Goal: Task Accomplishment & Management: Manage account settings

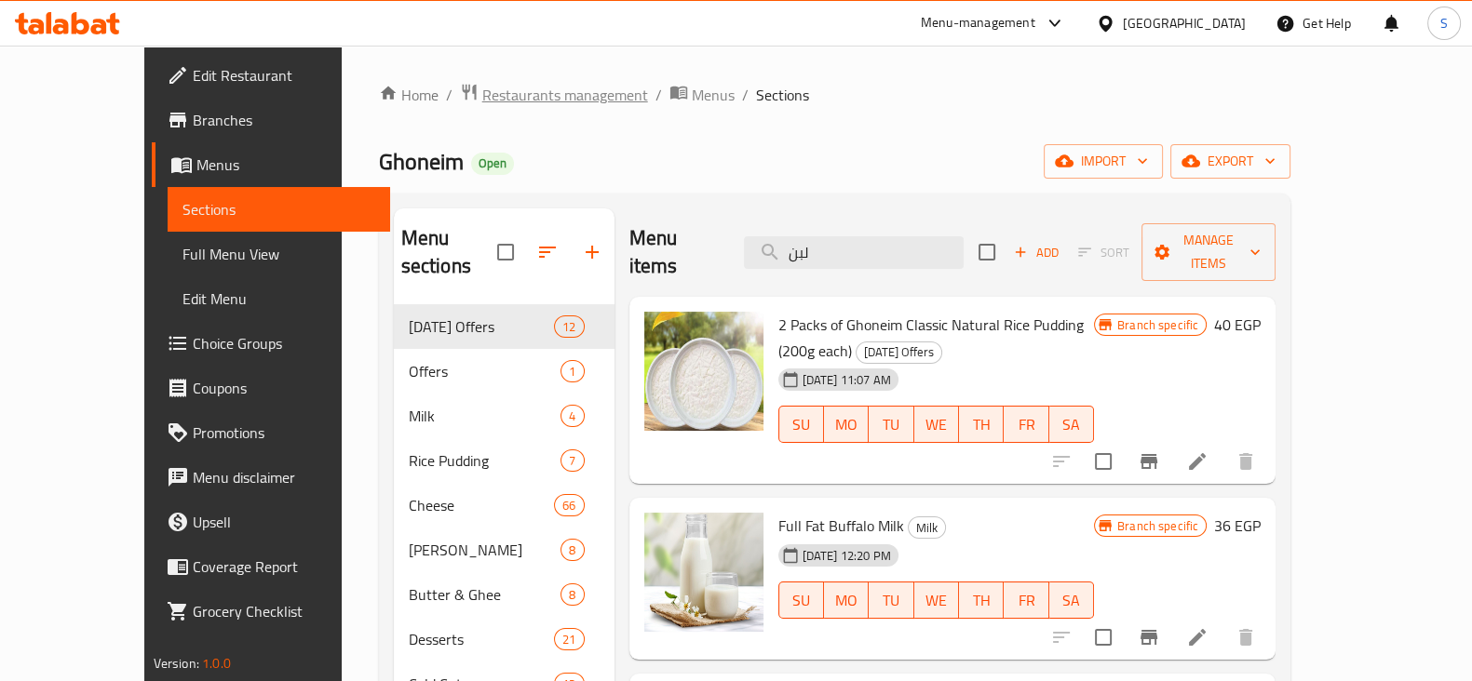
click at [482, 86] on span "Restaurants management" at bounding box center [565, 95] width 166 height 22
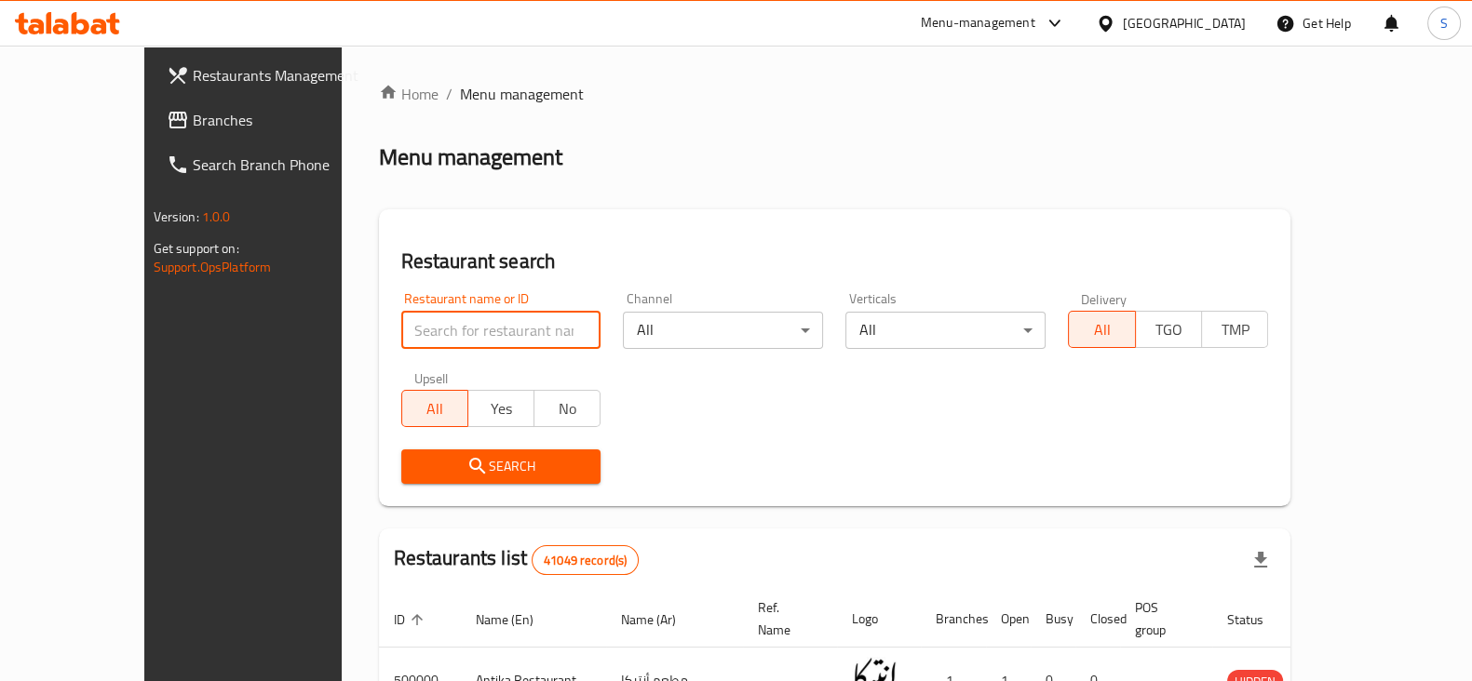
click at [411, 332] on input "search" at bounding box center [501, 330] width 200 height 37
type input "khodar"
click button "Search" at bounding box center [501, 467] width 200 height 34
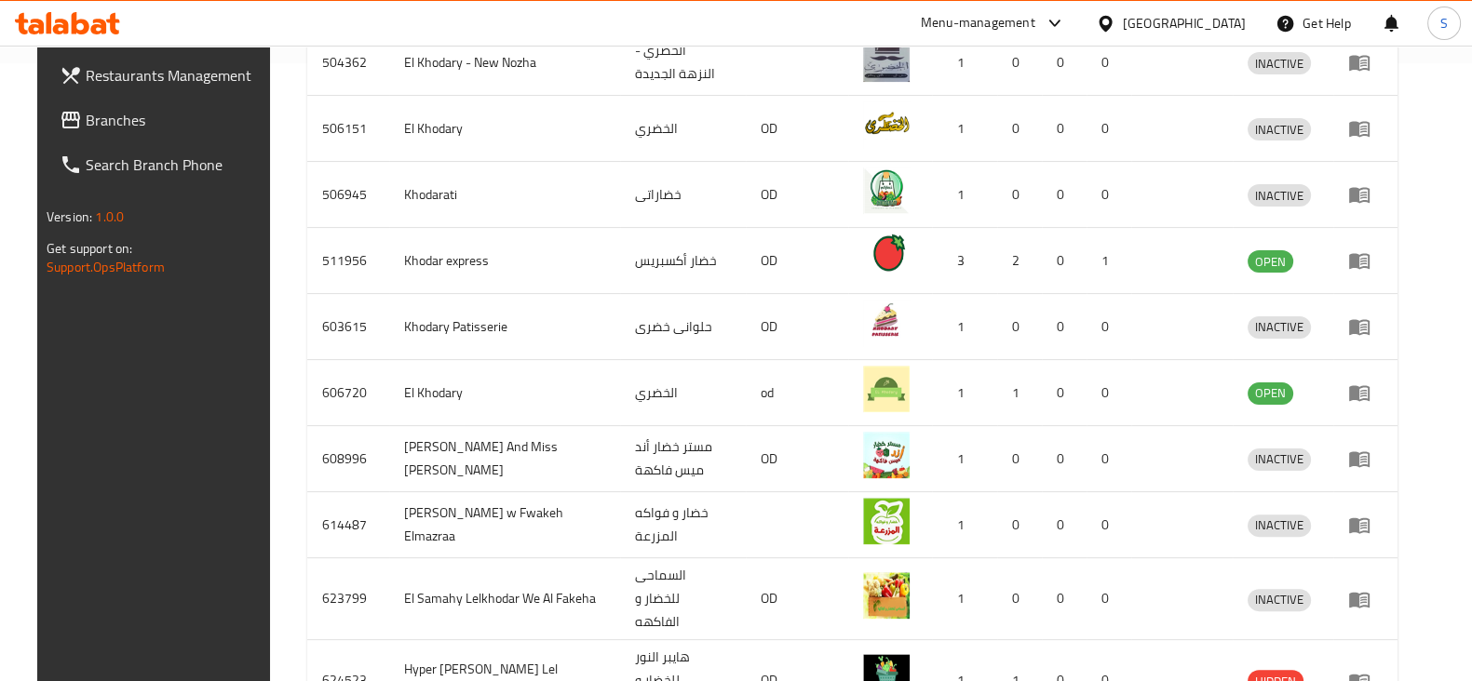
scroll to position [619, 0]
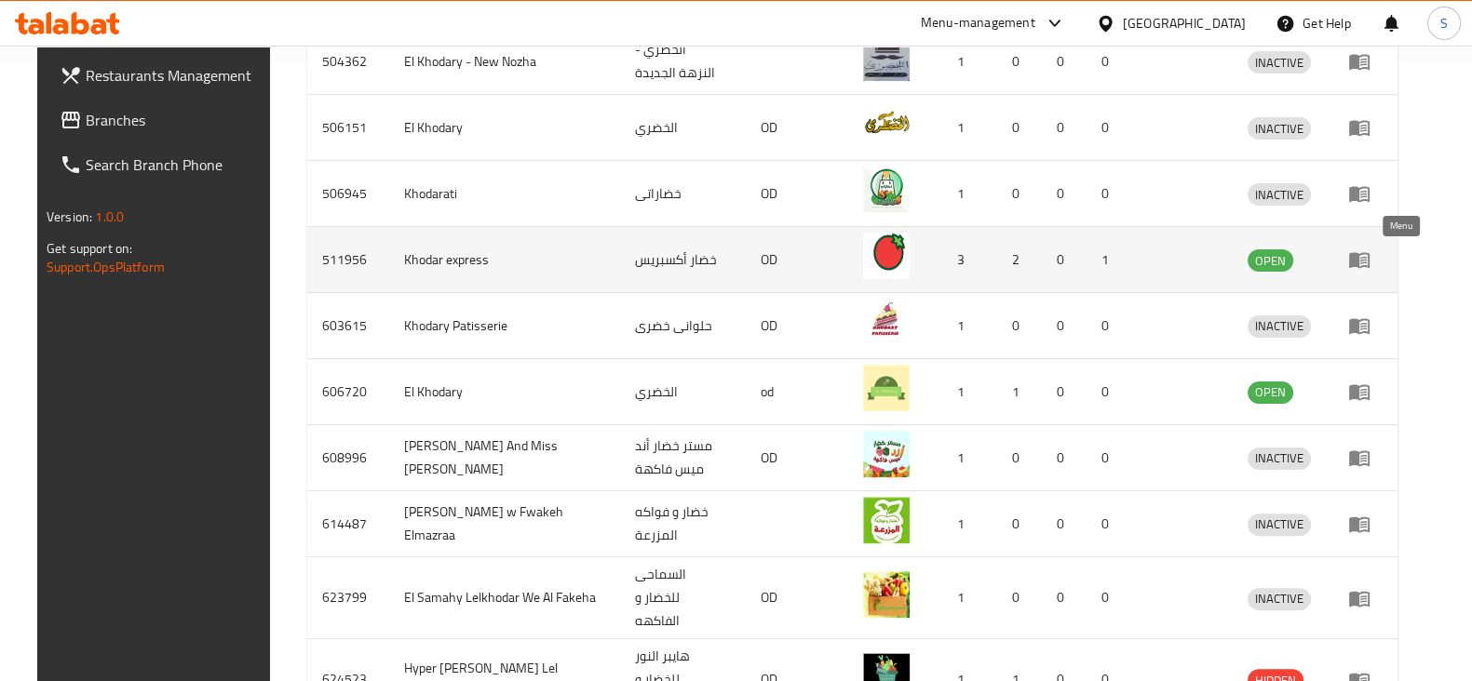
click at [1369, 258] on icon "enhanced table" at bounding box center [1359, 261] width 20 height 16
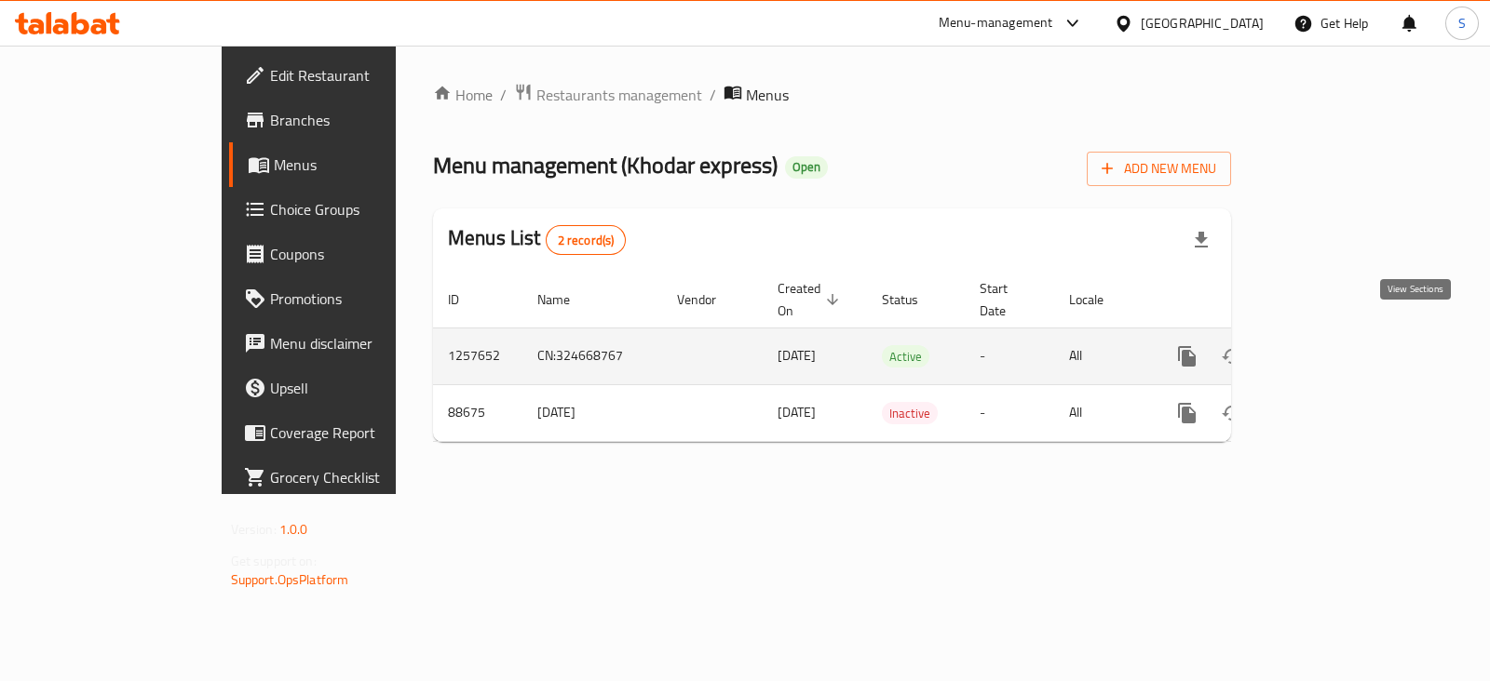
click at [1332, 345] on icon "enhanced table" at bounding box center [1321, 356] width 22 height 22
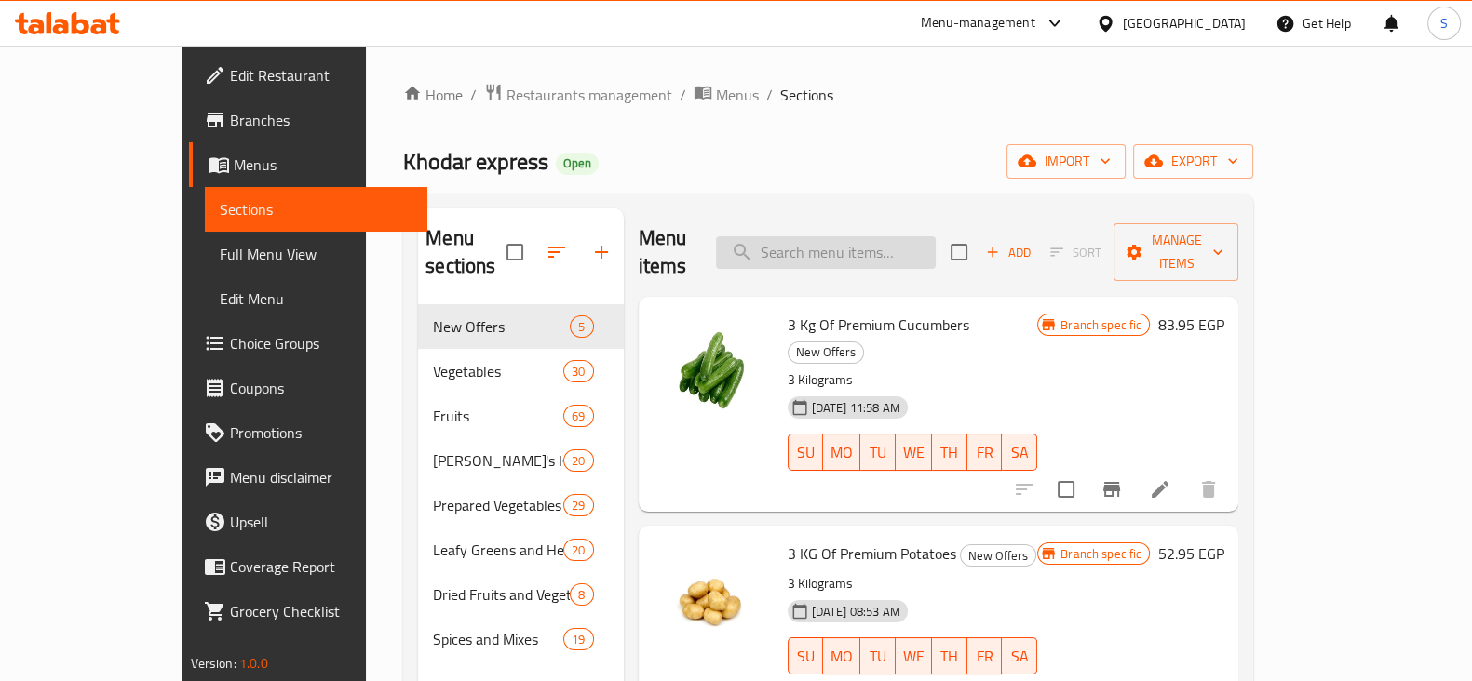
click at [853, 242] on input "search" at bounding box center [826, 252] width 220 height 33
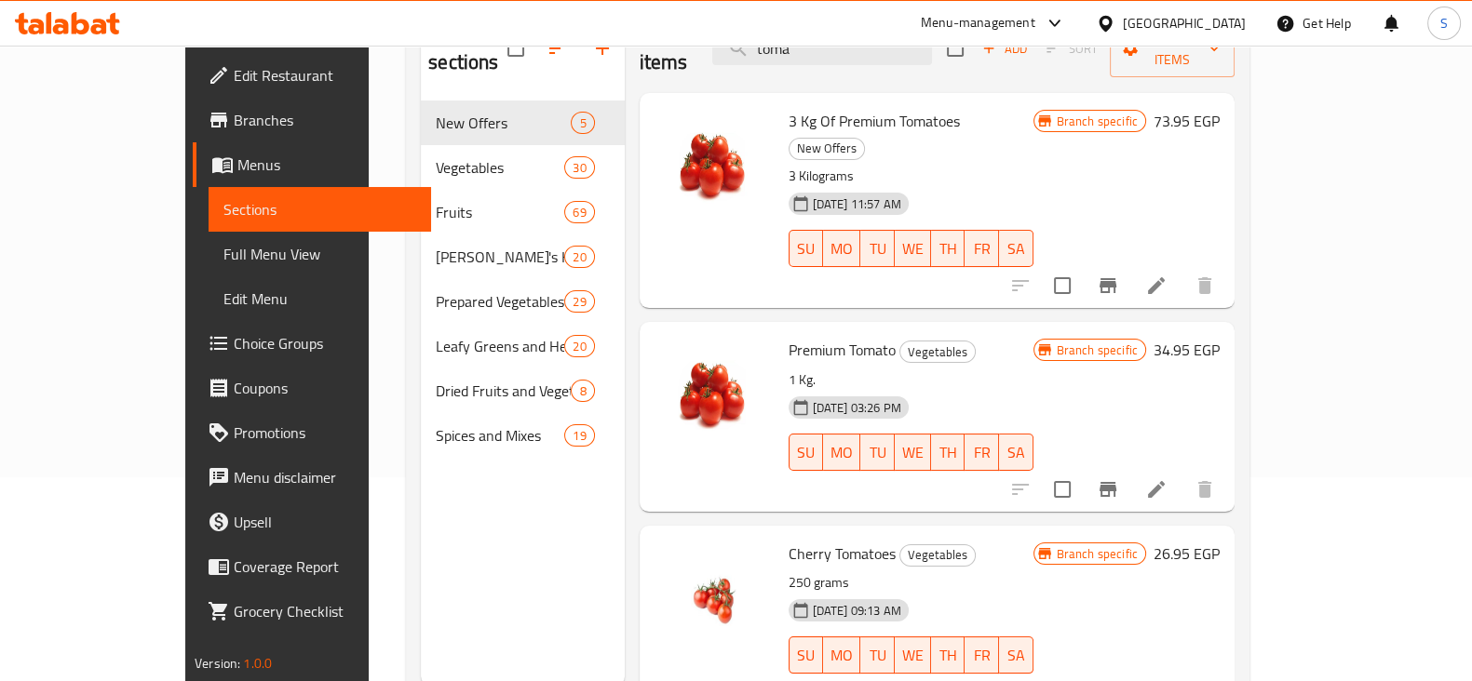
scroll to position [213, 0]
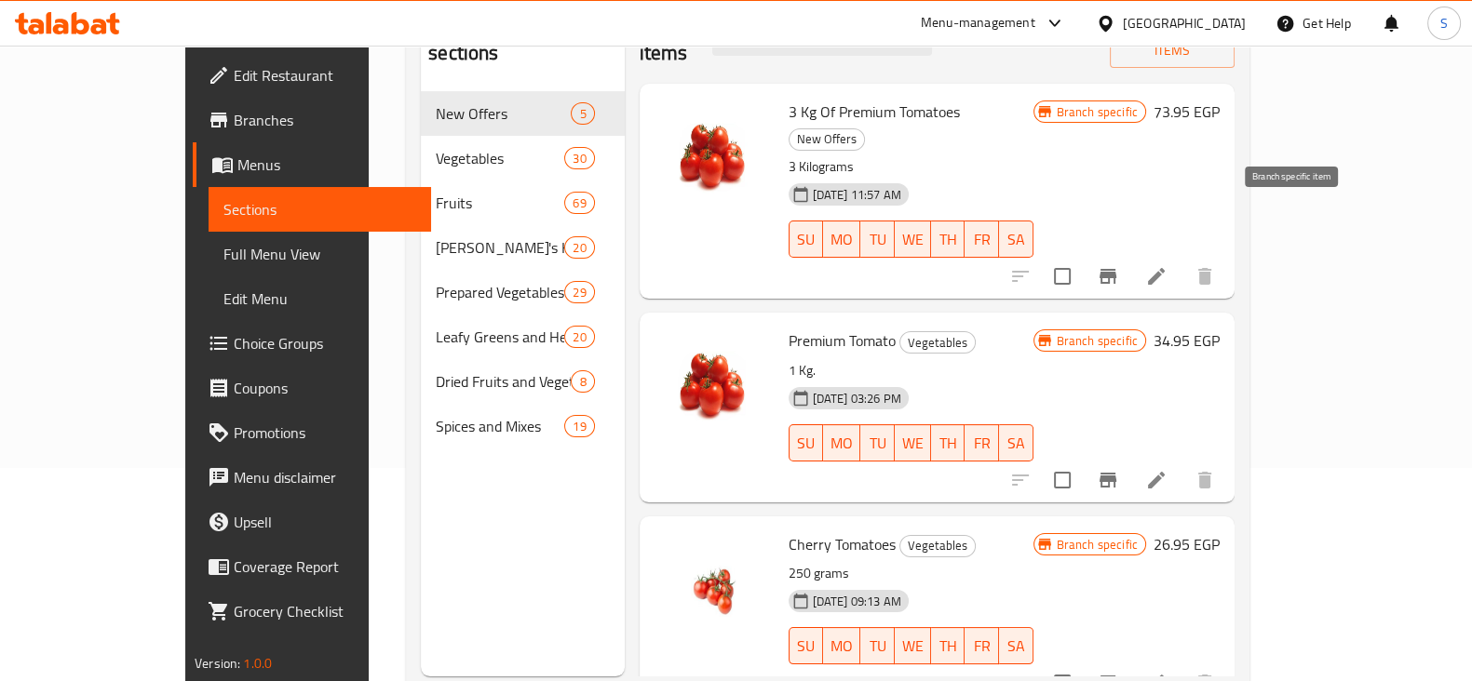
type input "toma"
click at [1116, 269] on icon "Branch-specific-item" at bounding box center [1107, 276] width 17 height 15
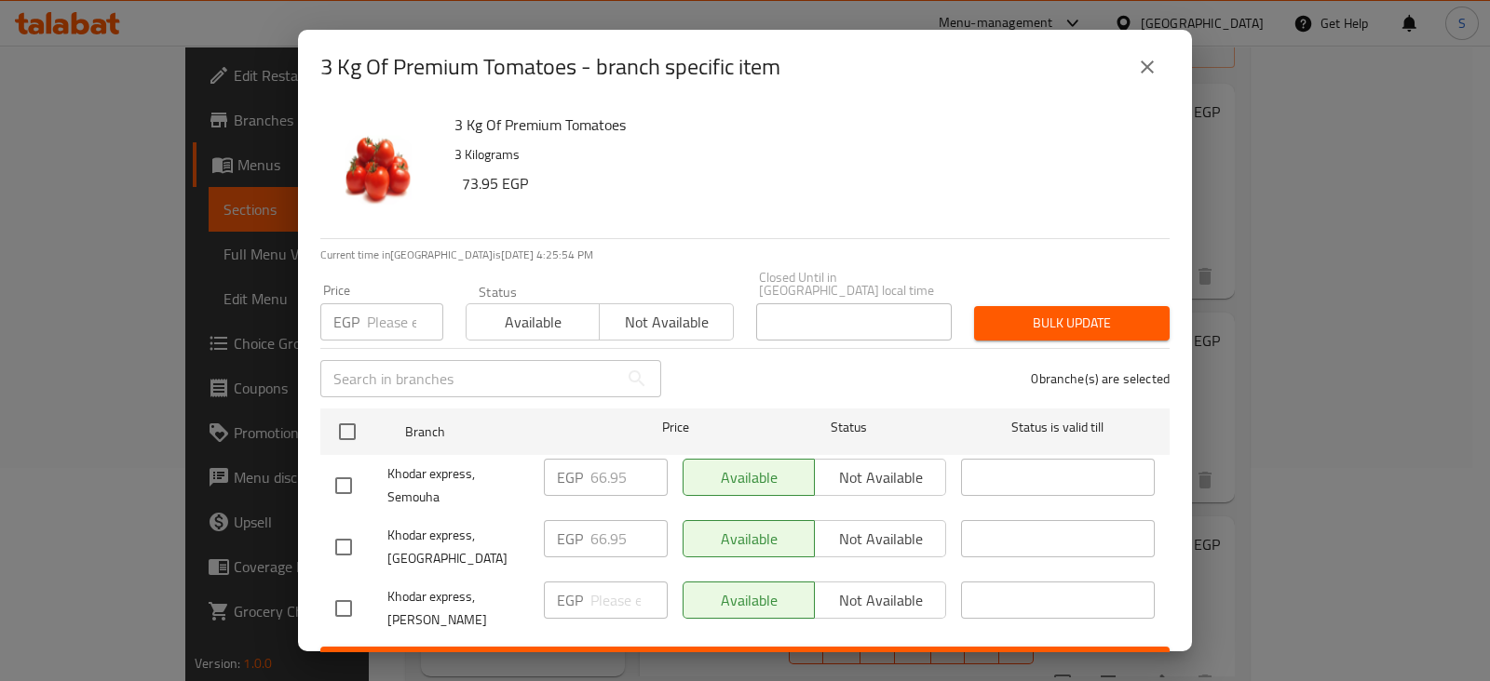
click at [1148, 65] on icon "close" at bounding box center [1146, 67] width 13 height 13
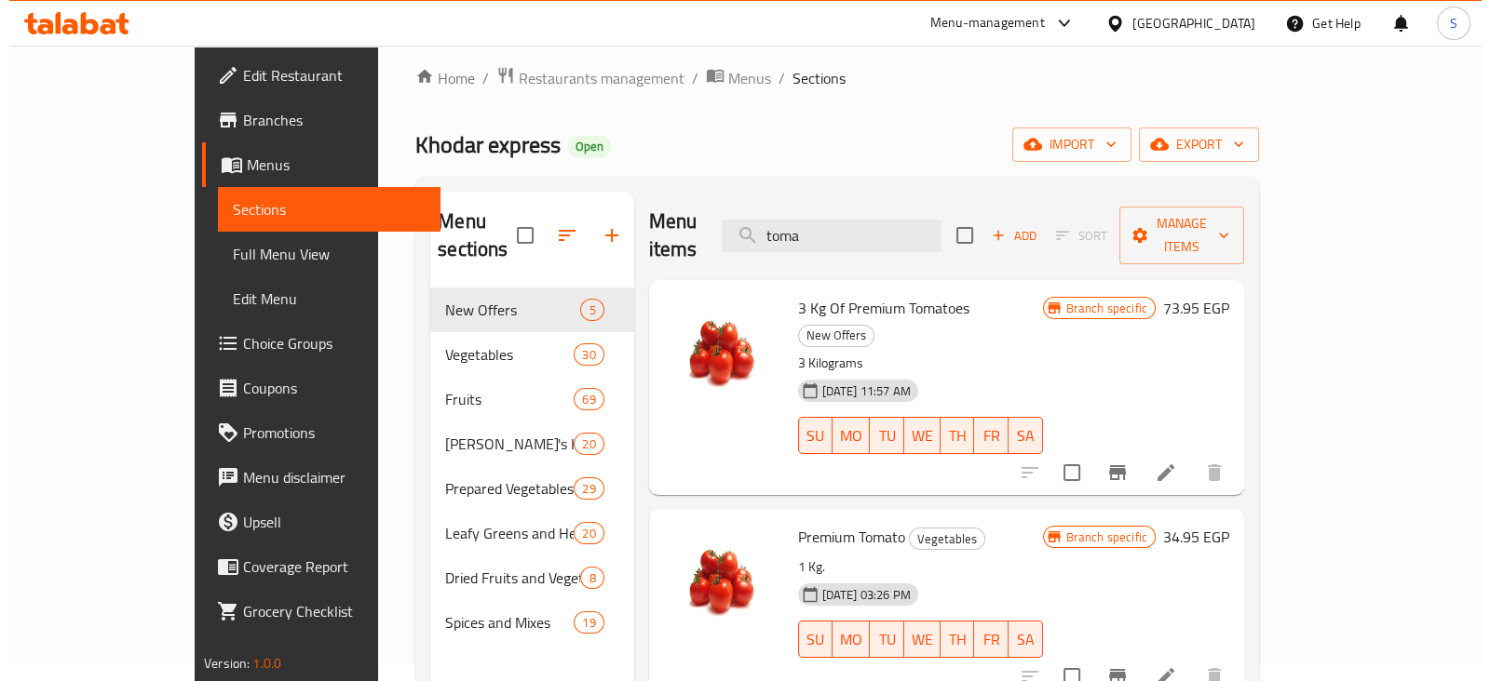
scroll to position [115, 0]
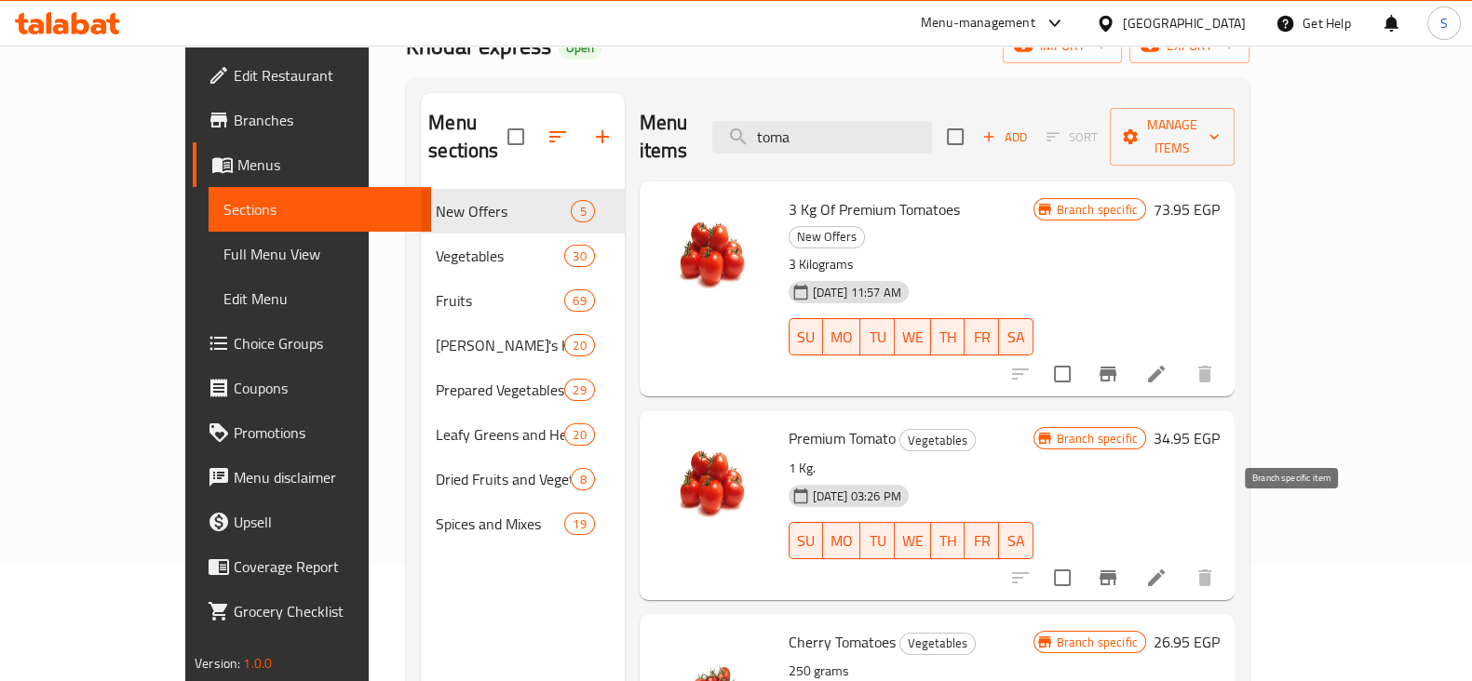
click at [1116, 571] on icon "Branch-specific-item" at bounding box center [1107, 578] width 17 height 15
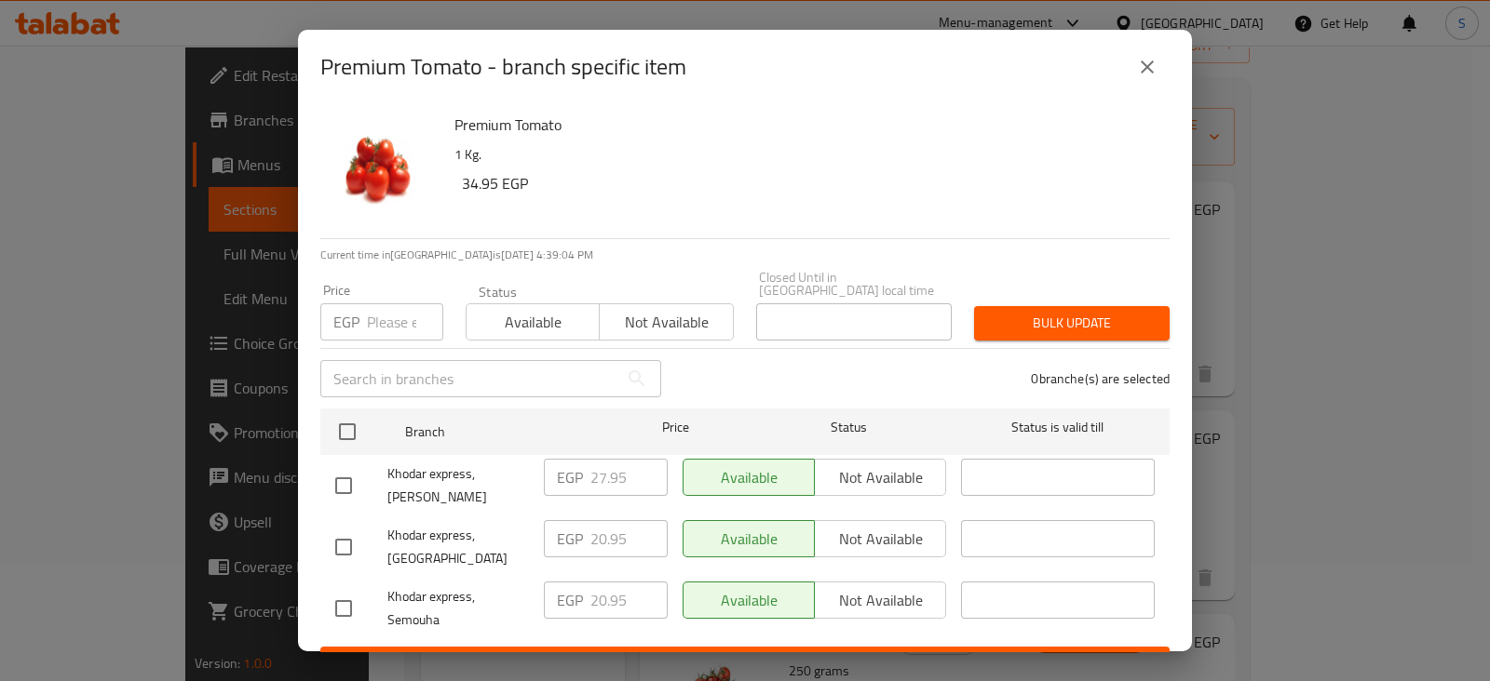
click at [381, 303] on input "number" at bounding box center [405, 321] width 76 height 37
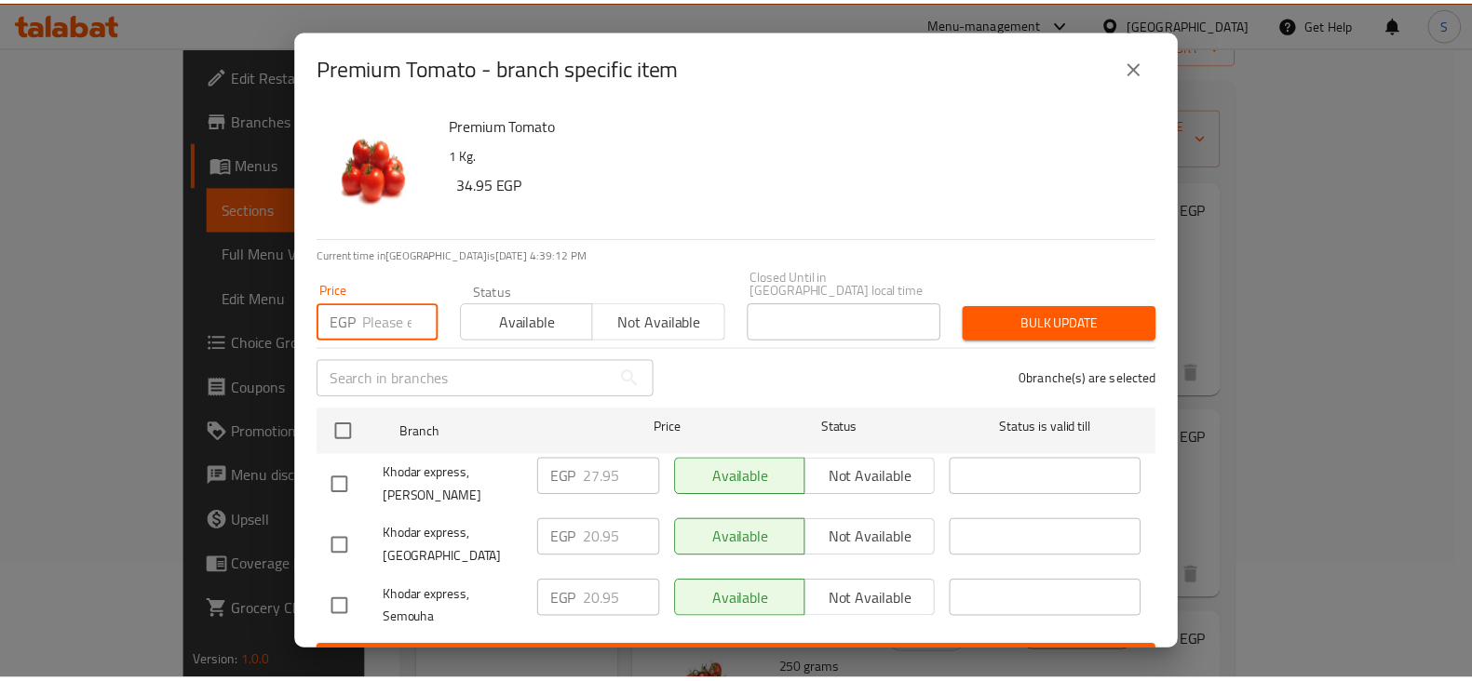
scroll to position [23, 0]
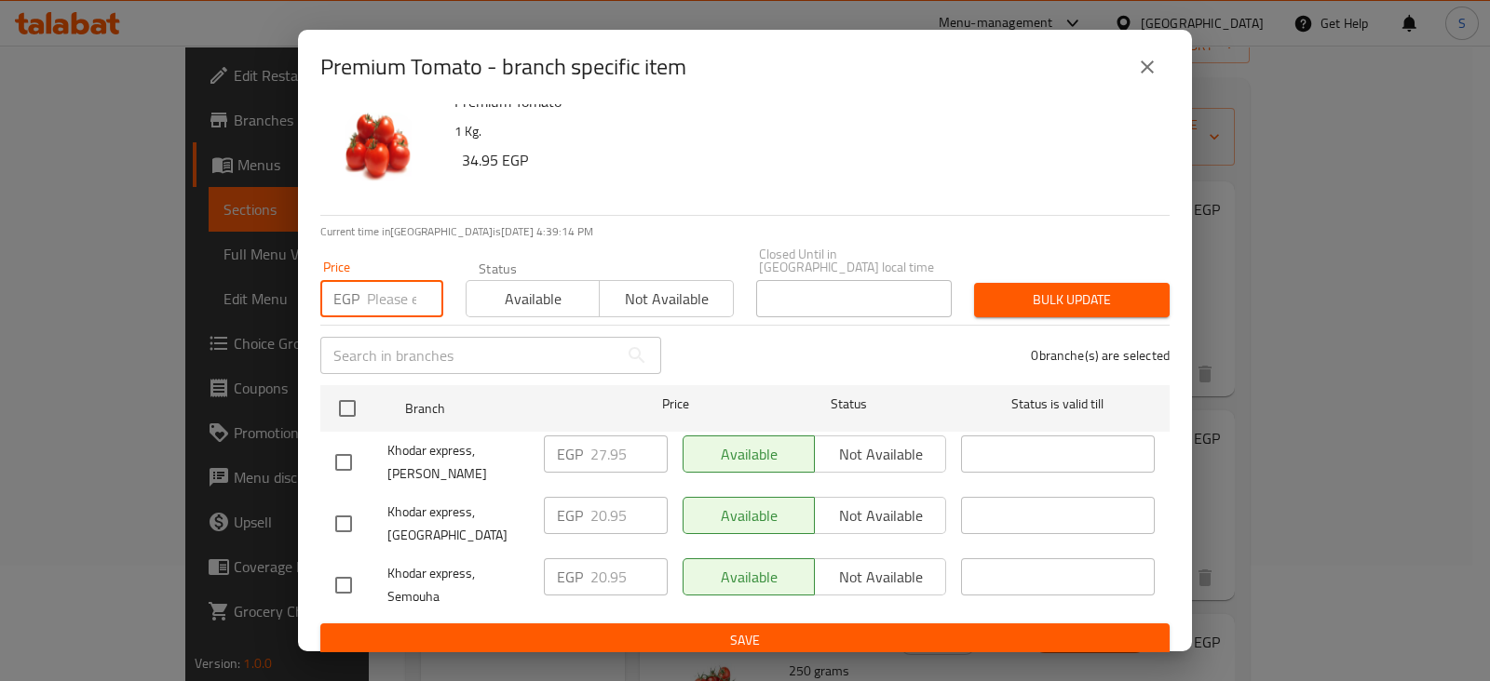
click at [348, 512] on input "checkbox" at bounding box center [343, 524] width 39 height 39
checkbox input "true"
click at [348, 566] on input "checkbox" at bounding box center [343, 585] width 39 height 39
checkbox input "true"
click at [600, 505] on input "20.95" at bounding box center [628, 515] width 77 height 37
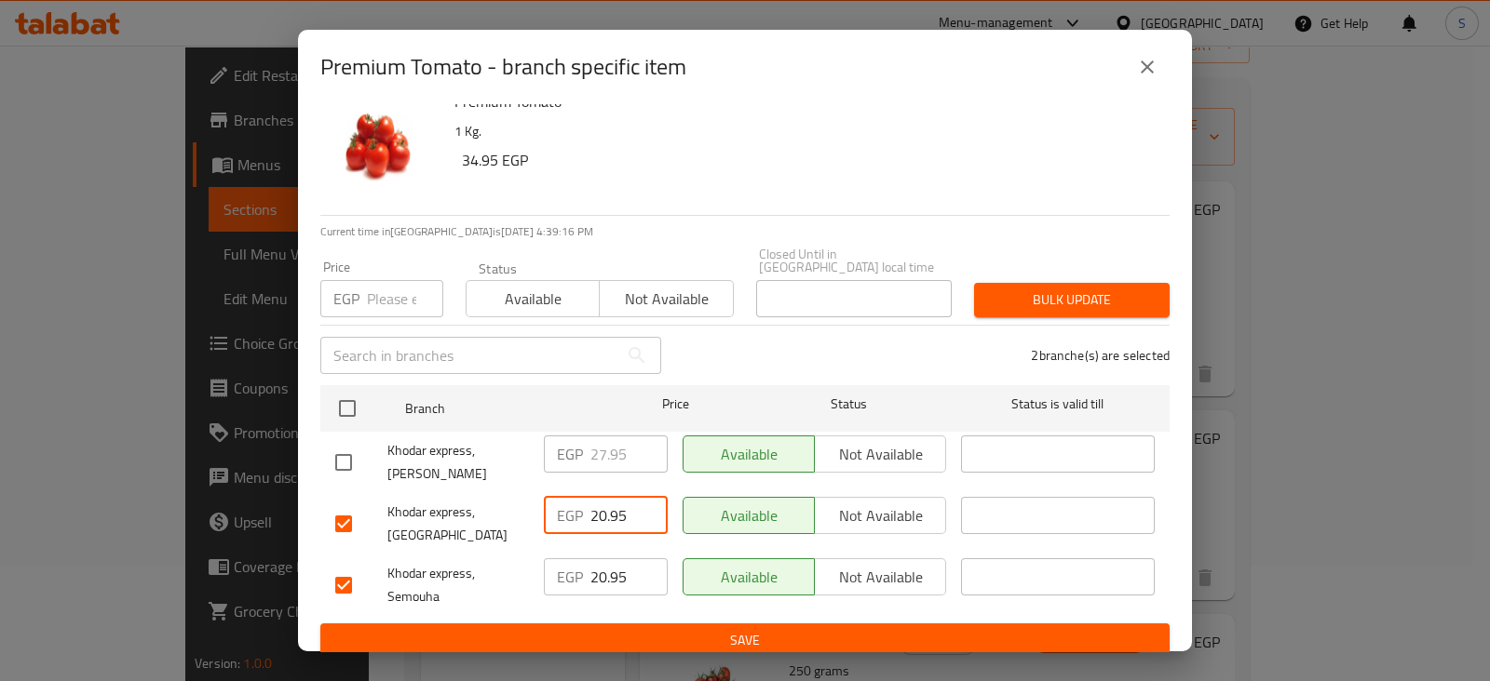
click at [600, 505] on input "20.95" at bounding box center [628, 515] width 77 height 37
click at [590, 500] on input "23.95" at bounding box center [628, 515] width 77 height 37
type input "23.95"
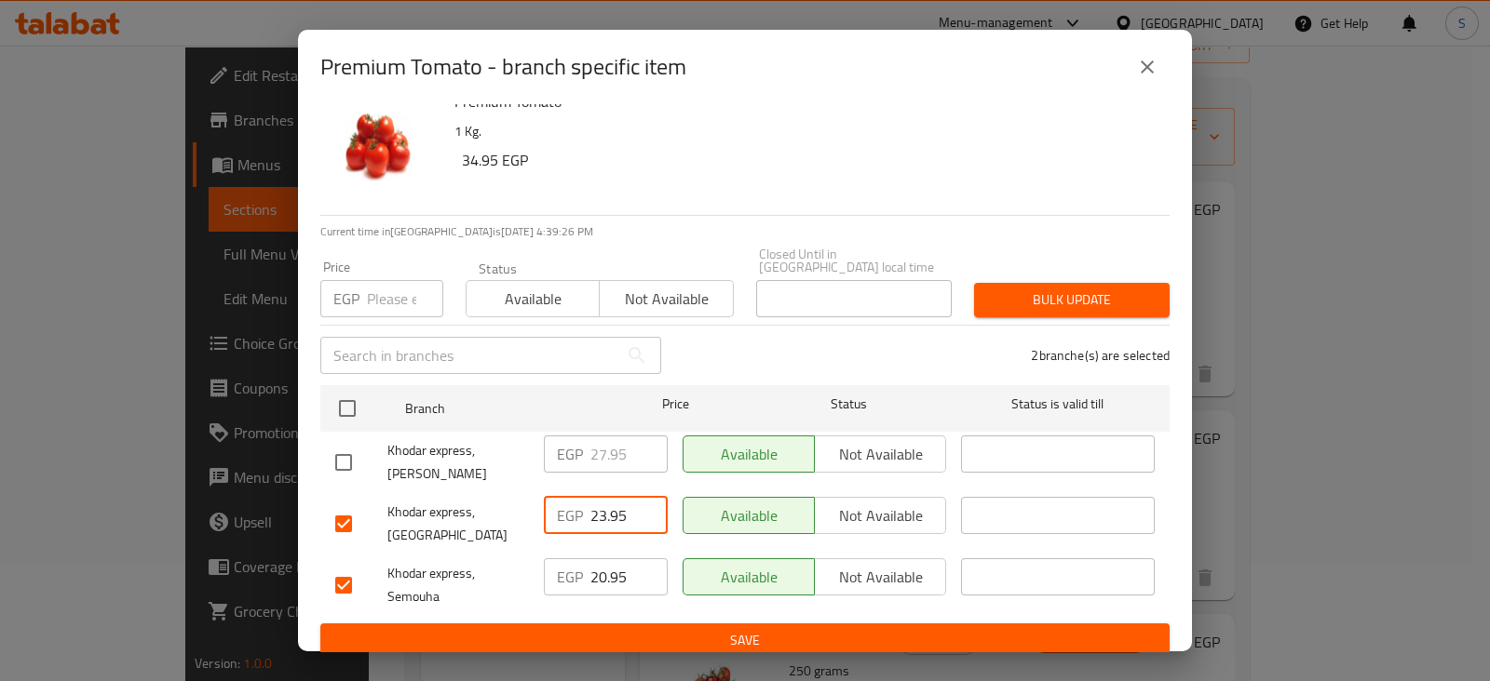
click at [598, 559] on input "20.95" at bounding box center [628, 577] width 77 height 37
paste input "3"
type input "23.95"
click at [1023, 289] on span "Bulk update" at bounding box center [1072, 300] width 166 height 23
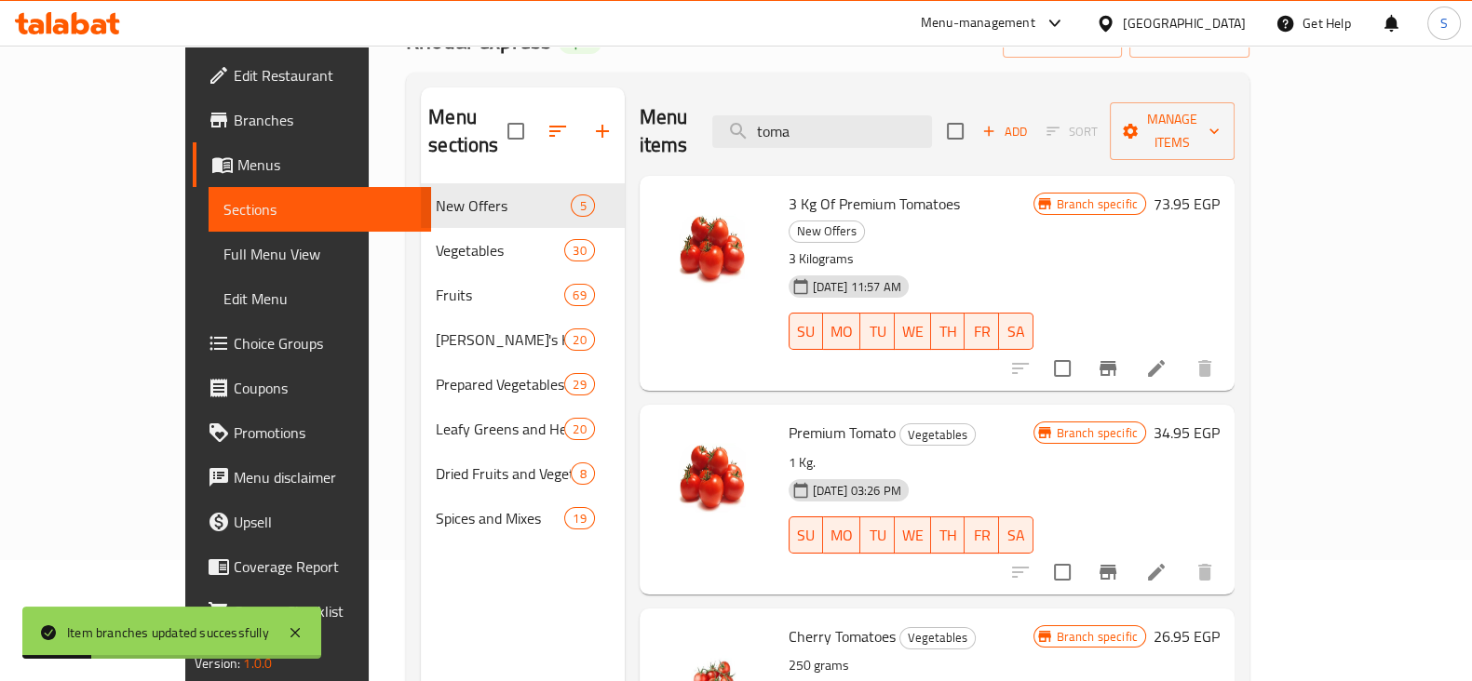
scroll to position [0, 0]
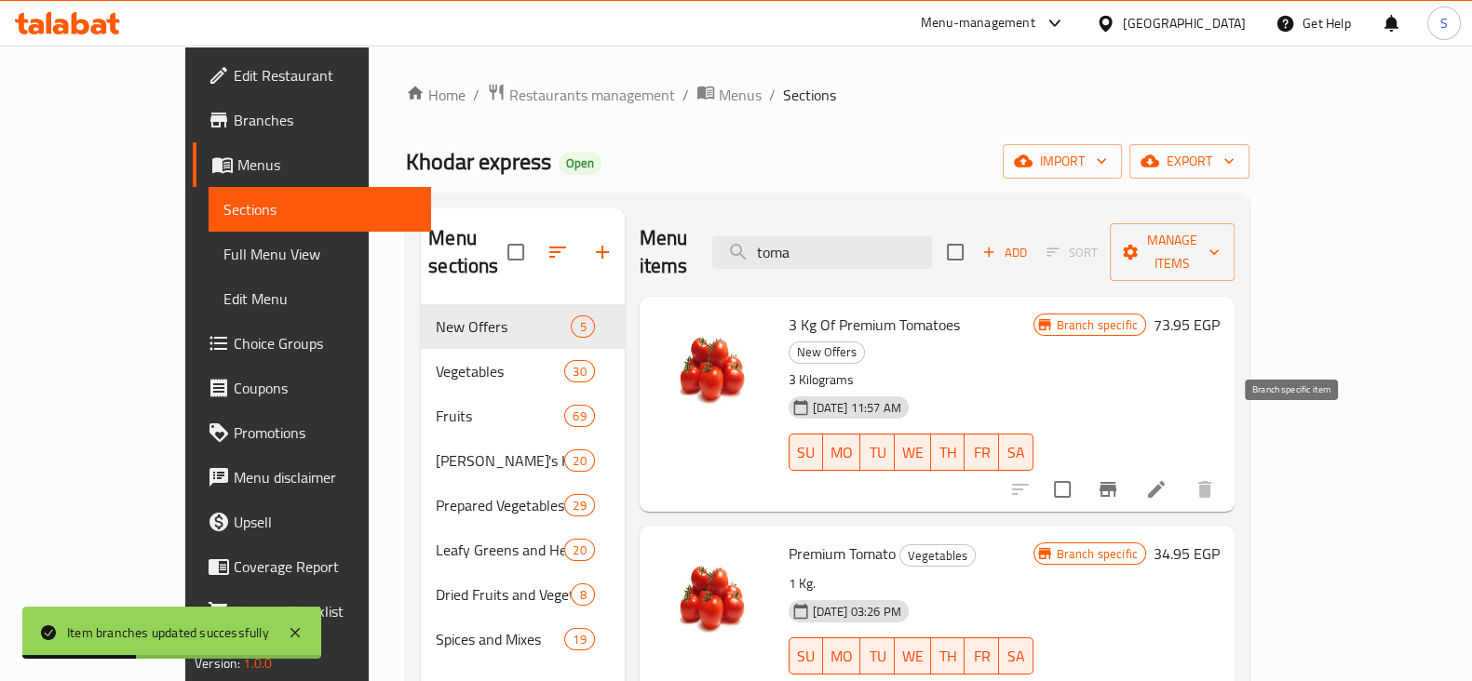
click at [1116, 482] on icon "Branch-specific-item" at bounding box center [1107, 489] width 17 height 15
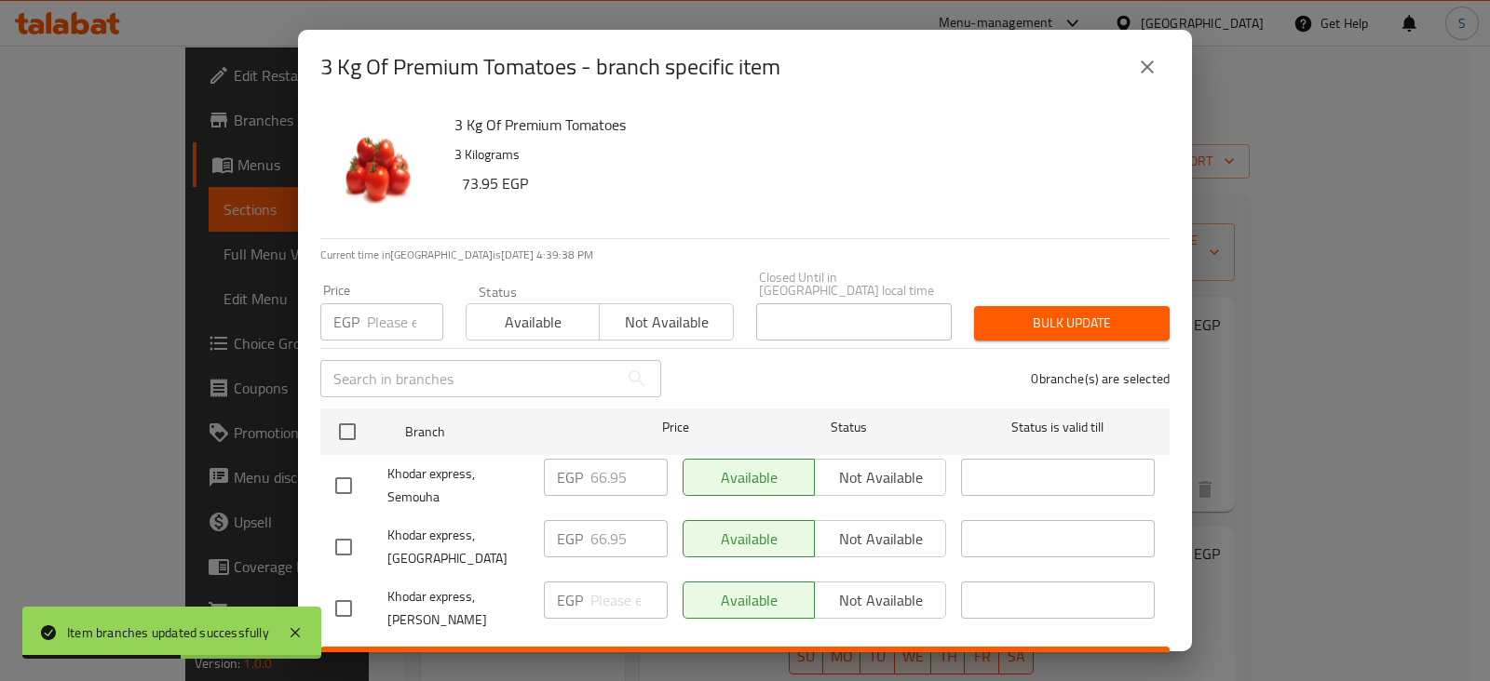
click at [409, 309] on input "number" at bounding box center [405, 321] width 76 height 37
click at [384, 303] on input "number" at bounding box center [405, 321] width 76 height 37
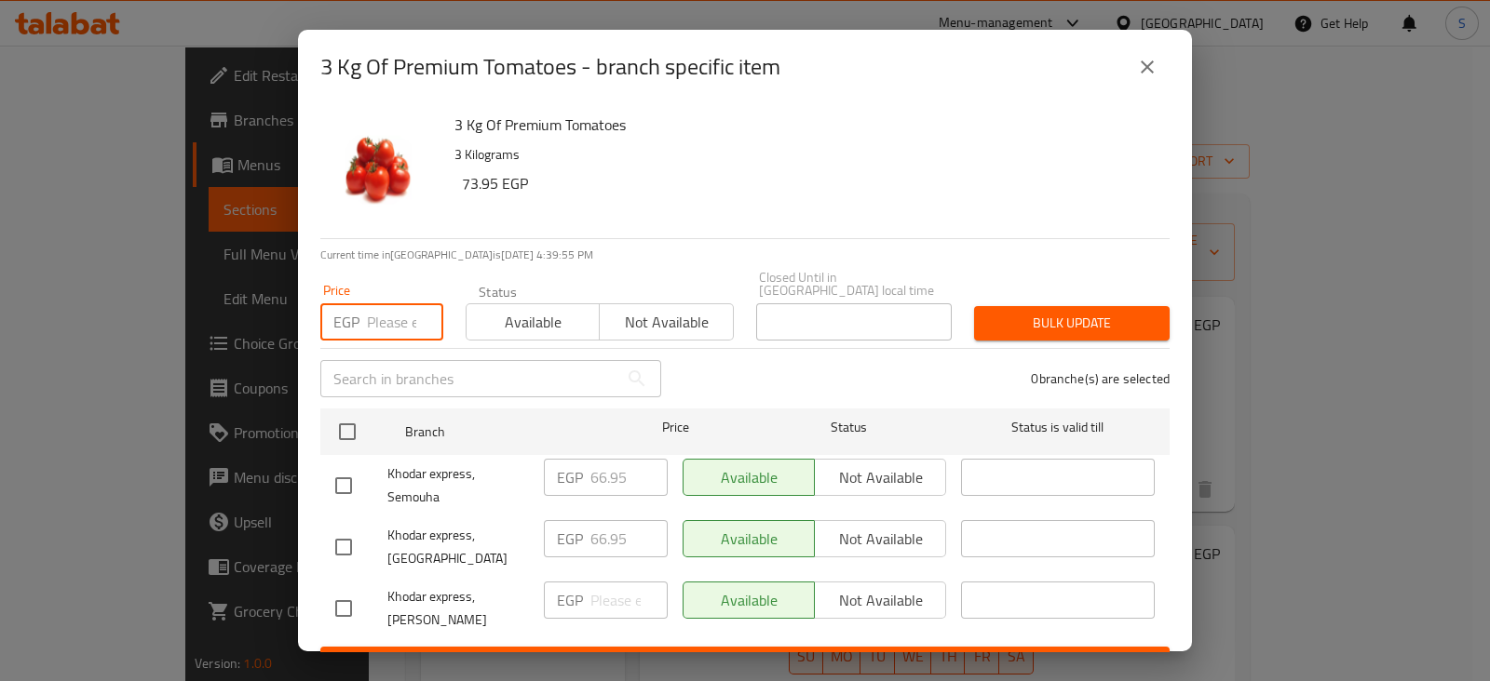
click at [372, 322] on input "number" at bounding box center [405, 321] width 76 height 37
click at [336, 528] on input "checkbox" at bounding box center [343, 547] width 39 height 39
click at [340, 531] on input "checkbox" at bounding box center [343, 547] width 39 height 39
checkbox input "false"
click at [340, 467] on input "checkbox" at bounding box center [343, 485] width 39 height 39
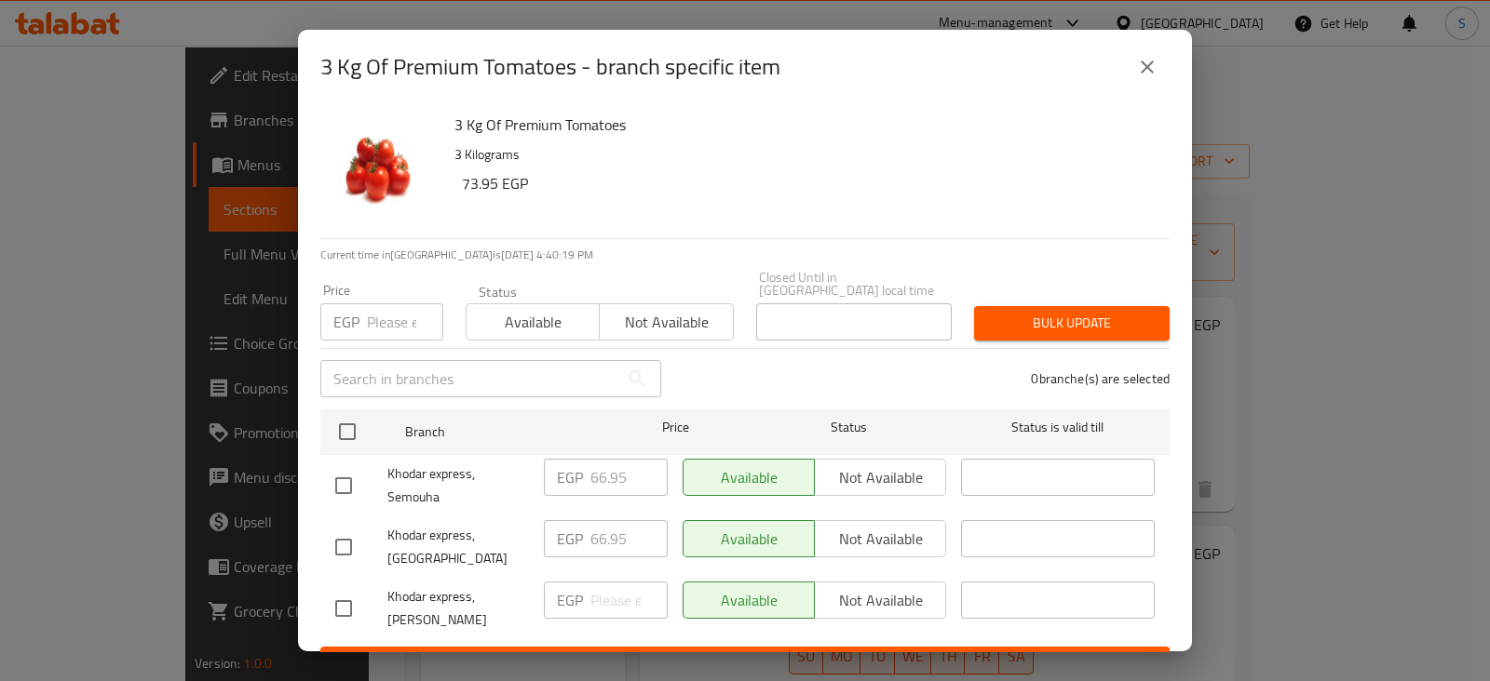
checkbox input "true"
click at [337, 598] on input "checkbox" at bounding box center [343, 608] width 39 height 39
checkbox input "true"
drag, startPoint x: 632, startPoint y: 466, endPoint x: 546, endPoint y: 469, distance: 86.6
click at [546, 469] on div "EGP 66.95 ​" at bounding box center [606, 477] width 124 height 37
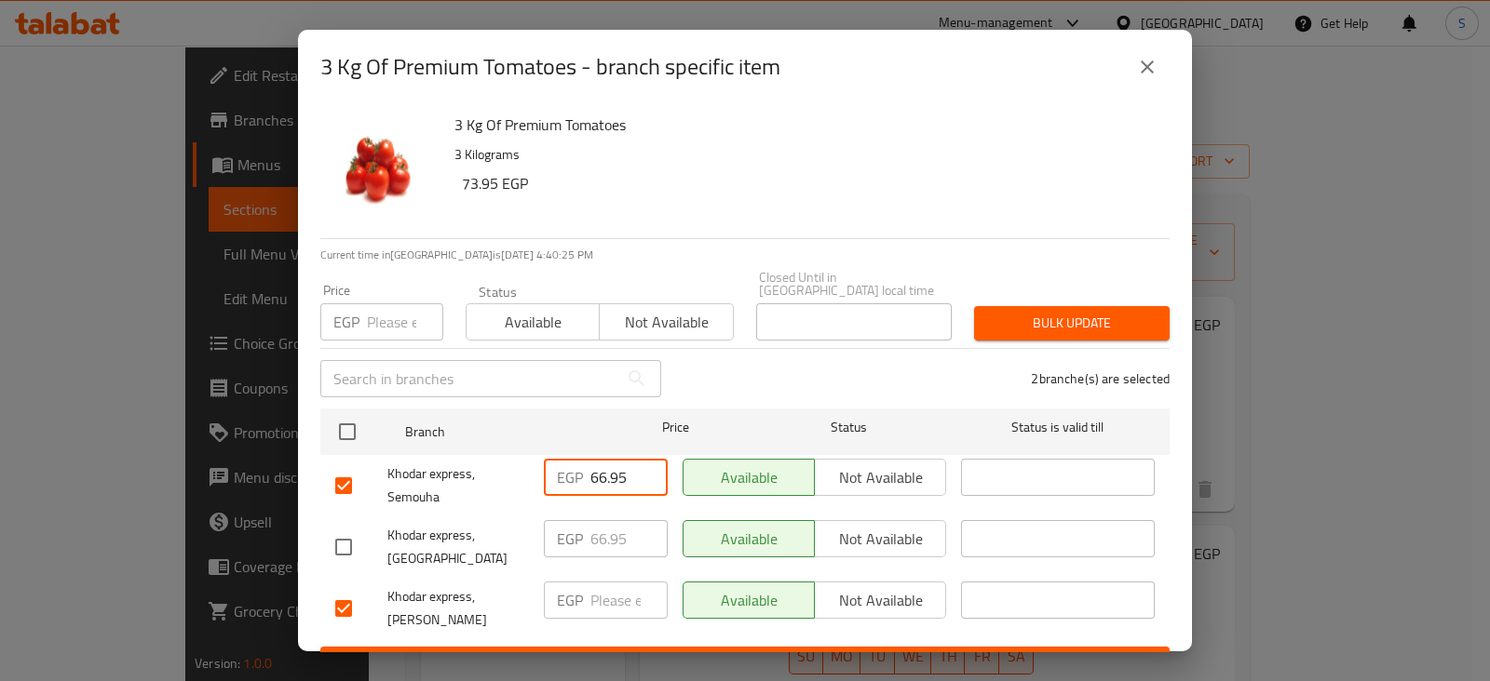
click at [404, 309] on input "number" at bounding box center [405, 321] width 76 height 37
type input "71.85"
click at [498, 319] on span "Available" at bounding box center [533, 322] width 118 height 27
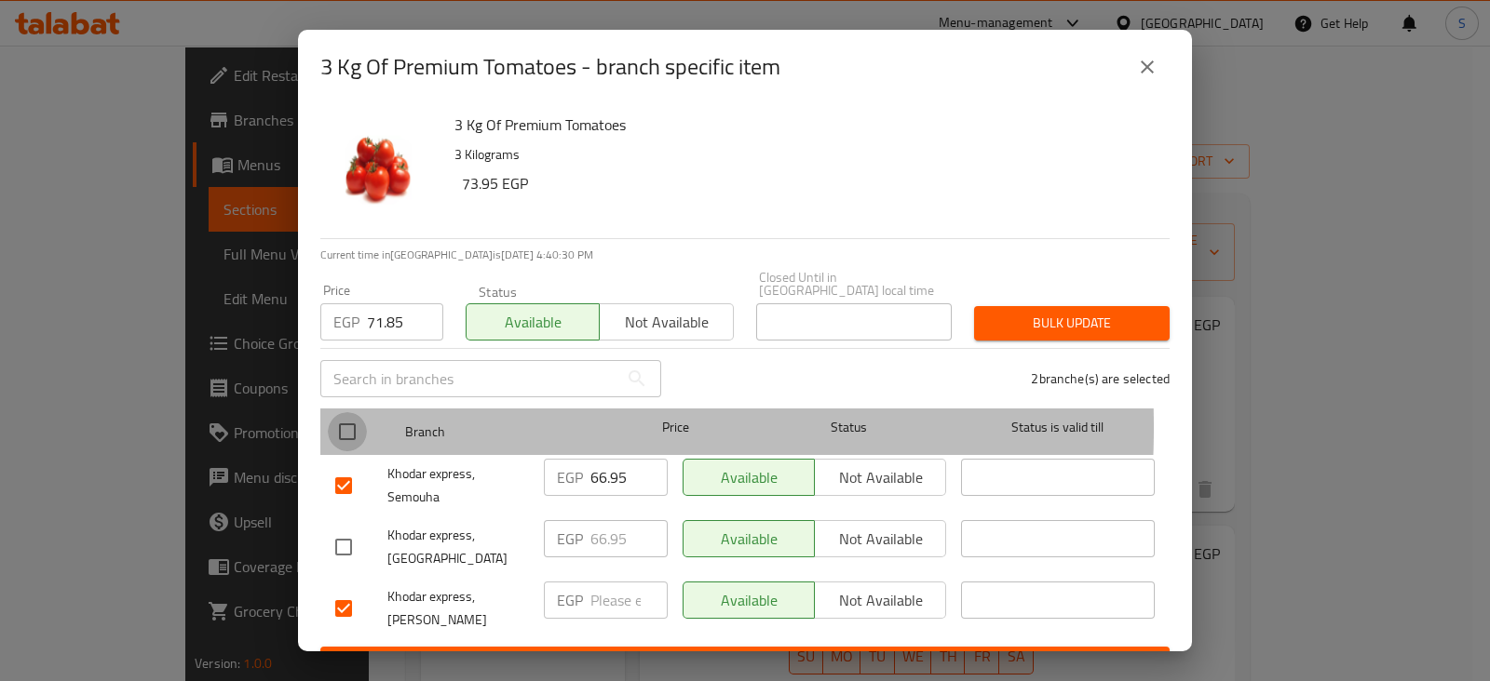
click at [349, 414] on input "checkbox" at bounding box center [347, 431] width 39 height 39
checkbox input "true"
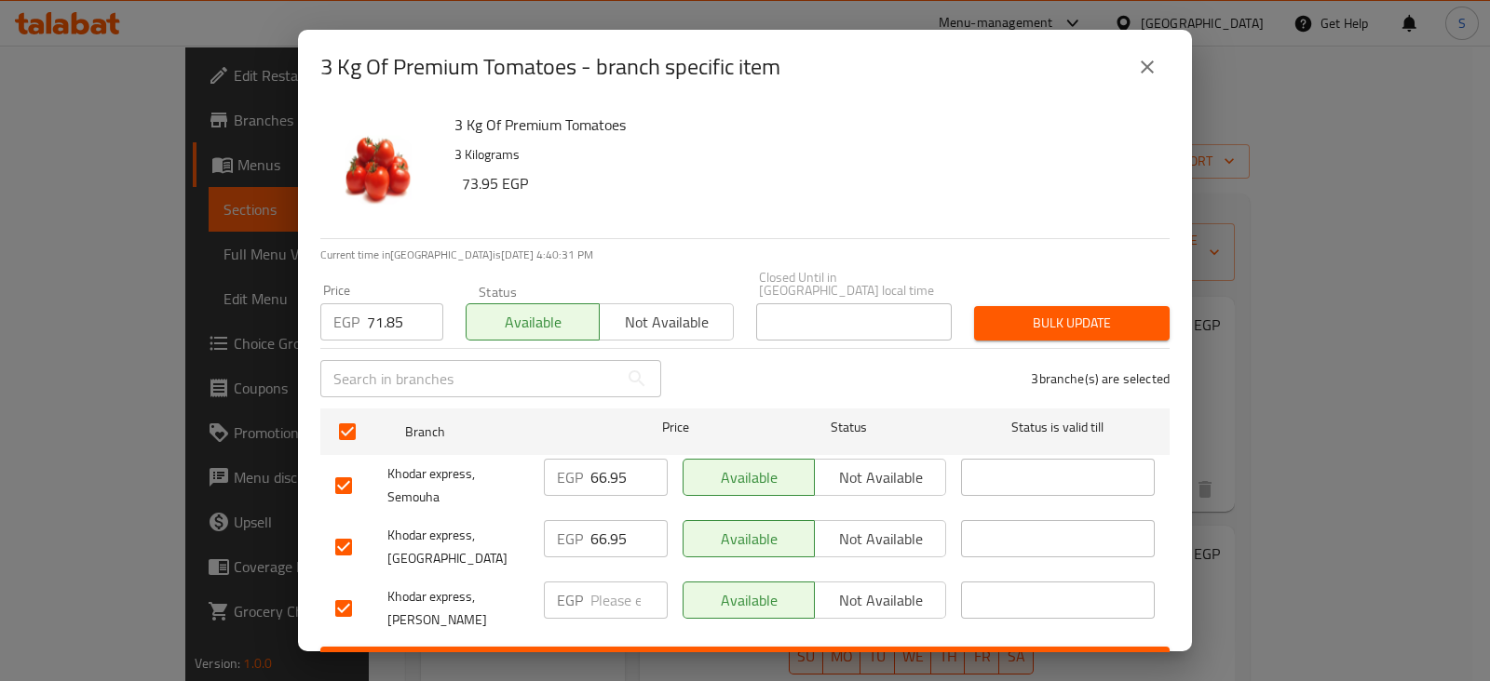
click at [1048, 321] on span "Bulk update" at bounding box center [1072, 323] width 166 height 23
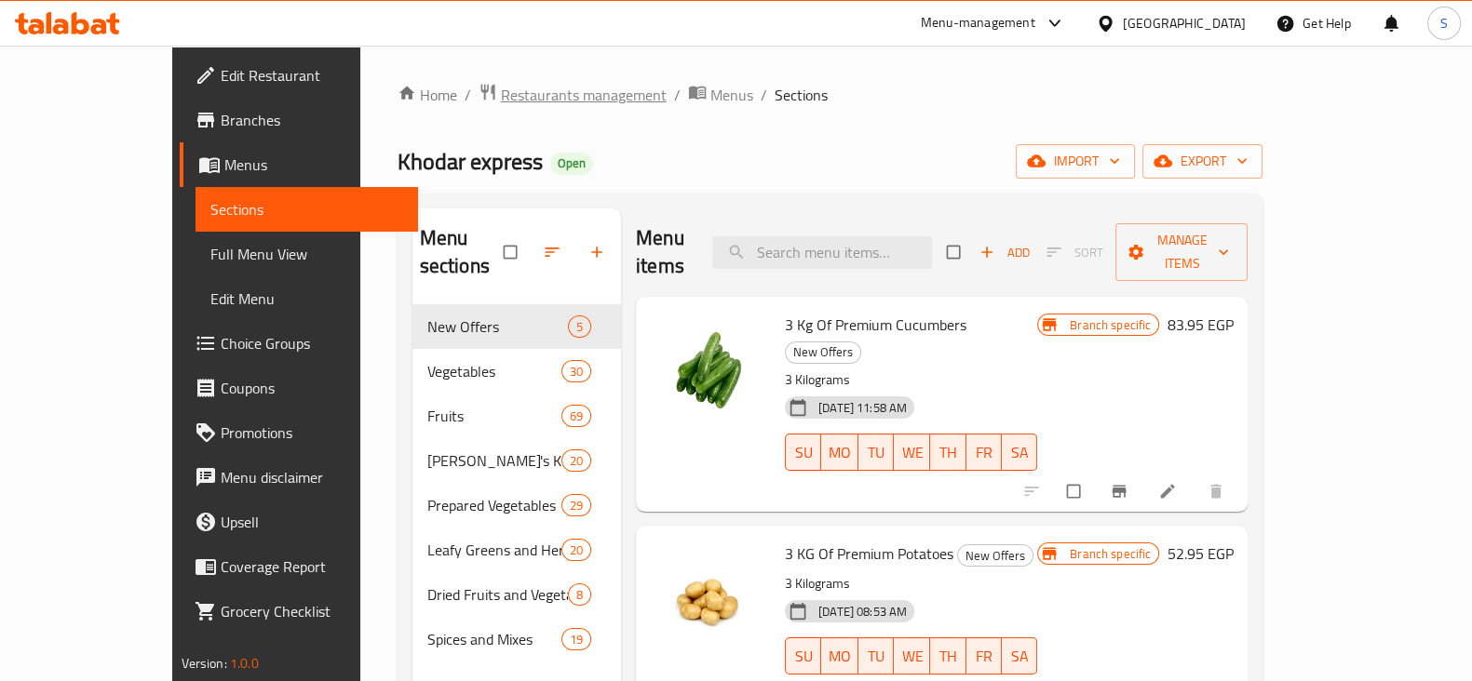
click at [501, 93] on span "Restaurants management" at bounding box center [584, 95] width 166 height 22
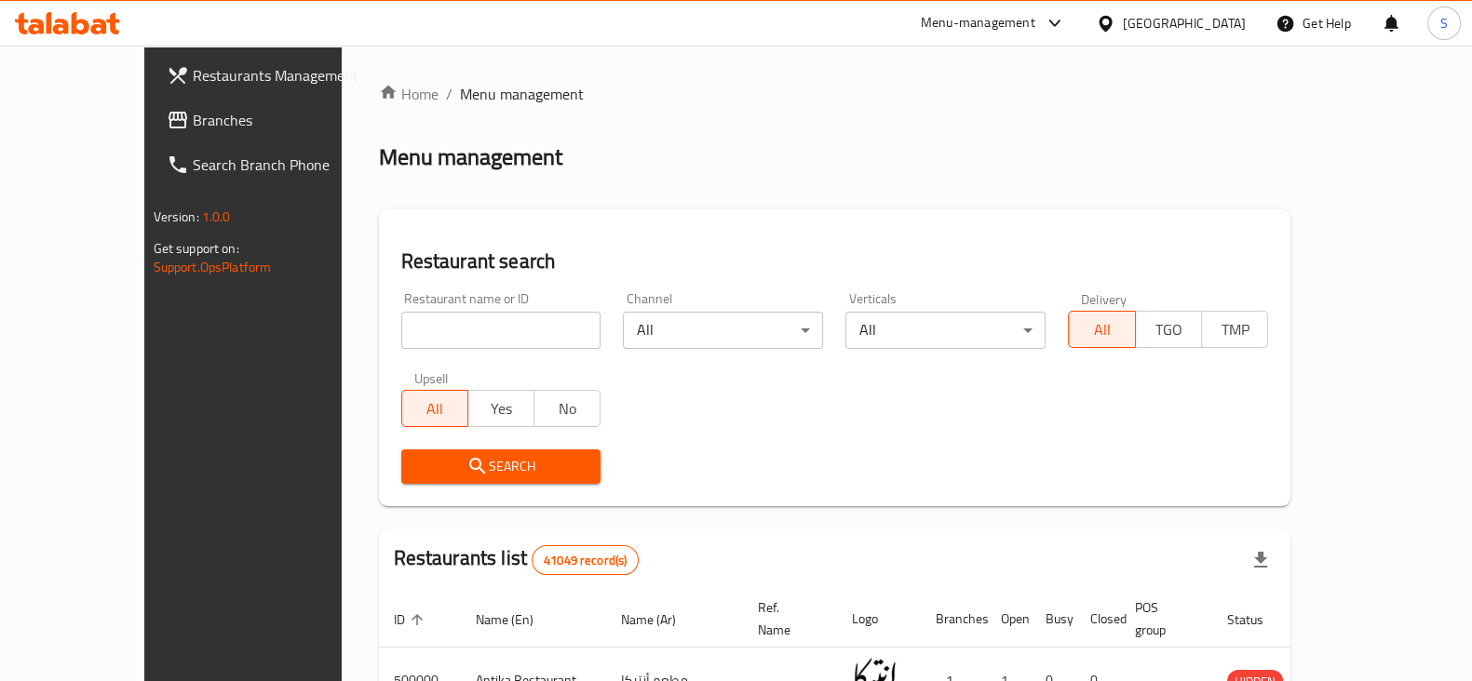
click at [504, 325] on input "search" at bounding box center [501, 330] width 200 height 37
type input "samahy"
click at [419, 453] on button "Search" at bounding box center [501, 467] width 200 height 34
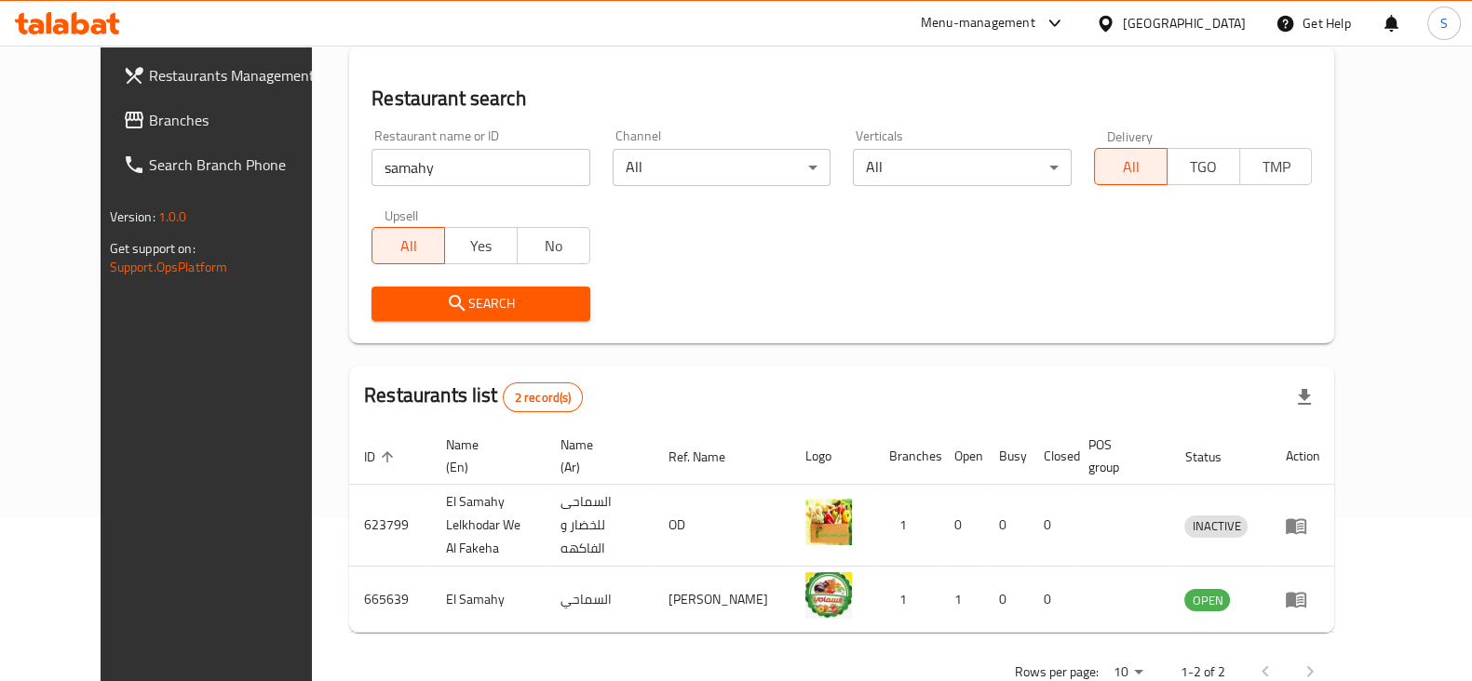
scroll to position [199, 0]
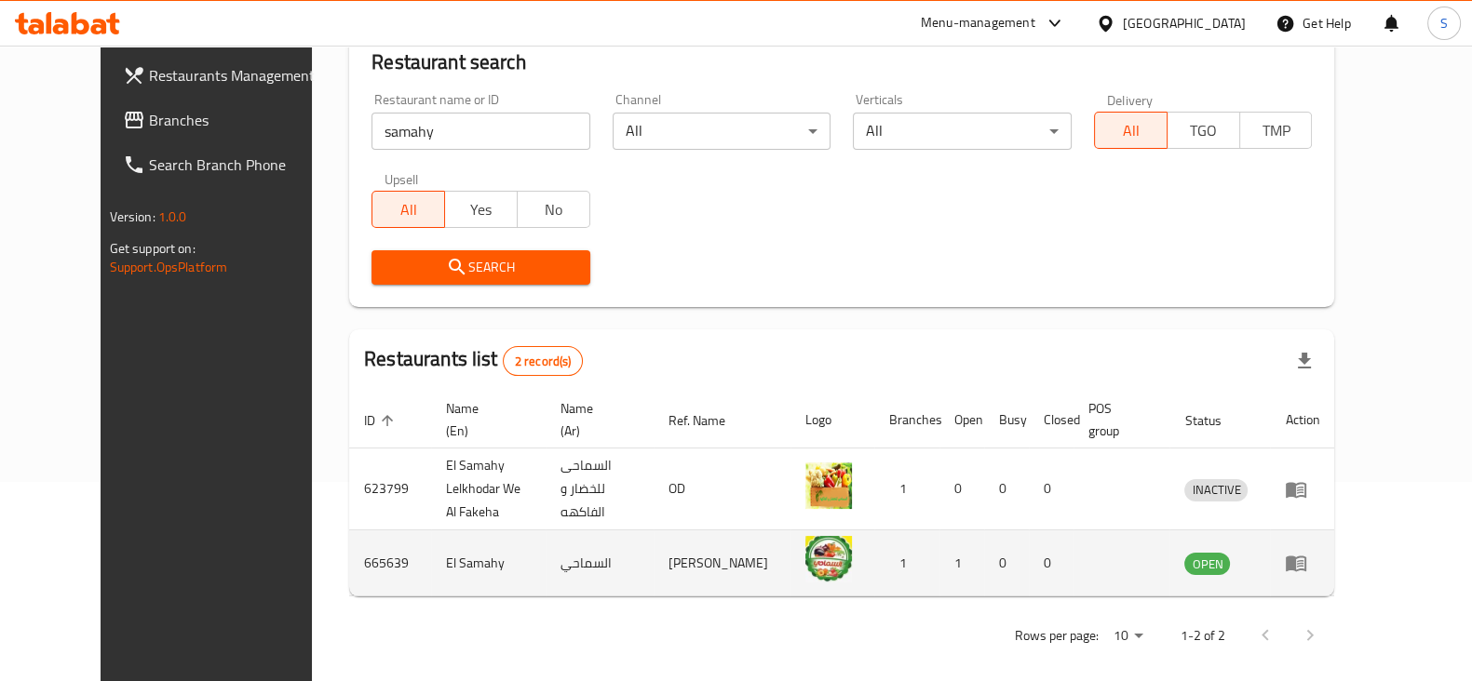
click at [1306, 557] on icon "enhanced table" at bounding box center [1296, 565] width 20 height 16
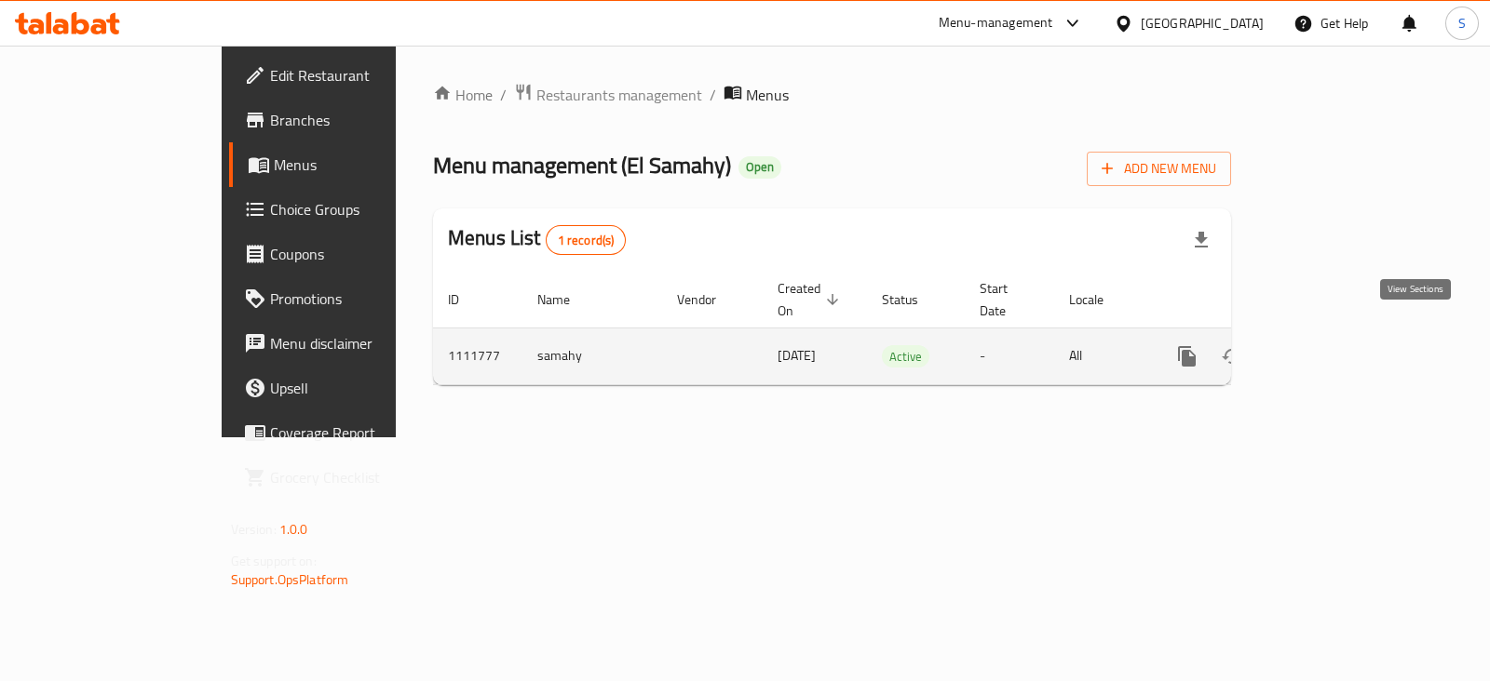
click at [1332, 345] on icon "enhanced table" at bounding box center [1321, 356] width 22 height 22
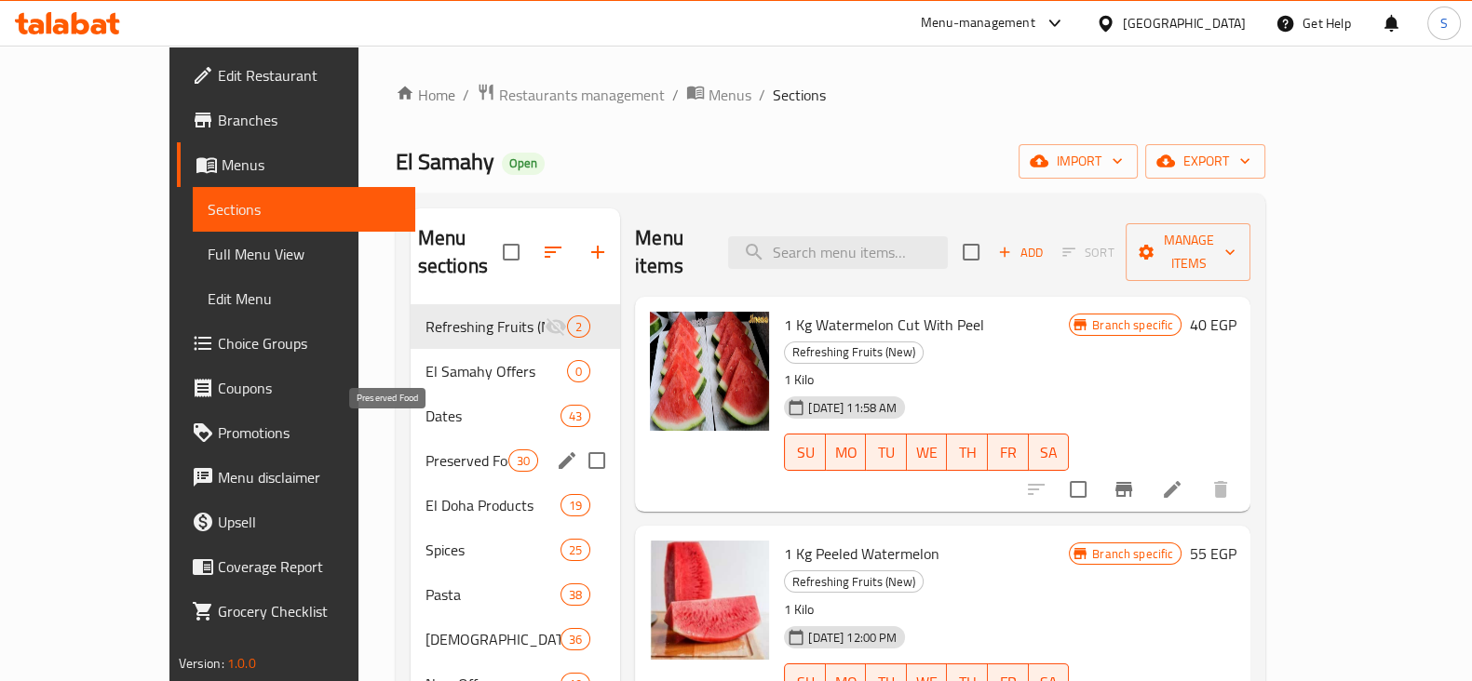
scroll to position [115, 0]
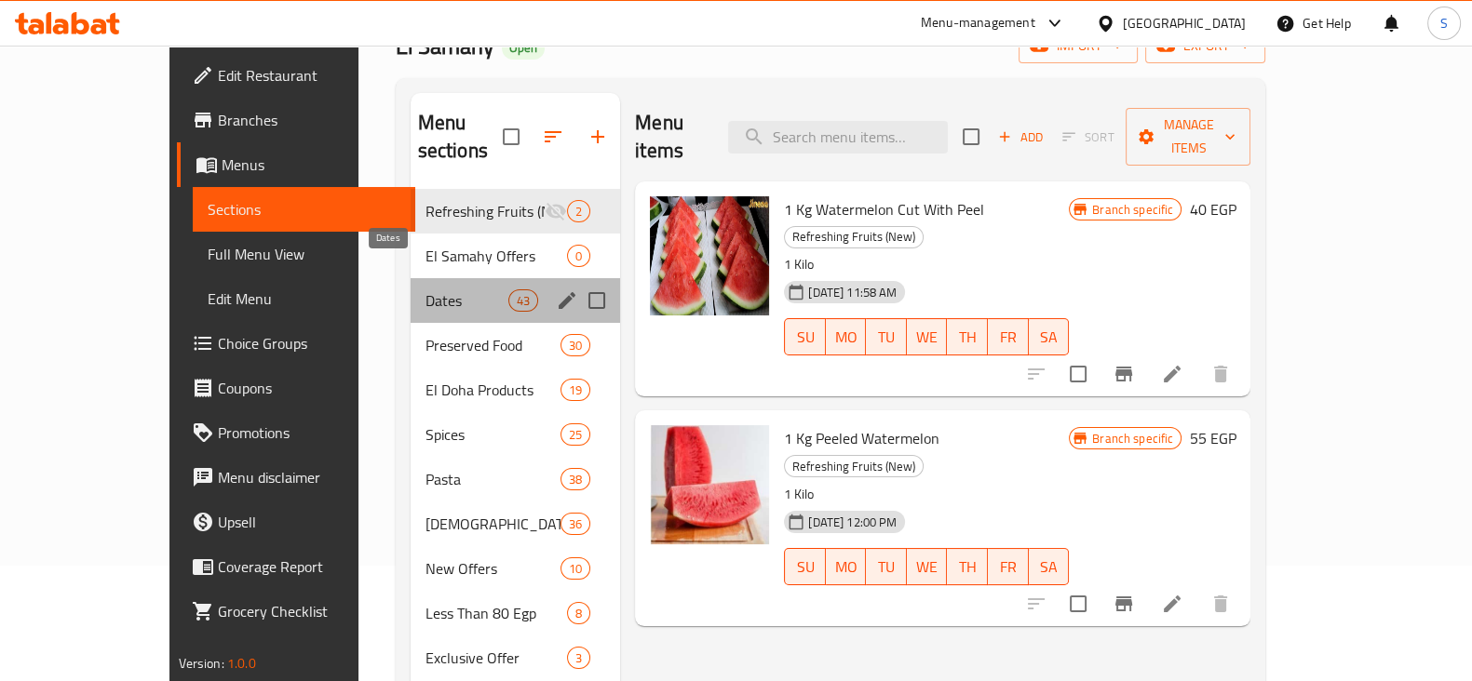
click at [425, 290] on span "Dates" at bounding box center [466, 301] width 83 height 22
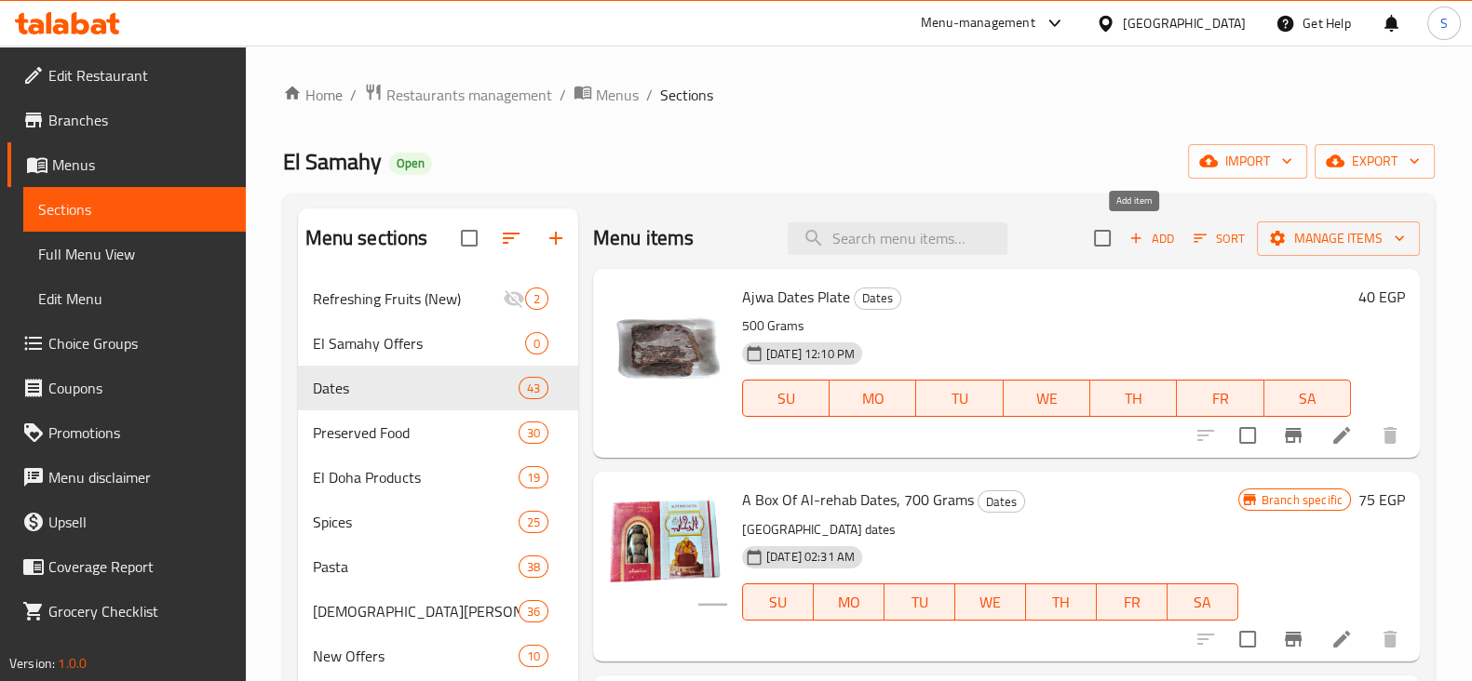
click at [1137, 234] on span "Add" at bounding box center [1151, 238] width 50 height 21
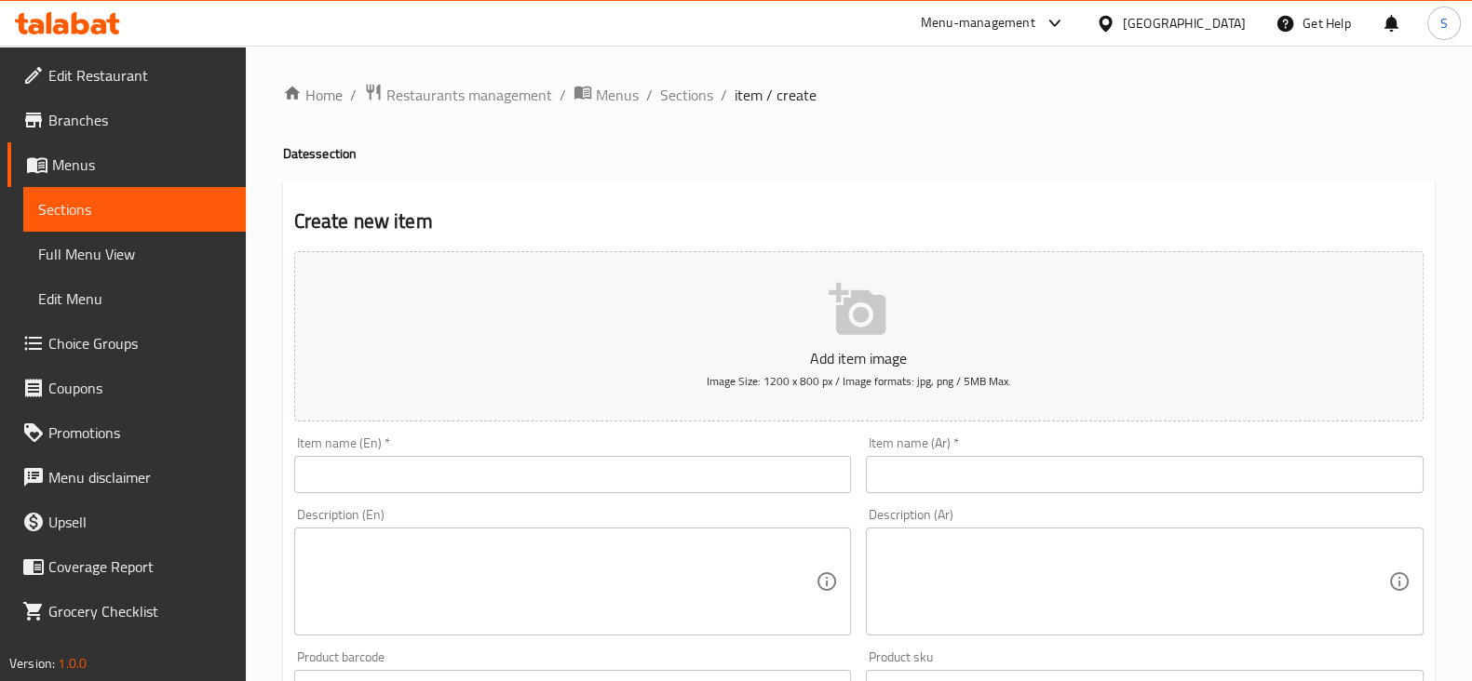
drag, startPoint x: 481, startPoint y: 477, endPoint x: 501, endPoint y: 470, distance: 20.6
click at [482, 477] on input "text" at bounding box center [573, 474] width 558 height 37
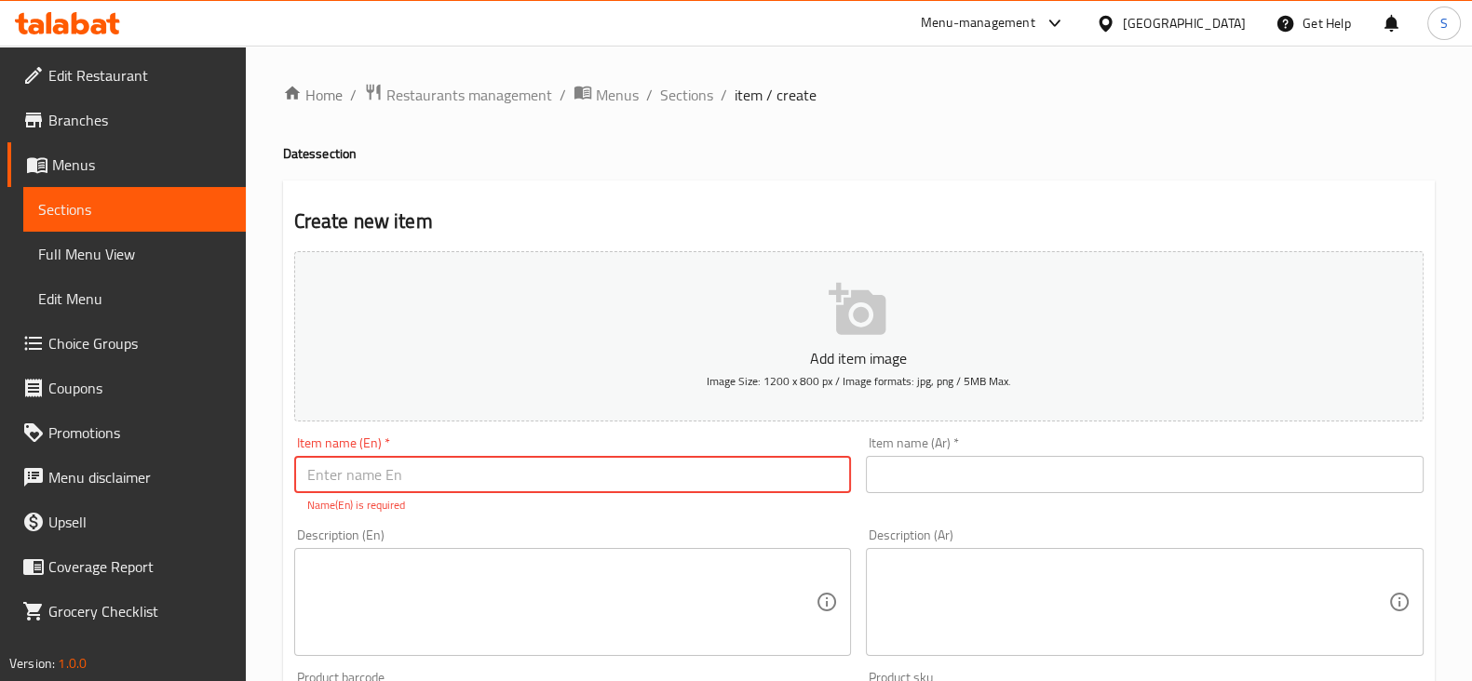
click at [931, 476] on input "text" at bounding box center [1145, 474] width 558 height 37
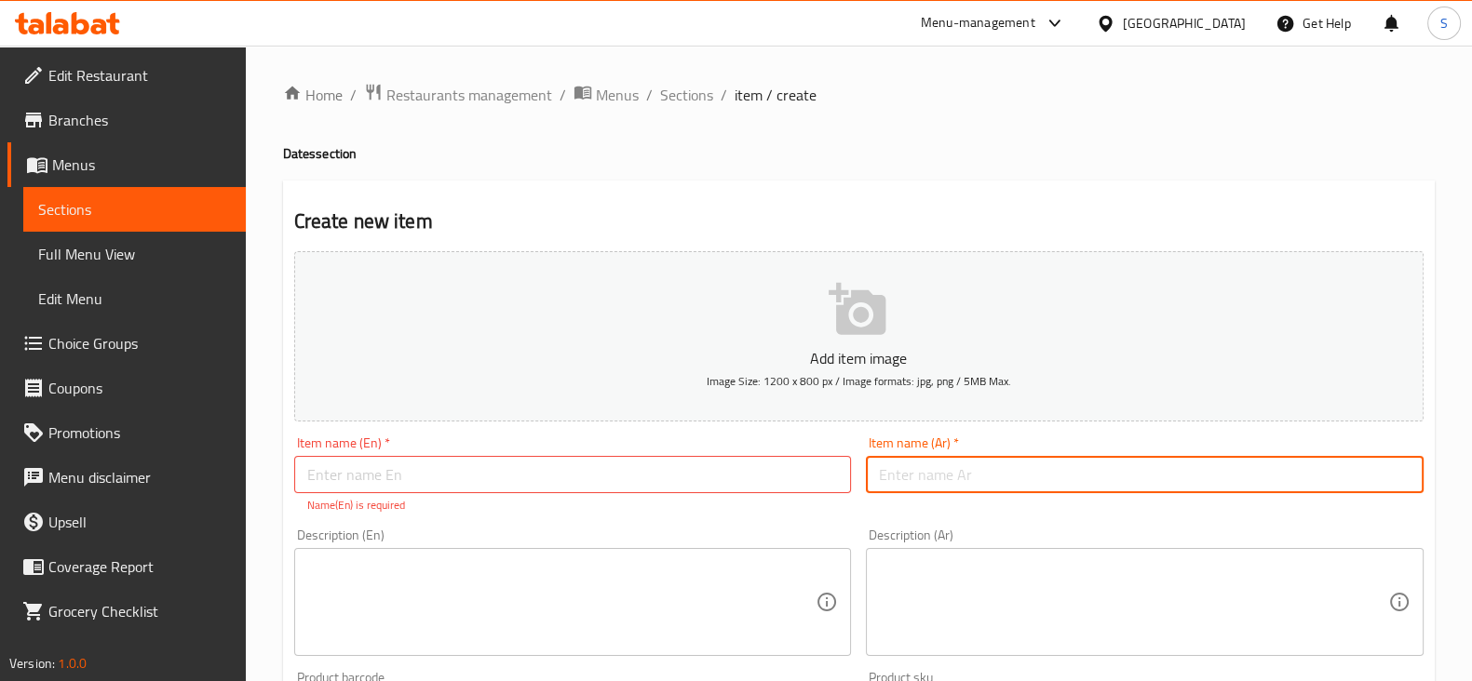
paste input "كيس تمر شيكولاته الاسبريسو"
type input "كيس تمر شيكولاته الاسبريسو الطحان"
click at [600, 479] on input "text" at bounding box center [573, 474] width 558 height 37
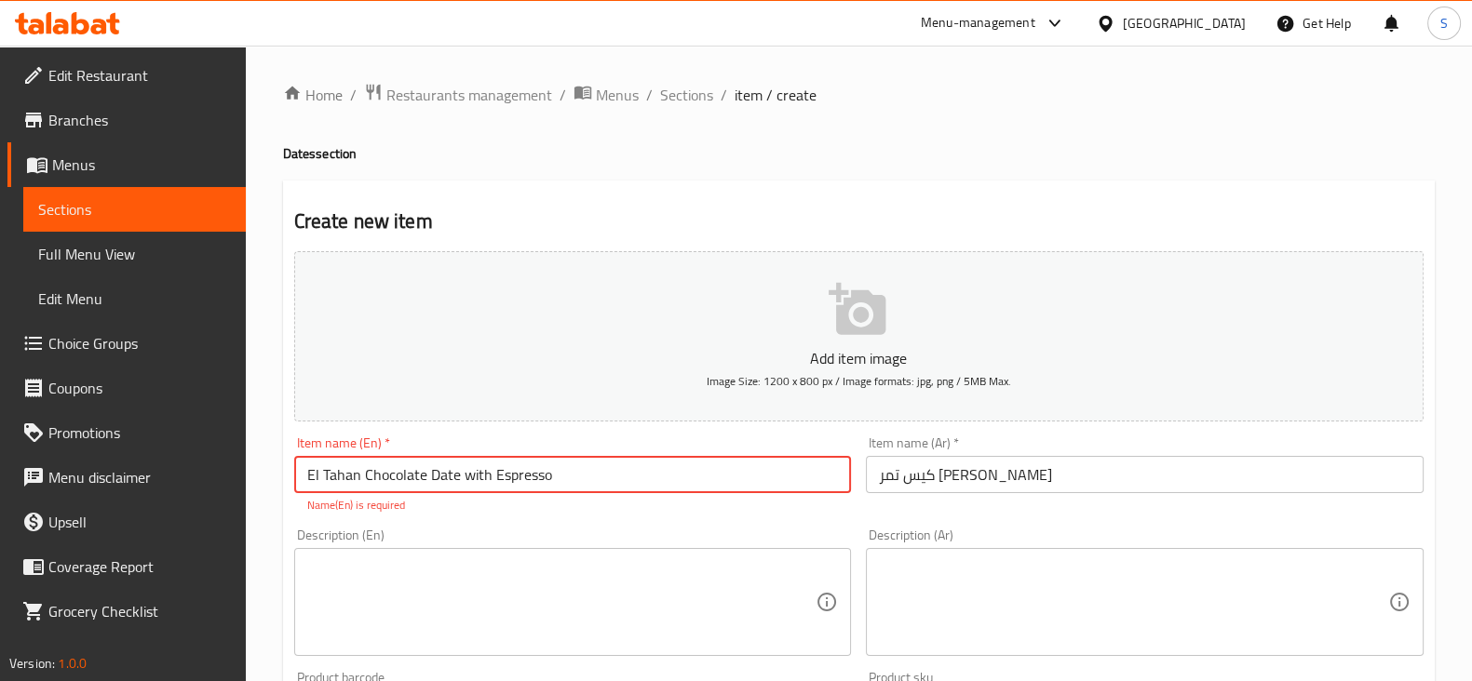
type input "El Tahan Chocolate Date with Espresso"
click at [380, 588] on textarea at bounding box center [561, 603] width 509 height 88
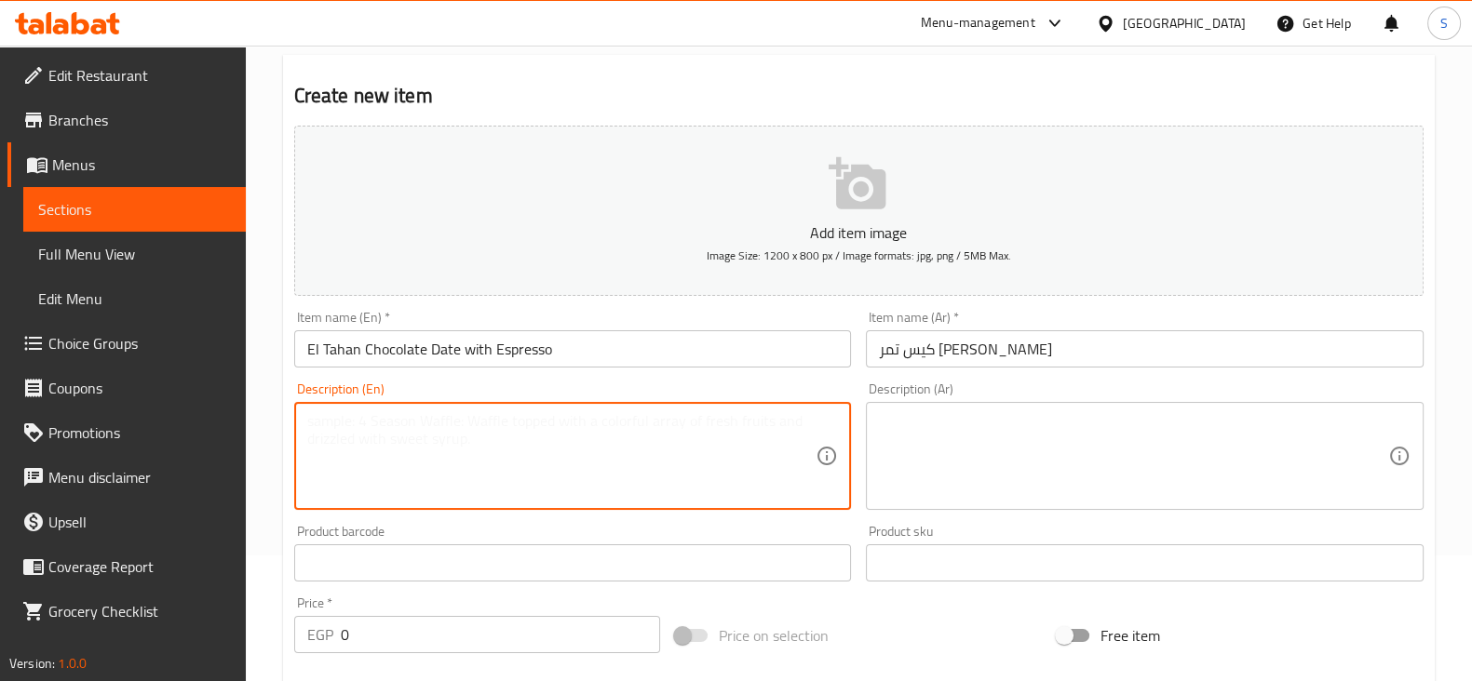
scroll to position [232, 0]
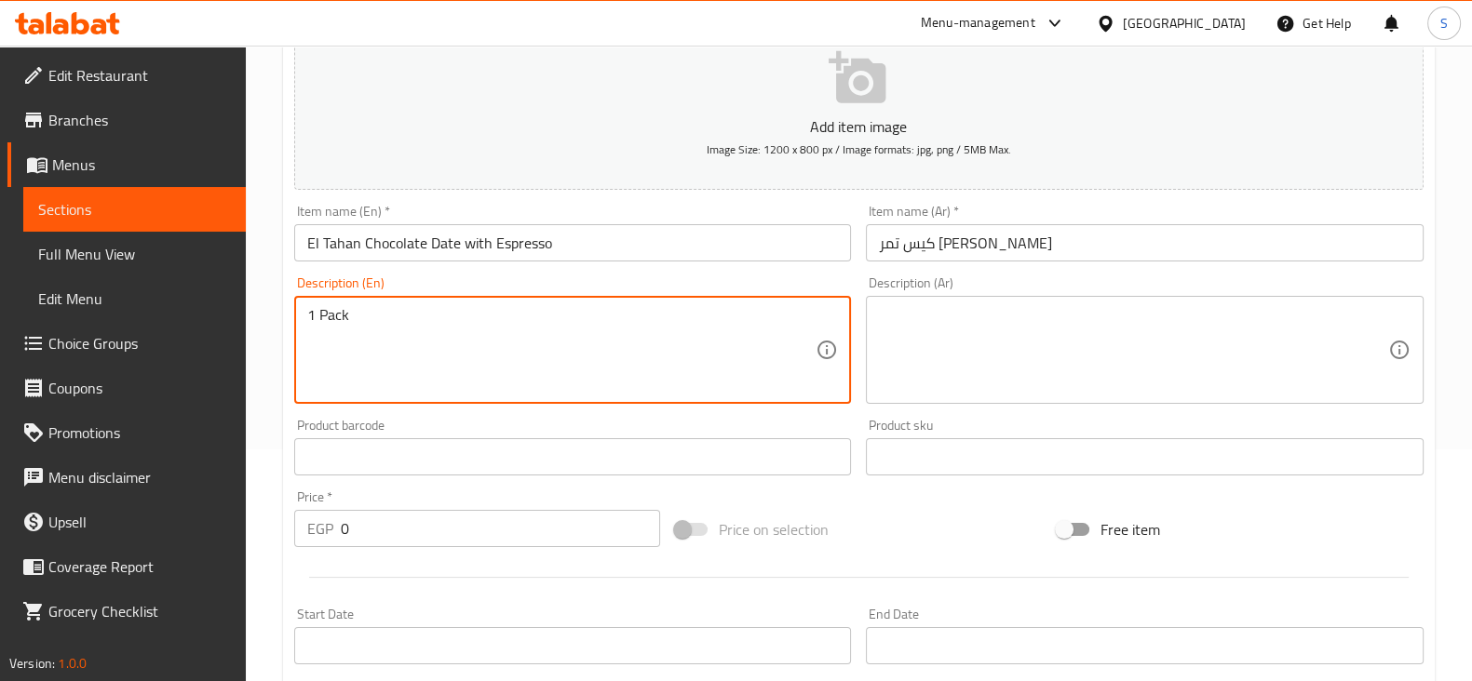
type textarea "1 Pack"
click at [987, 320] on textarea at bounding box center [1133, 350] width 509 height 88
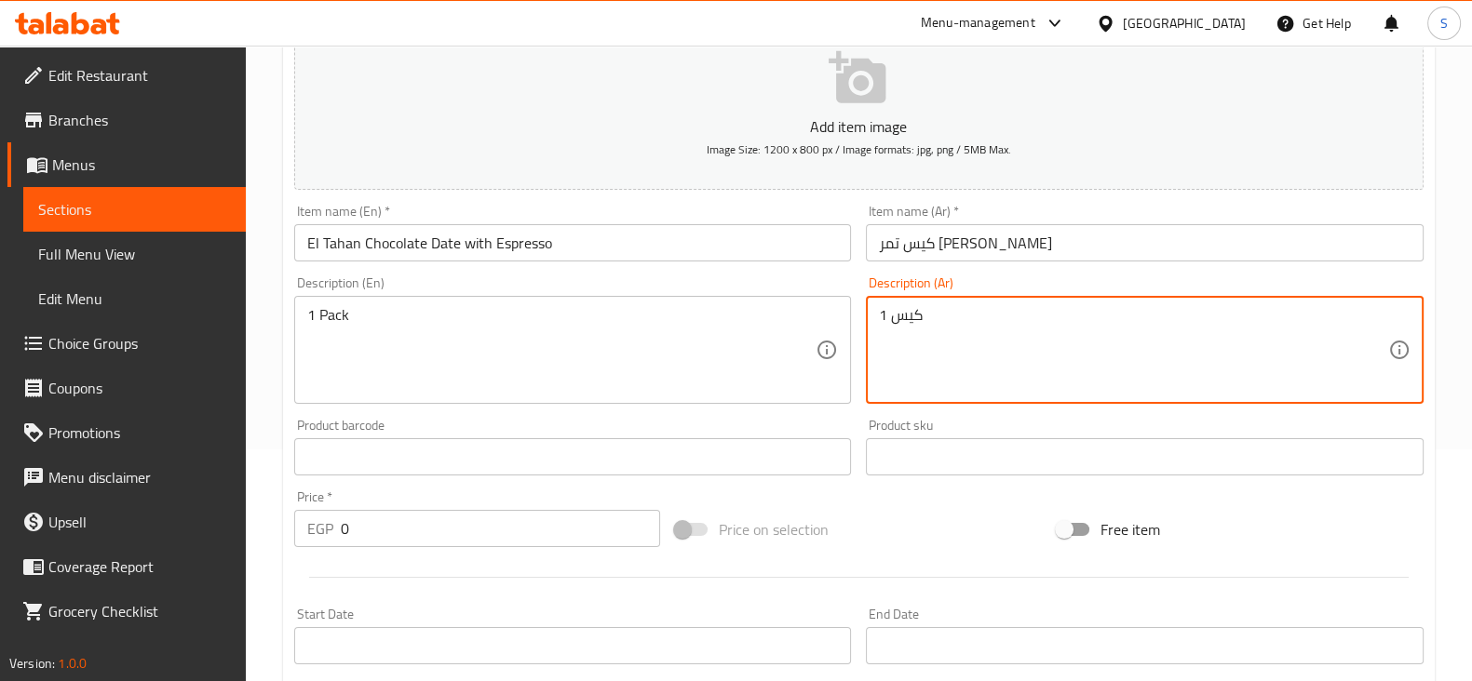
type textarea "1 كيس"
drag, startPoint x: 364, startPoint y: 526, endPoint x: 290, endPoint y: 524, distance: 74.5
click at [300, 523] on div "EGP 0 Price *" at bounding box center [477, 528] width 367 height 37
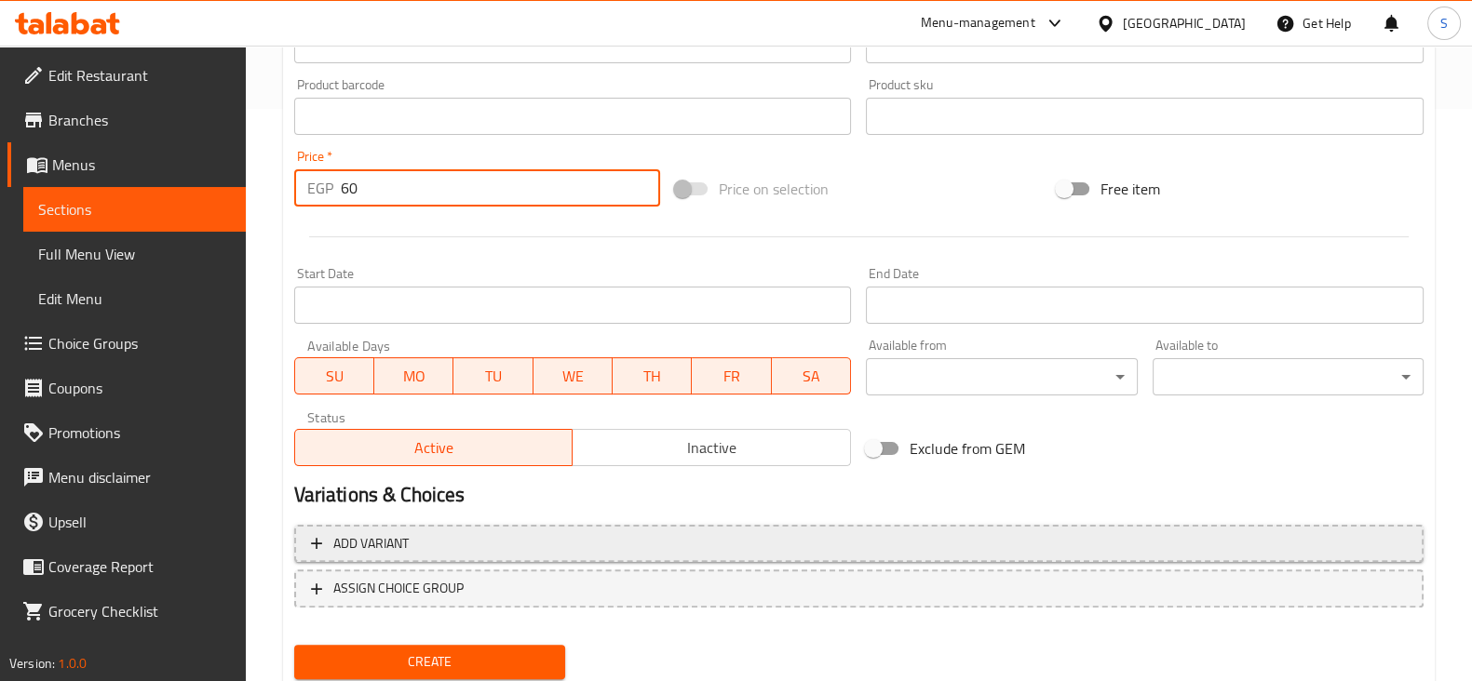
scroll to position [582, 0]
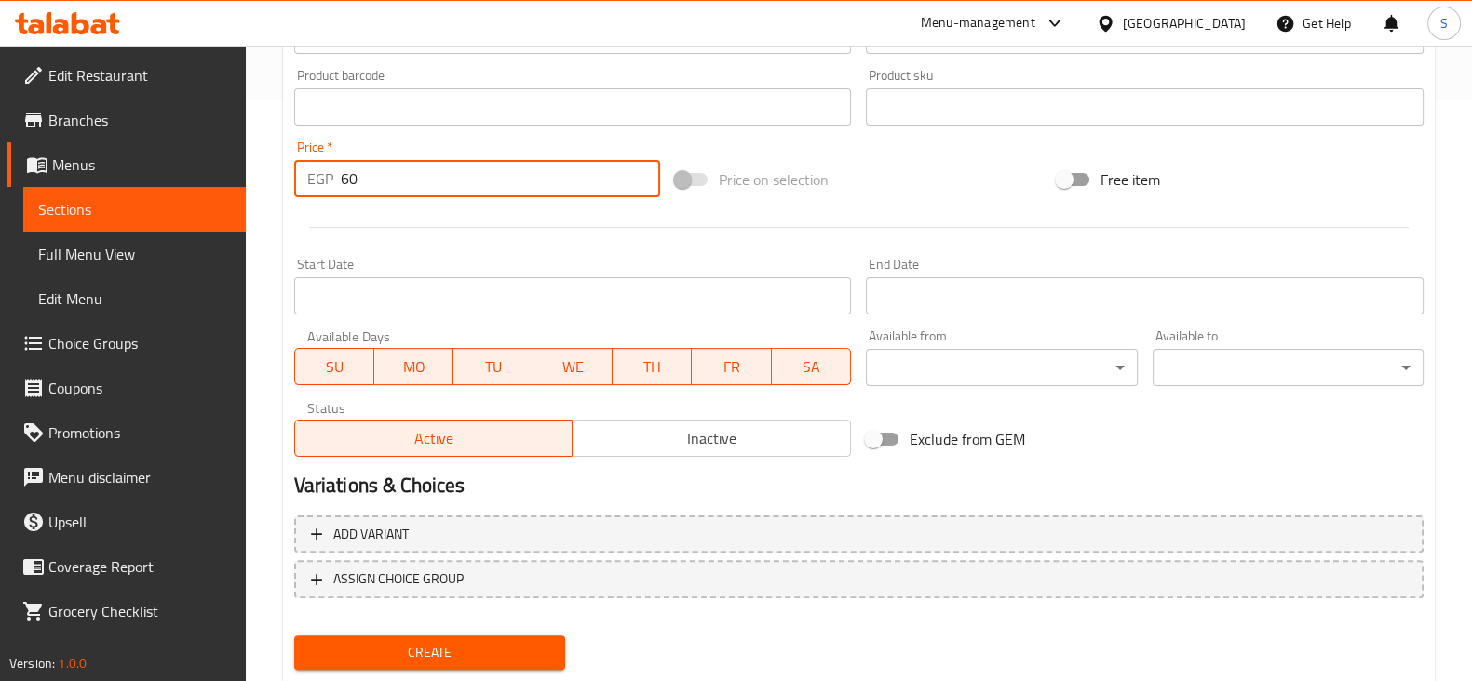
type input "60"
click at [431, 641] on span "Create" at bounding box center [429, 652] width 241 height 23
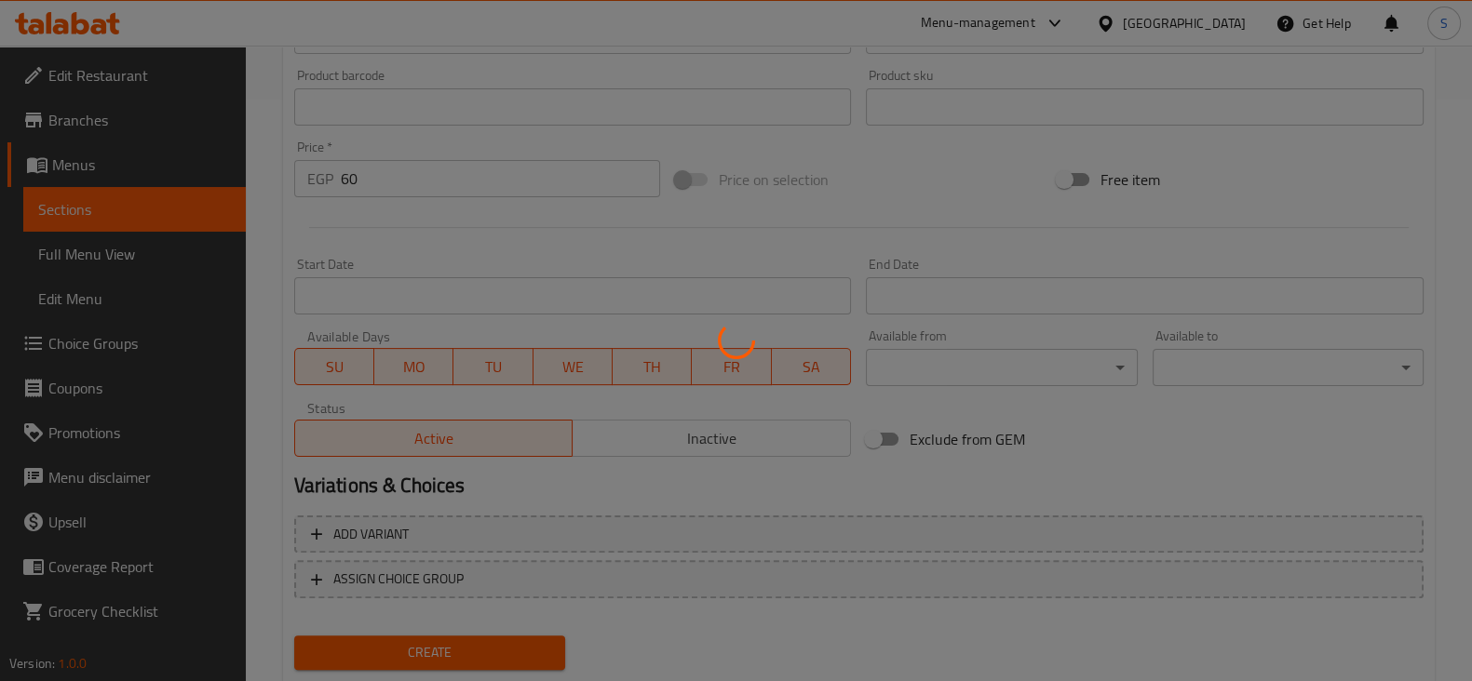
type input "0"
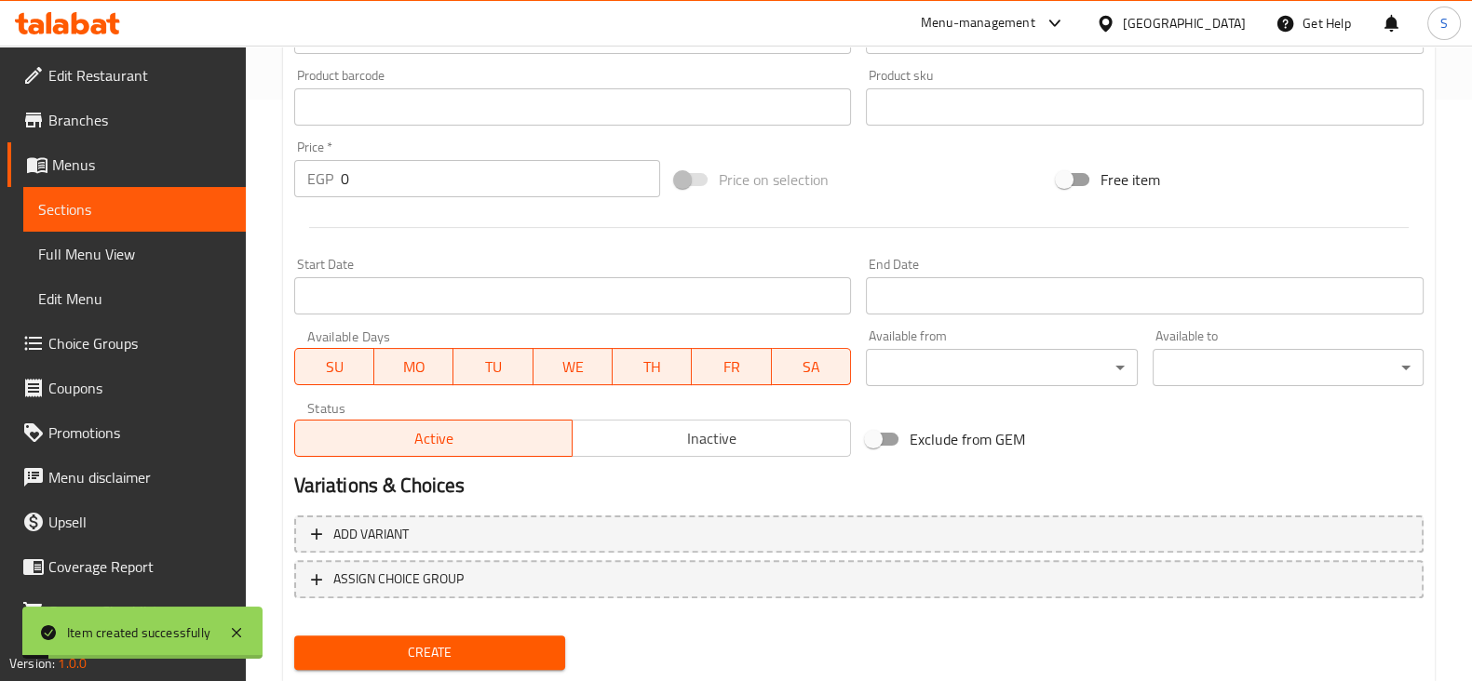
click at [98, 216] on span "Sections" at bounding box center [134, 209] width 193 height 22
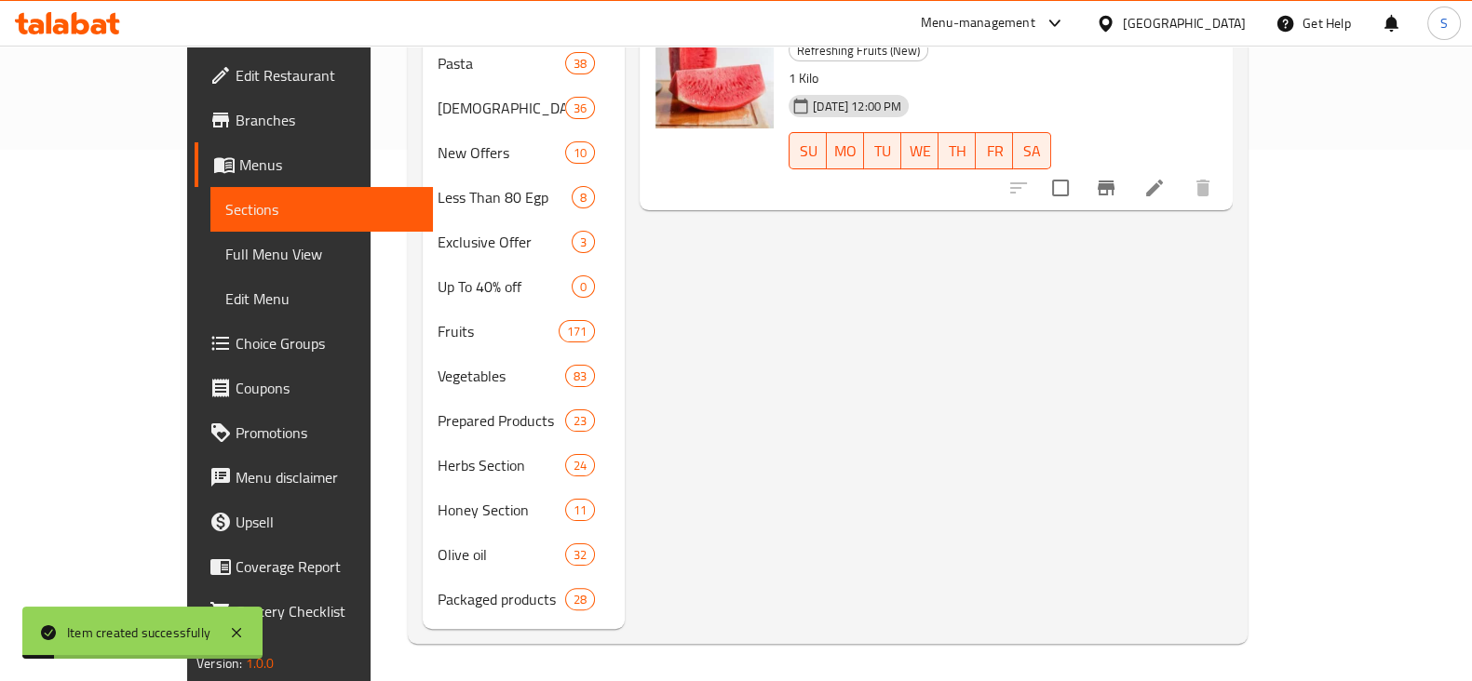
scroll to position [261, 0]
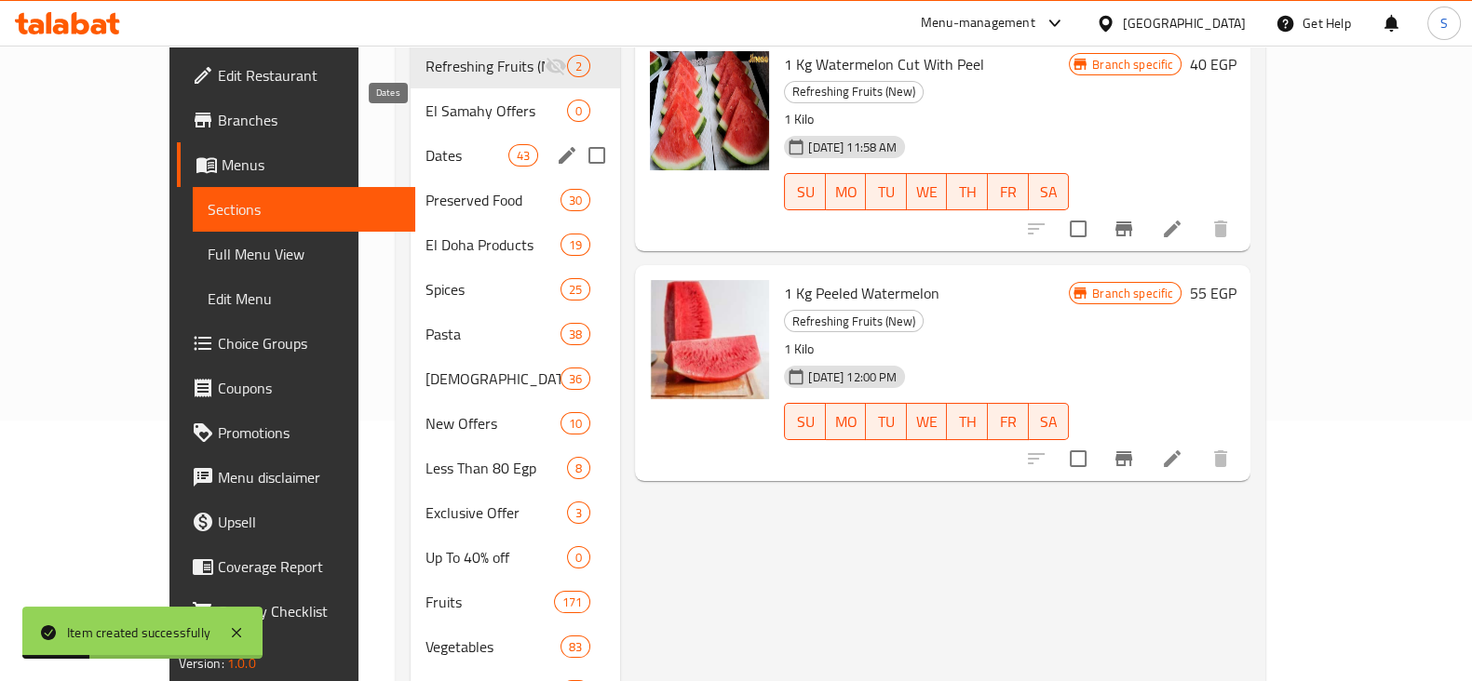
click at [425, 144] on span "Dates" at bounding box center [466, 155] width 83 height 22
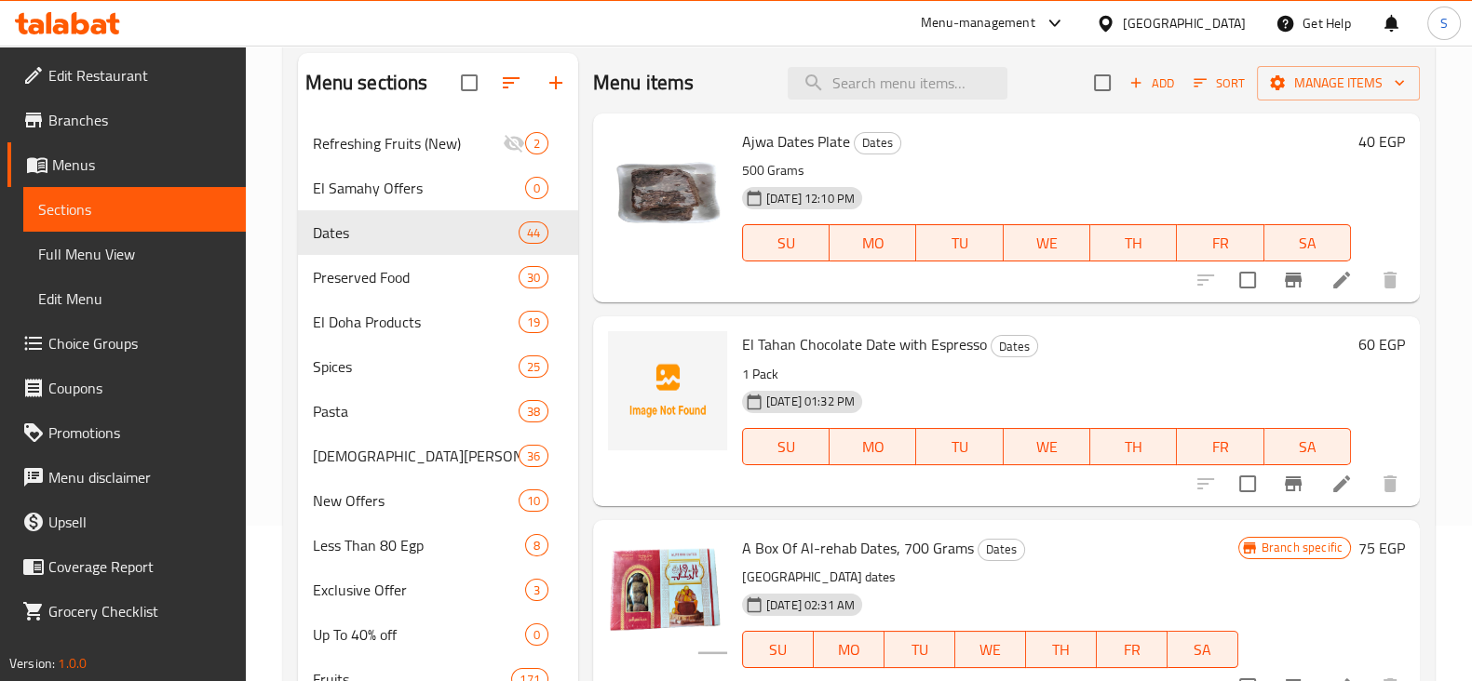
scroll to position [154, 0]
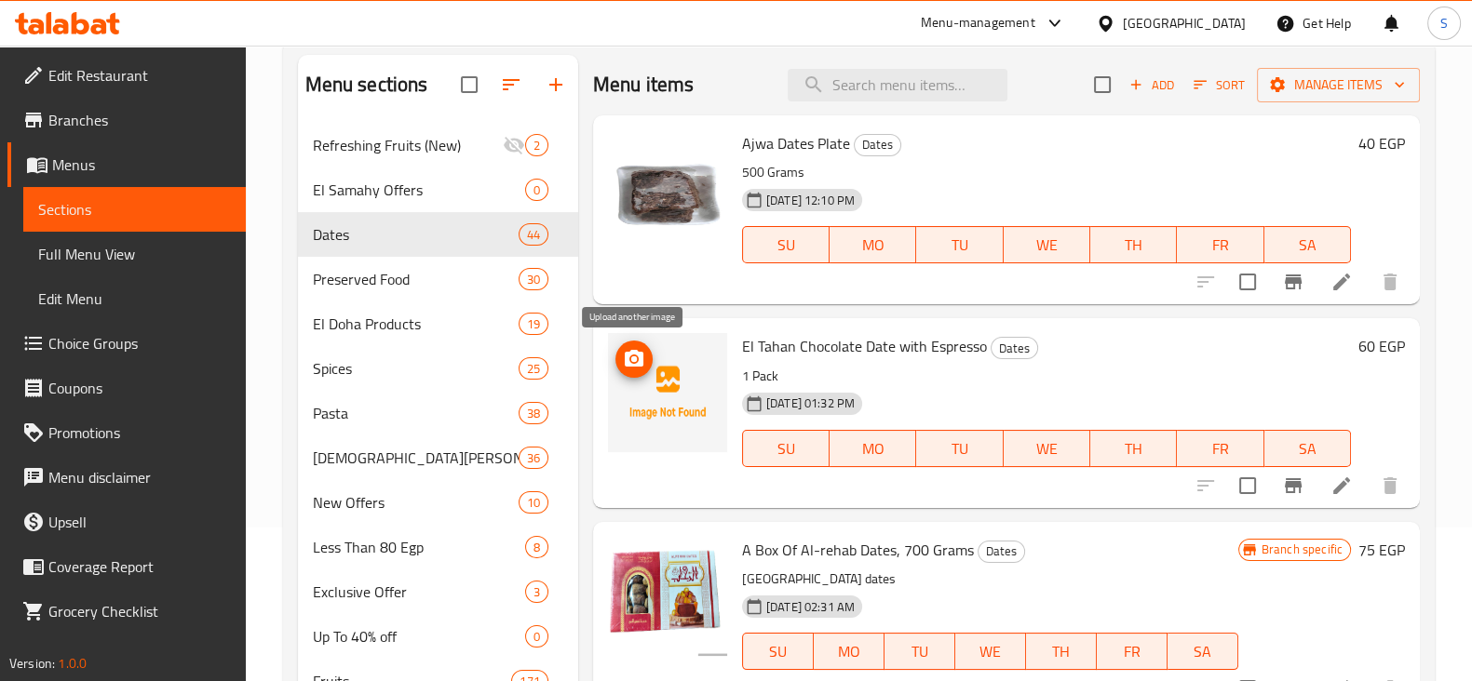
click at [639, 356] on icon "upload picture" at bounding box center [634, 358] width 19 height 17
click at [640, 352] on icon "upload picture" at bounding box center [634, 358] width 19 height 17
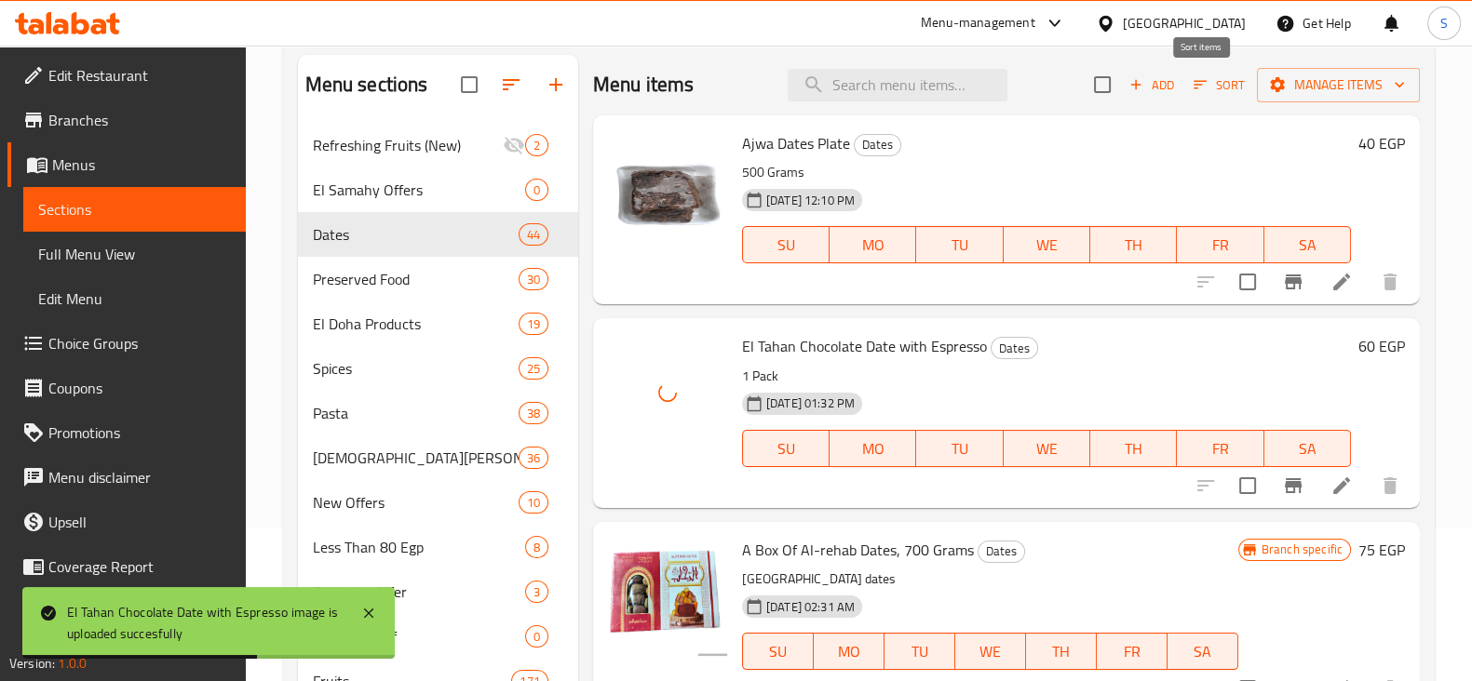
click at [1196, 78] on span "Sort" at bounding box center [1218, 84] width 51 height 21
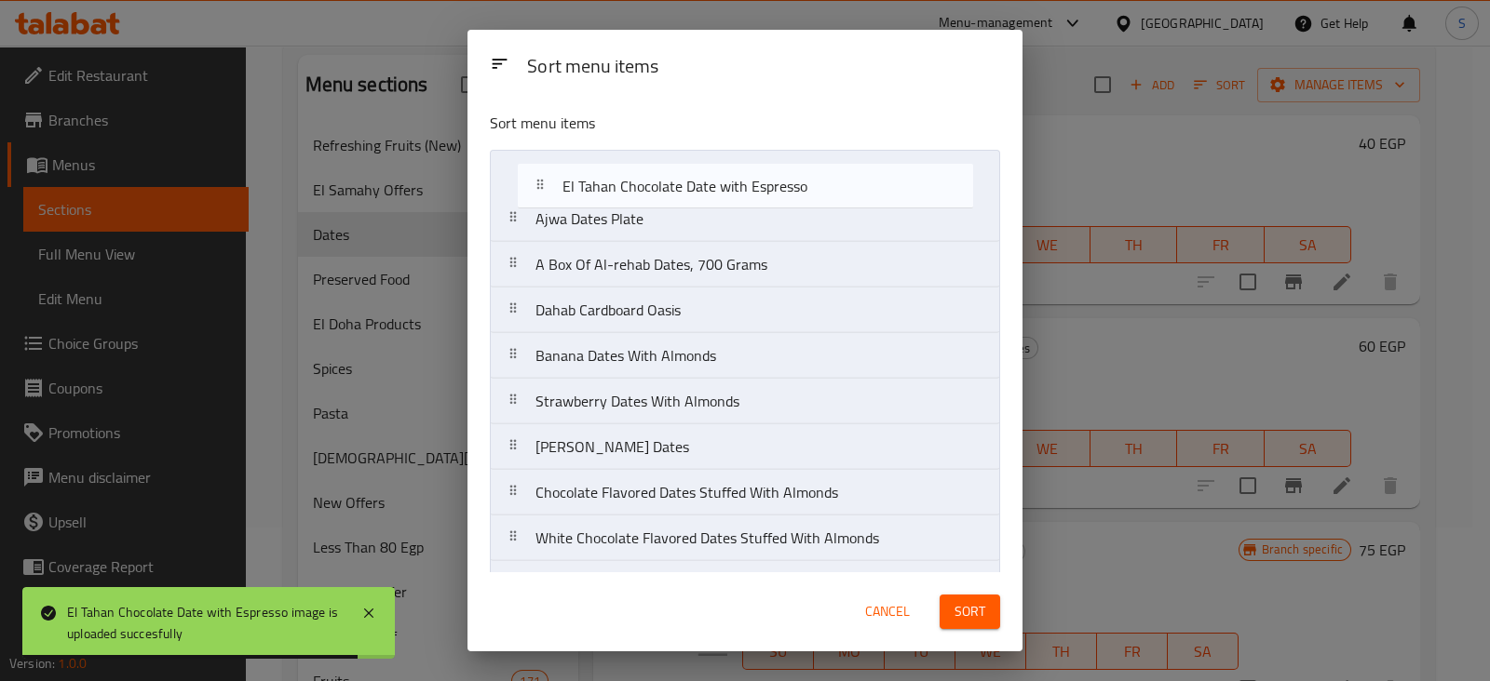
drag, startPoint x: 683, startPoint y: 220, endPoint x: 711, endPoint y: 183, distance: 45.8
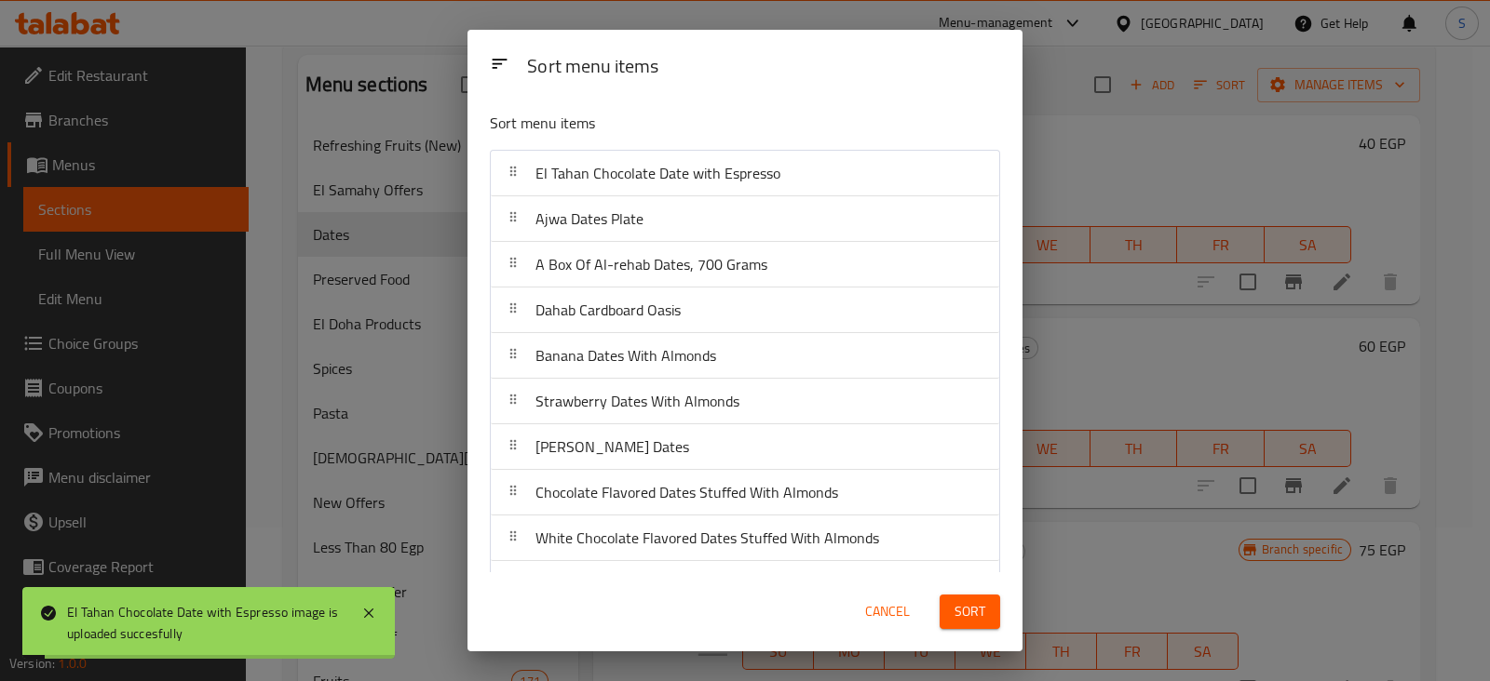
click at [956, 619] on span "Sort" at bounding box center [969, 611] width 31 height 23
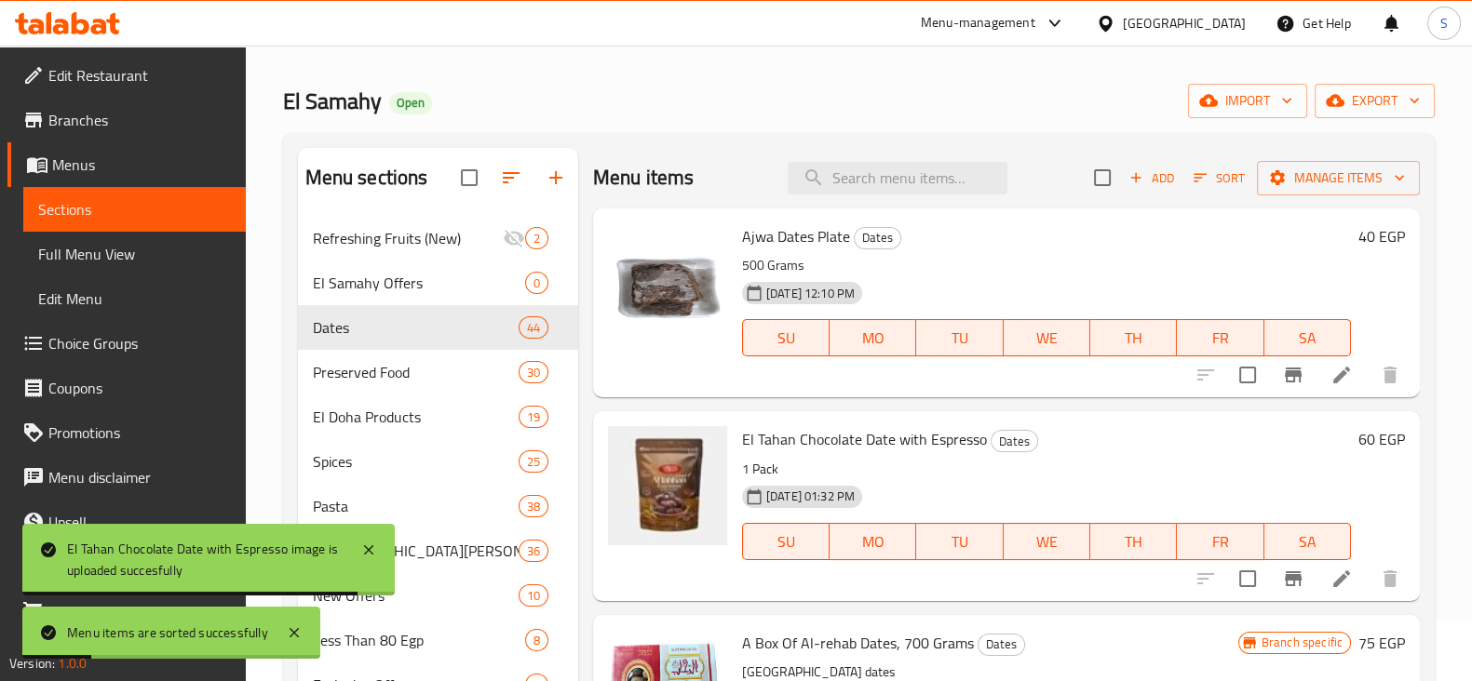
scroll to position [0, 0]
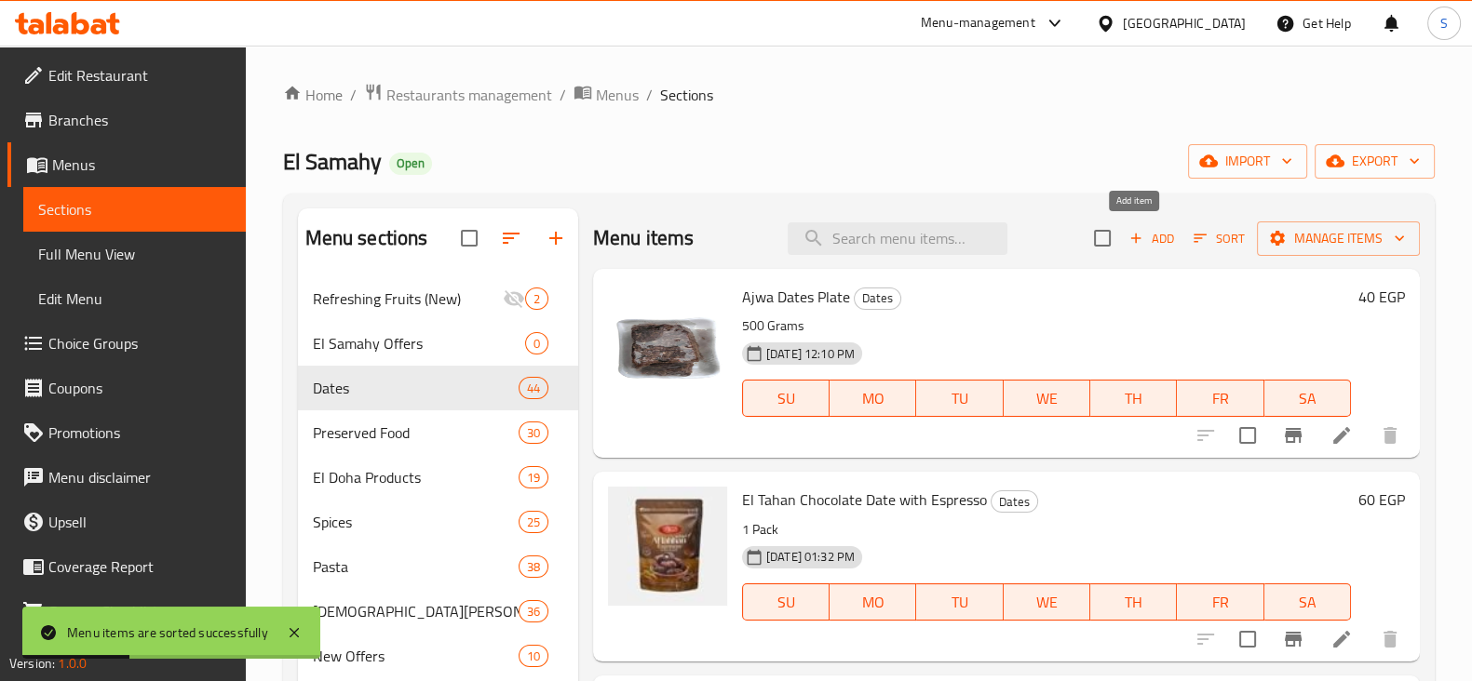
click at [1150, 236] on span "Add" at bounding box center [1151, 238] width 50 height 21
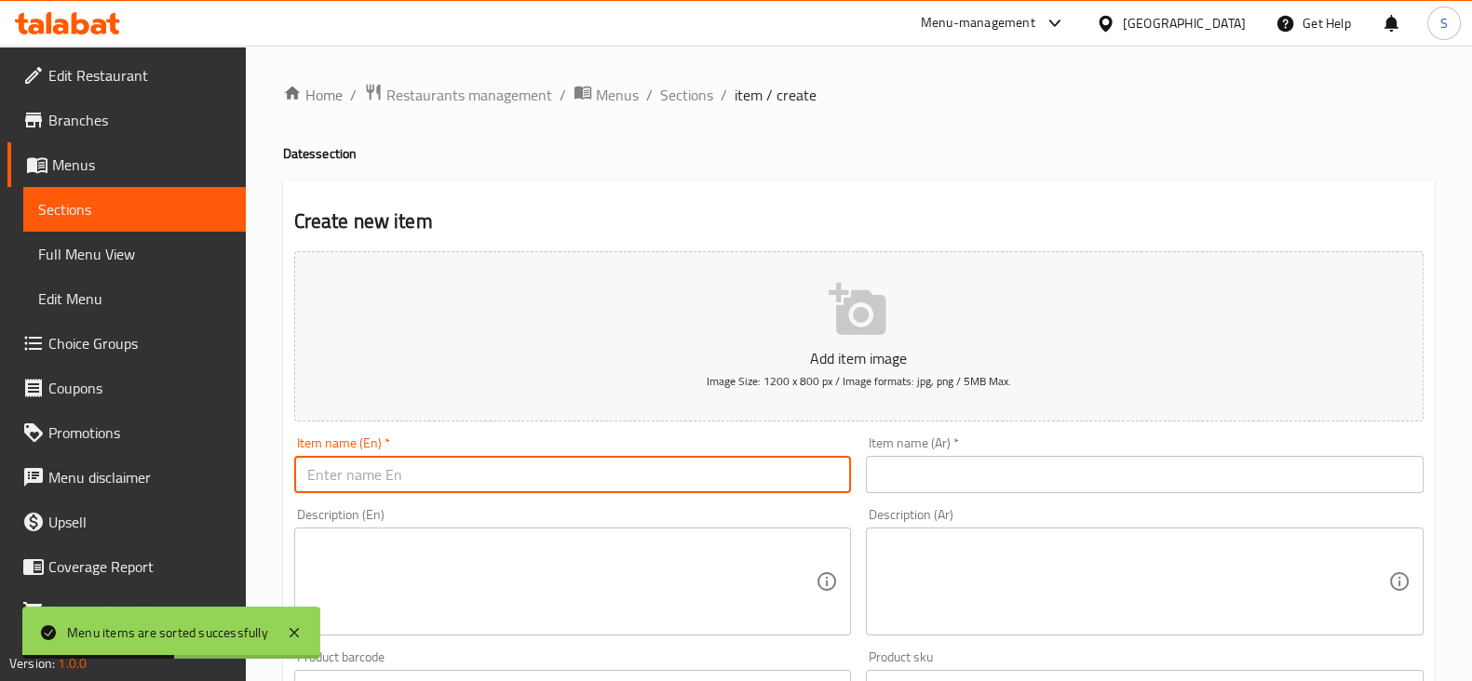
click at [569, 468] on input "text" at bounding box center [573, 474] width 558 height 37
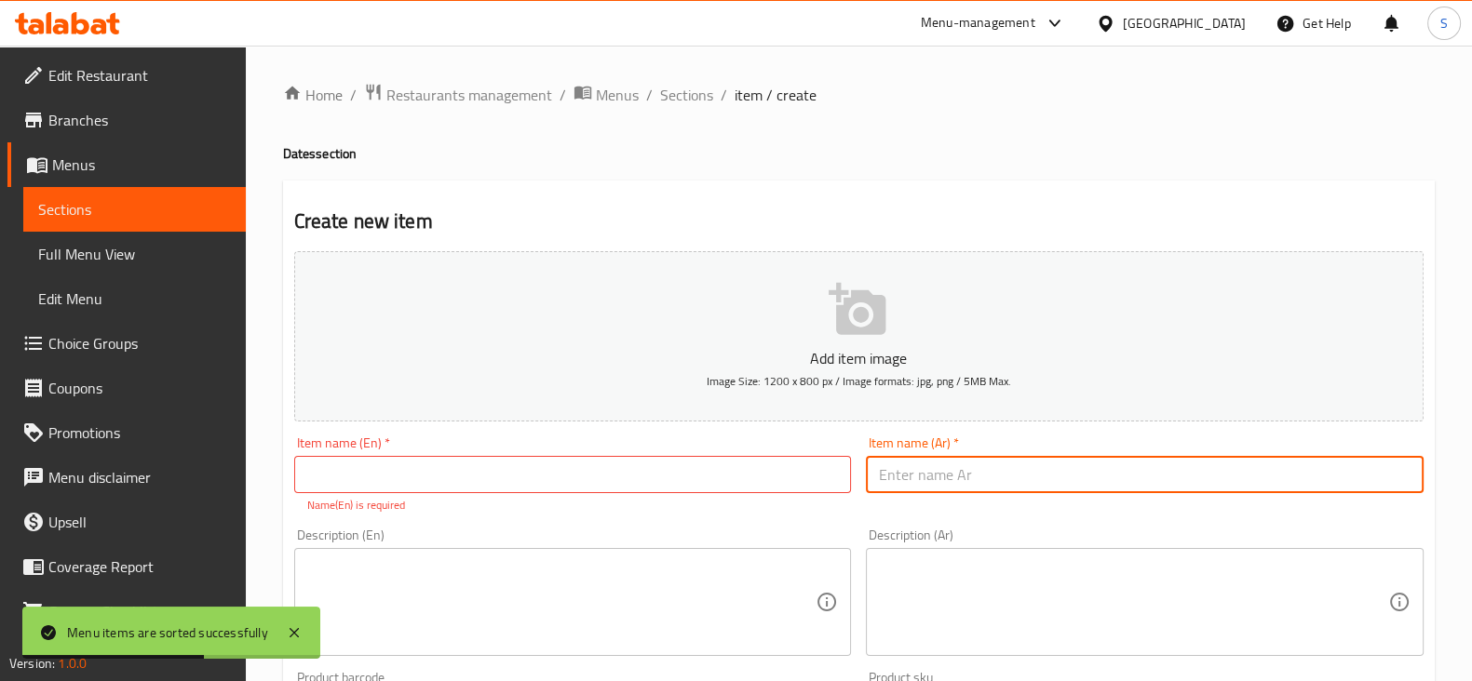
click at [936, 488] on input "text" at bounding box center [1145, 474] width 558 height 37
paste input "كيس تمر برتقال"
type input "كيس تمر برتقال"
click at [427, 472] on input "text" at bounding box center [573, 474] width 558 height 37
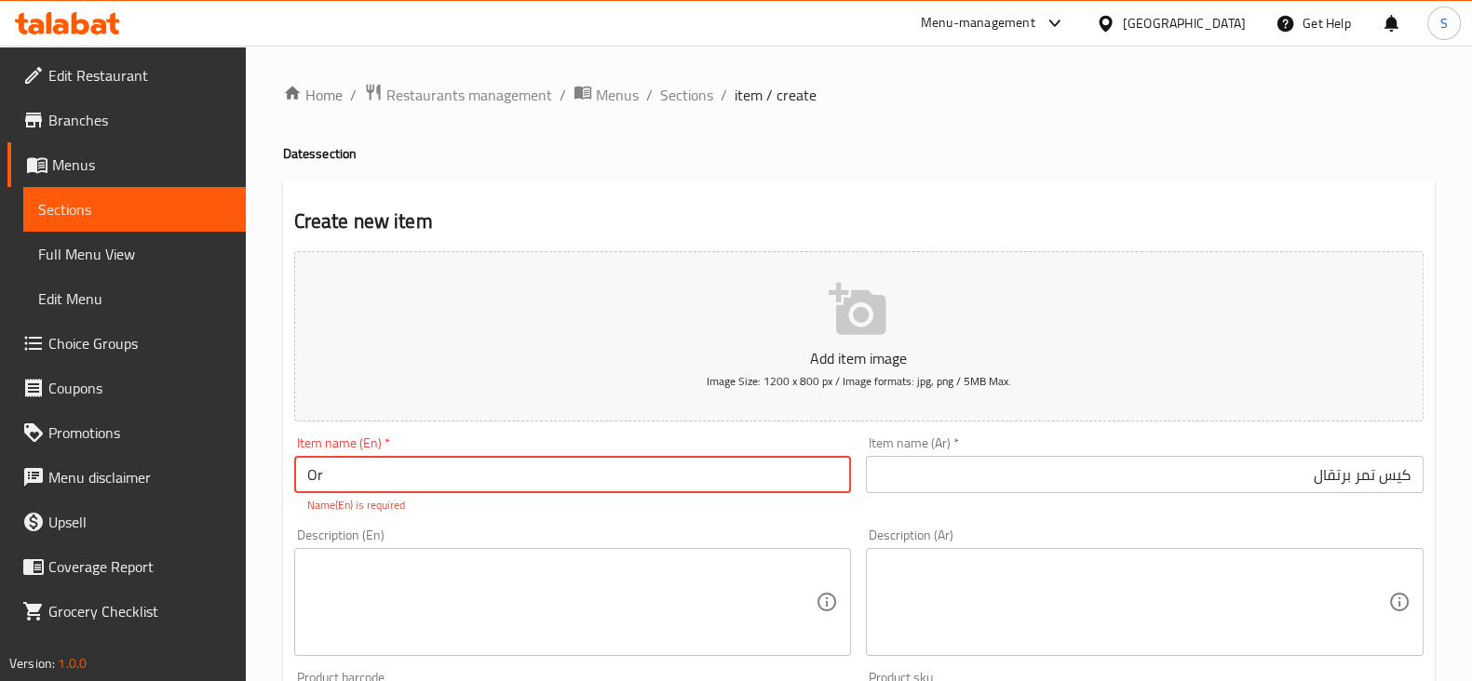
type input "O"
type input "El Tahan Orange Date"
click at [384, 598] on textarea at bounding box center [561, 603] width 509 height 88
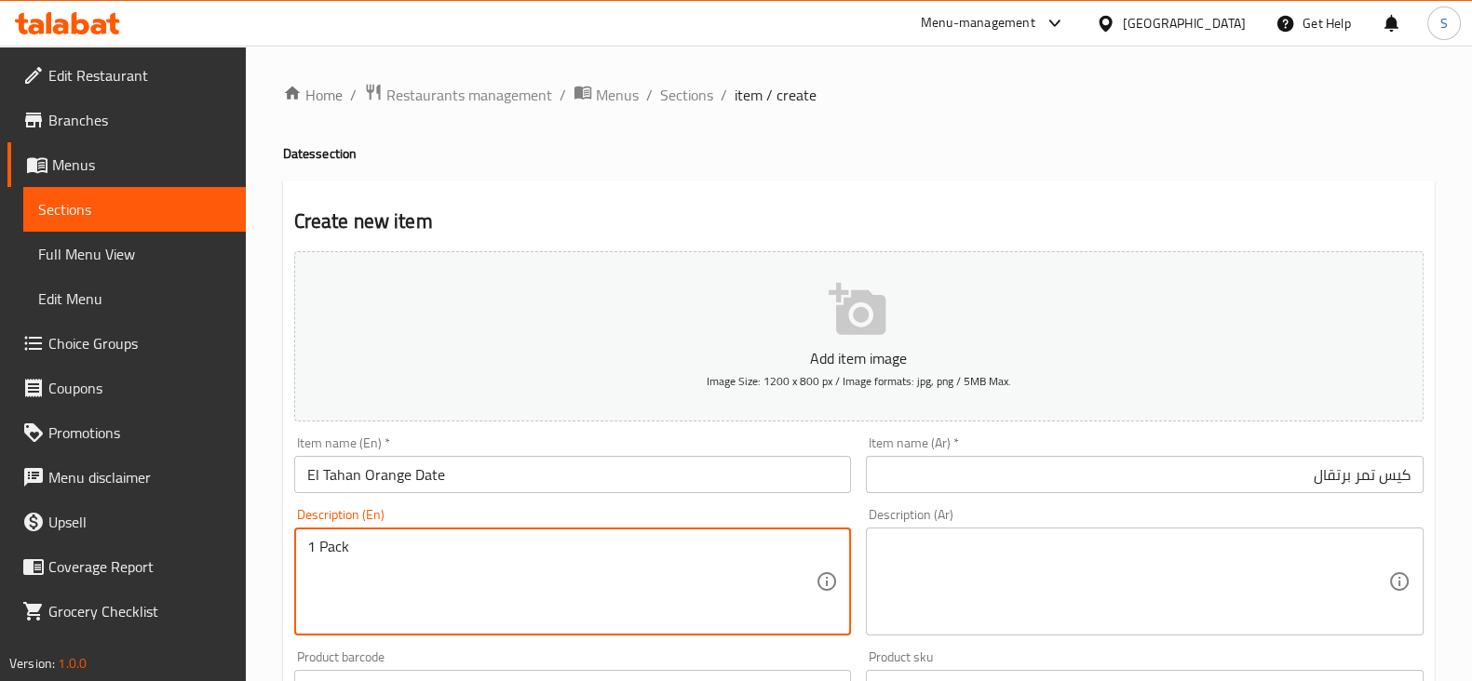
type textarea "1 Pack"
click at [964, 577] on textarea at bounding box center [1133, 582] width 509 height 88
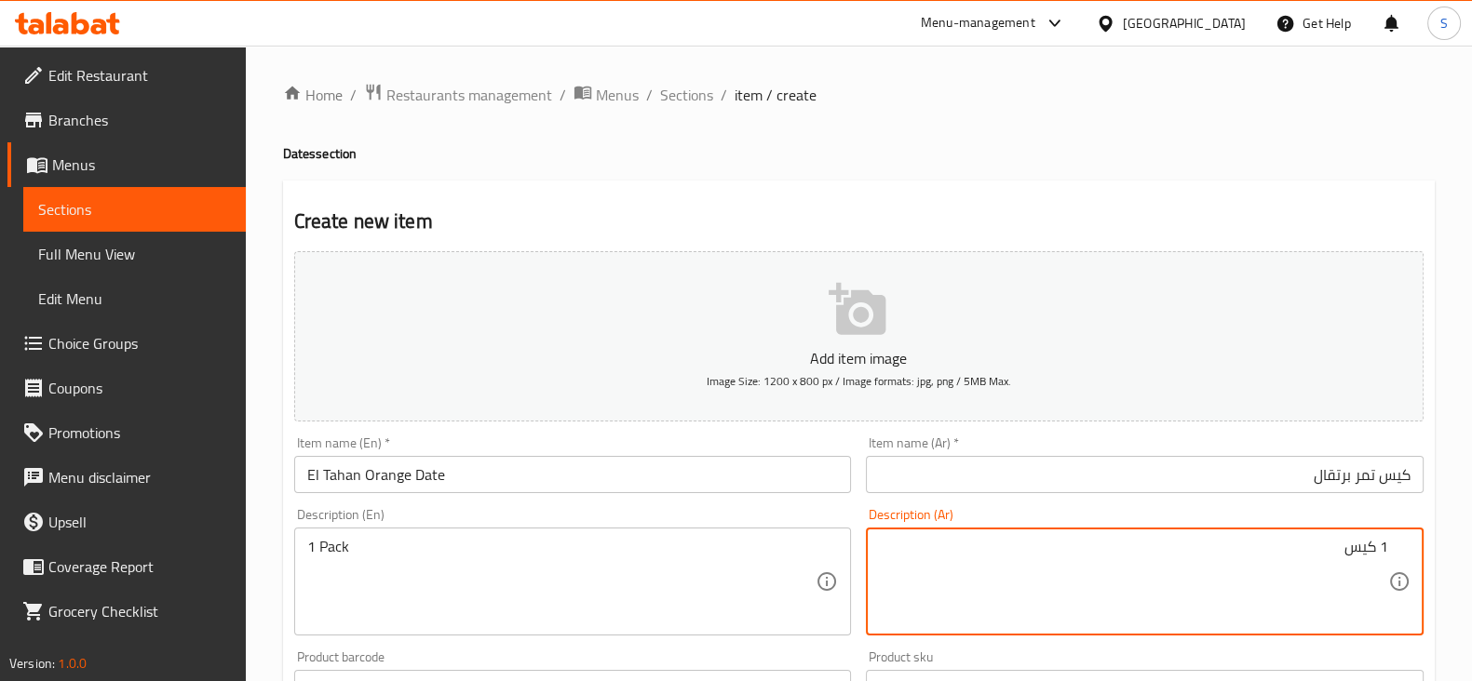
scroll to position [349, 0]
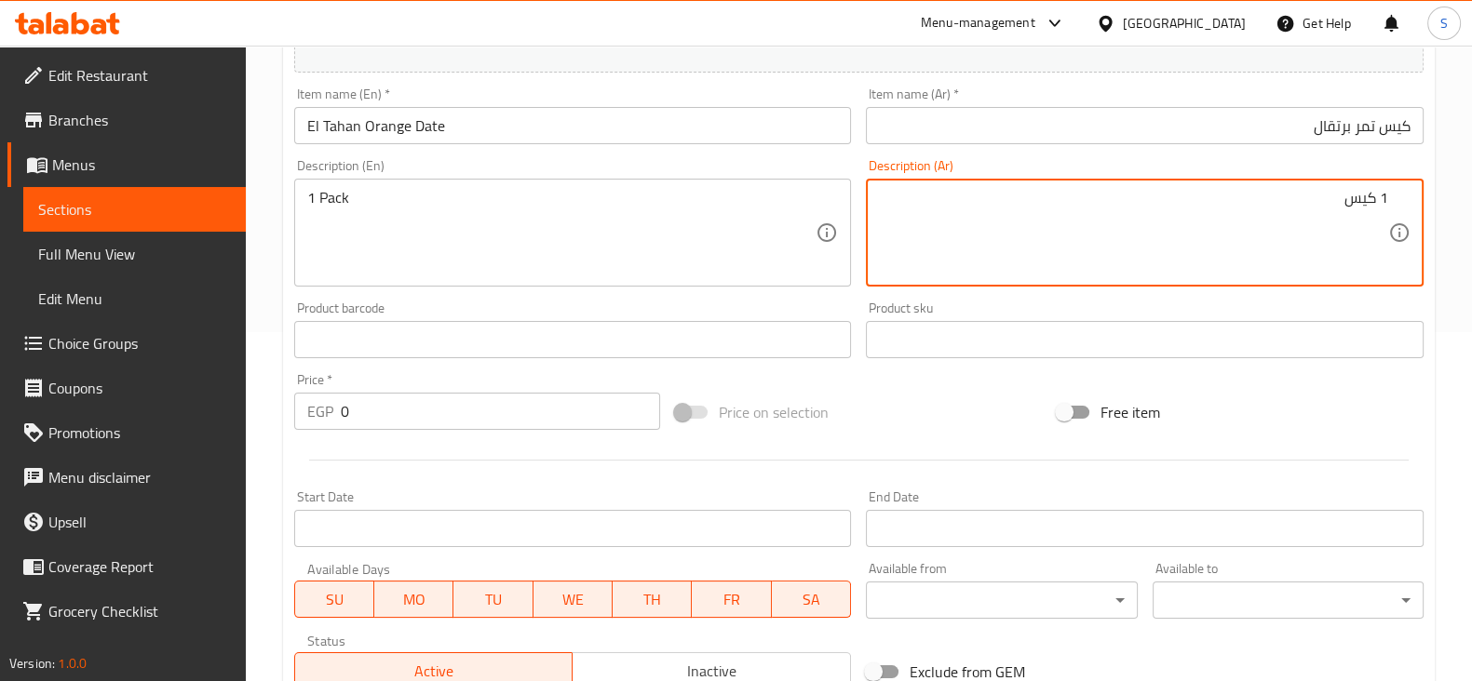
type textarea "1 كيس"
drag, startPoint x: 396, startPoint y: 410, endPoint x: 257, endPoint y: 370, distance: 144.4
click at [258, 370] on div "Home / Restaurants management / Menus / Sections / item / create Dates section …" at bounding box center [859, 332] width 1226 height 1270
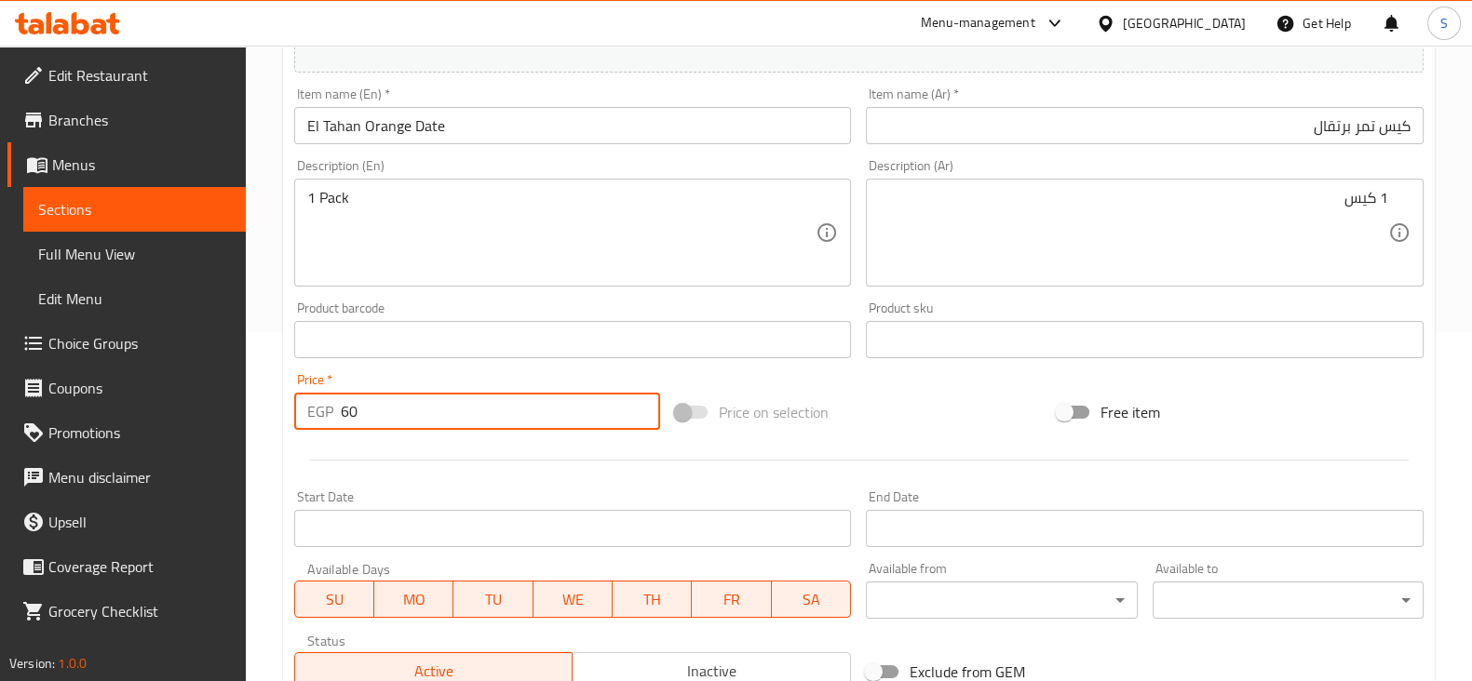
type input "60"
click at [543, 460] on hr at bounding box center [858, 460] width 1099 height 1
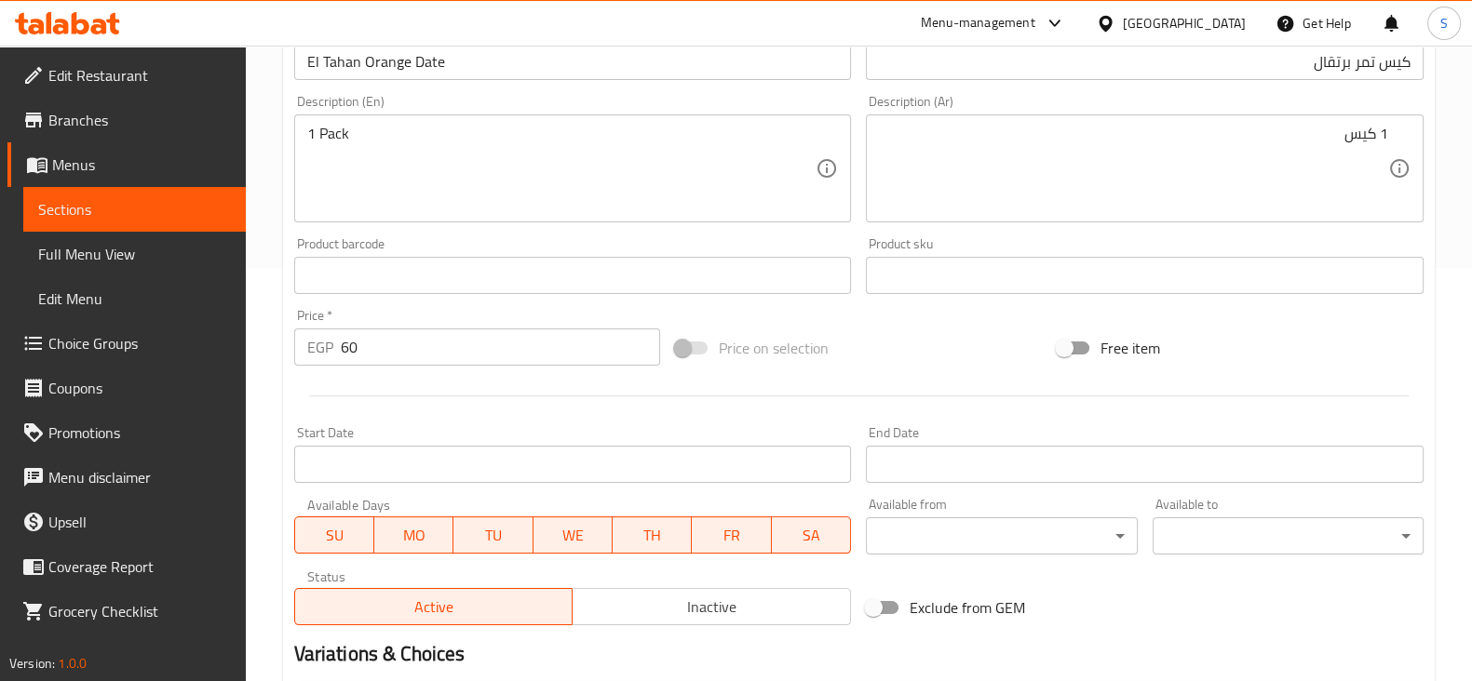
scroll to position [633, 0]
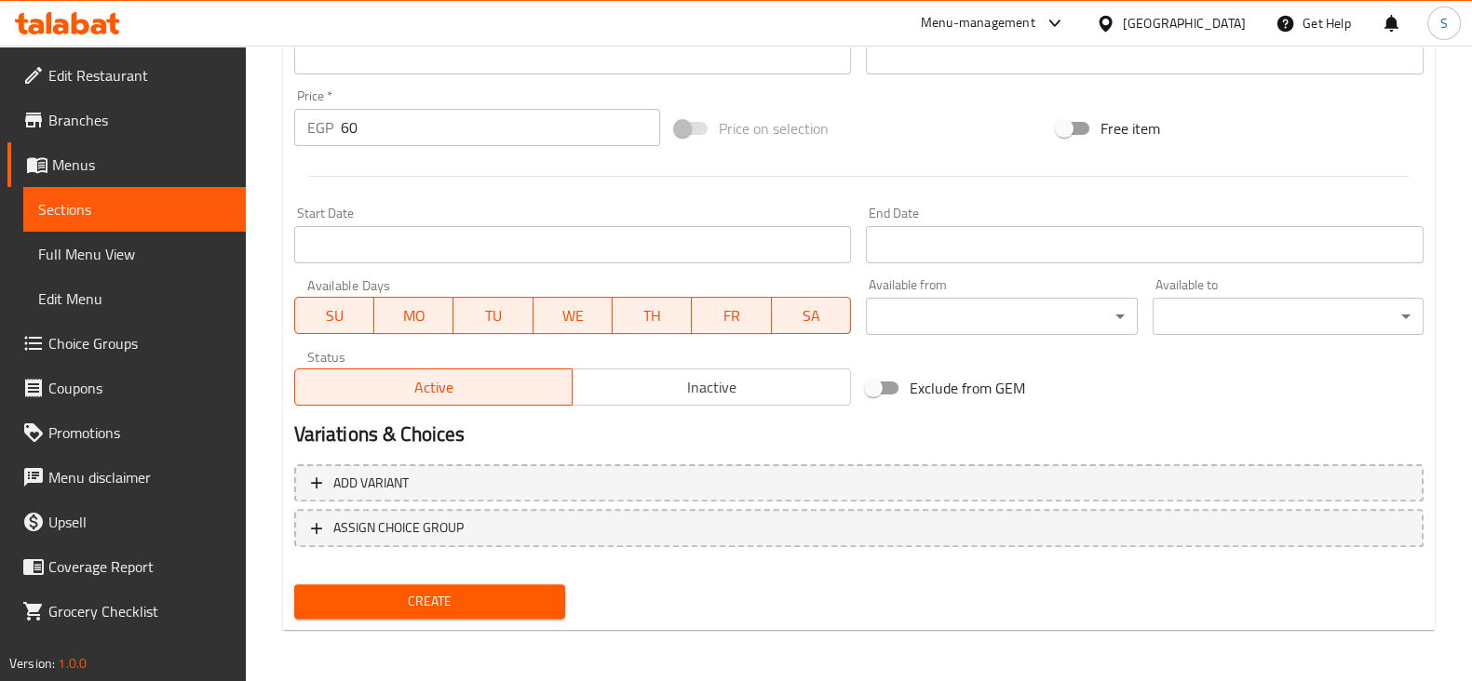
click at [441, 607] on span "Create" at bounding box center [429, 601] width 241 height 23
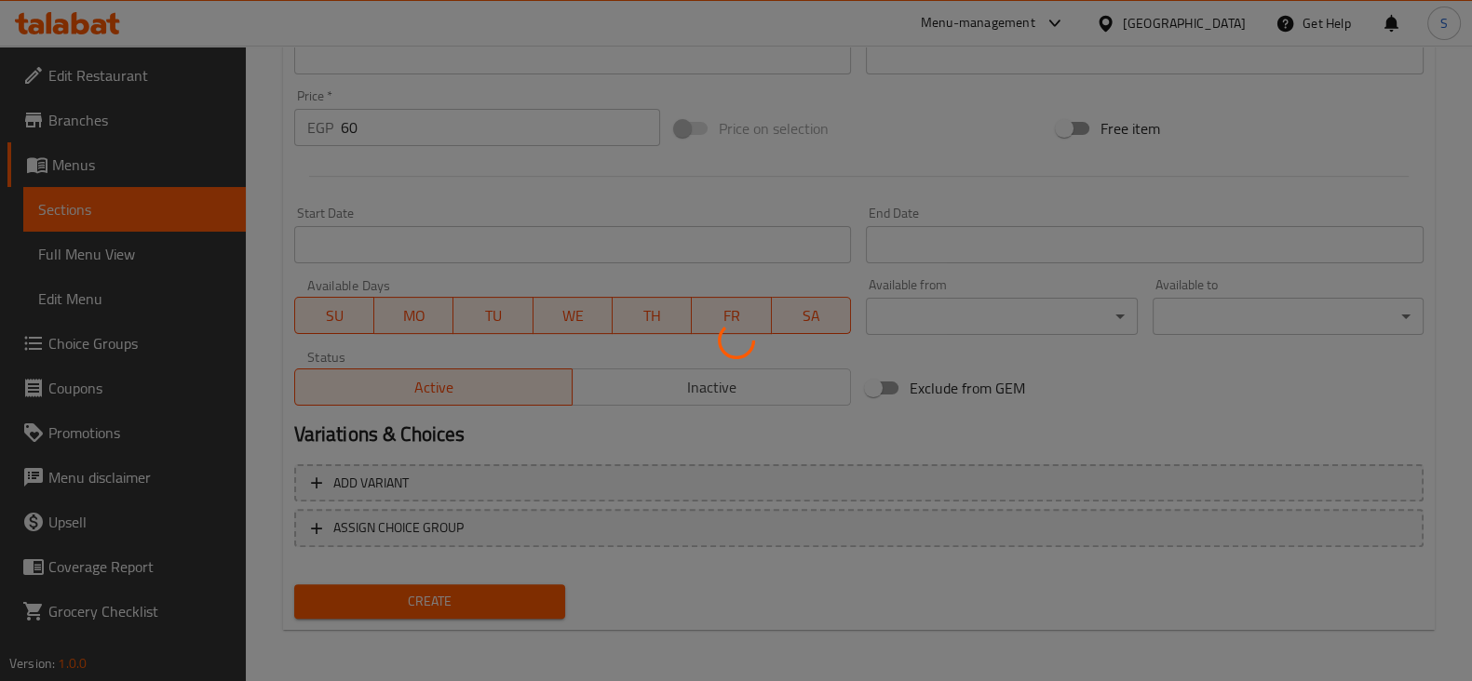
type input "0"
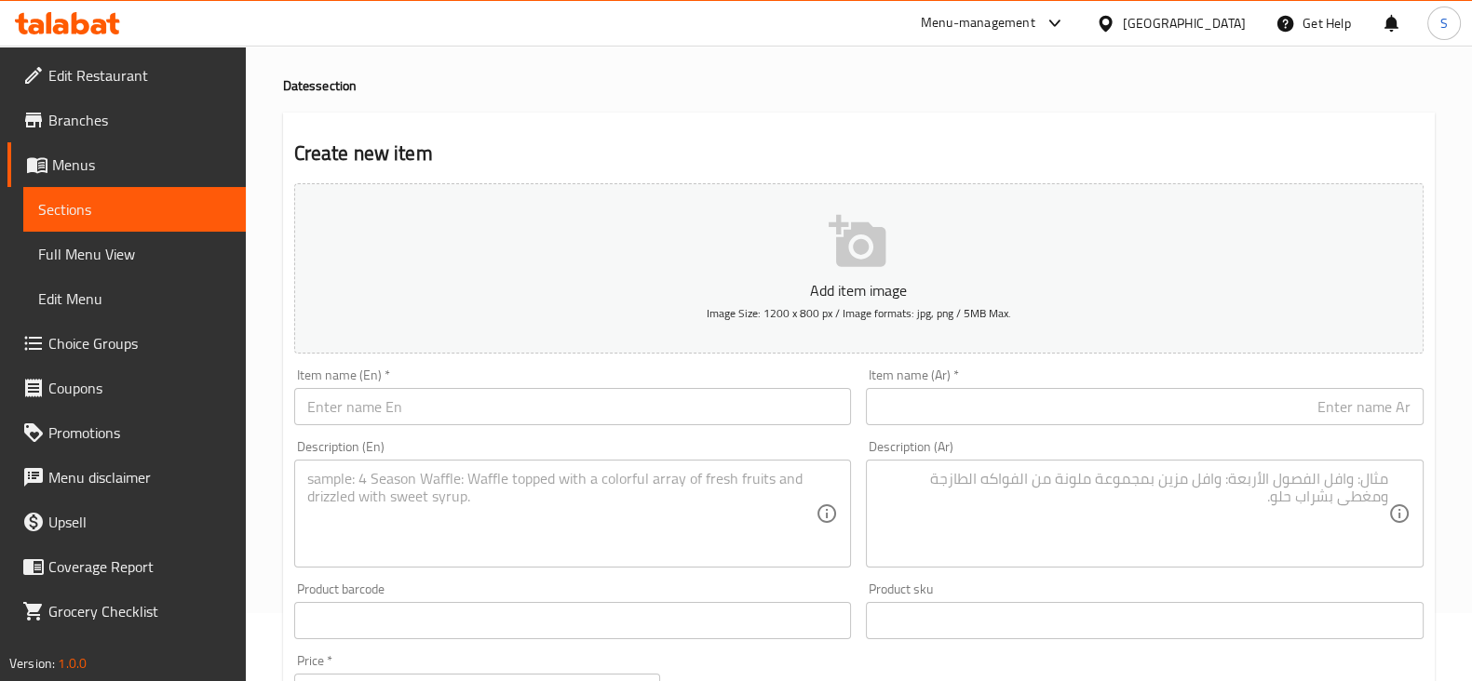
scroll to position [0, 0]
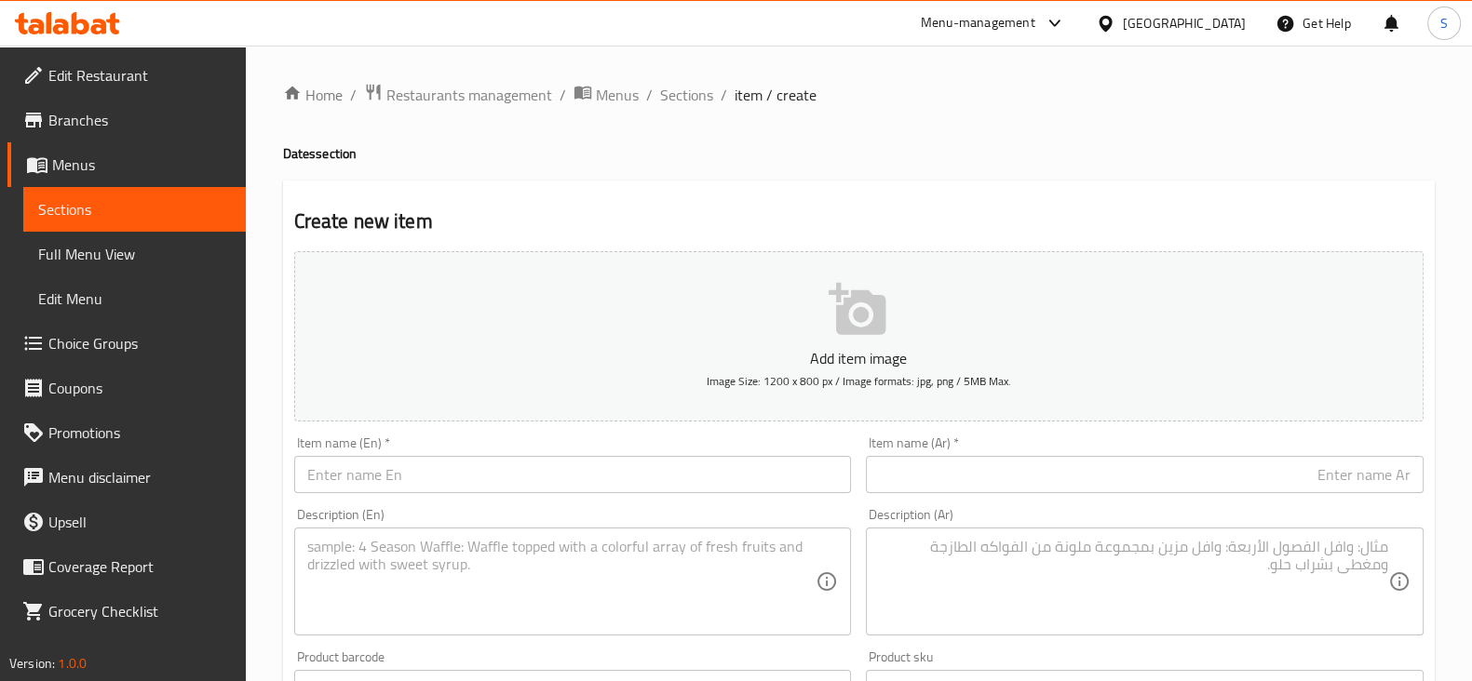
click at [96, 194] on link "Sections" at bounding box center [134, 209] width 222 height 45
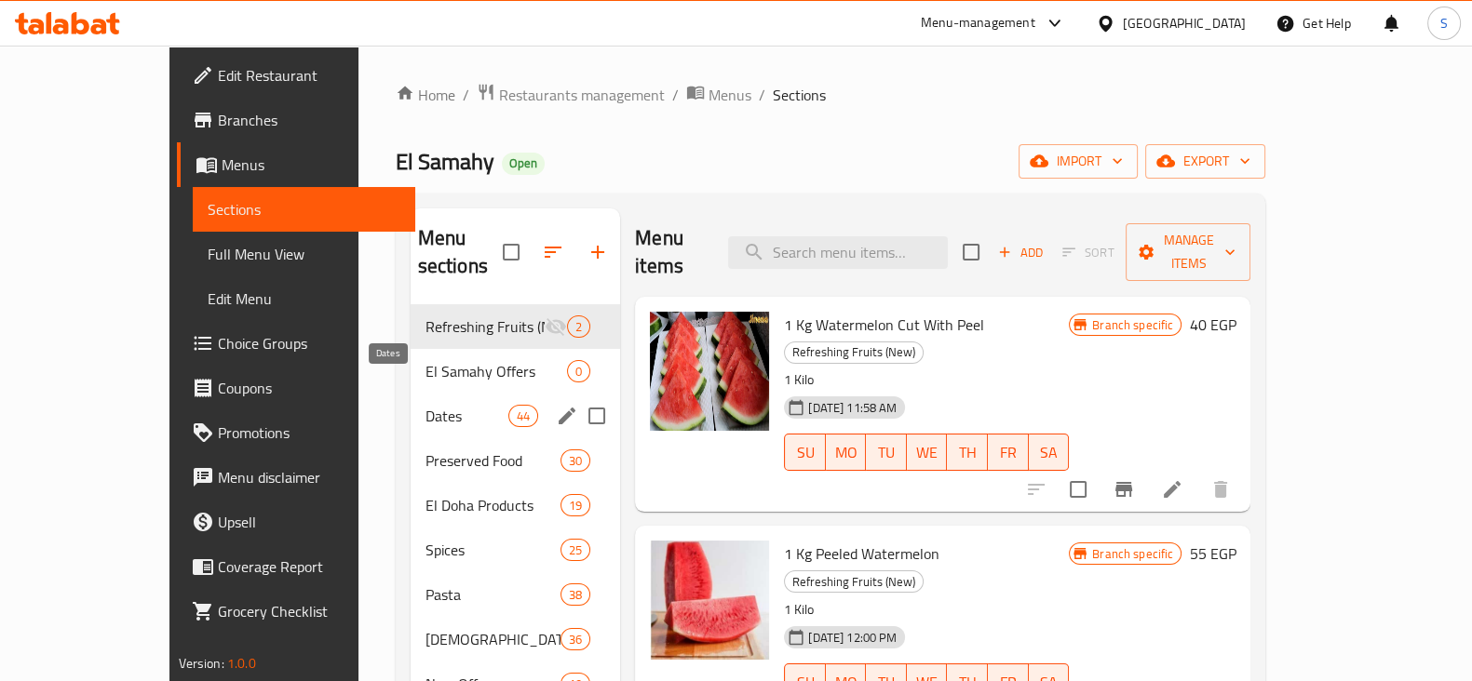
click at [425, 405] on span "Dates" at bounding box center [466, 416] width 83 height 22
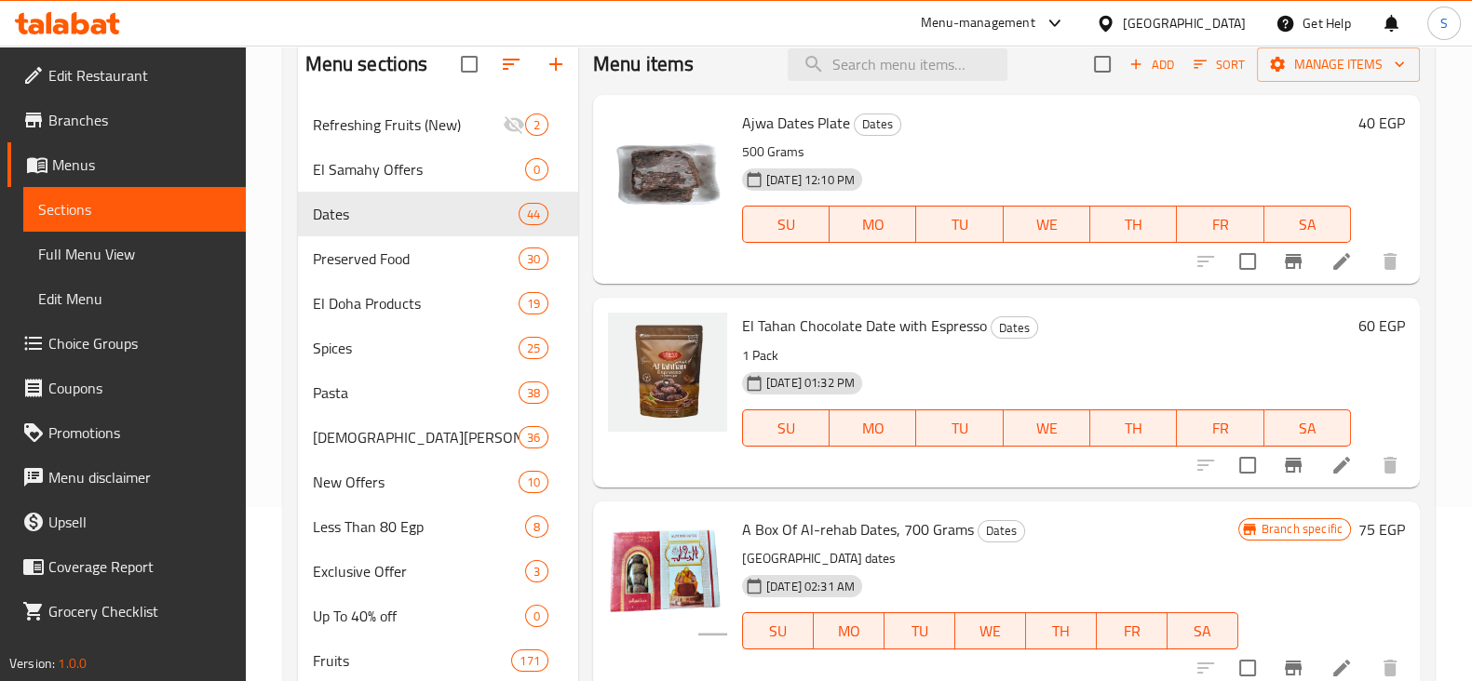
scroll to position [154, 0]
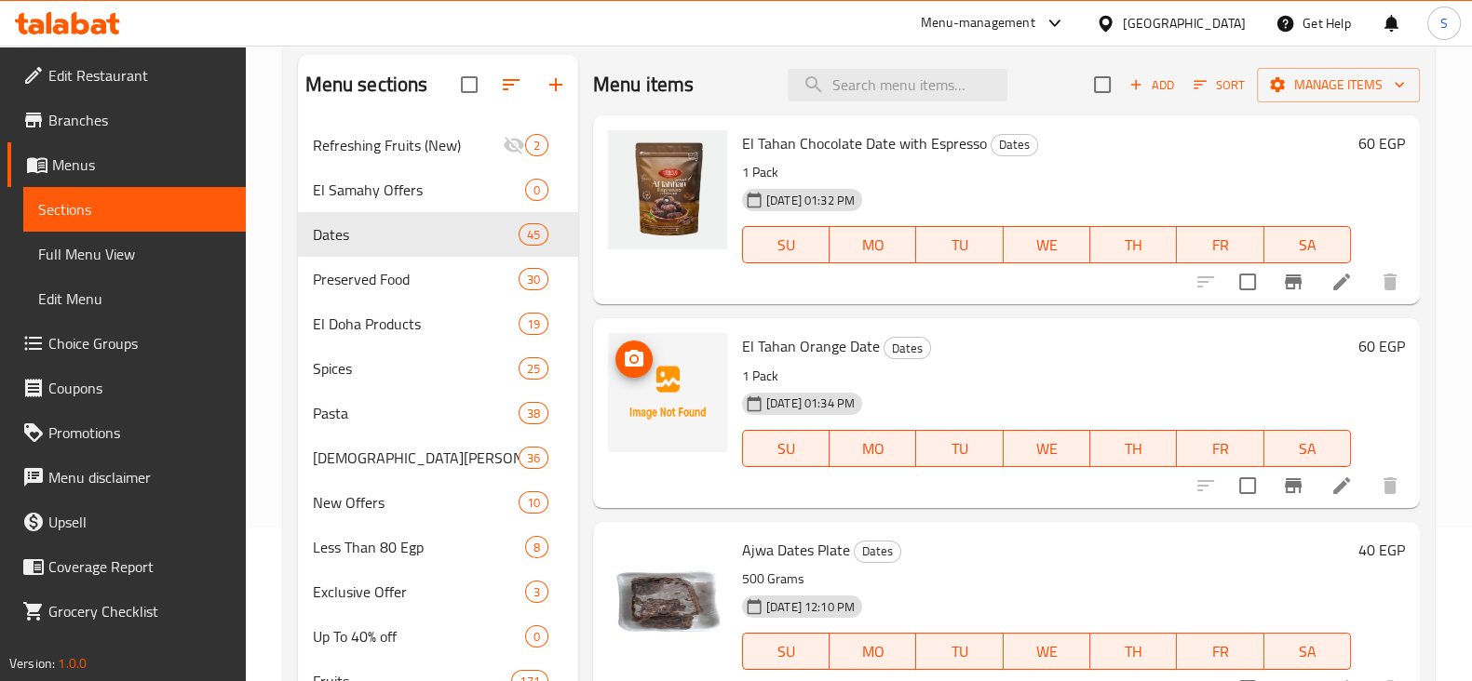
click at [633, 352] on icon "upload picture" at bounding box center [634, 358] width 19 height 17
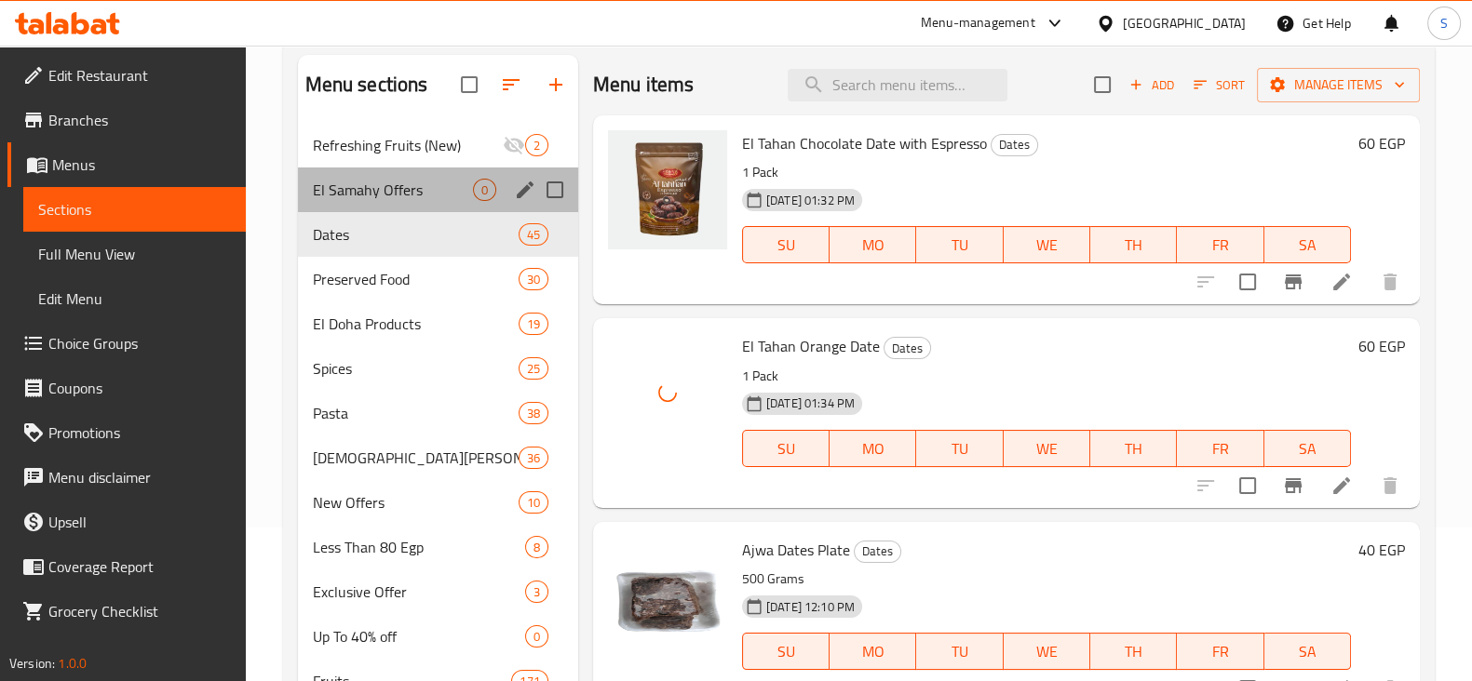
click at [394, 203] on div "El Samahy Offers 0" at bounding box center [438, 190] width 280 height 45
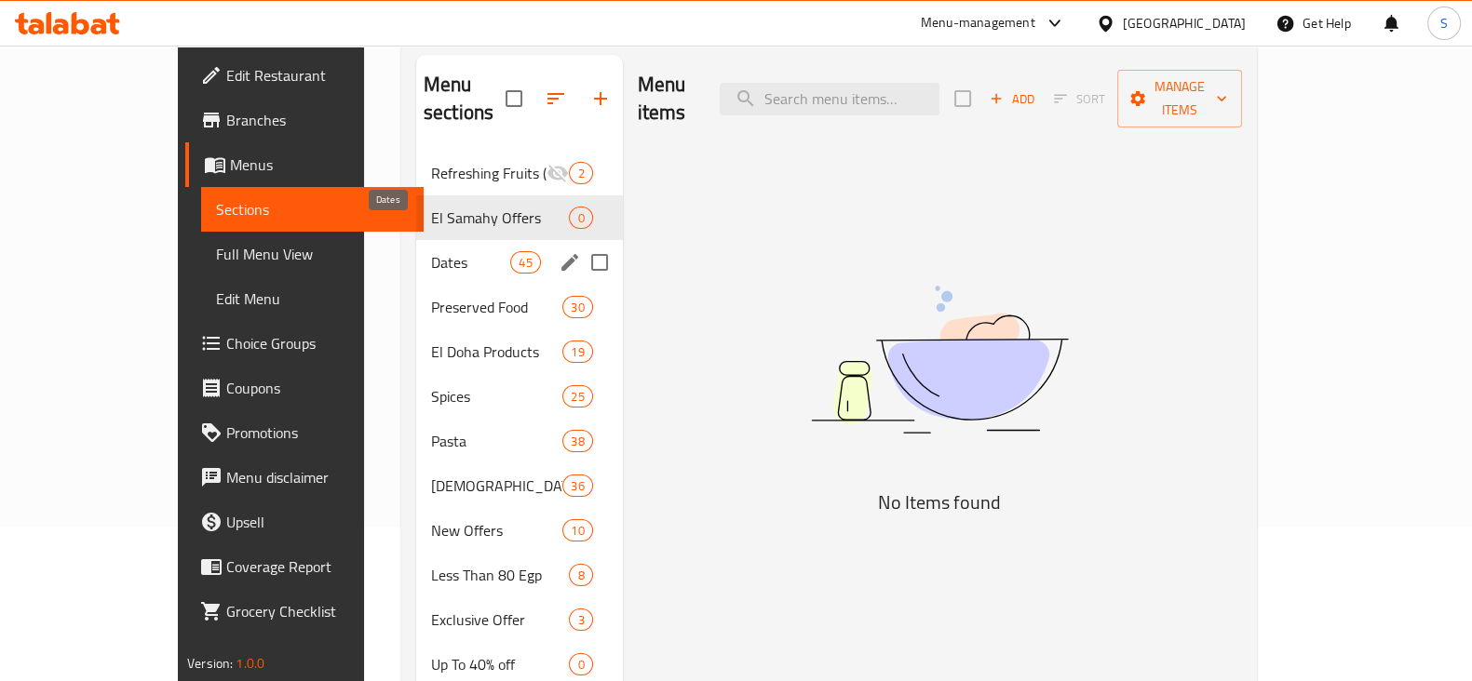
click at [431, 251] on span "Dates" at bounding box center [470, 262] width 79 height 22
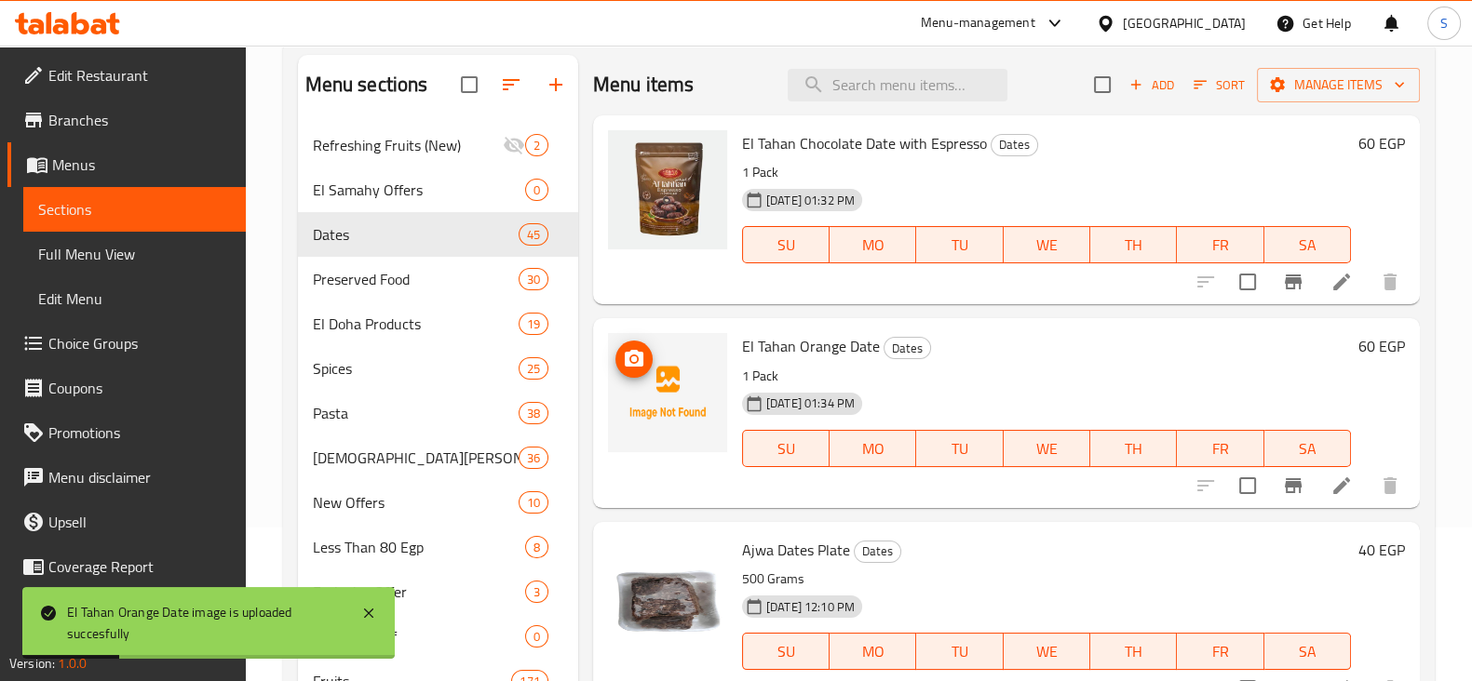
click at [637, 353] on icon "upload picture" at bounding box center [634, 358] width 19 height 17
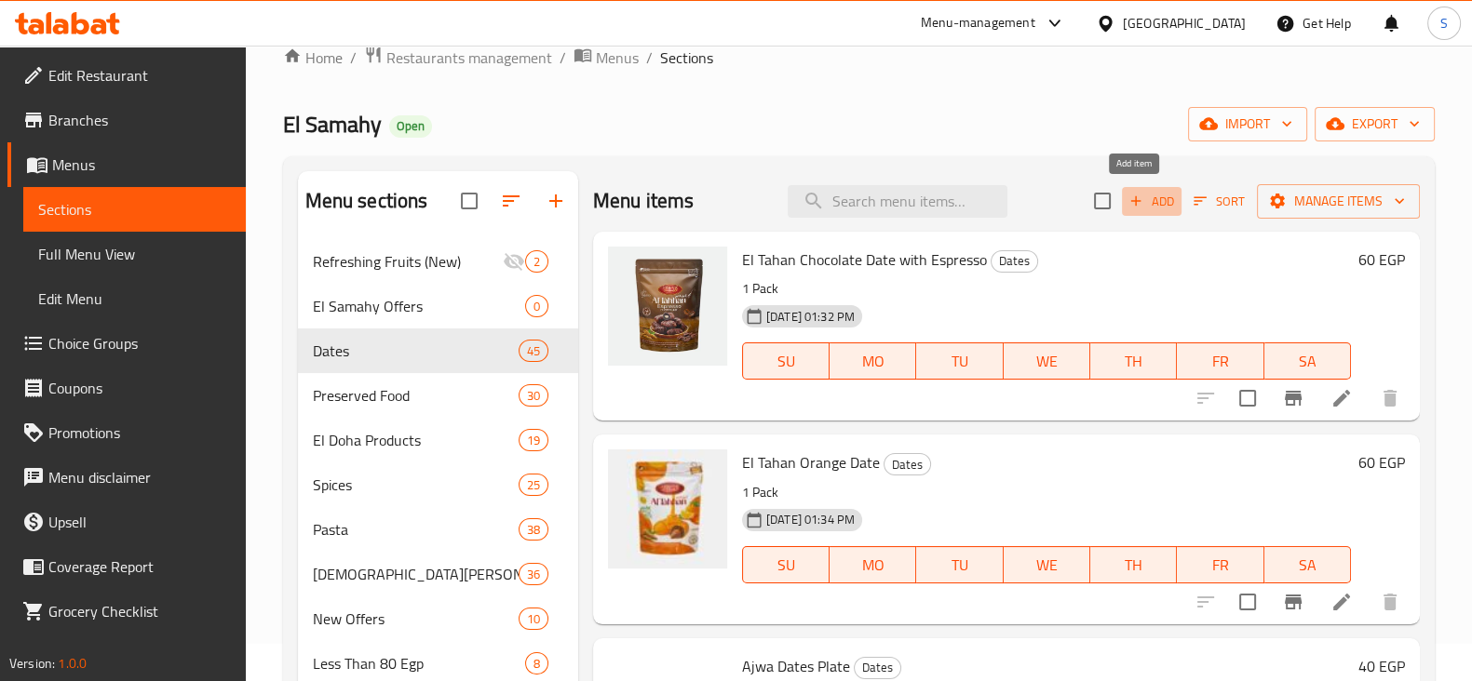
click at [1130, 197] on span "Add" at bounding box center [1151, 201] width 50 height 21
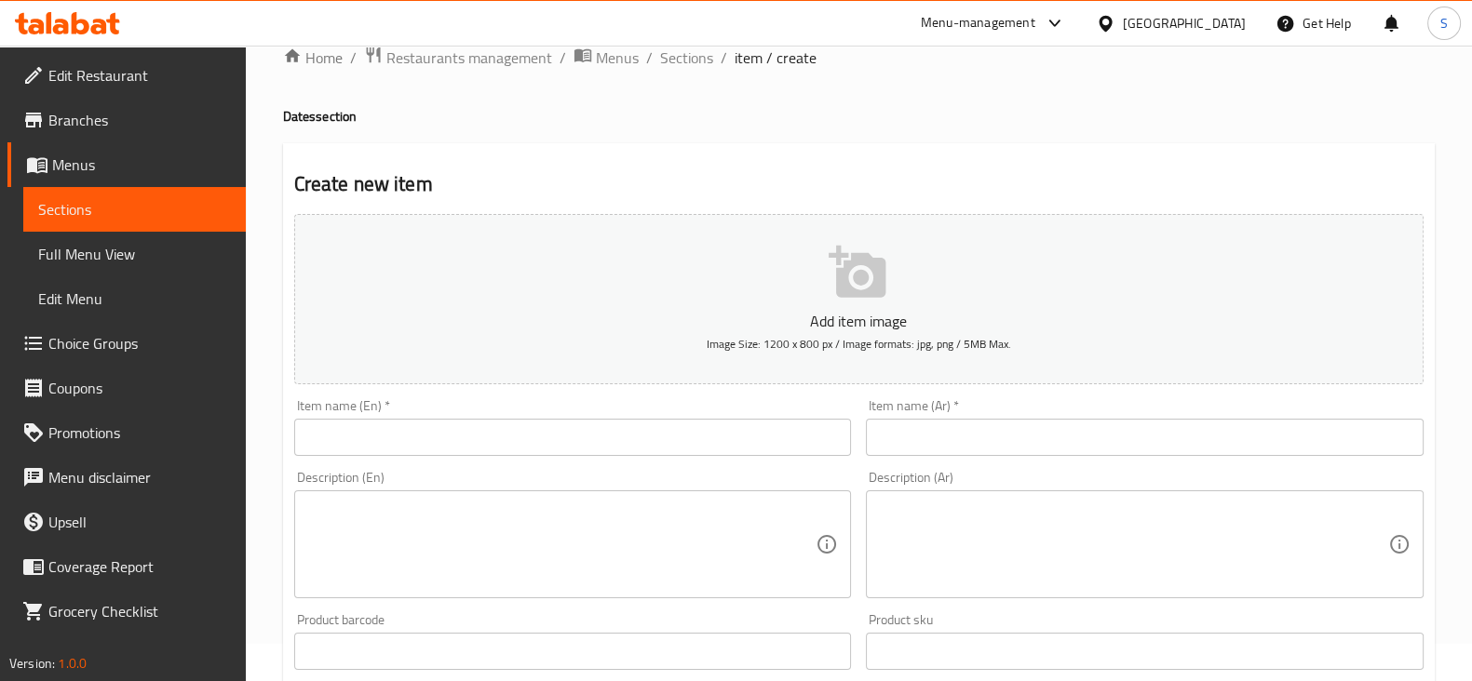
click at [983, 423] on input "text" at bounding box center [1145, 437] width 558 height 37
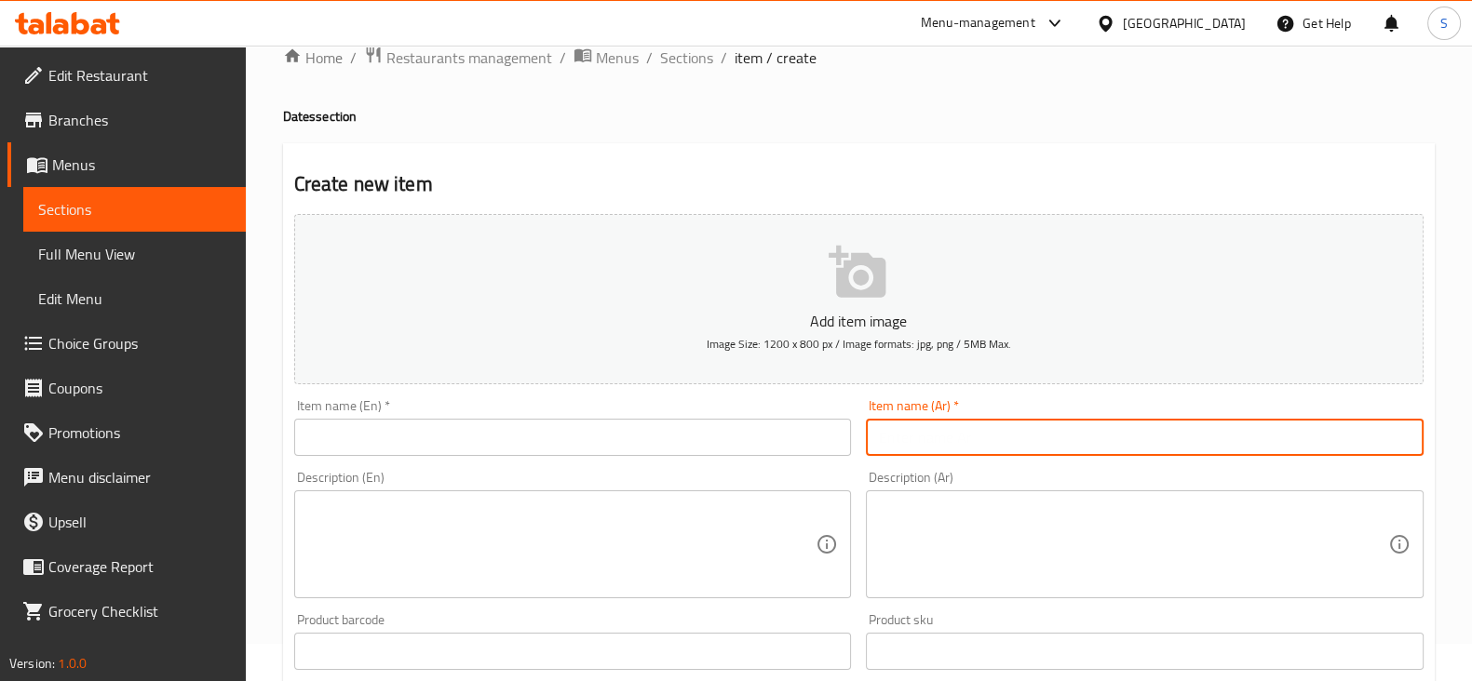
paste input "تمر الطحان شيكولاته دارك 200 جرام 120 جنيه"
type input "تمر الطحان شيكولاته دارك 200 جرام 120 جنيه"
click at [597, 434] on input "text" at bounding box center [573, 437] width 558 height 37
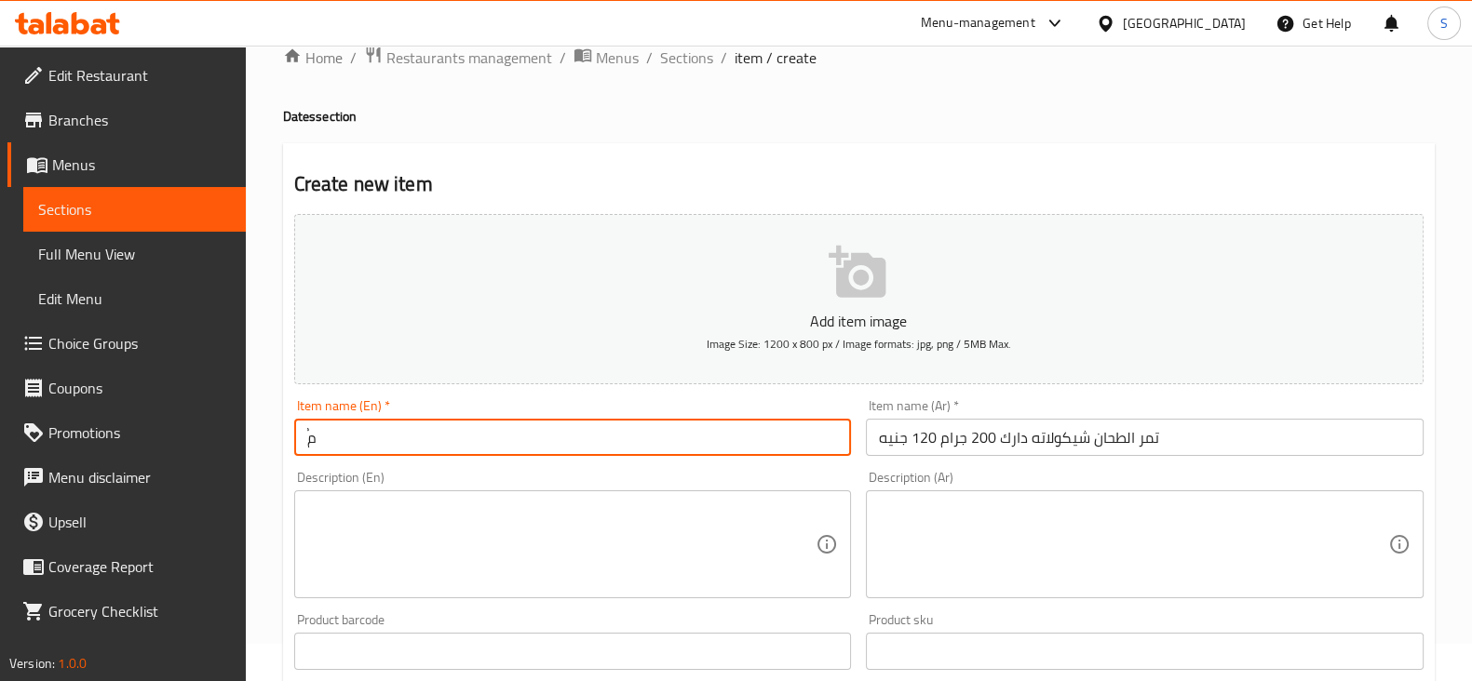
type input "ُ"
type input "e"
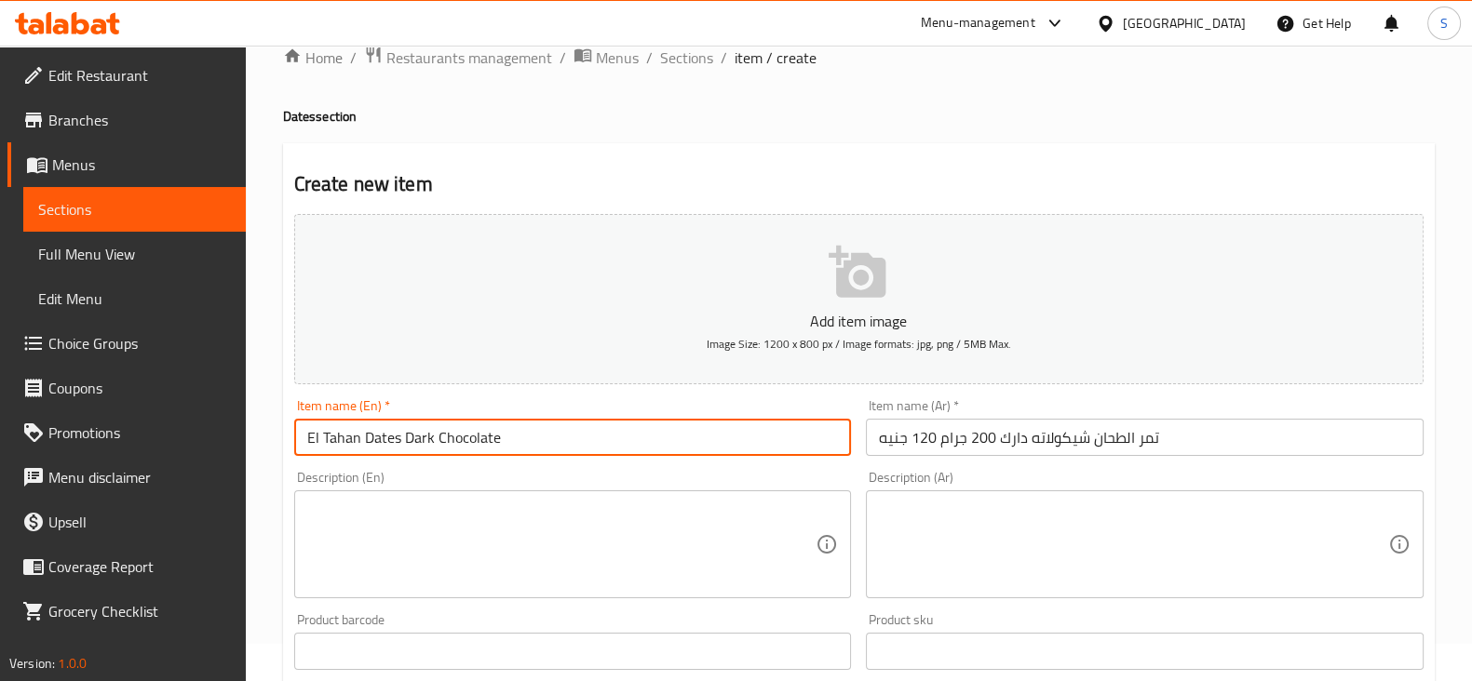
click at [580, 442] on input "El Tahan Dates Dark Chocolate" at bounding box center [573, 437] width 558 height 37
type input "El Tahan Dates Dark Chocolate"
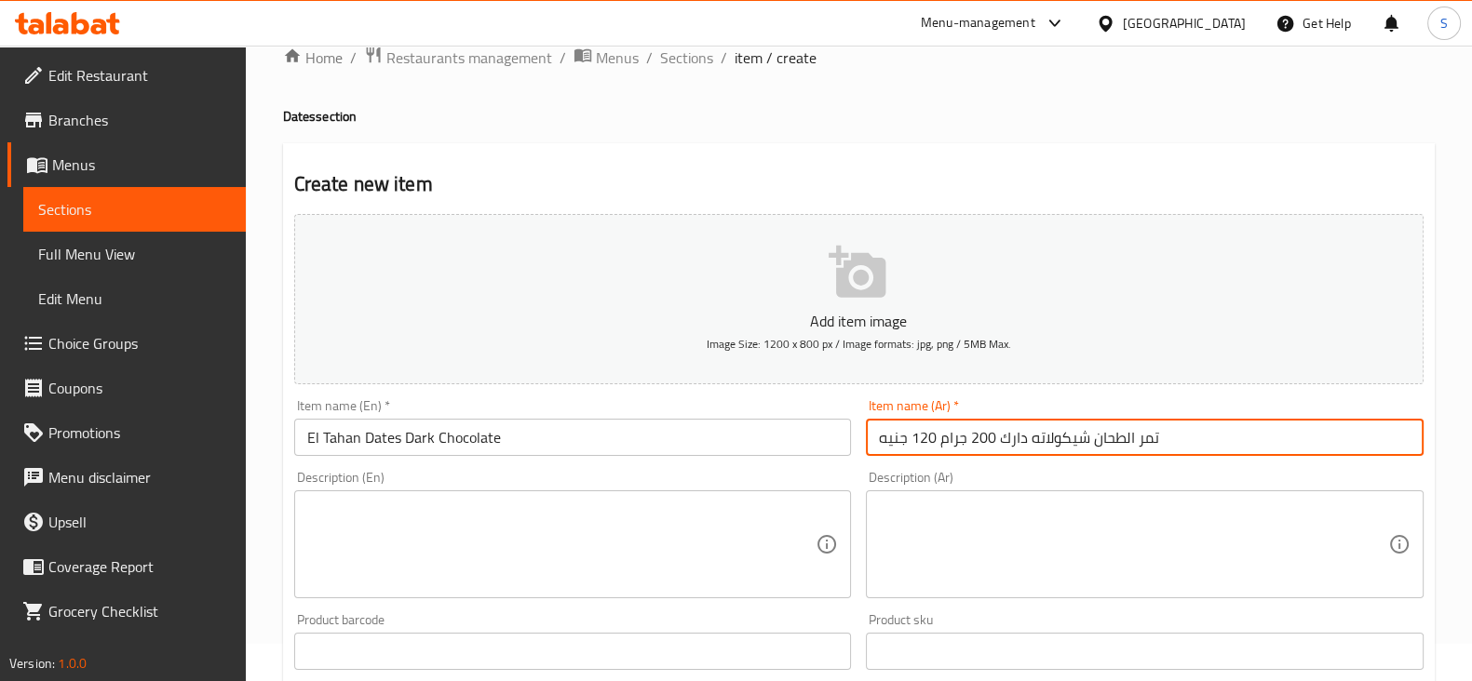
drag, startPoint x: 940, startPoint y: 441, endPoint x: 970, endPoint y: 446, distance: 30.2
click at [970, 446] on input "تمر الطحان شيكولاته دارك 200 جرام 120 جنيه" at bounding box center [1145, 437] width 558 height 37
type input "تمر الطحان شيكولاته دارك 120 جنيه"
click at [965, 512] on textarea at bounding box center [1133, 545] width 509 height 88
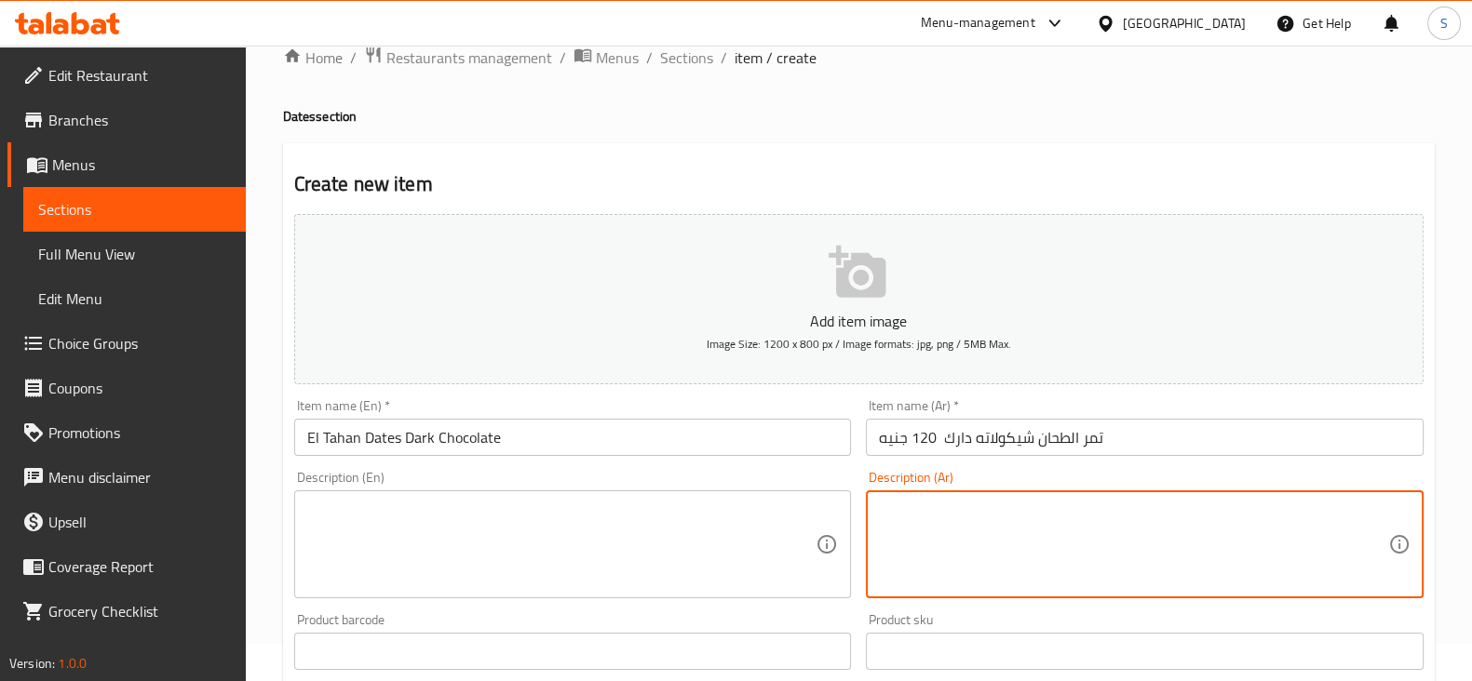
paste textarea "200 جرام"
type textarea "200 جرام"
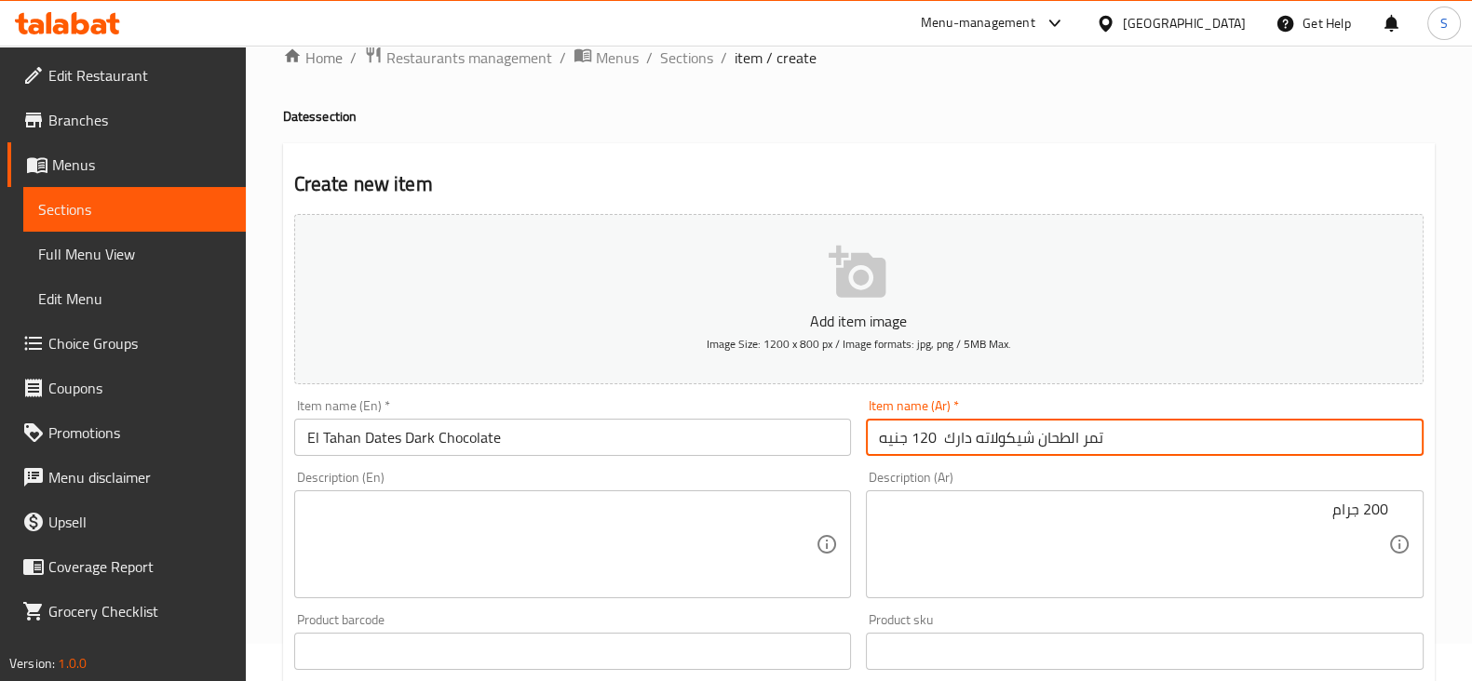
drag, startPoint x: 935, startPoint y: 432, endPoint x: 871, endPoint y: 434, distance: 63.3
click at [871, 434] on input "تمر الطحان شيكولاته دارك 120 جنيه" at bounding box center [1145, 437] width 558 height 37
click at [893, 428] on input "تمر الطحان شيكولاته دارك 120 جنيه" at bounding box center [1145, 437] width 558 height 37
click at [896, 435] on input "تمر الطحان شيكولاته دارك 120" at bounding box center [1145, 437] width 558 height 37
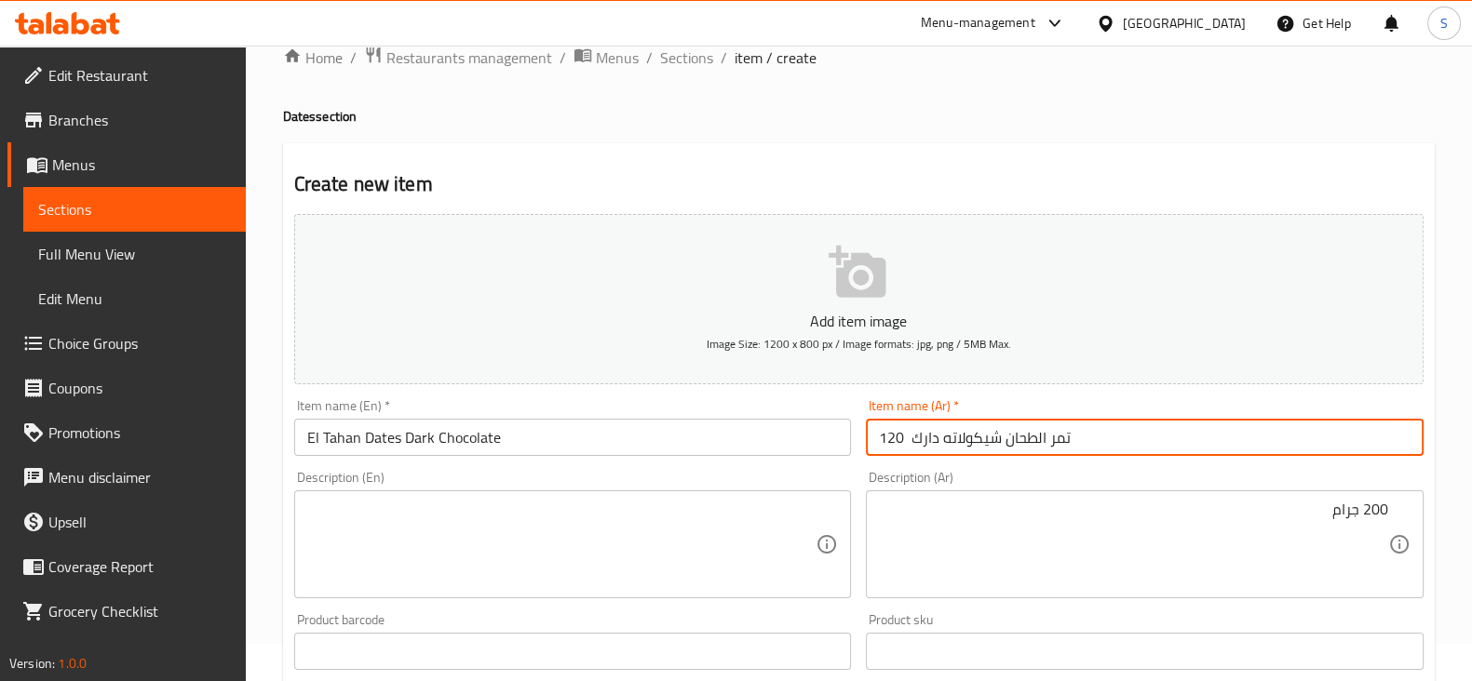
click at [896, 435] on input "تمر الطحان شيكولاته دارك 120" at bounding box center [1145, 437] width 558 height 37
type input "تمر الطحان شيكولاته دارك"
click at [515, 433] on input "El Tahan Dates Dark Chocolate" at bounding box center [573, 437] width 558 height 37
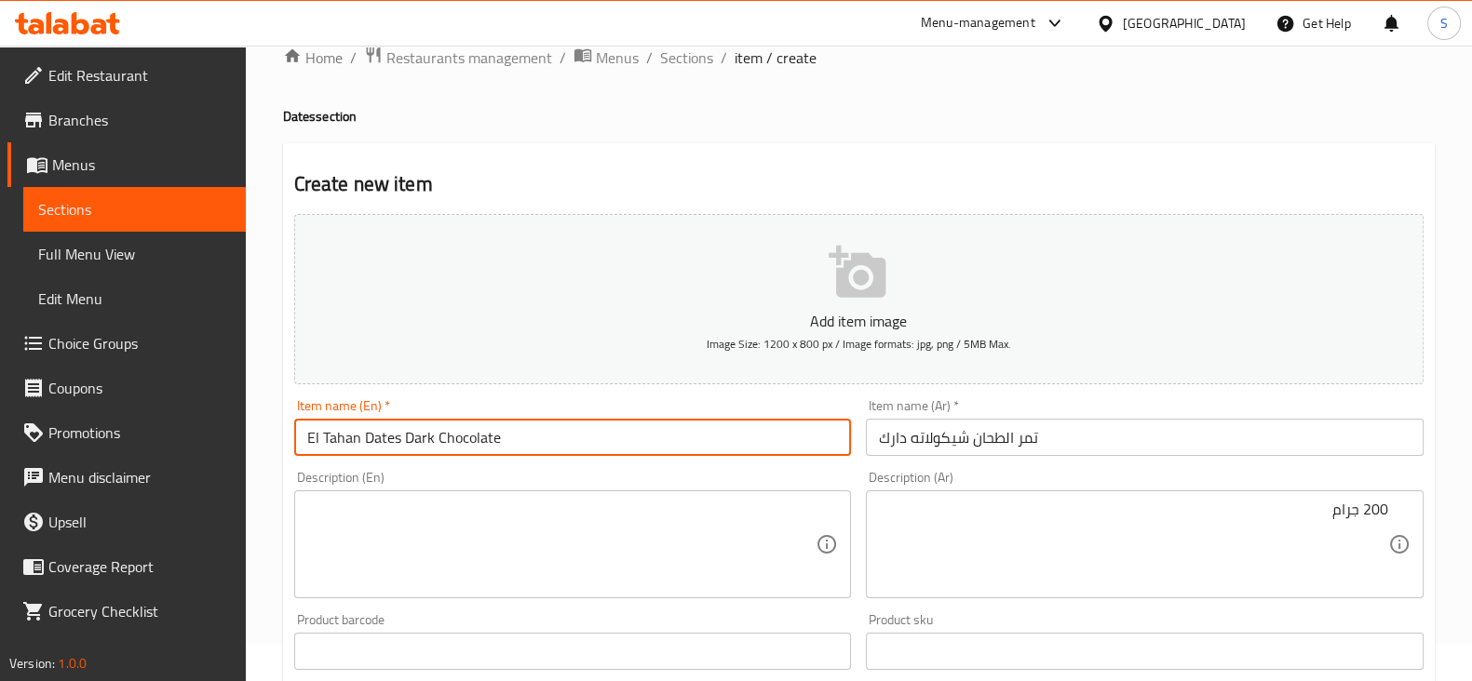
click at [468, 508] on textarea at bounding box center [561, 545] width 509 height 88
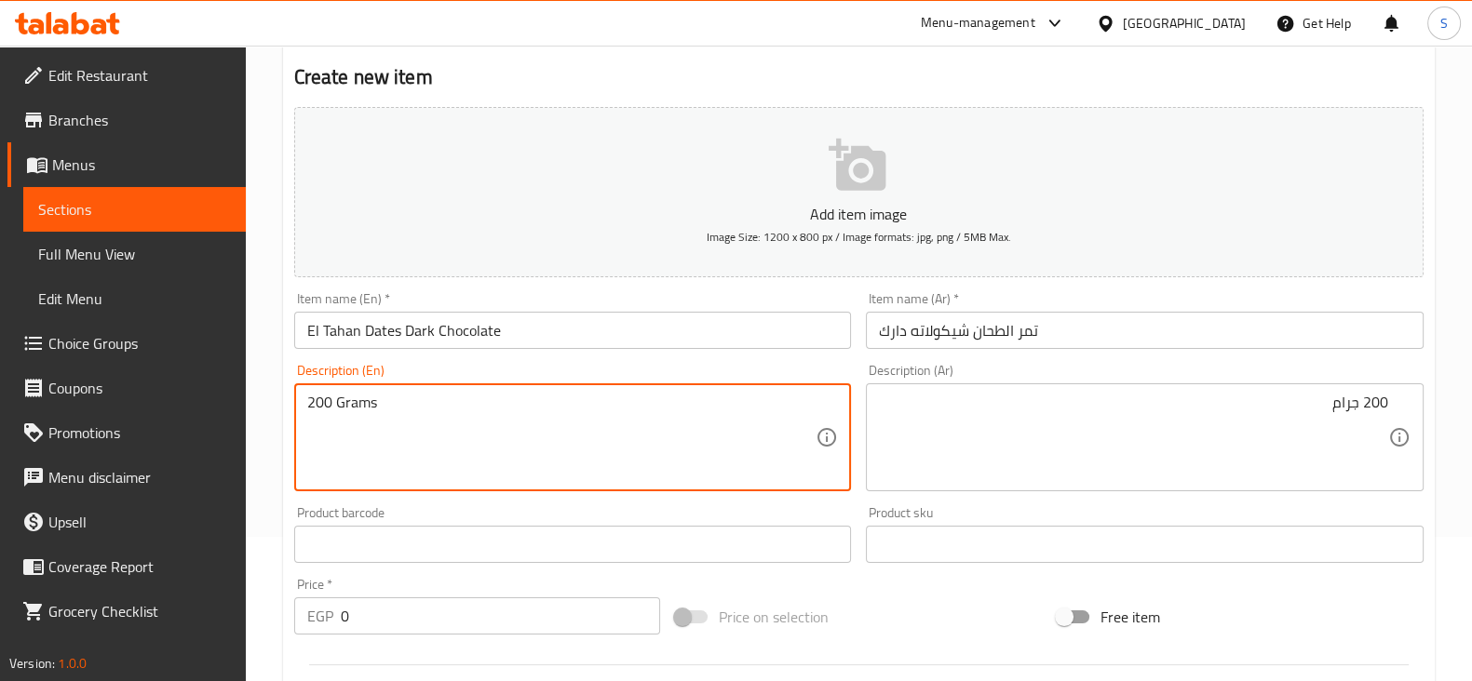
scroll to position [386, 0]
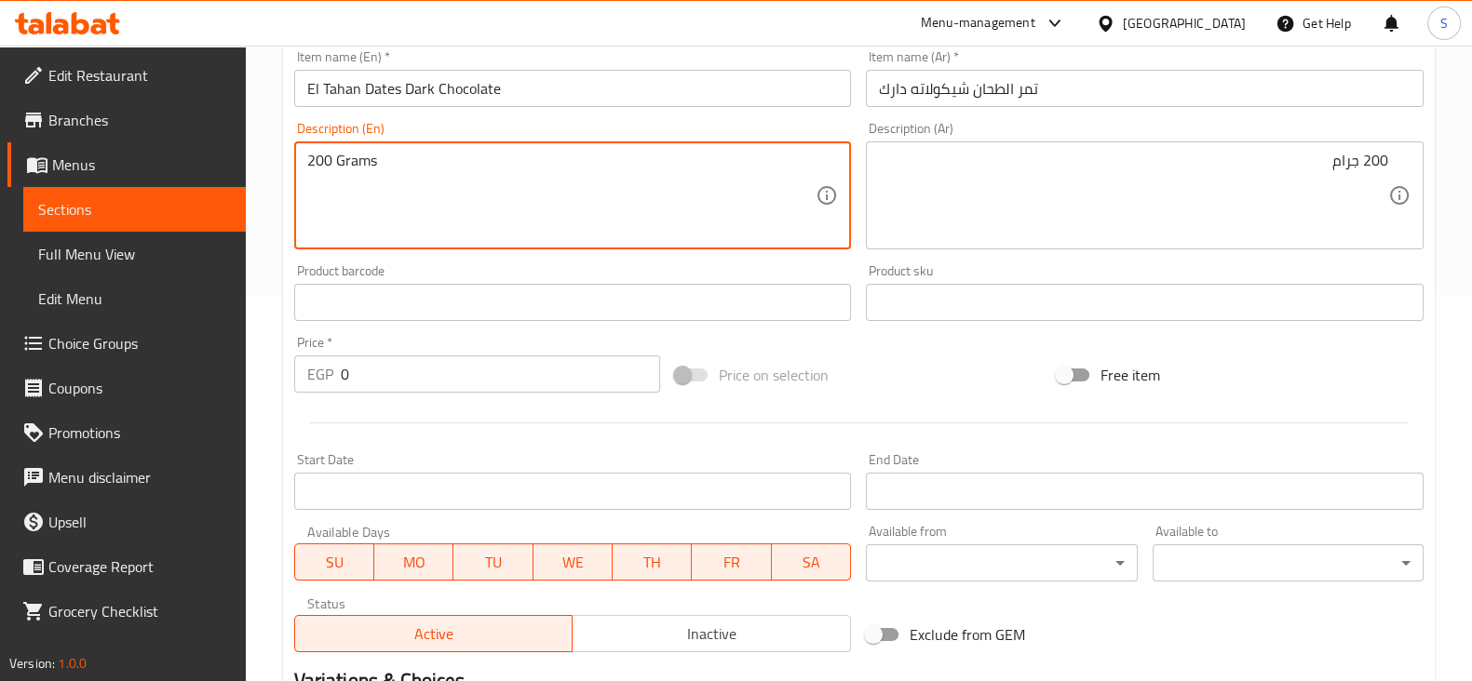
type textarea "200 Grams"
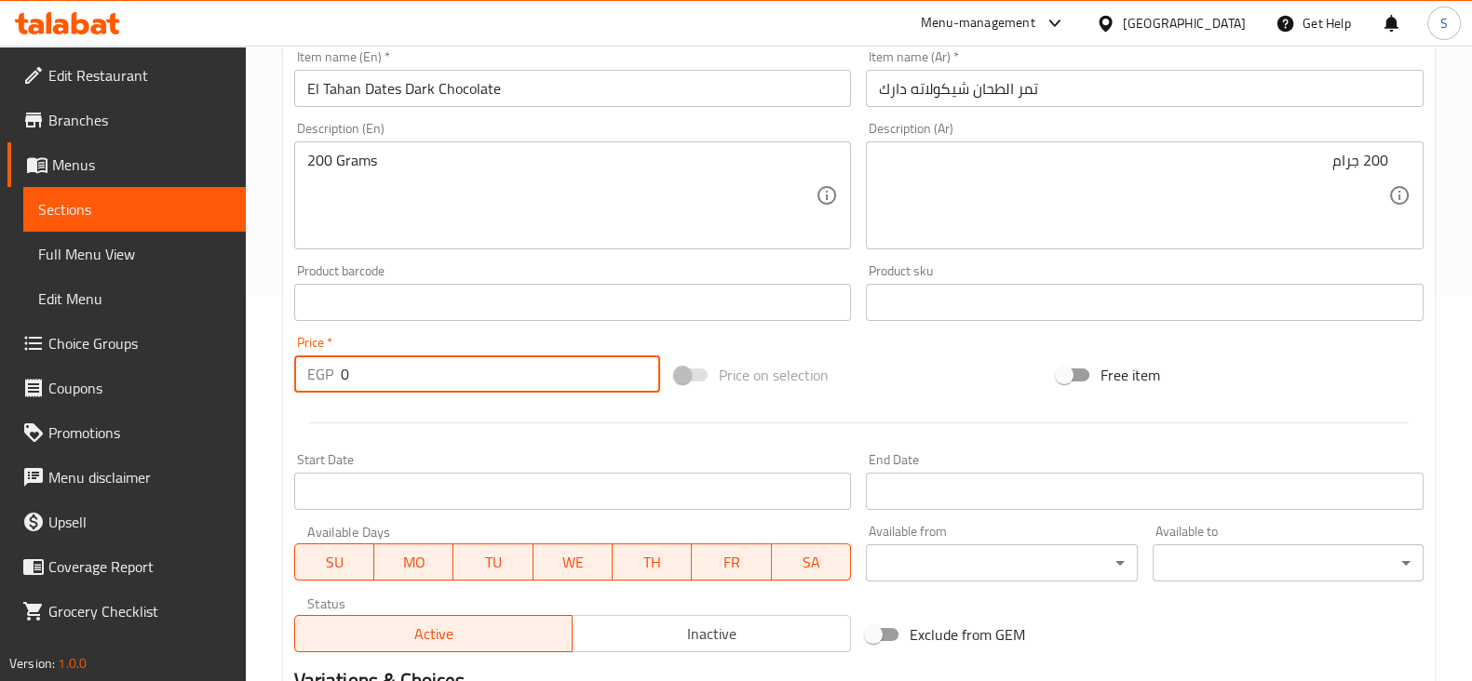
drag, startPoint x: 349, startPoint y: 358, endPoint x: 323, endPoint y: 357, distance: 26.1
click at [316, 353] on div "Price   * EGP 0 Price *" at bounding box center [477, 364] width 367 height 57
type input "120"
click at [388, 435] on div at bounding box center [859, 423] width 1144 height 46
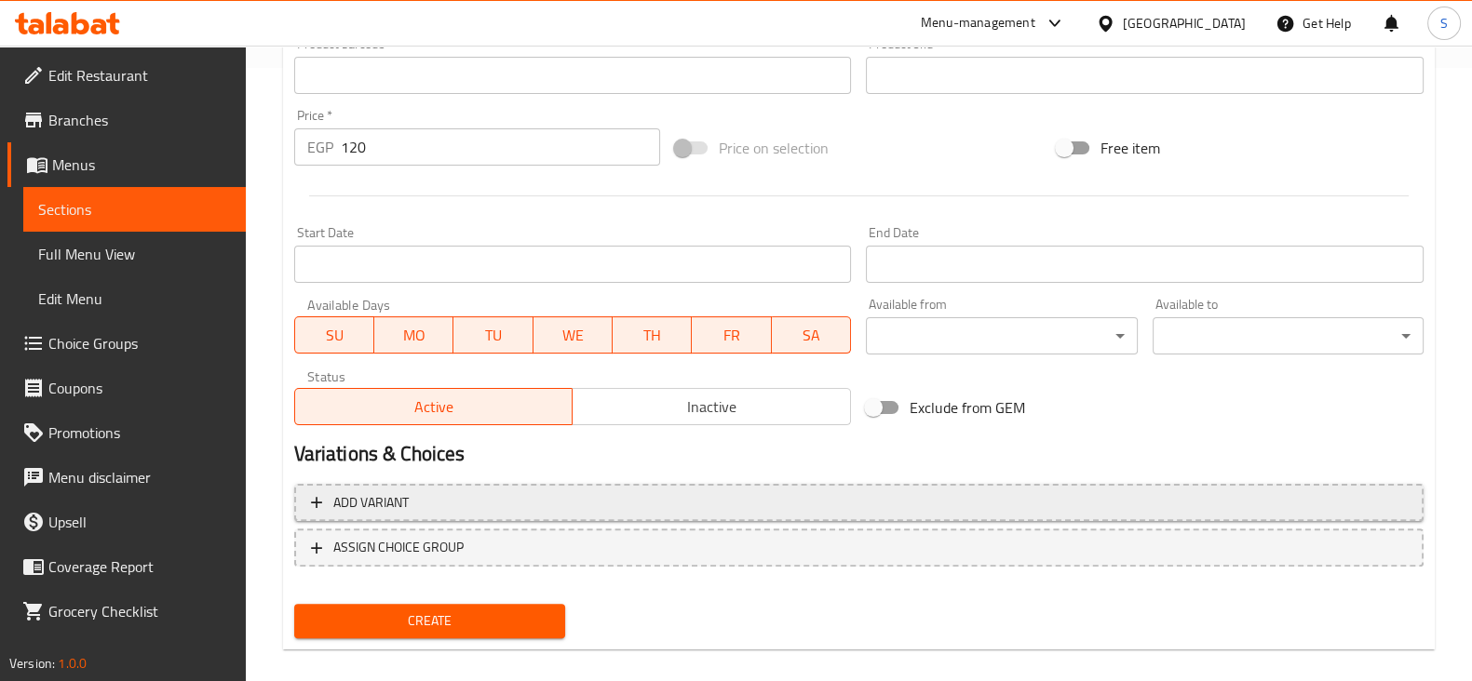
scroll to position [633, 0]
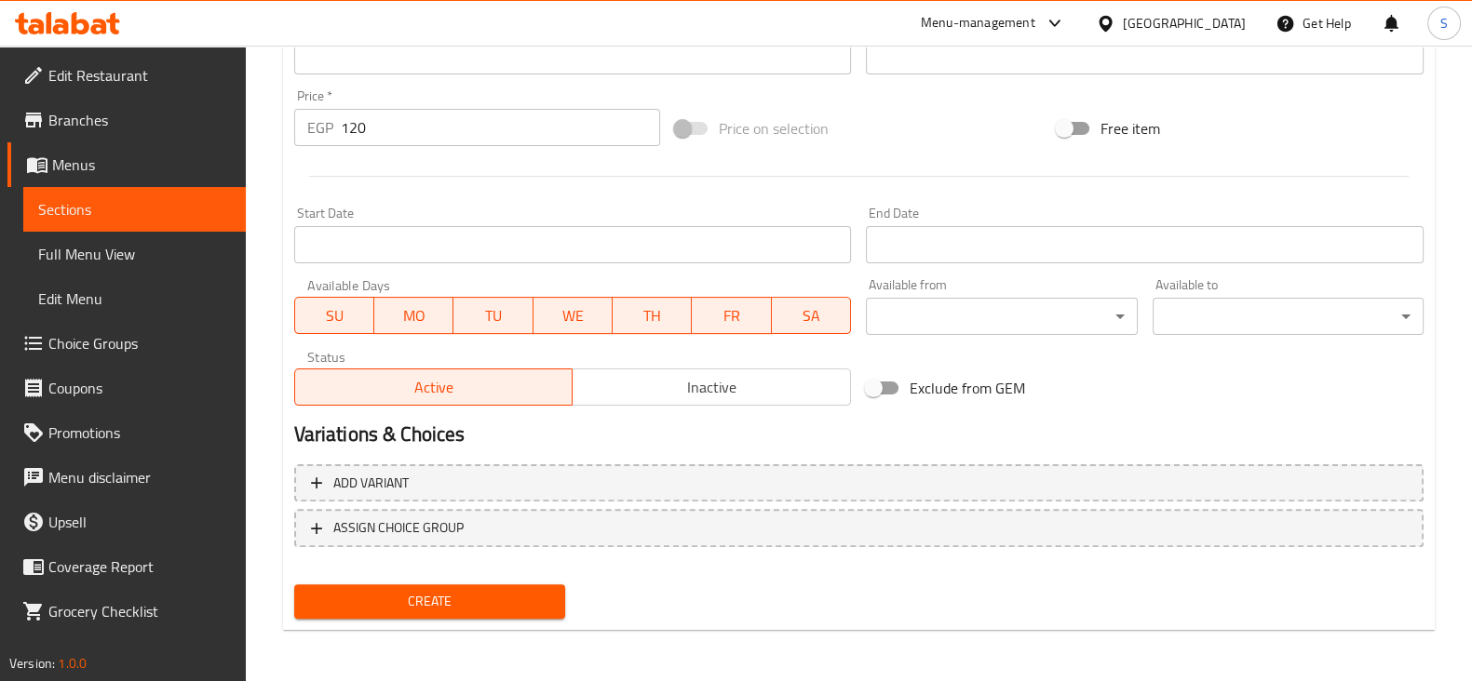
click at [396, 594] on span "Create" at bounding box center [429, 601] width 241 height 23
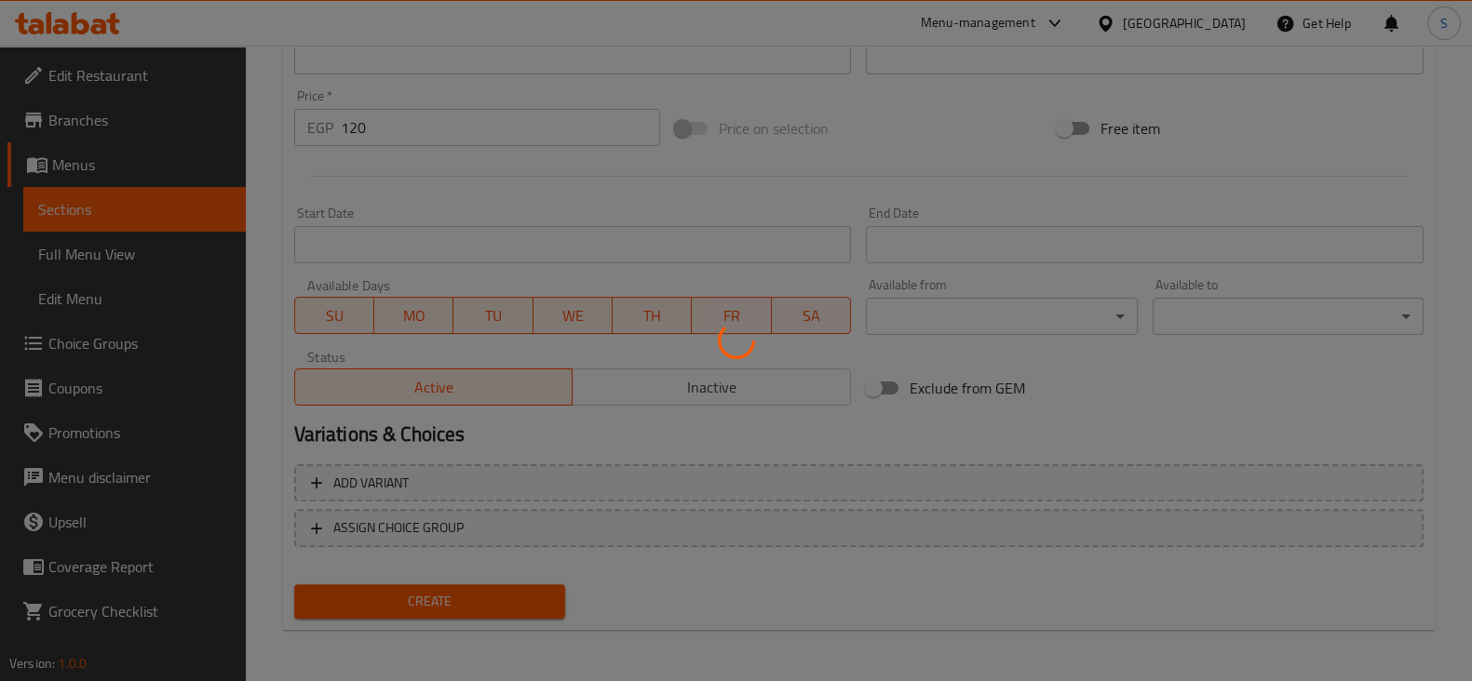
type input "0"
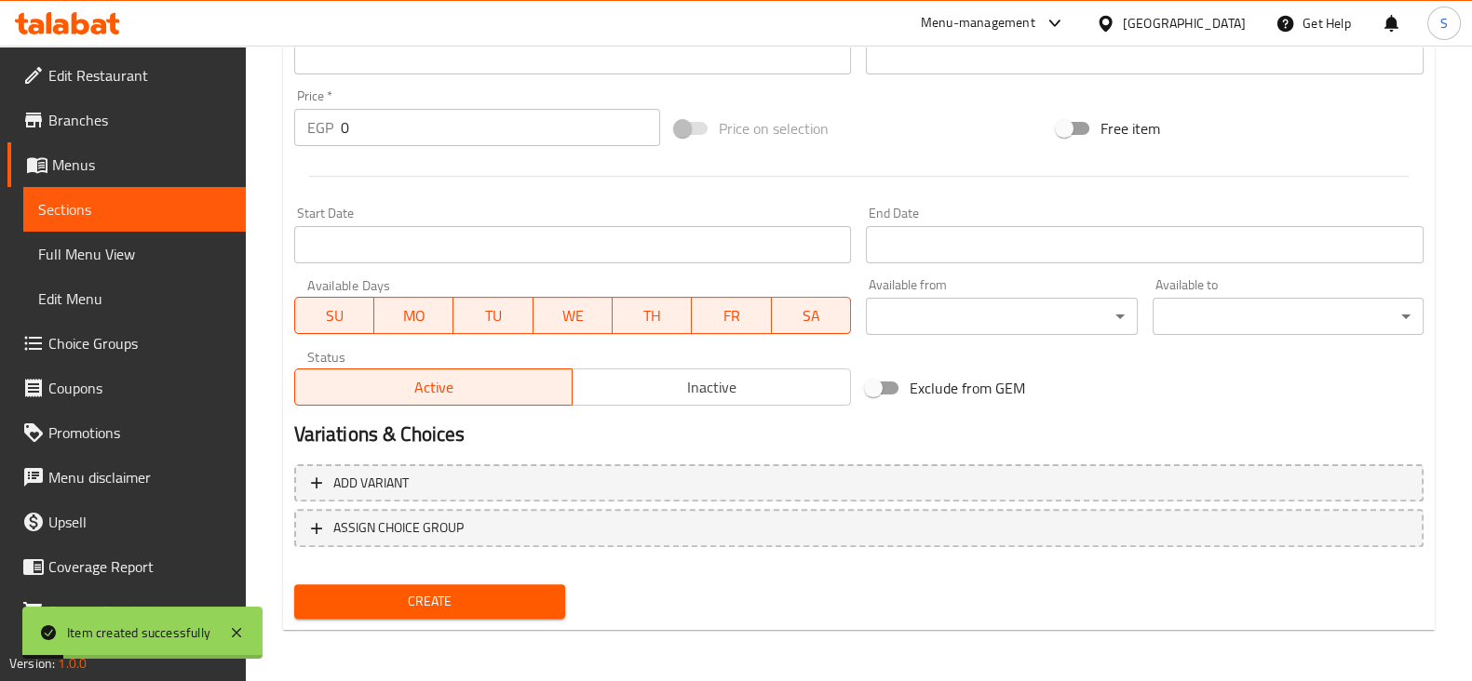
click at [168, 209] on span "Sections" at bounding box center [134, 209] width 193 height 22
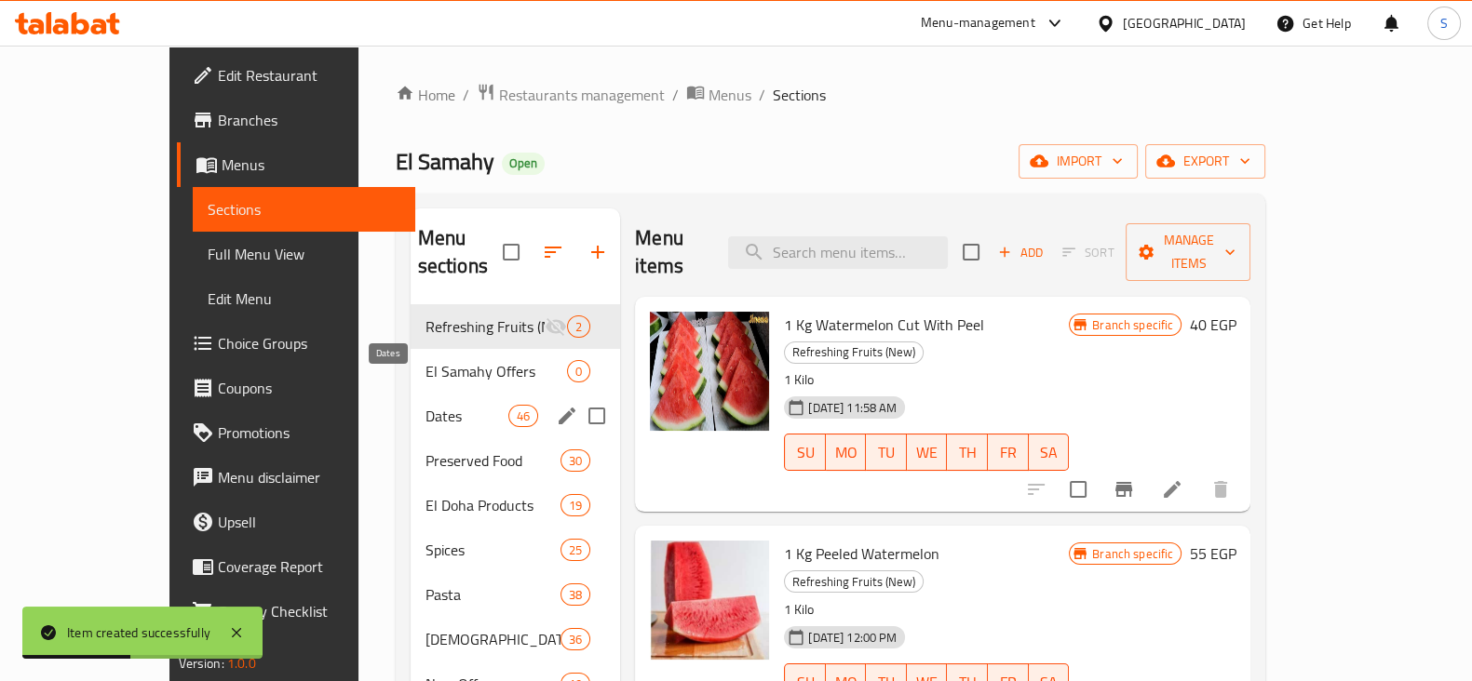
click at [425, 405] on span "Dates" at bounding box center [466, 416] width 83 height 22
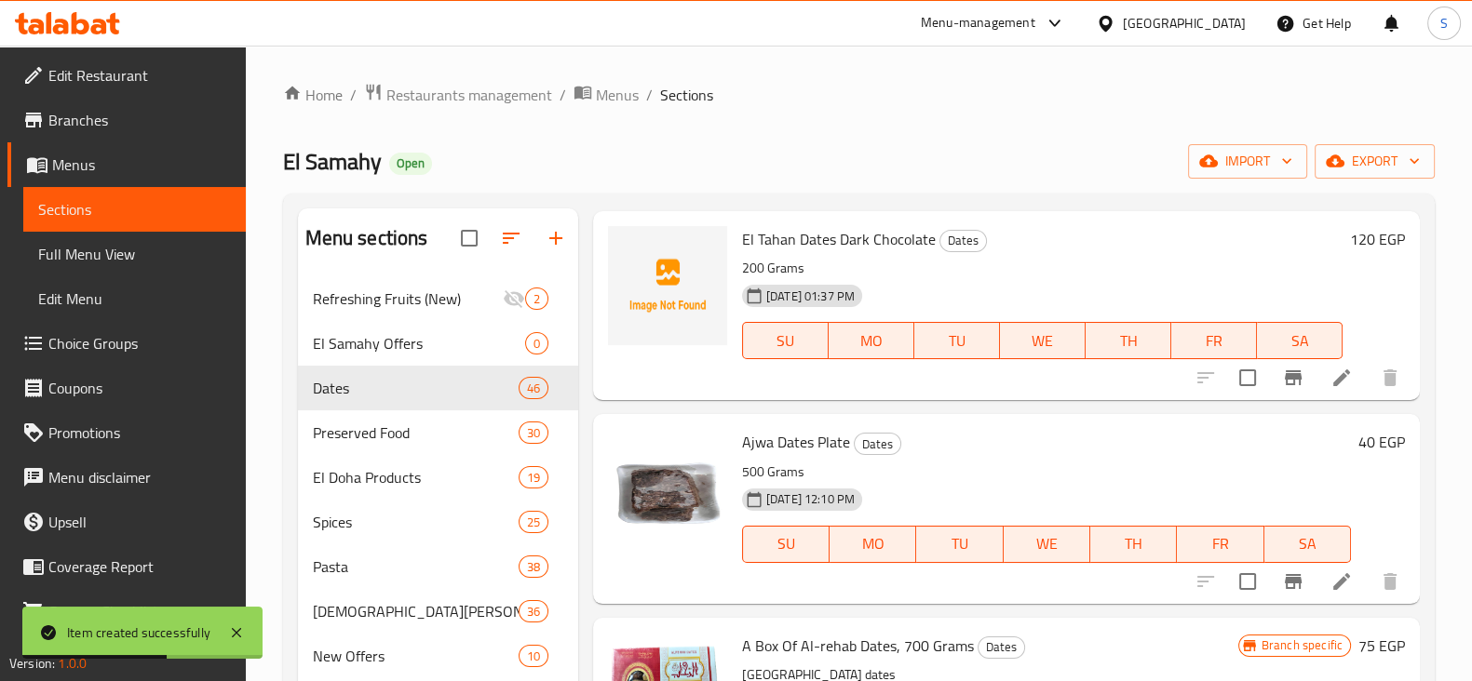
scroll to position [349, 0]
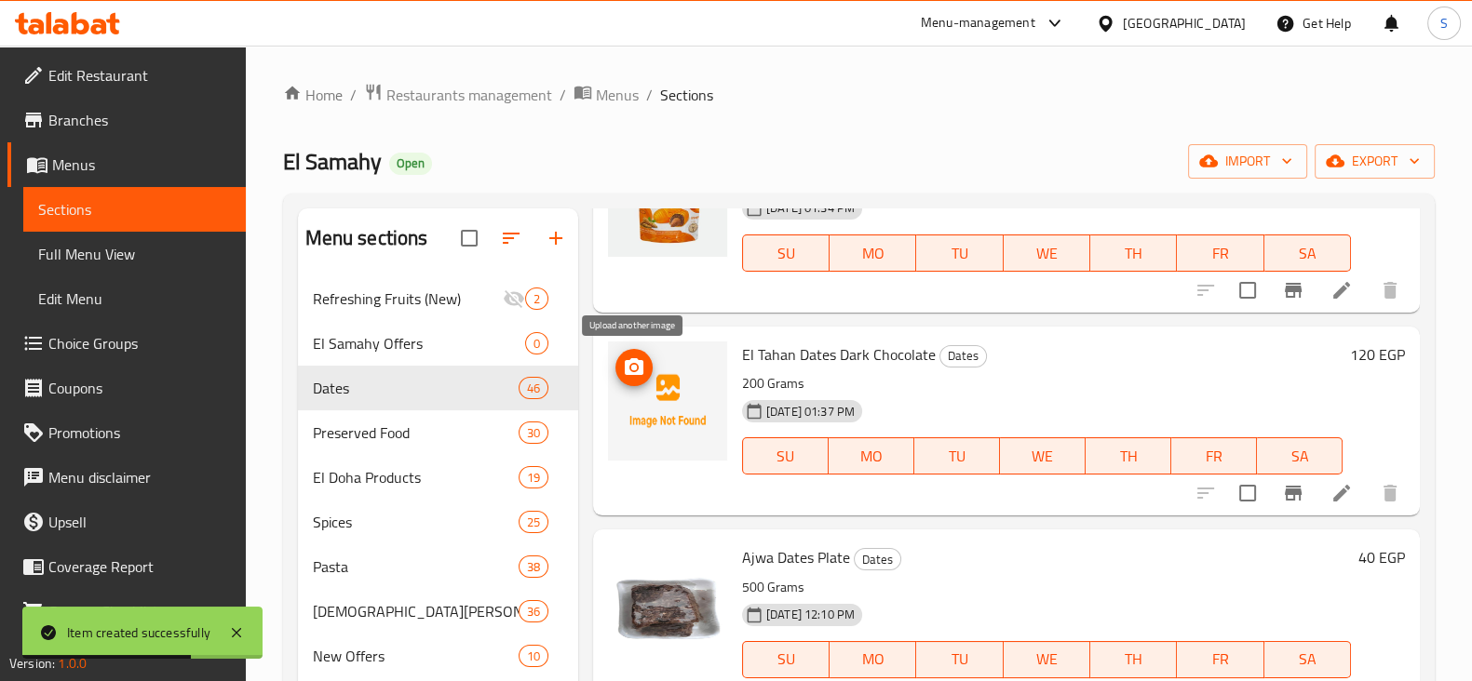
click at [633, 353] on button "upload picture" at bounding box center [633, 367] width 37 height 37
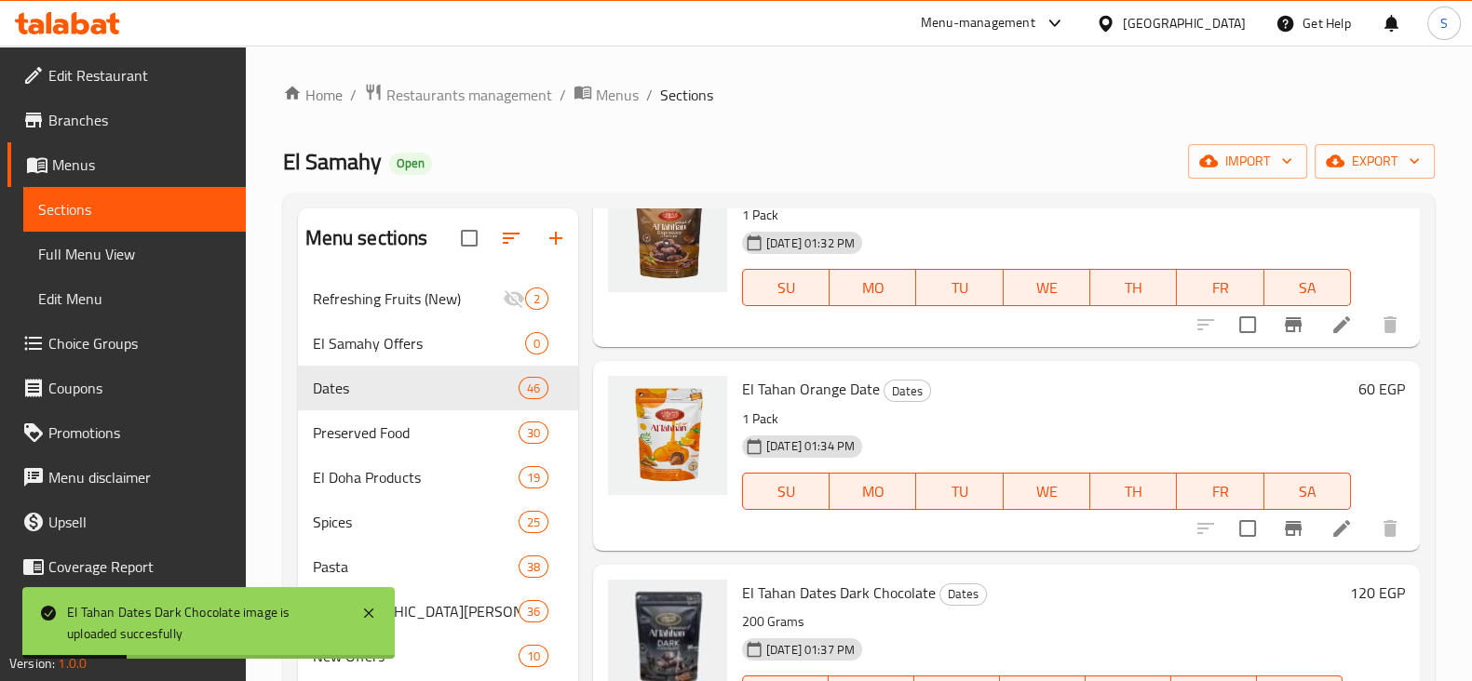
scroll to position [0, 0]
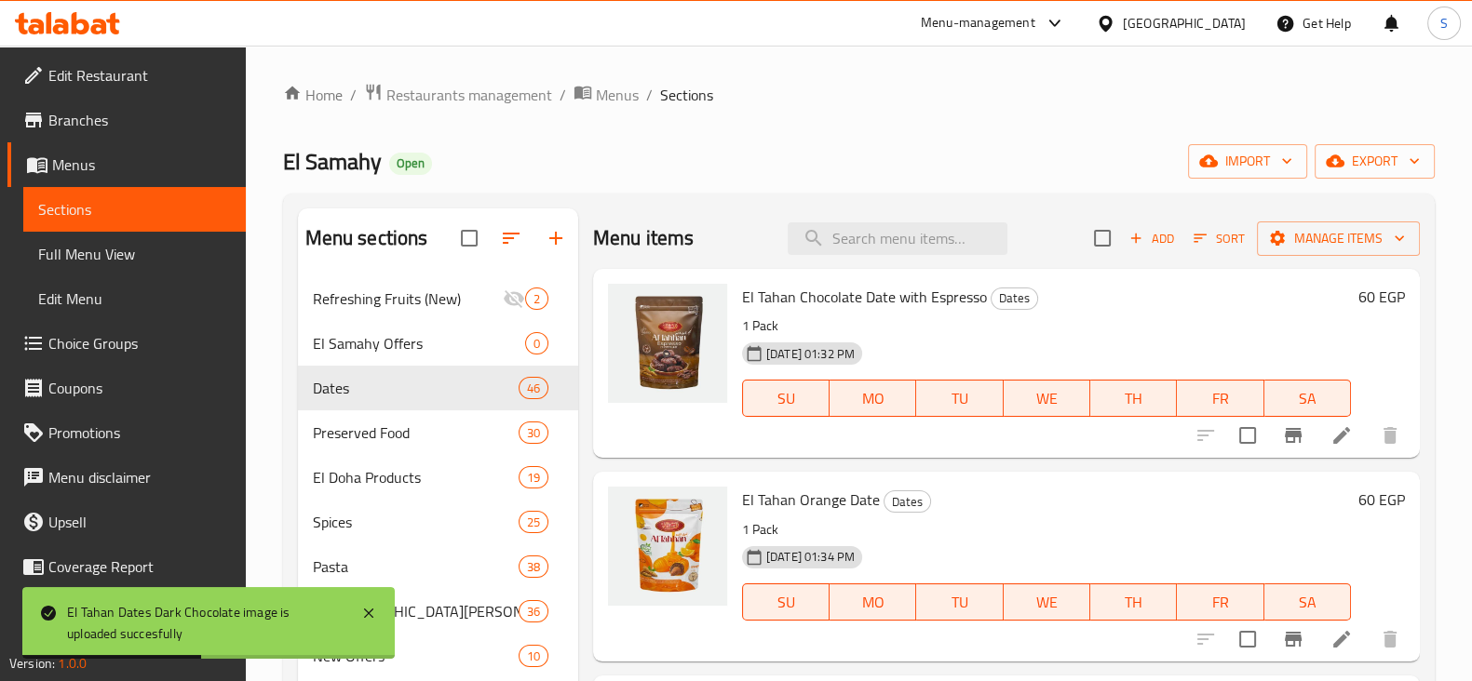
click at [1145, 235] on span "Add" at bounding box center [1151, 238] width 50 height 21
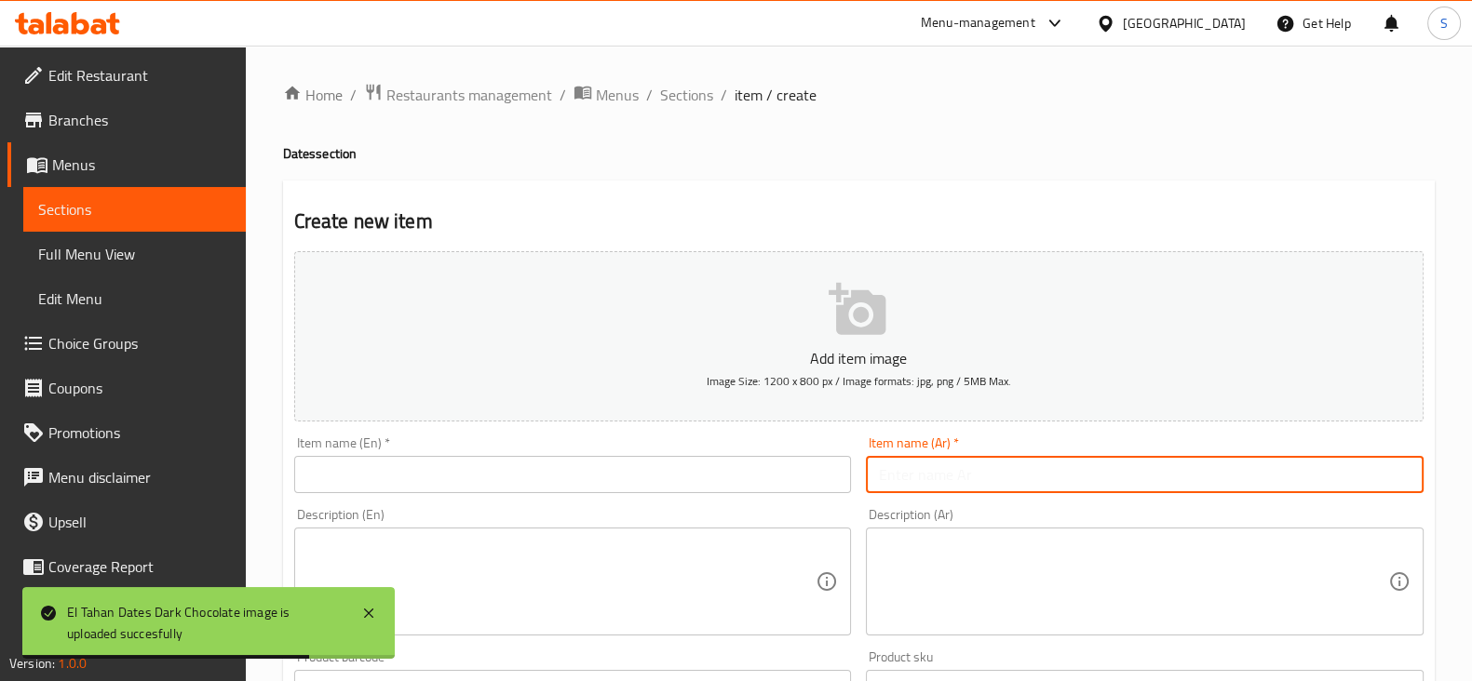
click at [924, 469] on input "text" at bounding box center [1145, 474] width 558 height 37
paste input "كيس تمر لوتس الطحان 200 جرام 120 جنيه"
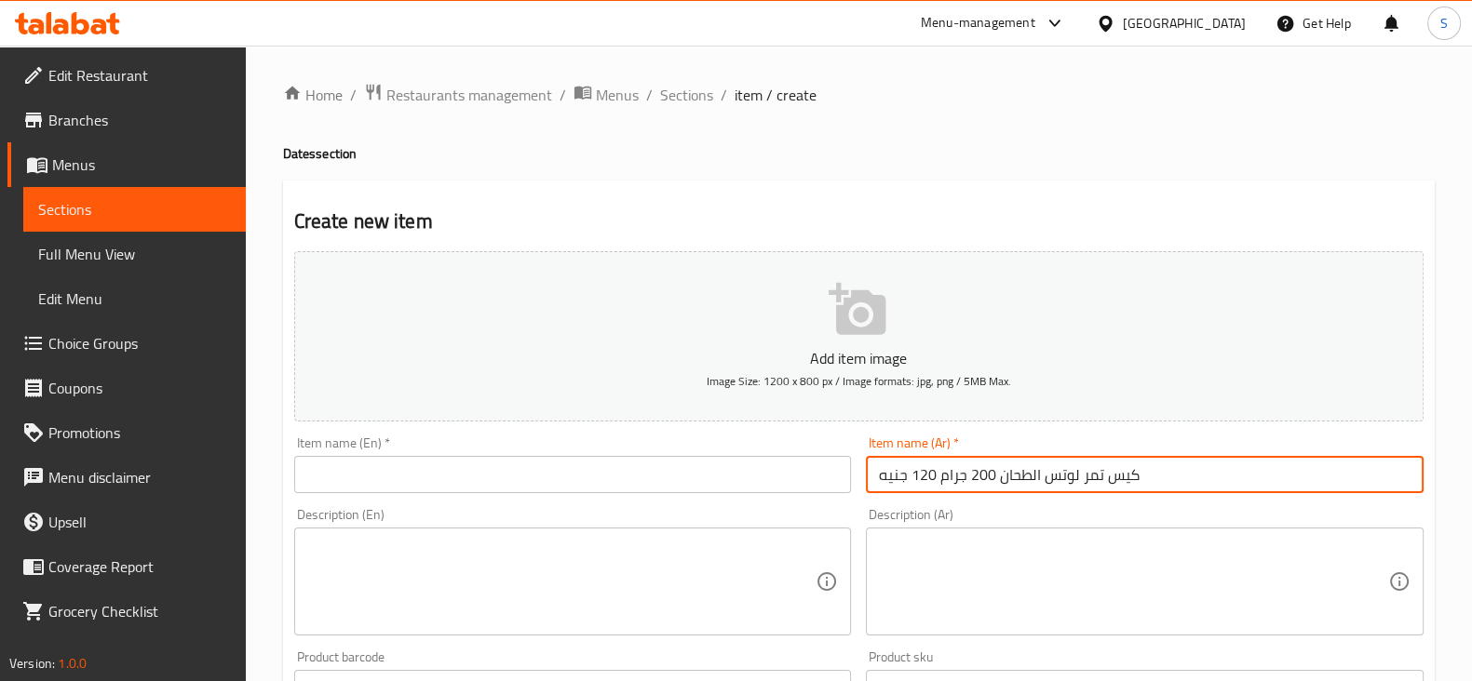
drag, startPoint x: 991, startPoint y: 472, endPoint x: 942, endPoint y: 478, distance: 49.7
click at [942, 478] on input "كيس تمر لوتس الطحان 200 جرام 120 جنيه" at bounding box center [1145, 474] width 558 height 37
click at [958, 477] on input "كيس تمر لوتس الطحان 200 جرام 120 جنيه" at bounding box center [1145, 474] width 558 height 37
click at [986, 470] on input "كيس تمر لوتس الطحان 200 جرام 120 جنيه" at bounding box center [1145, 474] width 558 height 37
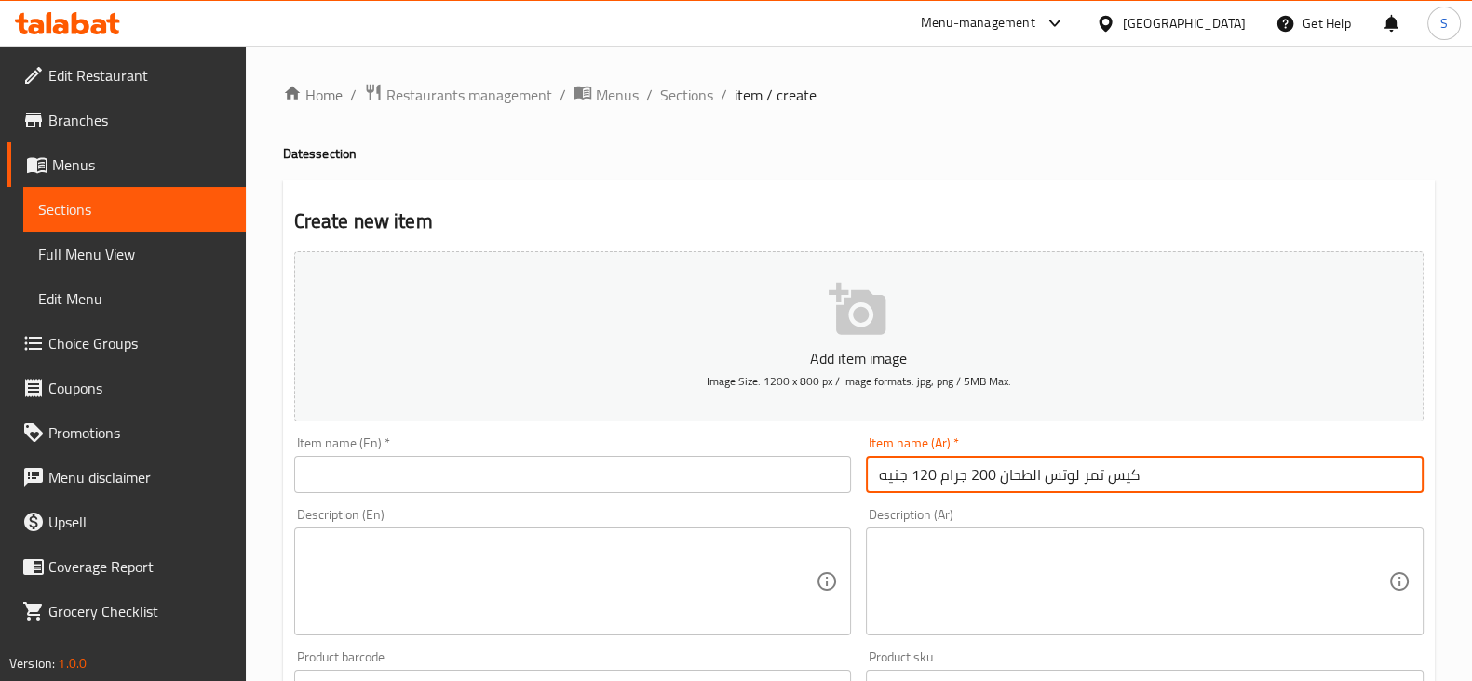
click at [986, 470] on input "كيس تمر لوتس الطحان 200 جرام 120 جنيه" at bounding box center [1145, 474] width 558 height 37
click at [973, 475] on input "كيس تمر لوتس الطحان 200 جرام 120 جنيه" at bounding box center [1145, 474] width 558 height 37
click at [922, 477] on input "كيس تمر لوتس الطحان 200 جرام 120 جنيه" at bounding box center [1145, 474] width 558 height 37
drag, startPoint x: 936, startPoint y: 472, endPoint x: 885, endPoint y: 475, distance: 50.3
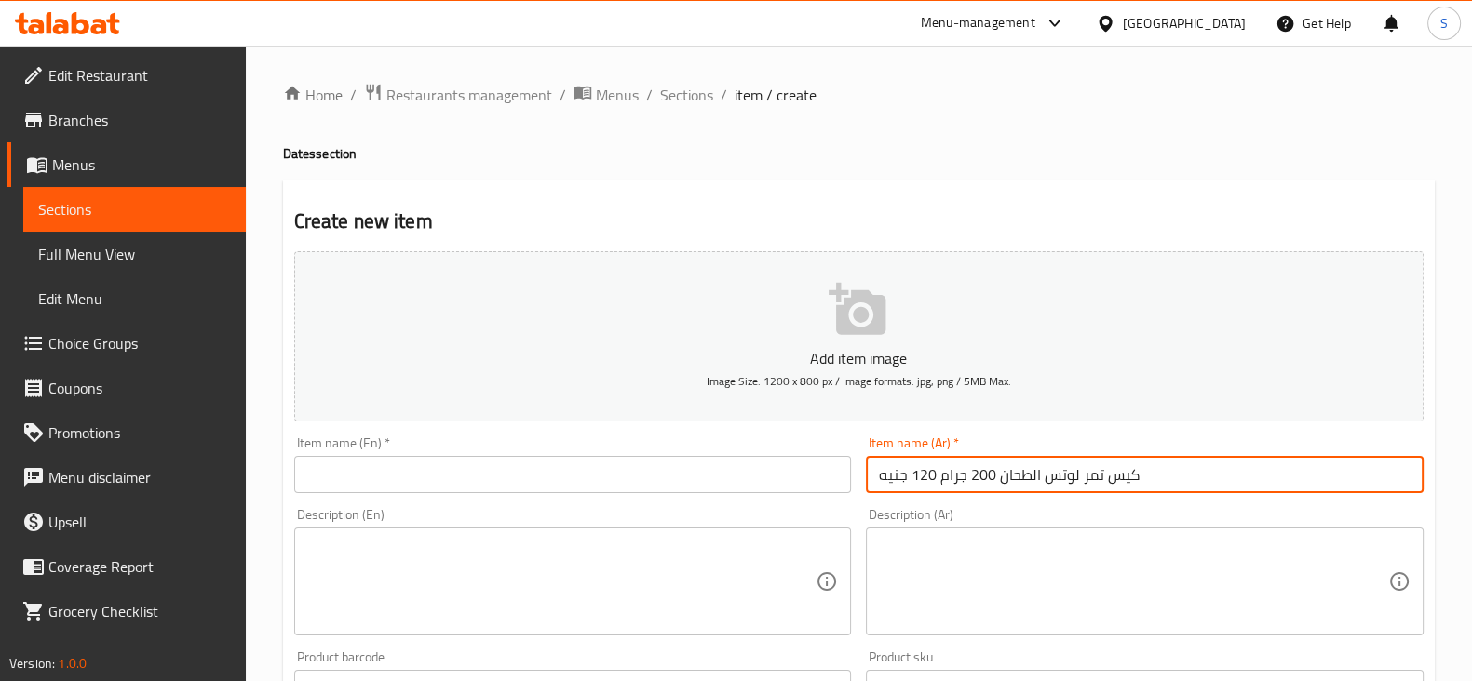
click at [885, 475] on input "كيس تمر لوتس الطحان 200 جرام 120 جنيه" at bounding box center [1145, 474] width 558 height 37
click at [887, 476] on input "كيس تمر لوتس الطحان 200 جرام 120 جنيه" at bounding box center [1145, 474] width 558 height 37
click at [889, 477] on input "كيس تمر لوتس الطحان 200 جرام 120 جنيه" at bounding box center [1145, 474] width 558 height 37
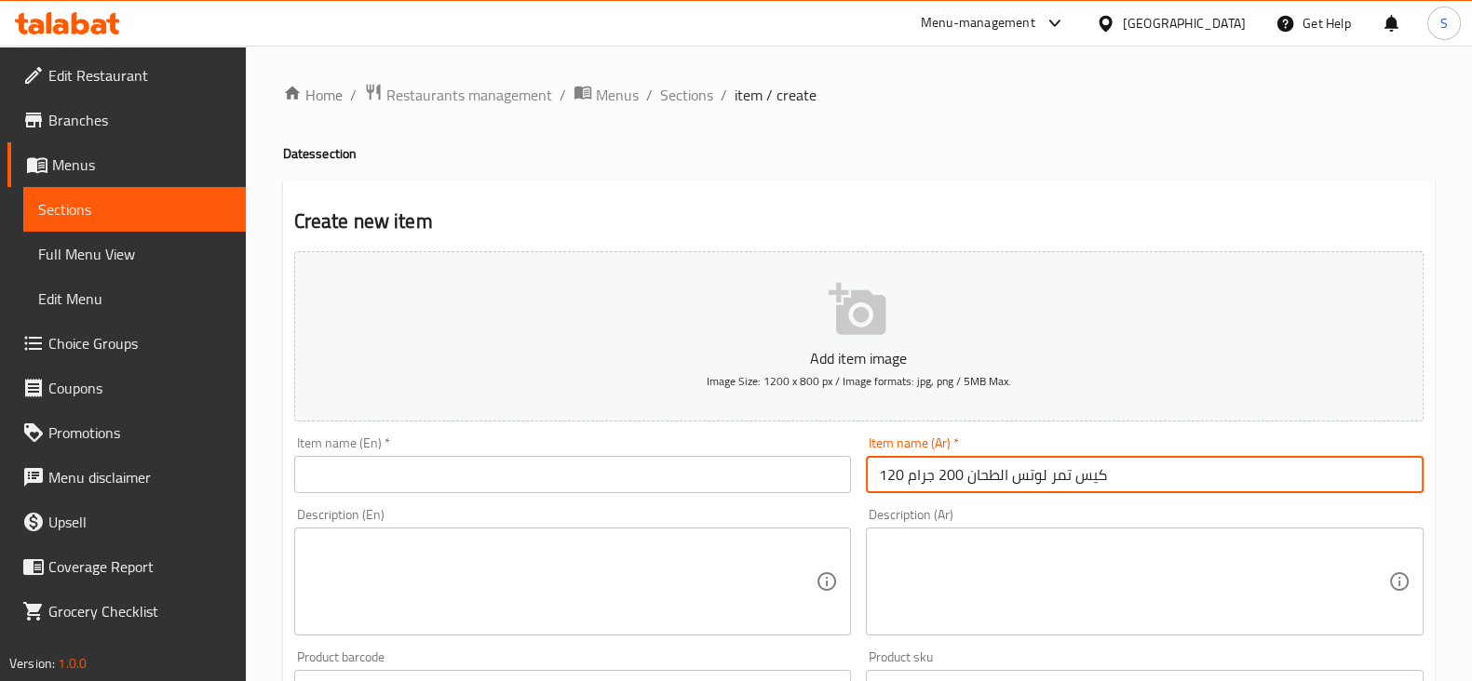
click at [895, 477] on input "كيس تمر لوتس الطحان 200 جرام 120" at bounding box center [1145, 474] width 558 height 37
click at [896, 477] on input "كيس تمر لوتس الطحان 200 جرام 120" at bounding box center [1145, 474] width 558 height 37
drag, startPoint x: 885, startPoint y: 474, endPoint x: 923, endPoint y: 477, distance: 38.3
click at [923, 477] on input "كيس تمر لوتس الطحان 200 جرام" at bounding box center [1145, 474] width 558 height 37
click at [1197, 473] on input "كيس تمر لوتس الطحان 200 جرام" at bounding box center [1145, 474] width 558 height 37
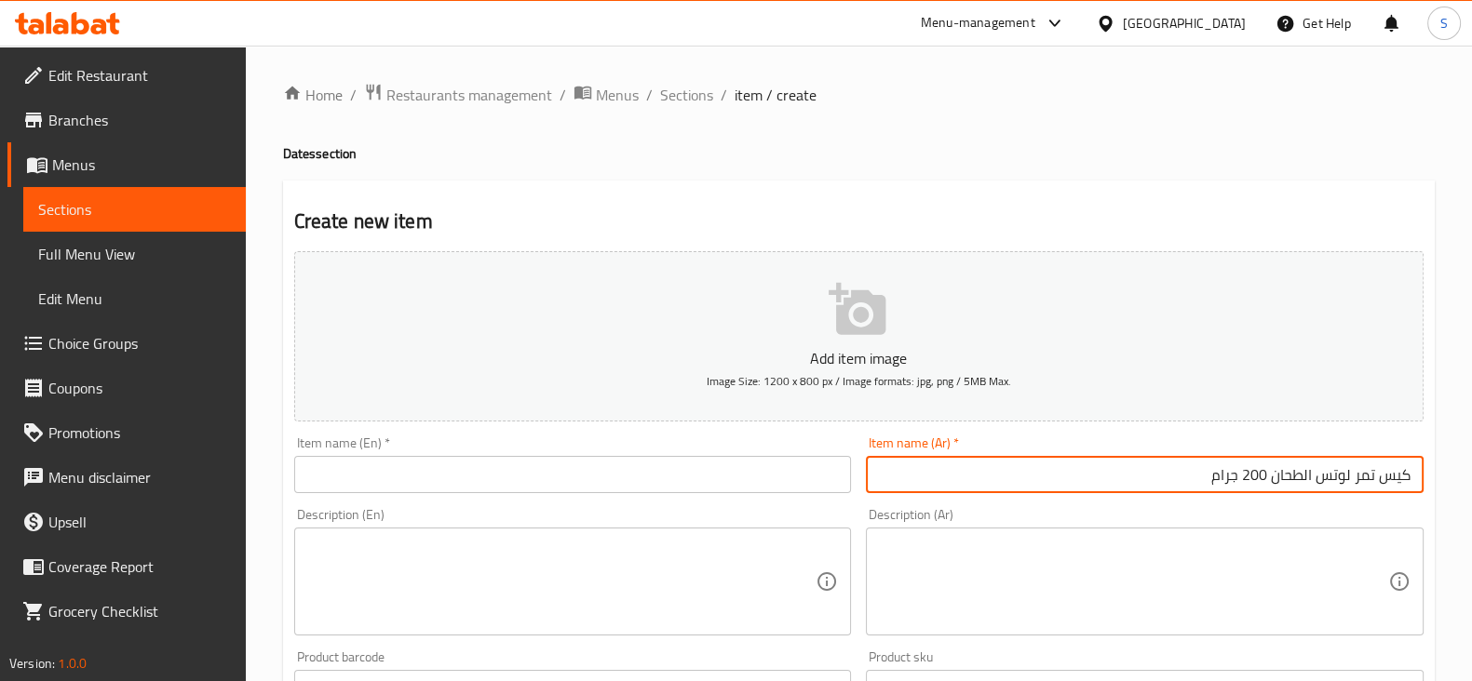
drag, startPoint x: 1212, startPoint y: 464, endPoint x: 1267, endPoint y: 463, distance: 54.9
click at [1267, 463] on input "كيس تمر لوتس الطحان 200 جرام" at bounding box center [1145, 474] width 558 height 37
type input "كيس تمر لوتس الطحان"
click at [1274, 546] on textarea at bounding box center [1133, 582] width 509 height 88
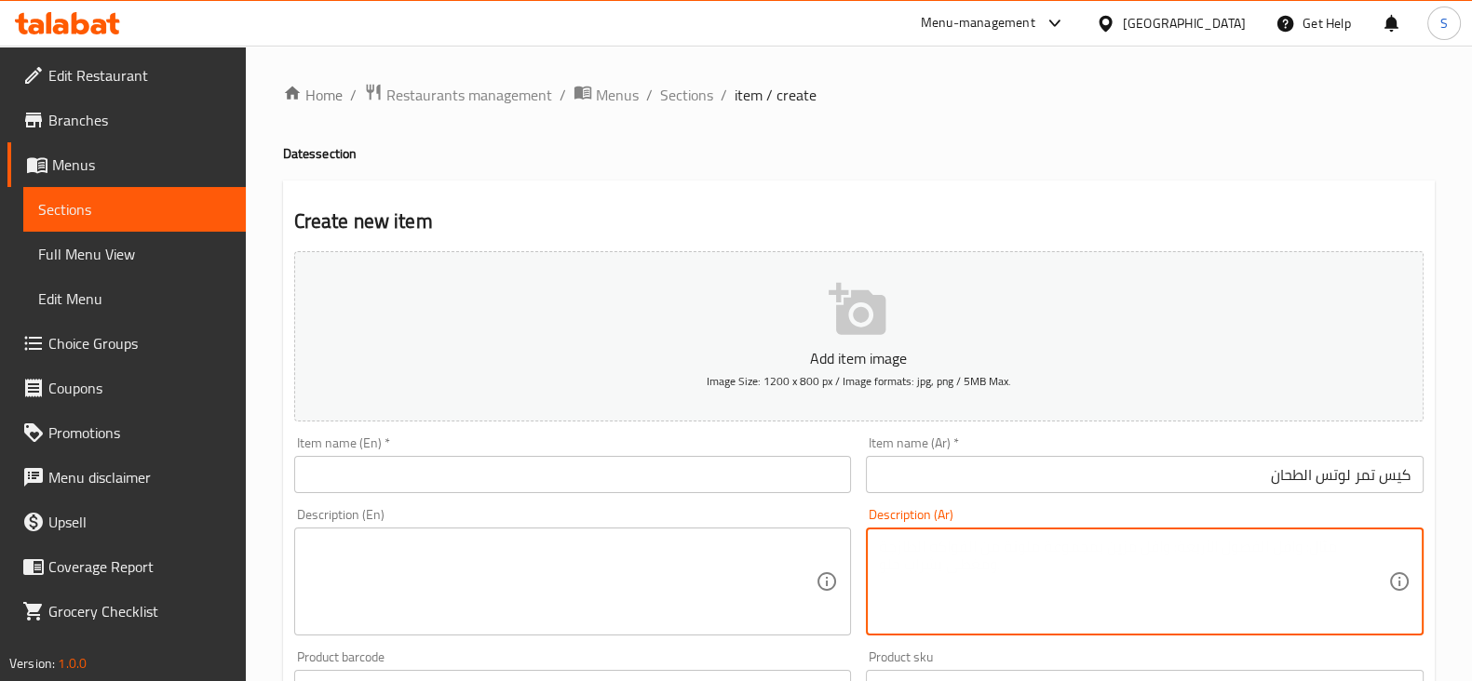
paste textarea "200 جرام"
type textarea "200 جرام"
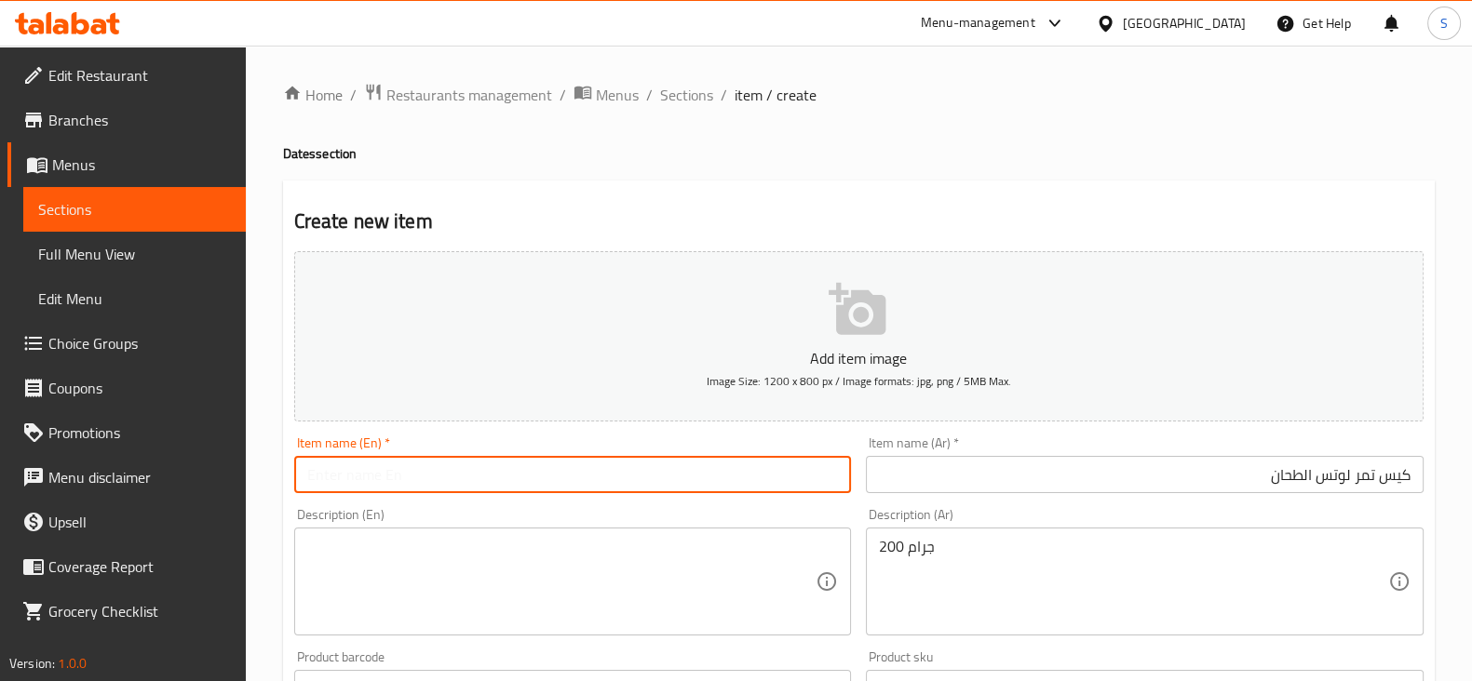
click at [408, 480] on input "text" at bounding box center [573, 474] width 558 height 37
type input "El Tahan Dates Lotus"
click at [378, 573] on textarea at bounding box center [561, 582] width 509 height 88
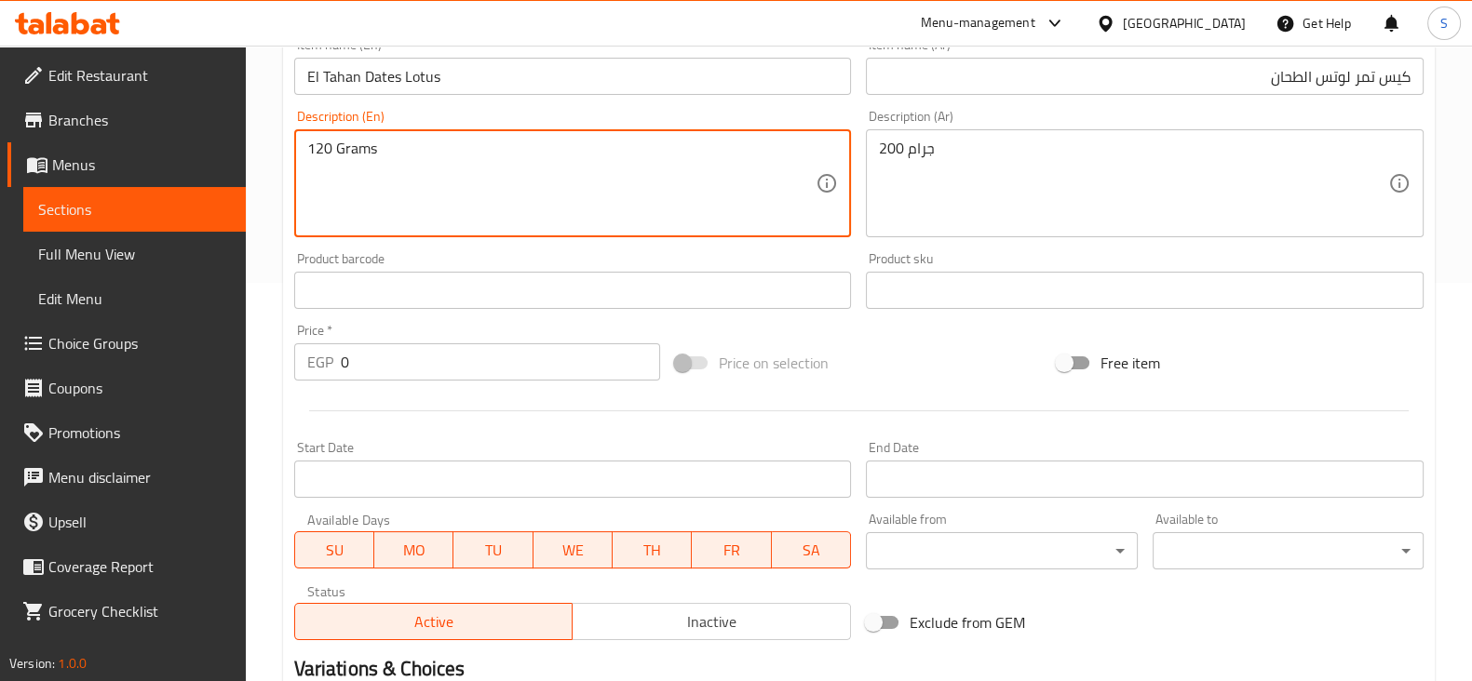
scroll to position [465, 0]
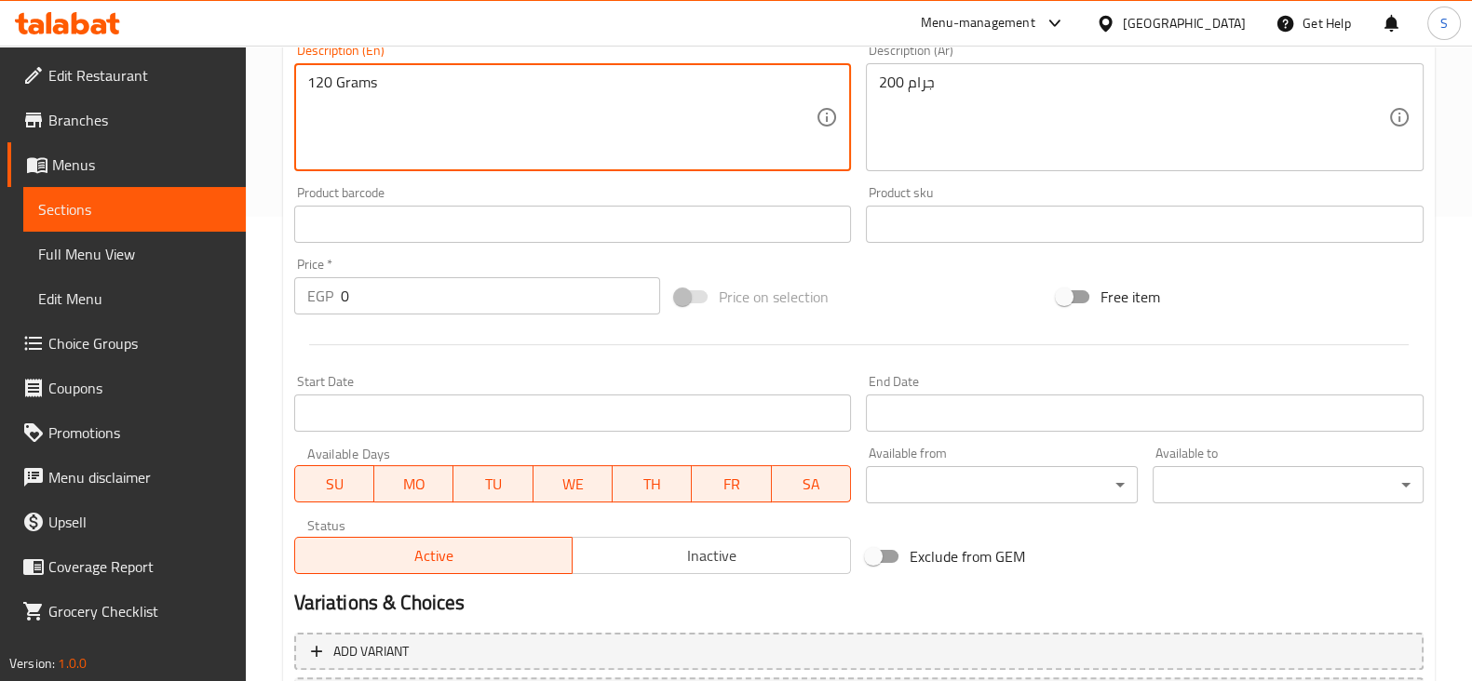
type textarea "120 Grams"
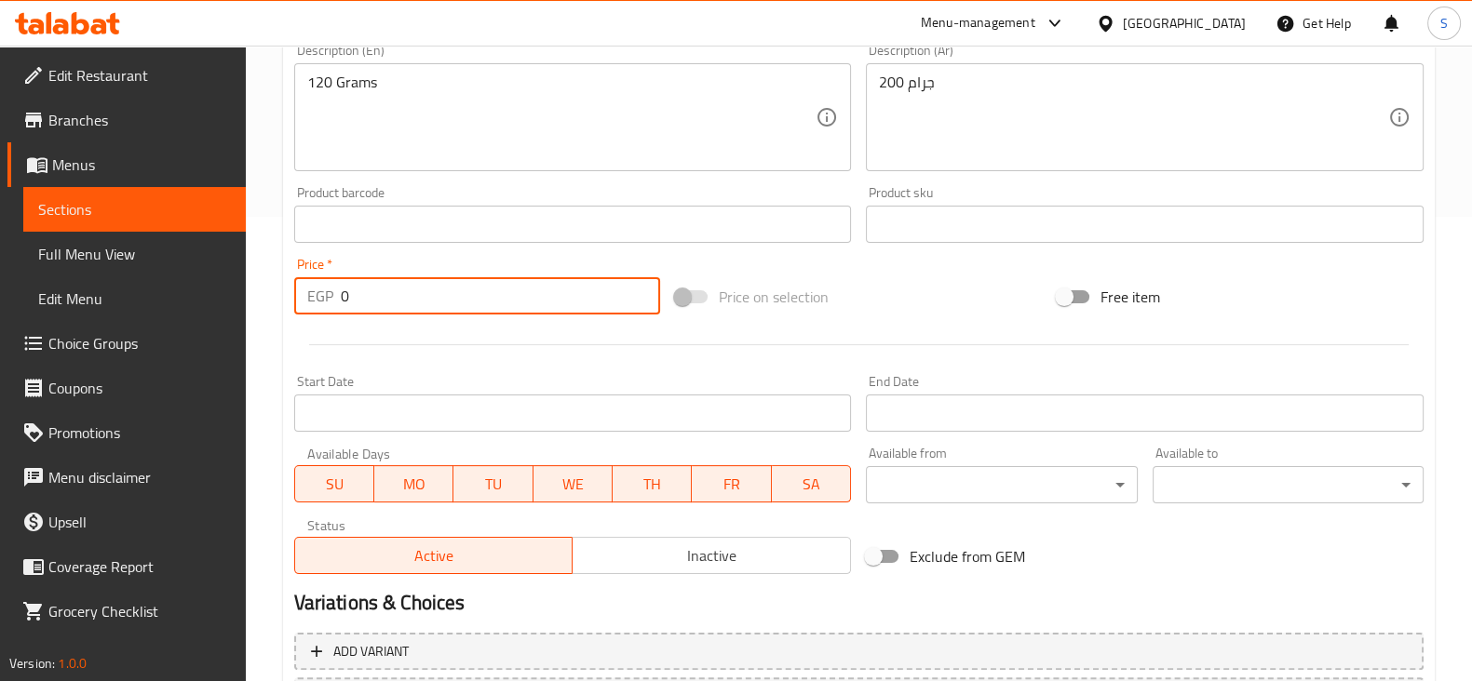
drag, startPoint x: 371, startPoint y: 292, endPoint x: 303, endPoint y: 285, distance: 68.4
click at [305, 285] on div "EGP 0 Price *" at bounding box center [477, 295] width 367 height 37
type input "120"
click at [465, 363] on div at bounding box center [859, 345] width 1144 height 46
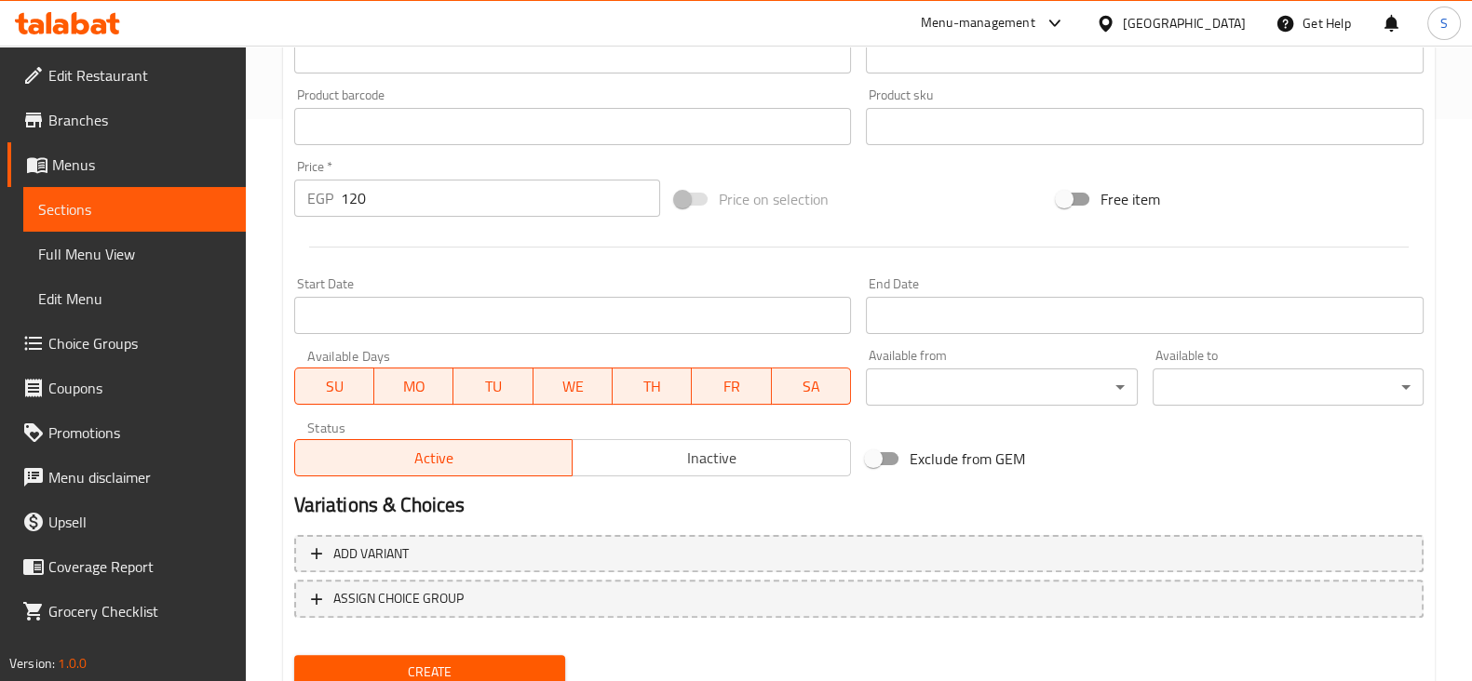
scroll to position [633, 0]
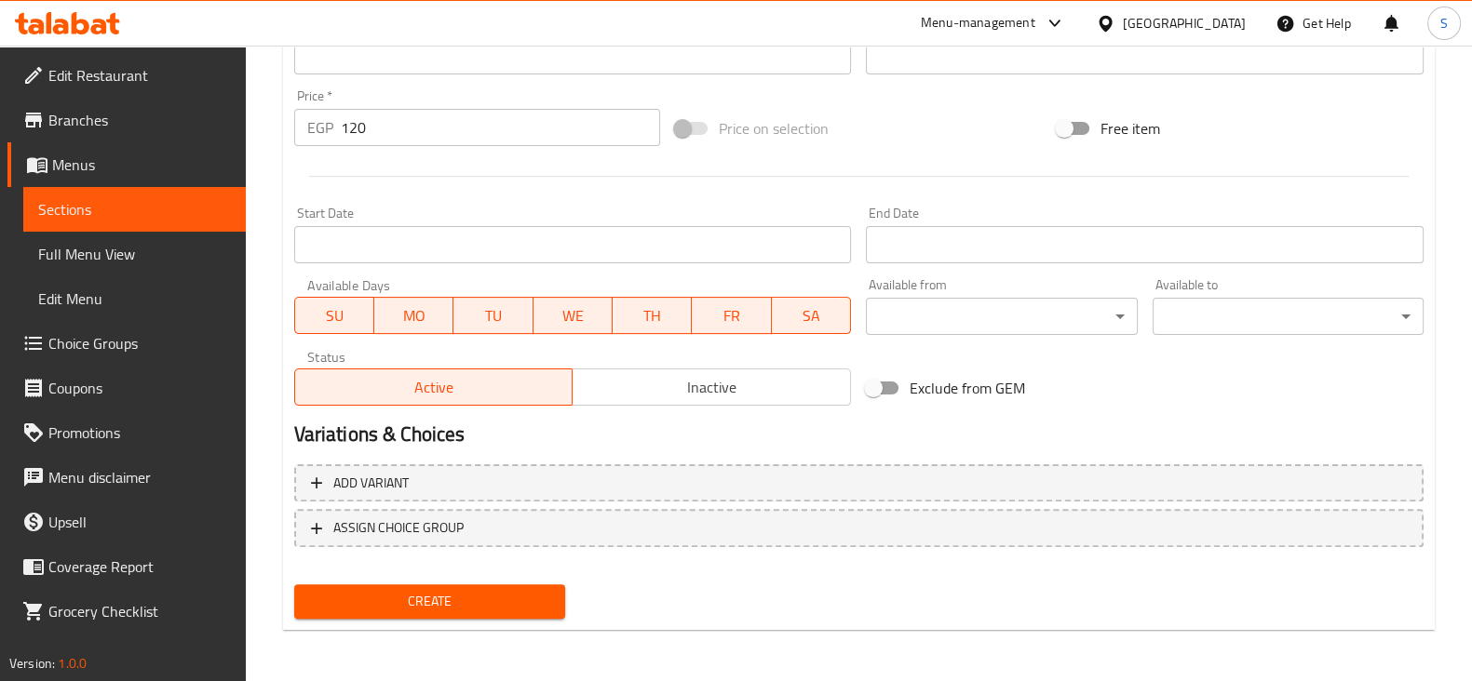
click at [420, 597] on span "Create" at bounding box center [429, 601] width 241 height 23
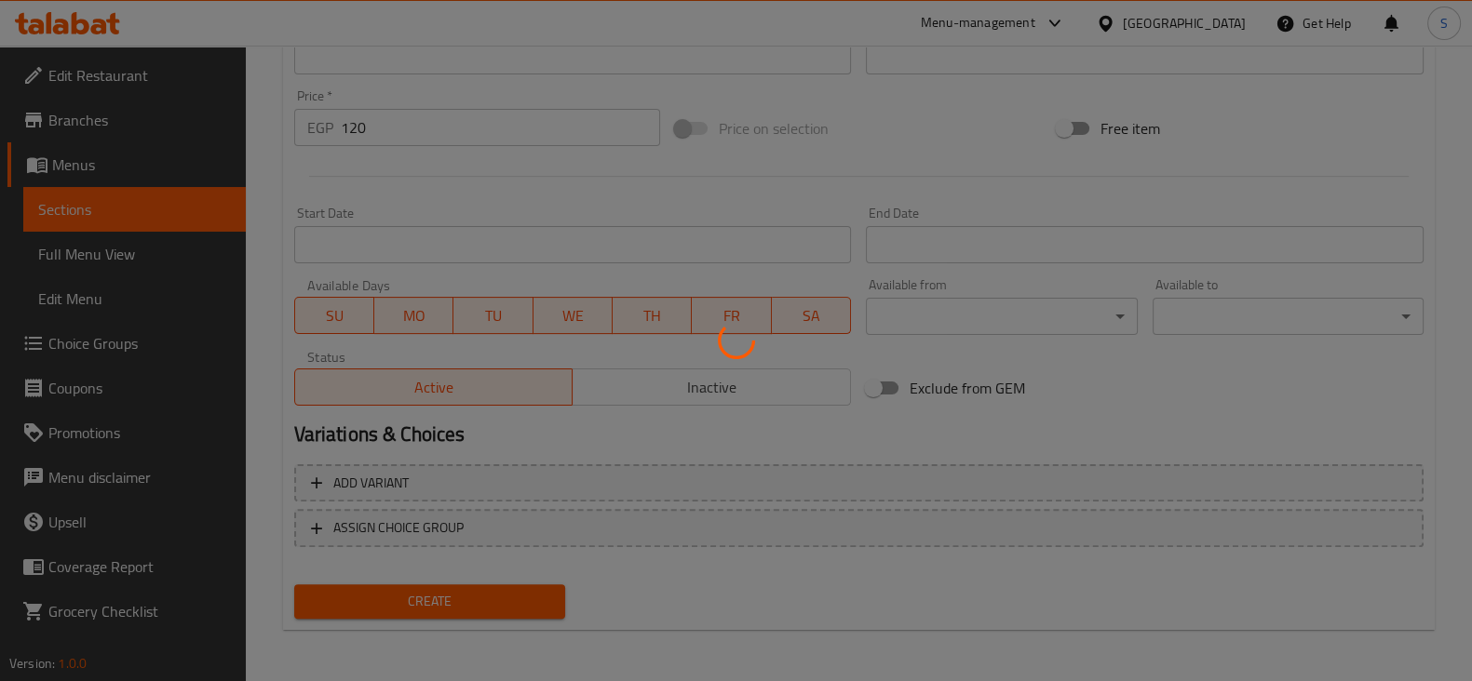
type input "0"
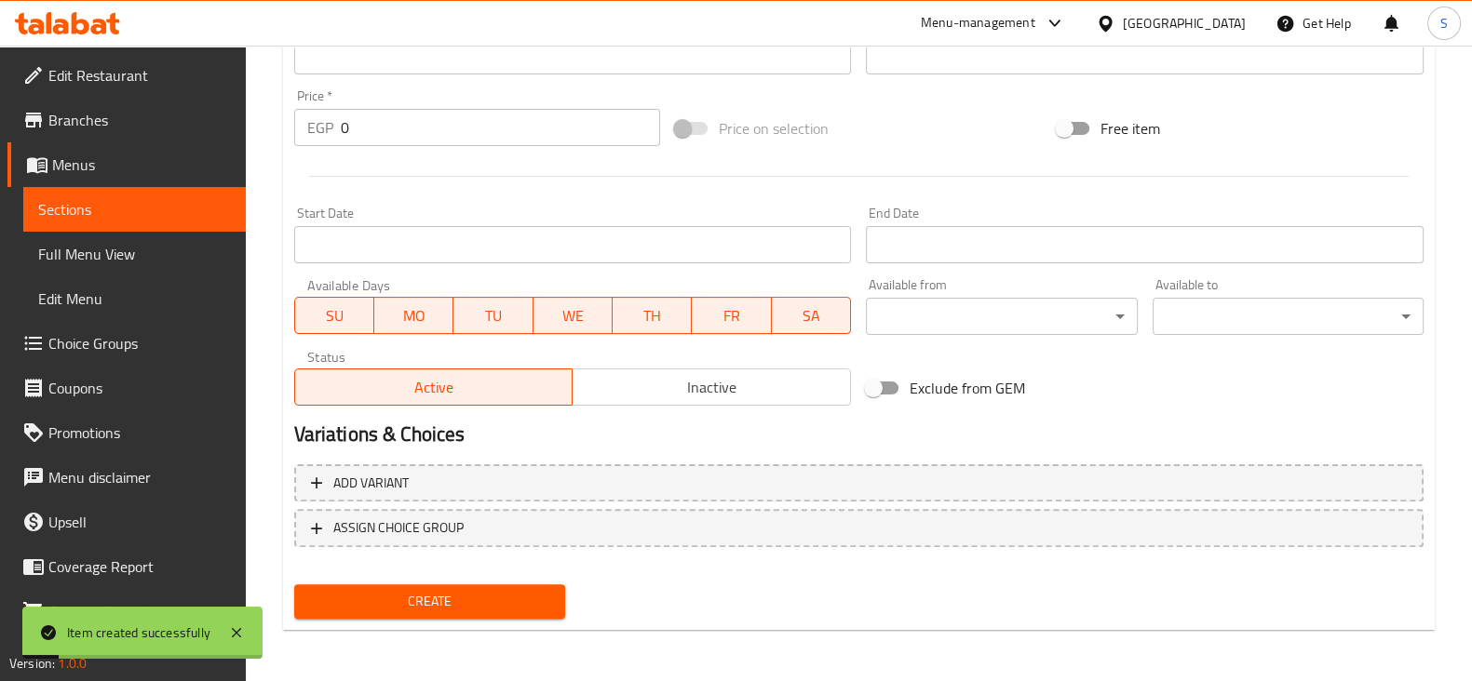
click at [180, 217] on span "Sections" at bounding box center [134, 209] width 193 height 22
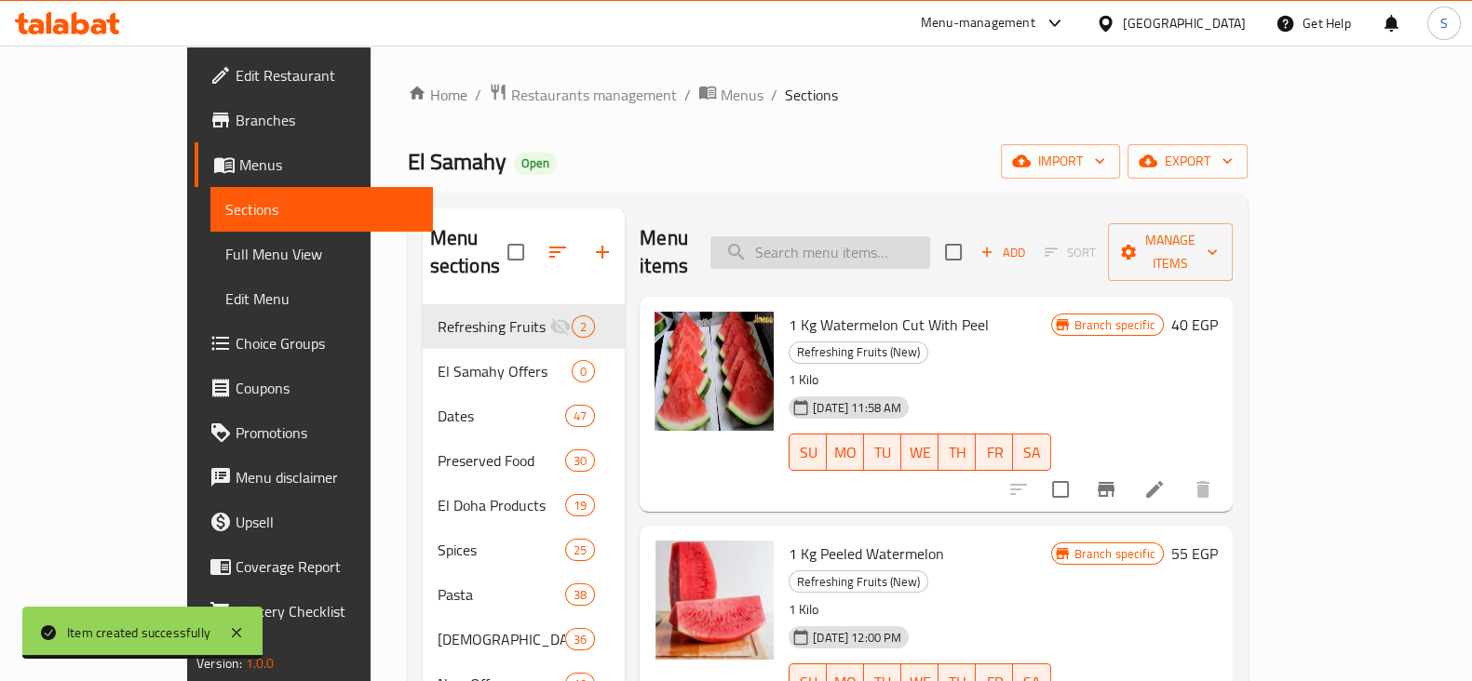
click at [900, 236] on input "search" at bounding box center [820, 252] width 220 height 33
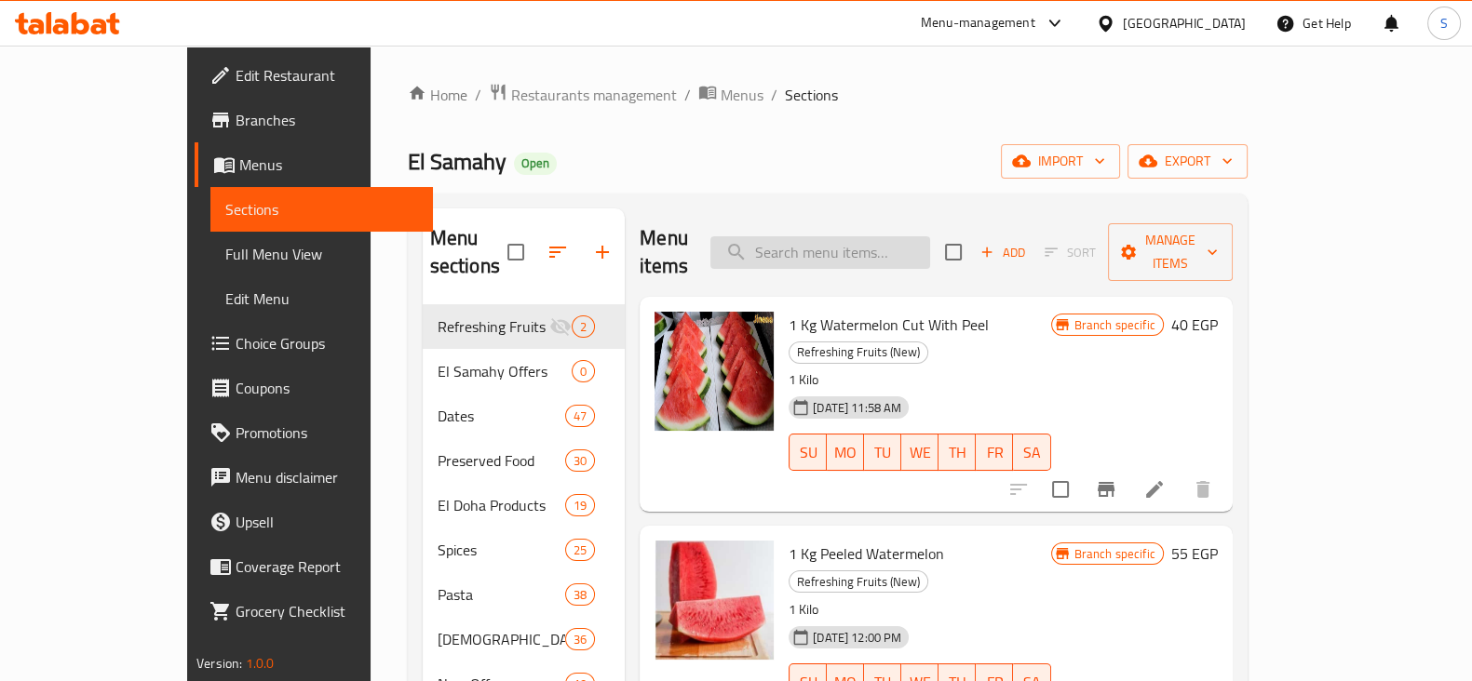
click at [858, 239] on input "search" at bounding box center [820, 252] width 220 height 33
click at [886, 236] on input "search" at bounding box center [820, 252] width 220 height 33
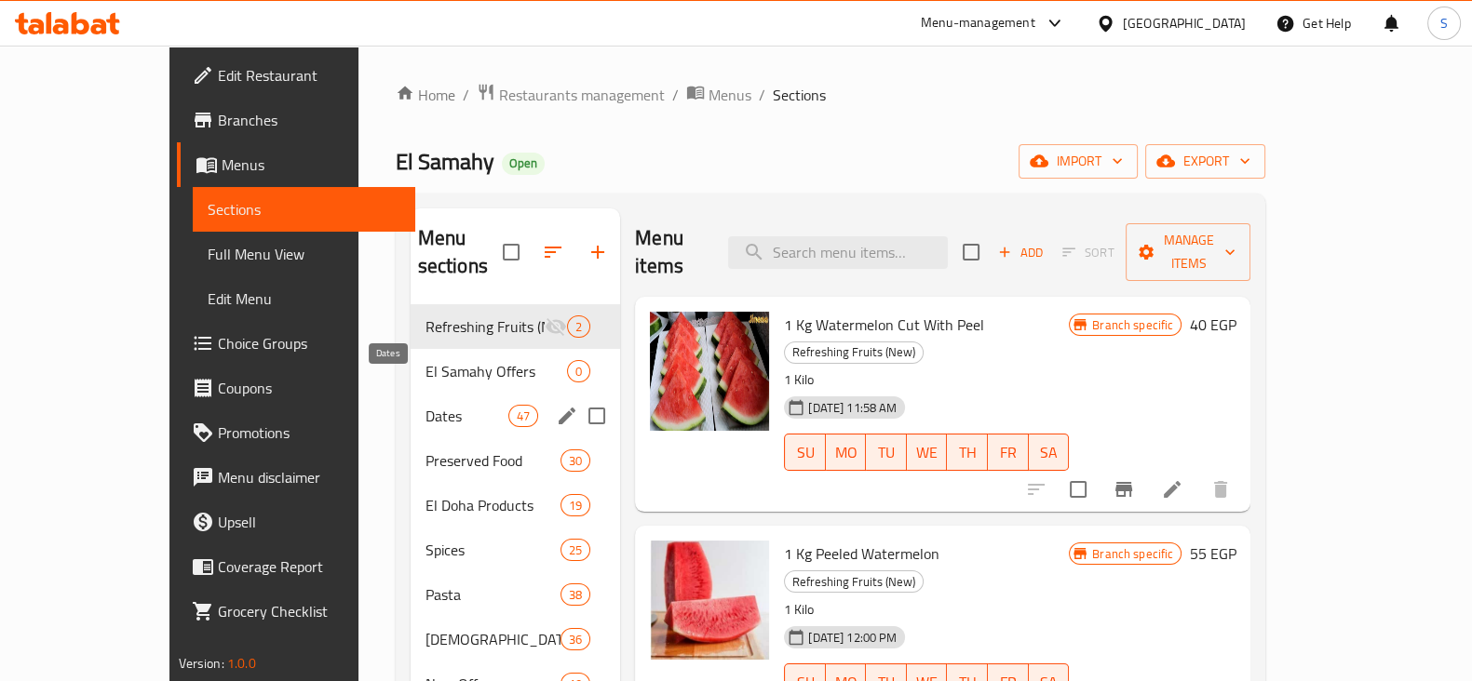
click at [425, 405] on span "Dates" at bounding box center [466, 416] width 83 height 22
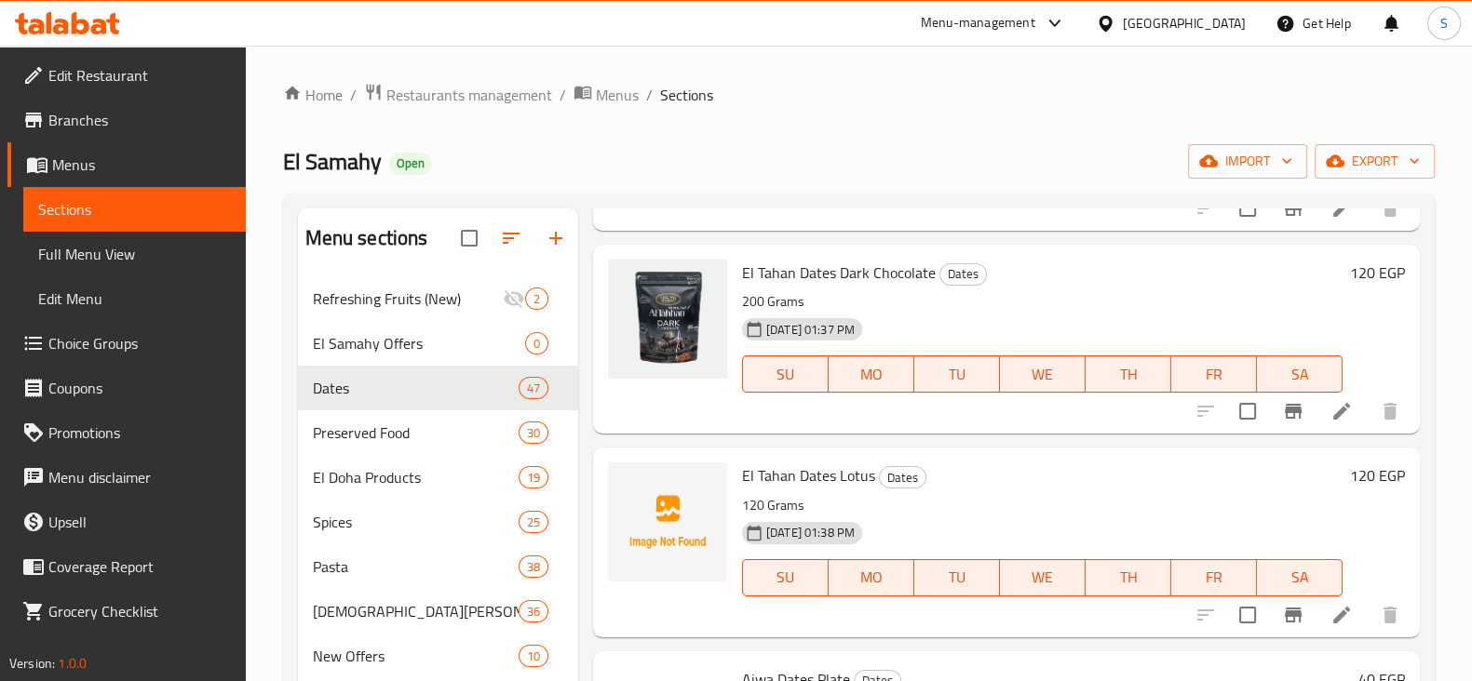
scroll to position [465, 0]
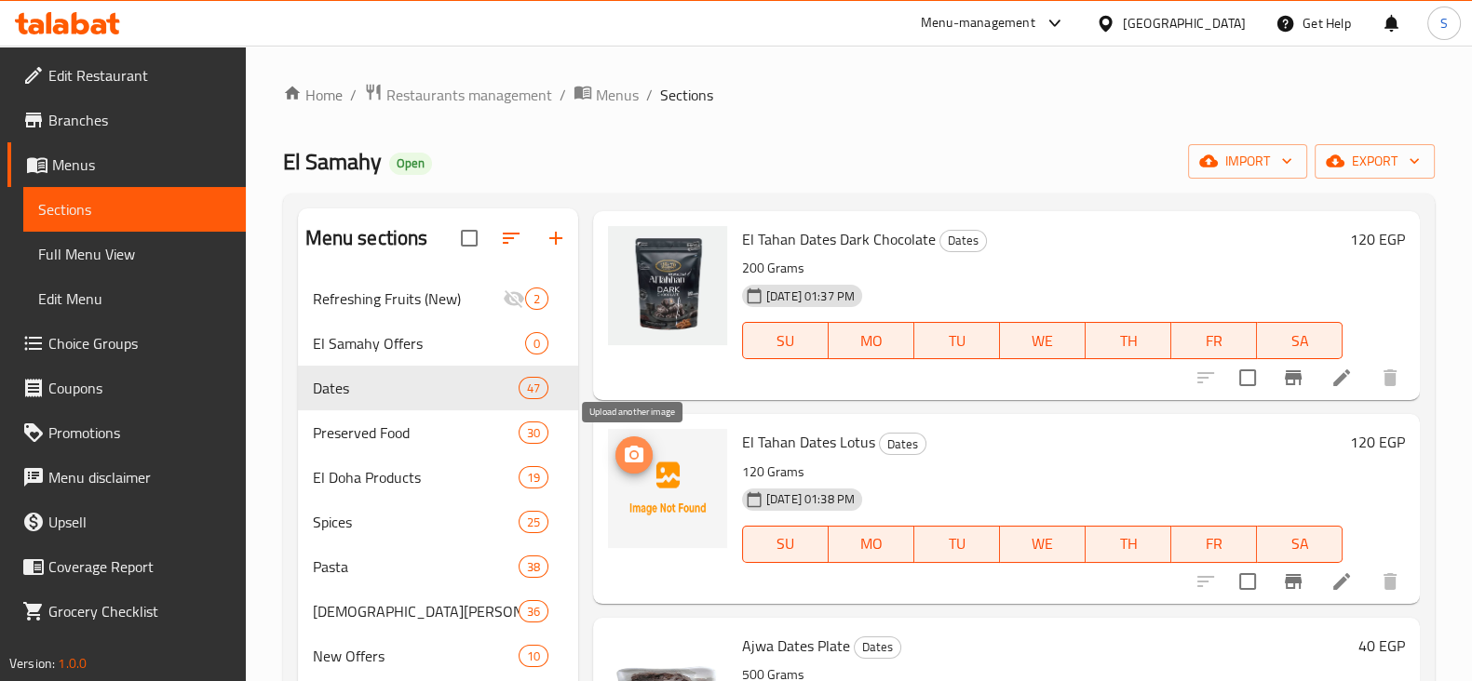
click at [643, 456] on icon "upload picture" at bounding box center [634, 455] width 22 height 22
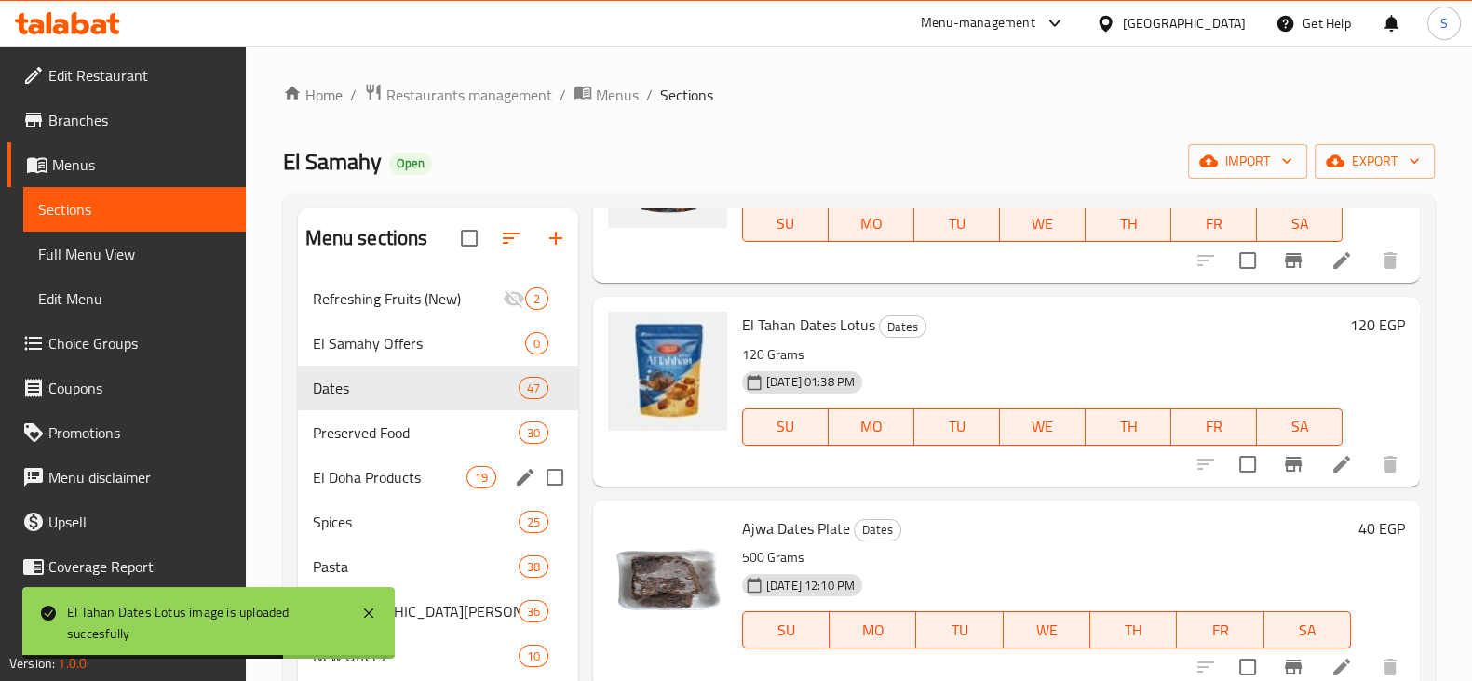
scroll to position [115, 0]
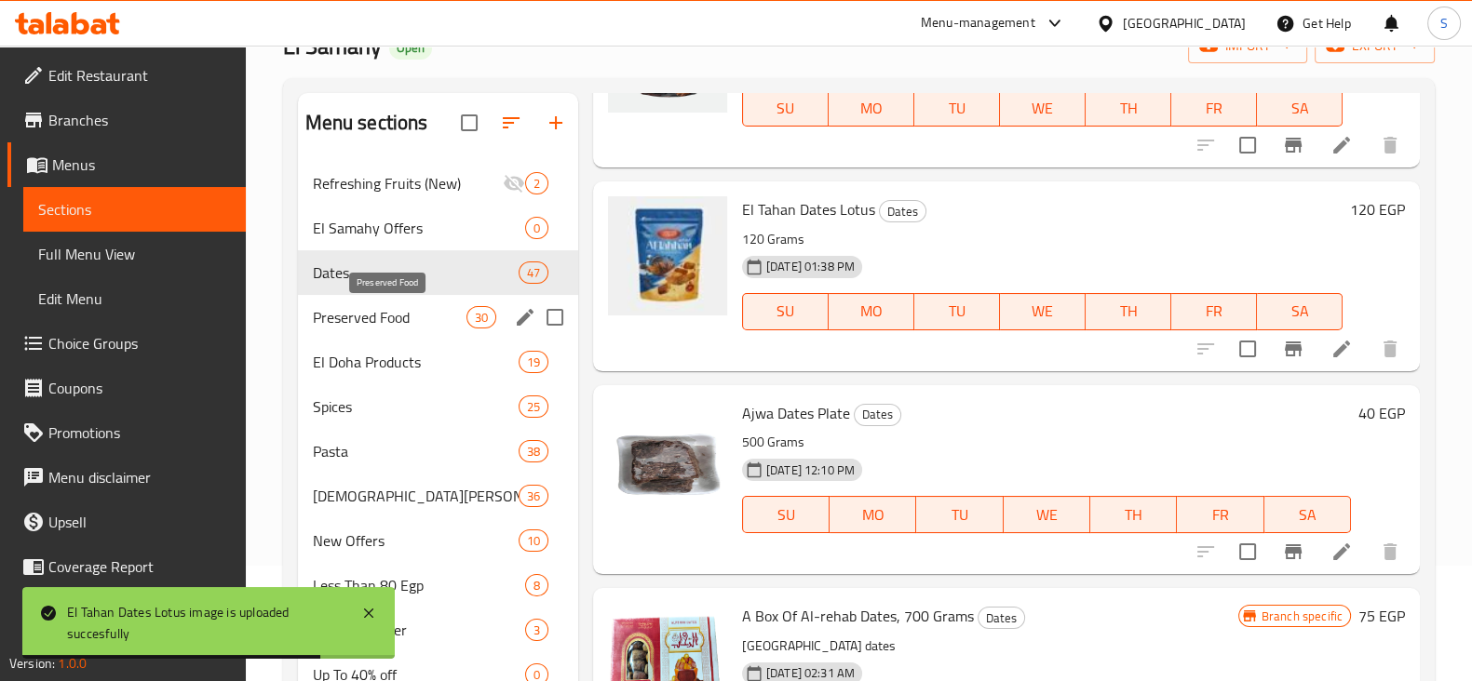
click at [404, 319] on span "Preserved Food" at bounding box center [390, 317] width 154 height 22
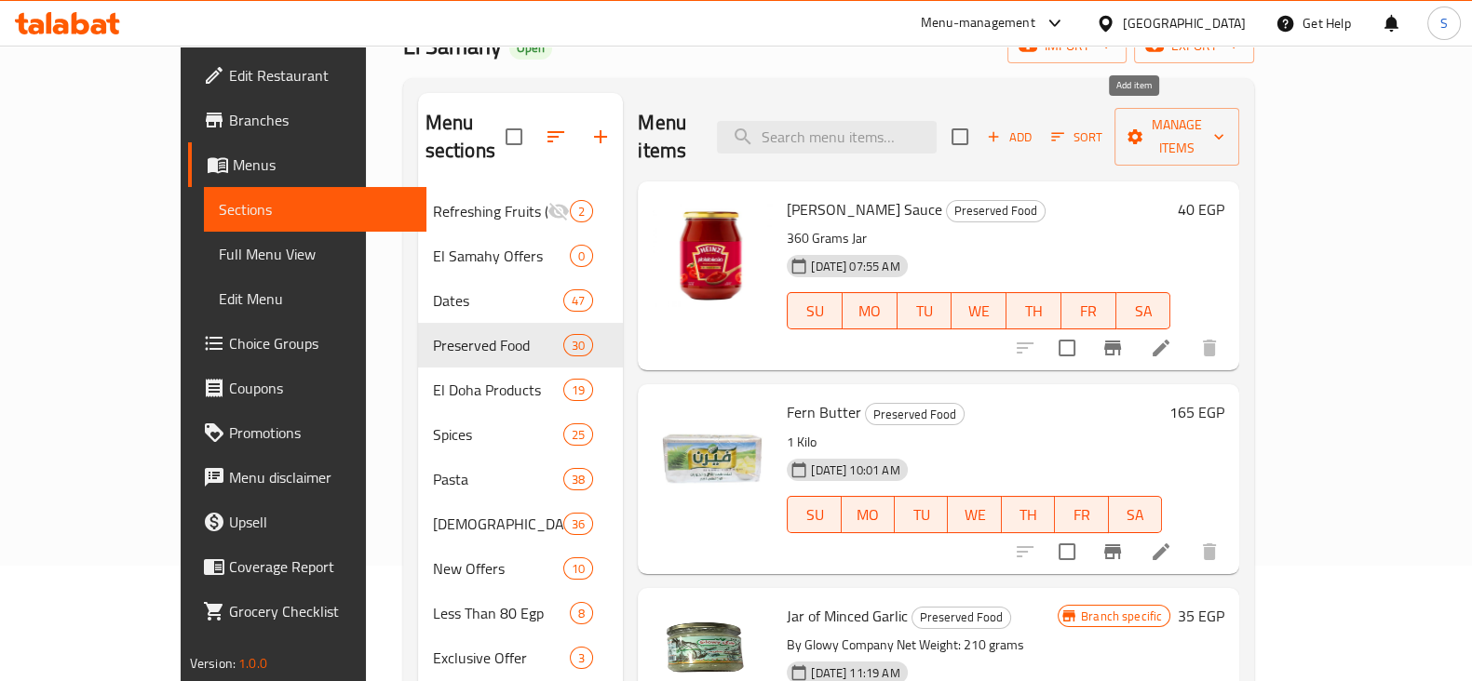
click at [1034, 127] on span "Add" at bounding box center [1009, 137] width 50 height 21
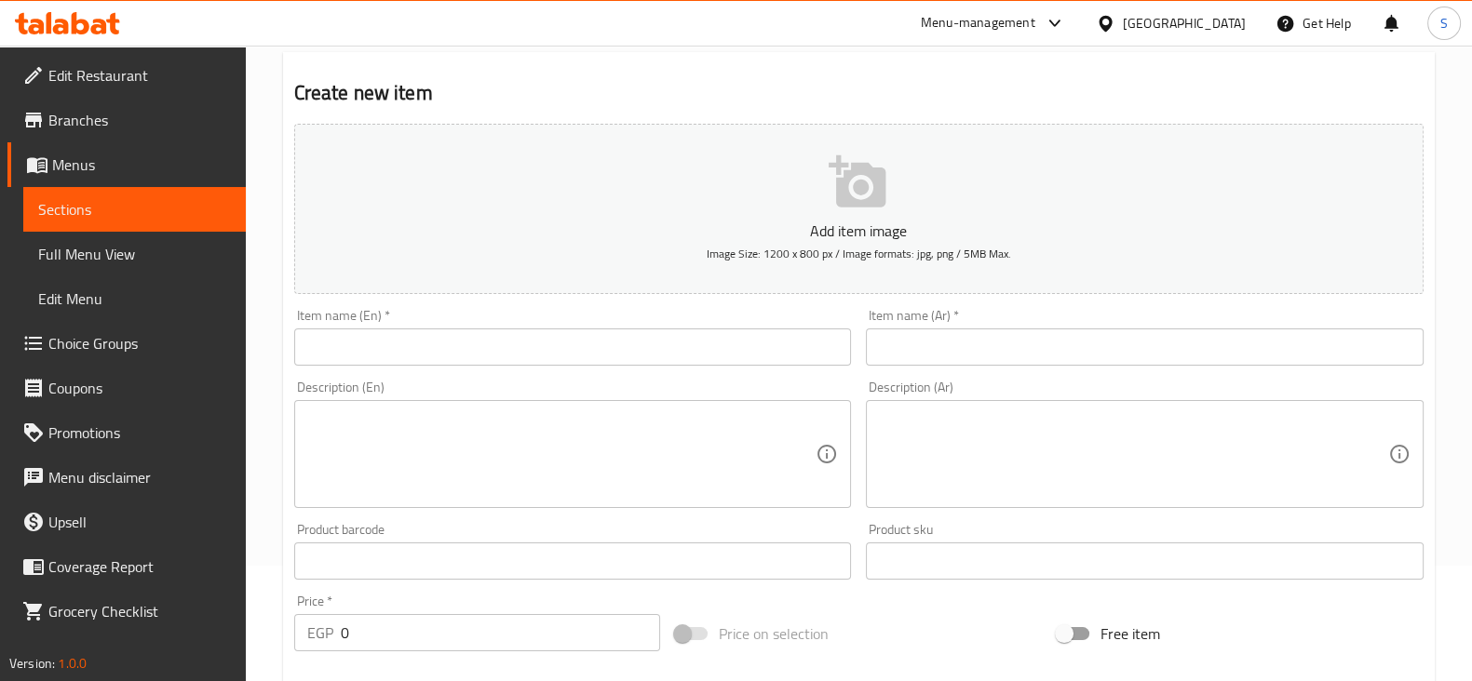
click at [617, 440] on textarea at bounding box center [561, 454] width 509 height 88
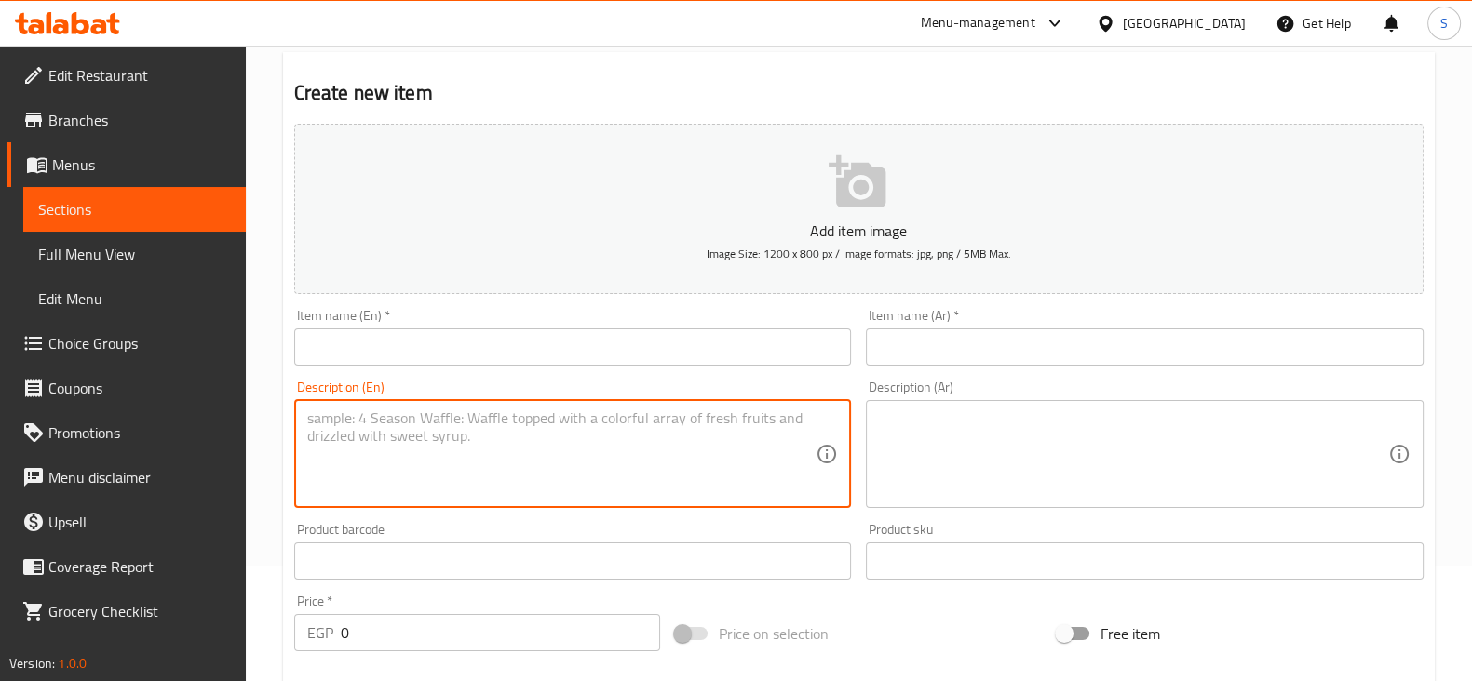
click at [938, 416] on textarea at bounding box center [1133, 454] width 509 height 88
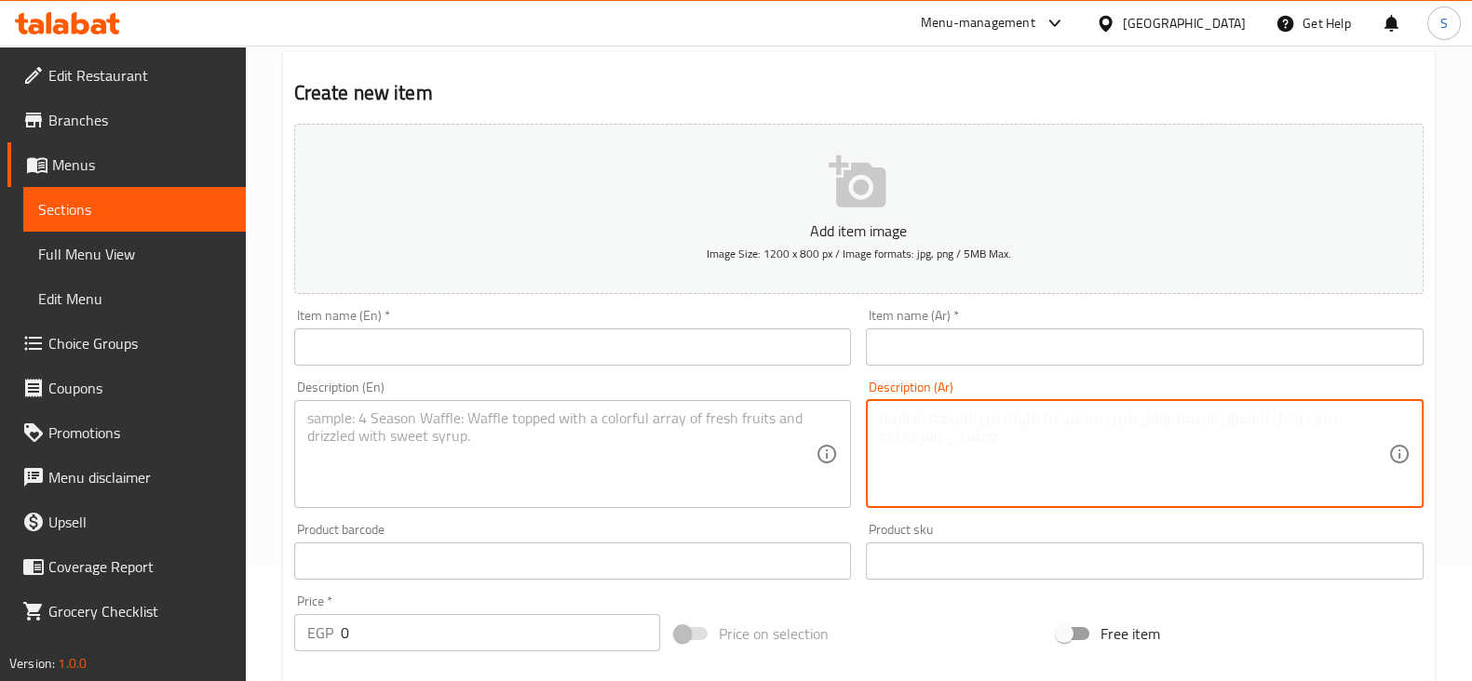
paste textarea "اكتر من 2 ونص كيلو زيتون صافي وكيلو ليمون ونص شطه وربع جزر وحزمتين كرفس"
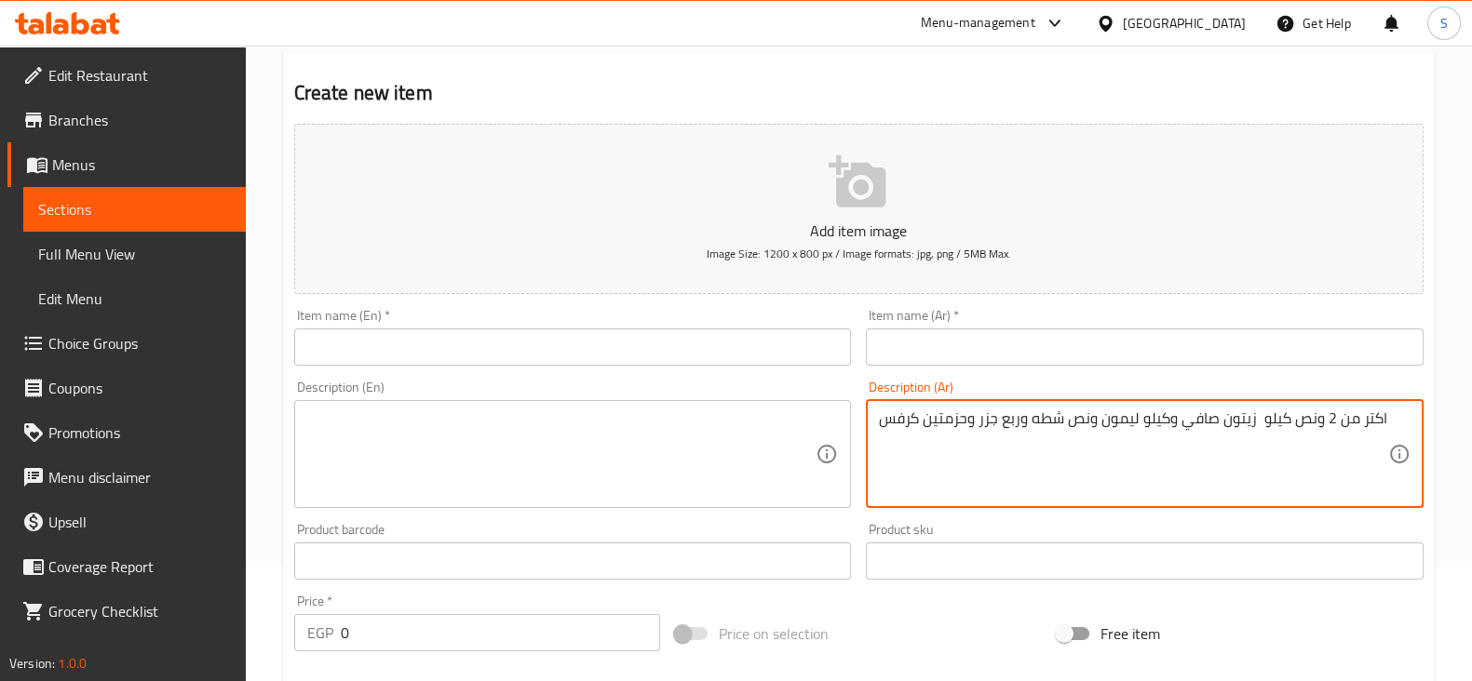
type textarea "اكتر من 2 ونص كيلو زيتون صافي وكيلو ليمون ونص شطه وربع جزر وحزمتين كرفس"
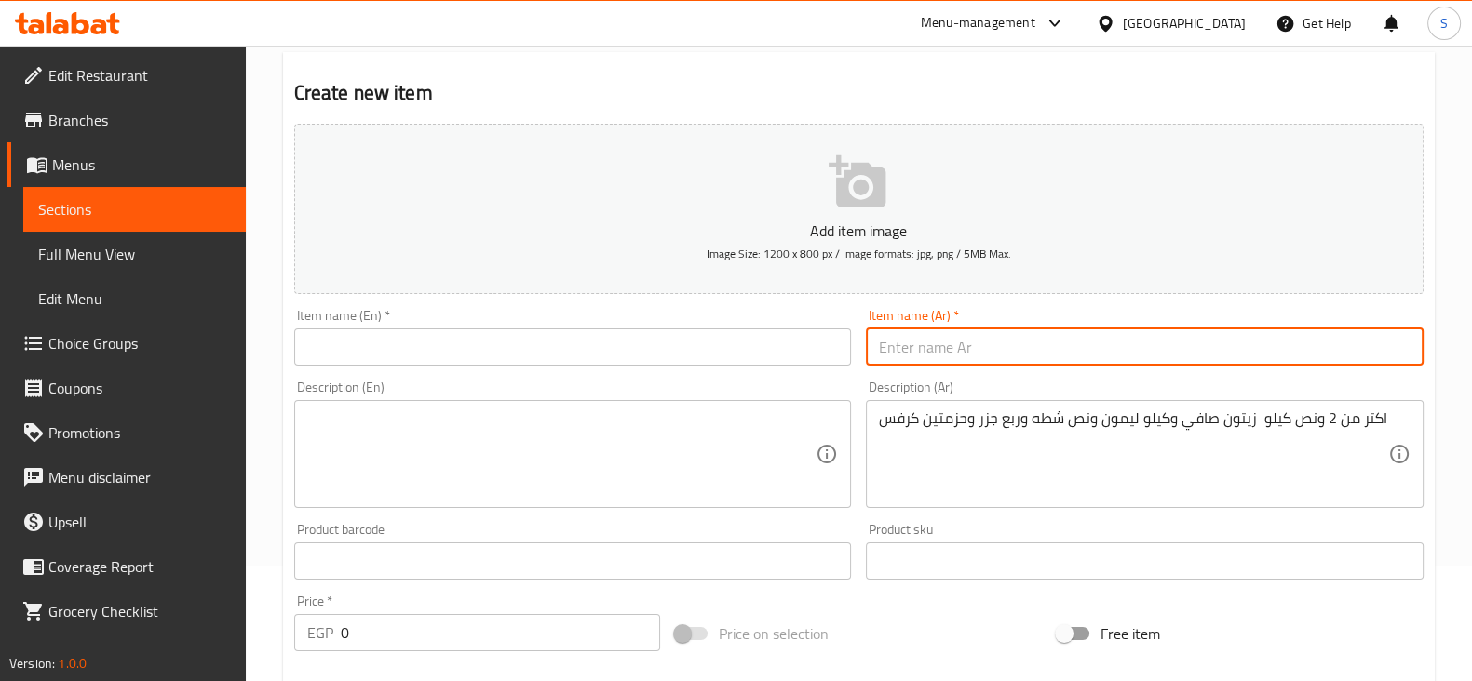
click at [1014, 344] on input "text" at bounding box center [1145, 347] width 558 height 37
click at [553, 349] on input "text" at bounding box center [573, 347] width 558 height 37
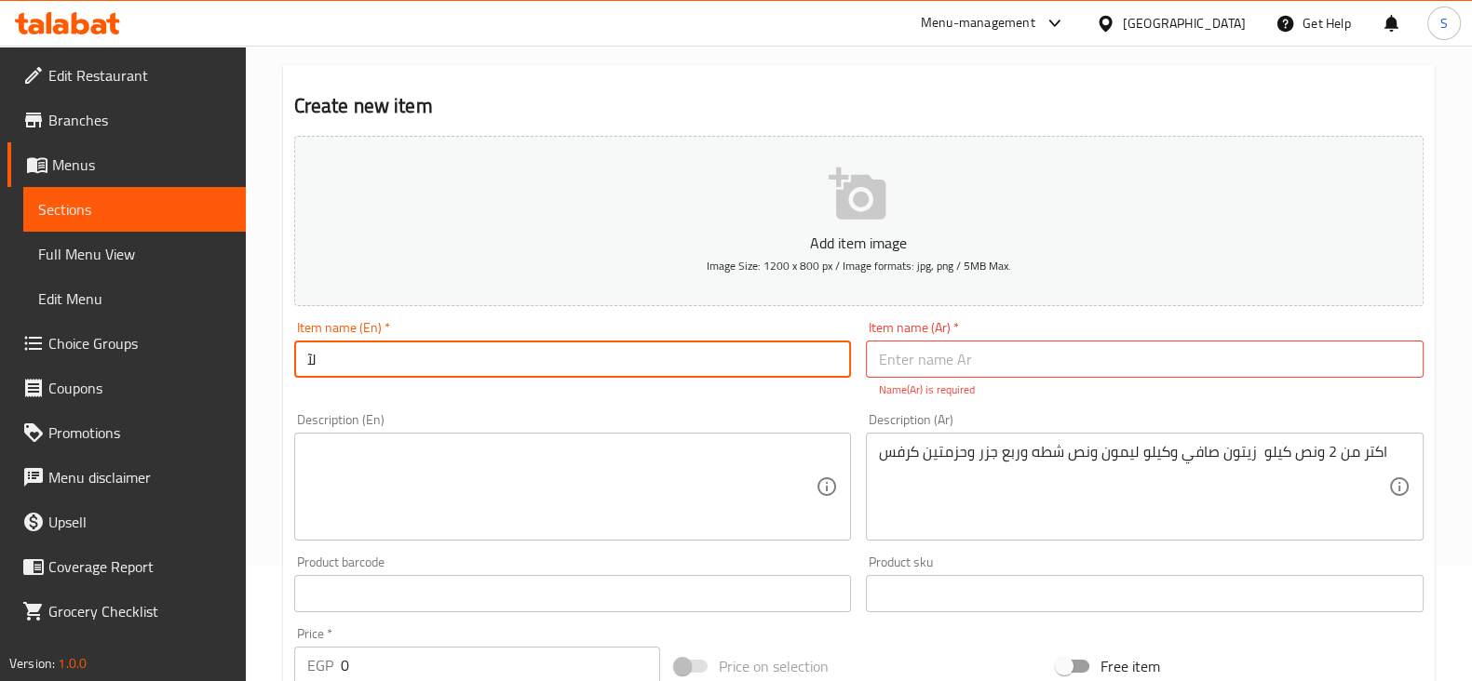
type input "ل"
type input "Big Jar Olives Tuffahi"
click at [352, 452] on textarea at bounding box center [561, 487] width 509 height 88
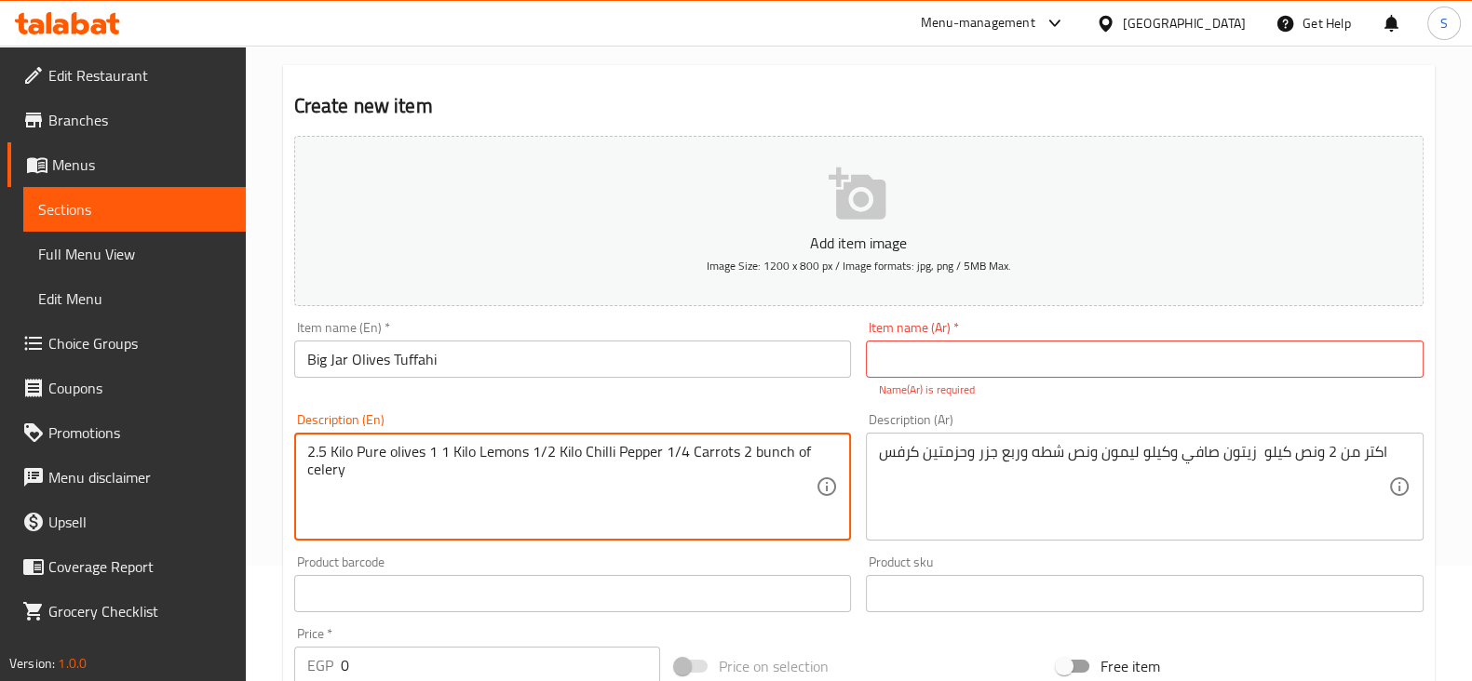
type textarea "2.5 Kilo Pure olives 1 1 Kilo Lemons 1/2 Kilo Chilli Pepper 1/4 Carrots 2 bunch…"
click at [910, 359] on input "text" at bounding box center [1145, 359] width 558 height 37
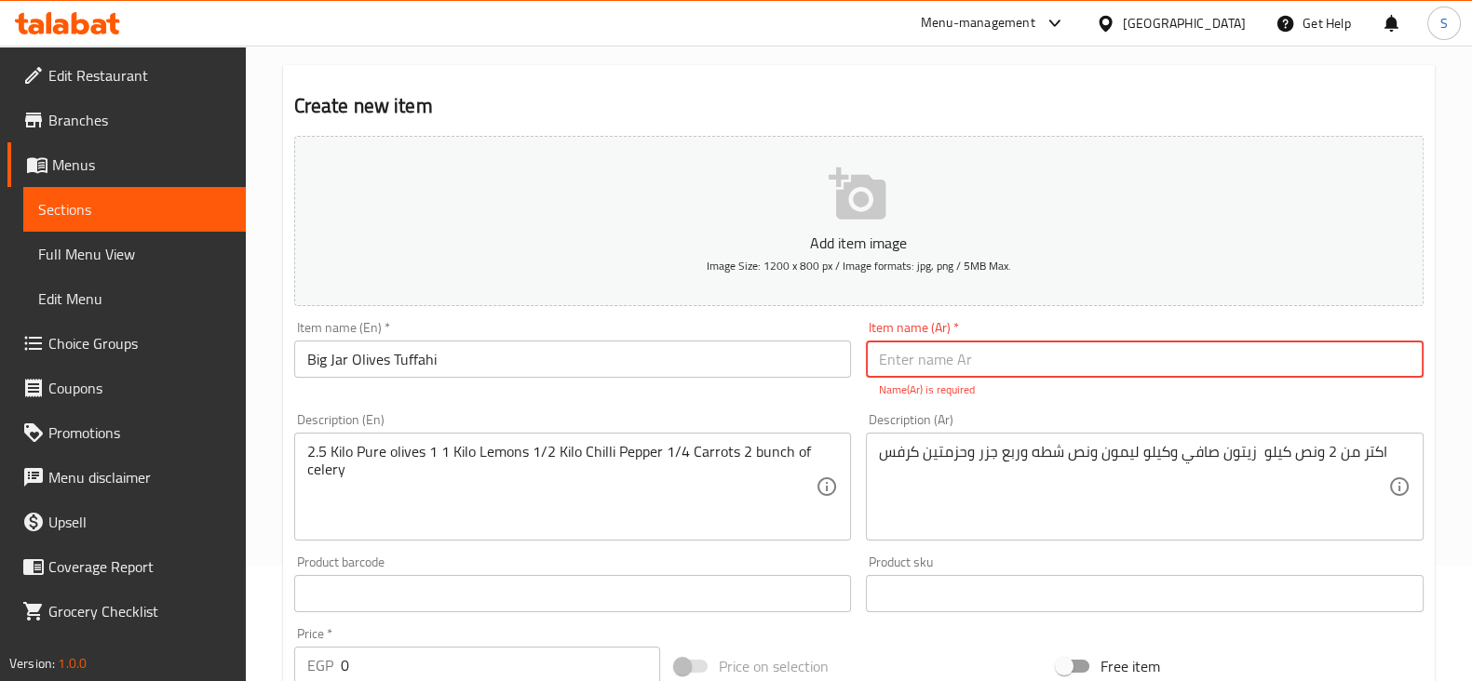
click at [930, 353] on input "text" at bounding box center [1145, 359] width 558 height 37
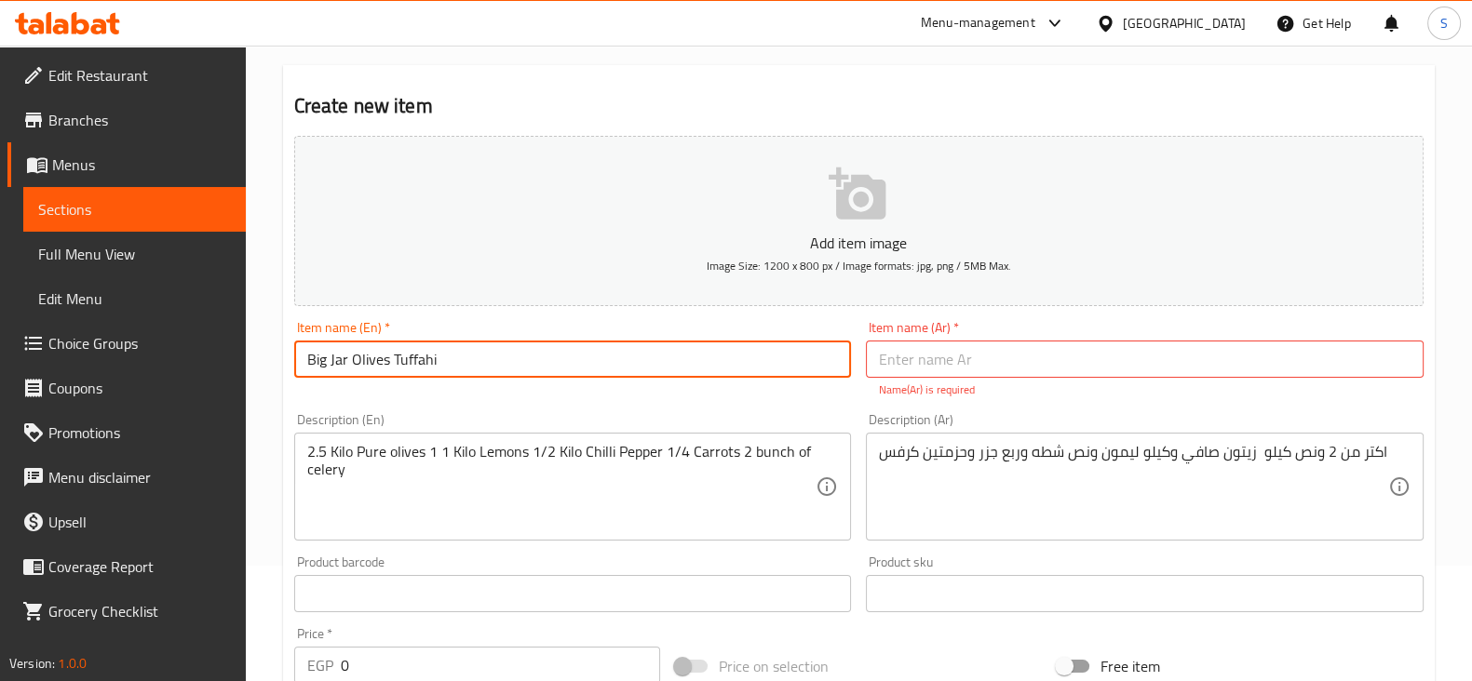
drag, startPoint x: 321, startPoint y: 363, endPoint x: 299, endPoint y: 348, distance: 26.9
click at [296, 352] on input "Big Jar Olives Tuffahi" at bounding box center [573, 359] width 558 height 37
drag, startPoint x: 348, startPoint y: 361, endPoint x: 275, endPoint y: 357, distance: 73.6
click at [275, 357] on div "Home / Restaurants management / Menus / Sections / item / create Preserved Food…" at bounding box center [859, 575] width 1226 height 1290
type input "O"
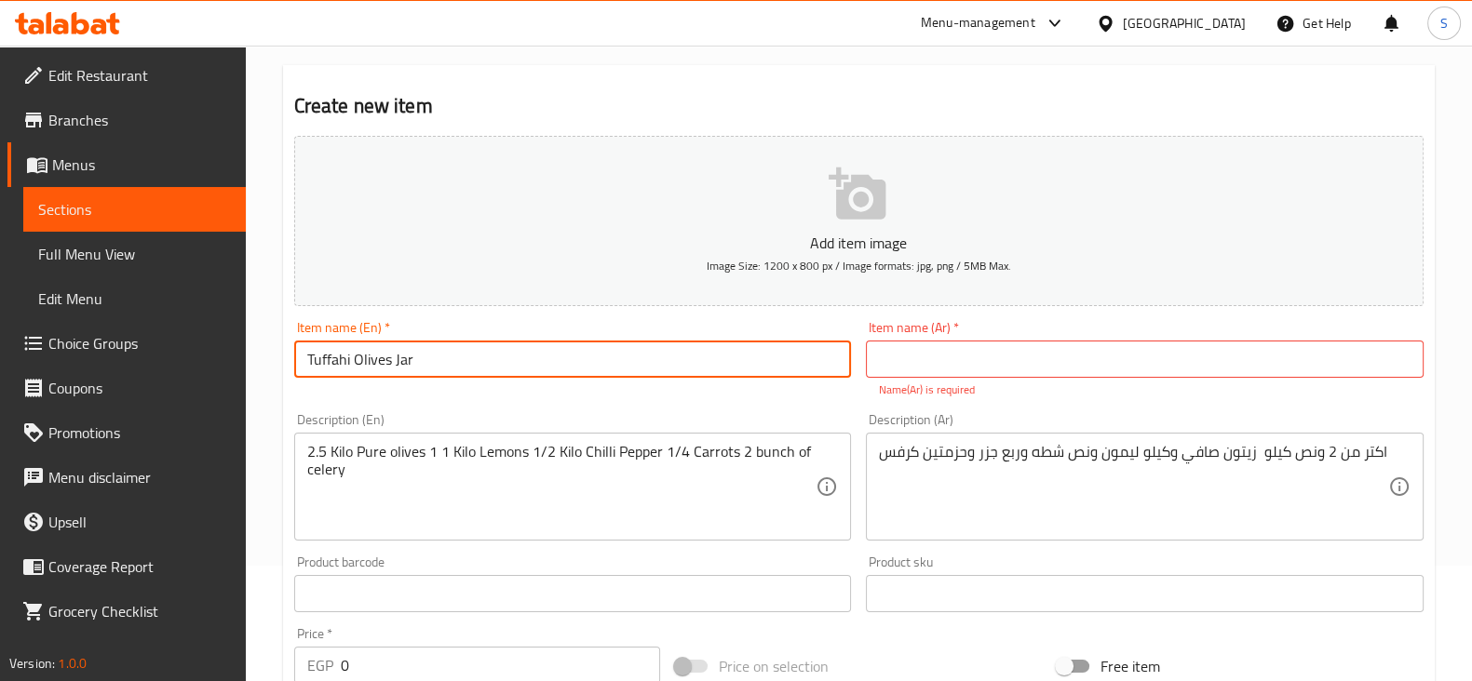
type input "Tuffahi Olives Jar"
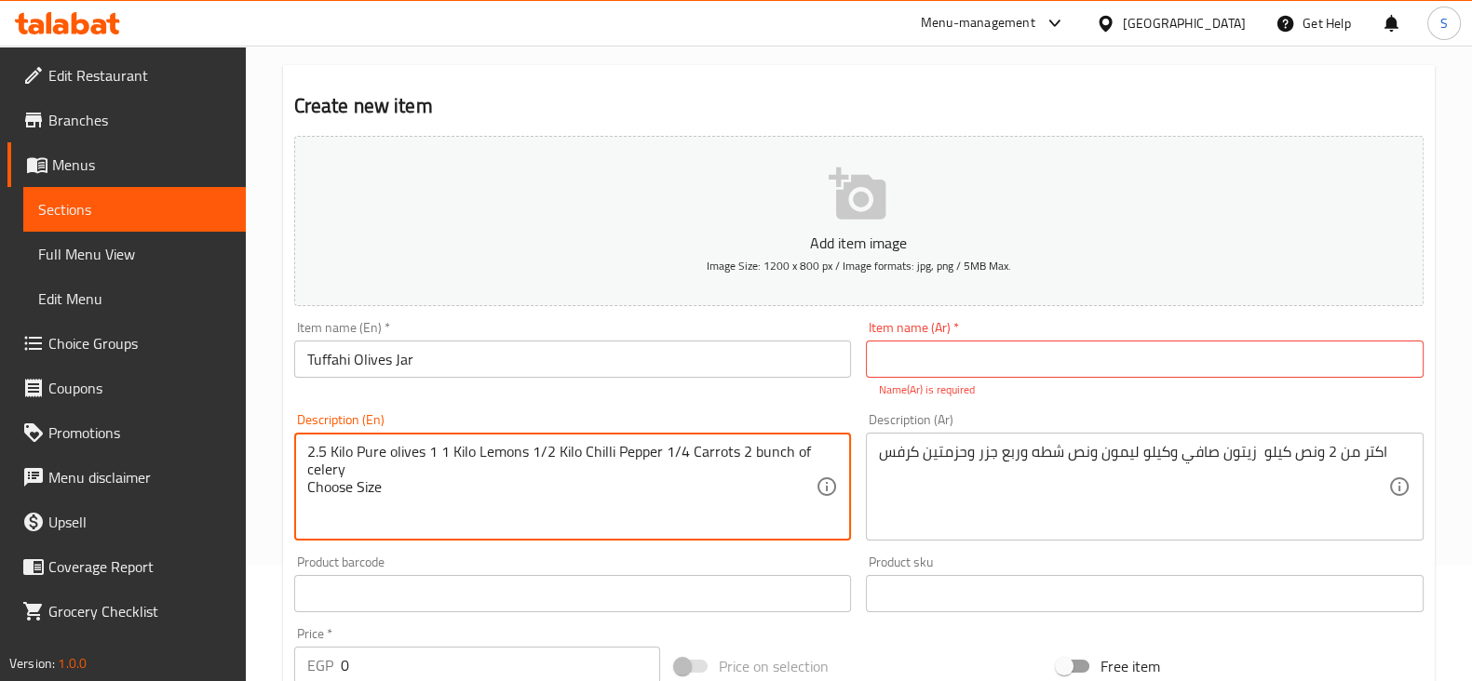
type textarea "2.5 Kilo Pure olives 1 1 Kilo Lemons 1/2 Kilo Chilli Pepper 1/4 Carrots 2 bunch…"
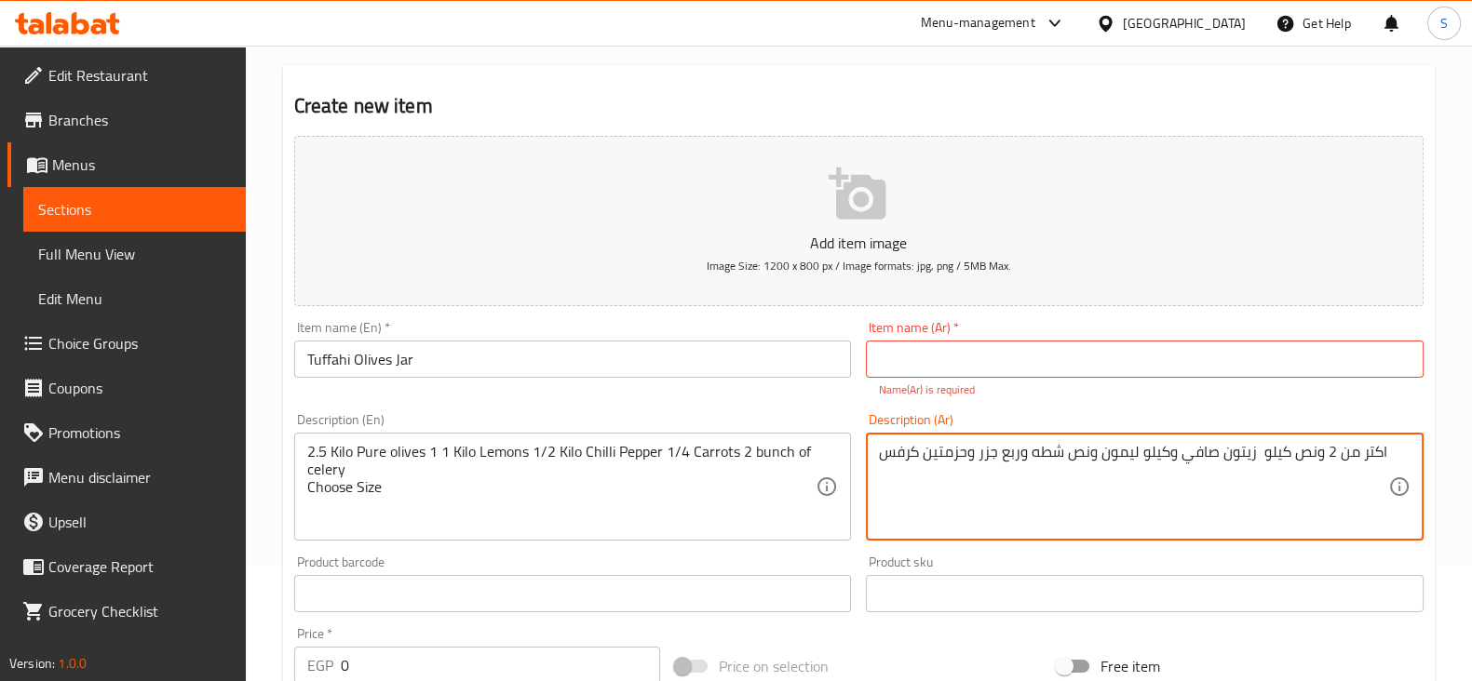
click at [885, 449] on textarea "اكتر من 2 ونص كيلو زيتون صافي وكيلو ليمون ونص شطه وربع جزر وحزمتين كرفس" at bounding box center [1133, 487] width 509 height 88
type textarea "اكتر من 2 ونص كيلو زيتون صافي وكيلو ليمون ونص شطه وربع جزر وحزمتين كرفس اختر ال…"
click at [951, 362] on input "text" at bounding box center [1145, 359] width 558 height 37
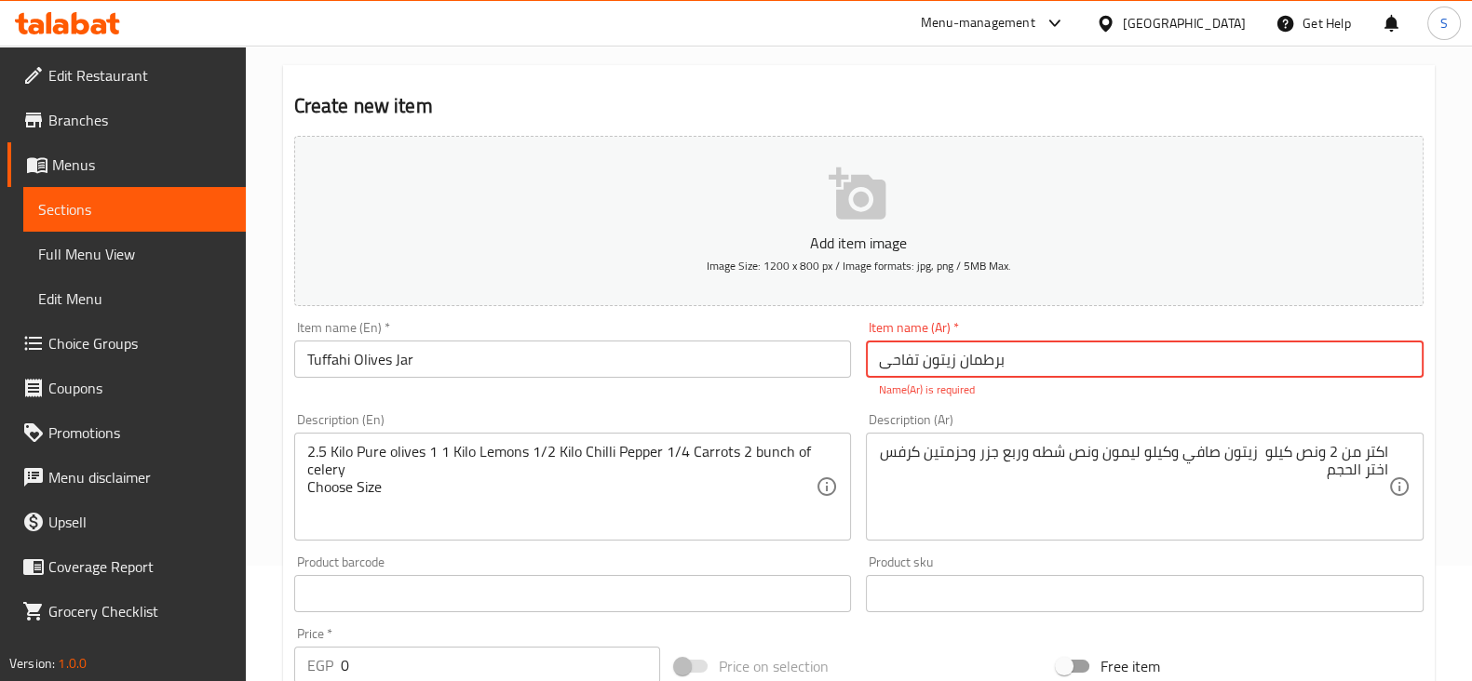
type input "برطمان زيتون تفاحى"
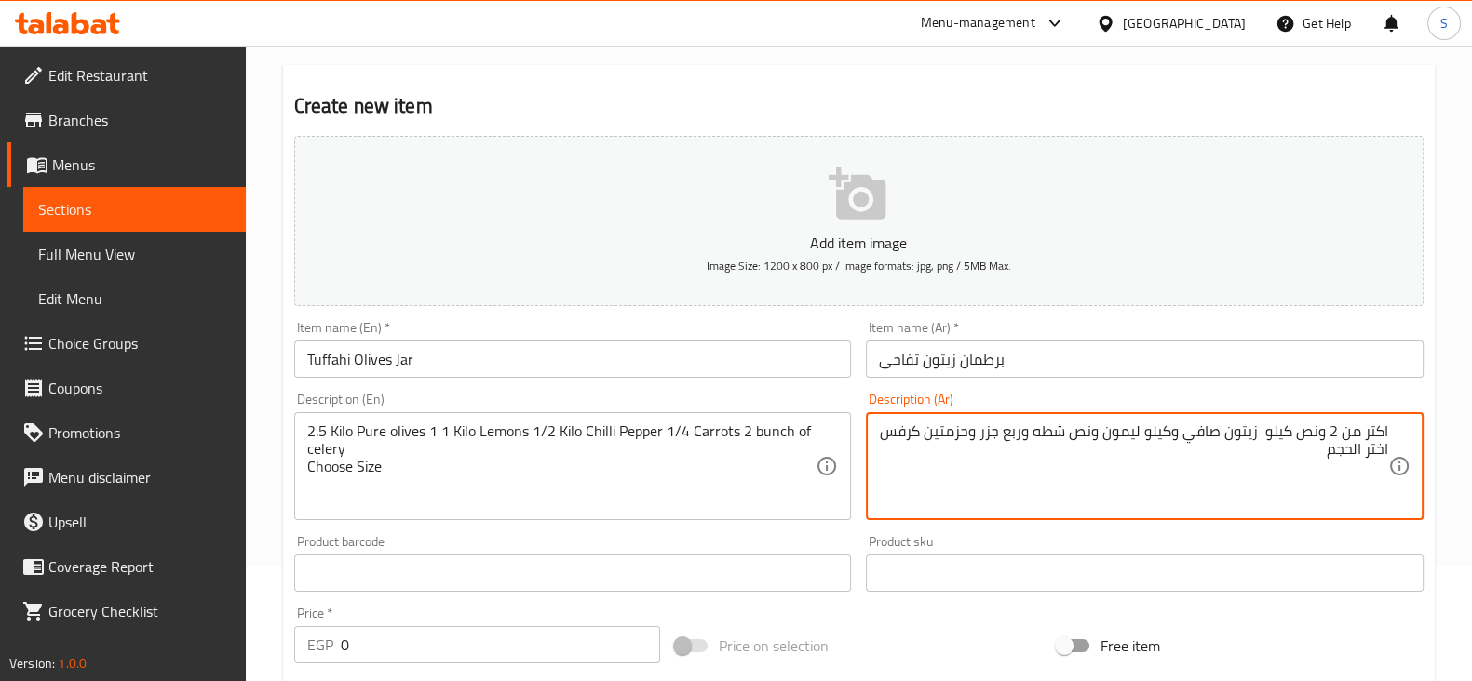
drag, startPoint x: 1264, startPoint y: 450, endPoint x: 1305, endPoint y: 450, distance: 41.0
drag, startPoint x: 1264, startPoint y: 430, endPoint x: 1421, endPoint y: 416, distance: 157.0
click at [1421, 416] on div "اكتر من 2 ونص كيلو زيتون صافي وكيلو ليمون ونص شطه وربع جزر وحزمتين كرفس اختر ال…" at bounding box center [1145, 466] width 558 height 108
click at [1283, 427] on textarea "زيتون صافي وكيلو ليمون ونص شطه وربع جزر وحزمتين كرفس اختر الحجم" at bounding box center [1133, 467] width 509 height 88
click at [1283, 426] on textarea "زيتون صافي وكيلو ليمون ونص شطه وربع جزر وحزمتين كرفس اختر الحجم" at bounding box center [1133, 467] width 509 height 88
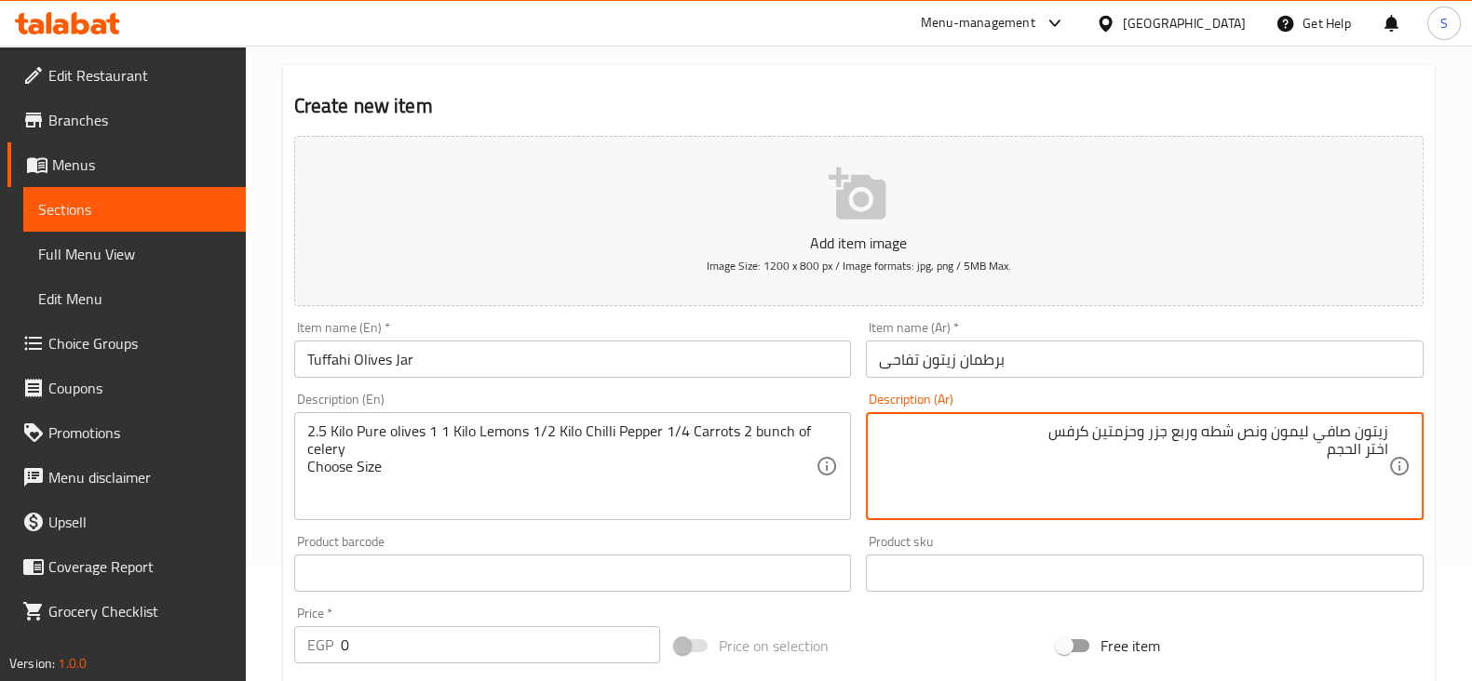
click at [1243, 430] on textarea "زيتون صافي ليمون ونص شطه وربع جزر وحزمتين كرفس اختر الحجم" at bounding box center [1133, 467] width 509 height 88
click at [1205, 430] on textarea "زيتون صافي ليمون شطه وربع جزر وحزمتين كرفس اختر الحجم" at bounding box center [1133, 467] width 509 height 88
click at [1204, 430] on textarea "زيتون صافي ليمون شطه وربع جزر وحزمتين كرفس اختر الحجم" at bounding box center [1133, 467] width 509 height 88
click at [1174, 431] on textarea "زيتون صافي ليمون شطه جزر وحزمتين كرفس اختر الحجم" at bounding box center [1133, 467] width 509 height 88
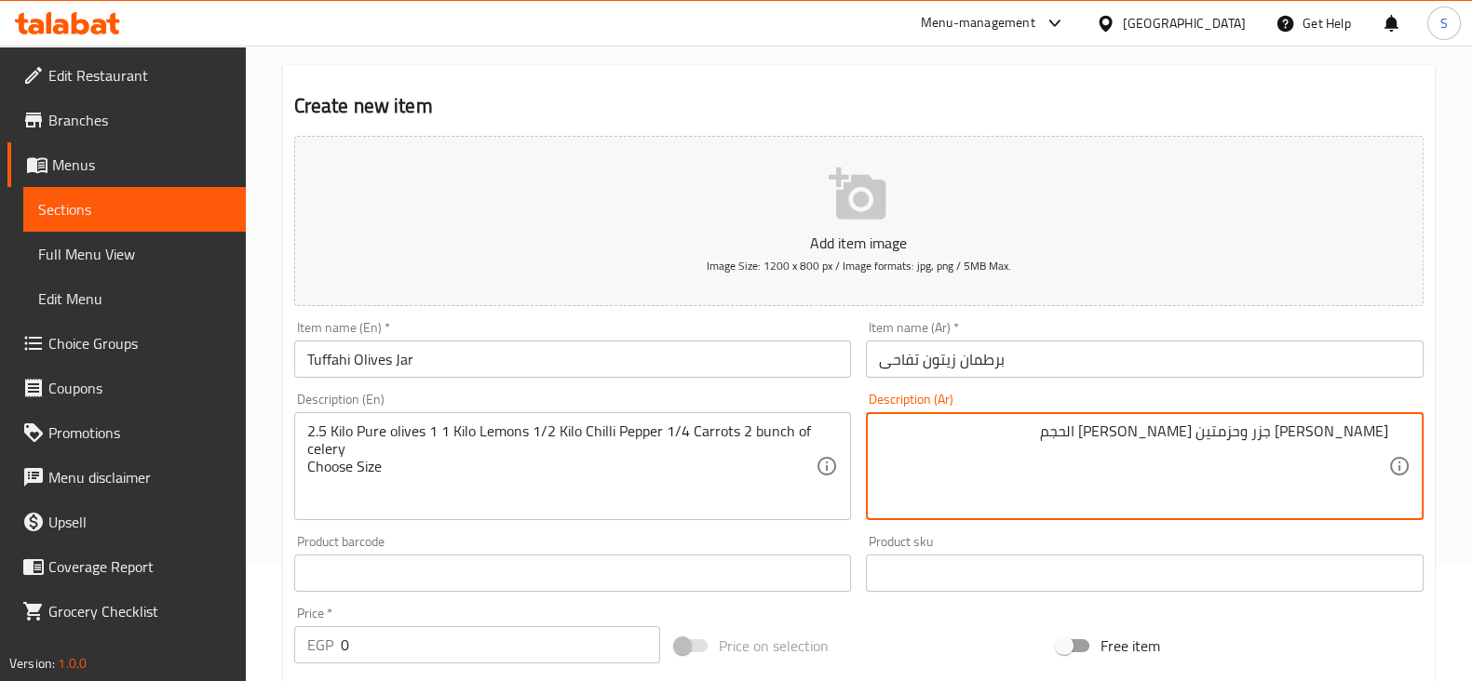
click at [1174, 431] on textarea "زيتون صافي ليمون شطه جزر وحزمتين كرفس اختر الحجم" at bounding box center [1133, 467] width 509 height 88
click at [1187, 439] on textarea "زيتون صافي ليمون شطه جزر وحزمتين كرفس اختر الحجم" at bounding box center [1133, 467] width 509 height 88
drag, startPoint x: 1193, startPoint y: 435, endPoint x: 1152, endPoint y: 430, distance: 41.2
click at [1152, 430] on textarea "زيتون صافي ليمون شطه جزر وحزمتين كرفس اختر الحجم" at bounding box center [1133, 467] width 509 height 88
type textarea "زيتون صافي ليمون شطه جزر و كرفس اختر الحجم"
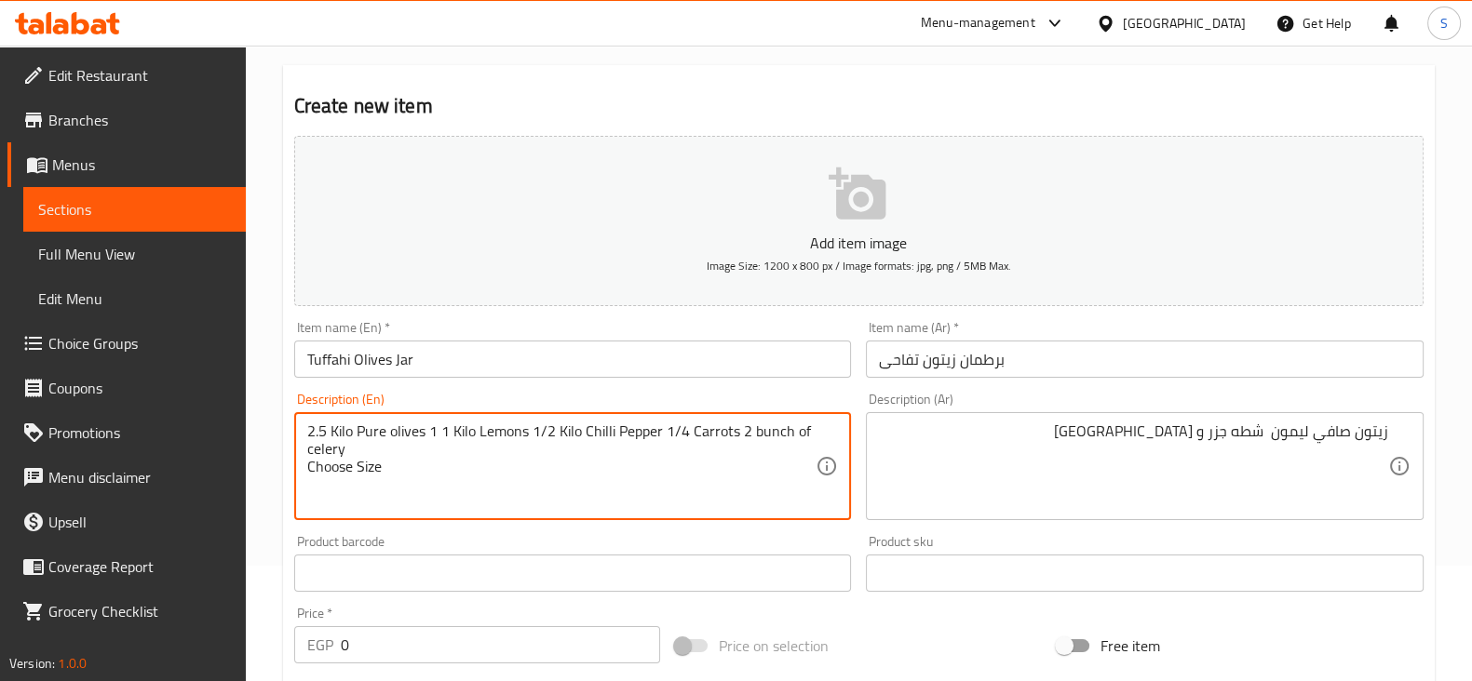
drag, startPoint x: 357, startPoint y: 434, endPoint x: 276, endPoint y: 431, distance: 81.0
drag, startPoint x: 383, startPoint y: 427, endPoint x: 424, endPoint y: 433, distance: 41.3
click at [424, 433] on textarea "Pure olives 1 1 Kilo Lemons 1/2 Kilo Chilli Pepper 1/4 Carrots 2 bunch of celer…" at bounding box center [561, 467] width 509 height 88
click at [386, 430] on textarea "Pure olives 1 Lemons 1/2 Kilo Chilli Pepper 1/4 Carrots 2 bunch of celery Choos…" at bounding box center [561, 467] width 509 height 88
drag, startPoint x: 438, startPoint y: 428, endPoint x: 480, endPoint y: 425, distance: 42.9
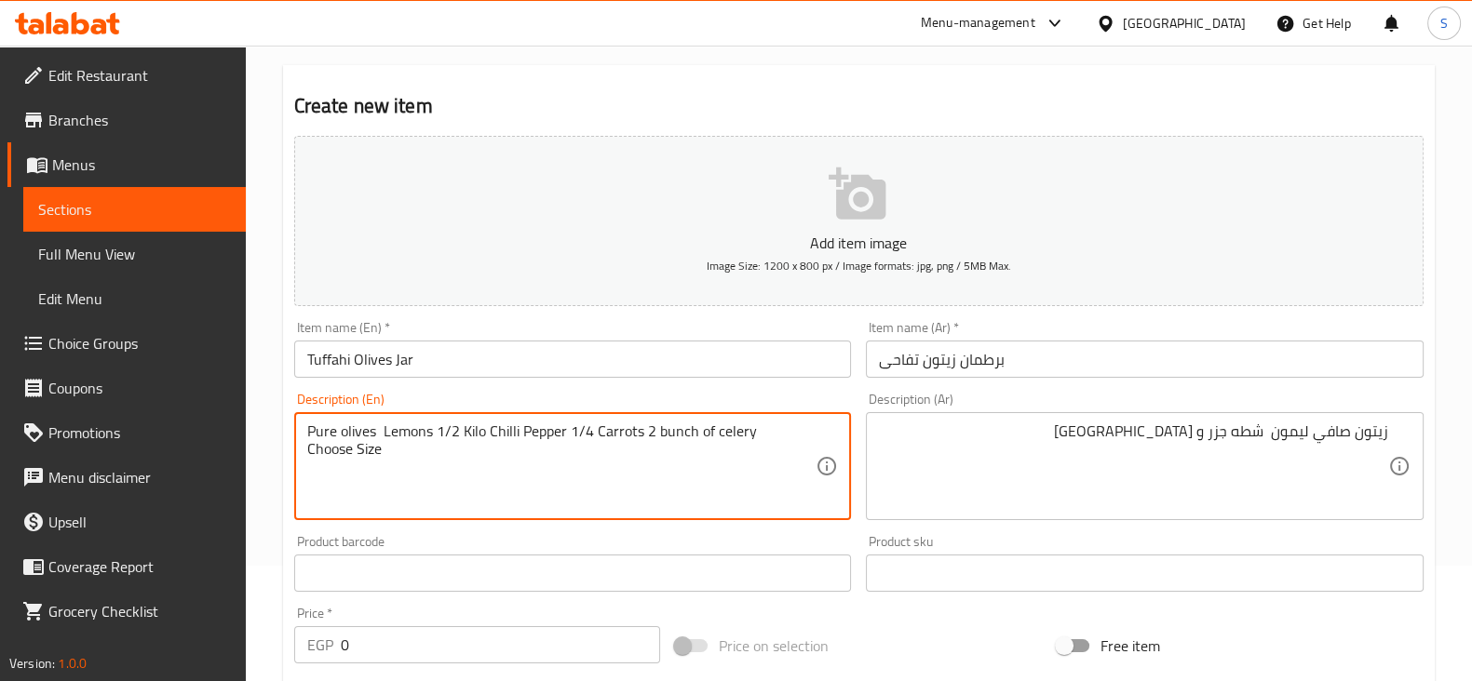
click at [480, 425] on textarea "Pure olives Lemons 1/2 Kilo Chilli Pepper 1/4 Carrots 2 bunch of celery Choose …" at bounding box center [561, 467] width 509 height 88
drag, startPoint x: 521, startPoint y: 431, endPoint x: 546, endPoint y: 425, distance: 25.1
click at [546, 425] on textarea "Pure olives Lemons Chilli Pepper 1/4 Carrots 2 bunch of celery Choose Size" at bounding box center [561, 467] width 509 height 88
click at [574, 435] on textarea "Pure olives Lemons Chilli Pepper Carrots 2 bunch of celery Choose Size" at bounding box center [561, 467] width 509 height 88
drag, startPoint x: 633, startPoint y: 428, endPoint x: 571, endPoint y: 430, distance: 62.4
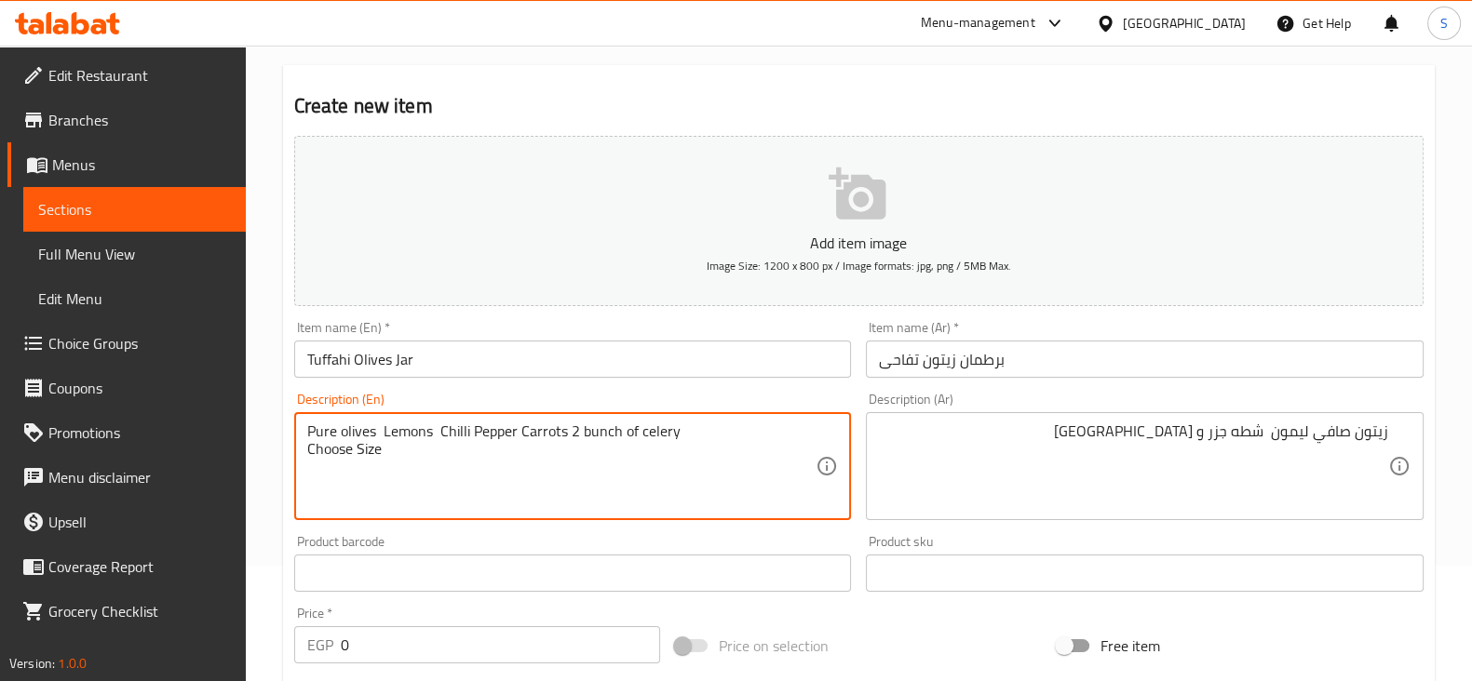
click at [571, 430] on textarea "Pure olives Lemons Chilli Pepper Carrots 2 bunch of celery Choose Size" at bounding box center [561, 467] width 509 height 88
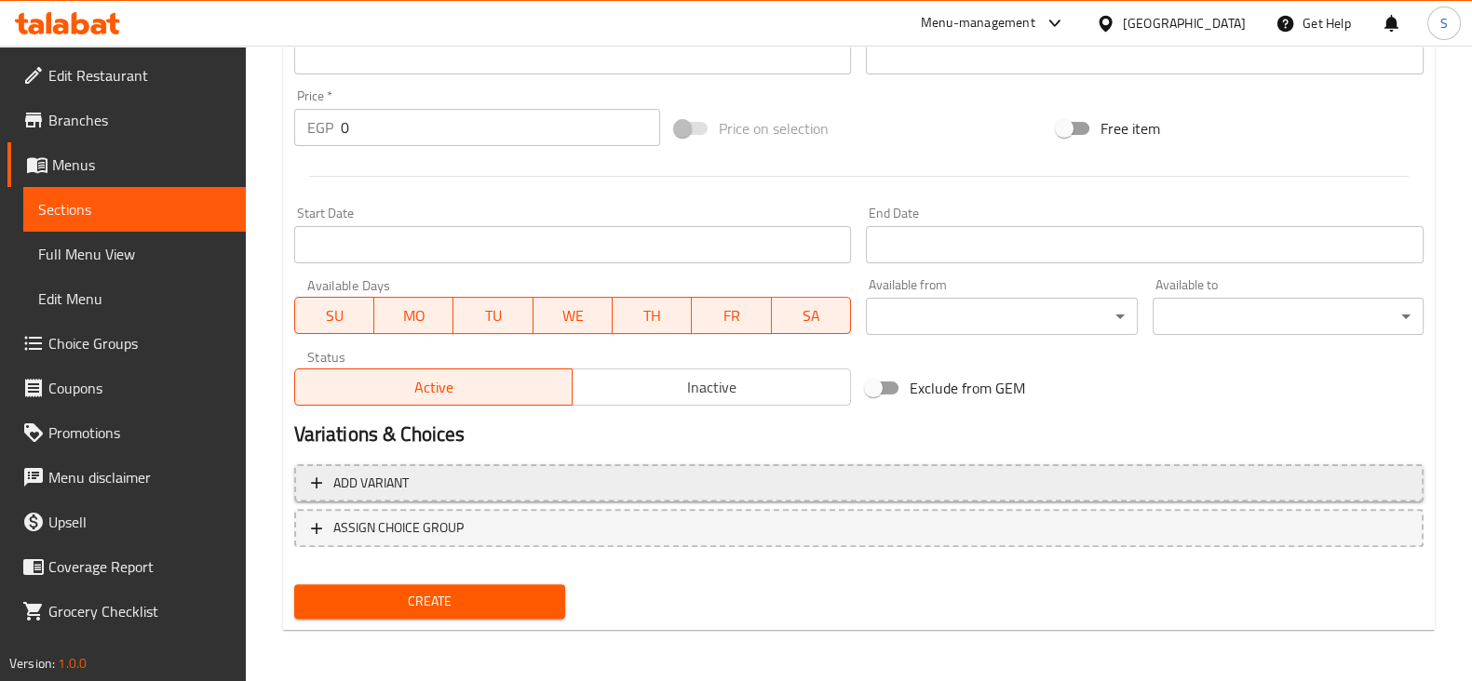
type textarea "Pure olives Lemons Chilli Pepper Carrots Celery Choose Size"
click at [436, 480] on span "Add variant" at bounding box center [859, 483] width 1096 height 23
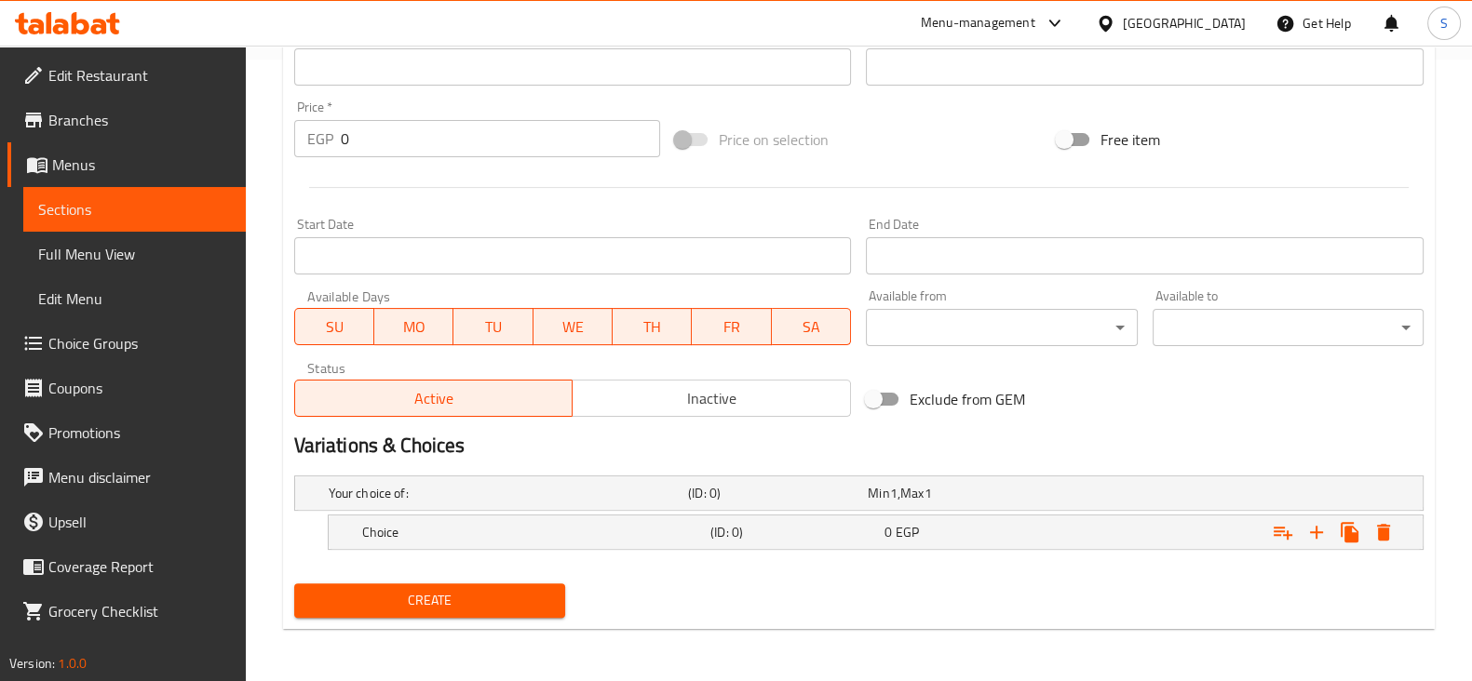
scroll to position [620, 0]
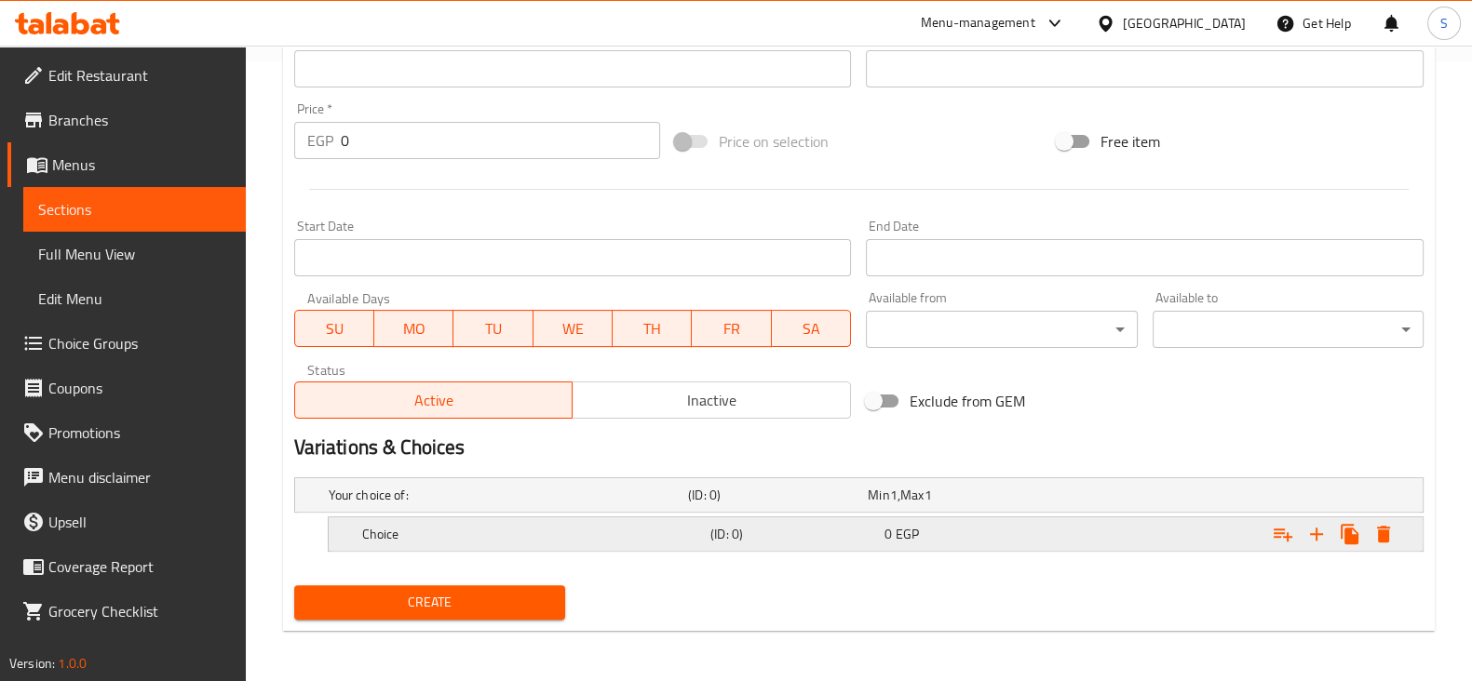
click at [430, 533] on h5 "Choice" at bounding box center [532, 534] width 341 height 19
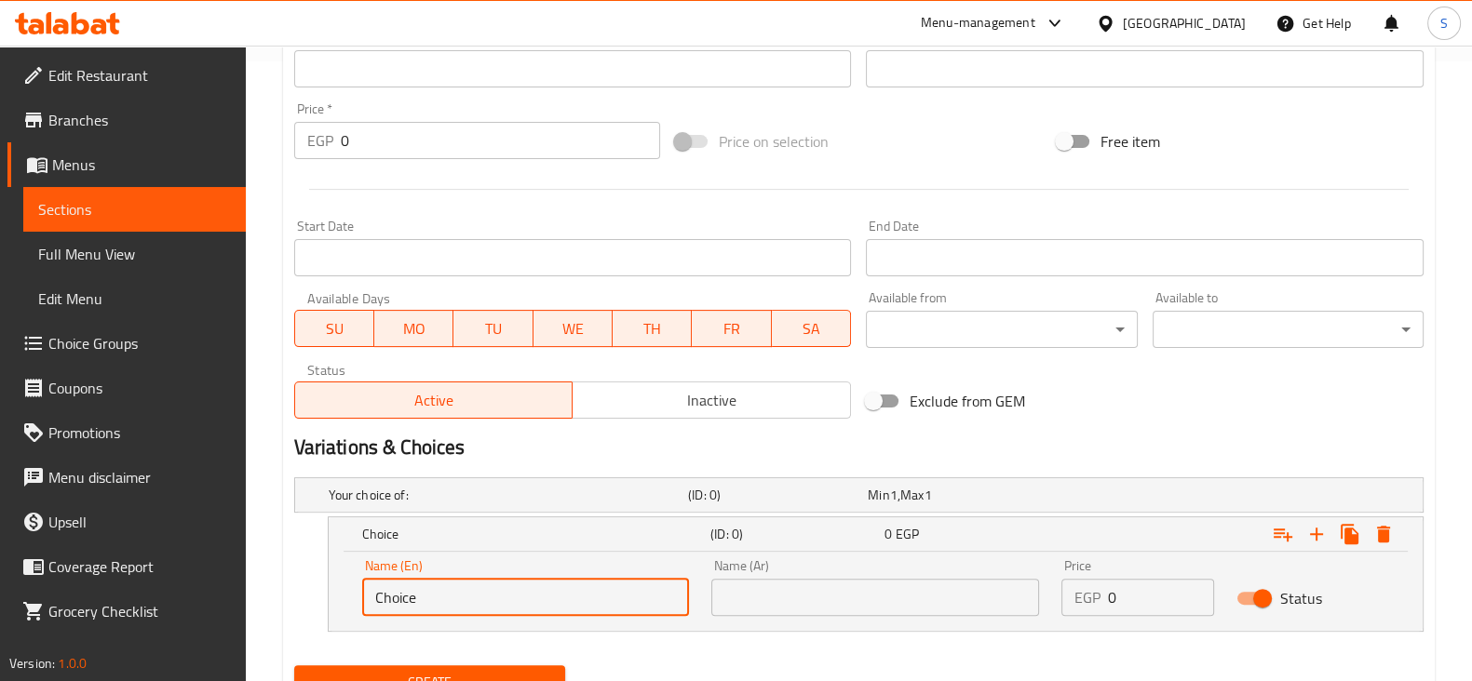
drag, startPoint x: 365, startPoint y: 588, endPoint x: 324, endPoint y: 579, distance: 42.0
click at [324, 579] on div "Choice (ID: 0) 0 EGP Name (En) Choice Name (En) Name (Ar) Name (Ar) Price EGP 0…" at bounding box center [858, 574] width 1129 height 115
type input "Big Size"
click at [1315, 532] on icon "Expand" at bounding box center [1316, 534] width 13 height 13
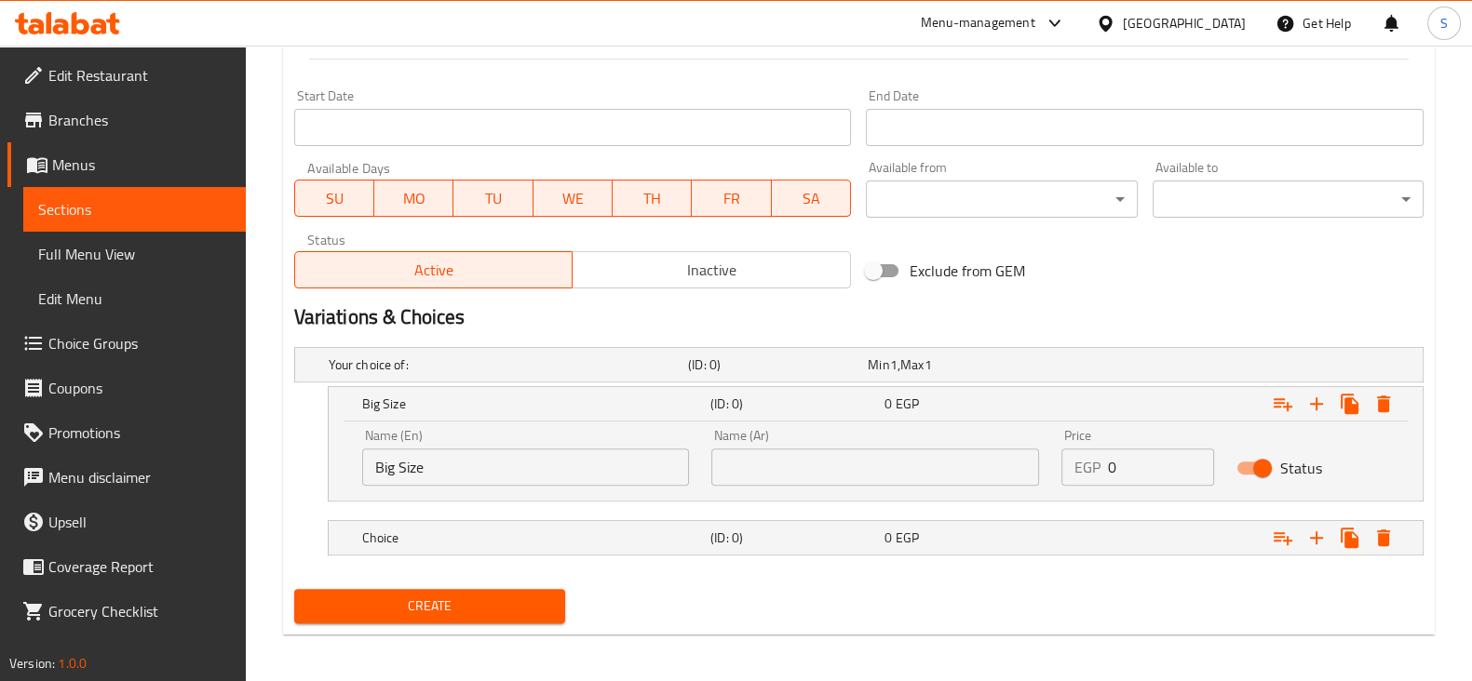
scroll to position [753, 0]
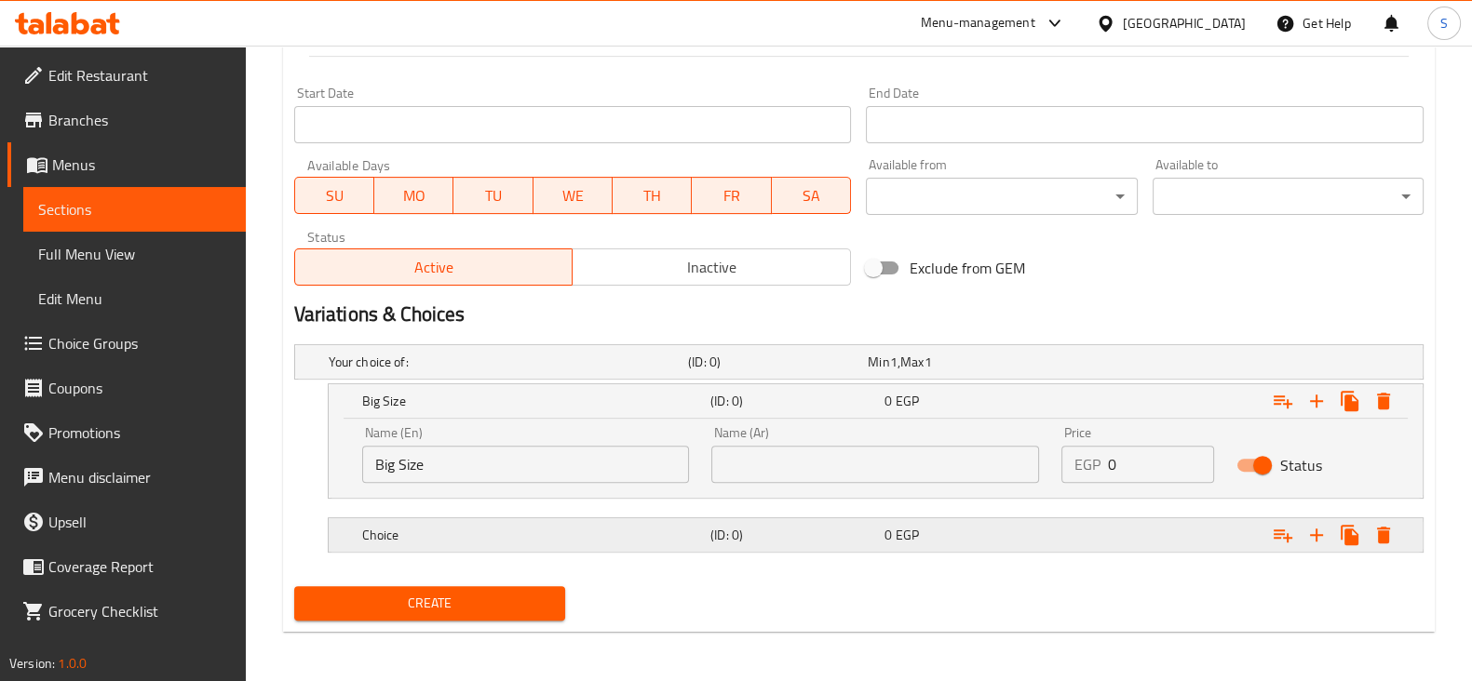
click at [465, 515] on div "Choice (ID: 0) 0 EGP" at bounding box center [880, 535] width 1045 height 41
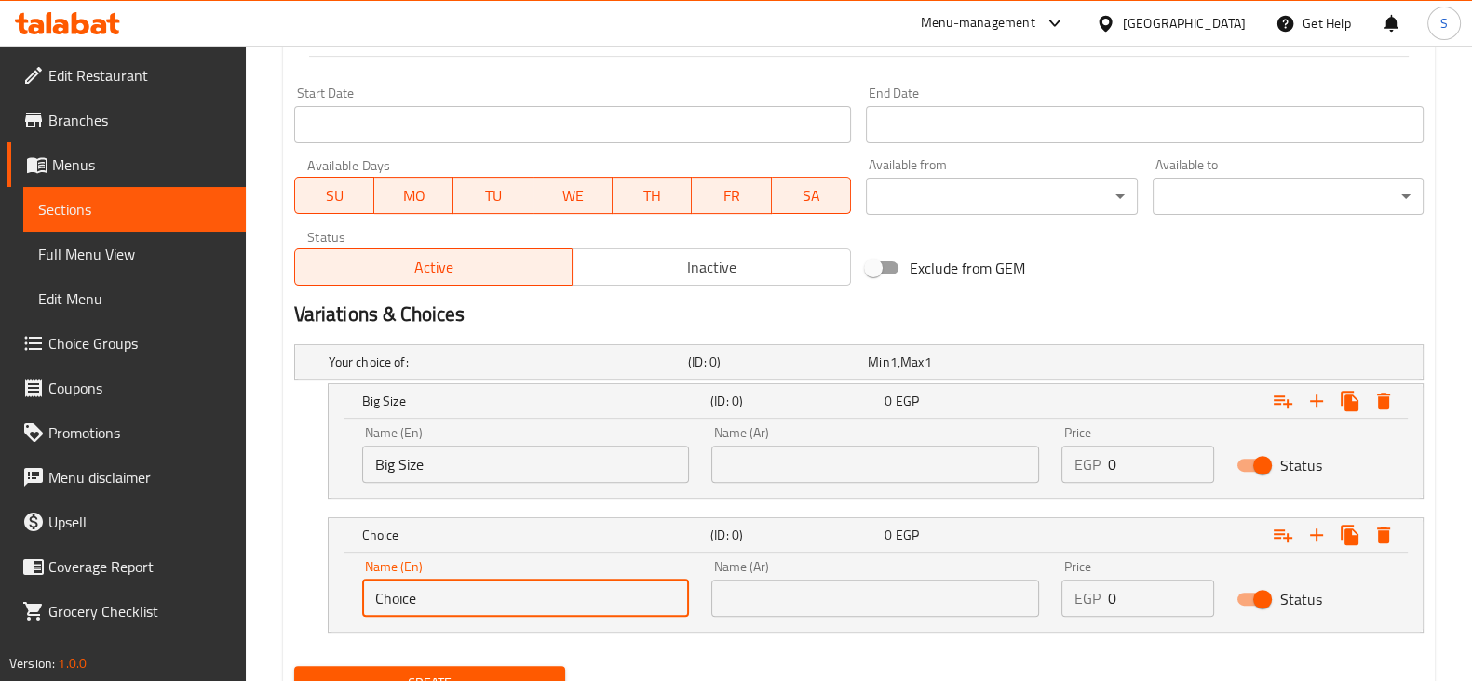
drag, startPoint x: 433, startPoint y: 595, endPoint x: 289, endPoint y: 598, distance: 144.3
click at [289, 598] on div "Your choice of: (ID: 0) Min 1 , Max 1 Name (En) Your choice of: Name (En) Name …" at bounding box center [859, 498] width 1144 height 322
type input "Small Size"
click at [775, 458] on input "text" at bounding box center [875, 464] width 328 height 37
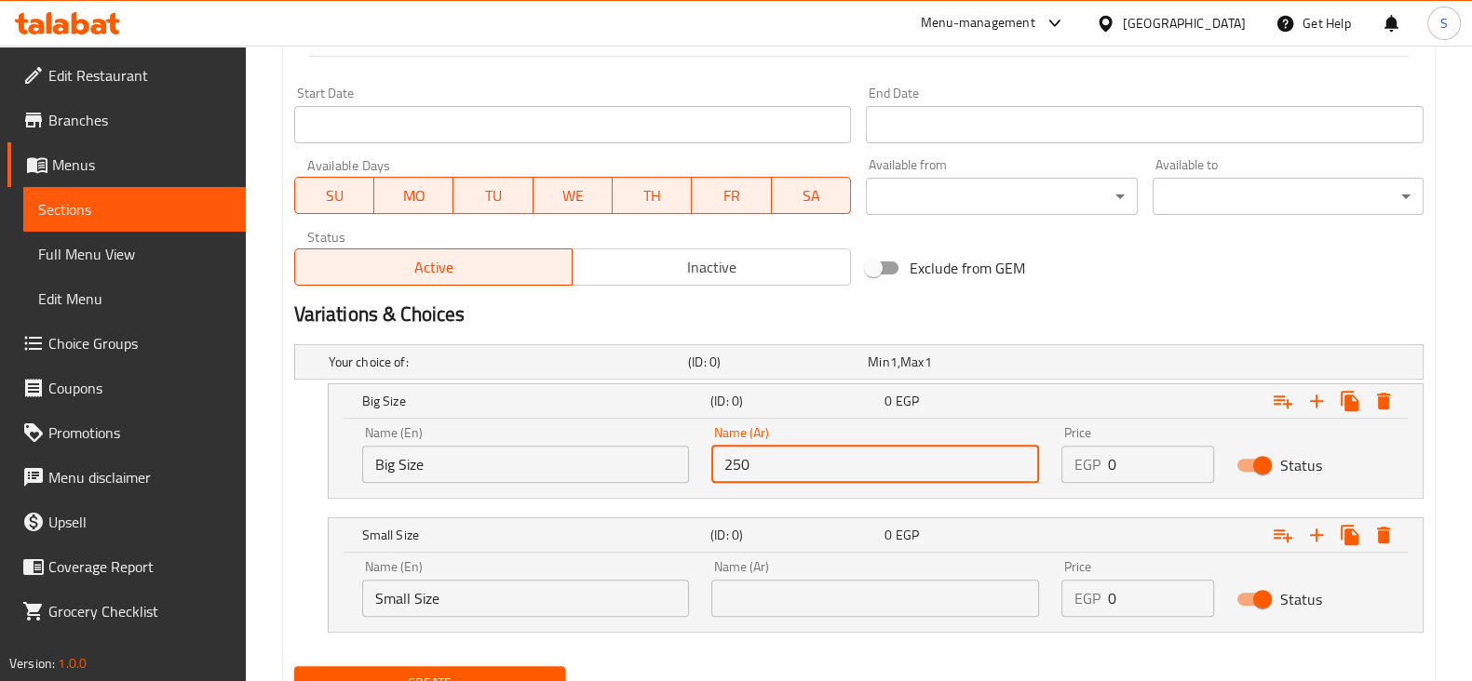
drag, startPoint x: 789, startPoint y: 462, endPoint x: 648, endPoint y: 462, distance: 140.6
click at [649, 462] on div "Name (En) Big Size Name (En) Name (Ar) 250 Name (Ar) Price EGP 0 Price Status" at bounding box center [875, 454] width 1049 height 79
drag, startPoint x: 829, startPoint y: 461, endPoint x: 482, endPoint y: 486, distance: 347.2
click at [482, 486] on div "Name (En) Big Size Name (En) Name (Ar) حجم وسط Name (Ar) Price EGP 0 Price Stat…" at bounding box center [875, 454] width 1049 height 79
type input "حجم صغير"
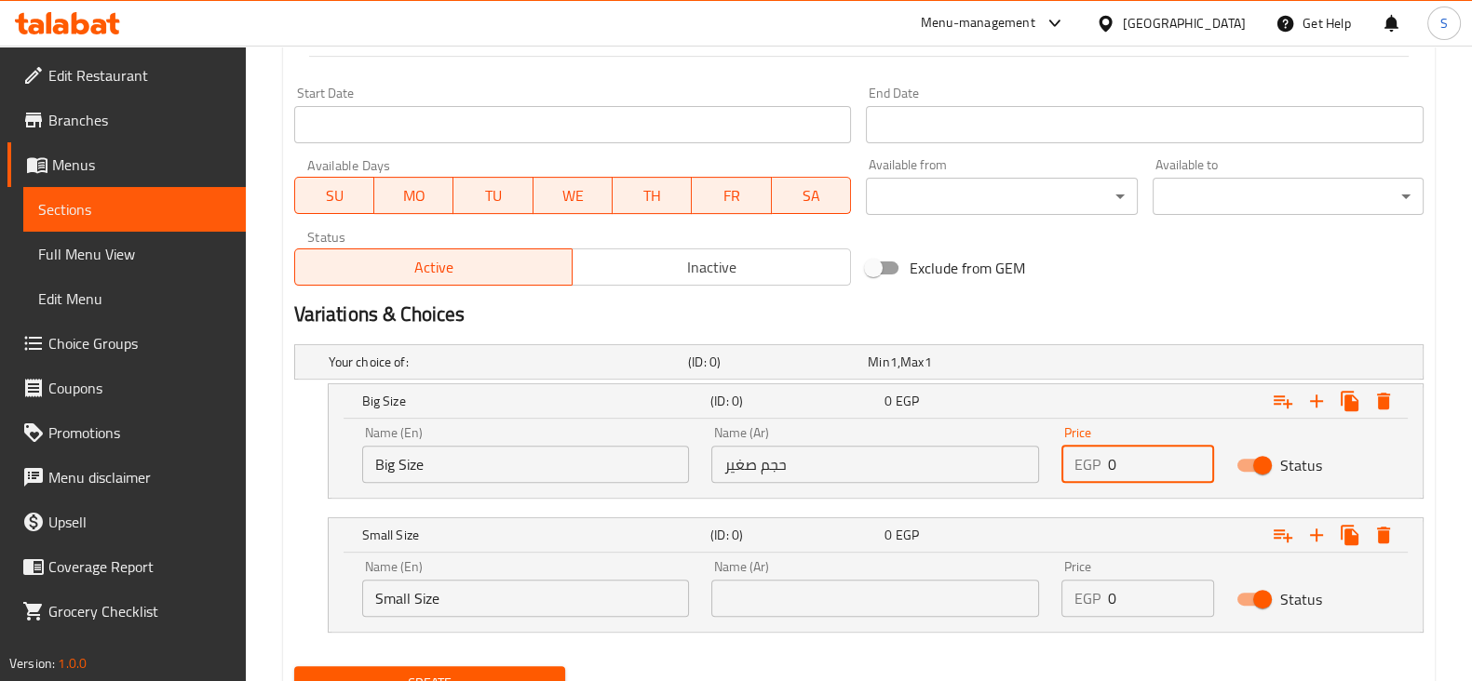
drag, startPoint x: 1137, startPoint y: 468, endPoint x: 1060, endPoint y: 465, distance: 76.4
click at [1060, 466] on div "Price EGP 0 Price" at bounding box center [1137, 454] width 175 height 79
type input "250"
click at [824, 592] on input "text" at bounding box center [875, 598] width 328 height 37
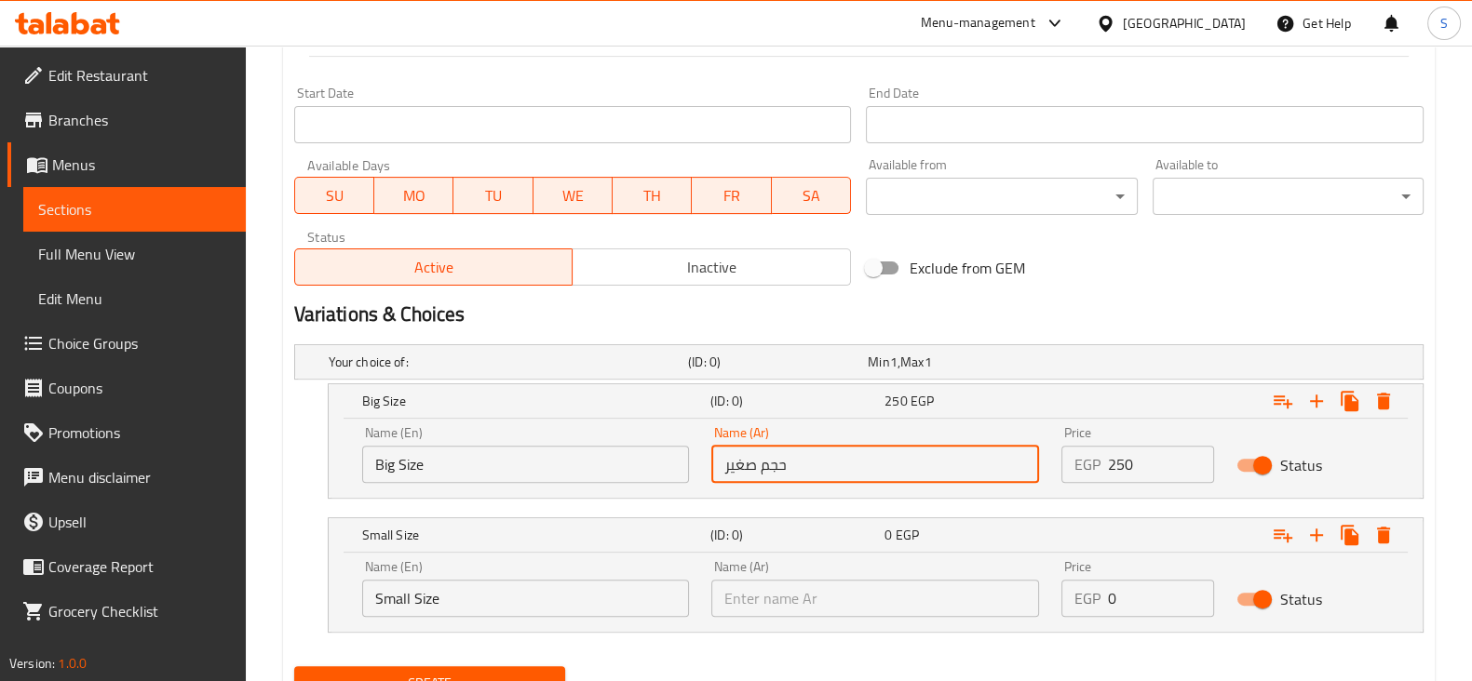
click at [780, 466] on input "حجم صغير" at bounding box center [875, 464] width 328 height 37
click at [779, 466] on input "حجم صغير" at bounding box center [875, 464] width 328 height 37
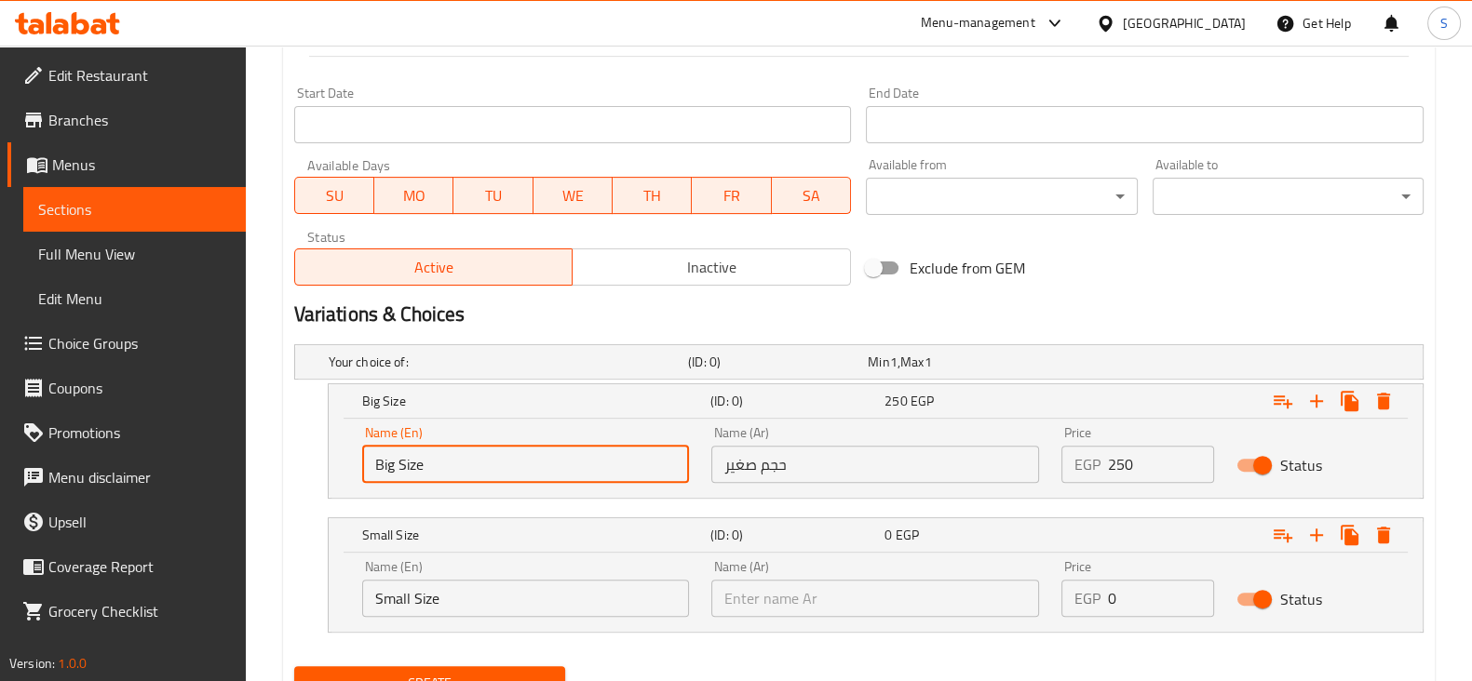
drag, startPoint x: 445, startPoint y: 464, endPoint x: 361, endPoint y: 457, distance: 84.0
click at [362, 457] on input "Big Size" at bounding box center [526, 464] width 328 height 37
type input "س"
type input "s"
type input "Small Size"
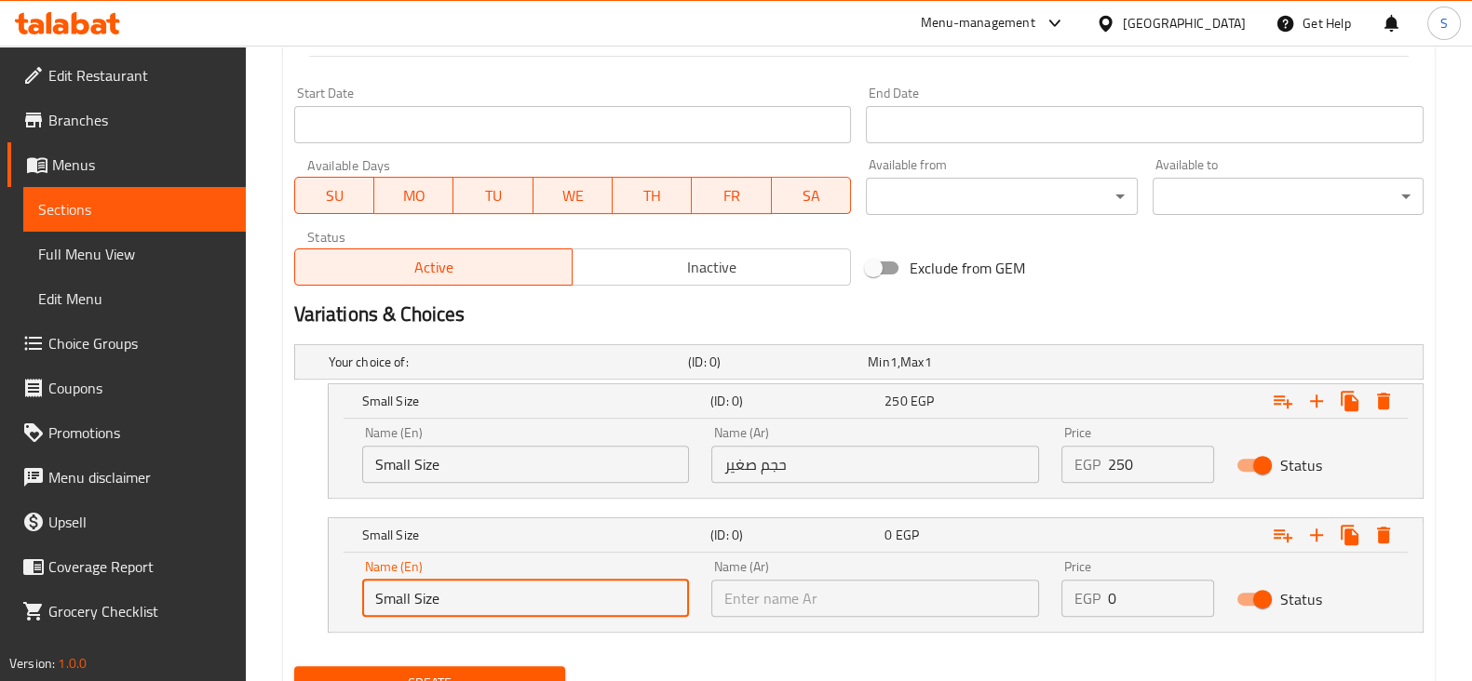
drag, startPoint x: 453, startPoint y: 600, endPoint x: 317, endPoint y: 600, distance: 136.9
click at [317, 600] on div "Small Size (ID: 0) 0 EGP Name (En) Small Size Name (En) Name (Ar) Name (Ar) Pri…" at bounding box center [858, 575] width 1129 height 115
type input "Big Size"
click at [739, 599] on input "text" at bounding box center [875, 598] width 328 height 37
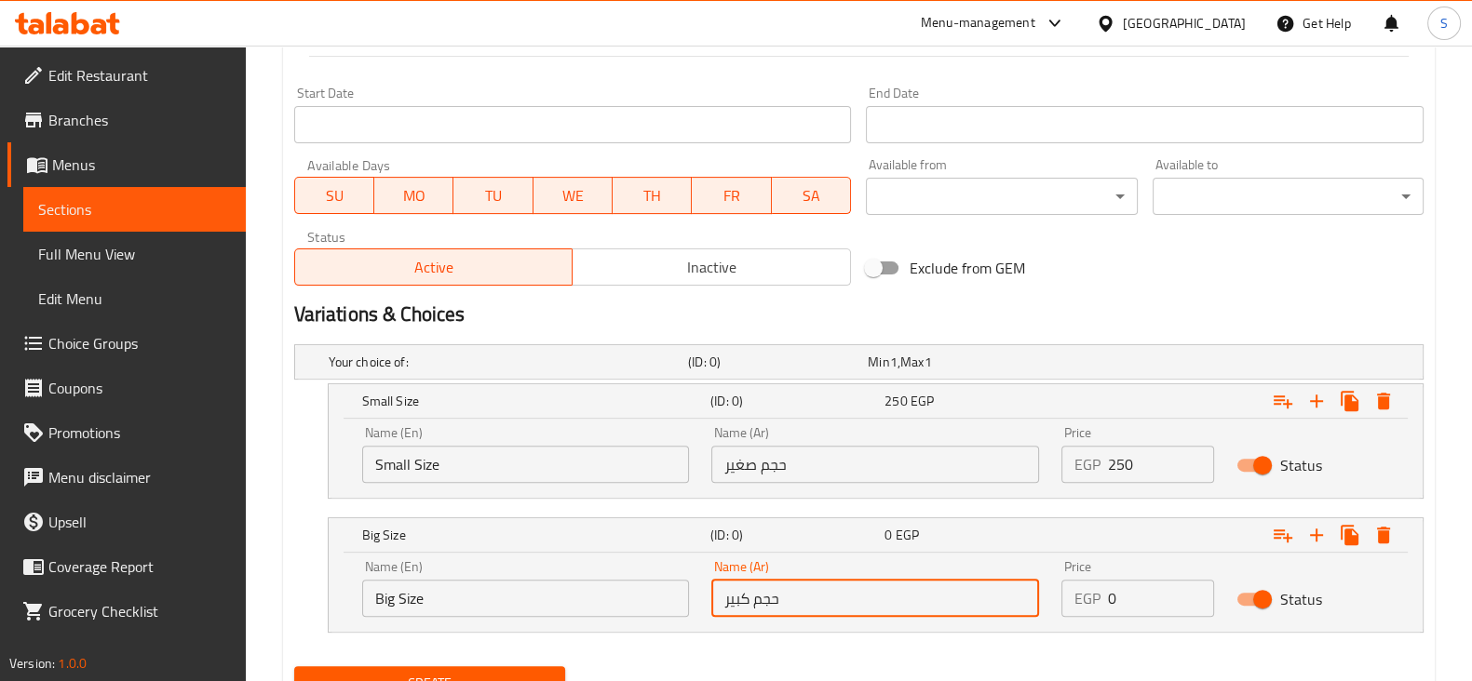
type input "حجم كبير"
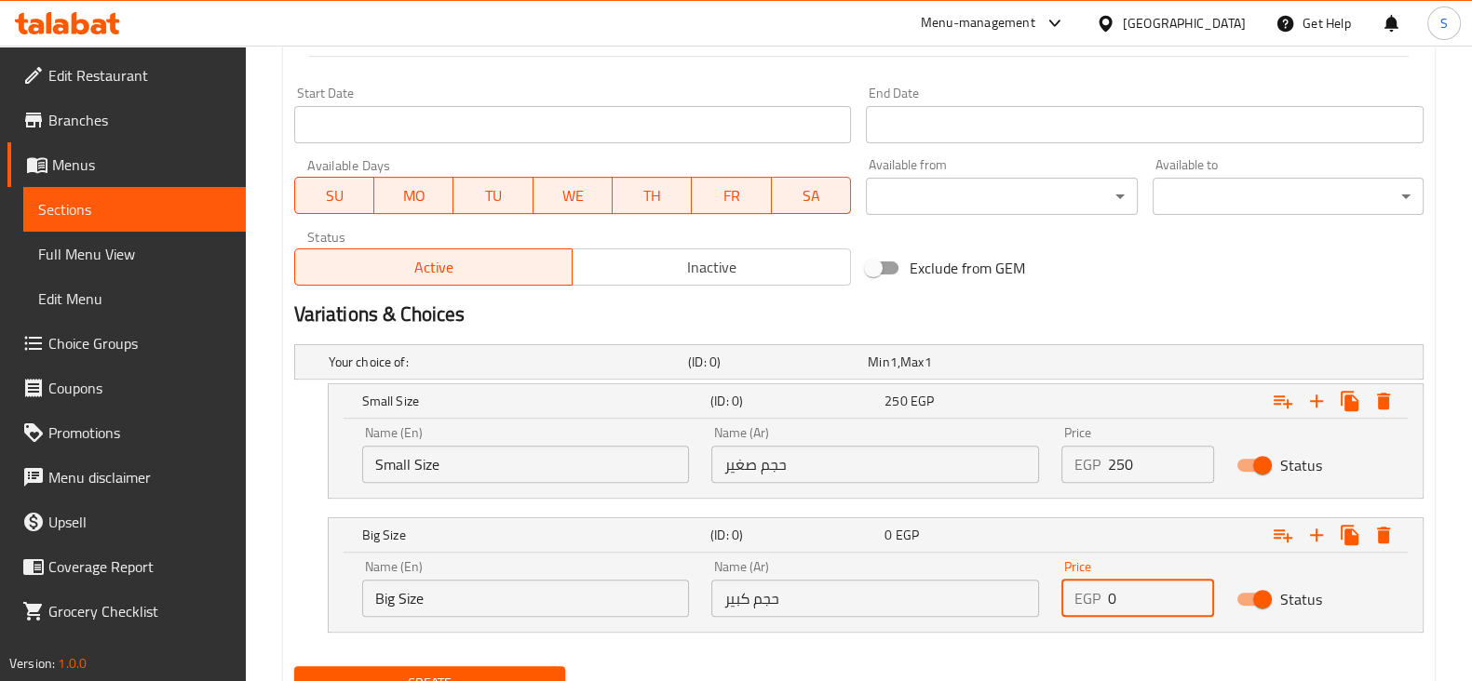
drag, startPoint x: 1113, startPoint y: 595, endPoint x: 1094, endPoint y: 596, distance: 19.6
click at [1098, 596] on div "EGP 0 Price" at bounding box center [1137, 598] width 153 height 37
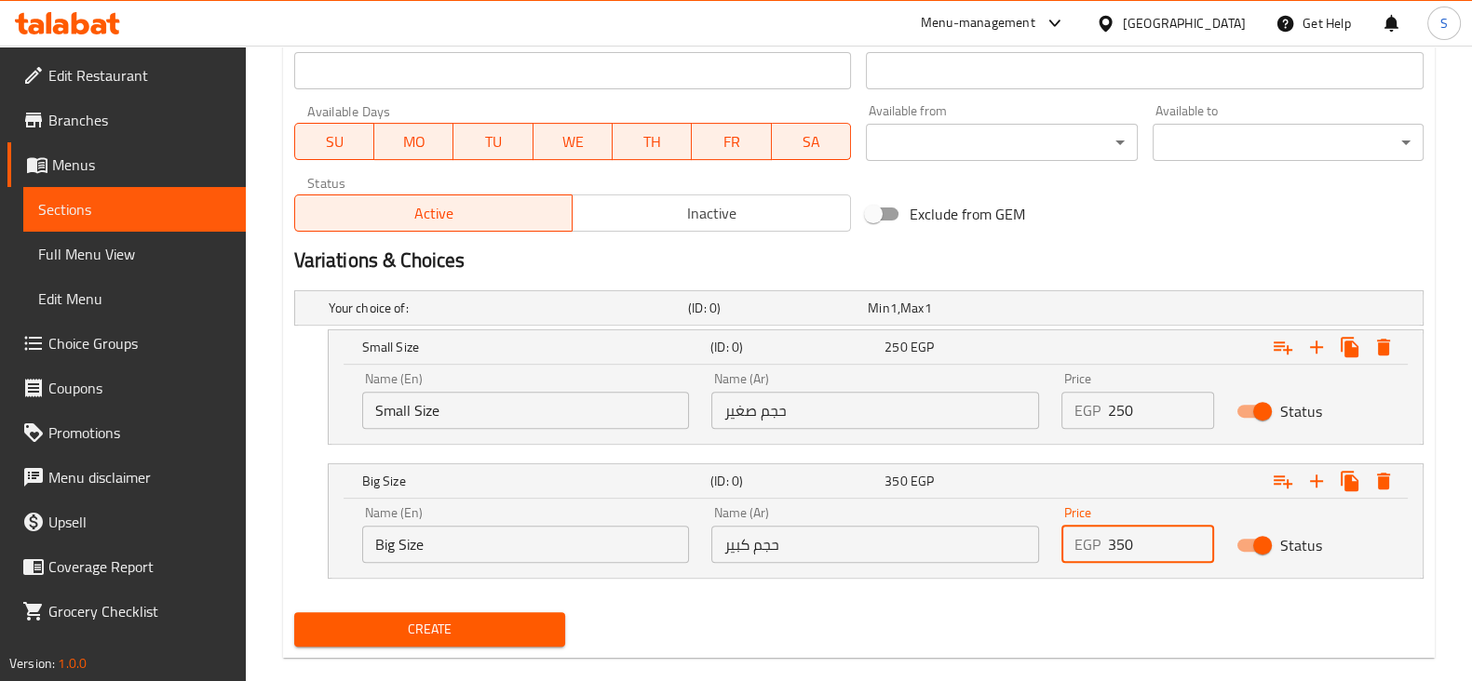
scroll to position [833, 0]
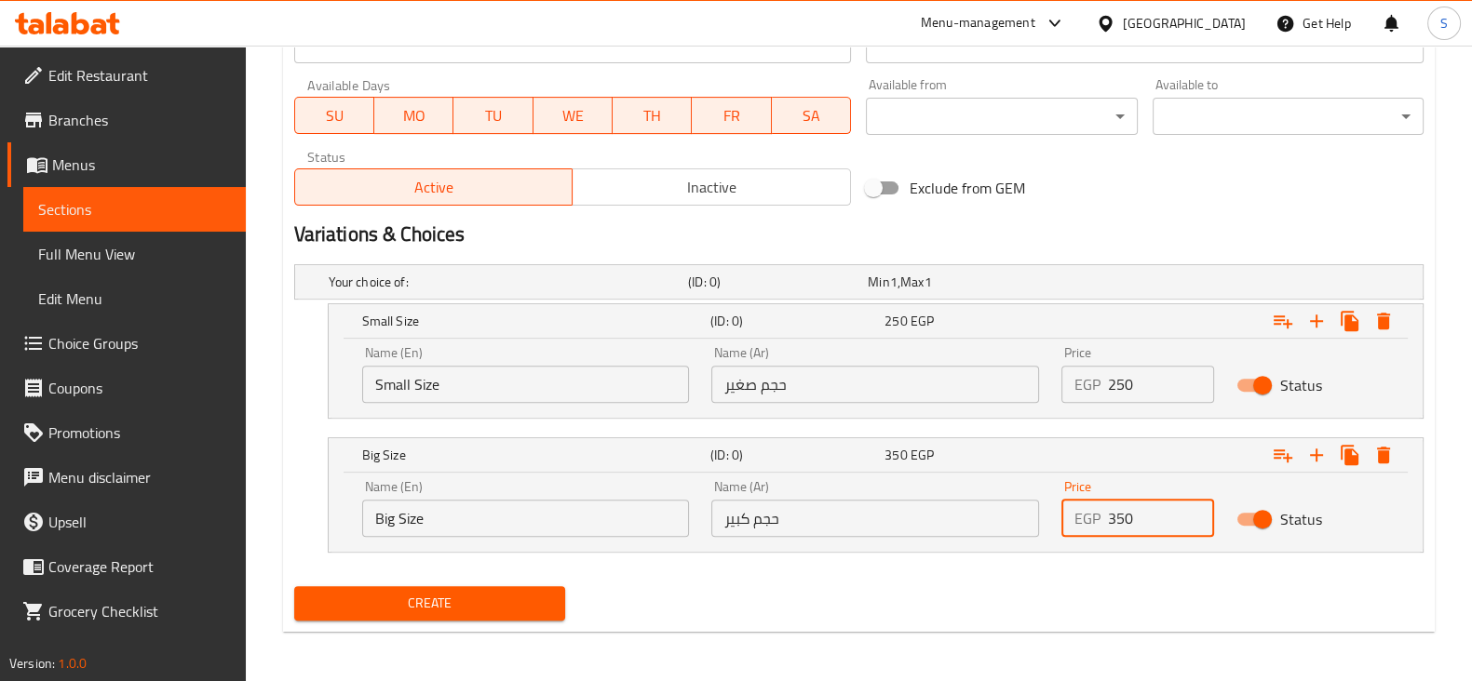
type input "350"
click at [522, 596] on span "Create" at bounding box center [429, 603] width 241 height 23
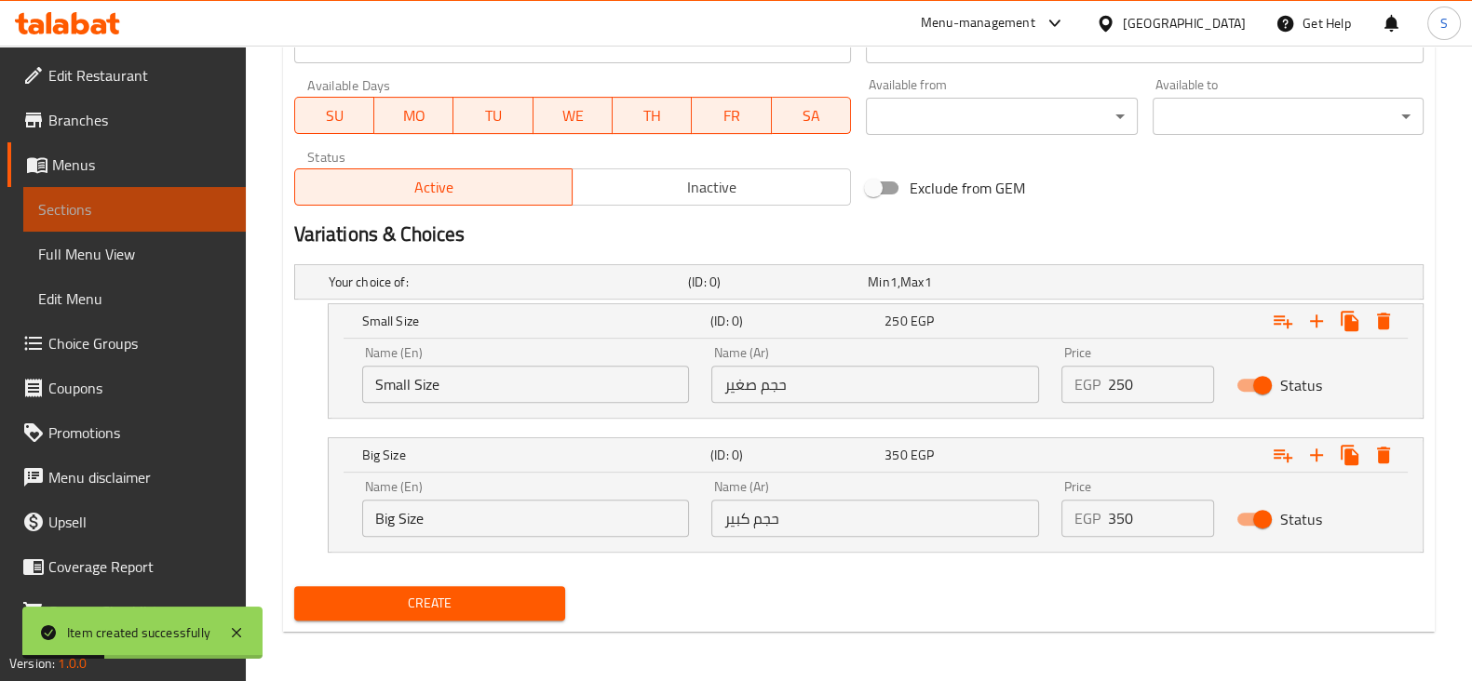
click at [148, 210] on span "Sections" at bounding box center [134, 209] width 193 height 22
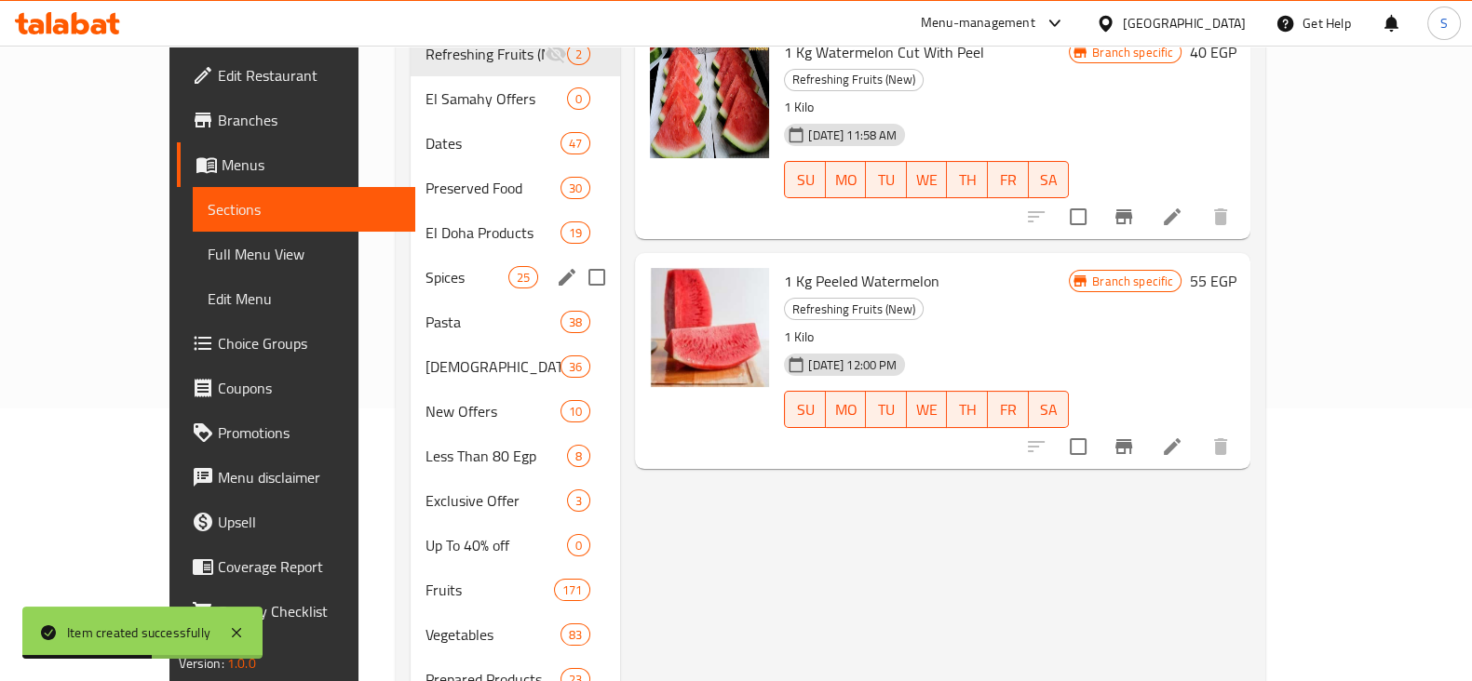
scroll to position [270, 0]
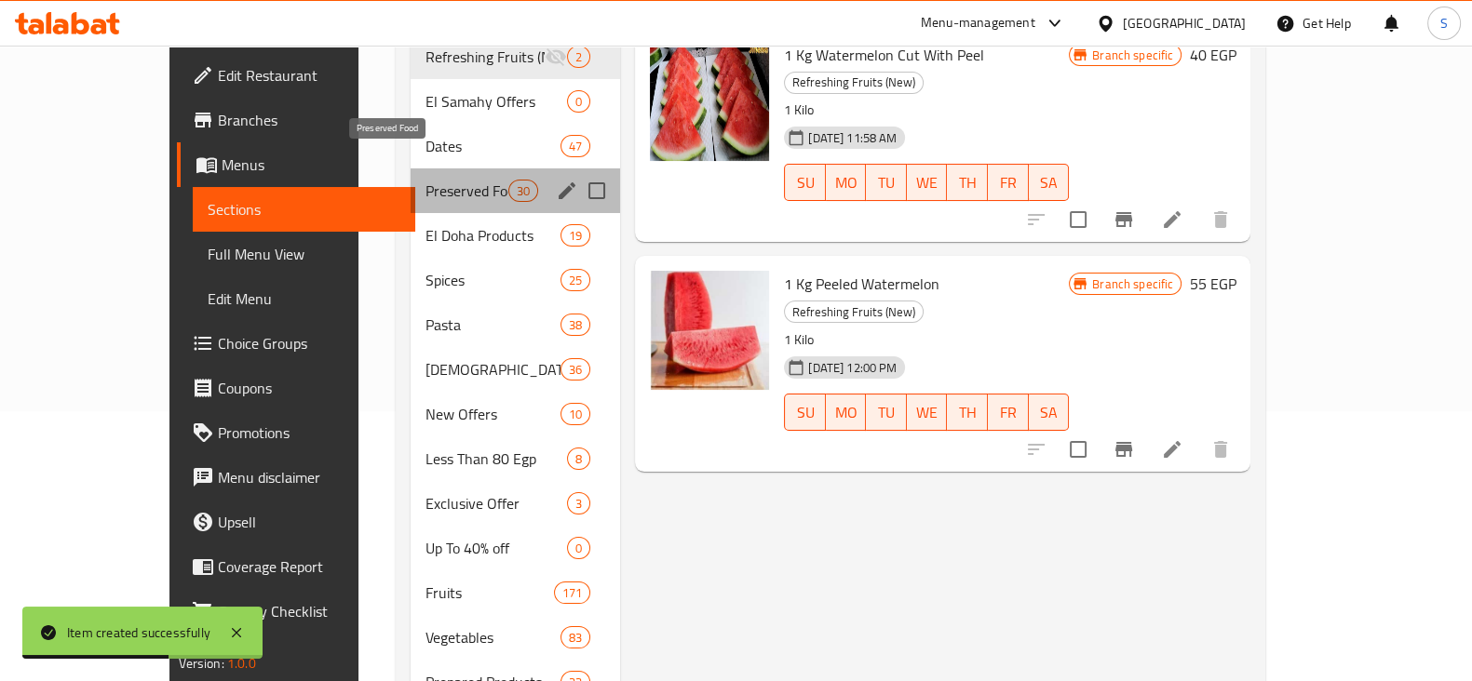
click at [425, 180] on span "Preserved Food" at bounding box center [466, 191] width 83 height 22
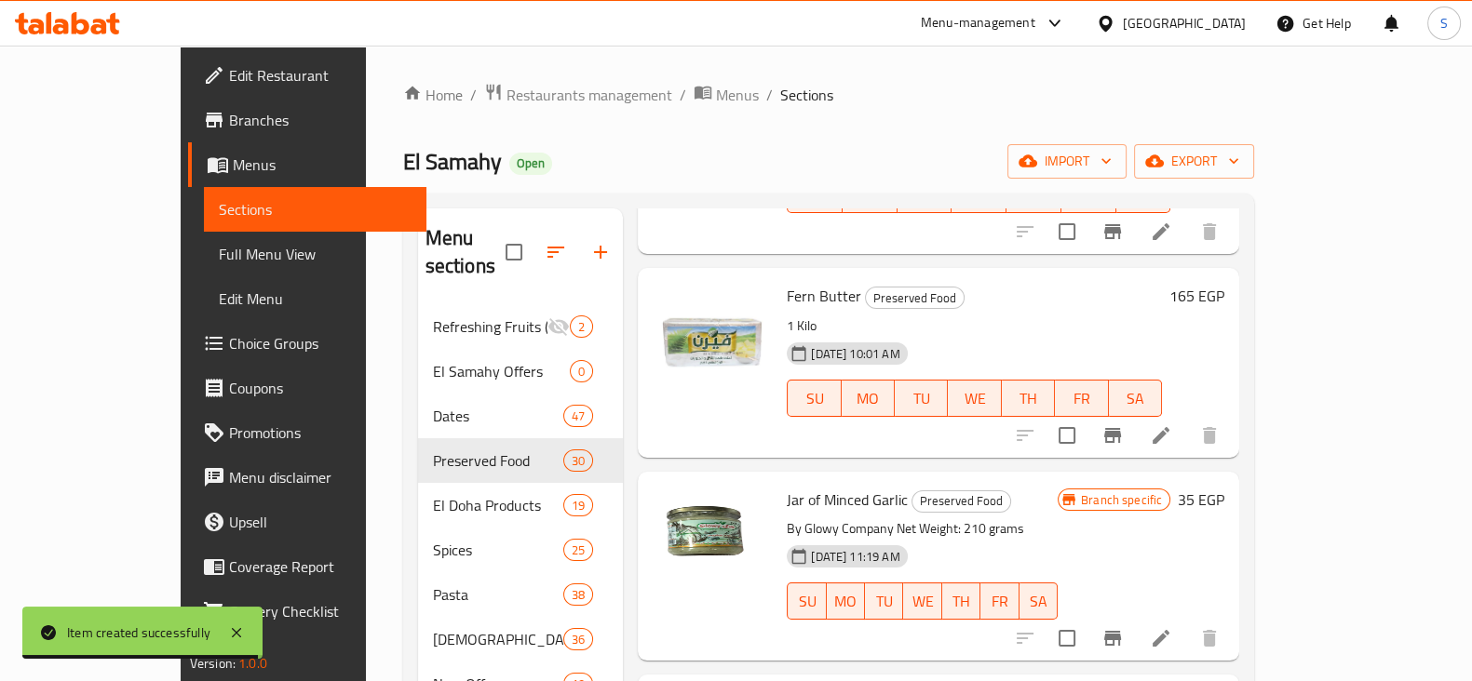
scroll to position [465, 0]
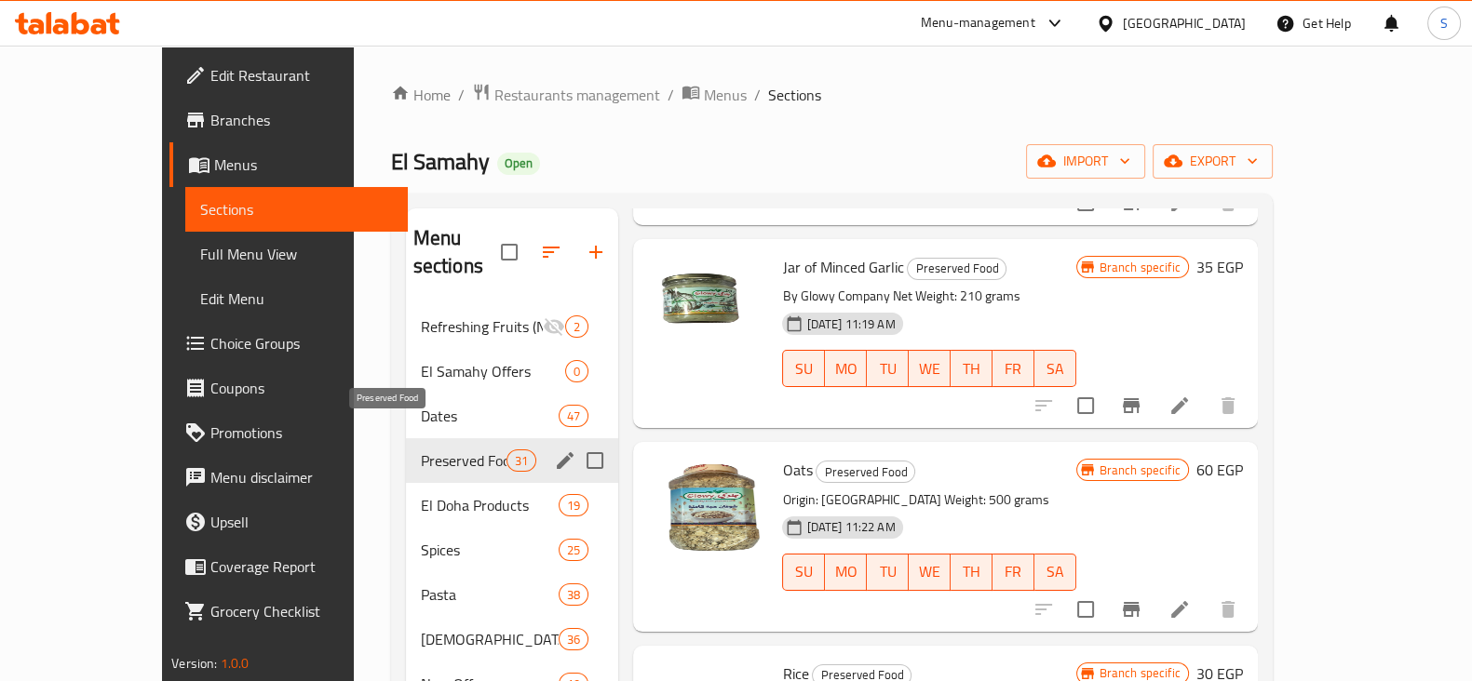
click at [421, 450] on span "Preserved Food" at bounding box center [464, 461] width 86 height 22
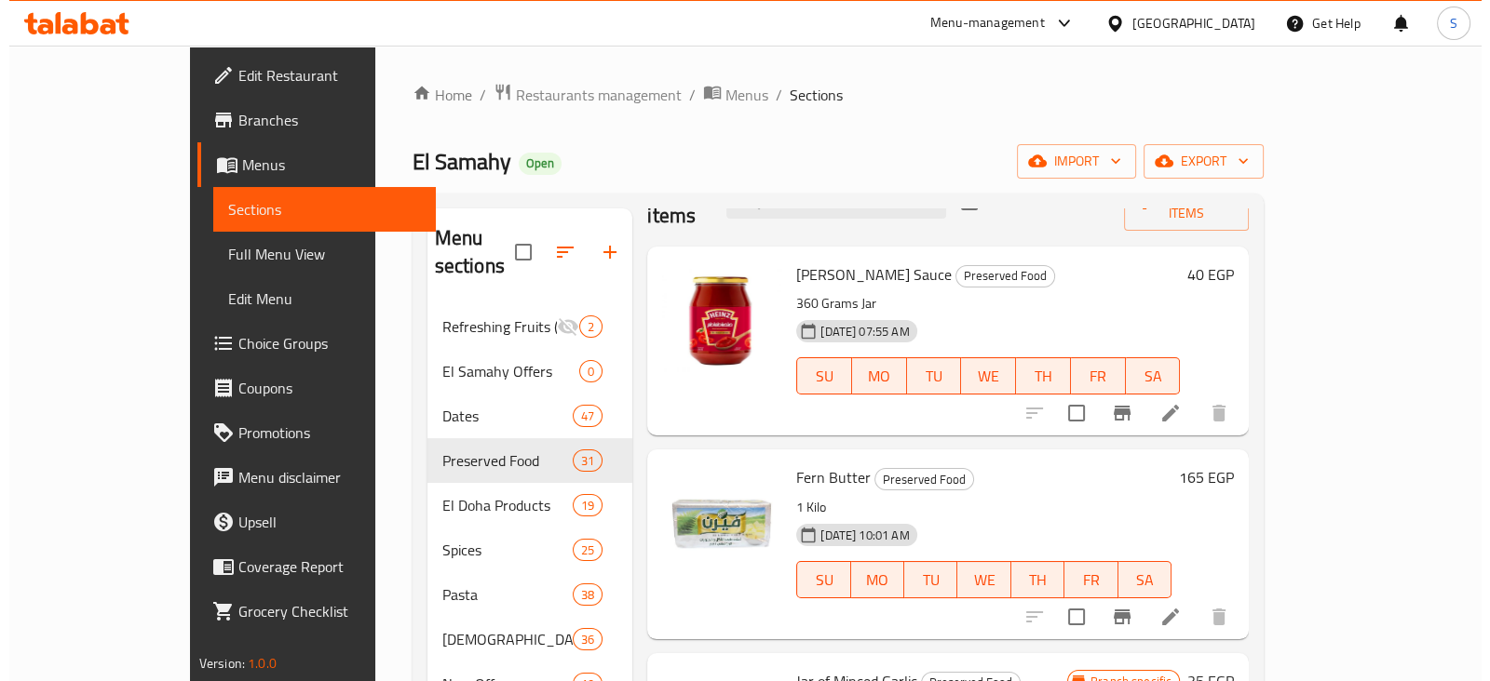
scroll to position [0, 0]
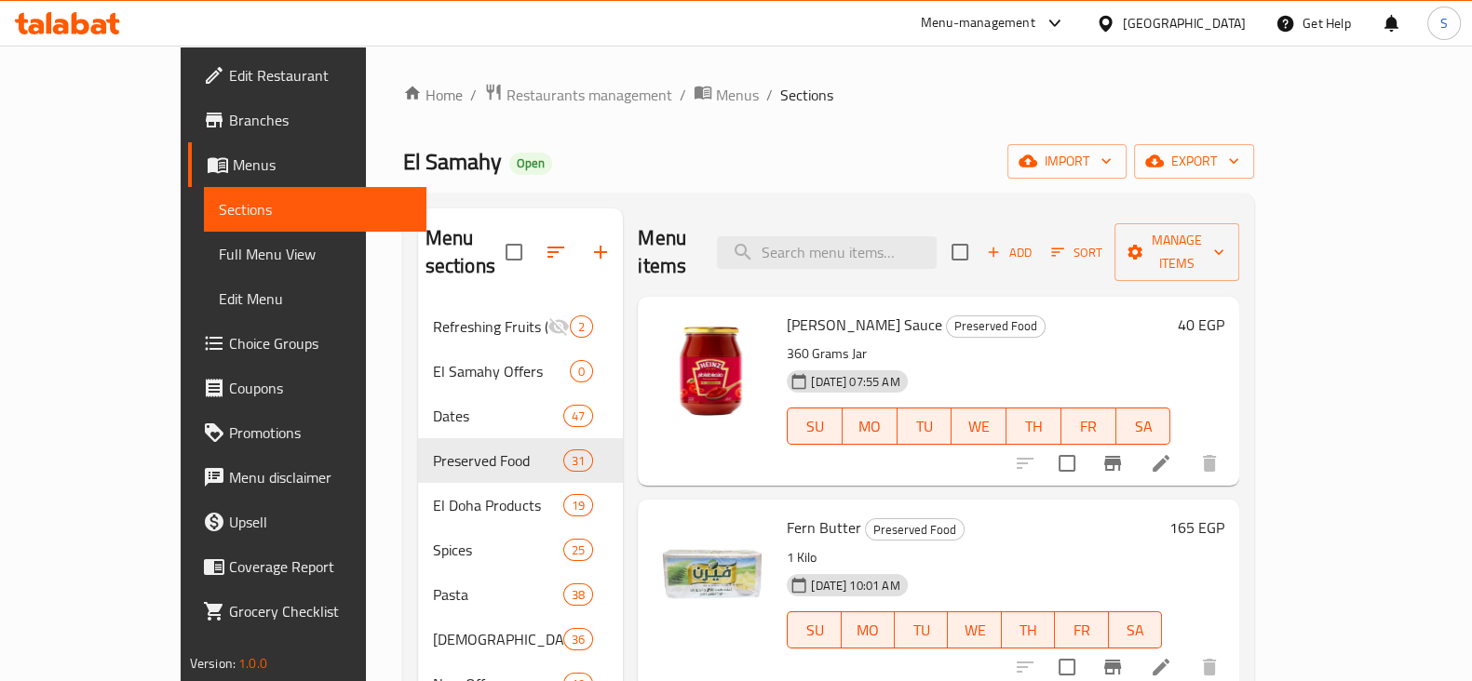
click at [1102, 242] on span "Sort" at bounding box center [1076, 252] width 51 height 21
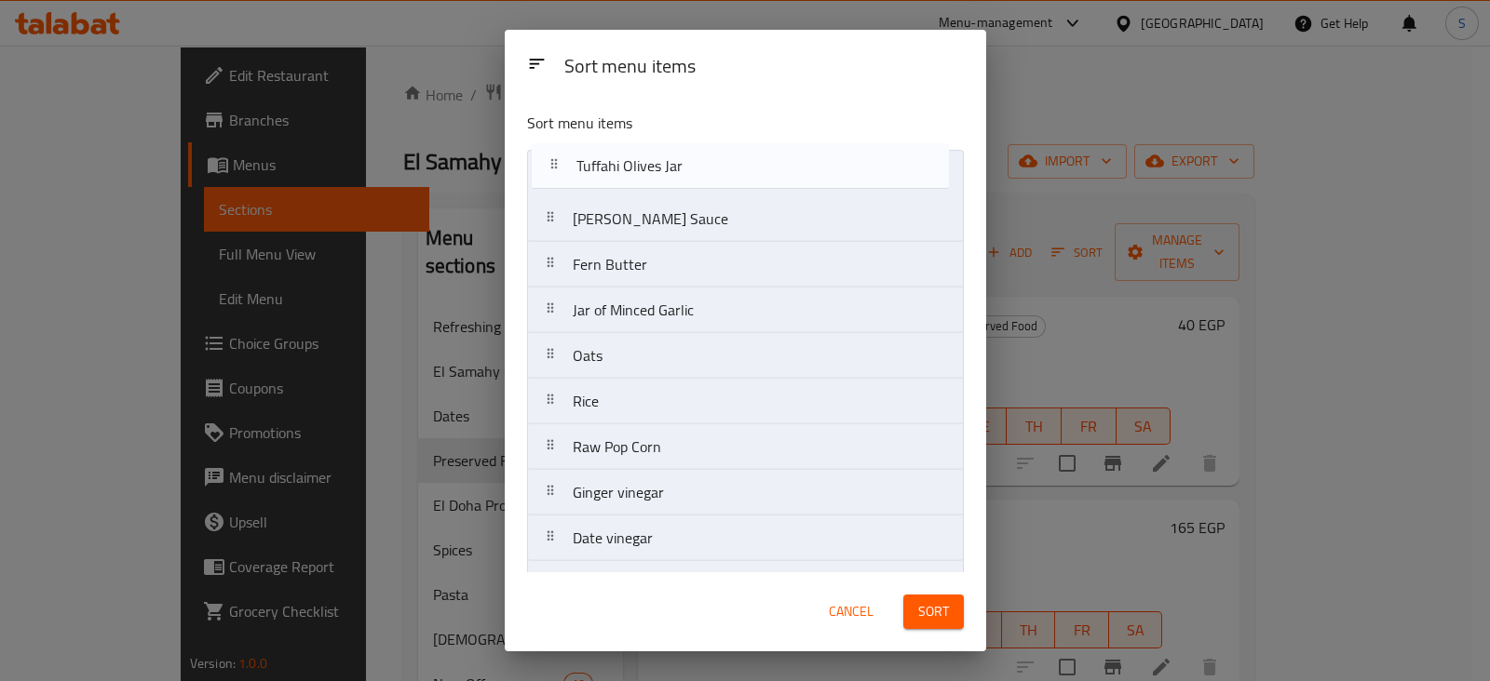
drag, startPoint x: 666, startPoint y: 239, endPoint x: 661, endPoint y: 167, distance: 72.8
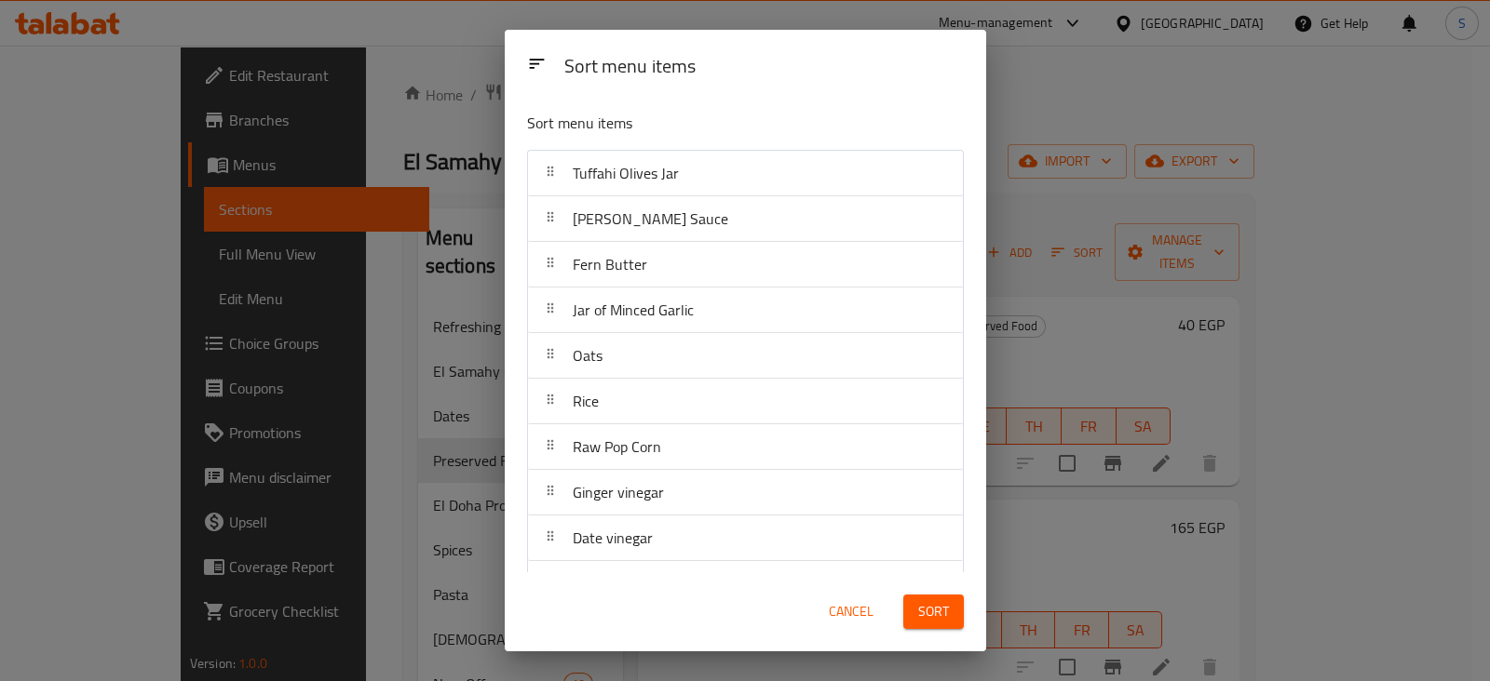
click at [945, 613] on span "Sort" at bounding box center [933, 611] width 31 height 23
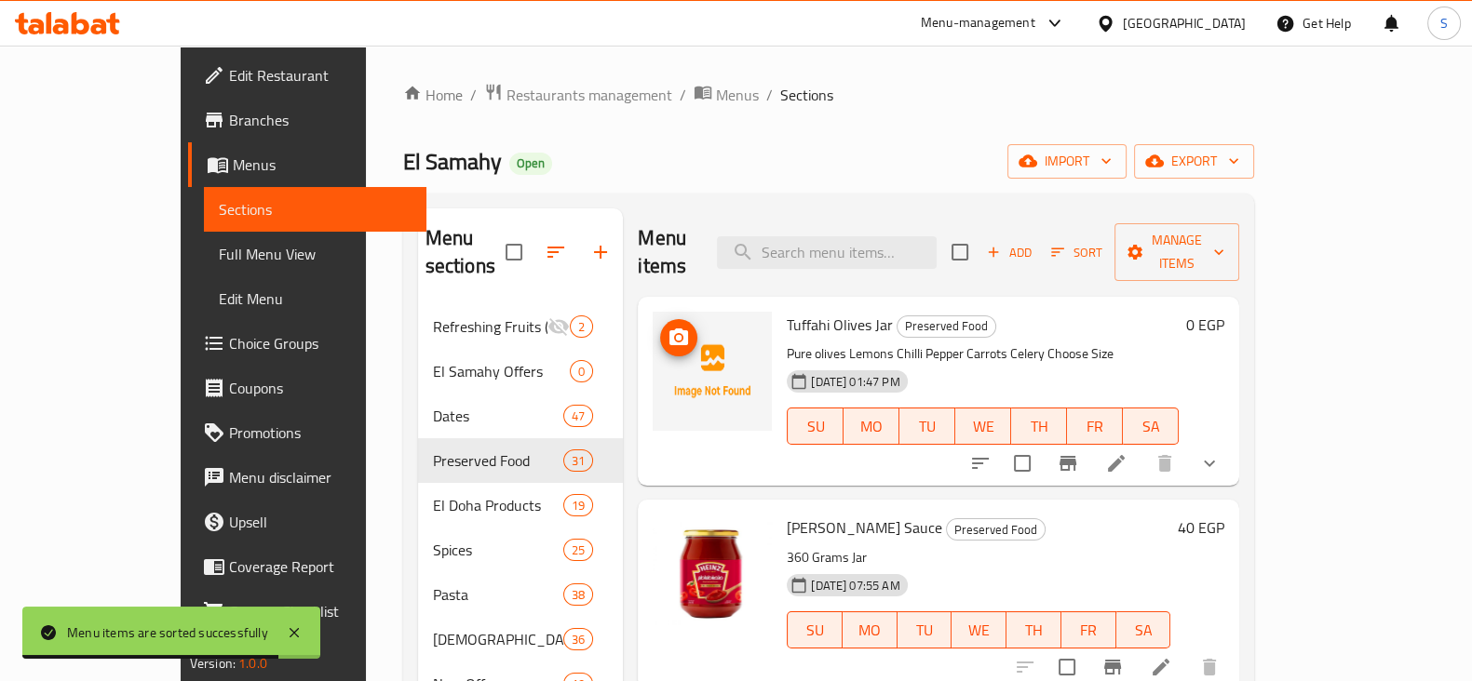
click at [660, 327] on span "upload picture" at bounding box center [678, 338] width 37 height 22
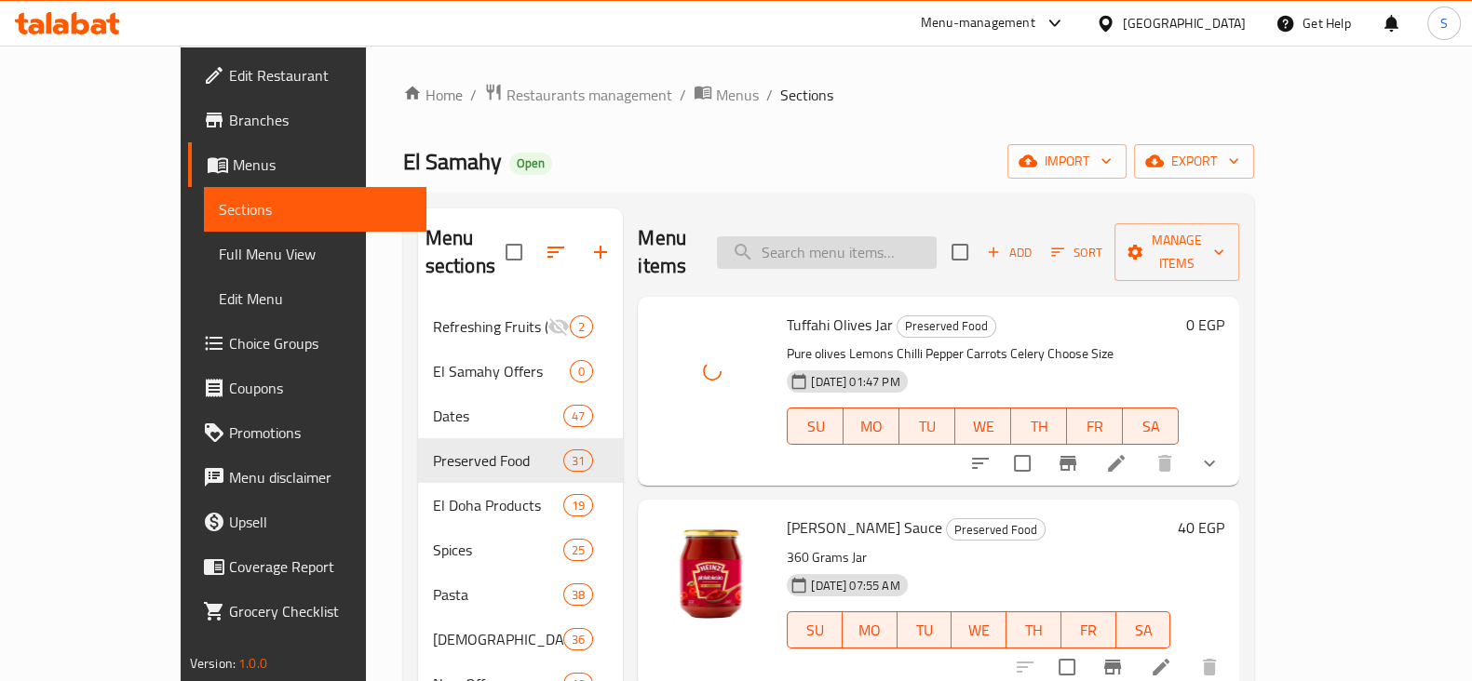
click at [817, 243] on input "search" at bounding box center [827, 252] width 220 height 33
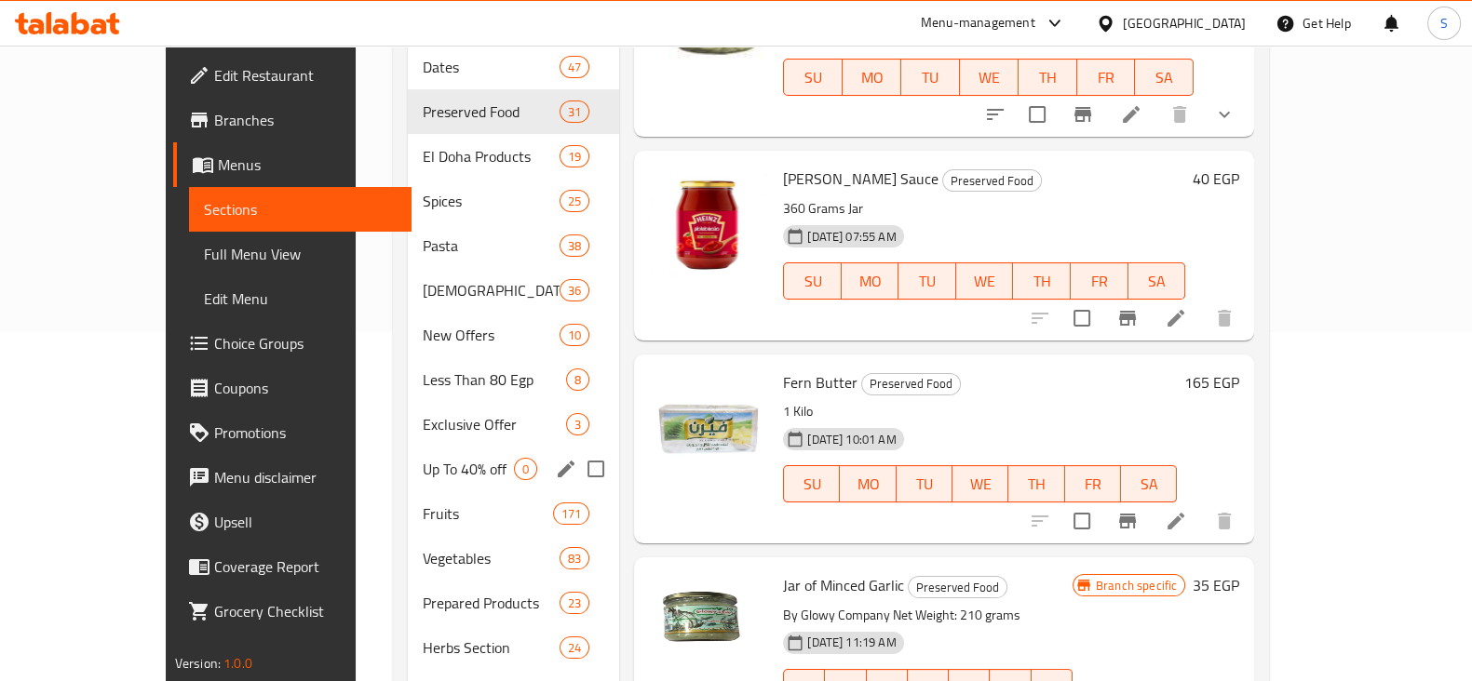
scroll to position [465, 0]
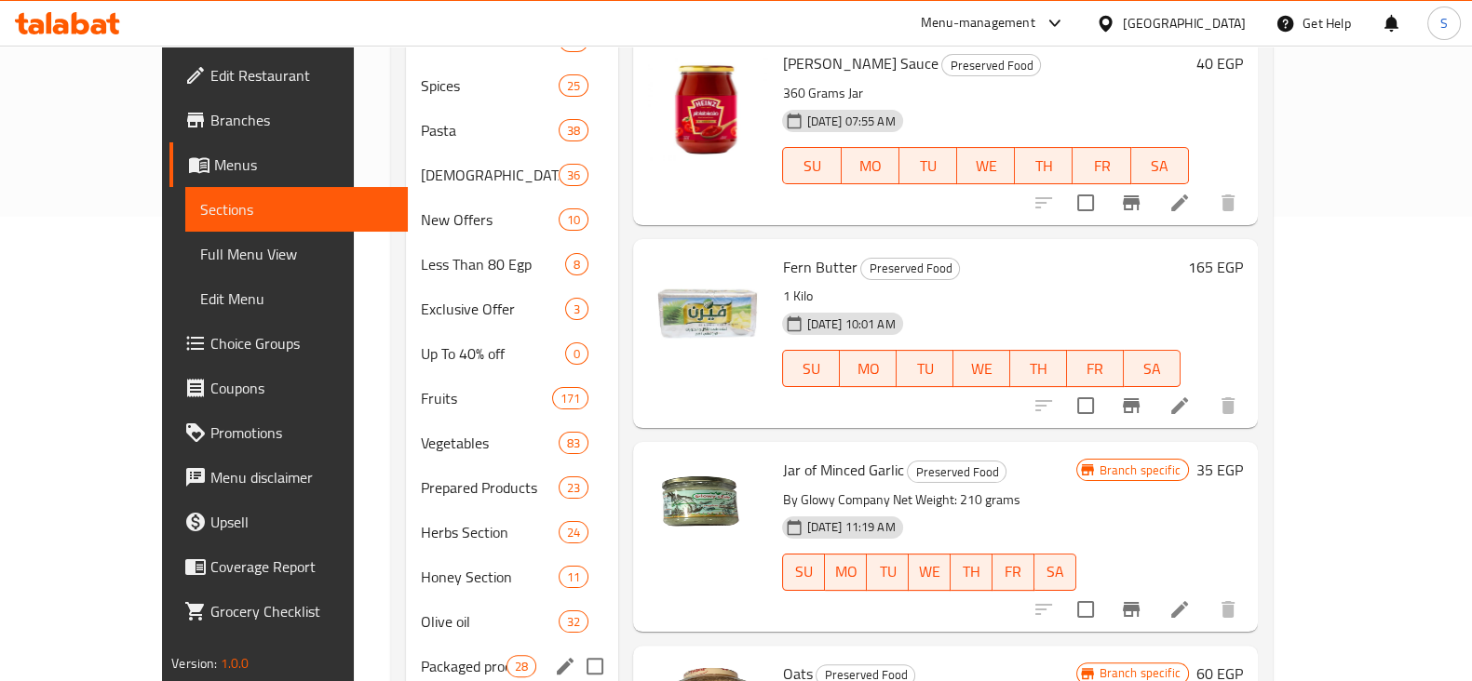
click at [422, 655] on span "Packaged products" at bounding box center [464, 666] width 86 height 22
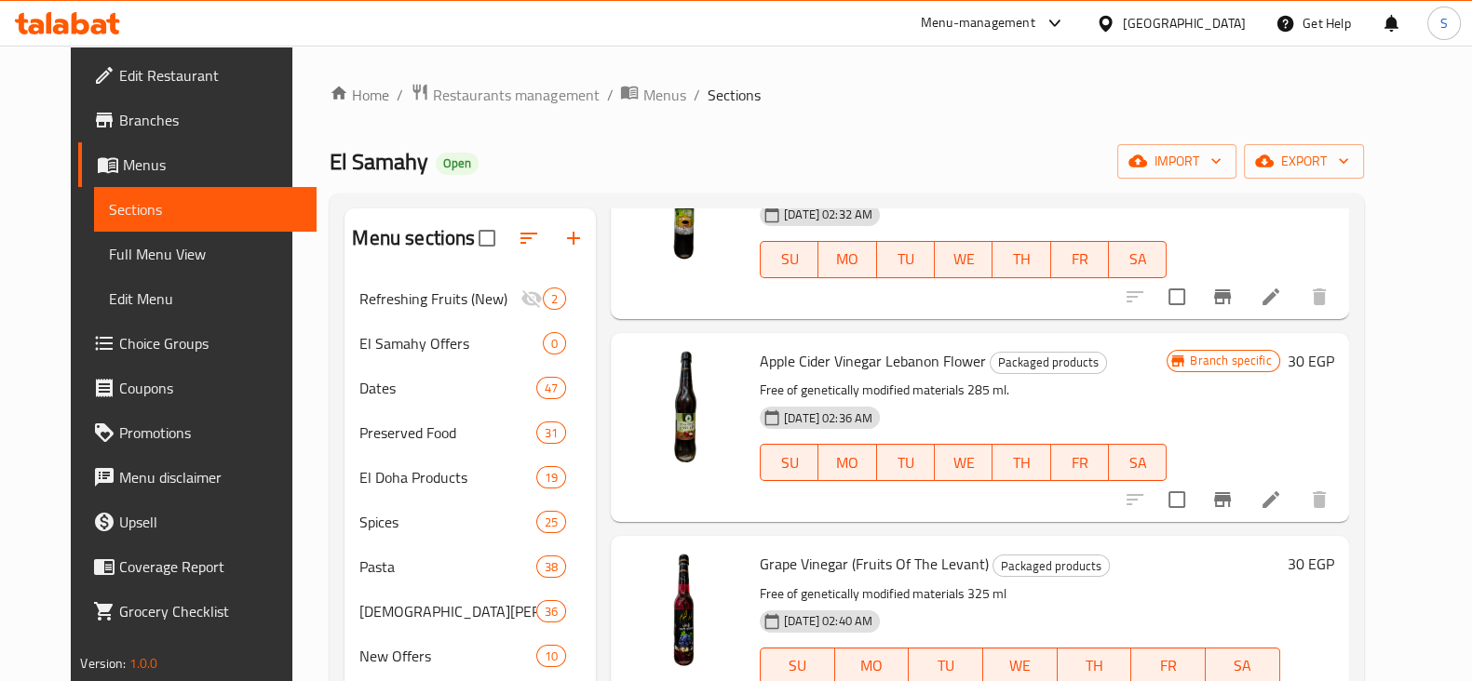
scroll to position [2327, 0]
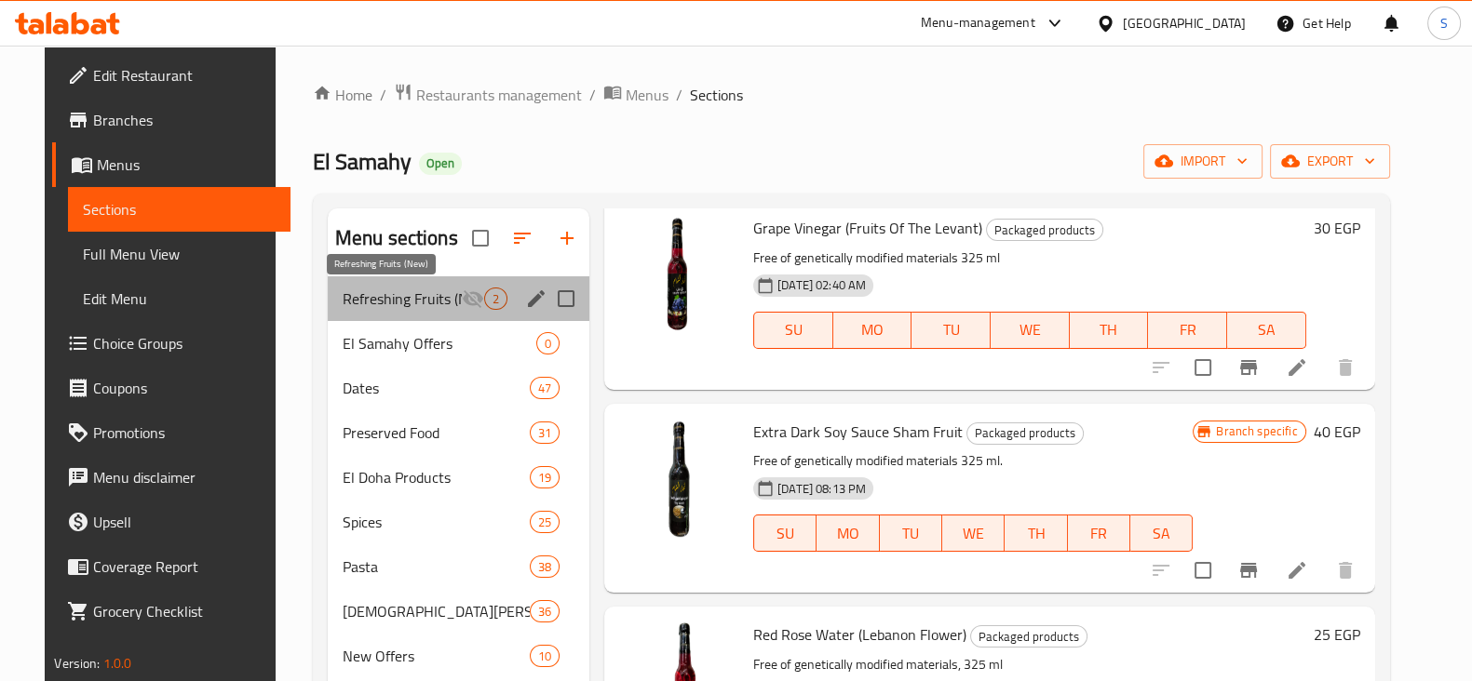
click at [398, 299] on span "Refreshing Fruits (New)" at bounding box center [402, 299] width 119 height 22
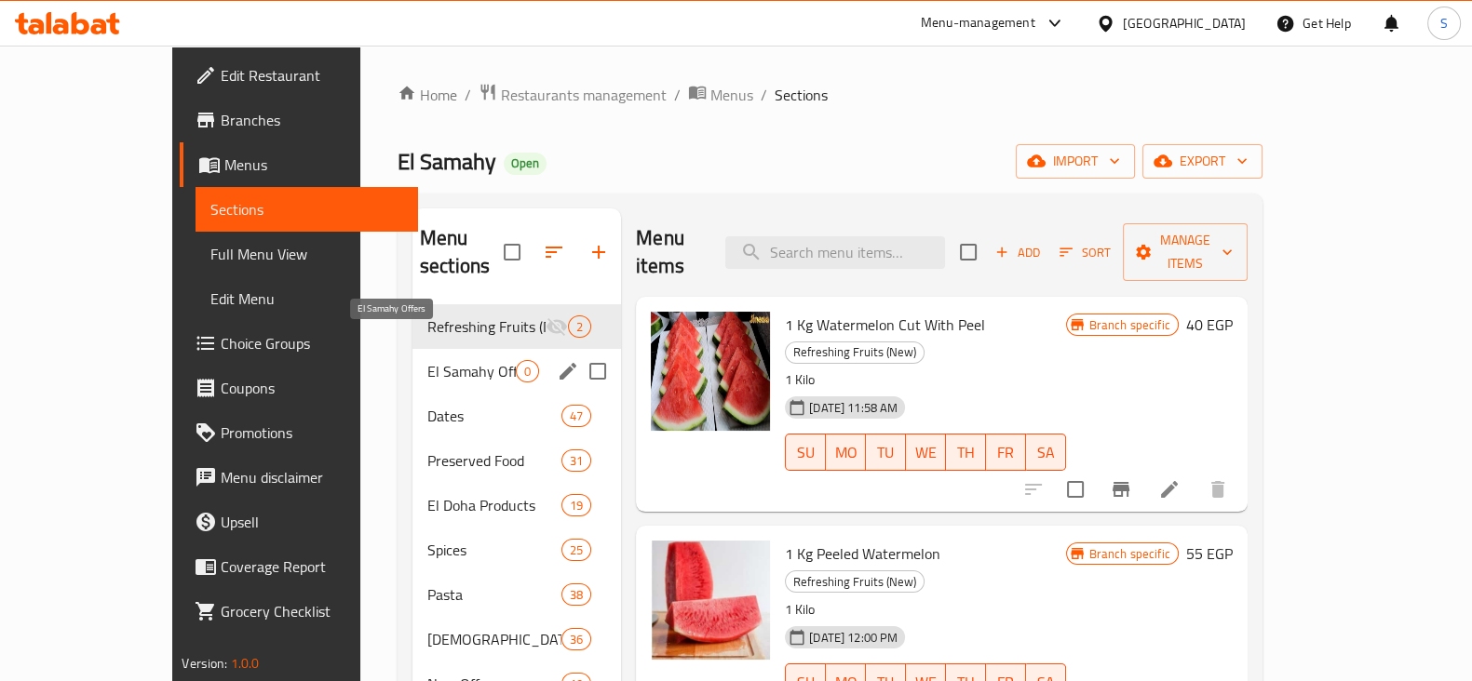
click at [427, 360] on span "El Samahy Offers" at bounding box center [471, 371] width 88 height 22
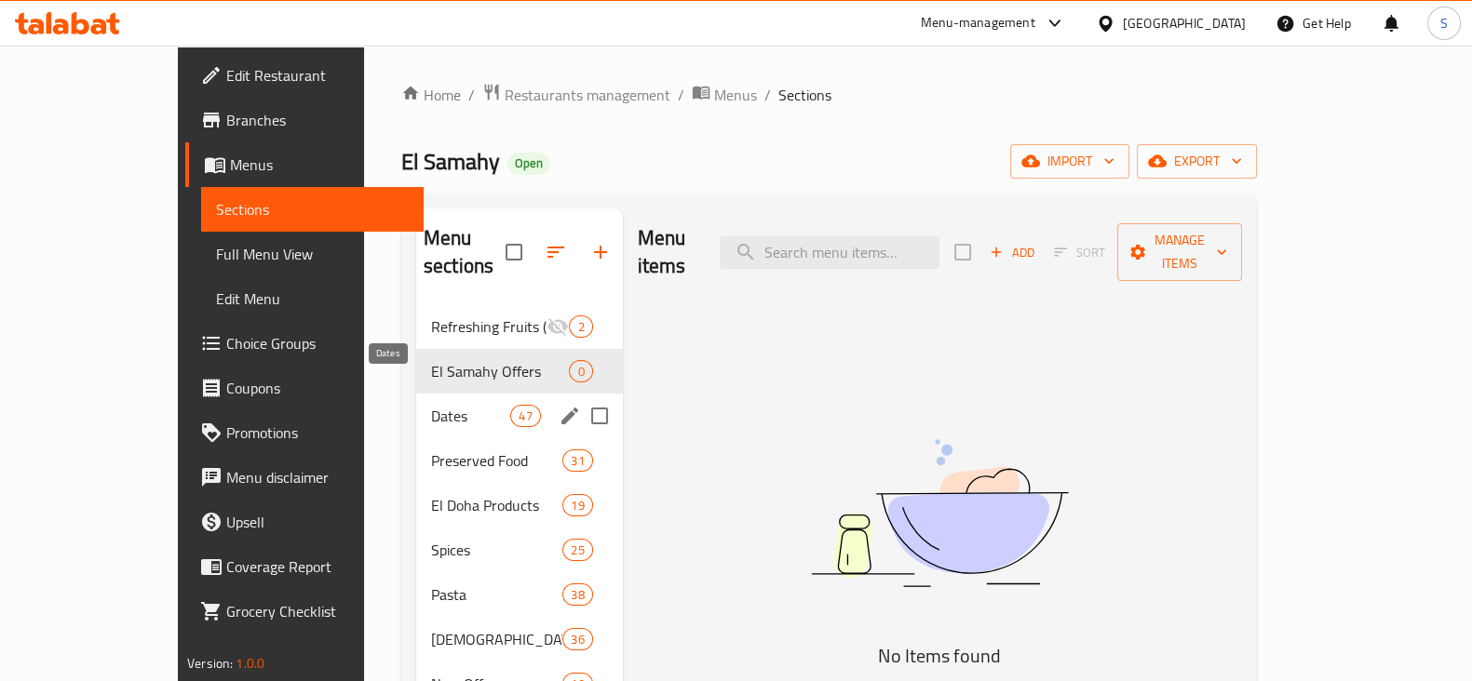
click at [431, 405] on span "Dates" at bounding box center [470, 416] width 79 height 22
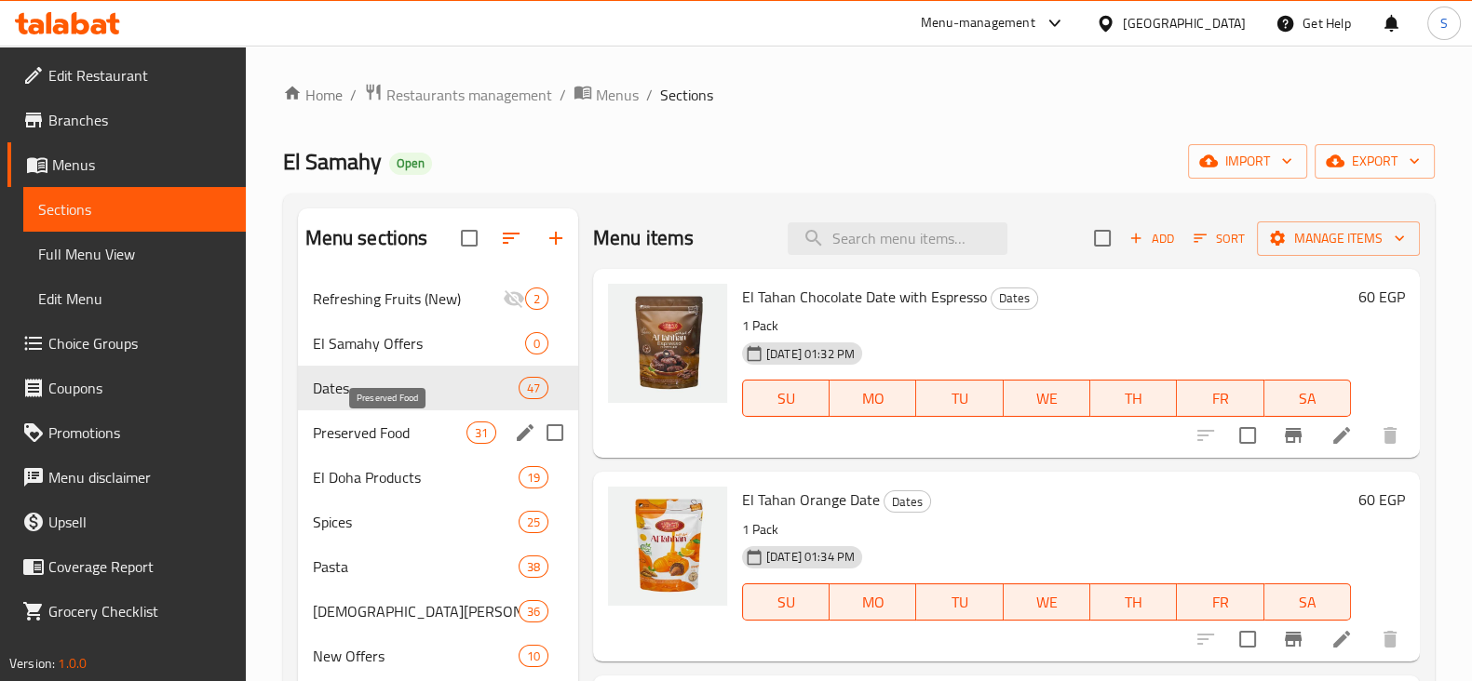
click at [398, 435] on span "Preserved Food" at bounding box center [390, 433] width 154 height 22
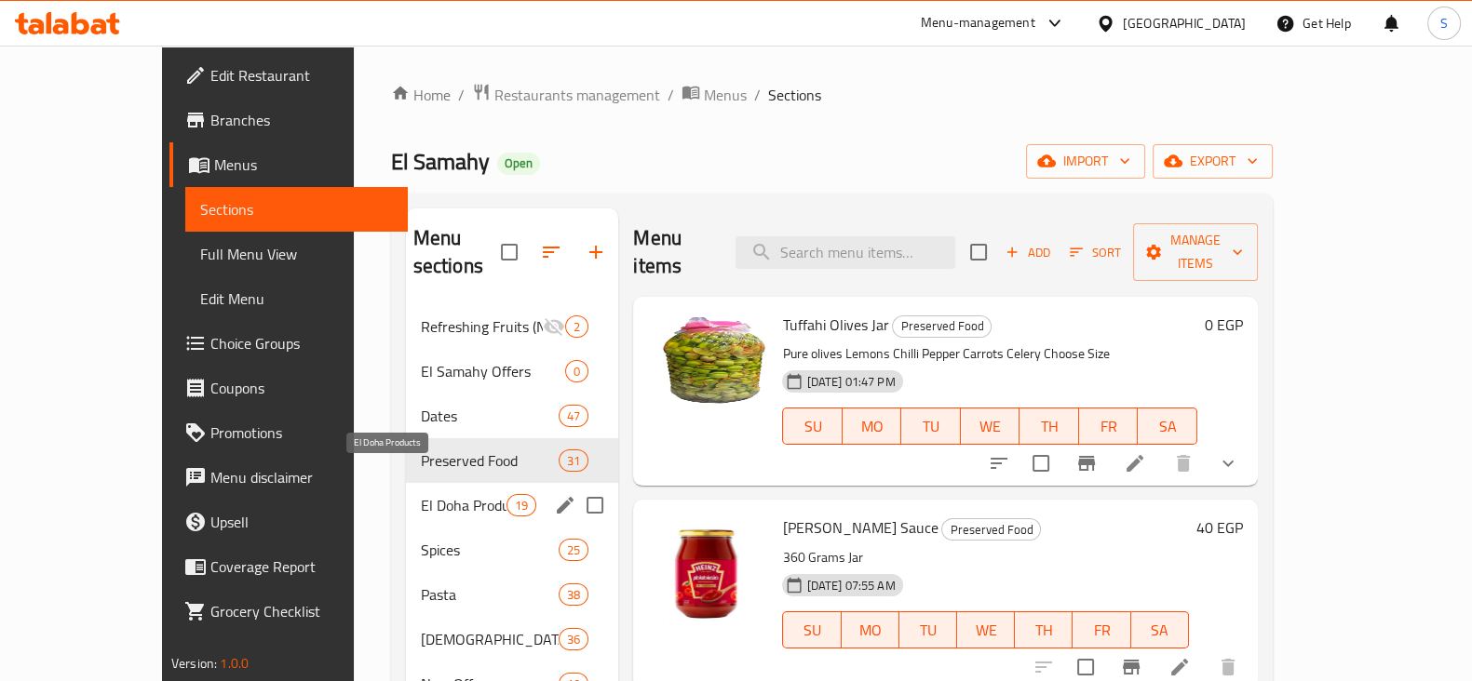
click at [421, 494] on span "El Doha Products" at bounding box center [464, 505] width 86 height 22
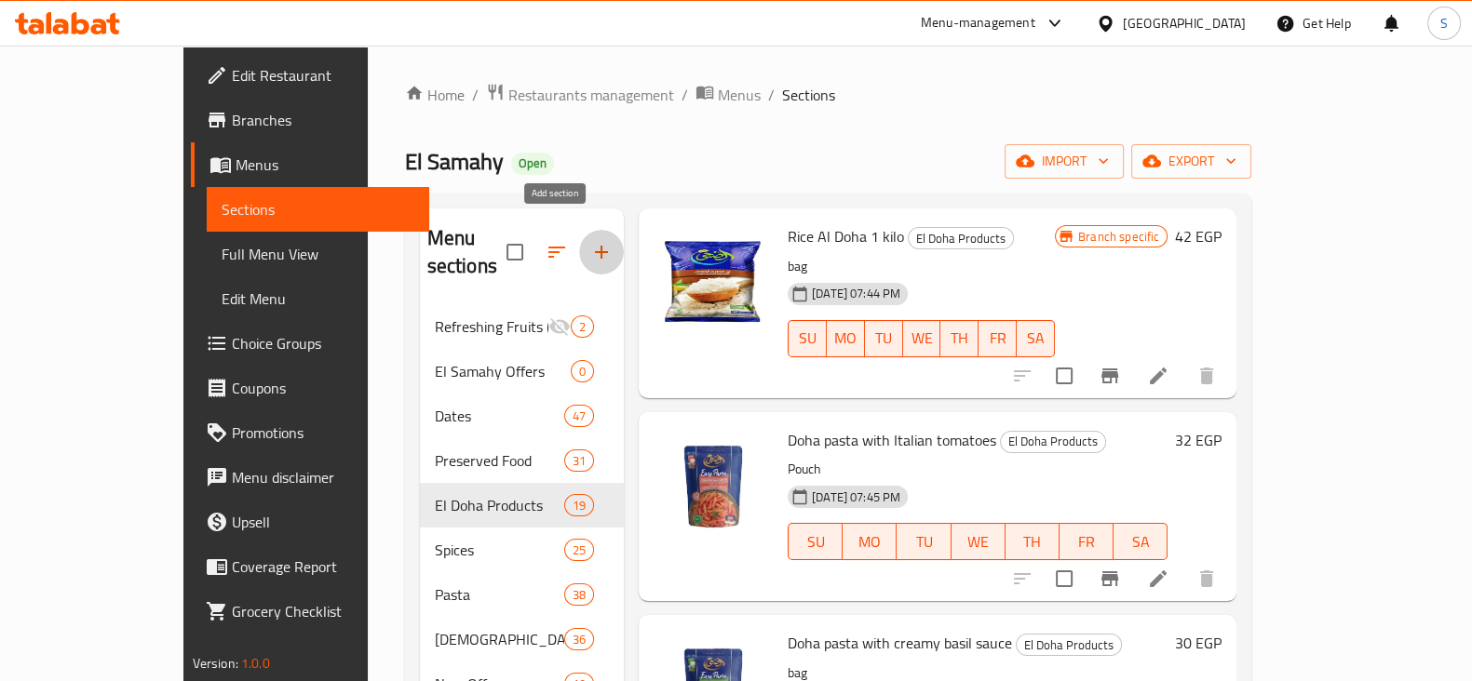
click at [590, 241] on icon "button" at bounding box center [601, 252] width 22 height 22
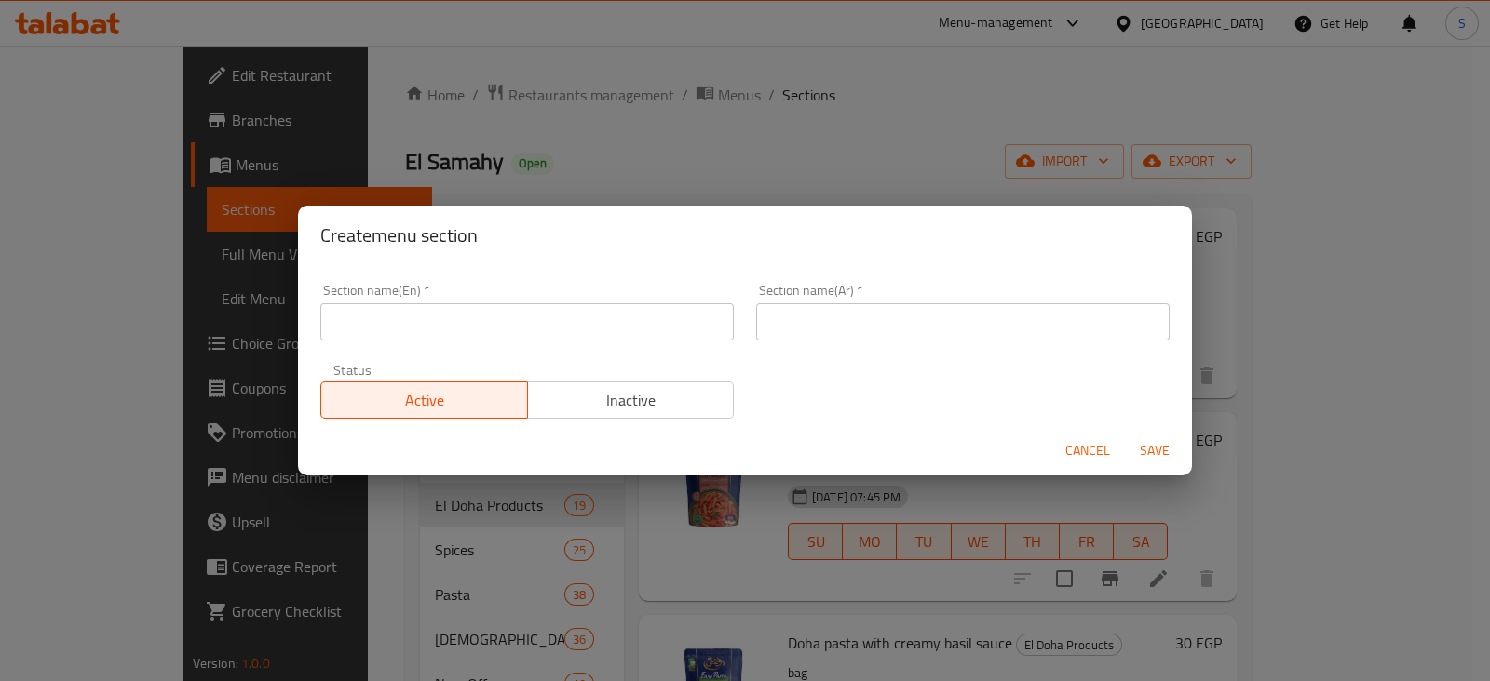
click at [479, 344] on div "Section name(En)   * Section name(En) *" at bounding box center [527, 312] width 436 height 79
click at [486, 326] on input "text" at bounding box center [526, 321] width 413 height 37
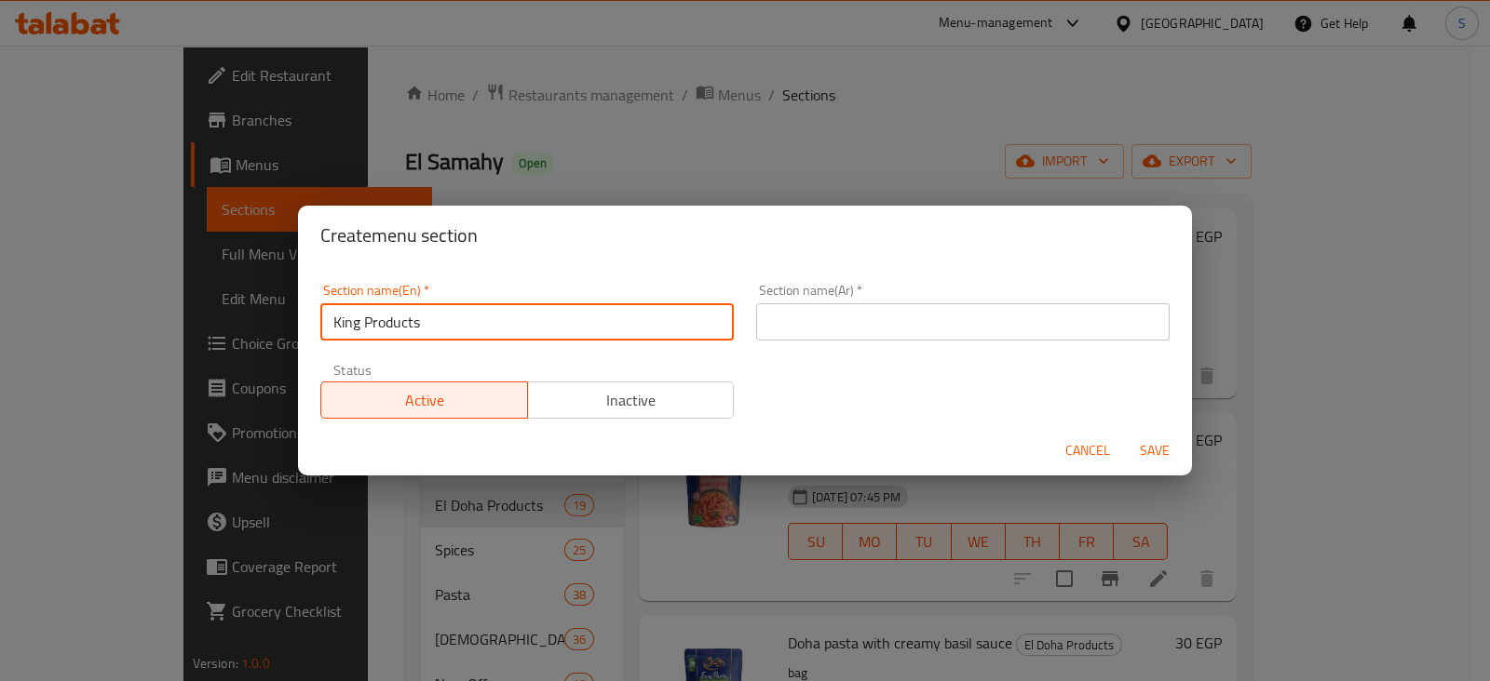
type input "King Products"
click at [845, 332] on input "text" at bounding box center [962, 321] width 413 height 37
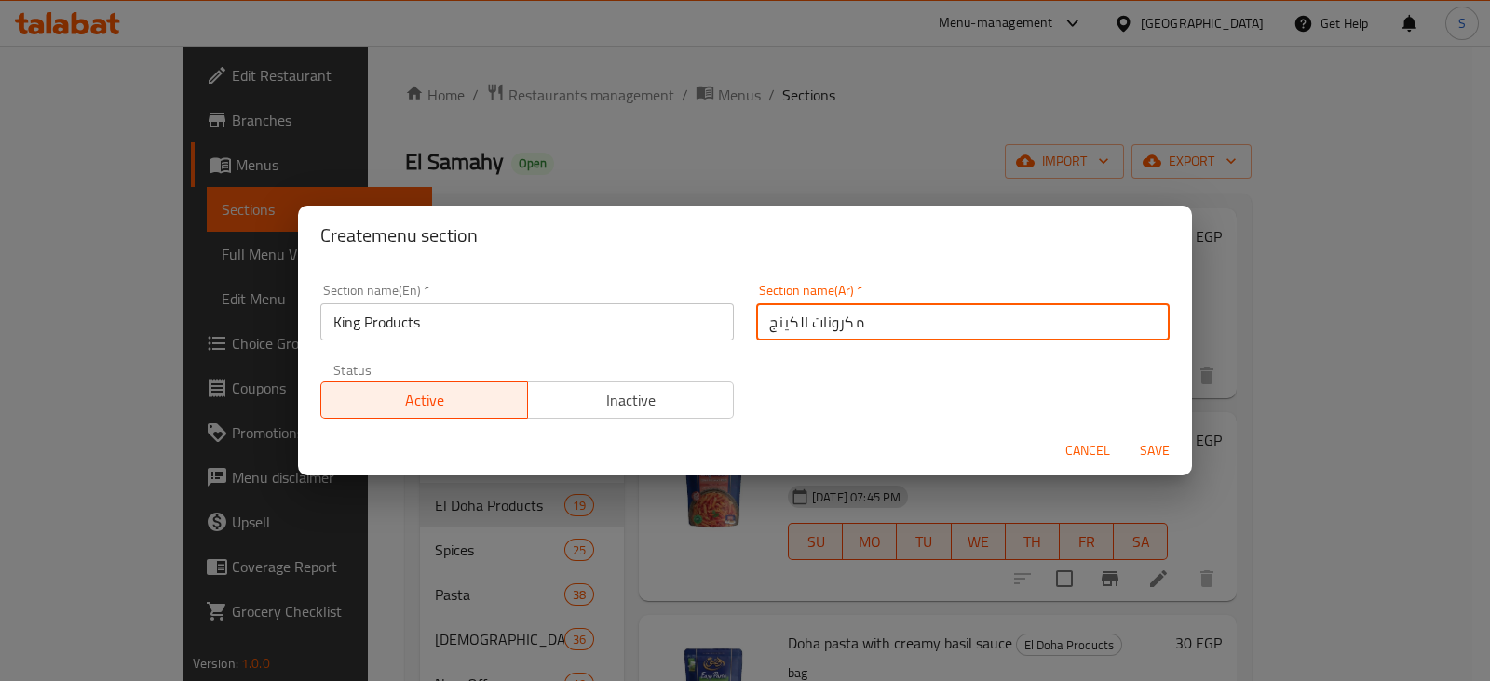
type input "مكرونات الكينج"
click at [1125, 434] on button "Save" at bounding box center [1155, 451] width 60 height 34
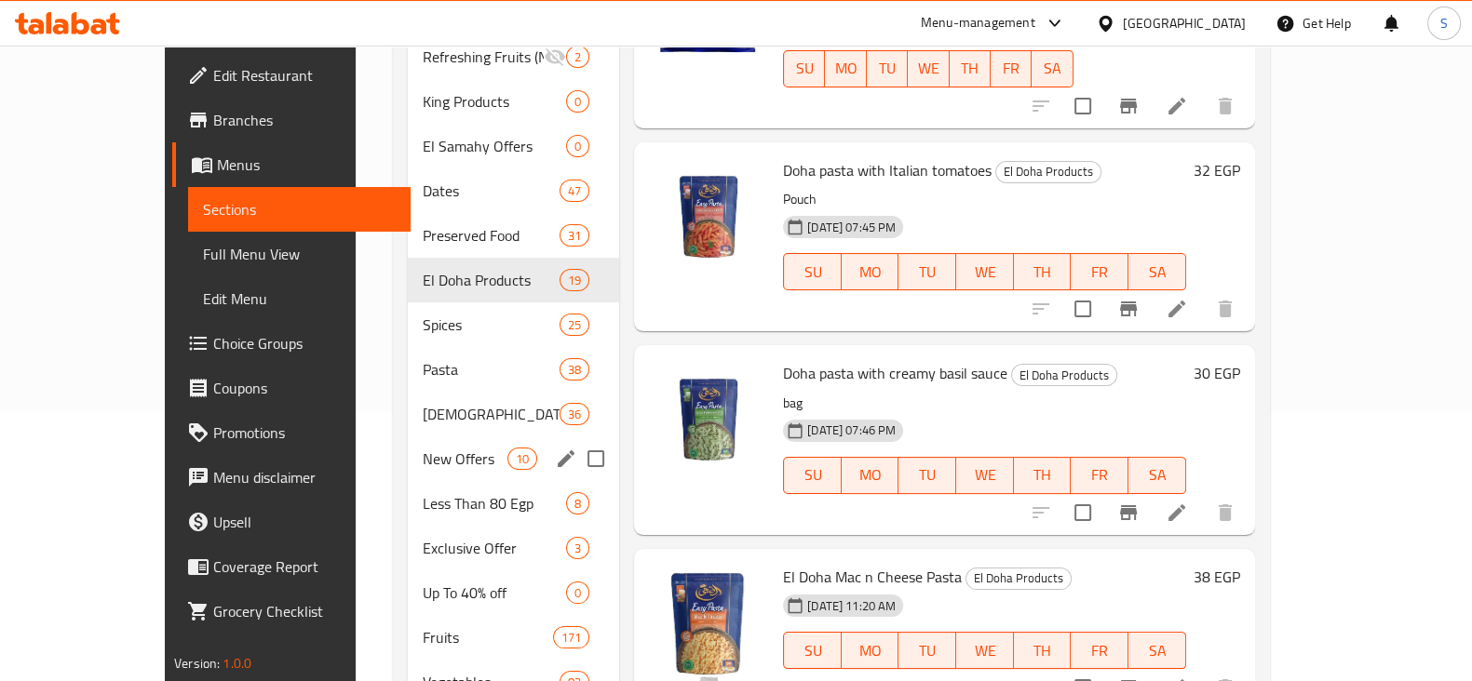
scroll to position [154, 0]
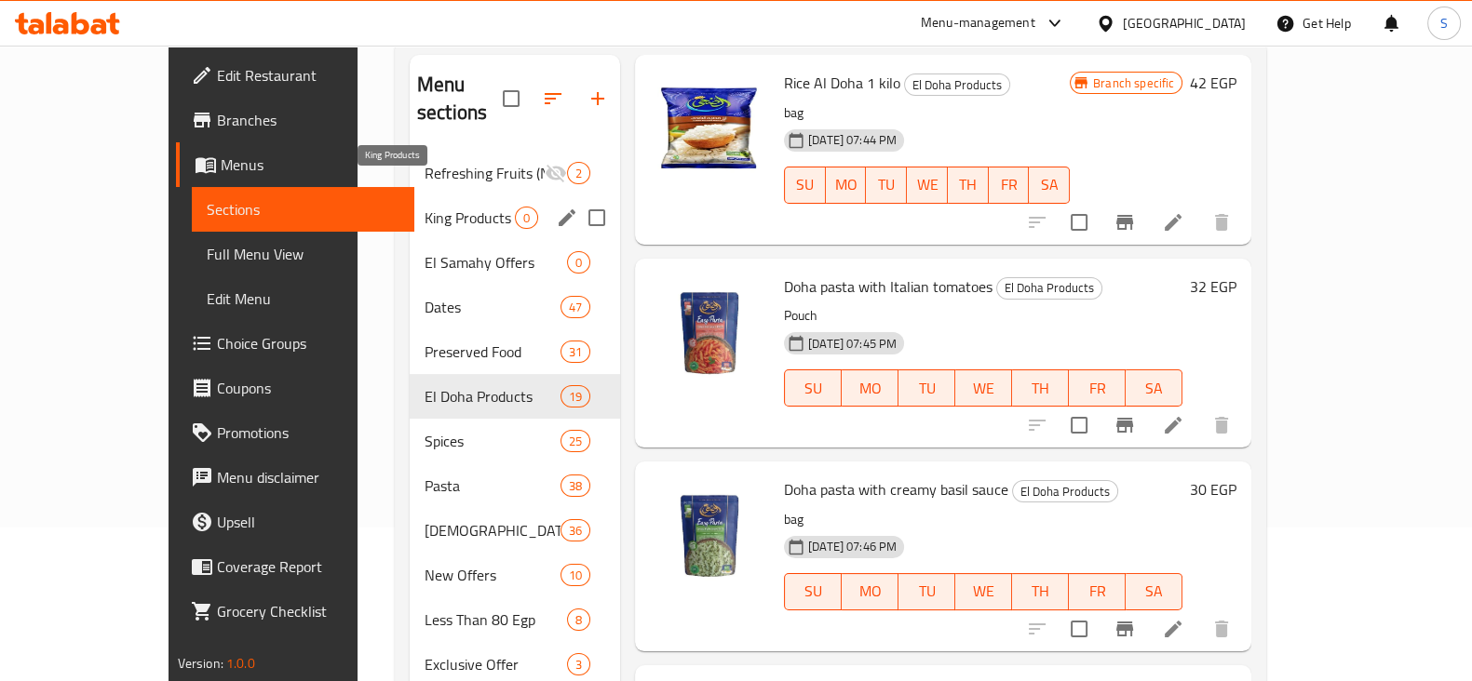
click at [425, 207] on span "King Products" at bounding box center [470, 218] width 90 height 22
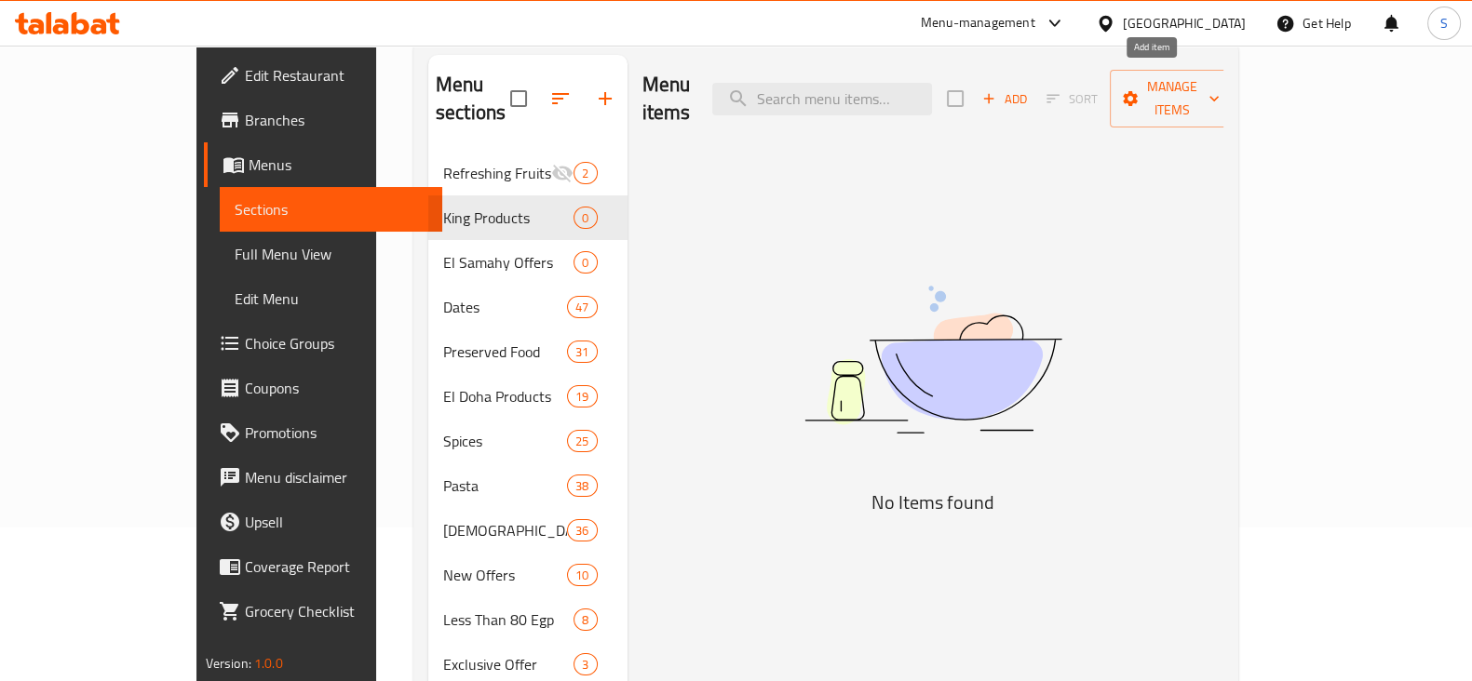
click at [1034, 85] on button "Add" at bounding box center [1005, 99] width 60 height 29
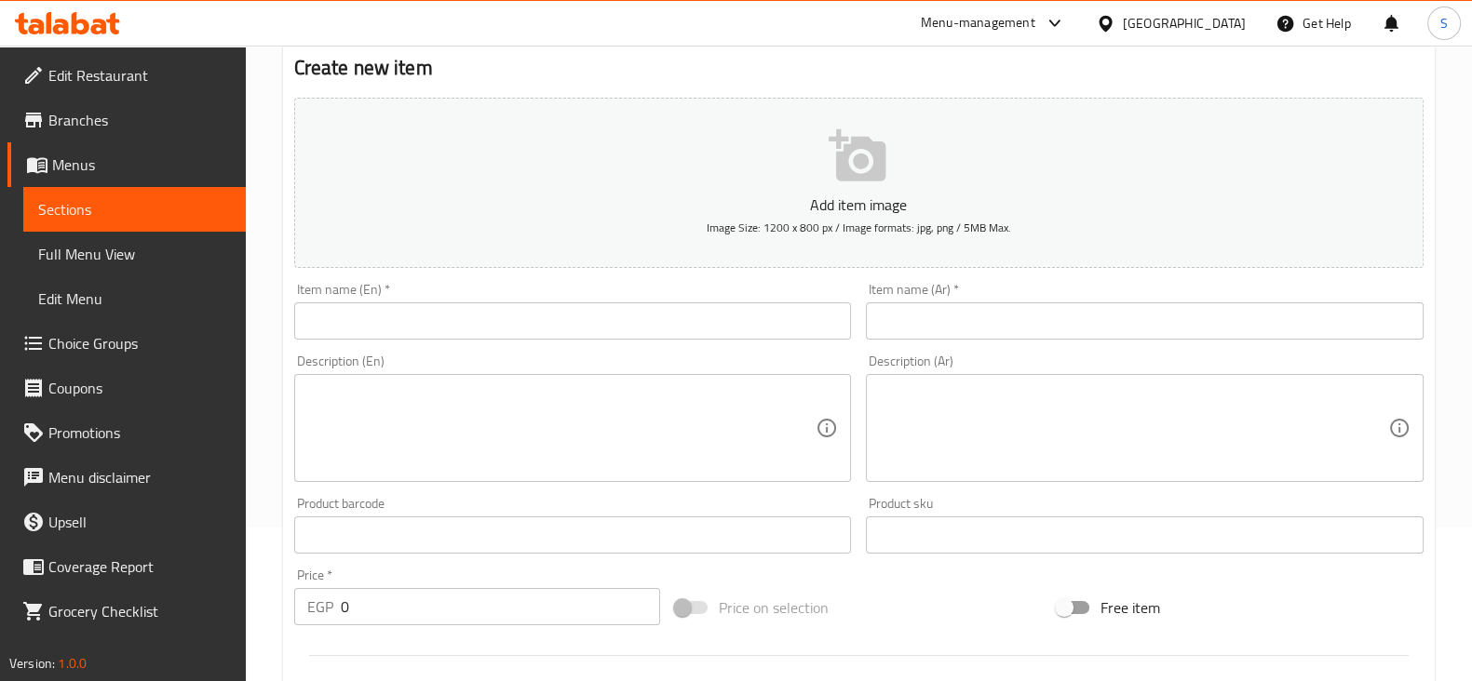
click at [965, 314] on input "text" at bounding box center [1145, 321] width 558 height 37
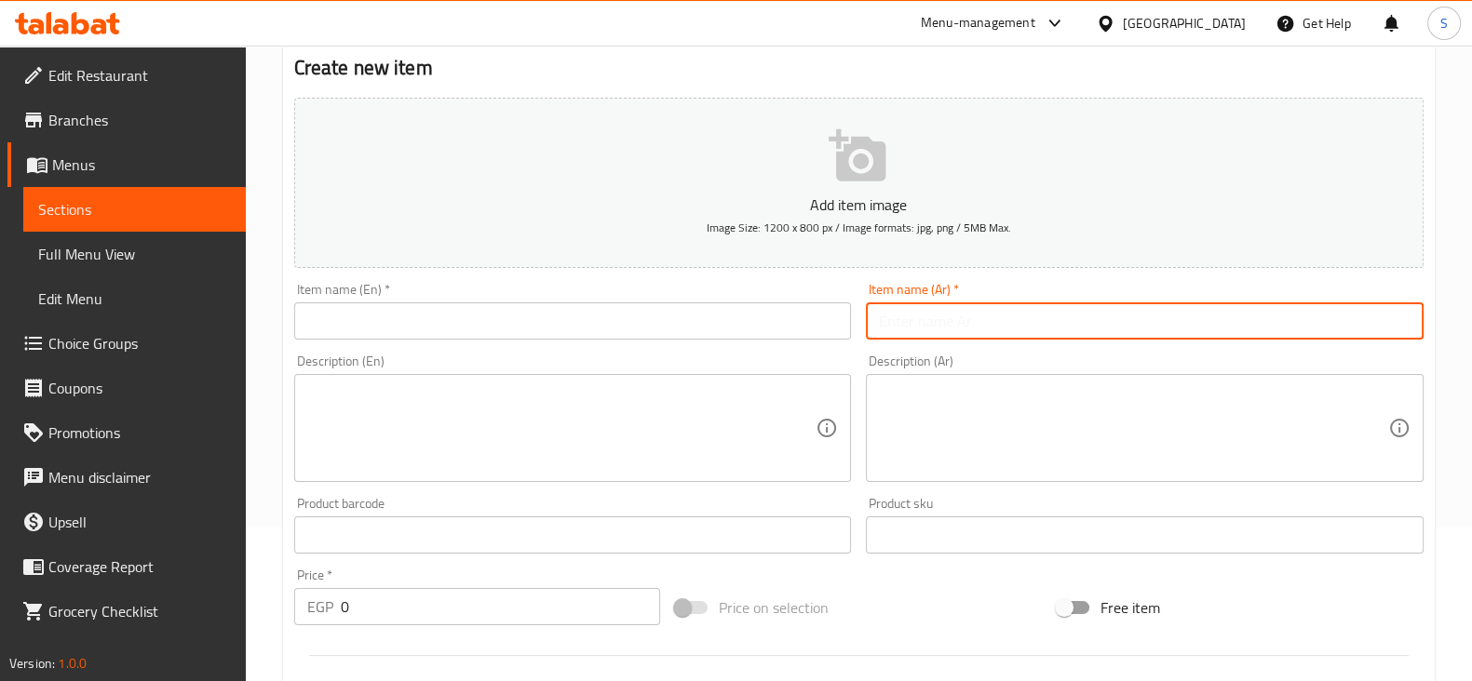
paste input "مكرونه كينج لسان عصفور 12 جنيه"
drag, startPoint x: 928, startPoint y: 317, endPoint x: 889, endPoint y: 322, distance: 39.5
click at [889, 322] on input "مكرونه كينج لسان عصفور 12 جنيه" at bounding box center [1145, 321] width 558 height 37
click at [1197, 310] on input "مكرونه كينج لسان عصفور 12 جنيه" at bounding box center [1145, 321] width 558 height 37
drag, startPoint x: 1187, startPoint y: 322, endPoint x: 1233, endPoint y: 318, distance: 46.7
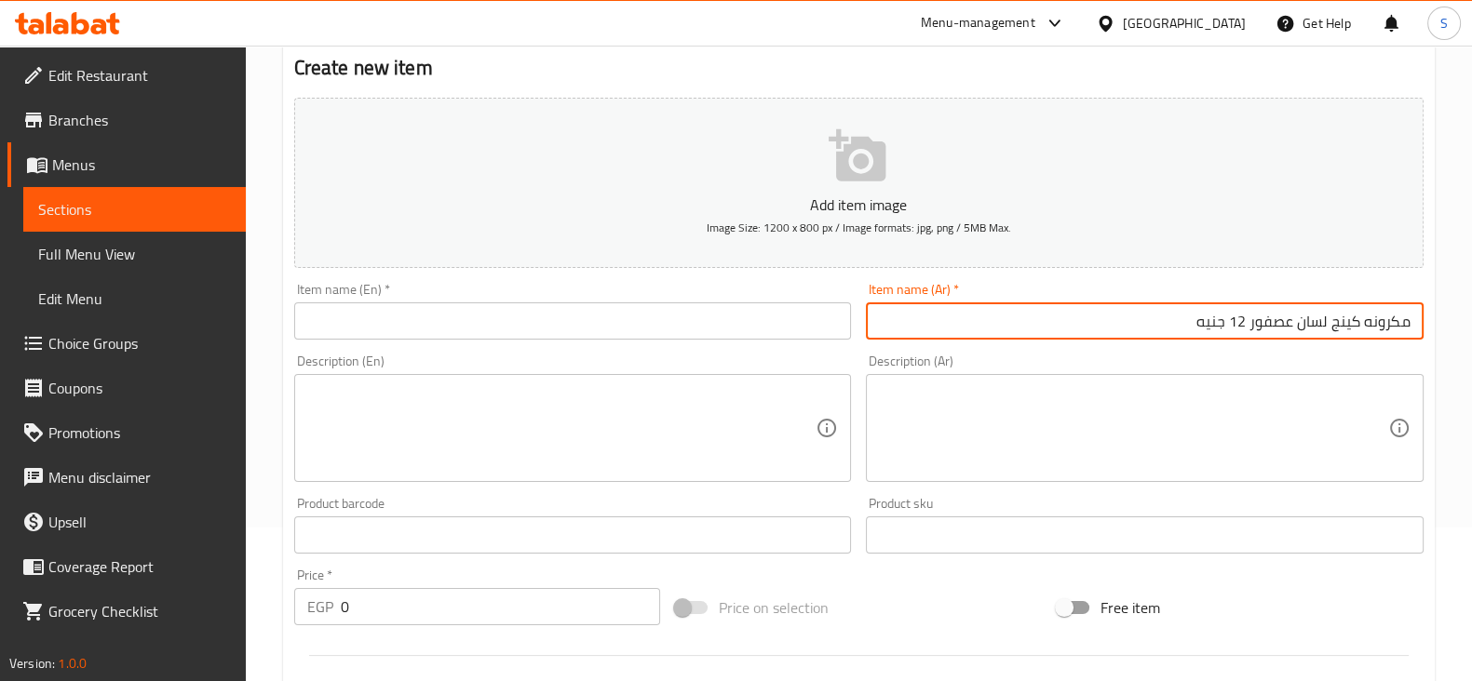
click at [1233, 318] on input "مكرونه كينج لسان عصفور 12 جنيه" at bounding box center [1145, 321] width 558 height 37
drag, startPoint x: 1192, startPoint y: 318, endPoint x: 1241, endPoint y: 318, distance: 49.3
click at [1241, 318] on input "مكرونه كينج لسان عصفور 12 جنيه" at bounding box center [1145, 321] width 558 height 37
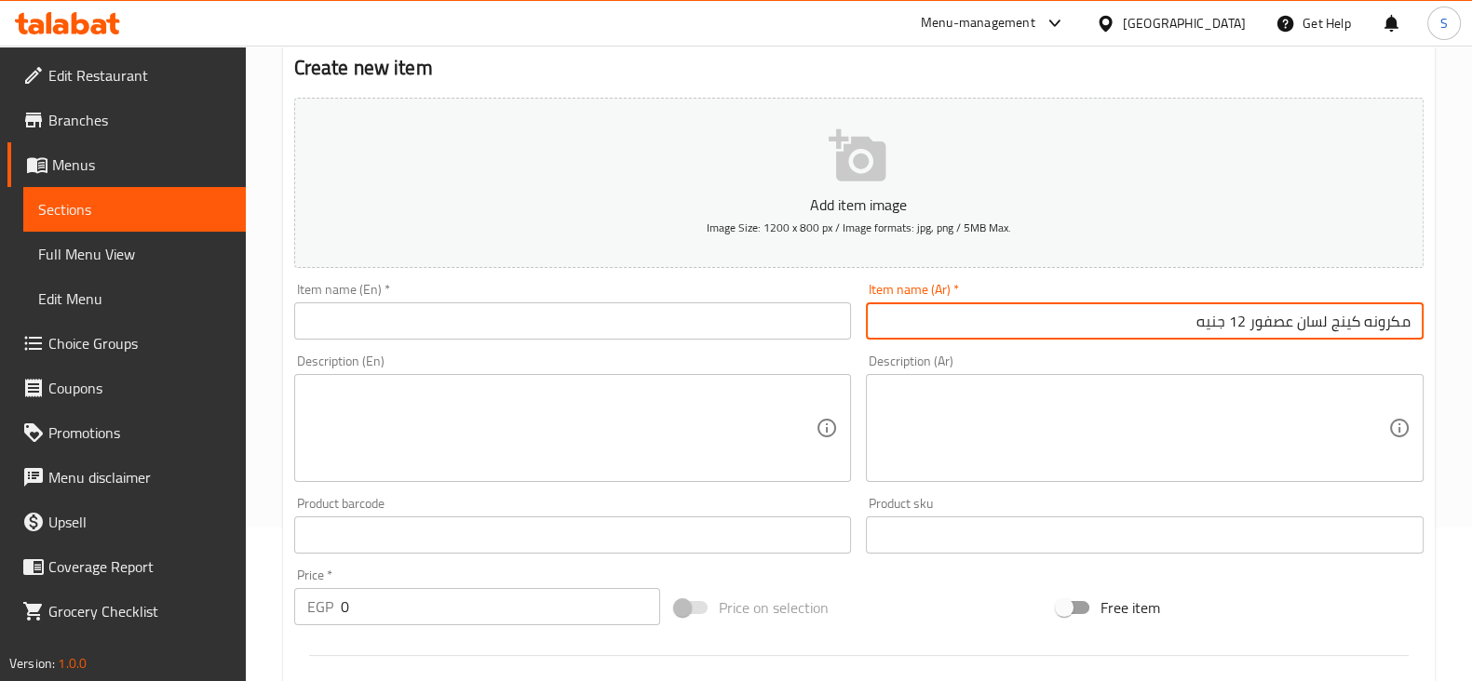
click at [1214, 318] on input "مكرونه كينج لسان عصفور 12 جنيه" at bounding box center [1145, 321] width 558 height 37
click at [1238, 316] on input "مكرونه كينج لسان عصفور 12" at bounding box center [1145, 321] width 558 height 37
type input "مكرونه كينج لسان عصفور"
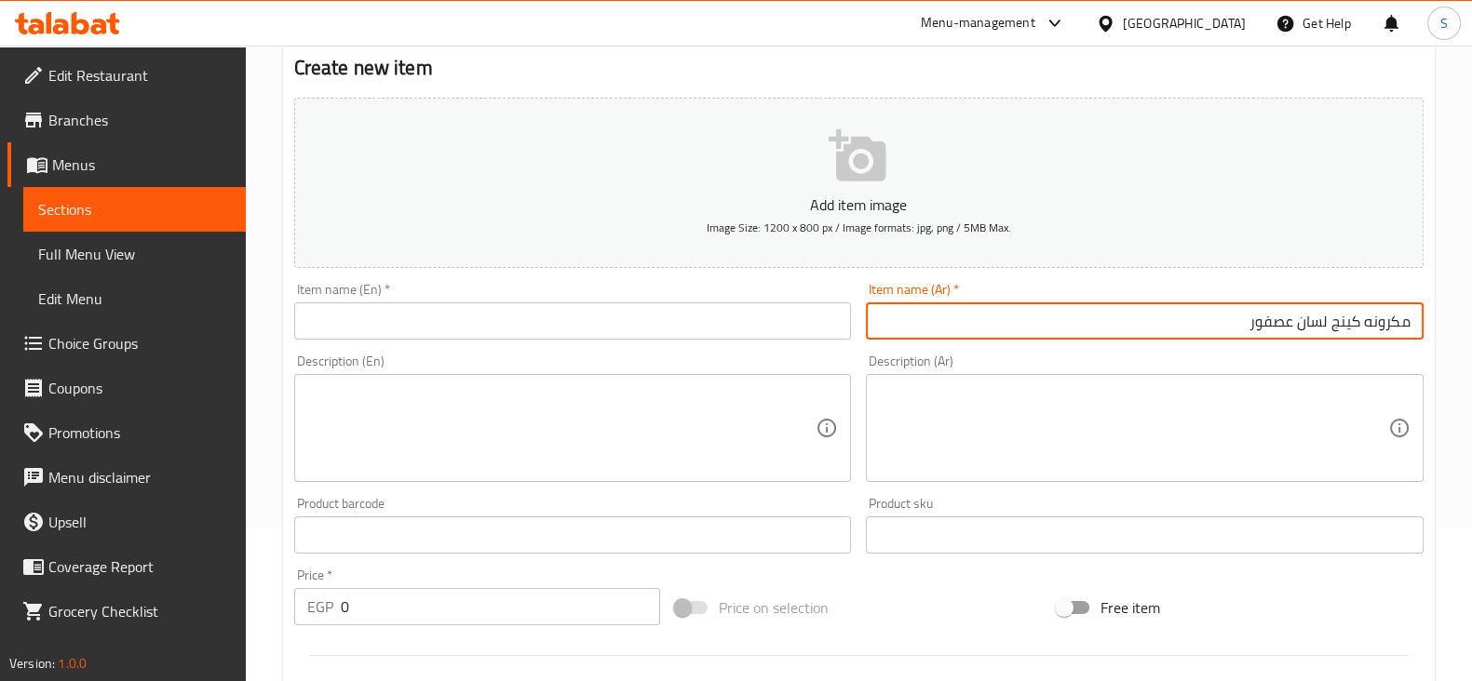
click at [577, 305] on input "text" at bounding box center [573, 321] width 558 height 37
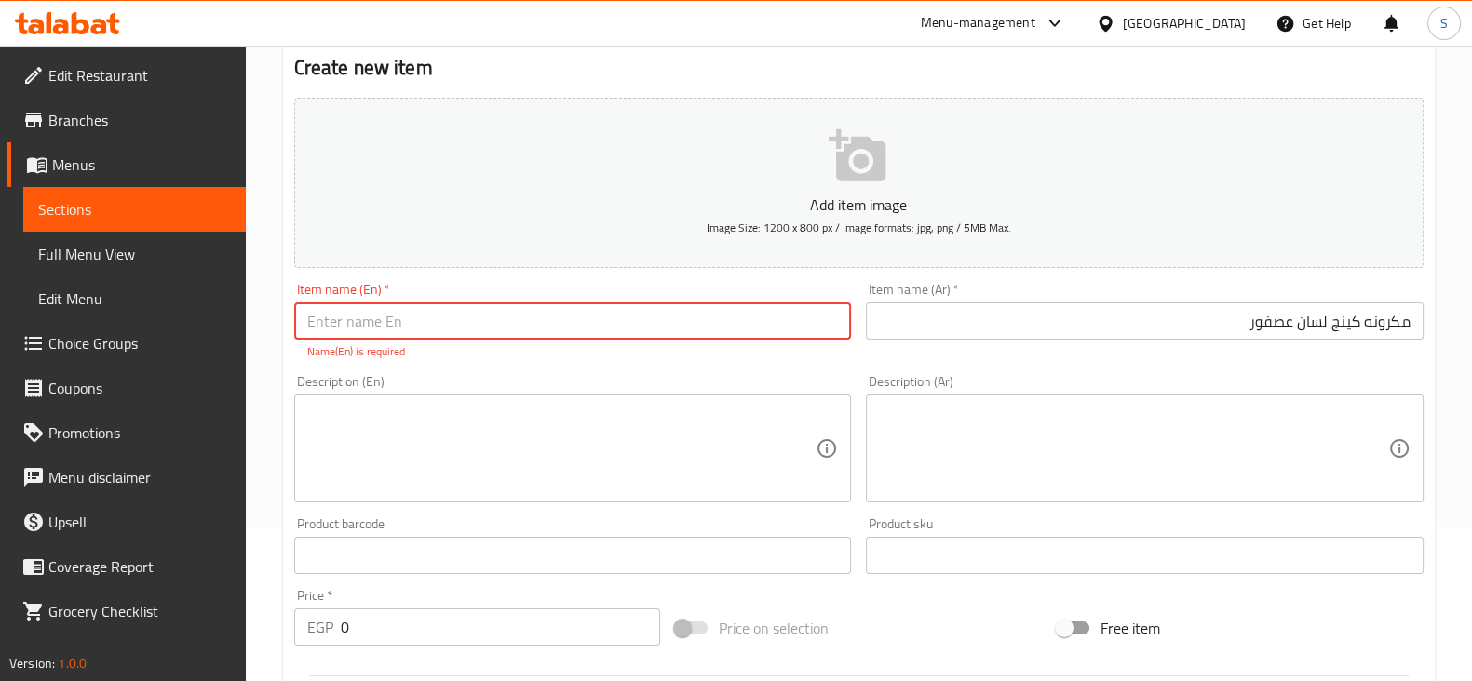
click at [376, 314] on input "text" at bounding box center [573, 321] width 558 height 37
type input "M"
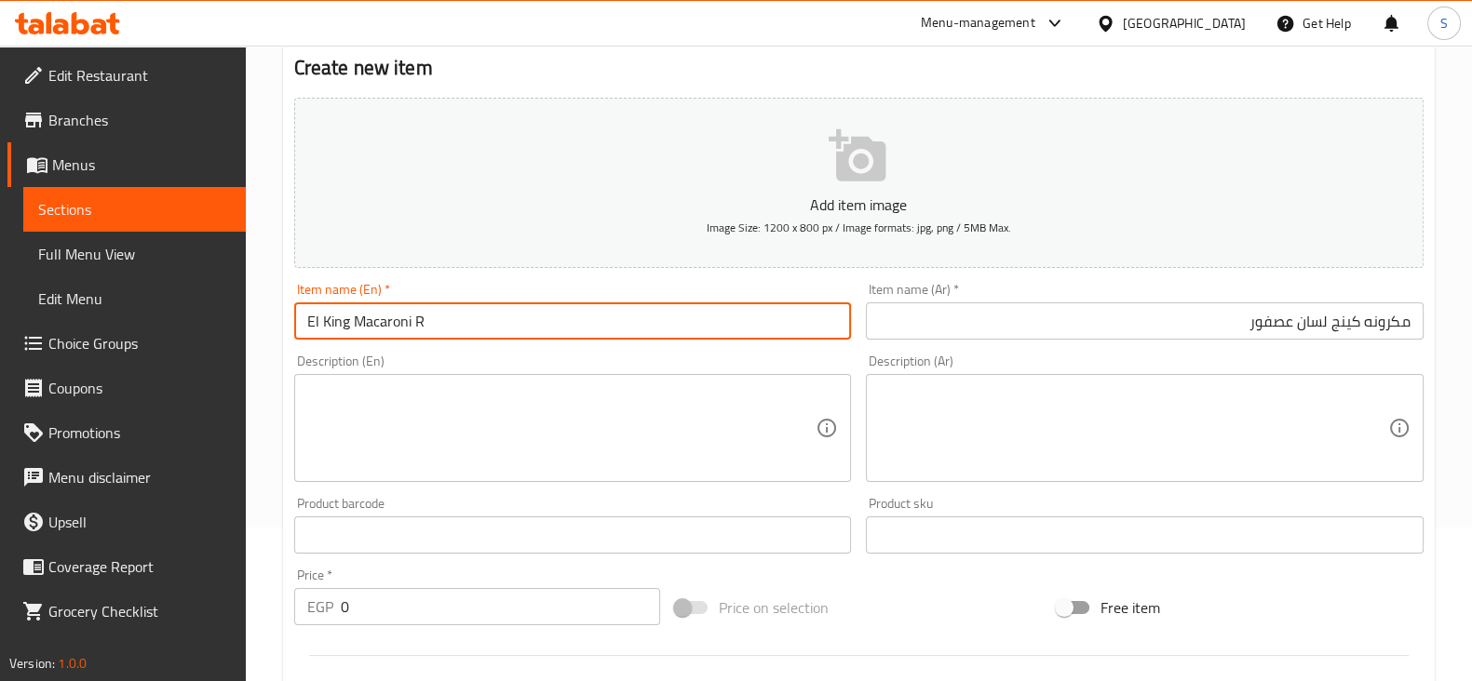
type input "El King Macaroni"
click at [400, 395] on textarea at bounding box center [561, 428] width 509 height 88
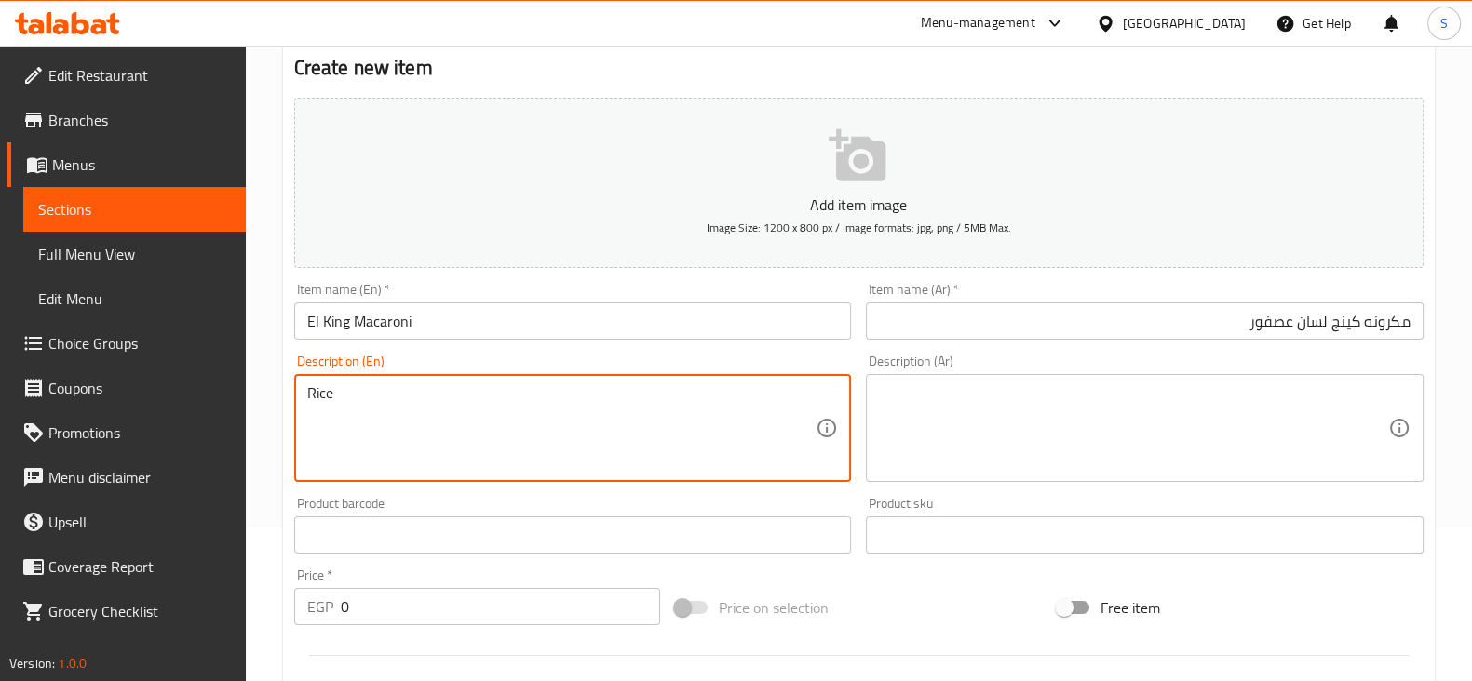
type textarea "Rice"
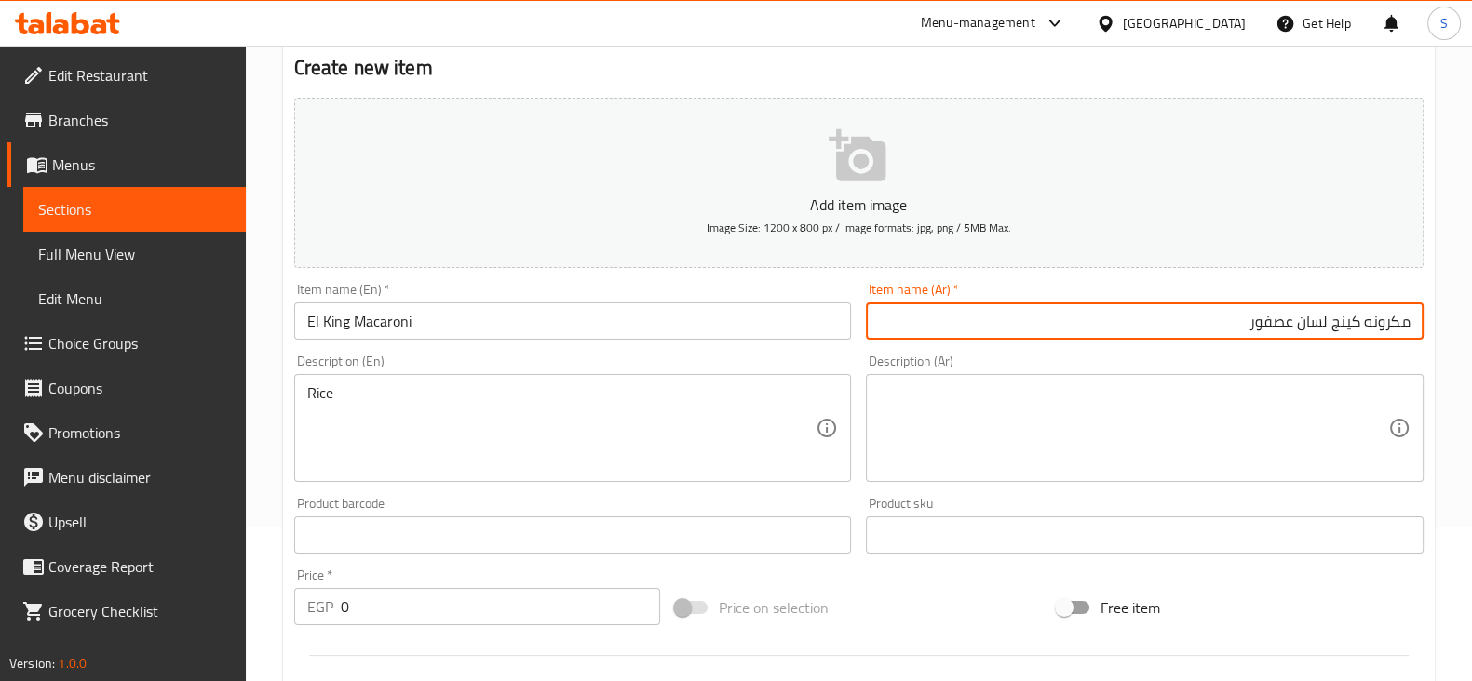
drag, startPoint x: 1247, startPoint y: 320, endPoint x: 1327, endPoint y: 325, distance: 79.3
click at [1327, 325] on input "مكرونه كينج لسان عصفور" at bounding box center [1145, 321] width 558 height 37
type input "مكرونه كينج"
click at [1359, 393] on textarea at bounding box center [1133, 428] width 509 height 88
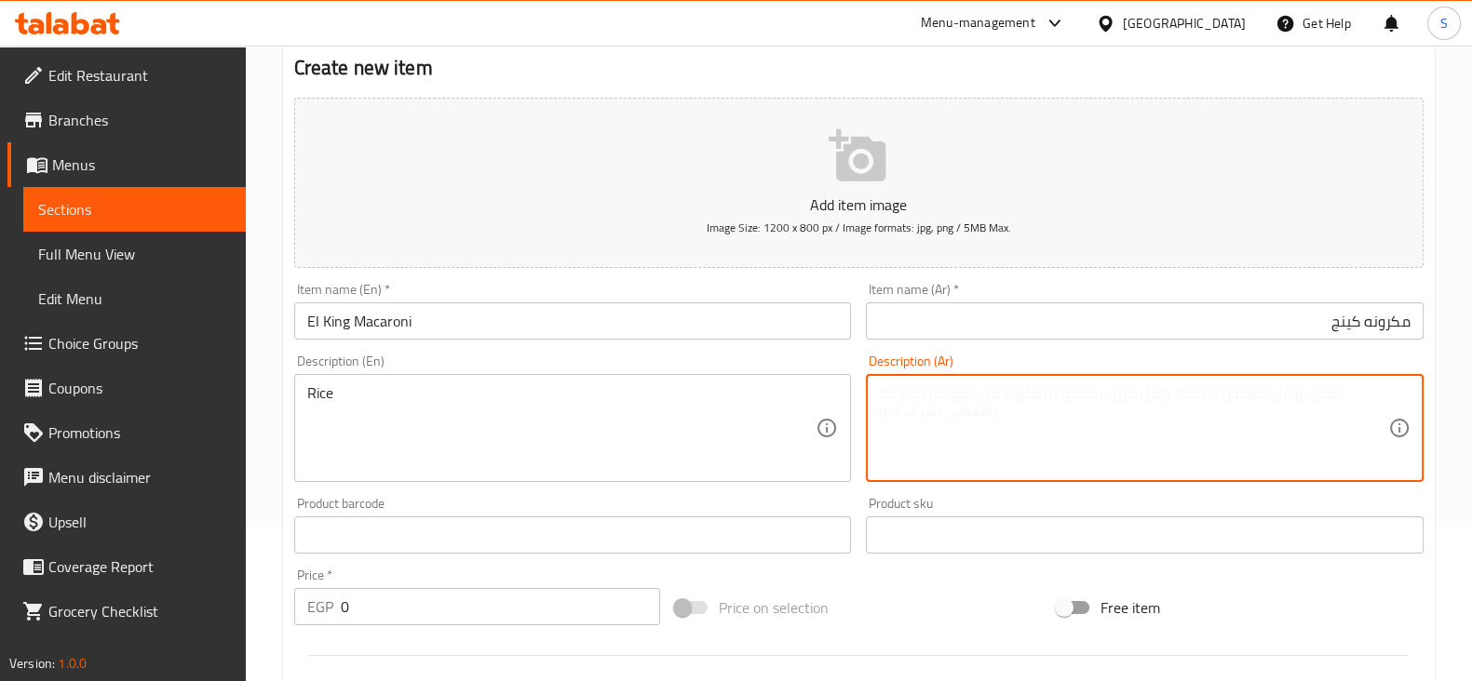
paste textarea "لسان عصفور"
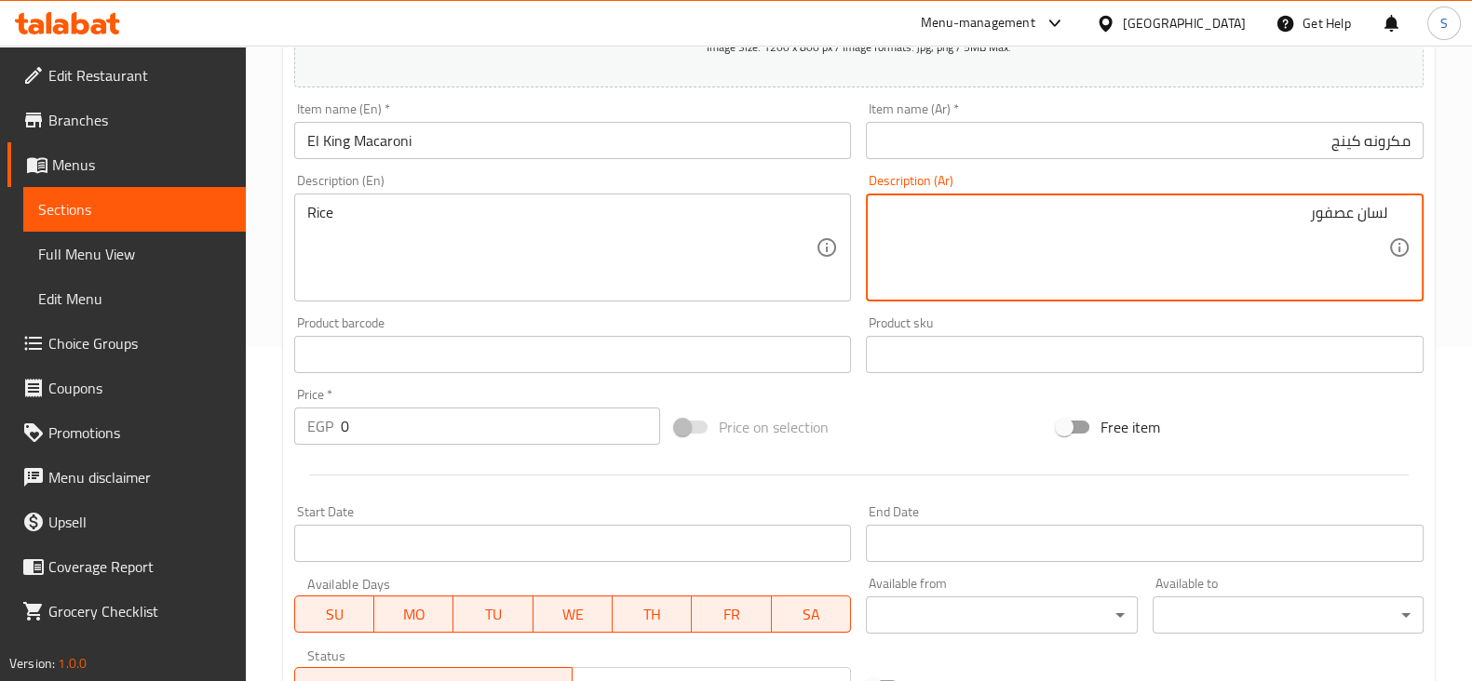
scroll to position [386, 0]
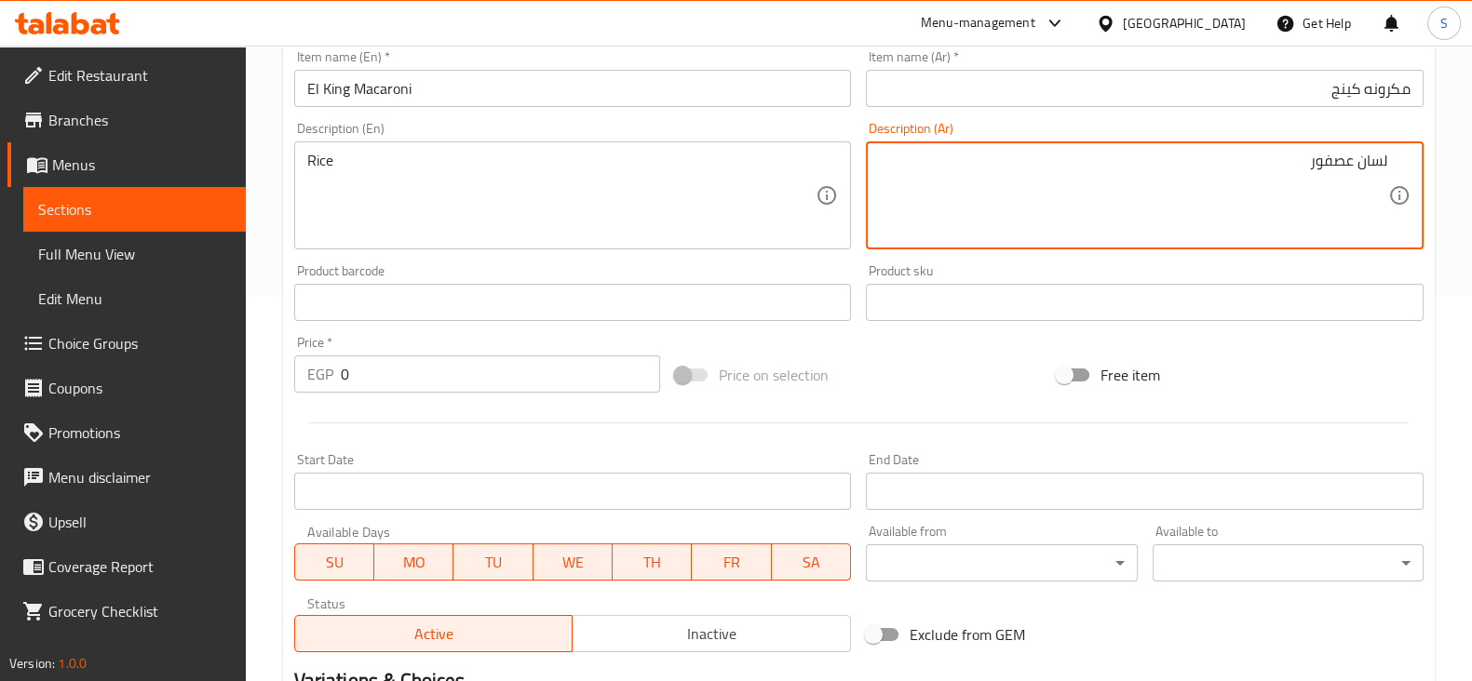
type textarea "لسان عصفور"
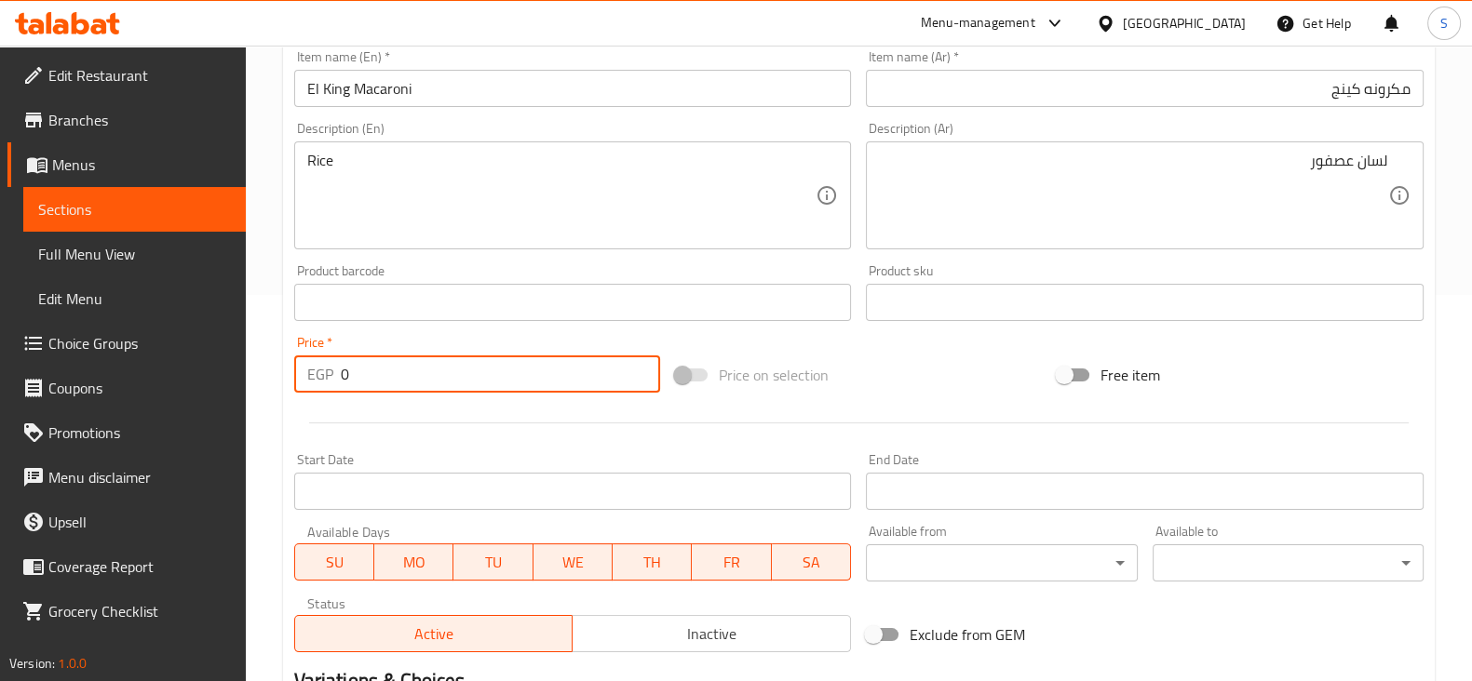
drag, startPoint x: 363, startPoint y: 373, endPoint x: 308, endPoint y: 374, distance: 54.9
click at [310, 374] on div "EGP 0 Price *" at bounding box center [477, 374] width 367 height 37
type input "12"
click at [440, 416] on div at bounding box center [859, 423] width 1144 height 46
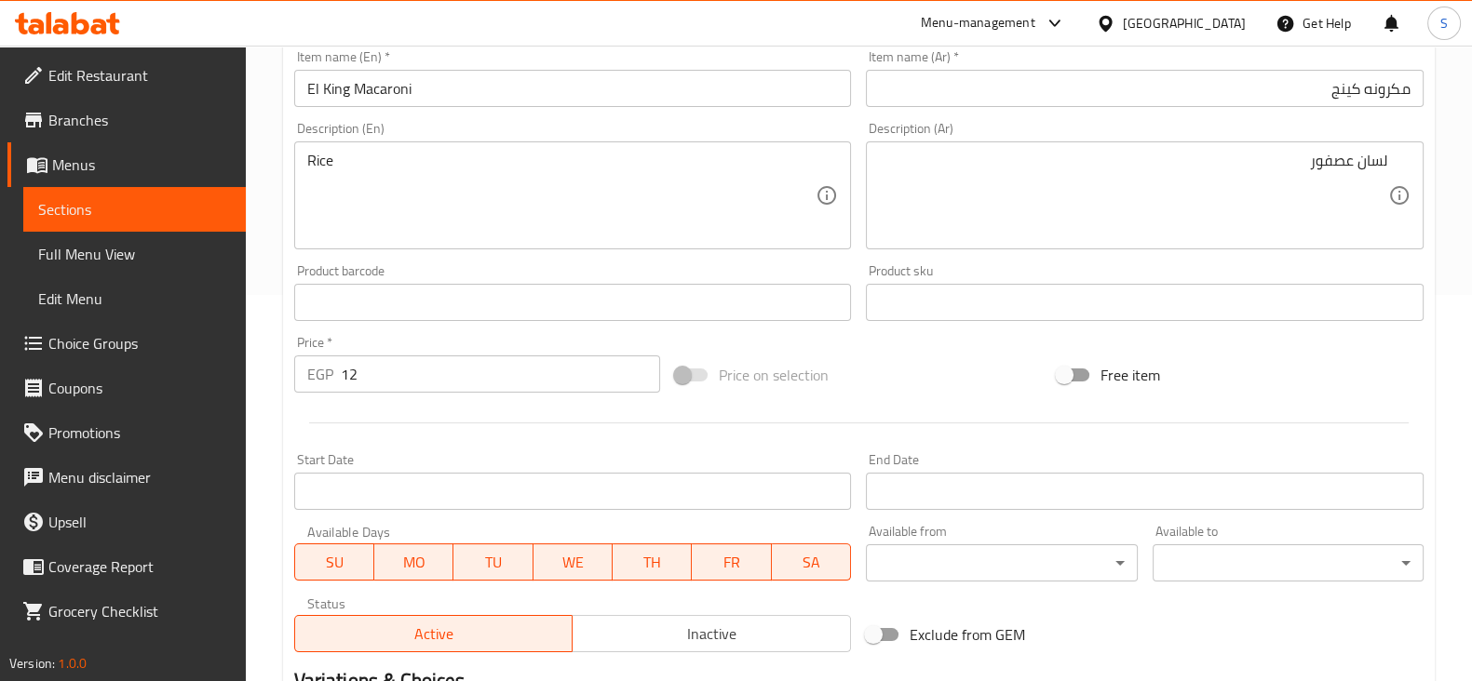
scroll to position [633, 0]
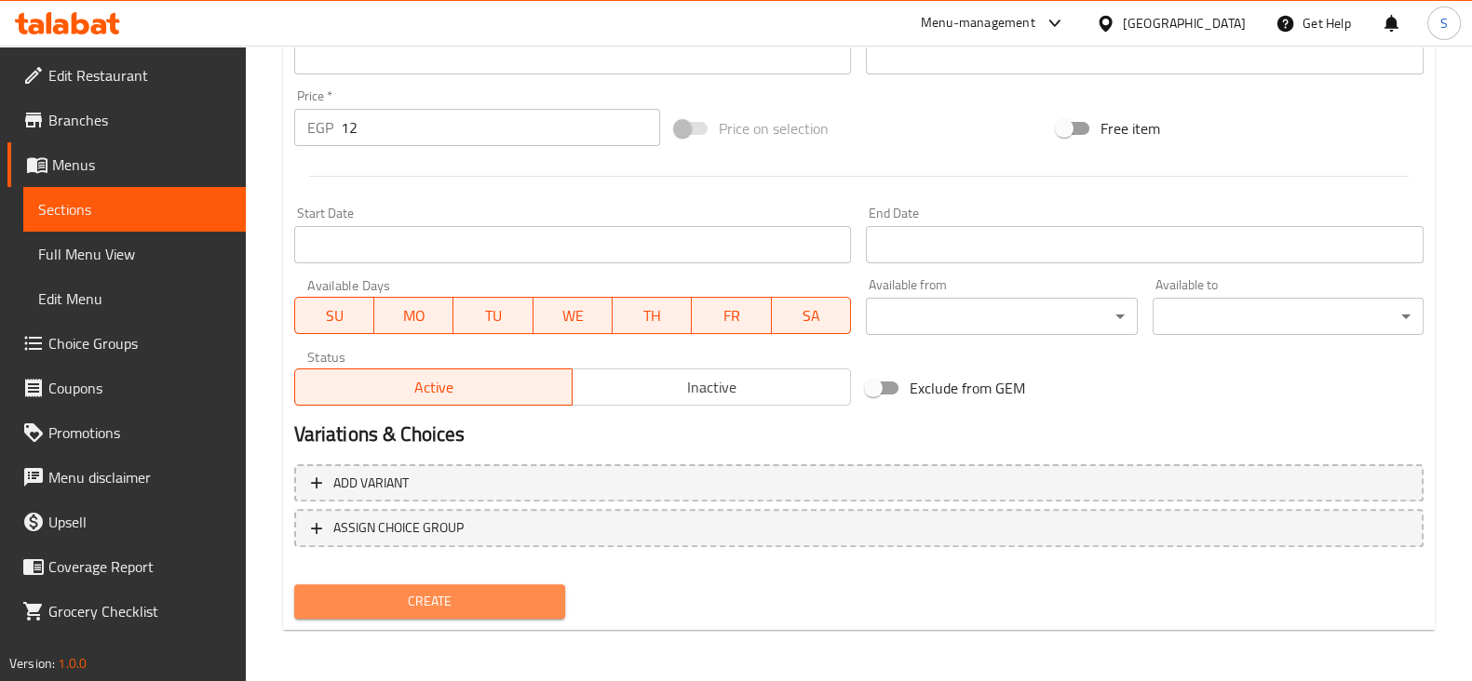
click at [443, 600] on span "Create" at bounding box center [429, 601] width 241 height 23
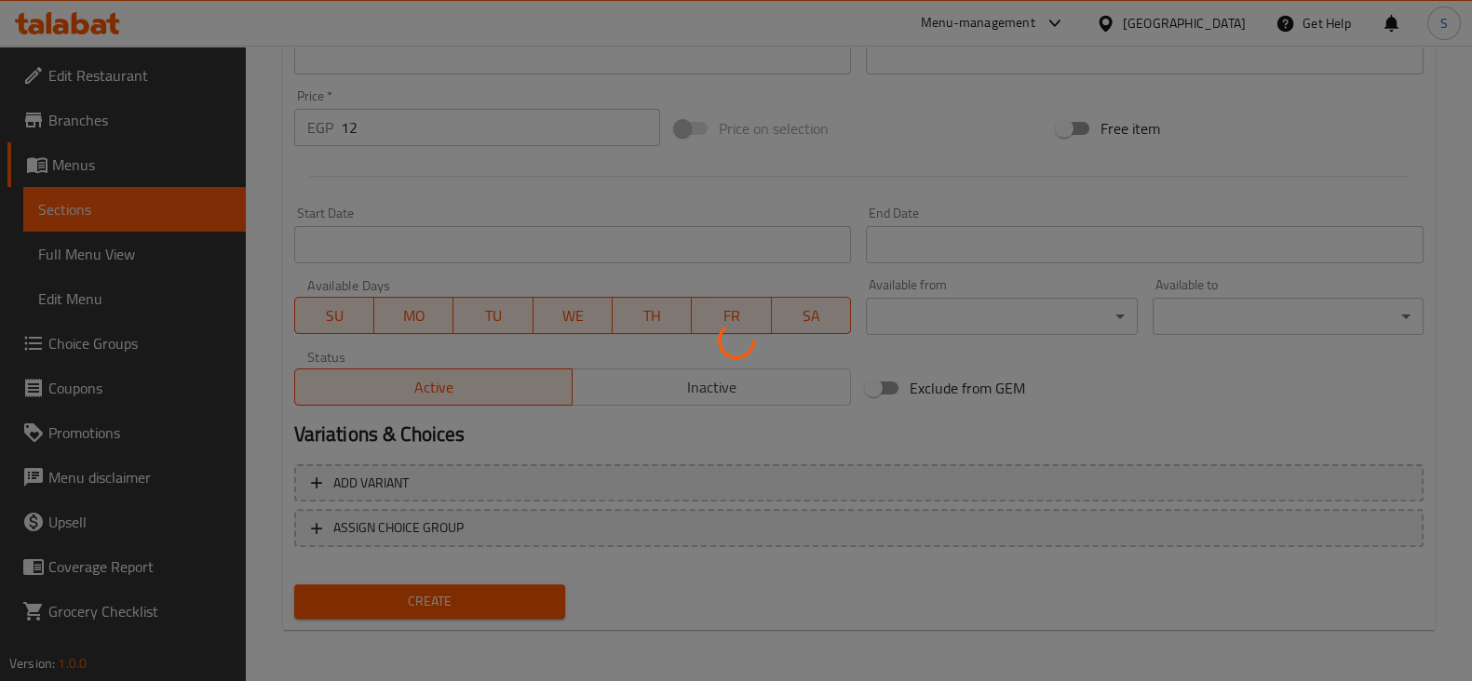
type input "0"
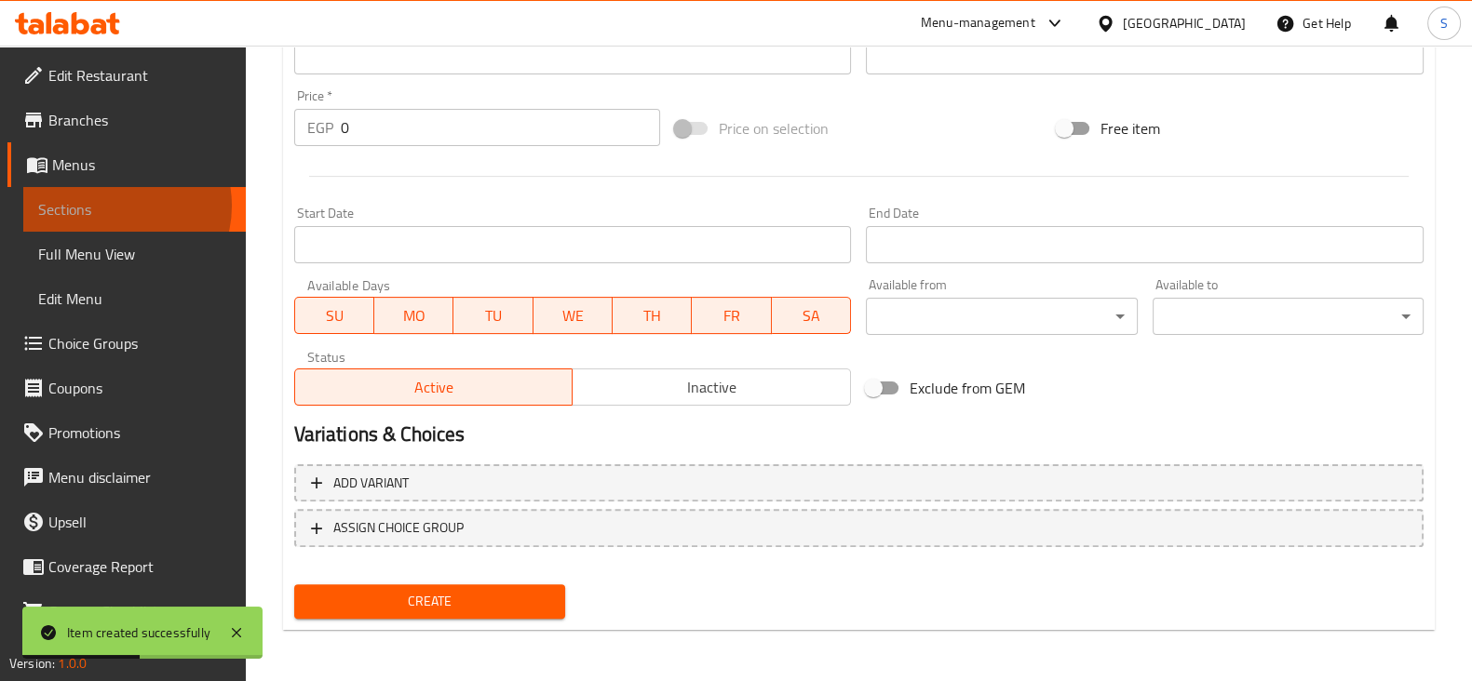
click at [113, 206] on span "Sections" at bounding box center [134, 209] width 193 height 22
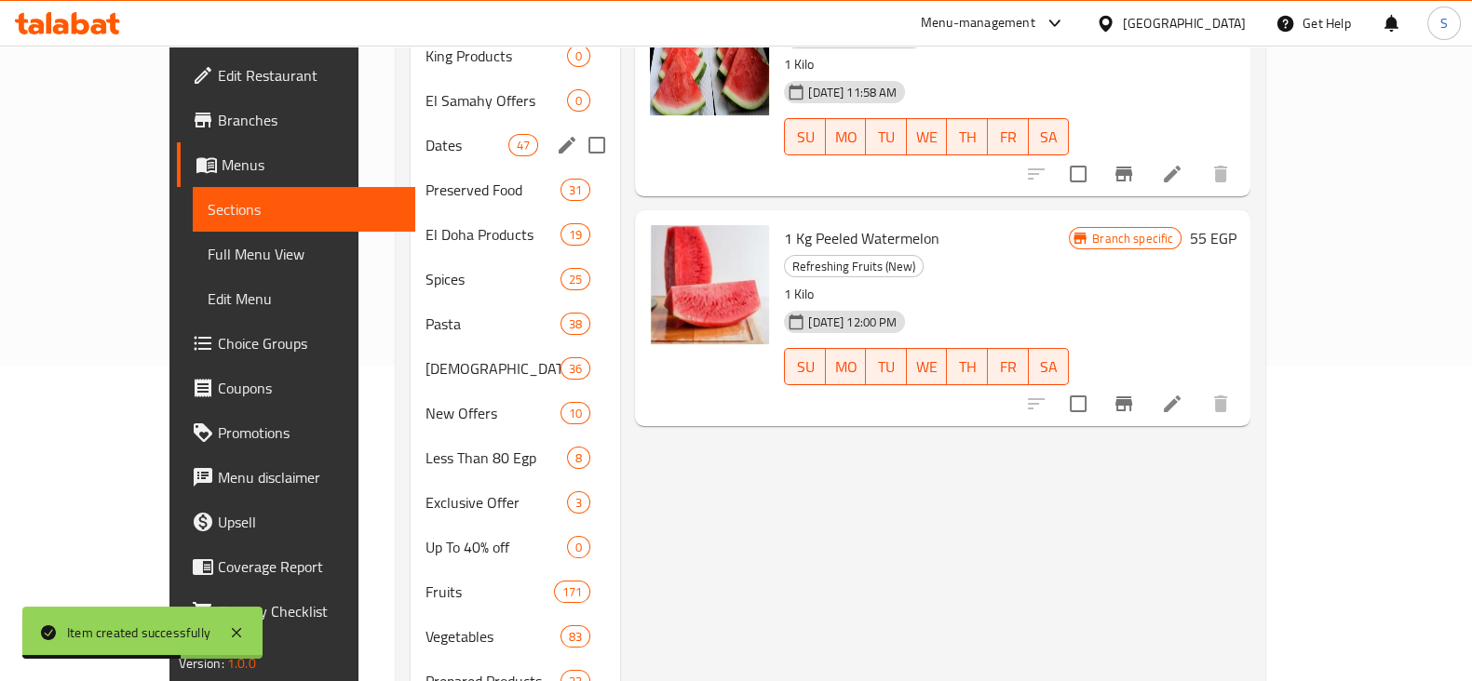
scroll to position [83, 0]
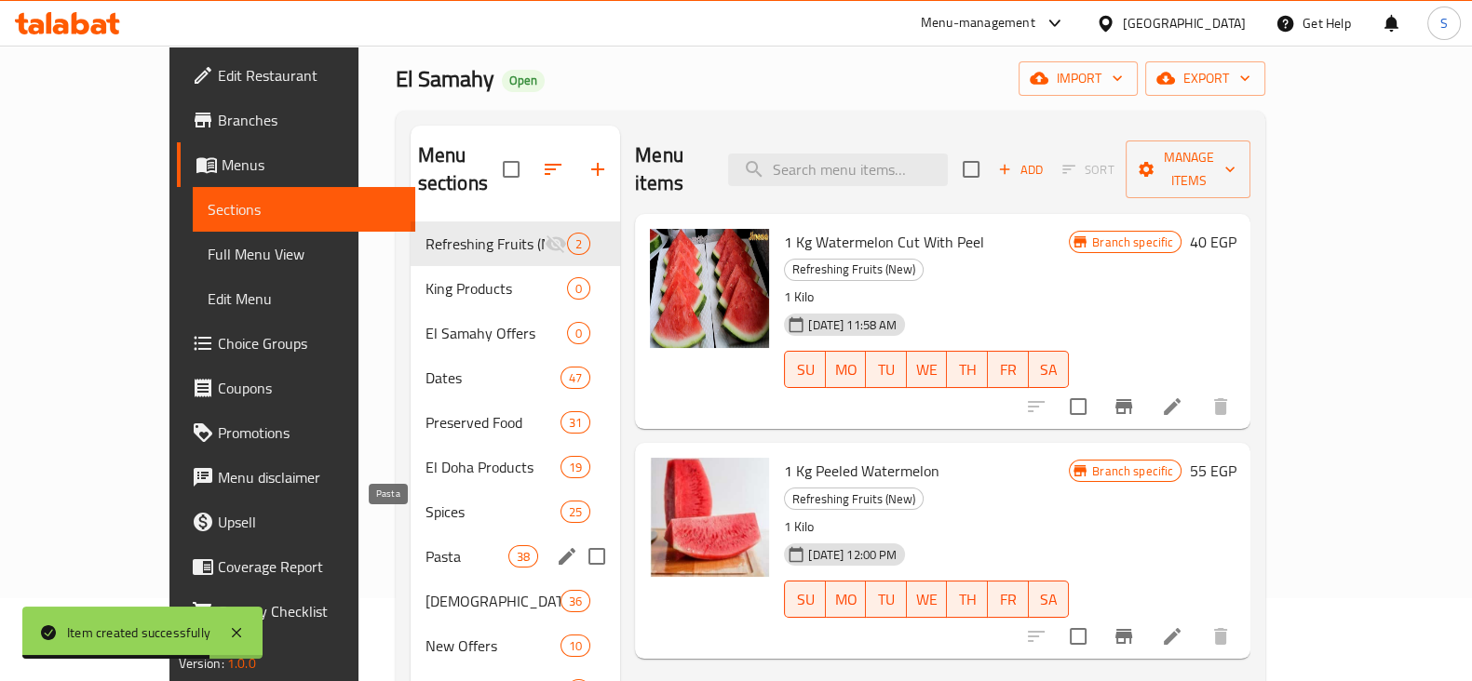
click at [425, 546] on span "Pasta" at bounding box center [466, 557] width 83 height 22
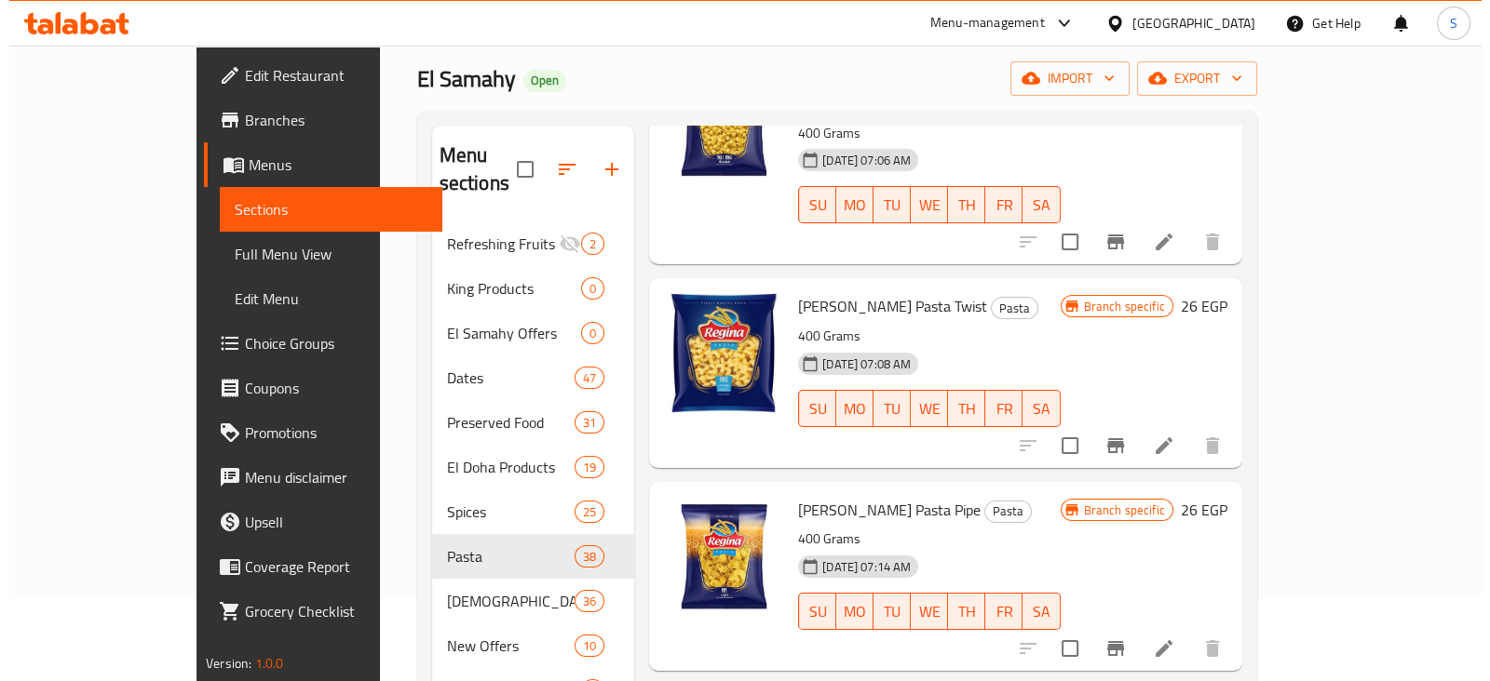
scroll to position [582, 0]
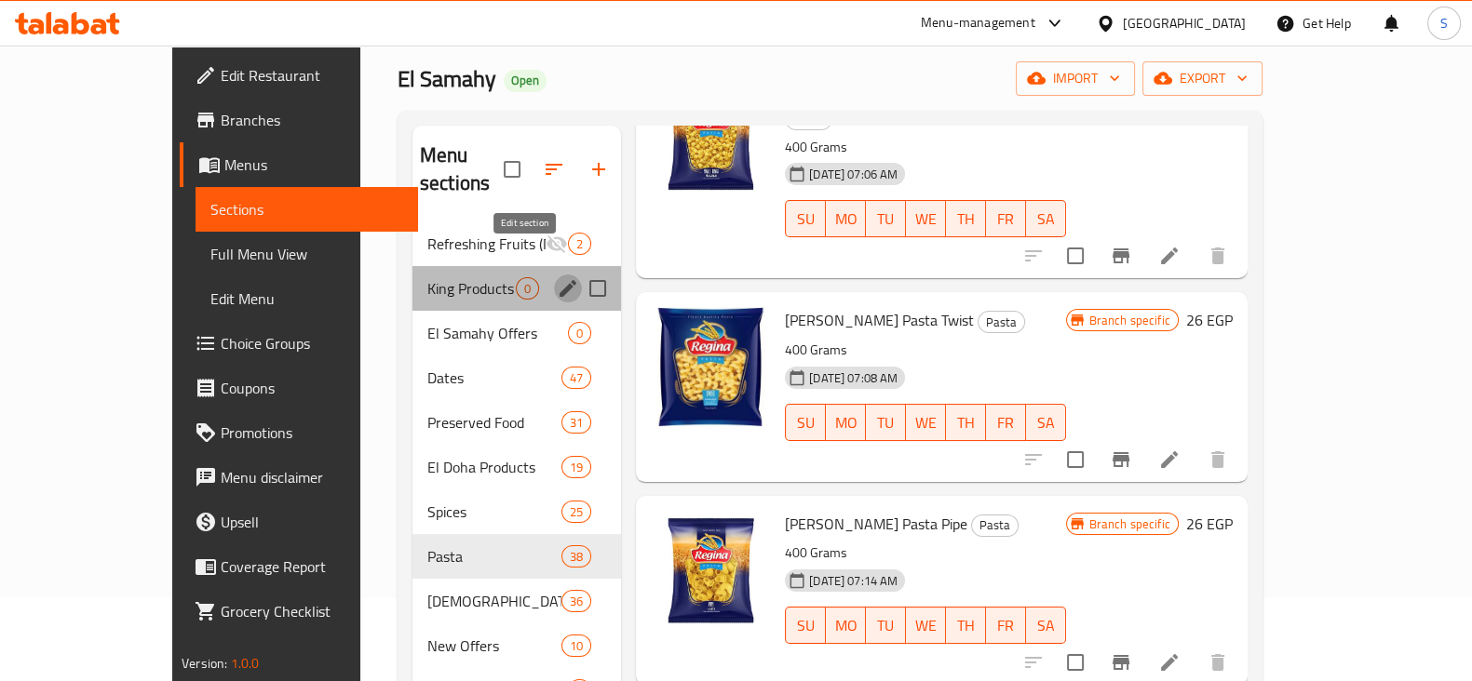
click at [557, 277] on icon "edit" at bounding box center [568, 288] width 22 height 22
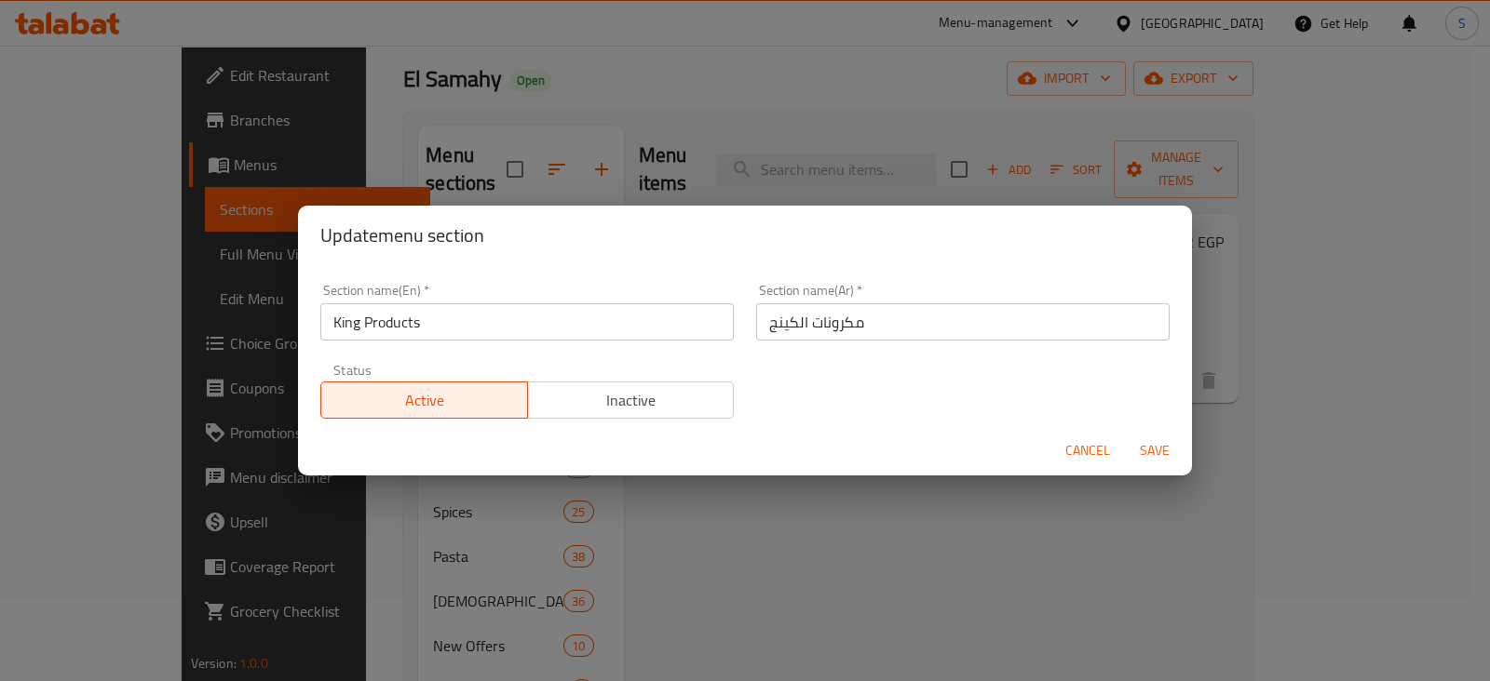
click at [652, 402] on span "Inactive" at bounding box center [631, 400] width 192 height 27
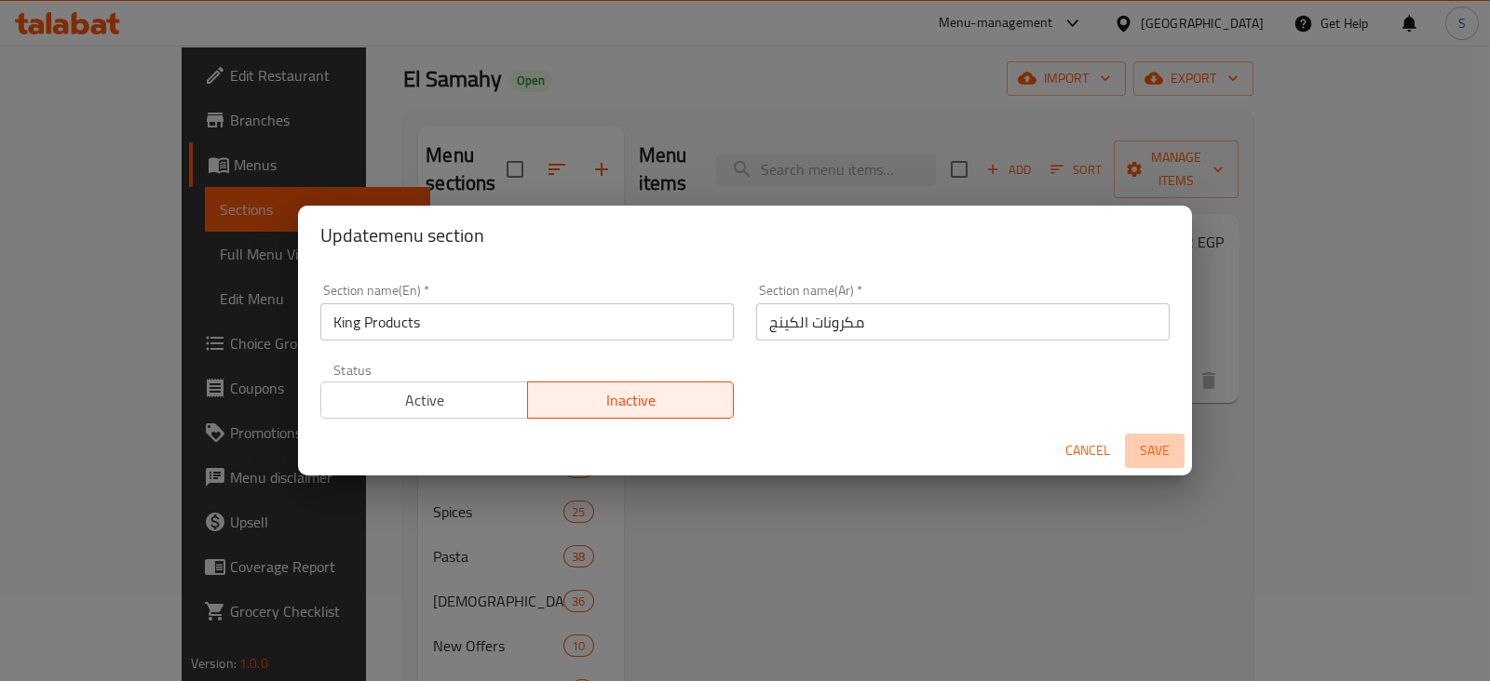
click at [1151, 442] on span "Save" at bounding box center [1154, 450] width 45 height 23
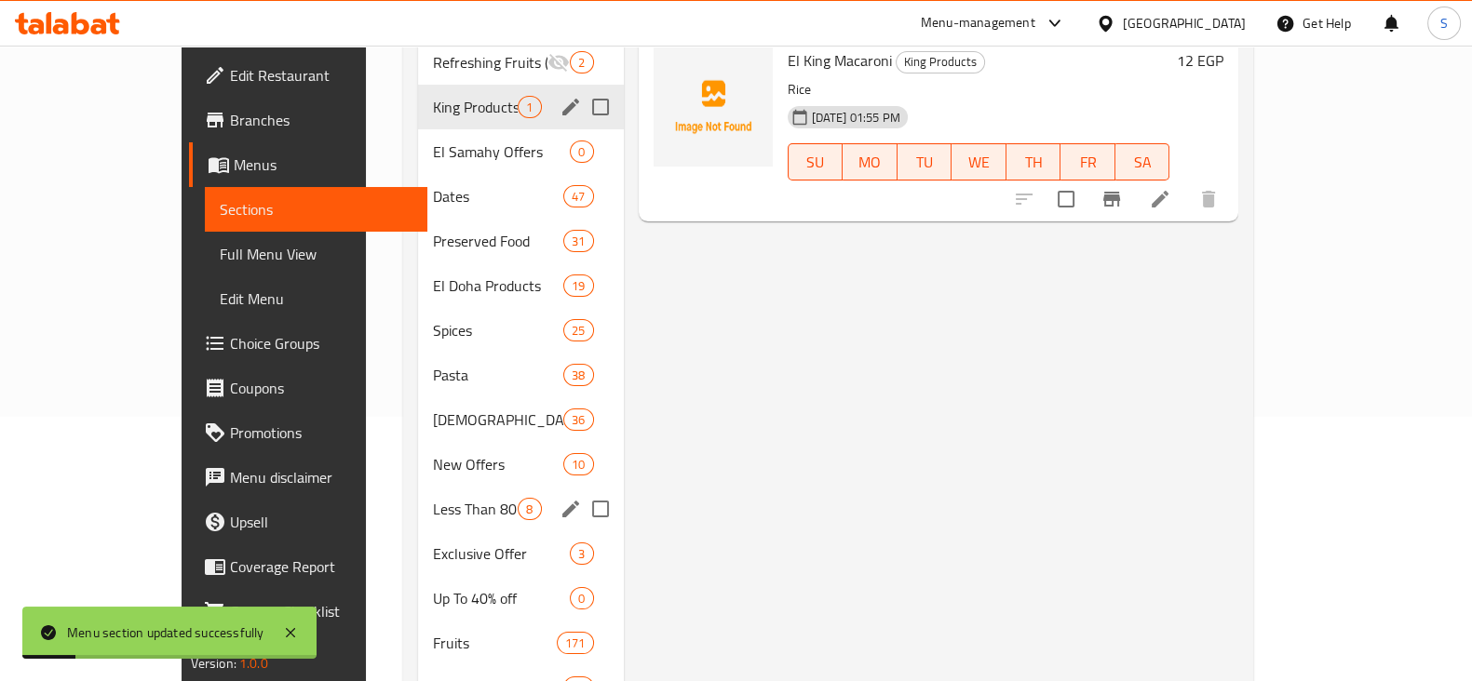
scroll to position [316, 0]
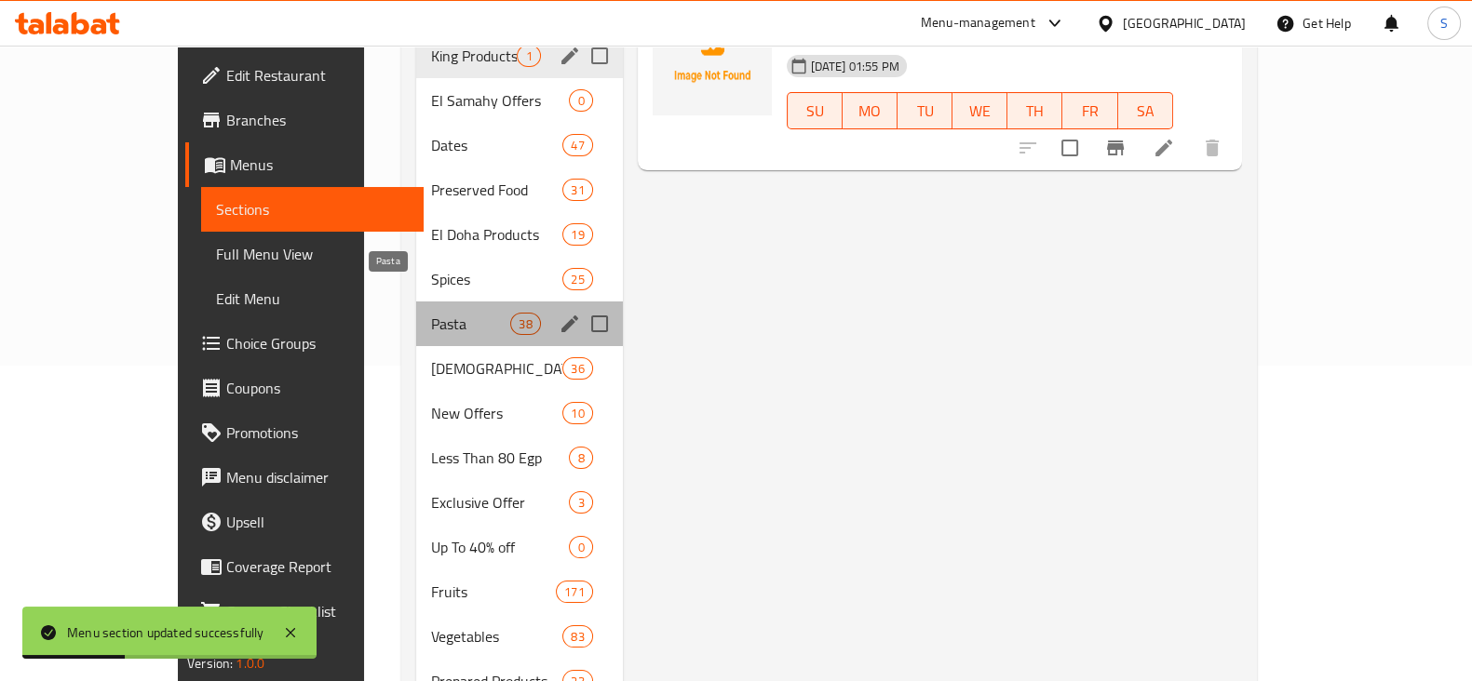
click at [431, 313] on span "Pasta" at bounding box center [470, 324] width 79 height 22
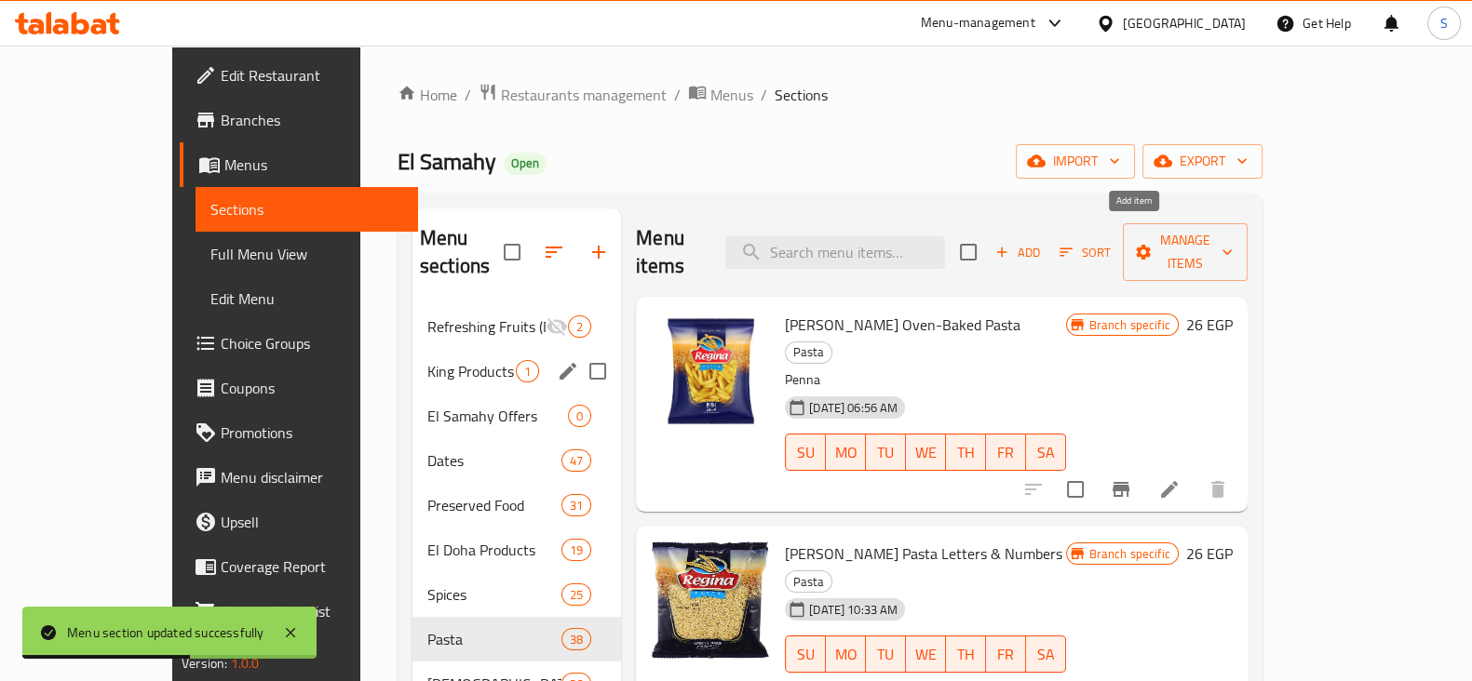
click at [1043, 242] on span "Add" at bounding box center [1017, 252] width 50 height 21
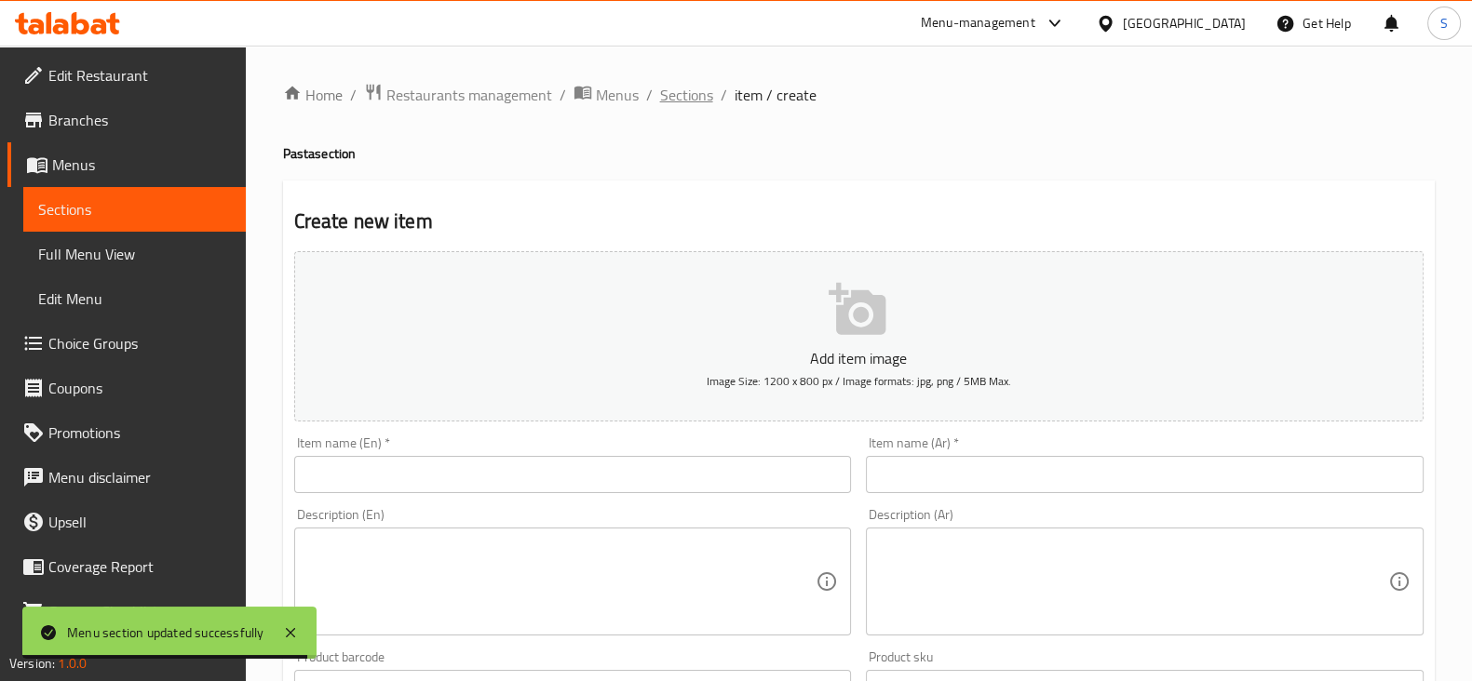
click at [682, 95] on span "Sections" at bounding box center [686, 95] width 53 height 22
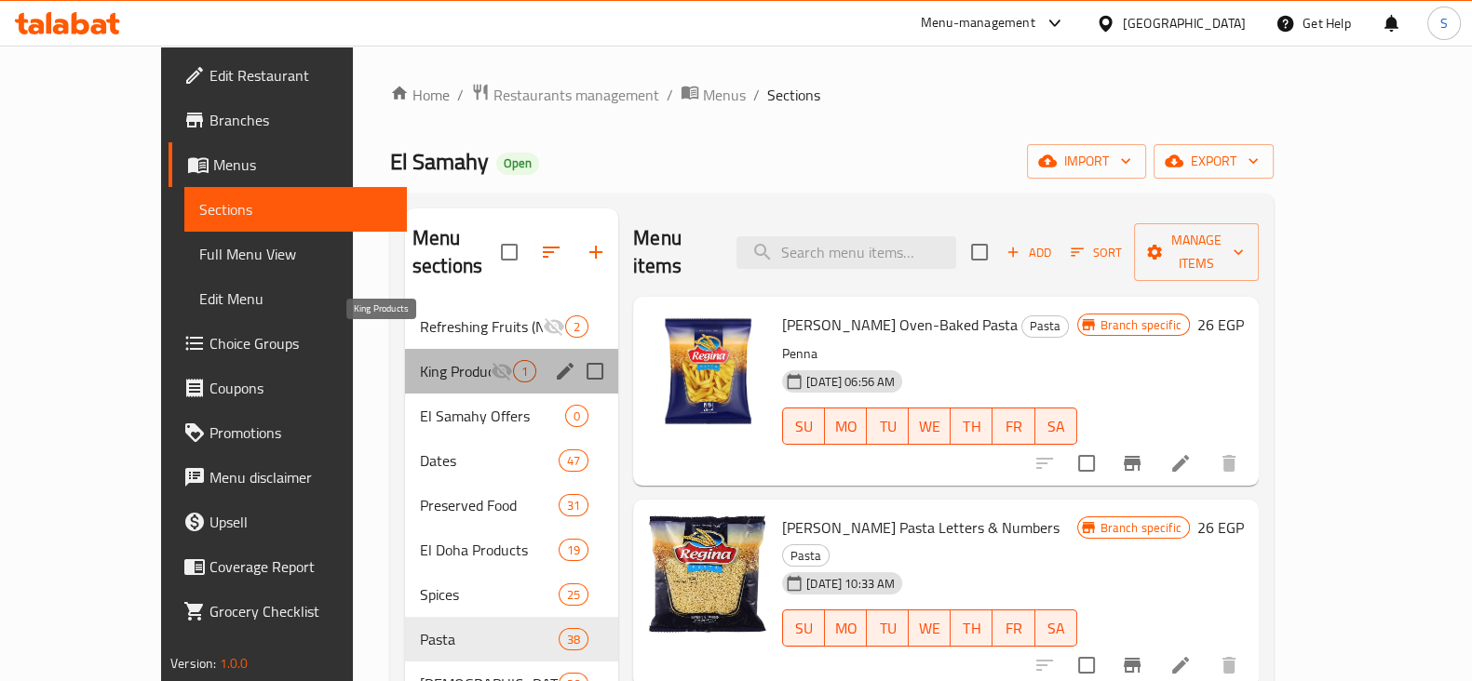
click at [420, 360] on span "King Products" at bounding box center [455, 371] width 71 height 22
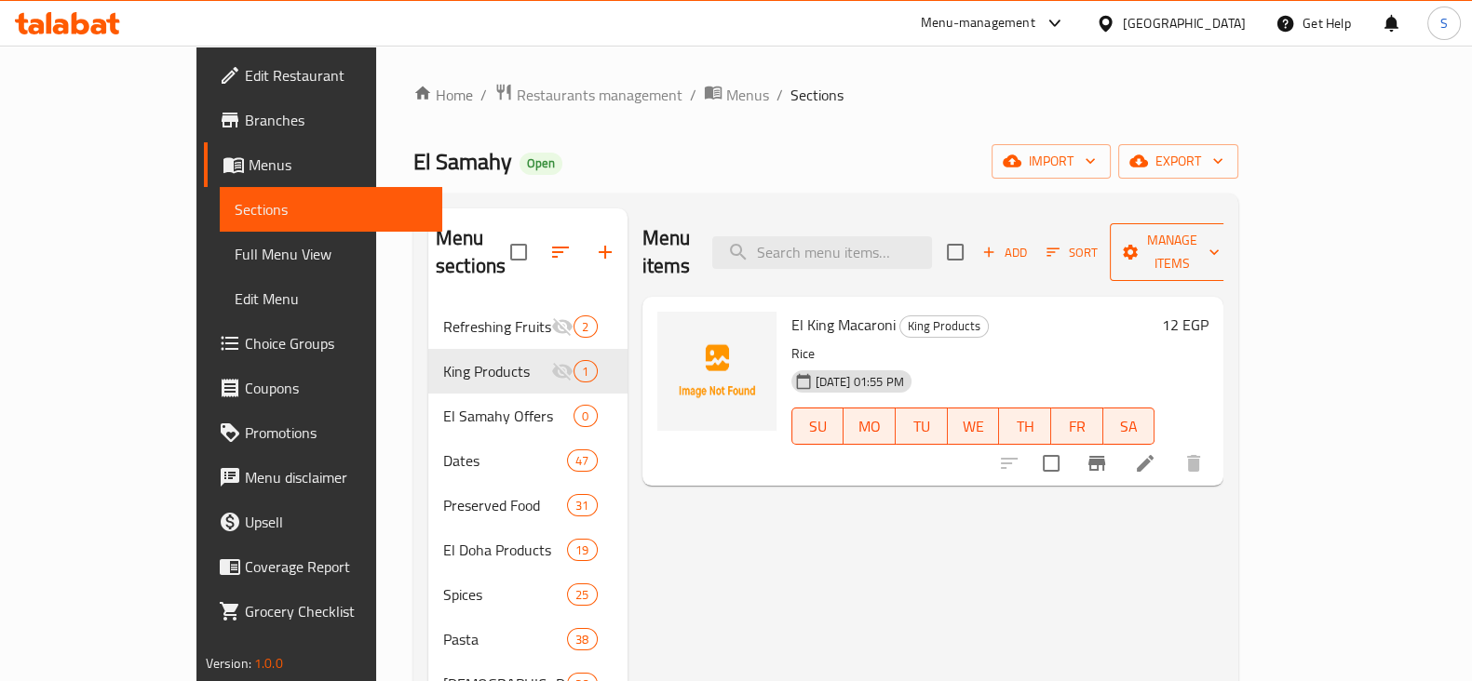
click at [1220, 235] on span "Manage items" at bounding box center [1172, 252] width 95 height 47
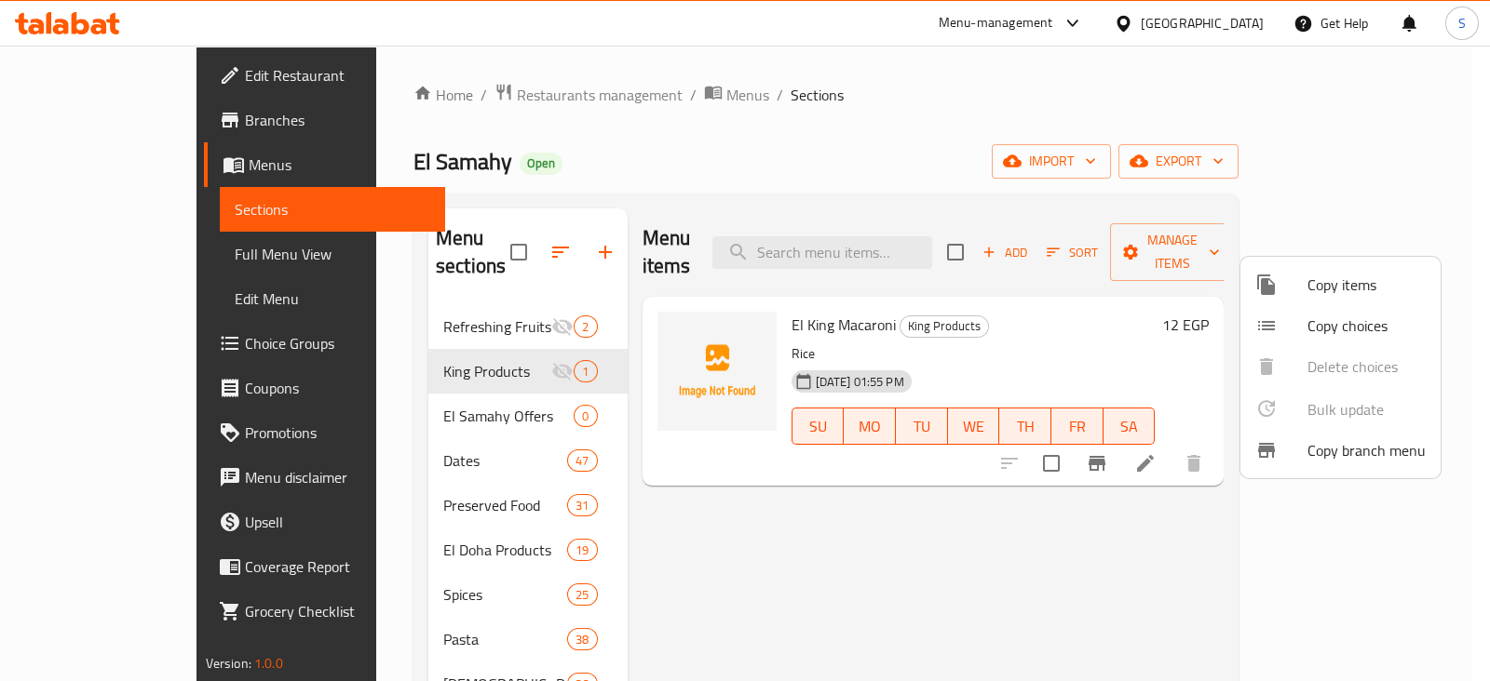
click at [1326, 279] on span "Copy items" at bounding box center [1366, 285] width 118 height 22
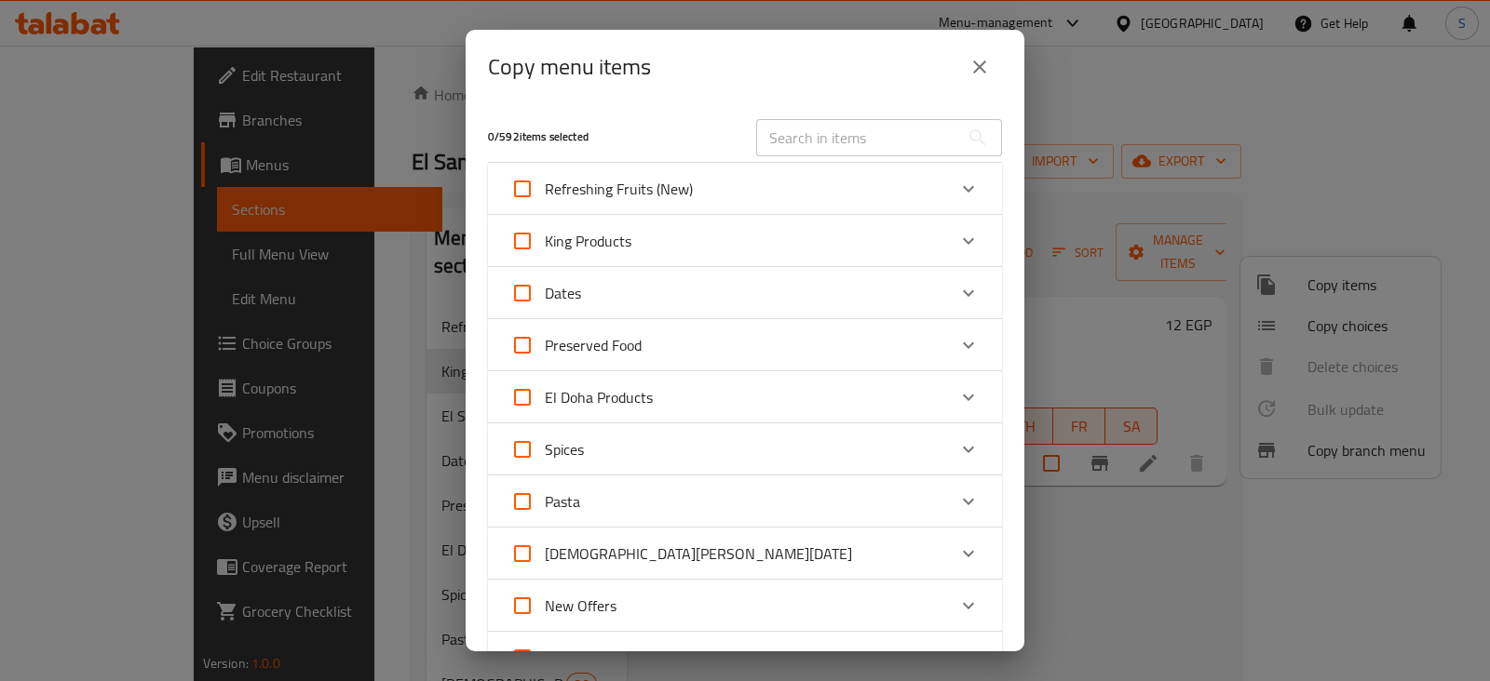
click at [667, 239] on div "King Products" at bounding box center [728, 241] width 436 height 45
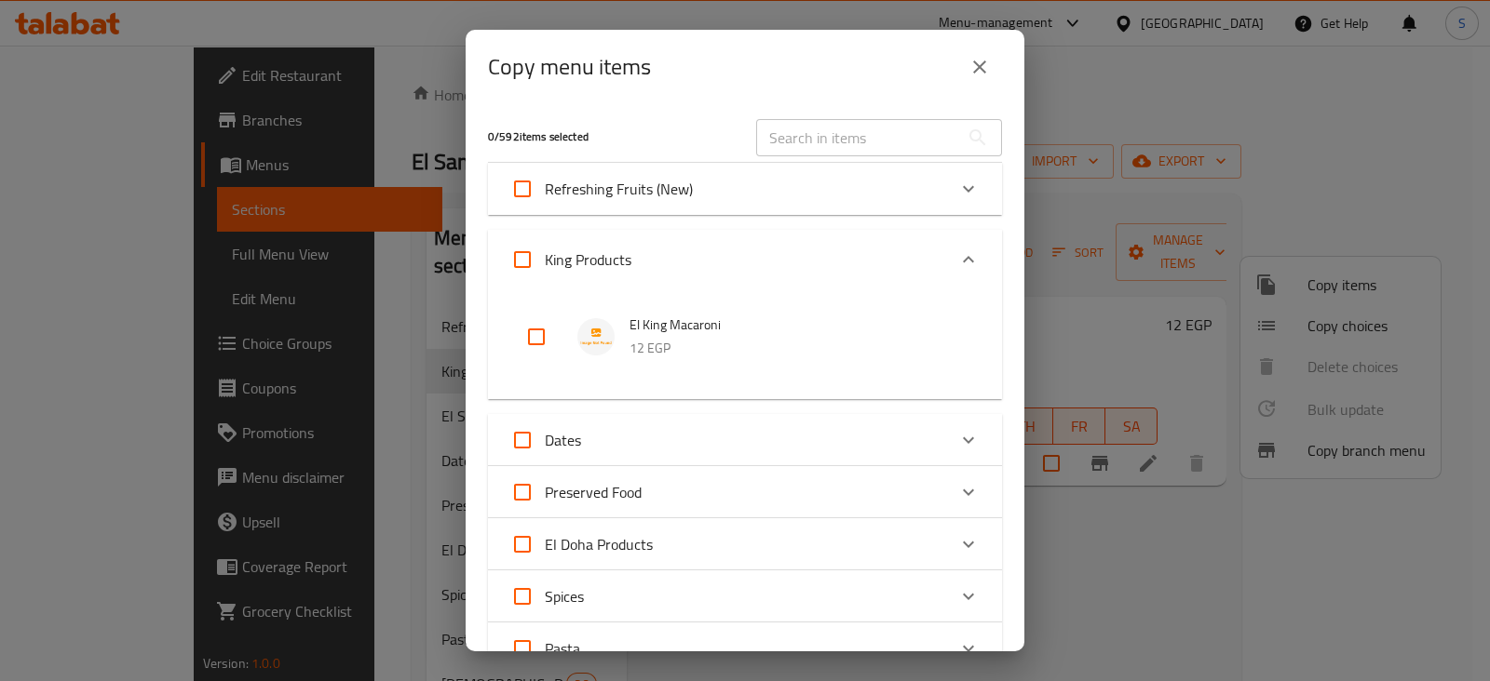
click at [532, 334] on input "checkbox" at bounding box center [536, 337] width 45 height 45
checkbox input "true"
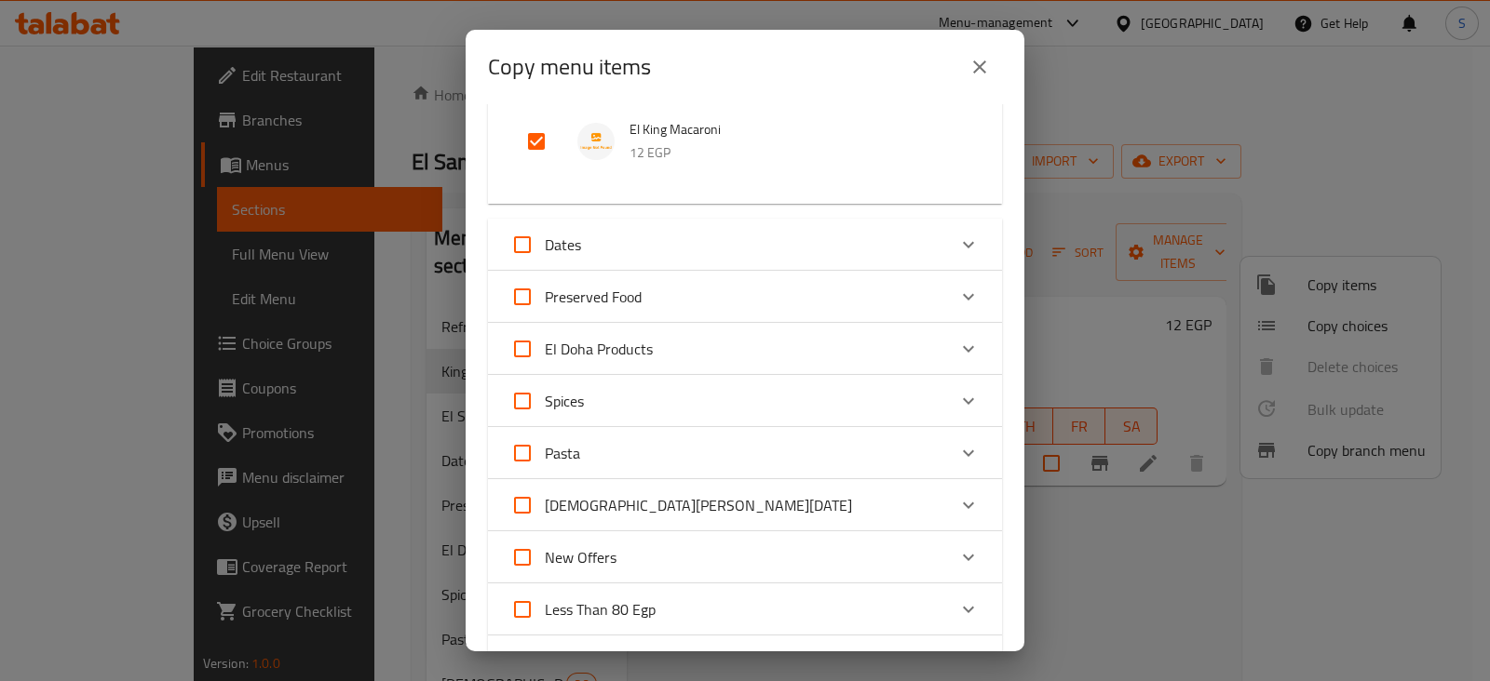
scroll to position [814, 0]
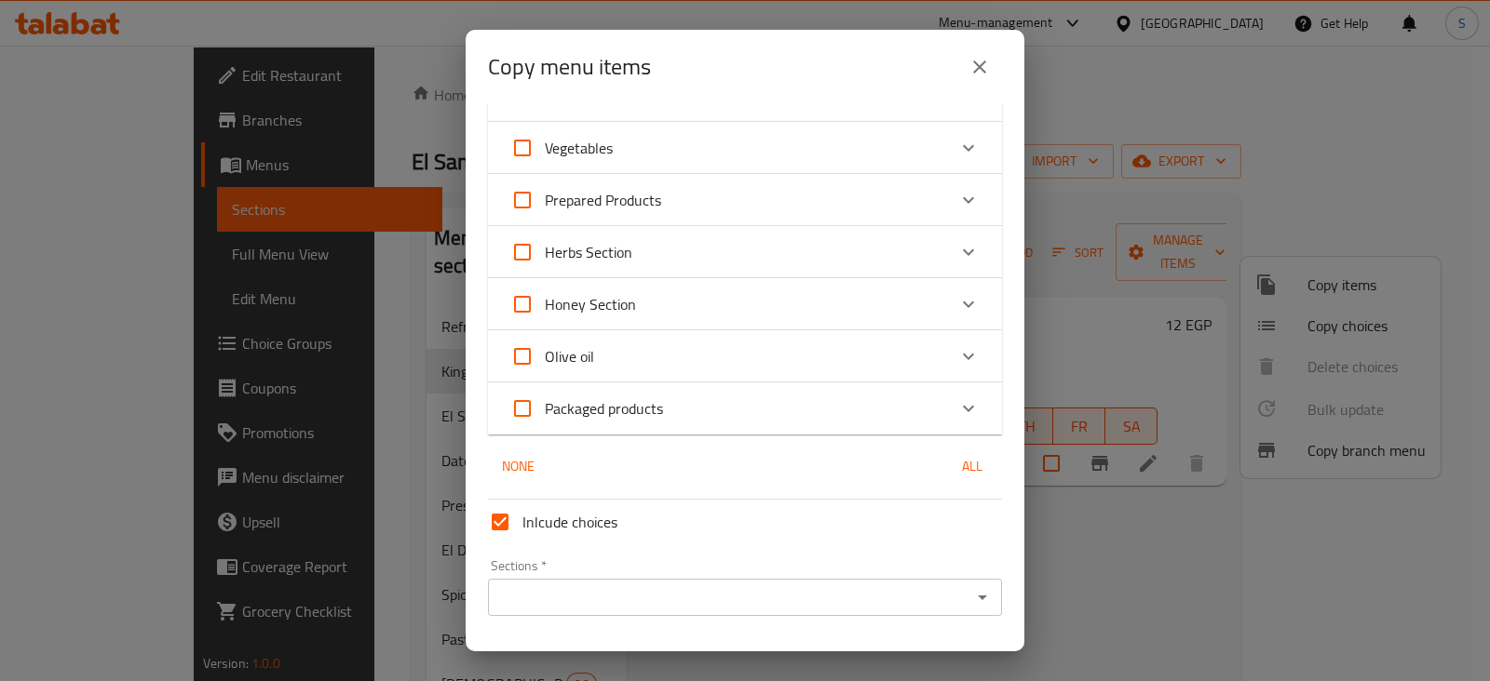
click at [671, 597] on input "Sections   *" at bounding box center [729, 598] width 472 height 26
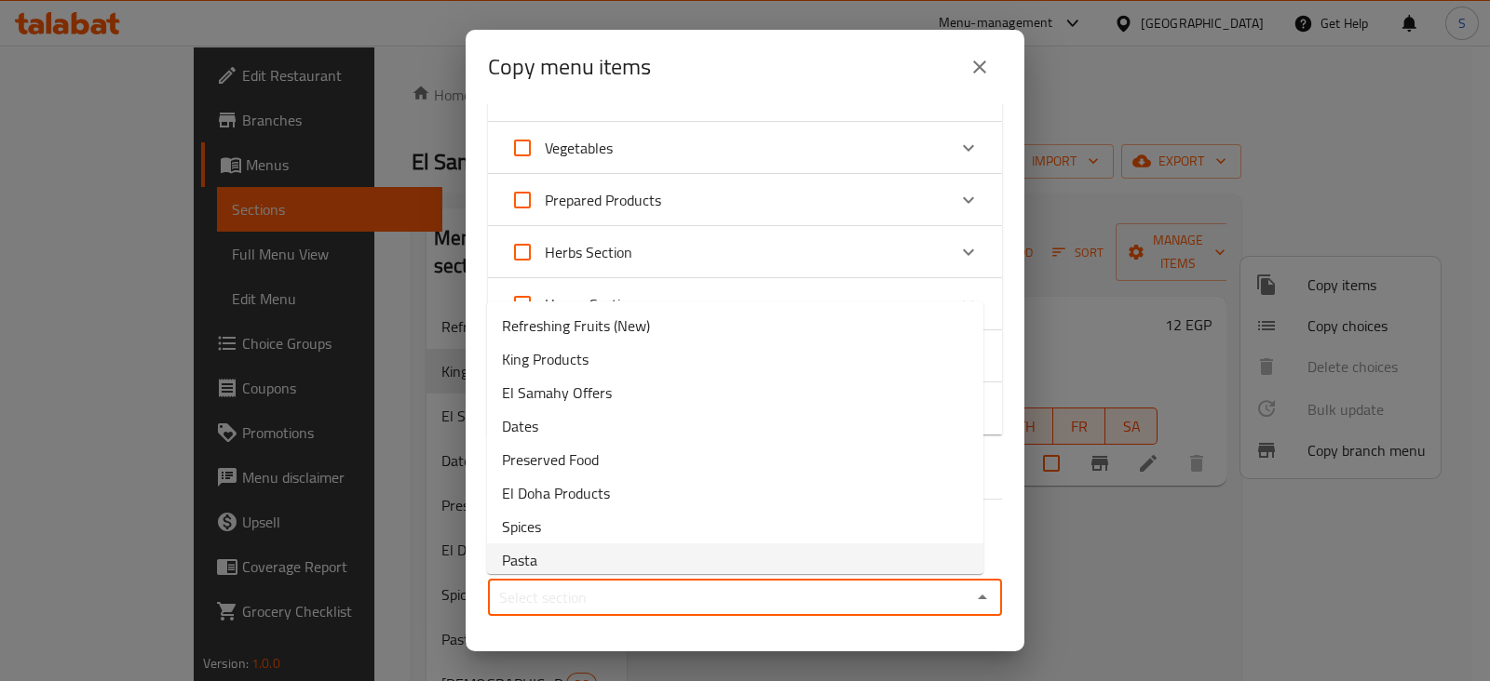
click at [541, 556] on li "Pasta" at bounding box center [735, 561] width 496 height 34
type input "Pasta"
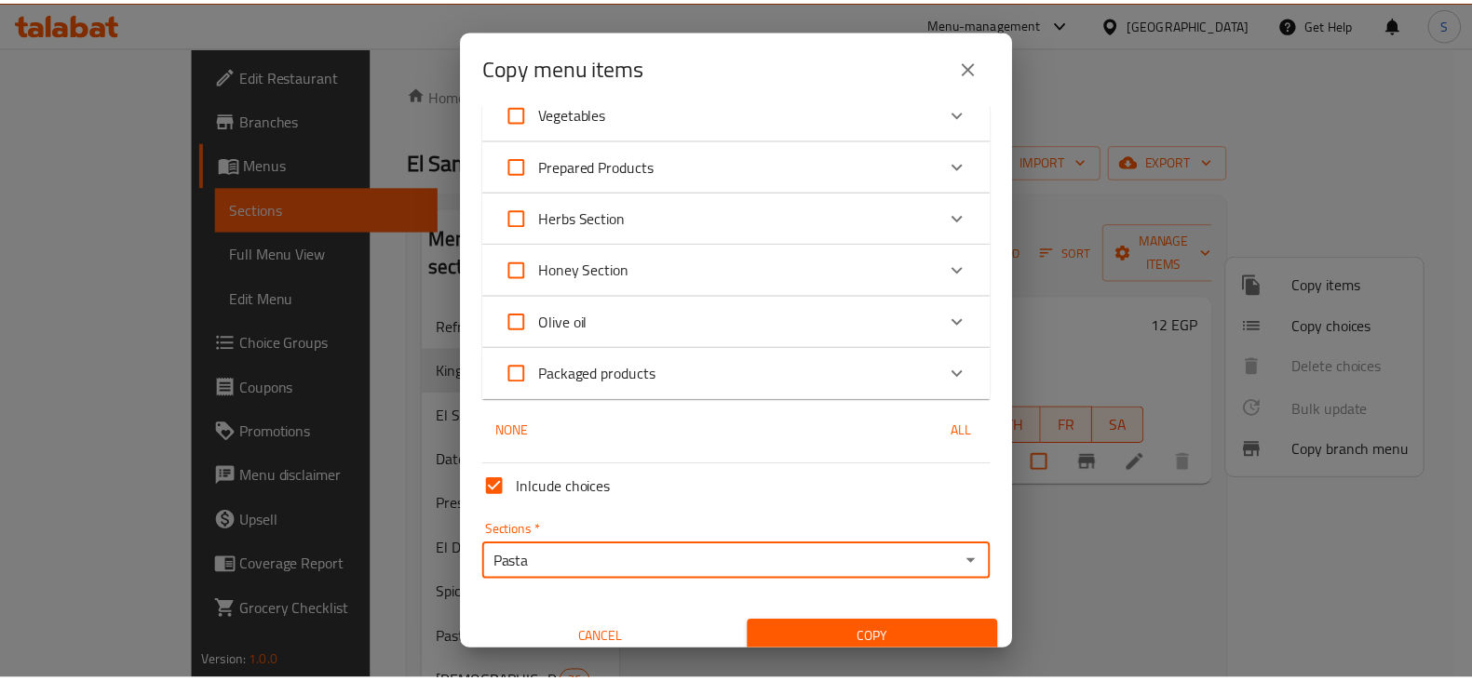
scroll to position [864, 0]
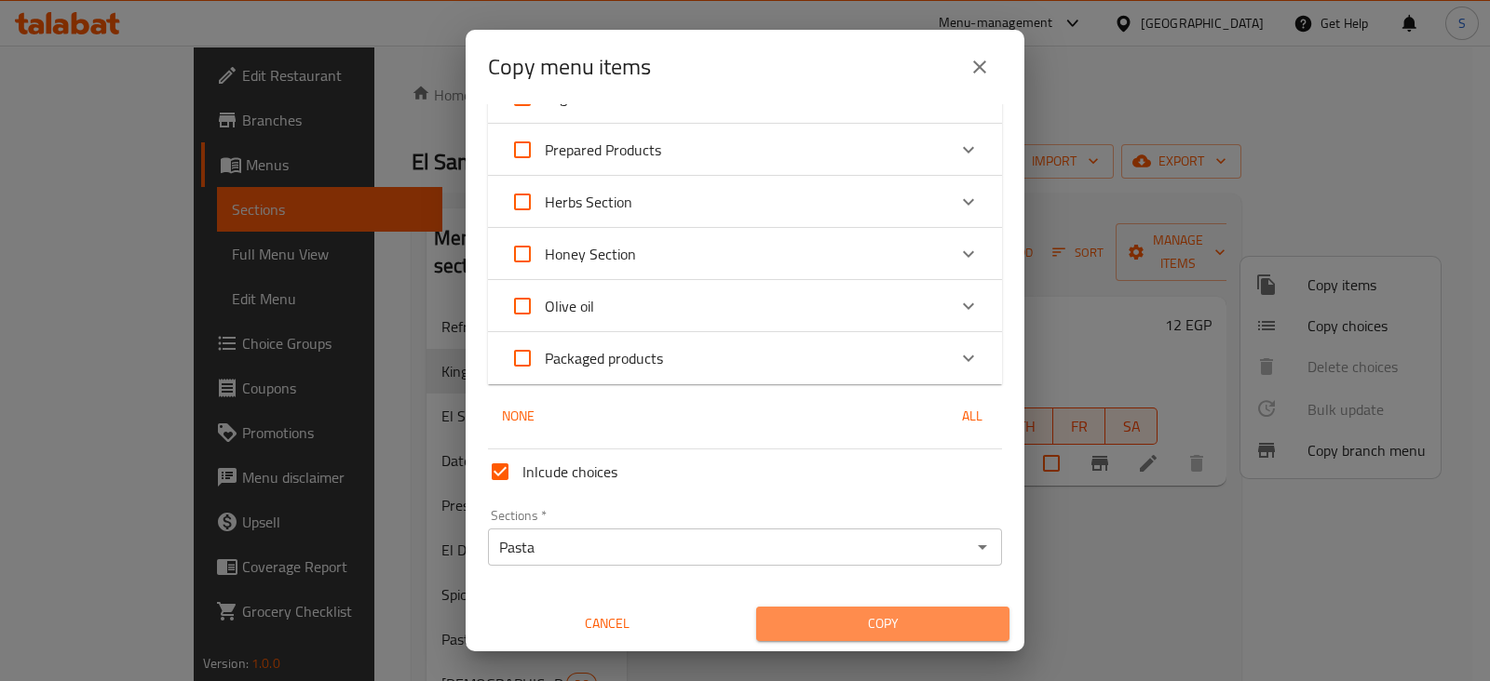
click at [929, 627] on span "Copy" at bounding box center [882, 624] width 223 height 23
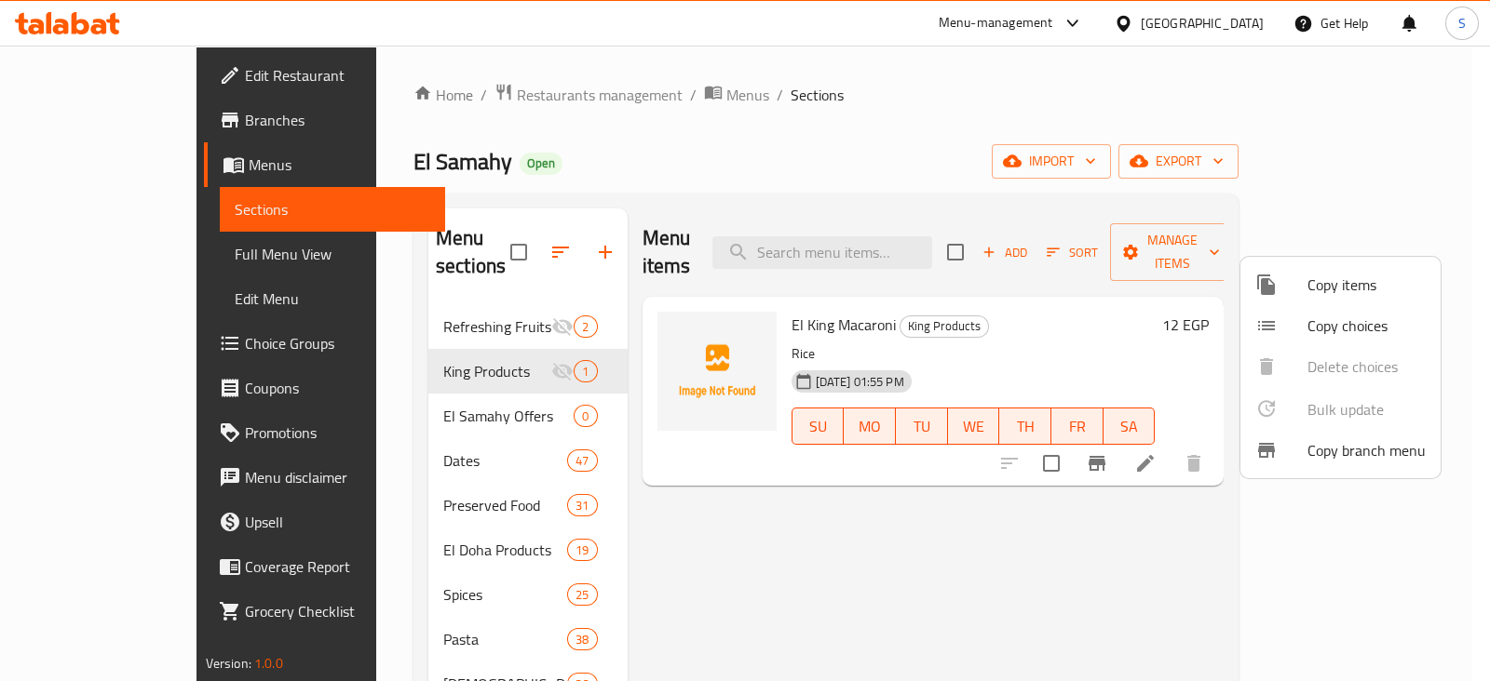
click at [345, 573] on div at bounding box center [745, 340] width 1490 height 681
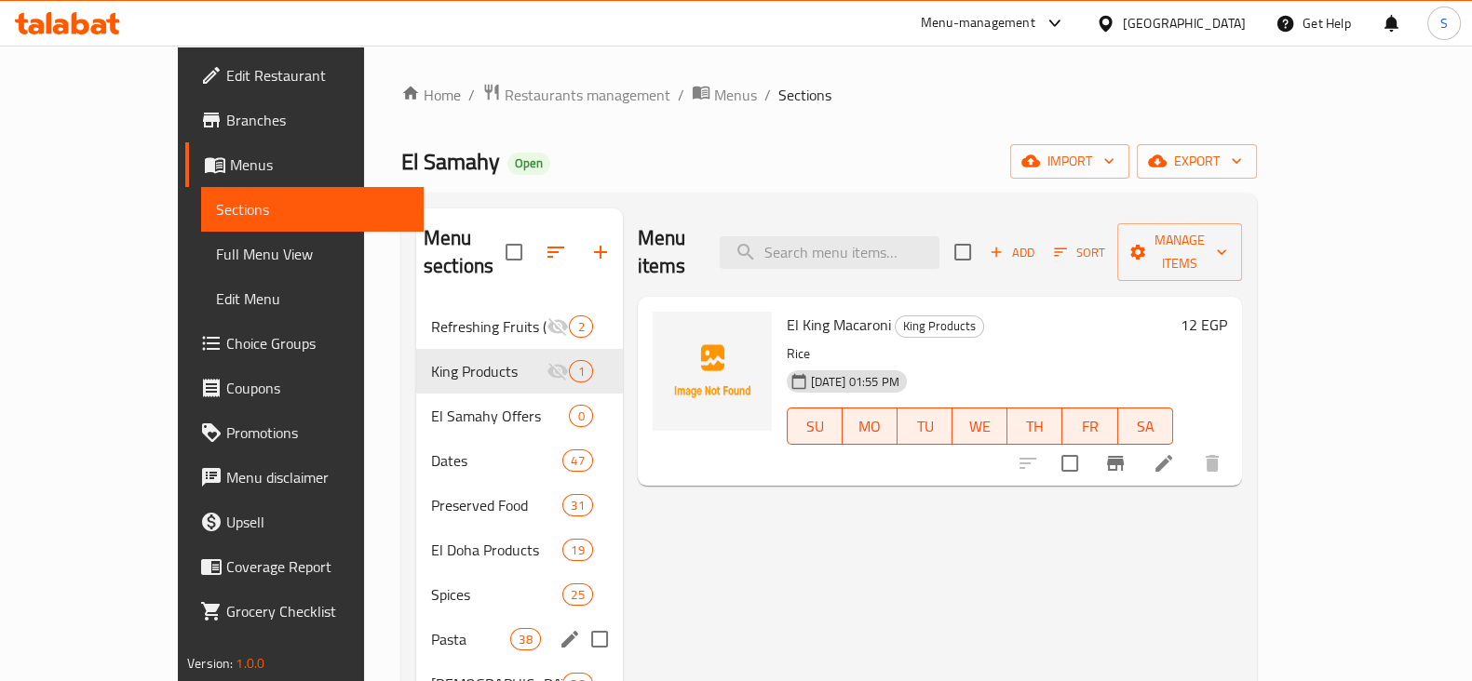
click at [431, 628] on span "Pasta" at bounding box center [470, 639] width 79 height 22
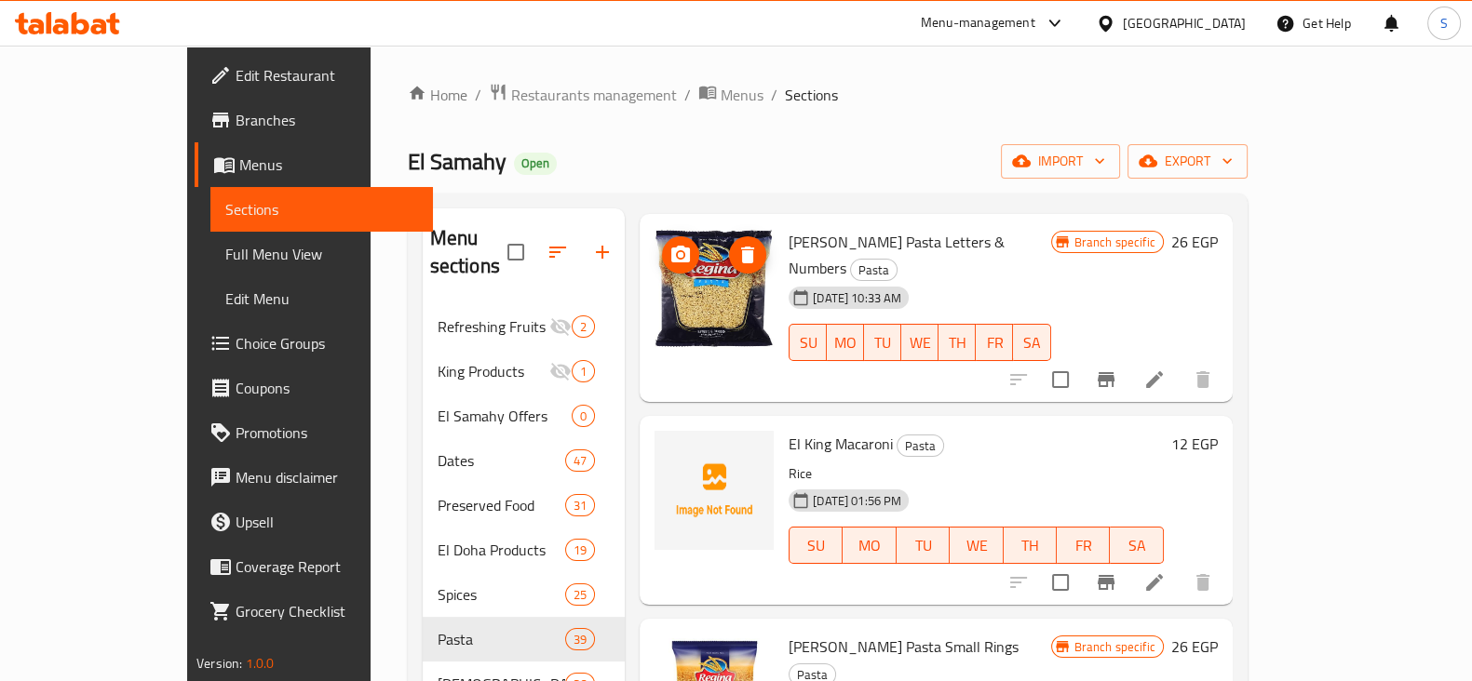
scroll to position [349, 0]
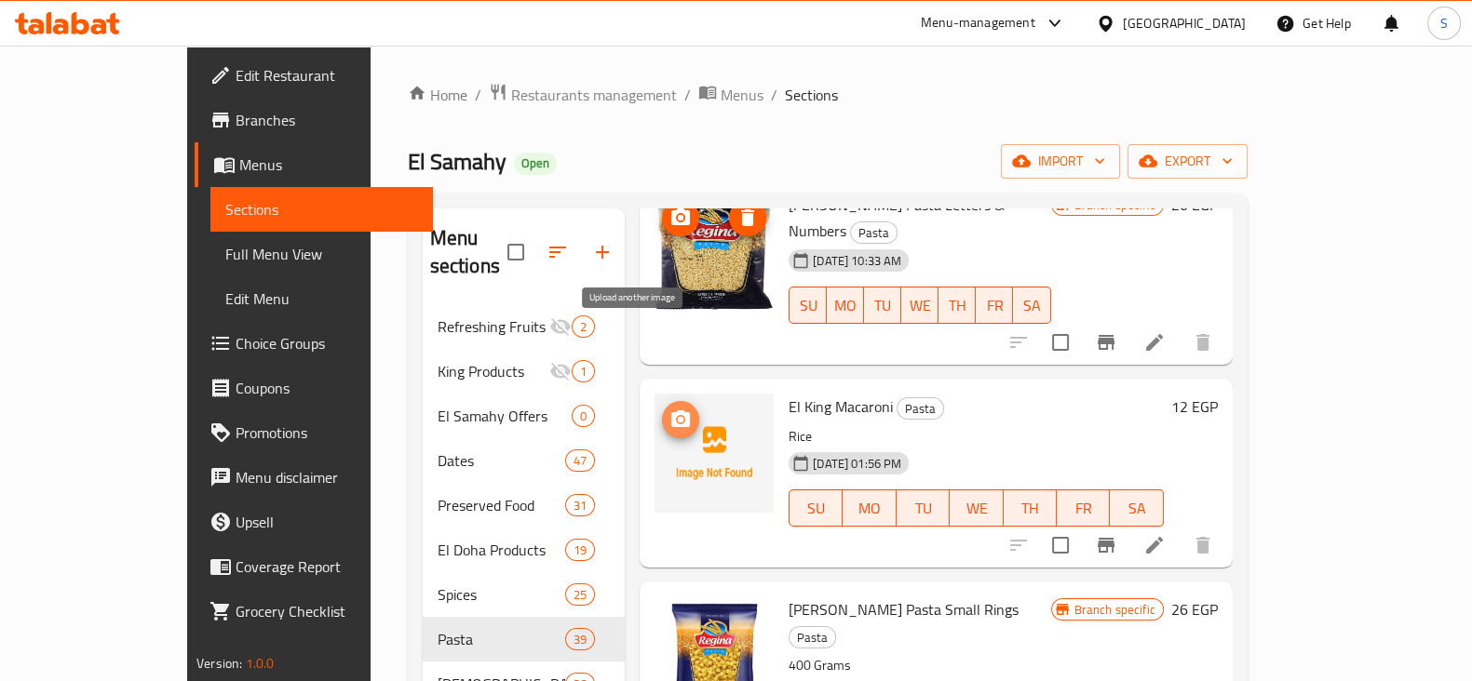
click at [671, 411] on icon "upload picture" at bounding box center [680, 419] width 19 height 17
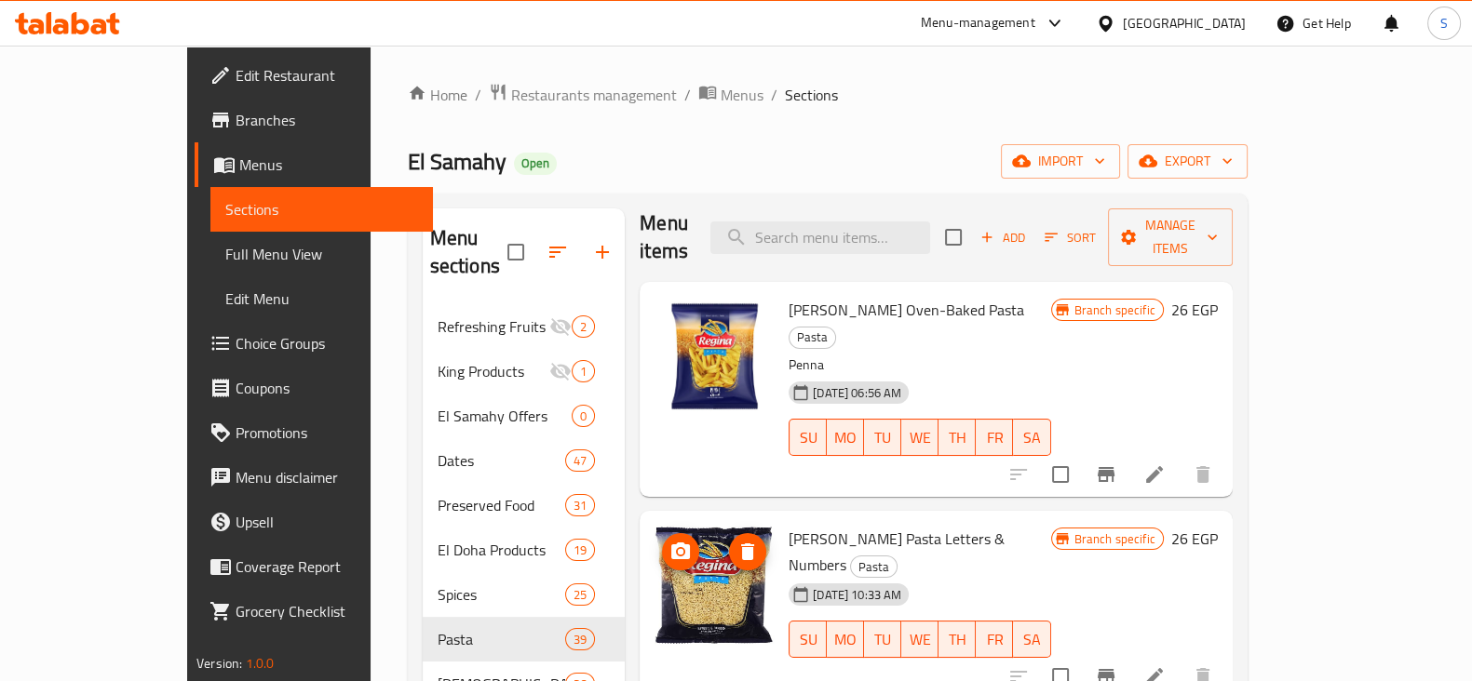
scroll to position [0, 0]
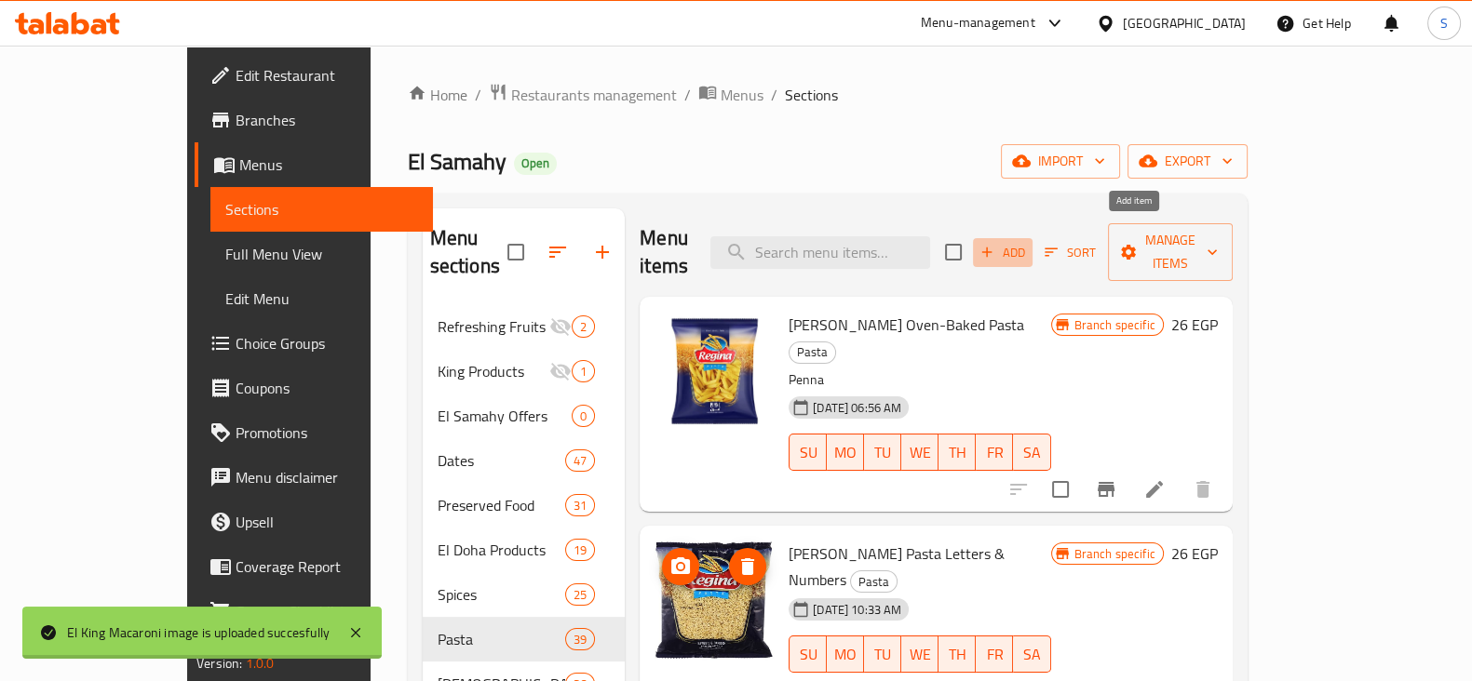
click at [1028, 242] on span "Add" at bounding box center [1002, 252] width 50 height 21
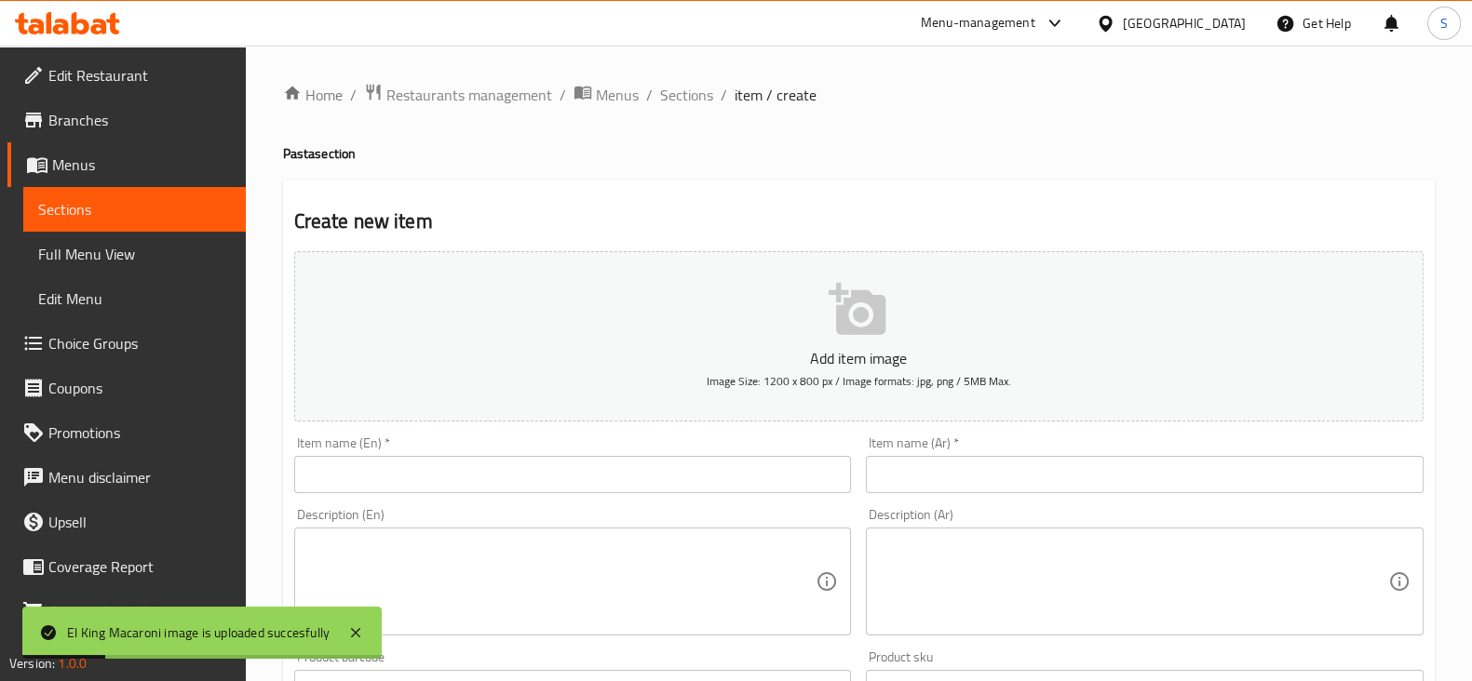
click at [931, 445] on div "Item name (Ar)   * Item name (Ar) *" at bounding box center [1145, 465] width 558 height 57
click at [922, 458] on input "text" at bounding box center [1145, 474] width 558 height 37
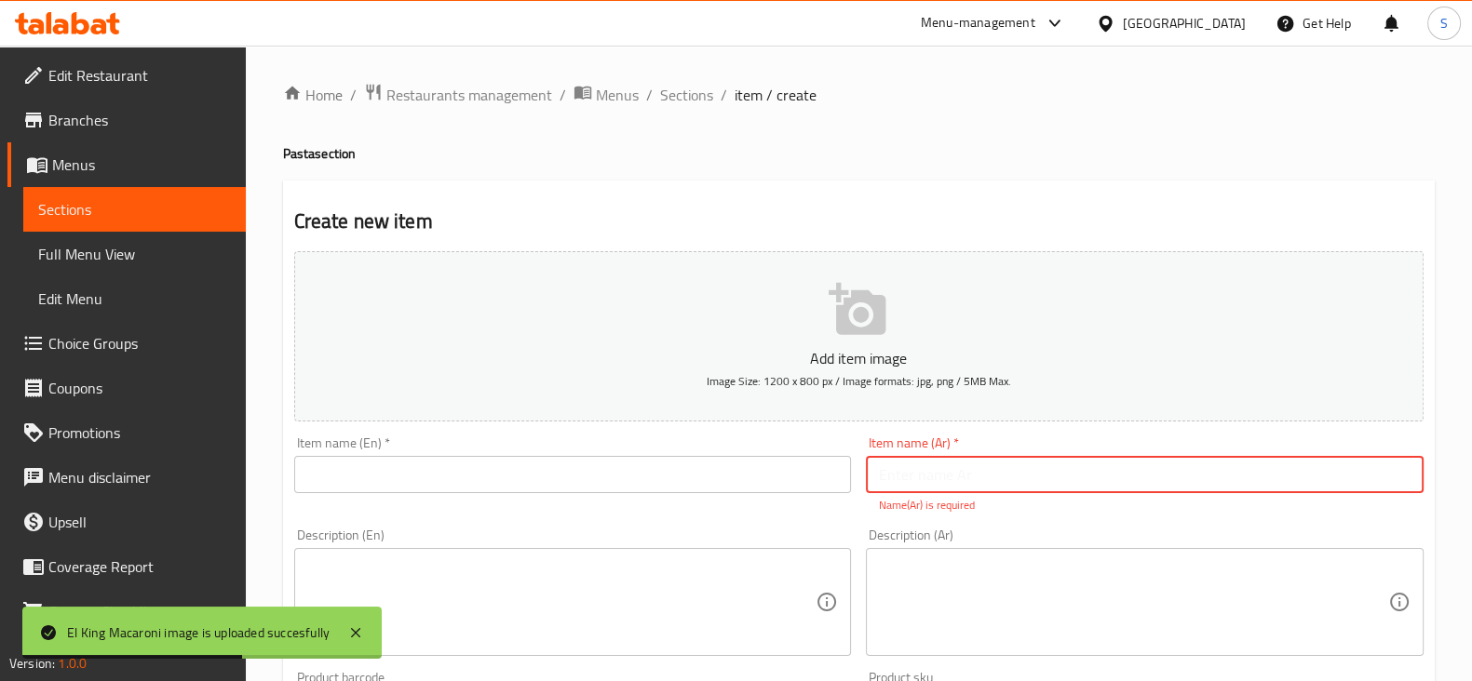
paste input "مكرونه كينج اسباجته 12 جنيه"
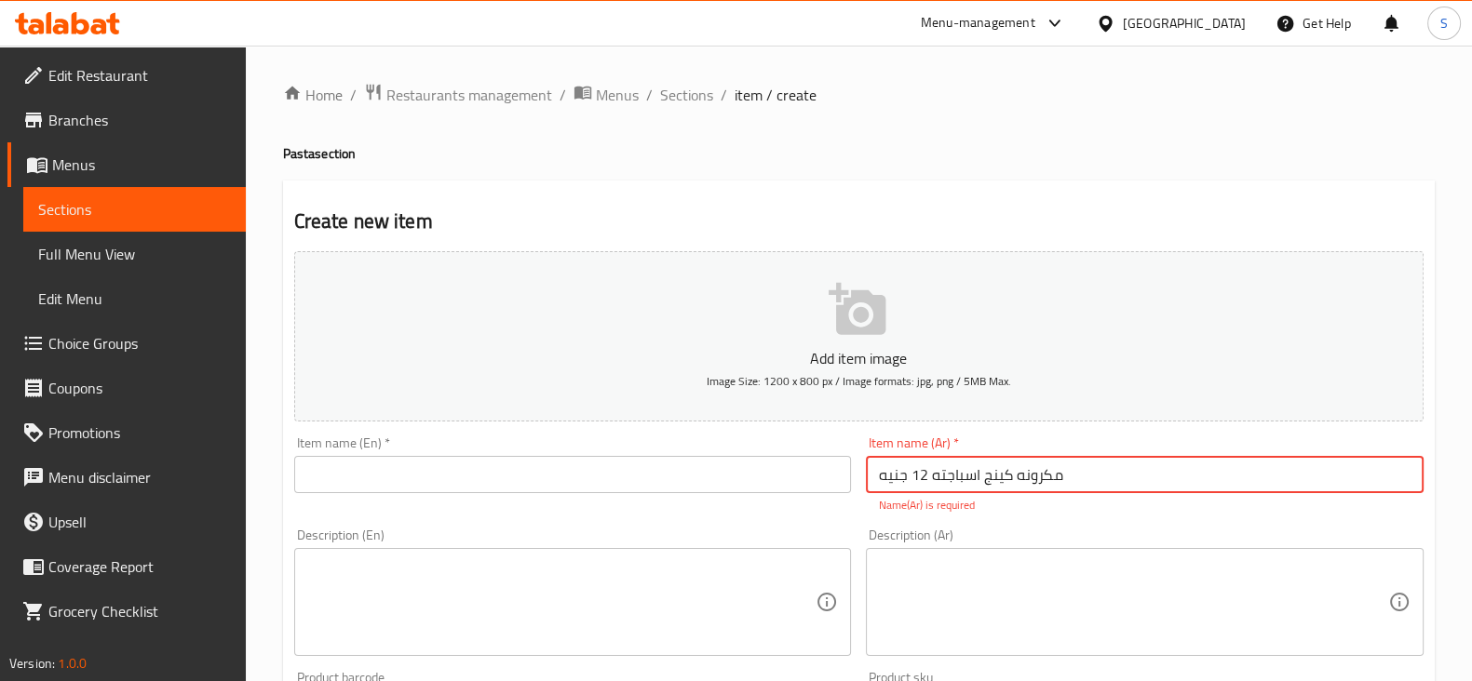
click at [934, 479] on input "مكرونه كينج اسباجته 12 جنيه" at bounding box center [1145, 474] width 558 height 37
drag, startPoint x: 923, startPoint y: 473, endPoint x: 872, endPoint y: 472, distance: 51.2
click at [872, 472] on input "مكرونه كينج اسباجتى 12 جنيه" at bounding box center [1145, 474] width 558 height 37
click at [895, 475] on input "مكرونه كينج اسباجتى 12 جنيه" at bounding box center [1145, 474] width 558 height 37
click at [895, 477] on input "مكرونه كينج اسباجتى 12 جنيه" at bounding box center [1145, 474] width 558 height 37
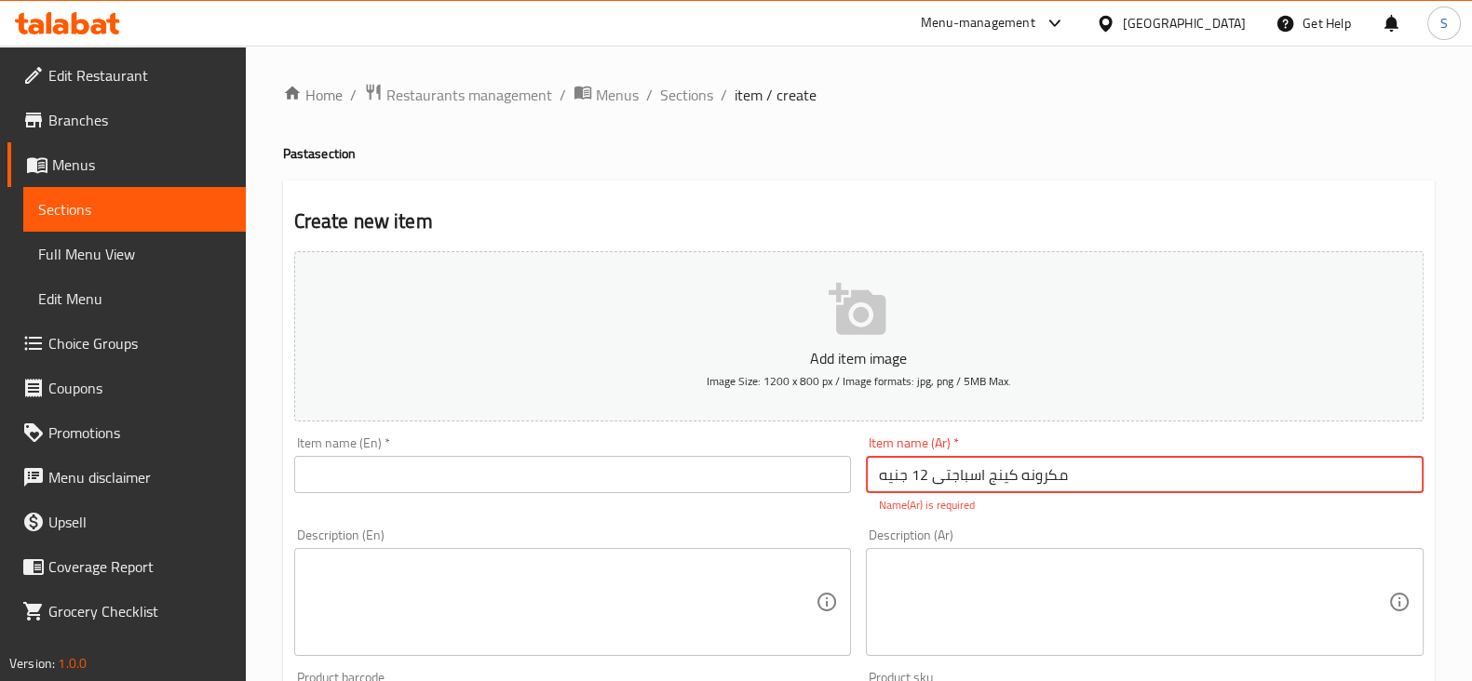
click at [908, 469] on input "مكرونه كينج اسباجتى 12 جنيه" at bounding box center [1145, 474] width 558 height 37
click at [892, 467] on input "مكرونه كينج اسباجتى 12 جنيه" at bounding box center [1145, 474] width 558 height 37
click at [886, 475] on input "مكرونه كينج اسباجتى 12" at bounding box center [1145, 474] width 558 height 37
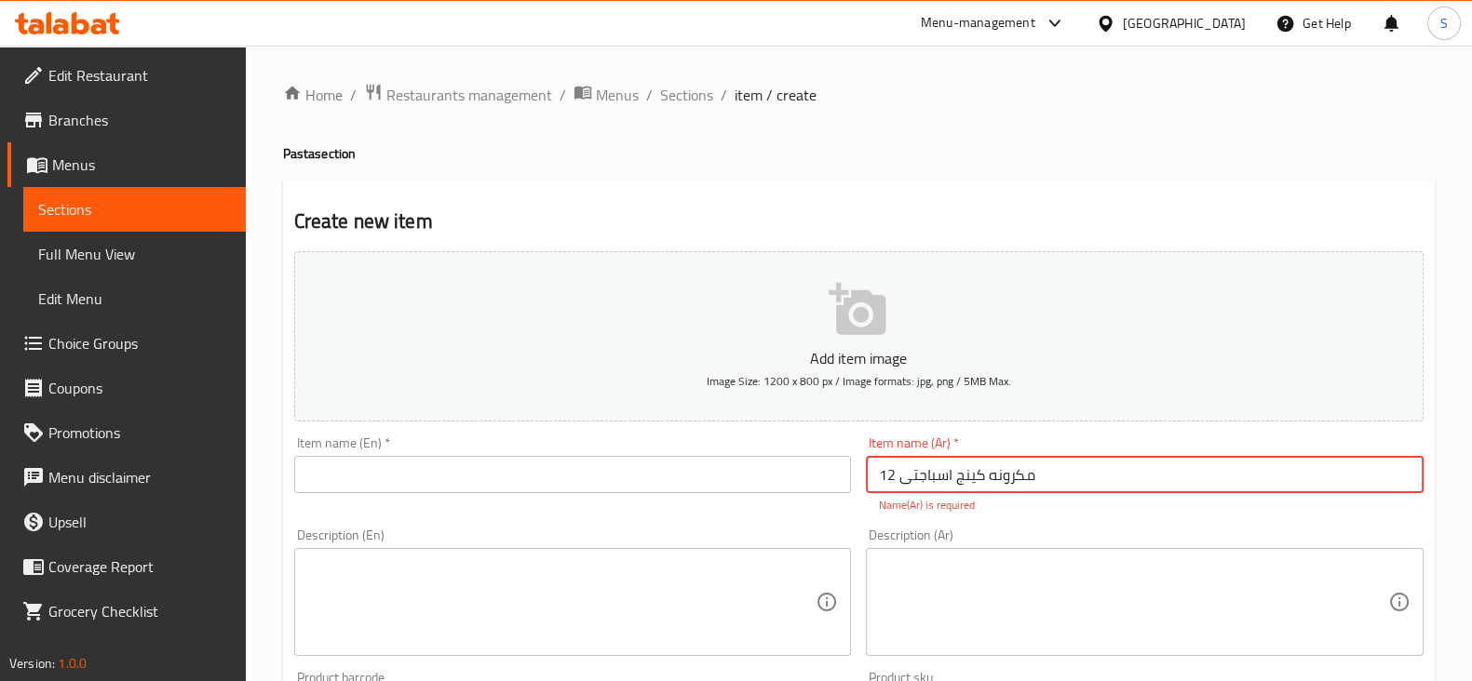
click at [888, 473] on input "مكرونه كينج اسباجتى 12" at bounding box center [1145, 474] width 558 height 37
drag, startPoint x: 883, startPoint y: 471, endPoint x: 894, endPoint y: 475, distance: 11.8
click at [894, 475] on input "مكرونه كينج اسباجتى 12" at bounding box center [1145, 474] width 558 height 37
click at [920, 475] on input "مكرونه كينج اسباجتى" at bounding box center [1145, 474] width 558 height 37
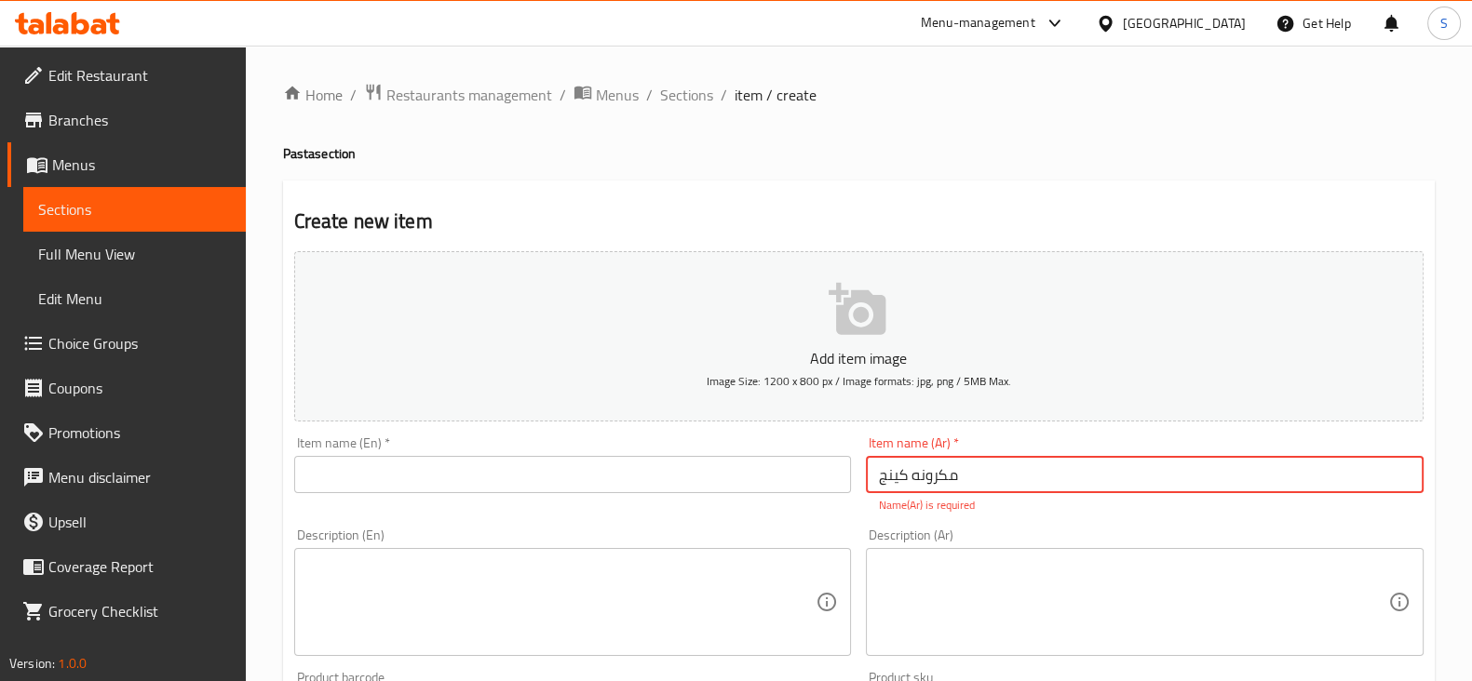
type input "مكرونه كينج"
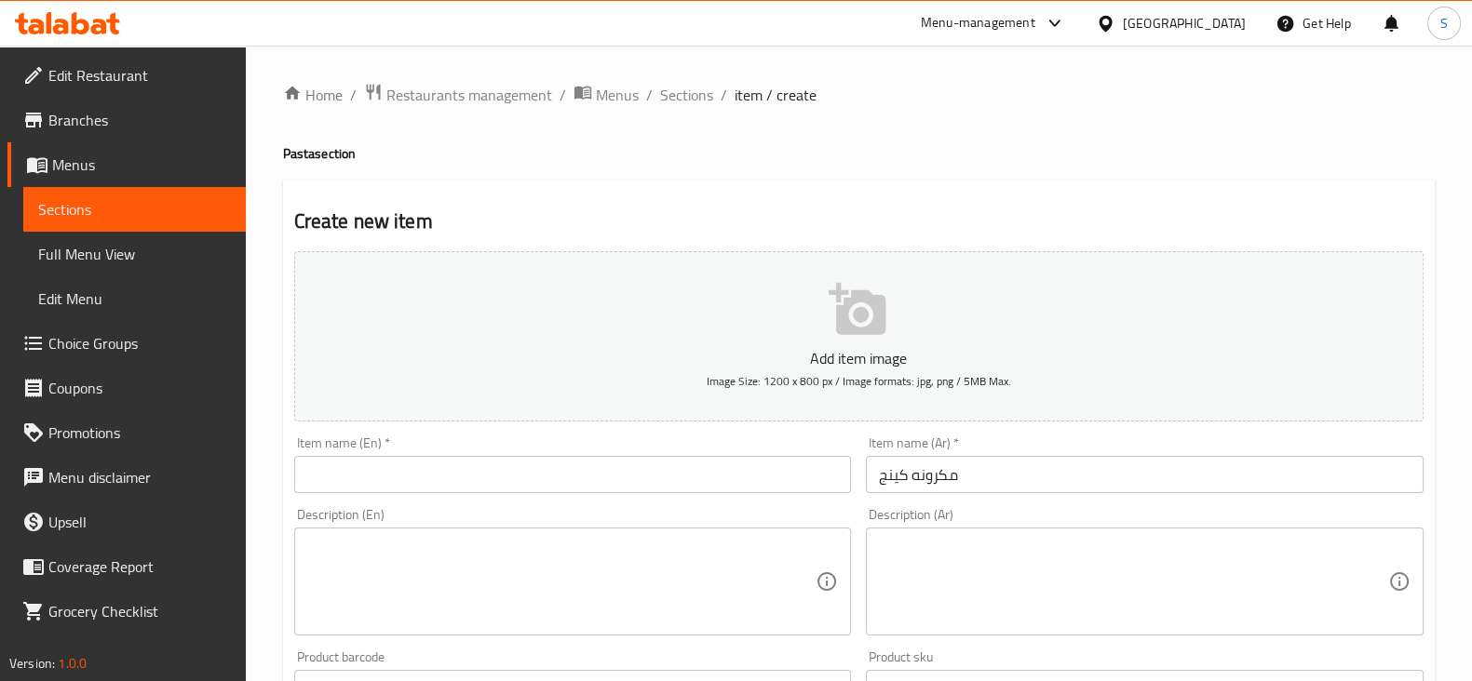
click at [1179, 553] on div "Description (Ar)" at bounding box center [1145, 582] width 558 height 108
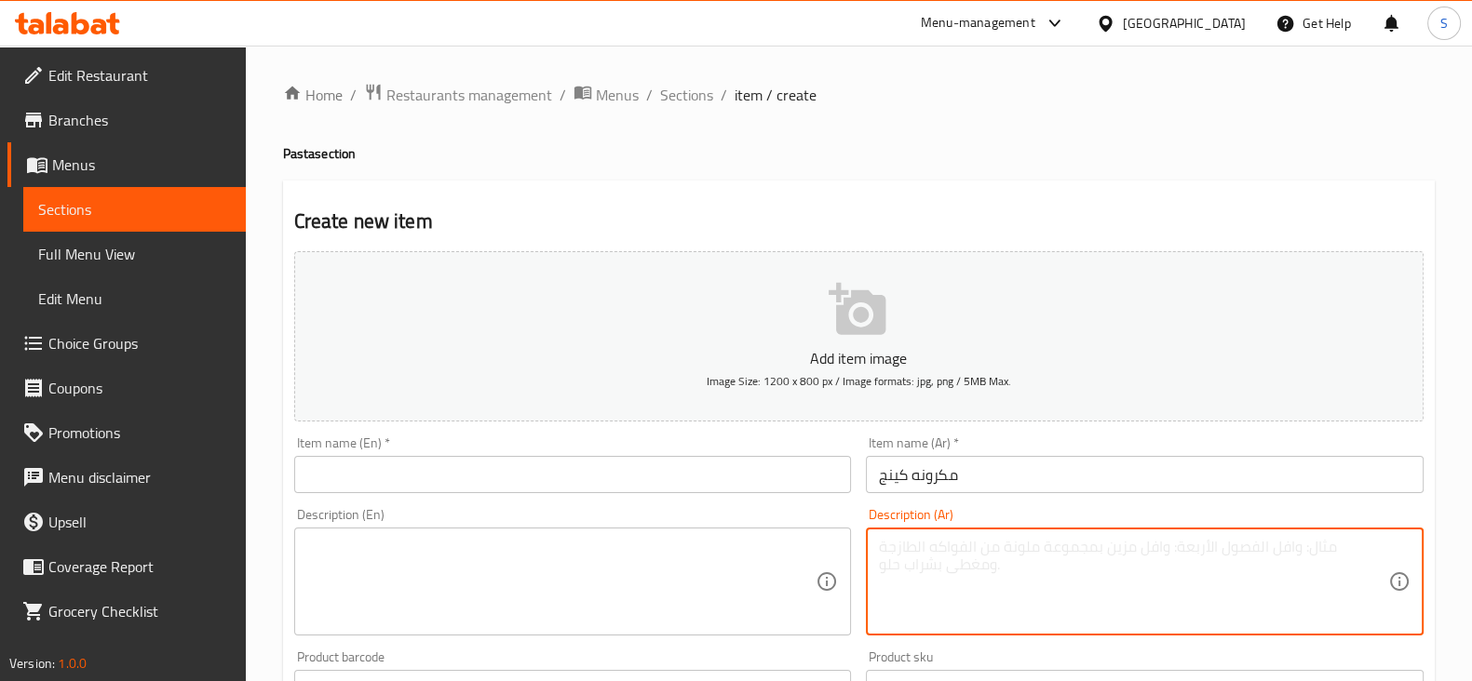
paste textarea "اسباجتى"
type textarea "اسباجتى"
click at [382, 484] on input "text" at bounding box center [573, 474] width 558 height 37
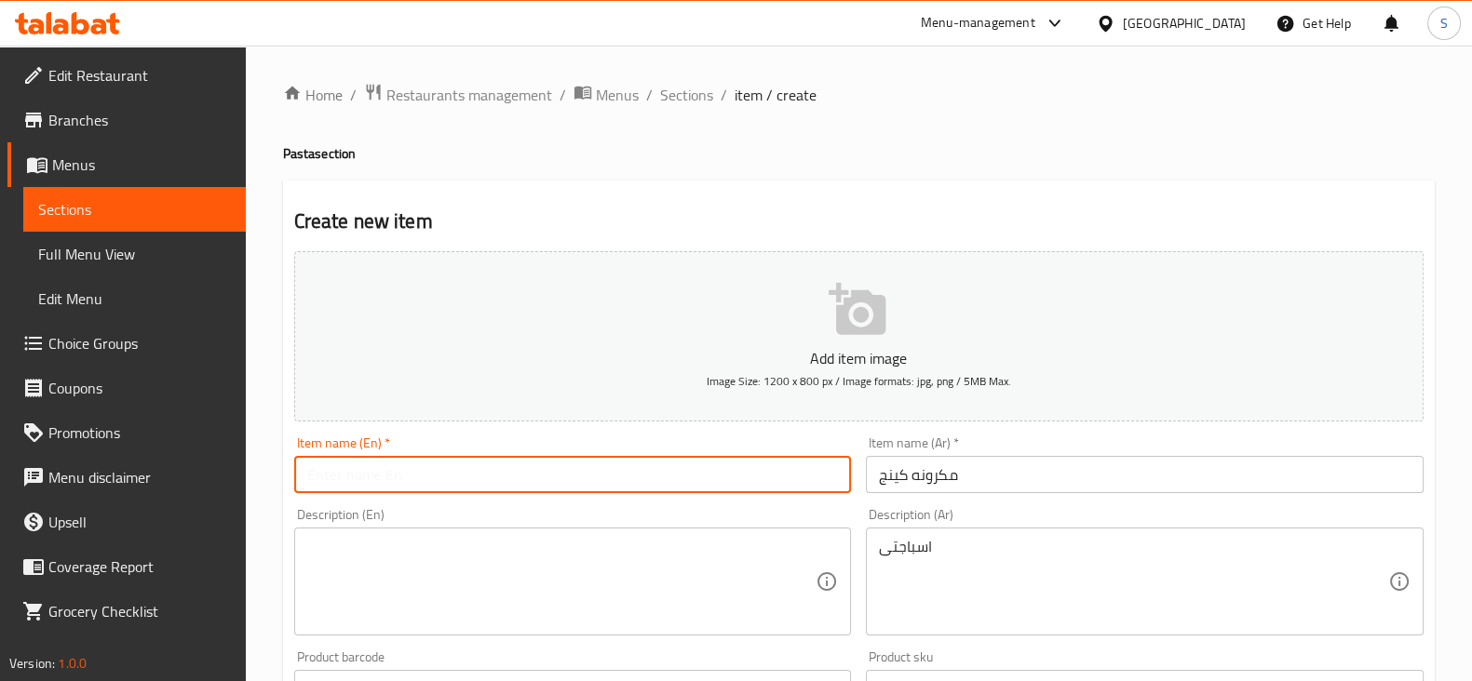
type input "ٍ"
type input "El King Macaroni"
click at [382, 542] on textarea at bounding box center [561, 582] width 509 height 88
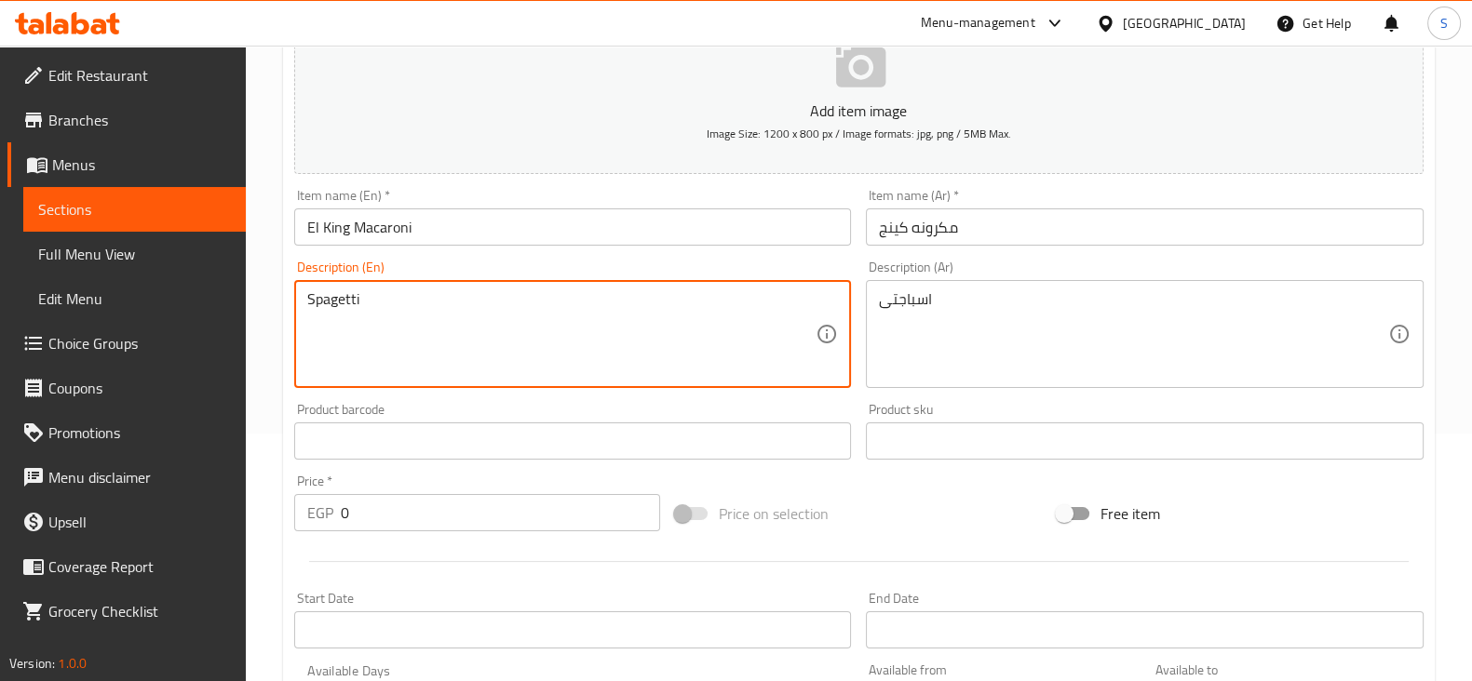
scroll to position [465, 0]
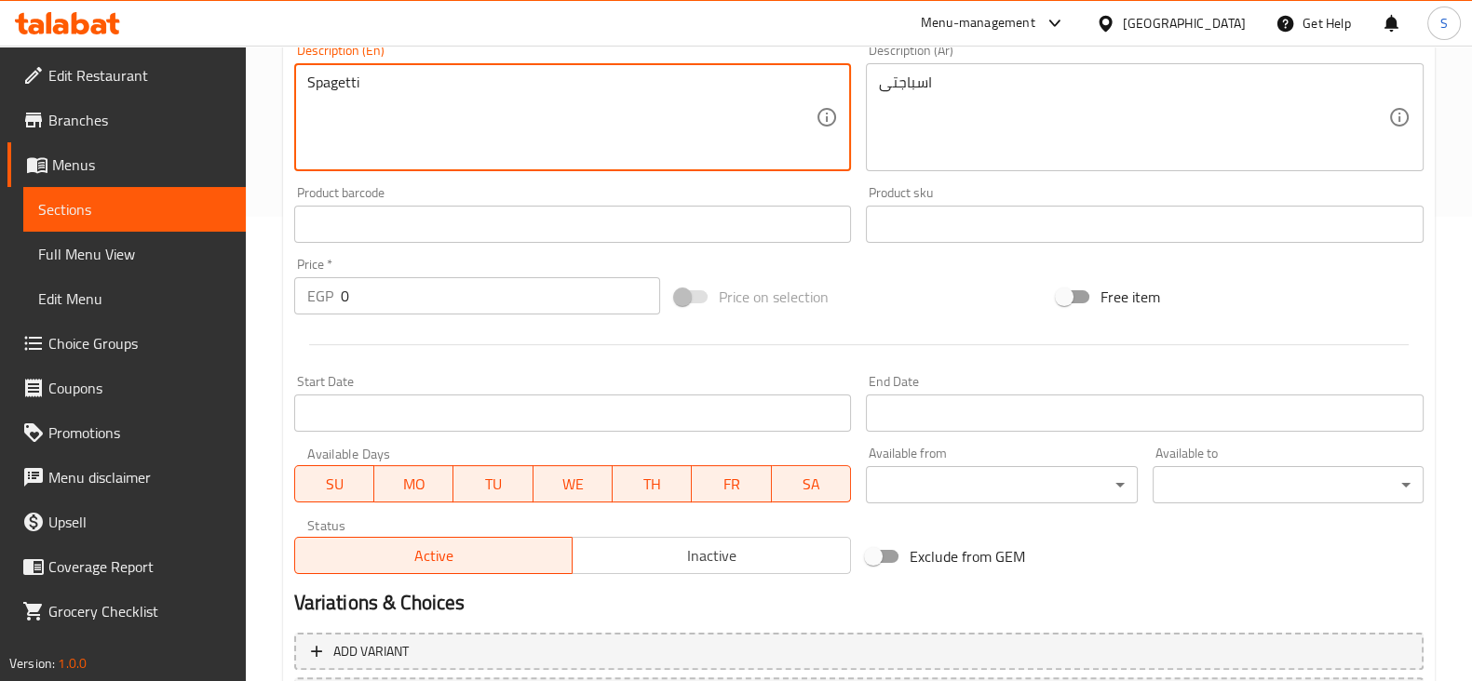
type textarea "Spagetti"
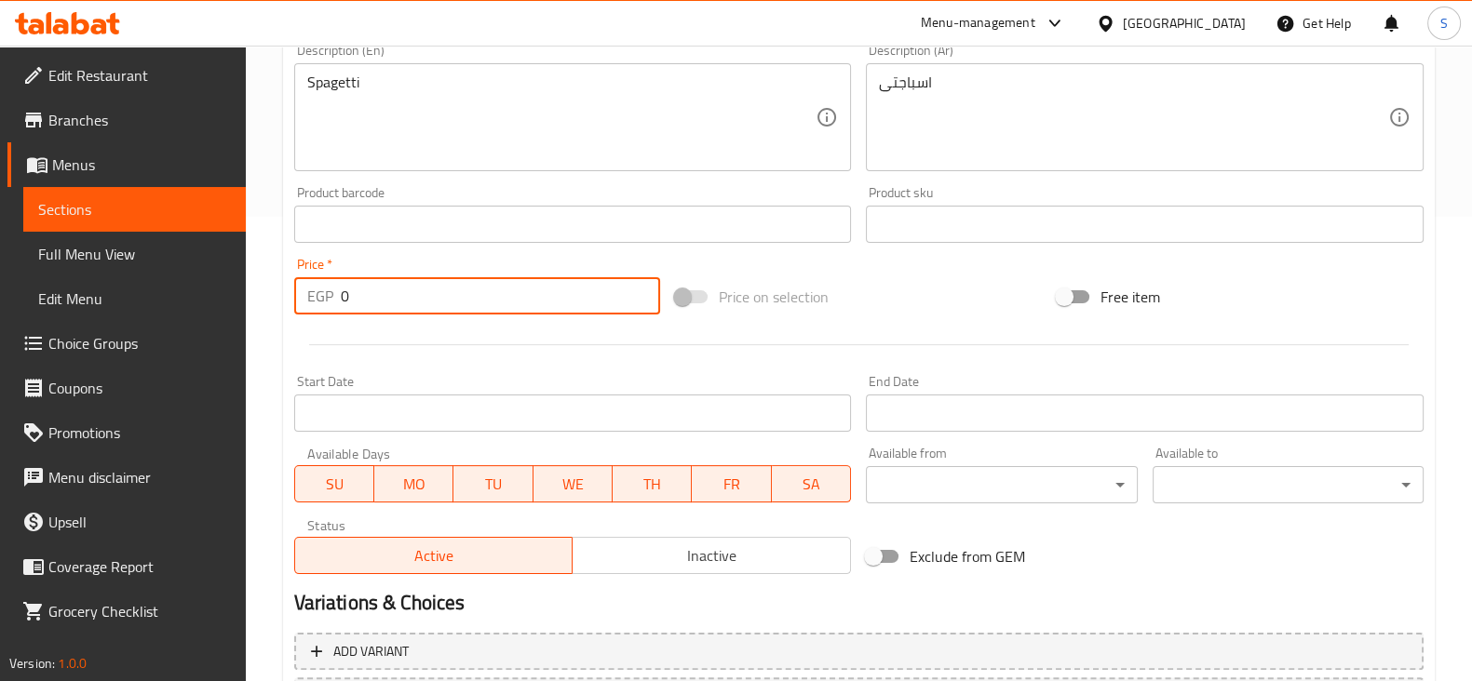
drag, startPoint x: 331, startPoint y: 295, endPoint x: 281, endPoint y: 298, distance: 50.3
click at [284, 295] on div "Create new item Add item image Image Size: 1200 x 800 px / Image formats: jpg, …" at bounding box center [859, 258] width 1152 height 1084
type input "12"
click at [596, 361] on div at bounding box center [859, 345] width 1144 height 46
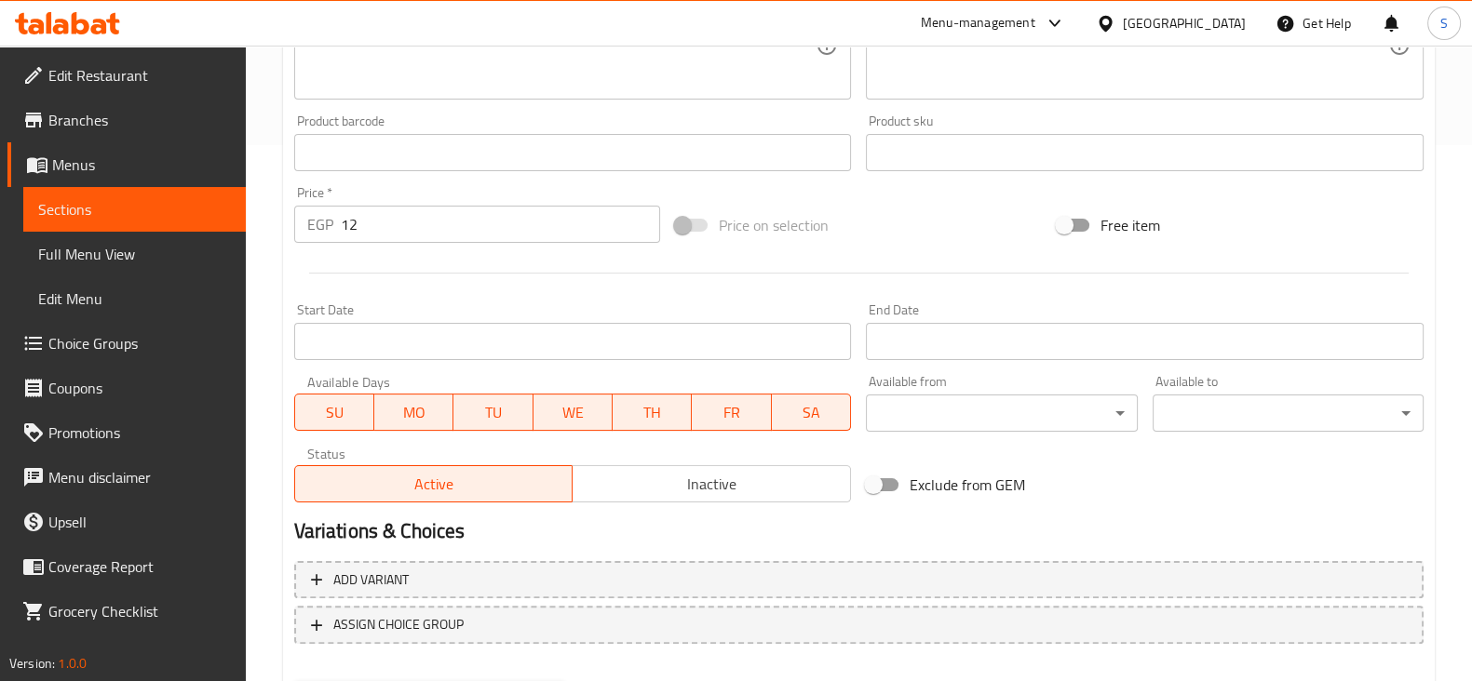
scroll to position [633, 0]
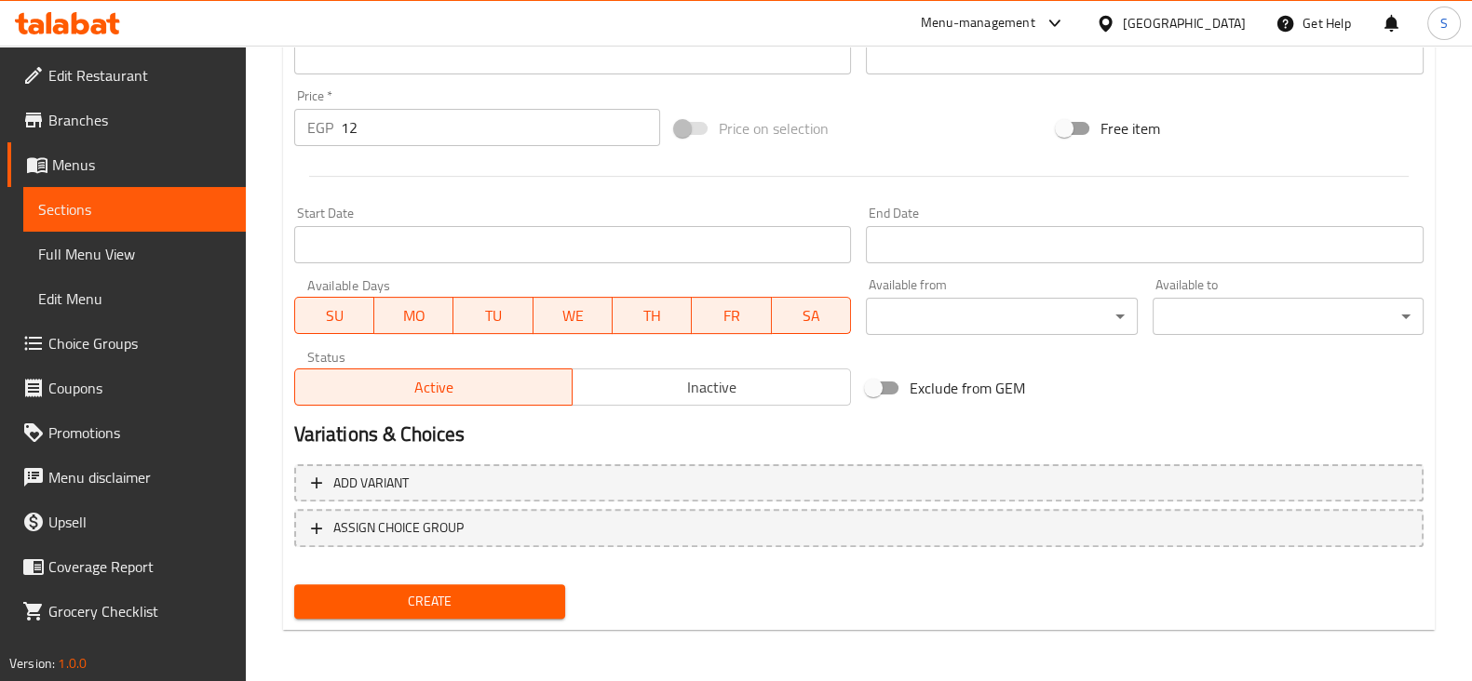
click at [427, 585] on button "Create" at bounding box center [429, 602] width 271 height 34
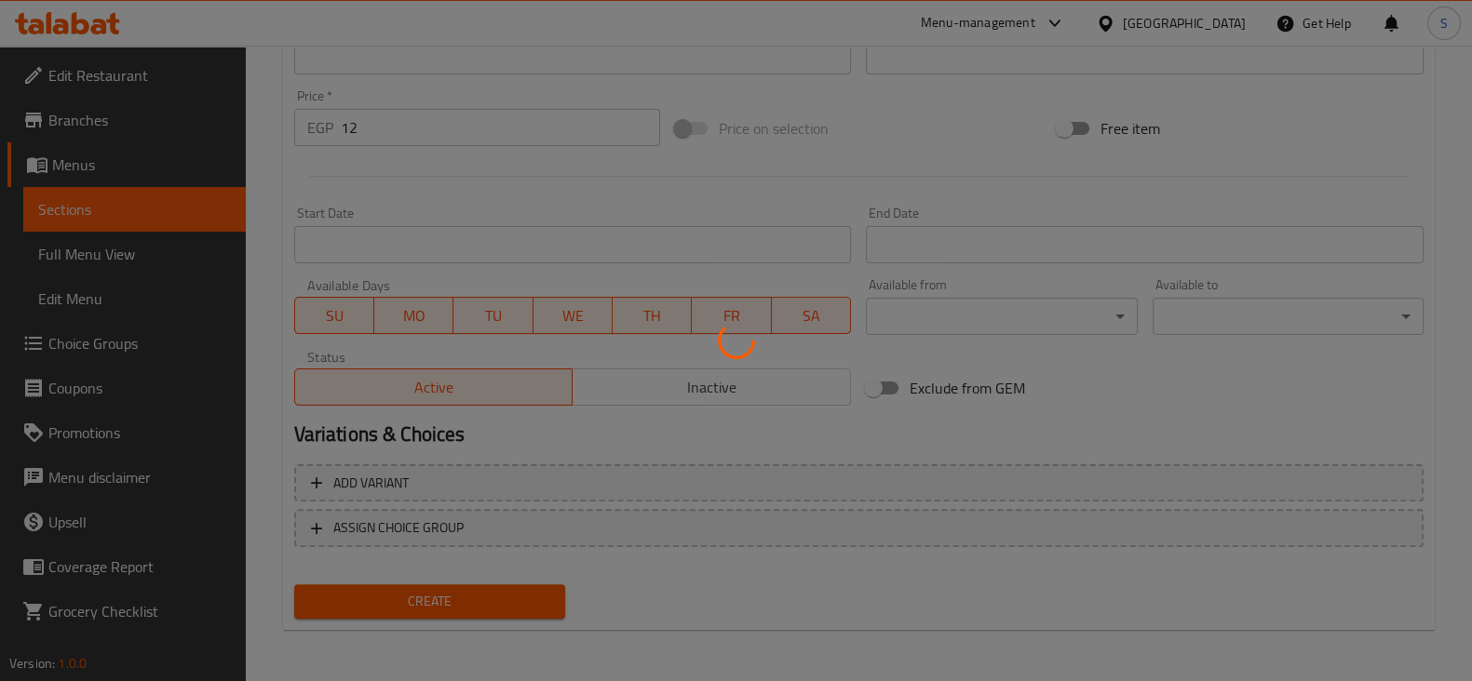
type input "0"
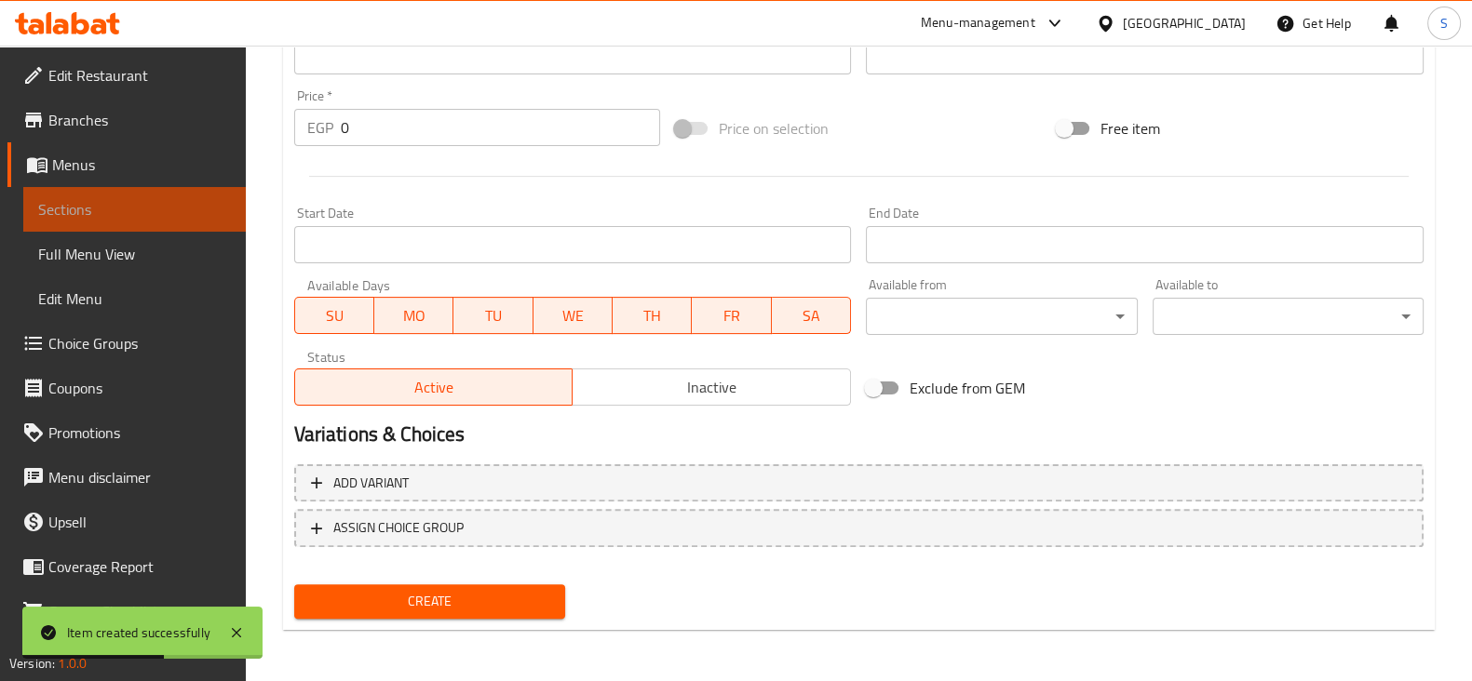
click at [168, 214] on span "Sections" at bounding box center [134, 209] width 193 height 22
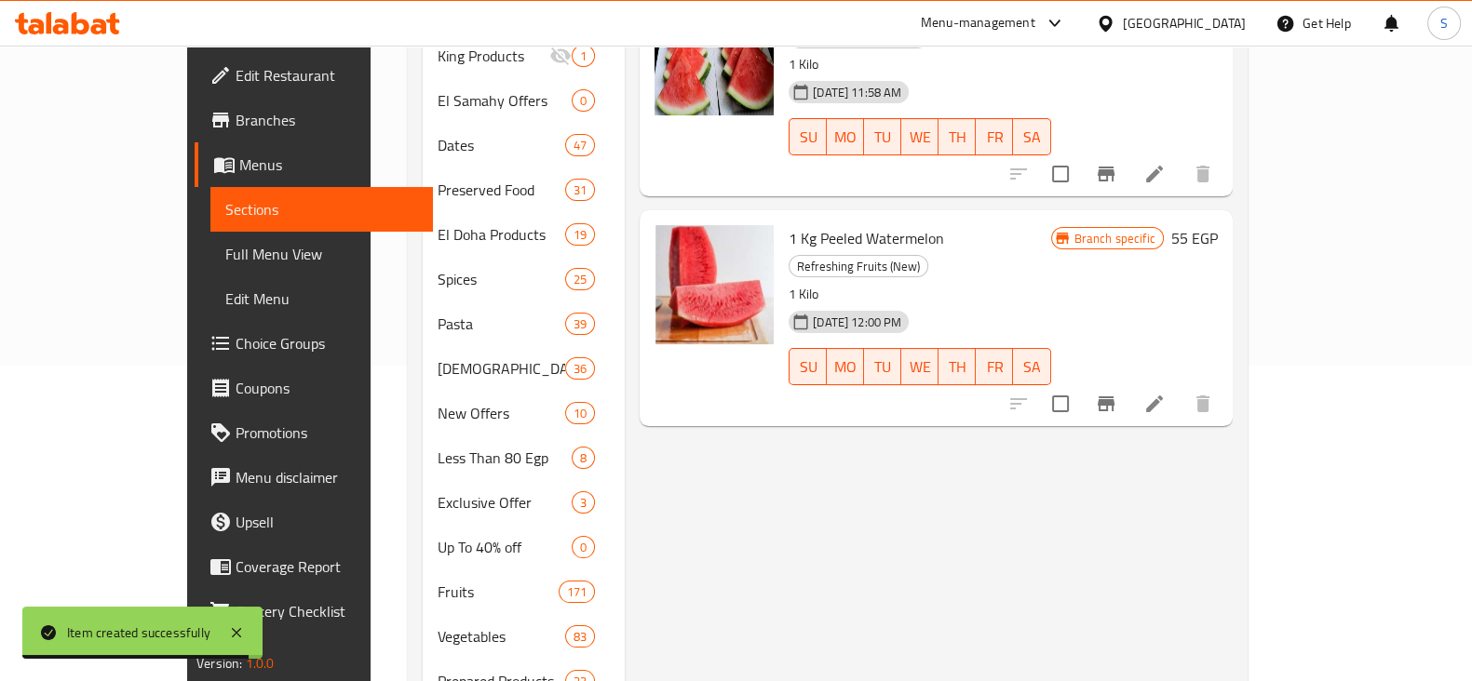
scroll to position [83, 0]
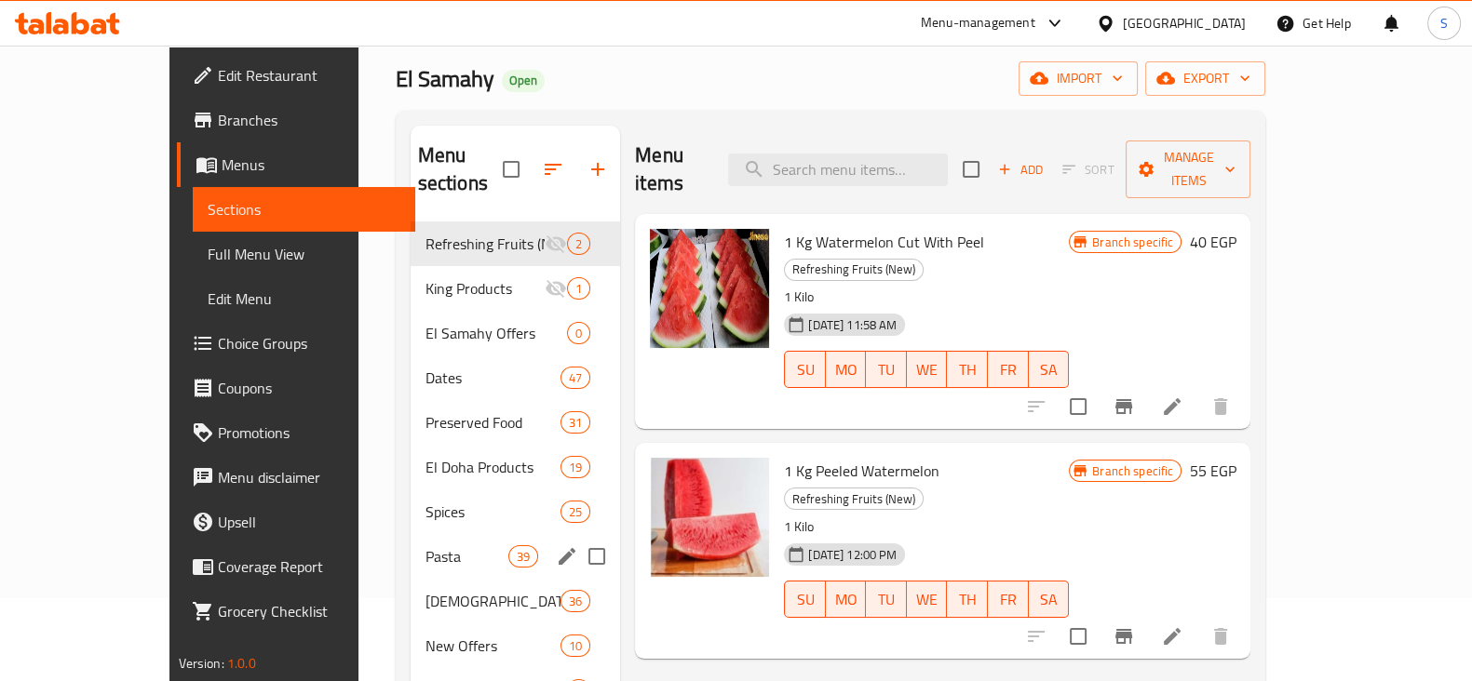
click at [411, 534] on div "Pasta 39" at bounding box center [516, 556] width 210 height 45
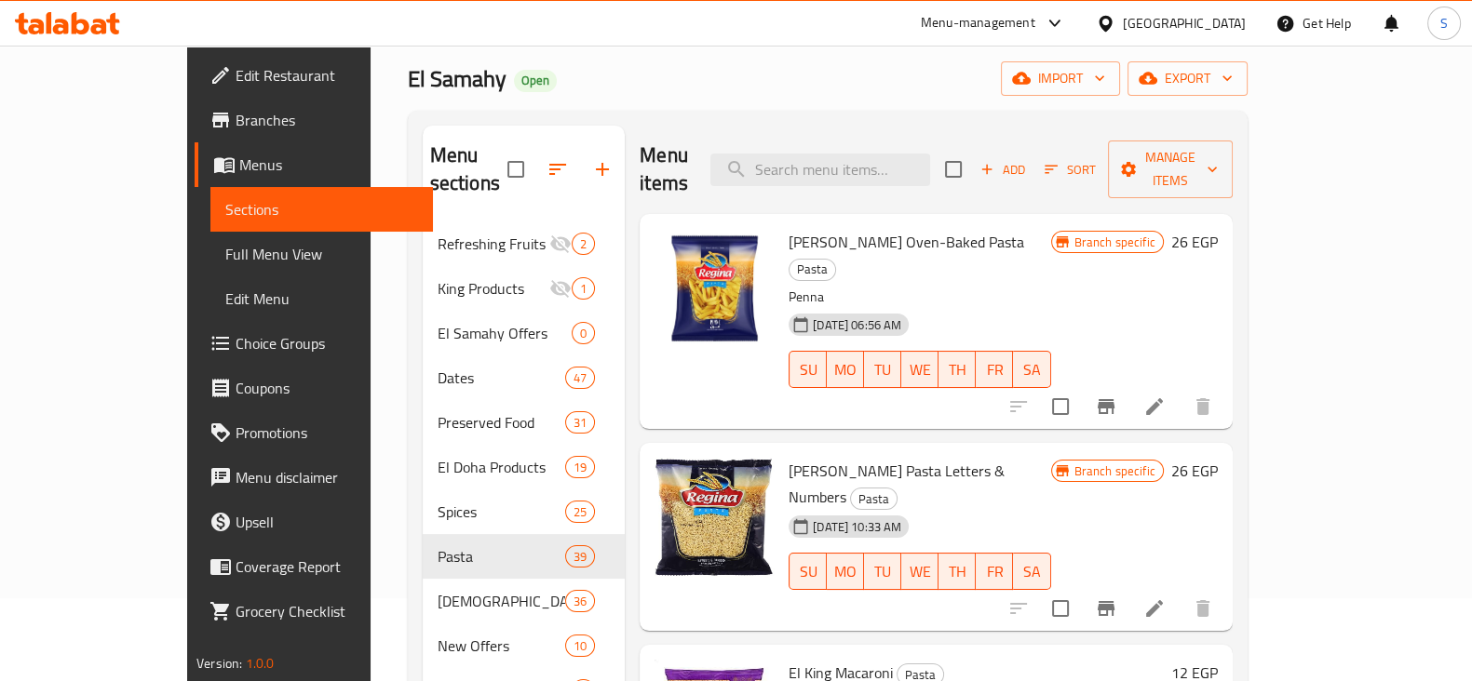
click at [546, 158] on icon "button" at bounding box center [557, 169] width 22 height 22
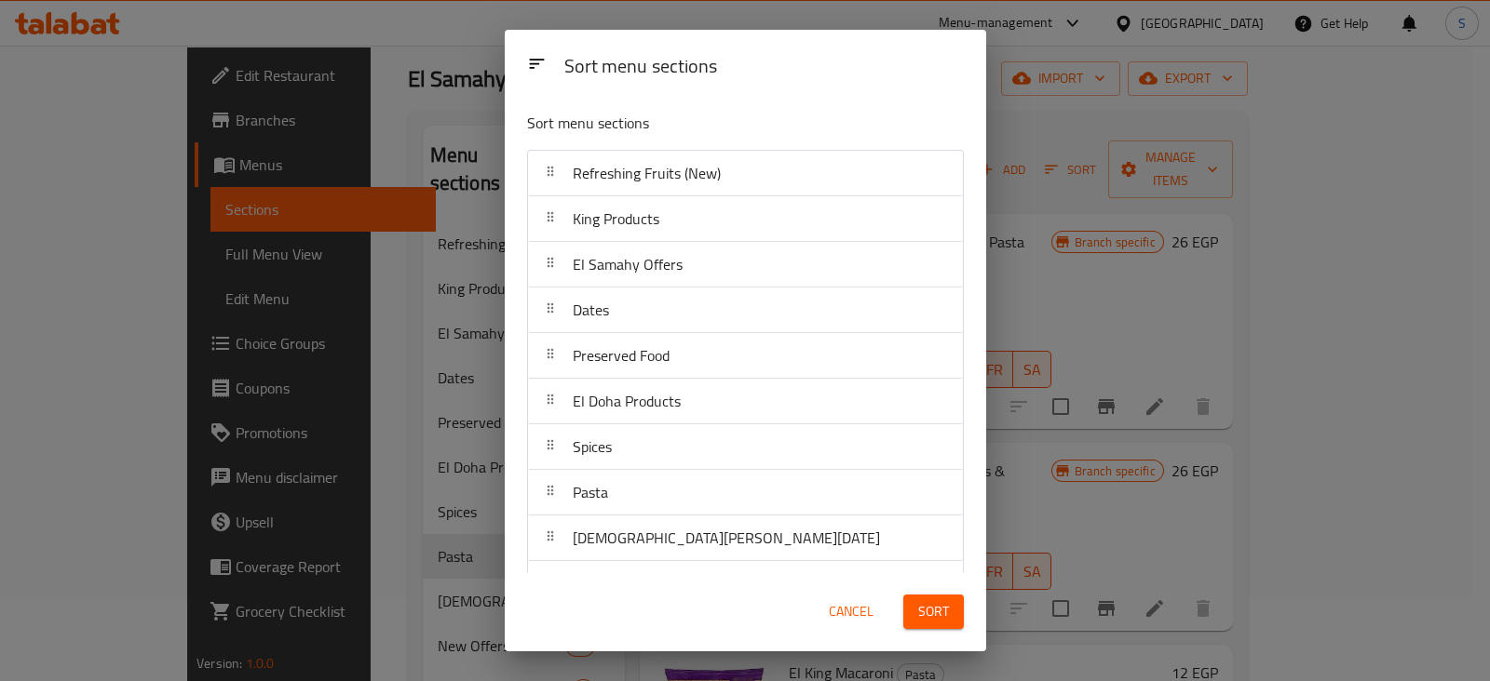
click at [836, 612] on span "Cancel" at bounding box center [851, 611] width 45 height 23
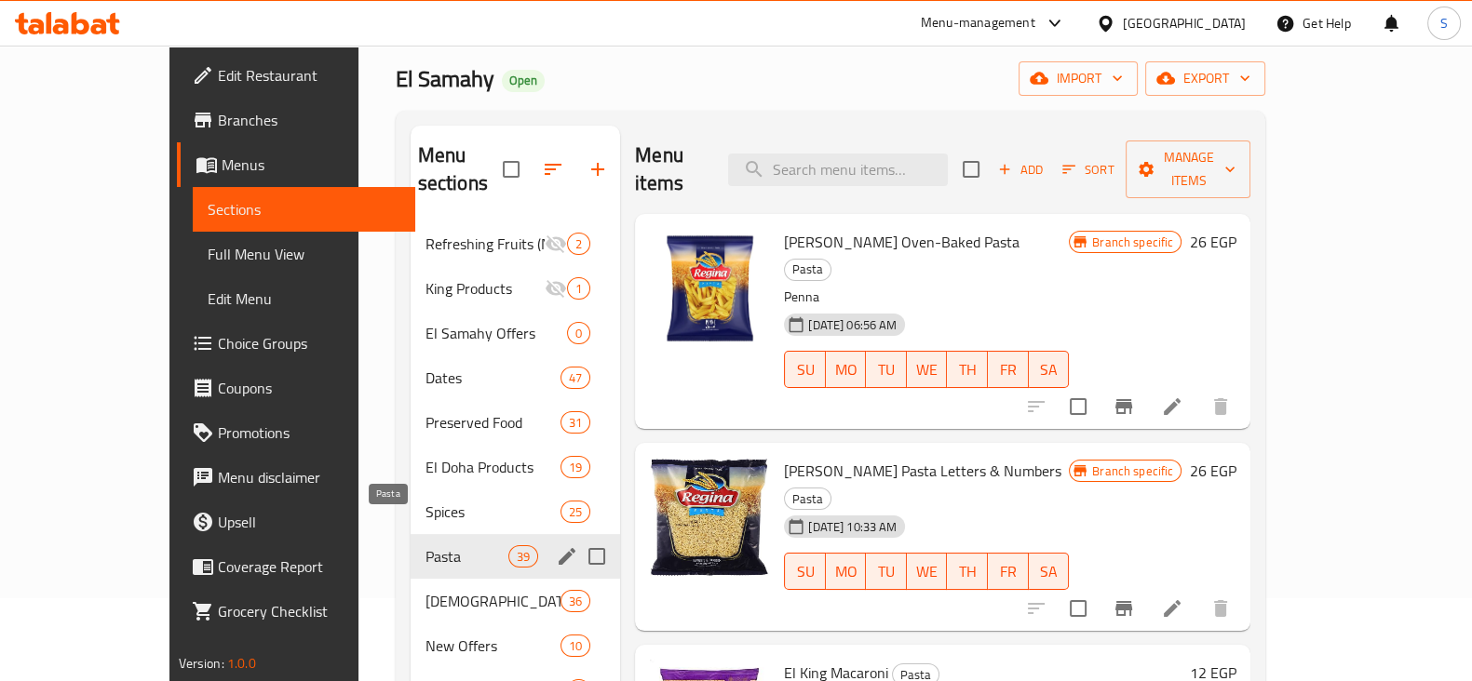
click at [425, 546] on span "Pasta" at bounding box center [466, 557] width 83 height 22
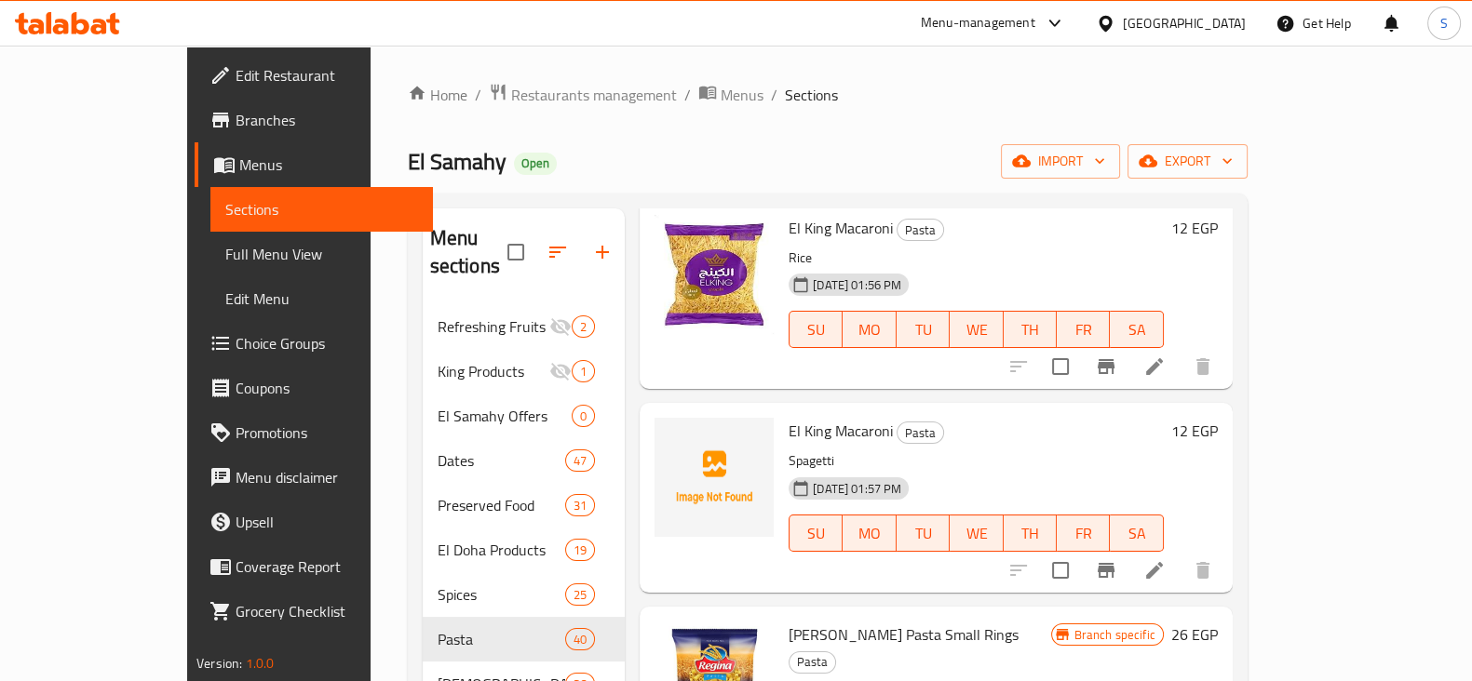
scroll to position [582, 0]
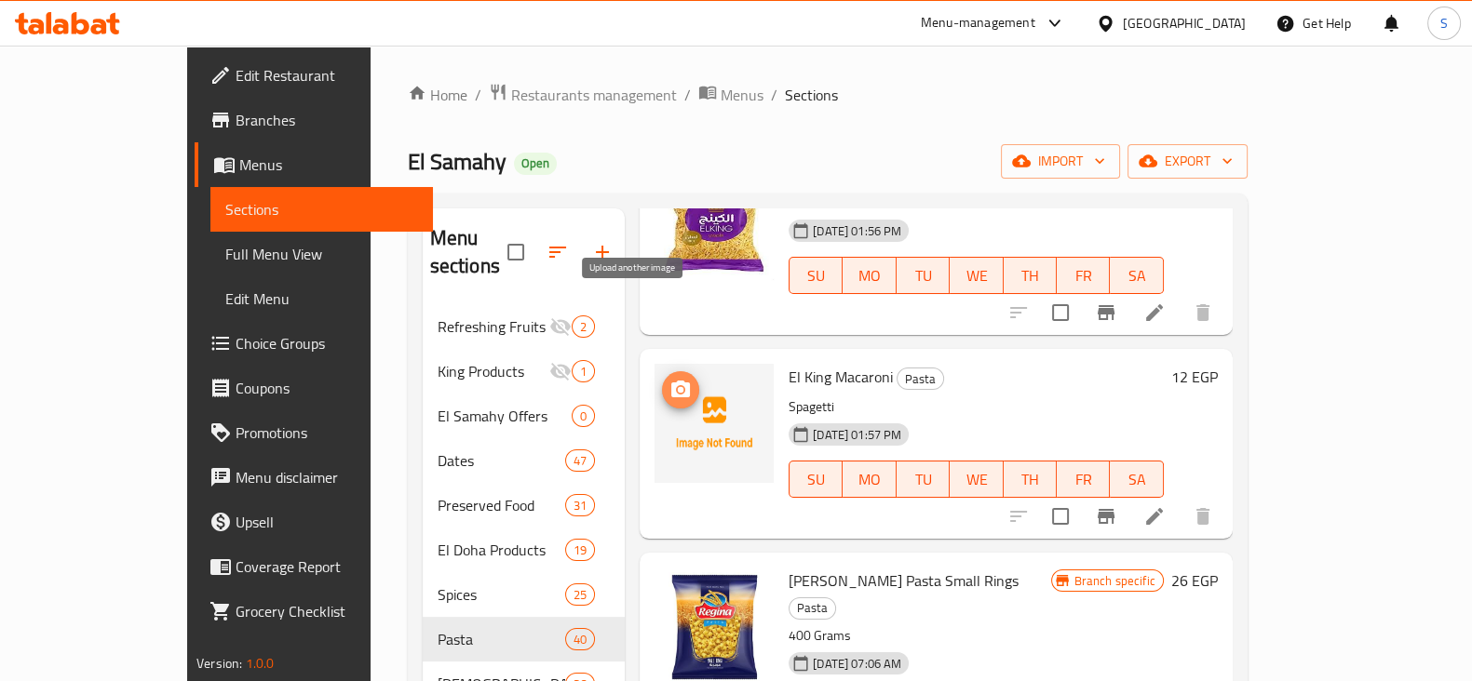
click at [671, 381] on icon "upload picture" at bounding box center [680, 389] width 19 height 17
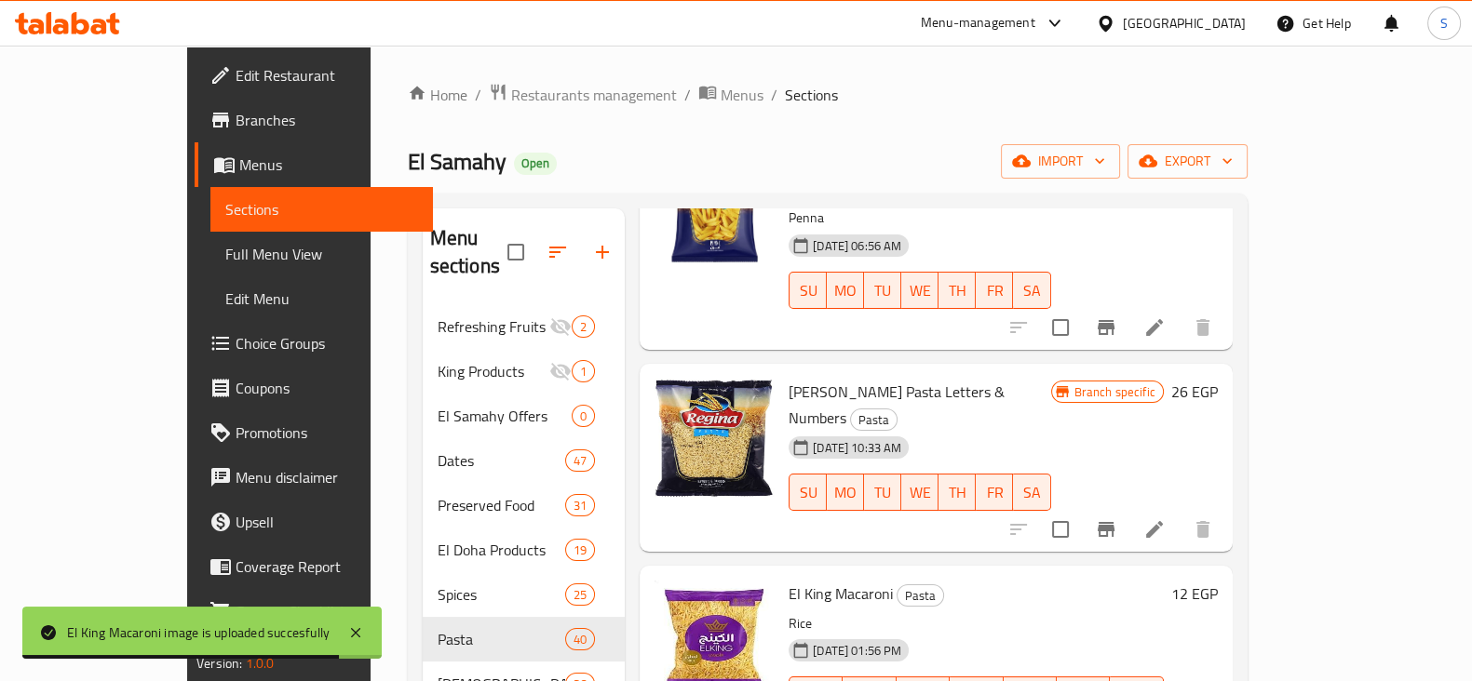
scroll to position [0, 0]
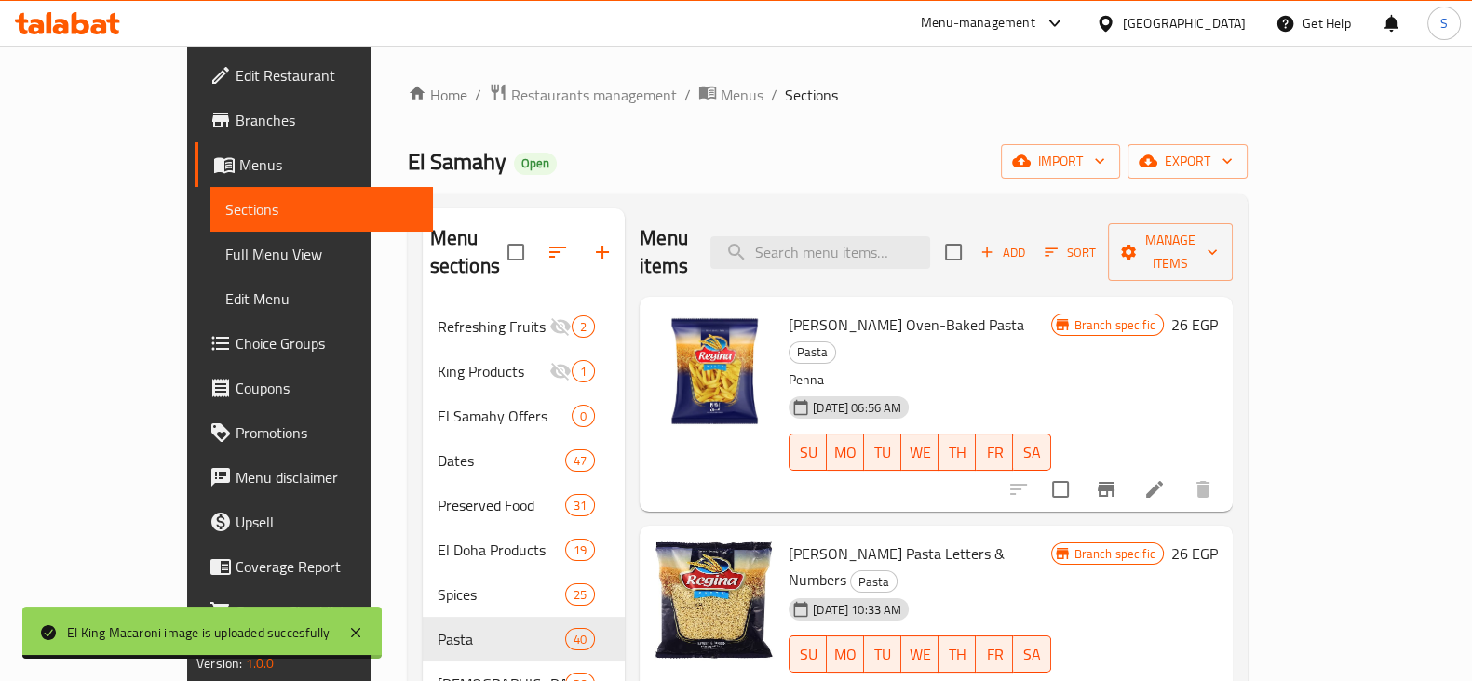
click at [1028, 242] on span "Add" at bounding box center [1002, 252] width 50 height 21
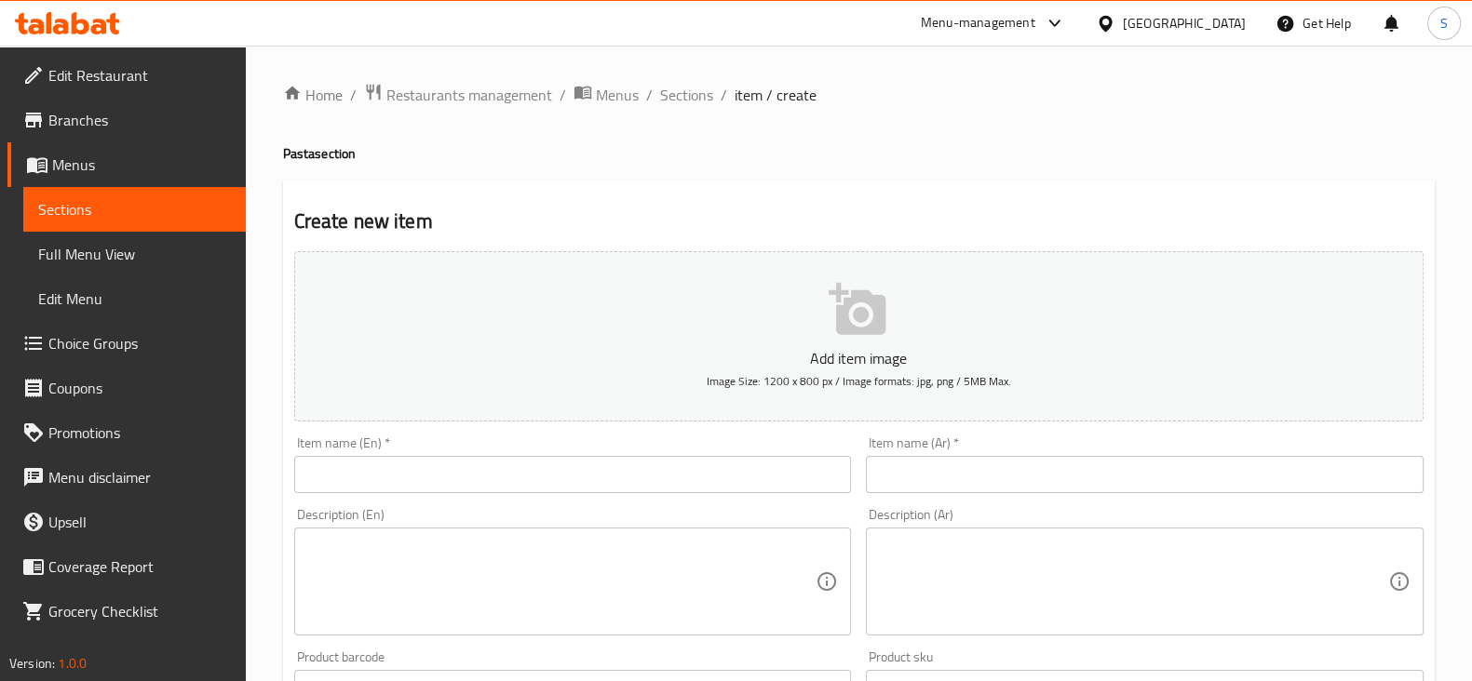
click at [1052, 481] on input "text" at bounding box center [1145, 474] width 558 height 37
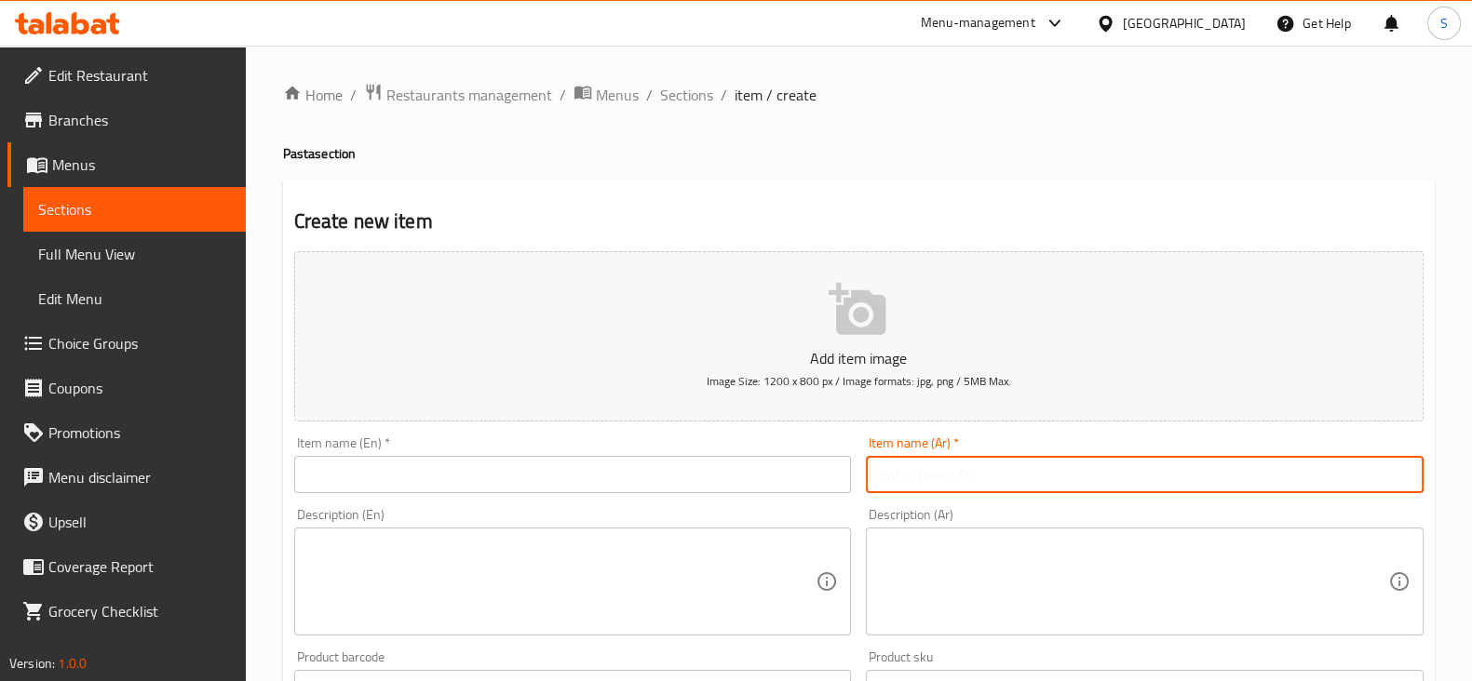
paste input "مكرونه كينج لهلوبه 12 جنيه"
drag, startPoint x: 1207, startPoint y: 466, endPoint x: 1333, endPoint y: 469, distance: 125.7
click at [1333, 469] on input "مكرونه كينج لهلوبه 12 جنيه" at bounding box center [1145, 474] width 558 height 37
type input "مكرونه كينج"
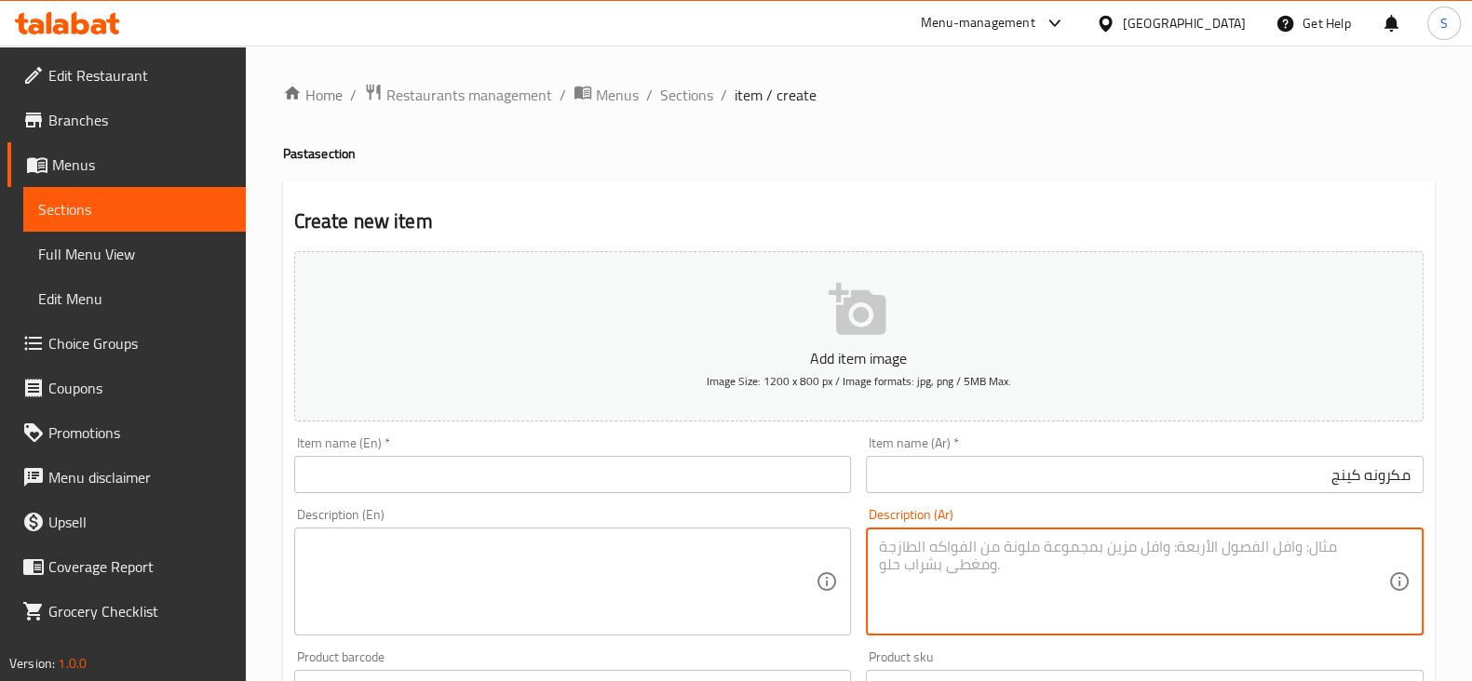
click at [1350, 546] on textarea at bounding box center [1133, 582] width 509 height 88
paste textarea "لهلوبه 12 جنيه"
click at [1325, 547] on textarea "لهلوبه 12 جنيه" at bounding box center [1133, 582] width 509 height 88
click at [1330, 544] on textarea "لهلوبه 12 جنيه" at bounding box center [1133, 582] width 509 height 88
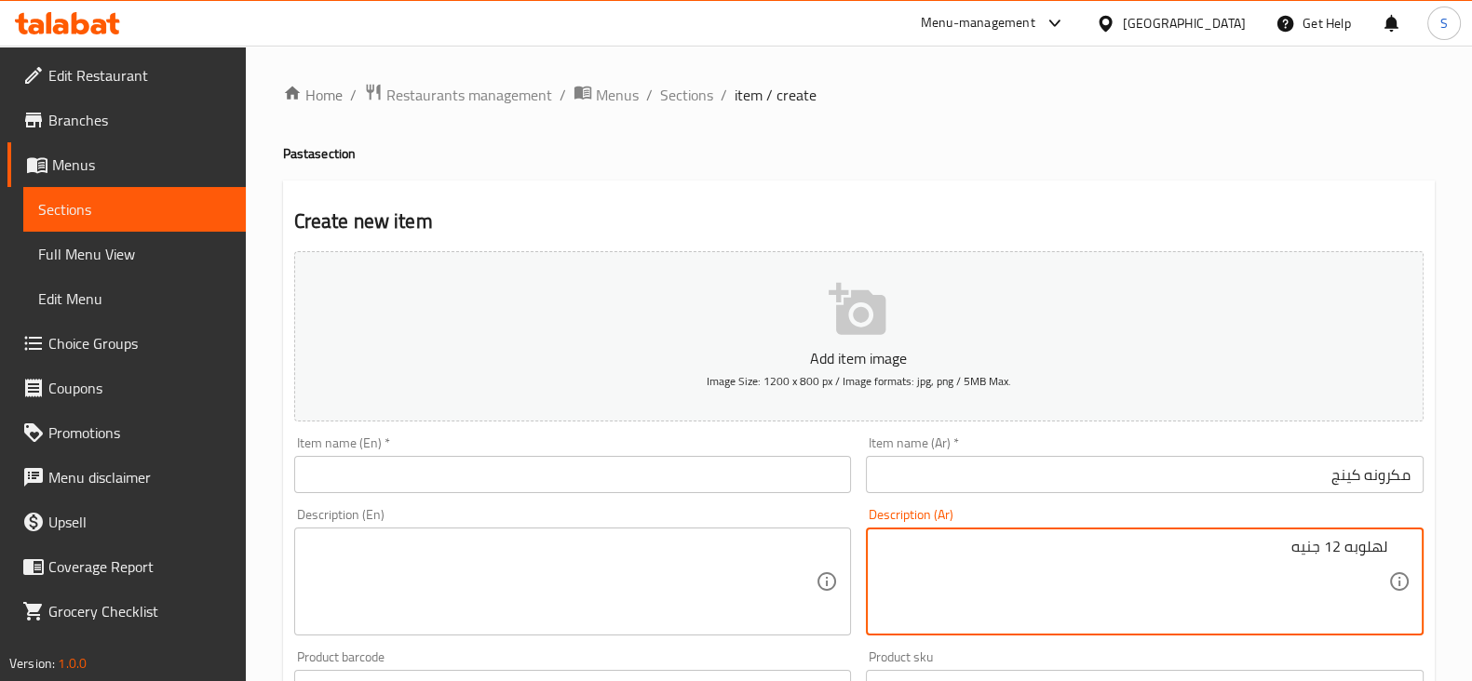
click at [1330, 544] on textarea "لهلوبه 12 جنيه" at bounding box center [1133, 582] width 509 height 88
click at [1317, 542] on textarea "لهلوبه جنيه" at bounding box center [1133, 582] width 509 height 88
type textarea "لهلوبه"
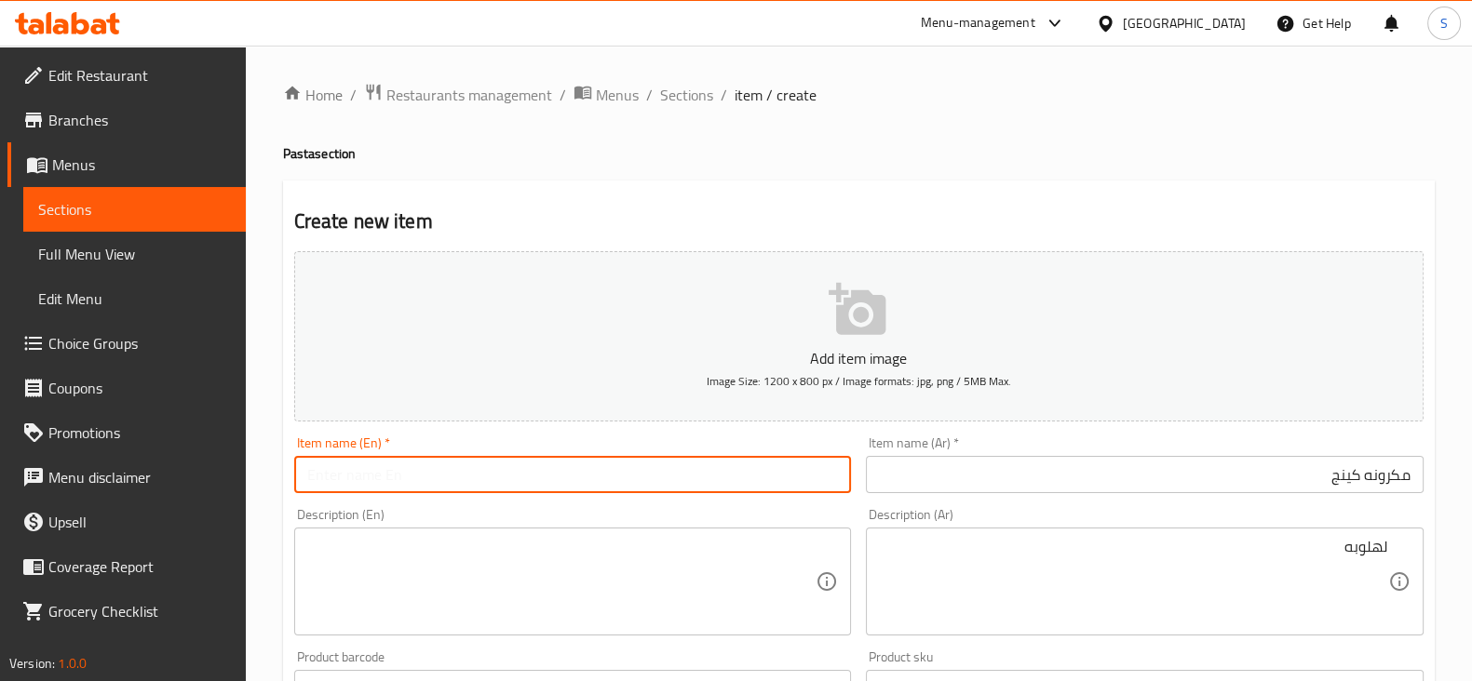
click at [524, 479] on input "text" at bounding box center [573, 474] width 558 height 37
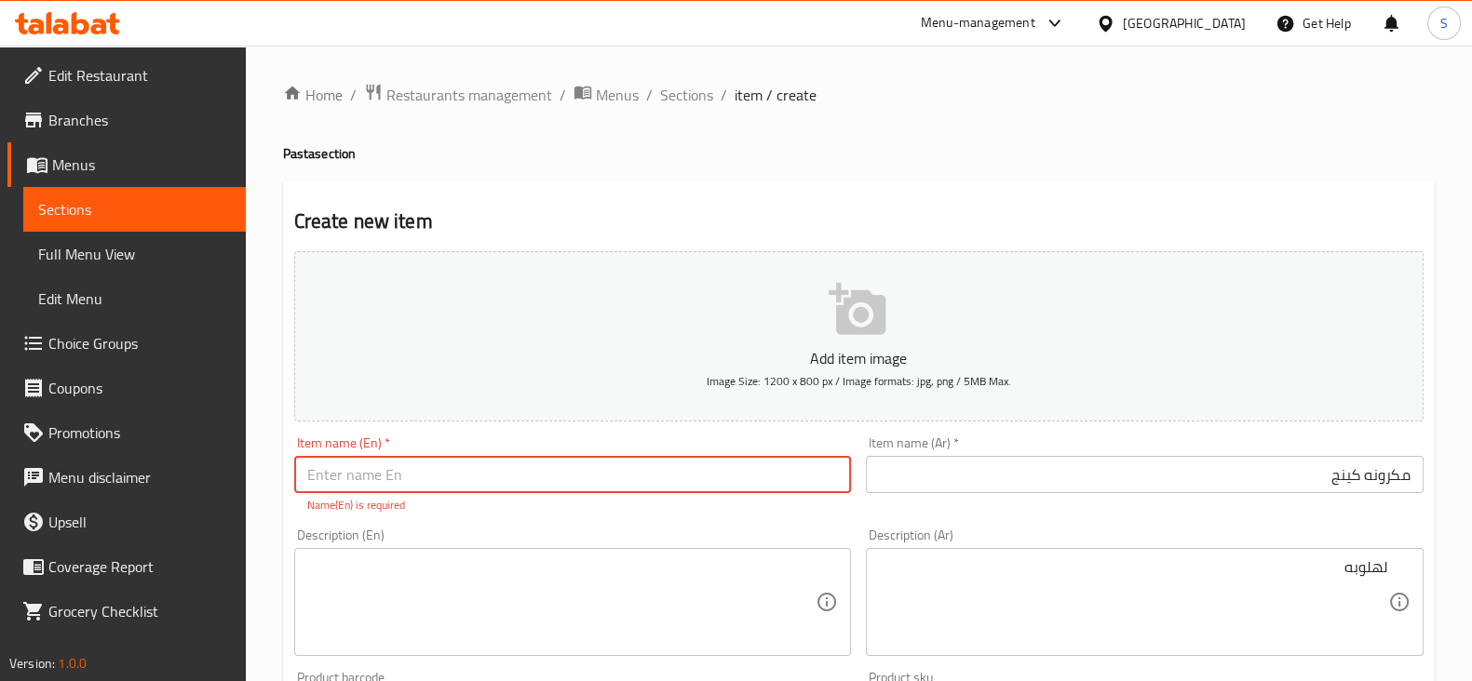
click at [475, 474] on input "text" at bounding box center [573, 474] width 558 height 37
type input "Macaroni King"
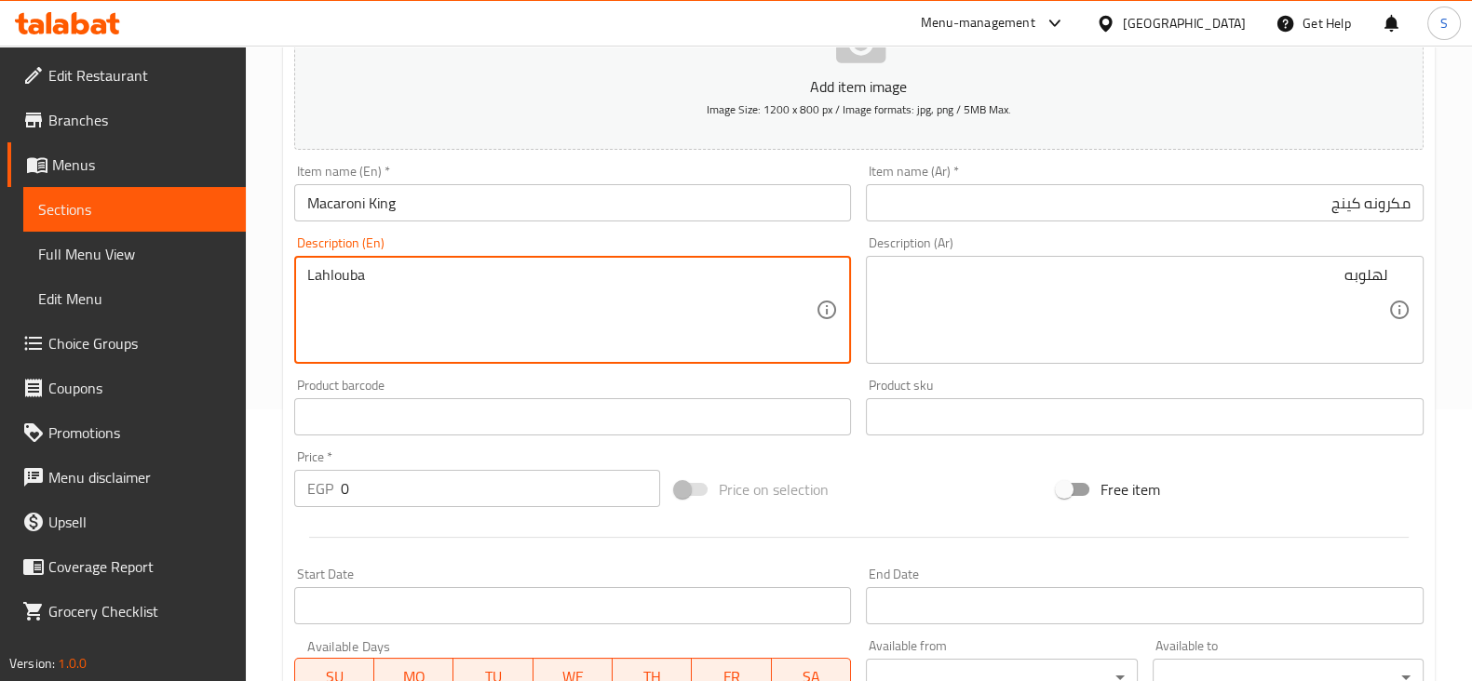
scroll to position [349, 0]
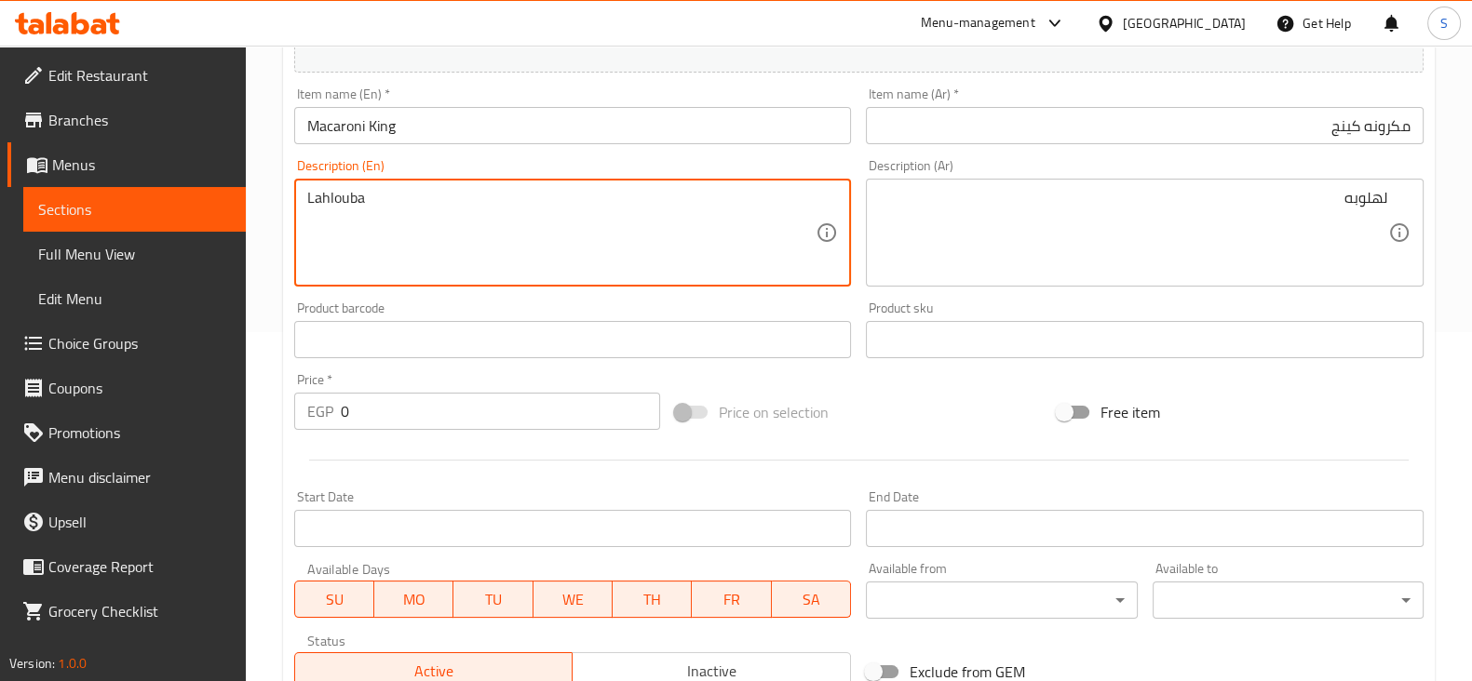
type textarea "Lahlouba"
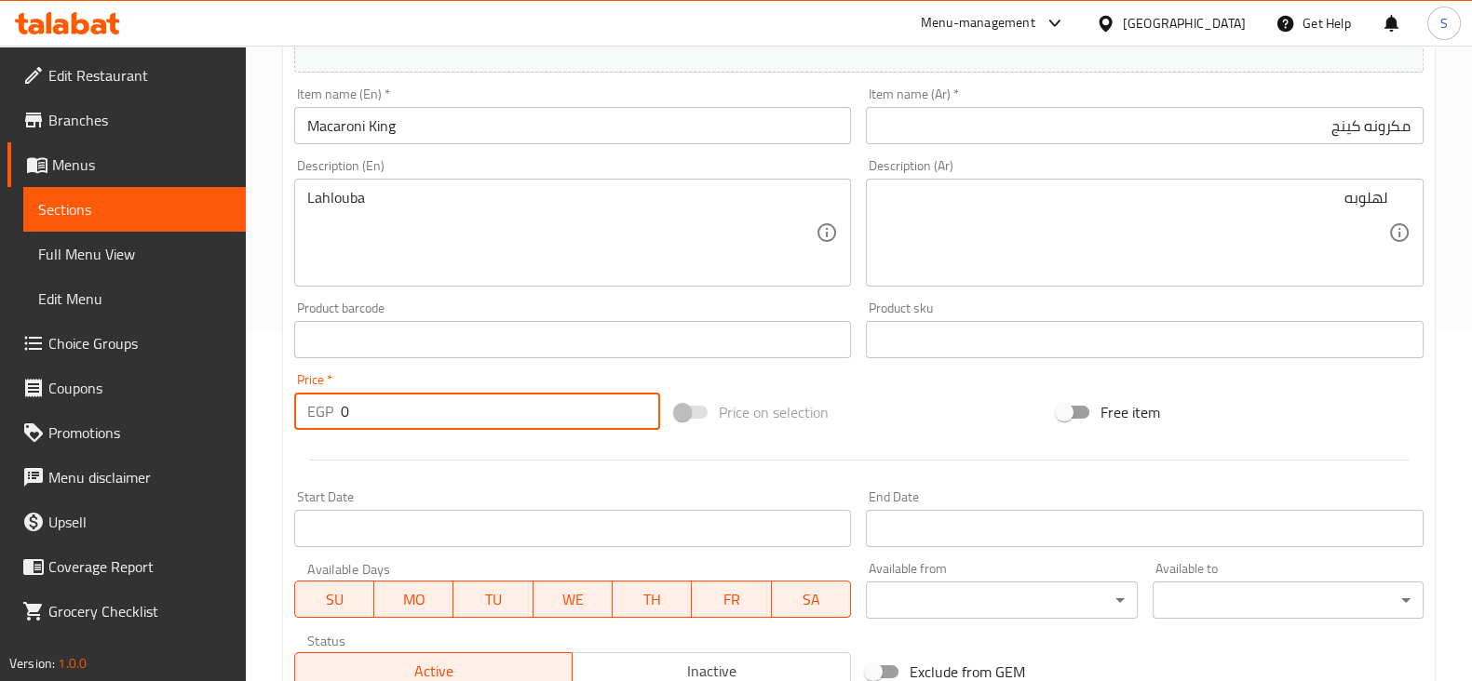
drag, startPoint x: 354, startPoint y: 411, endPoint x: 330, endPoint y: 407, distance: 24.5
click at [326, 406] on div "EGP 0 Price *" at bounding box center [477, 411] width 367 height 37
type input "12"
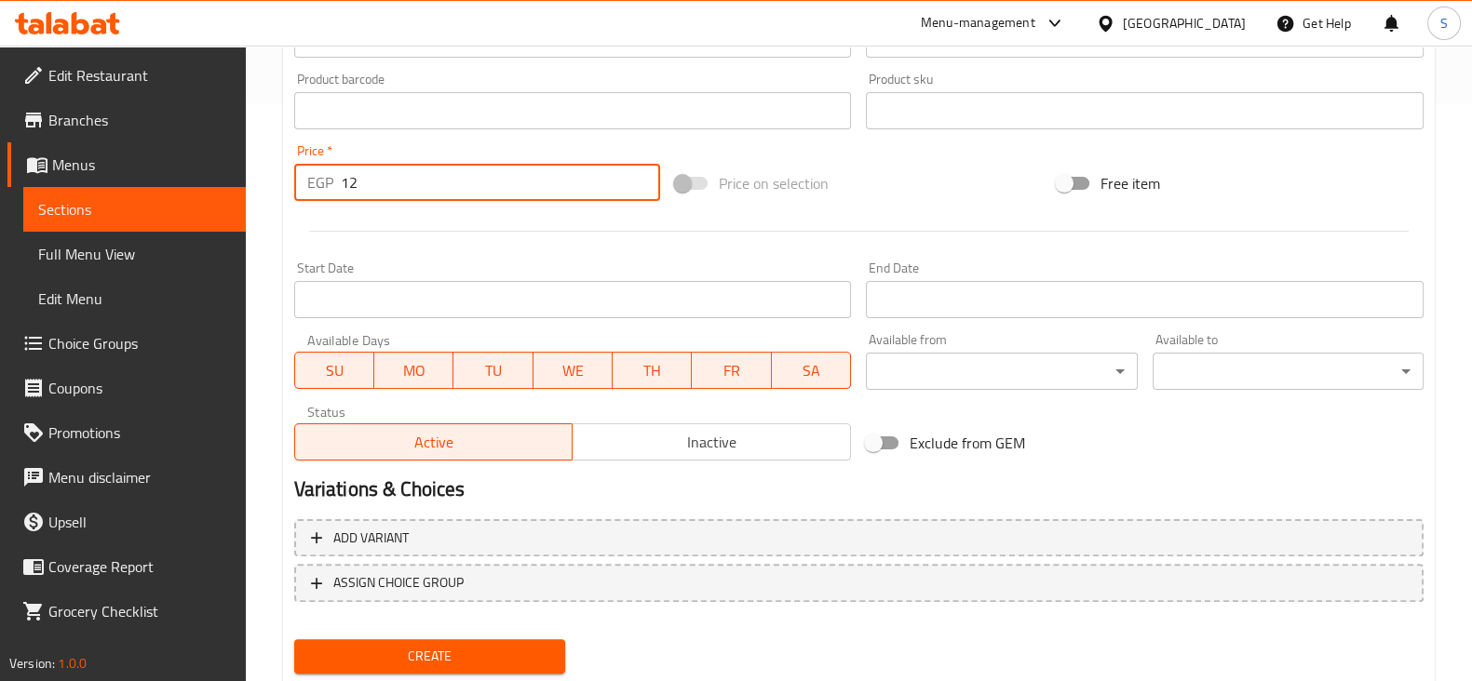
scroll to position [633, 0]
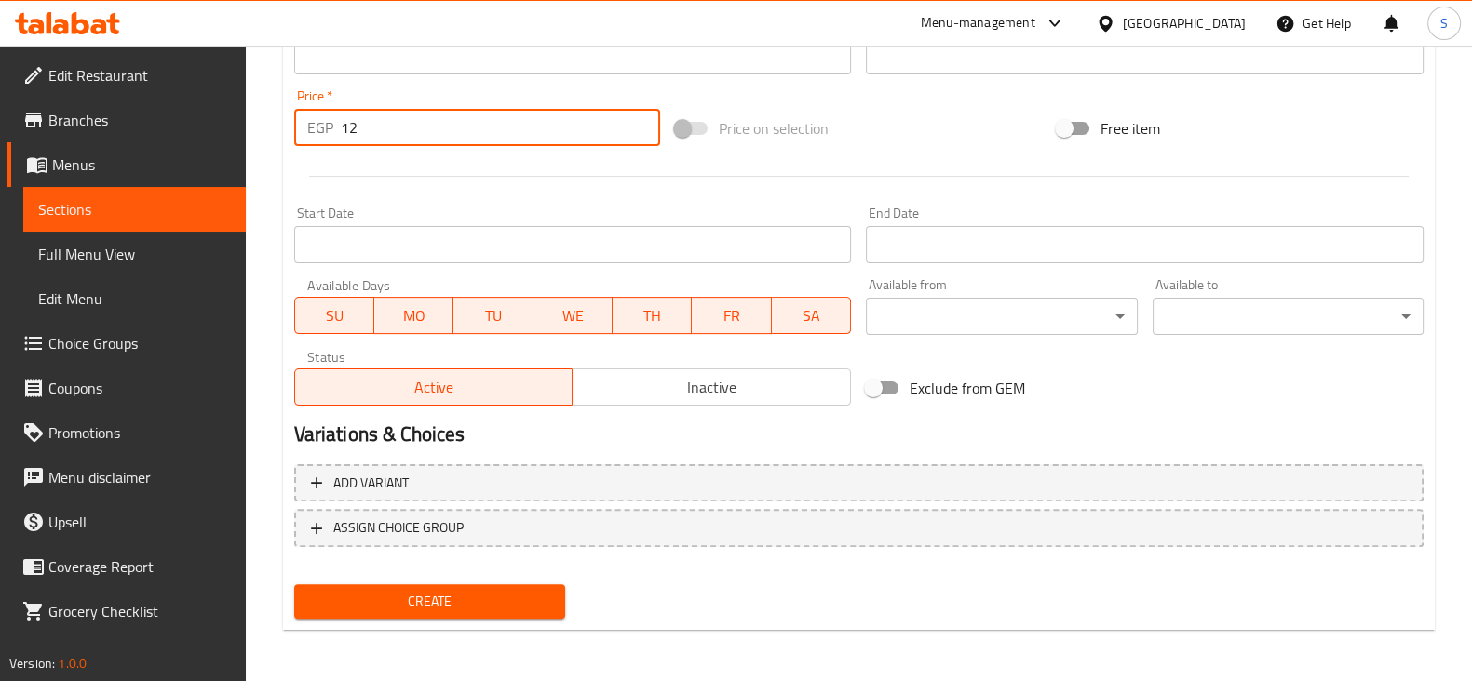
click at [406, 590] on span "Create" at bounding box center [429, 601] width 241 height 23
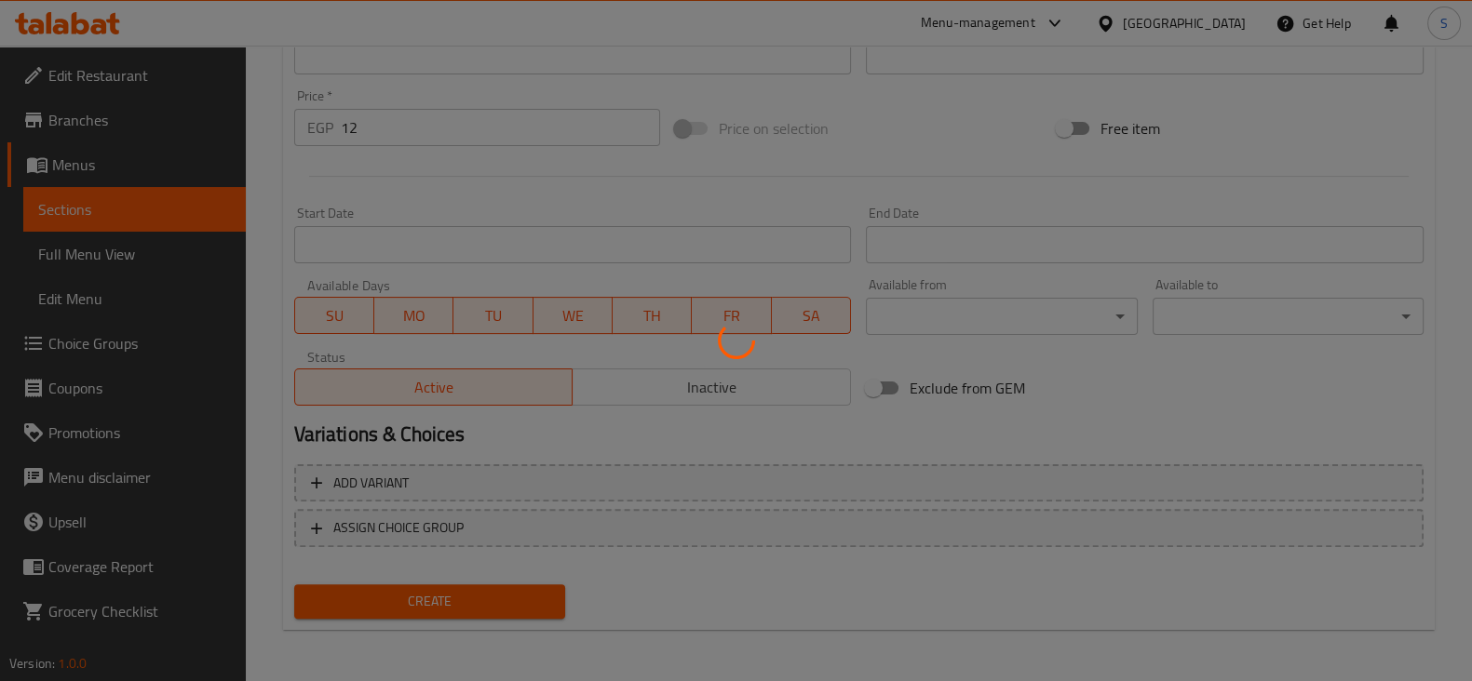
type input "0"
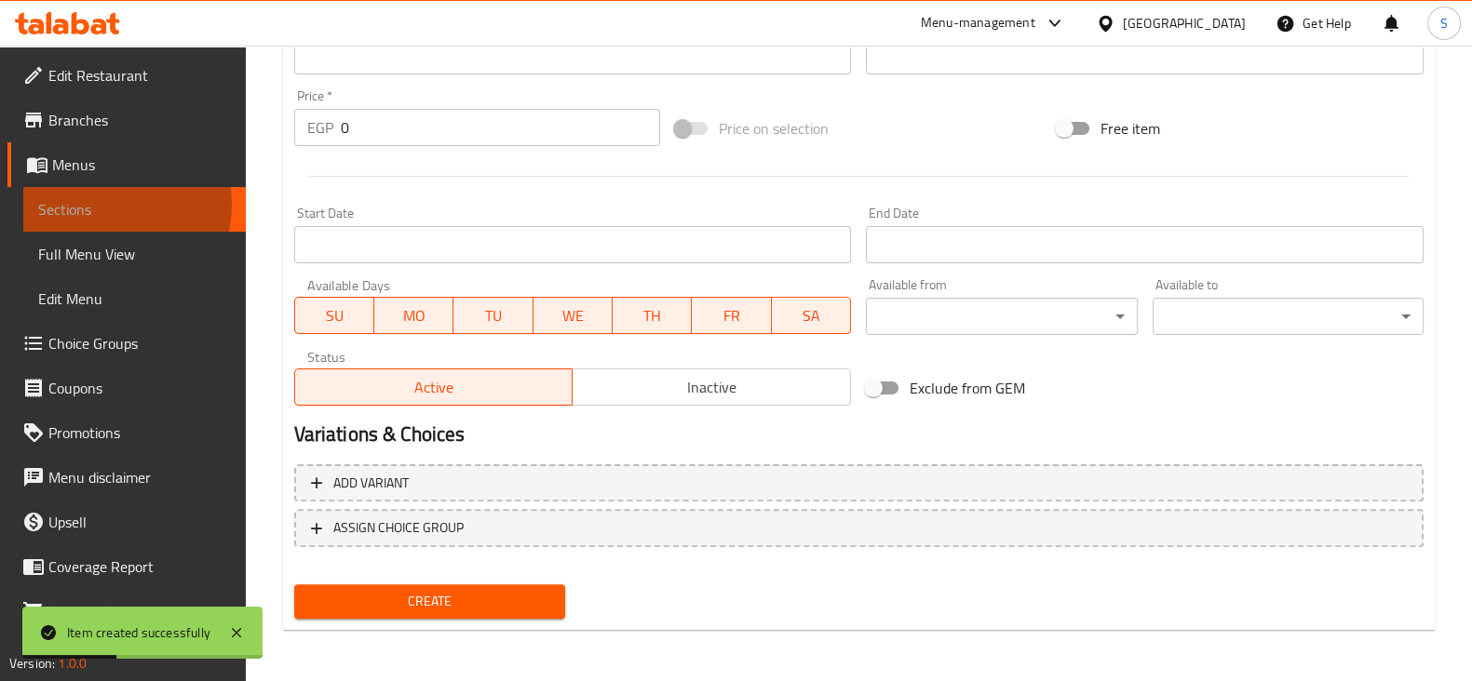
click at [105, 203] on span "Sections" at bounding box center [134, 209] width 193 height 22
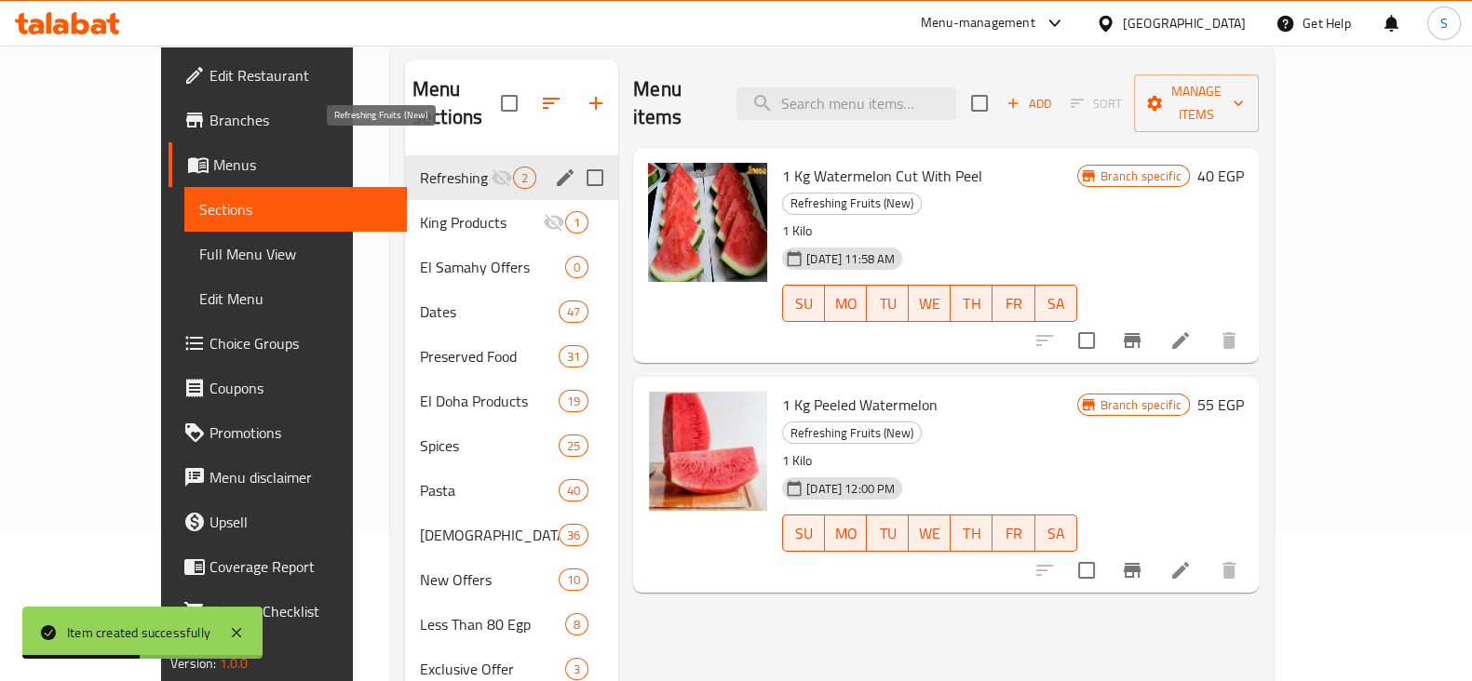
scroll to position [83, 0]
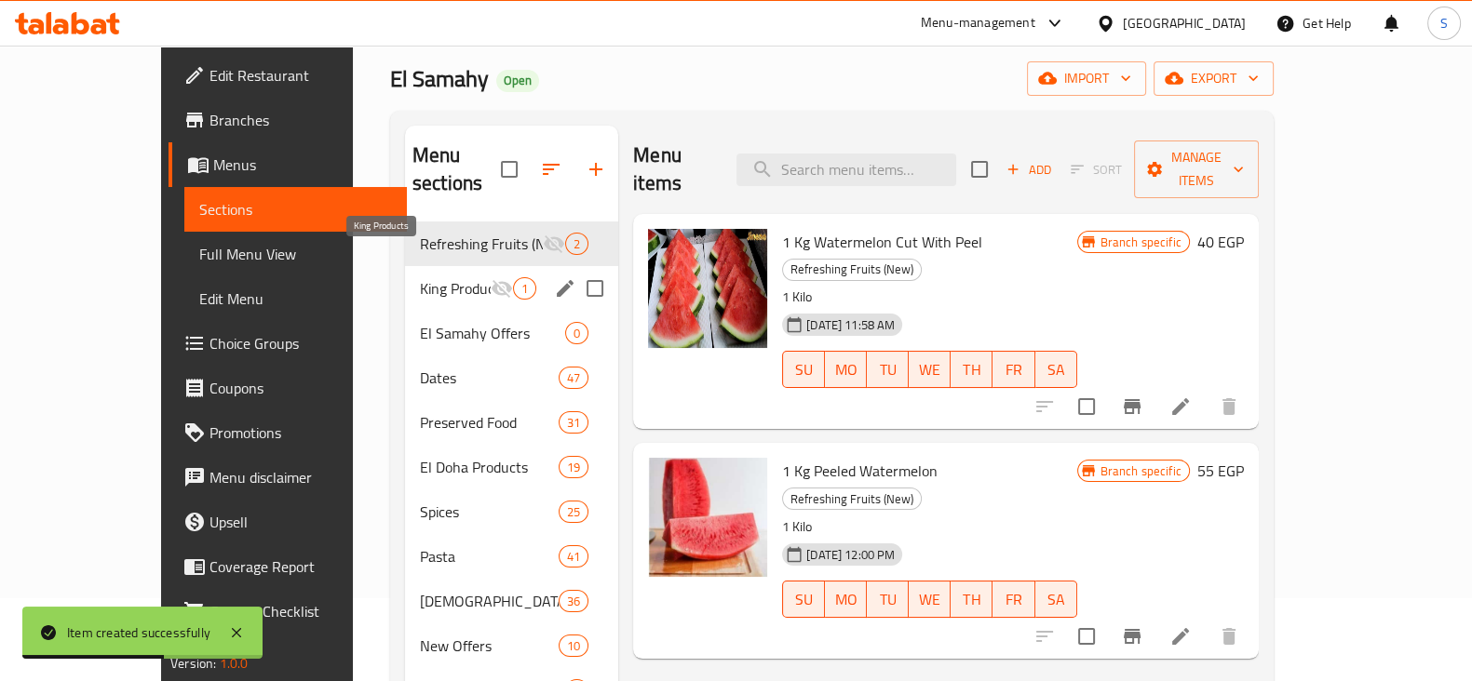
click at [420, 277] on span "King Products" at bounding box center [455, 288] width 71 height 22
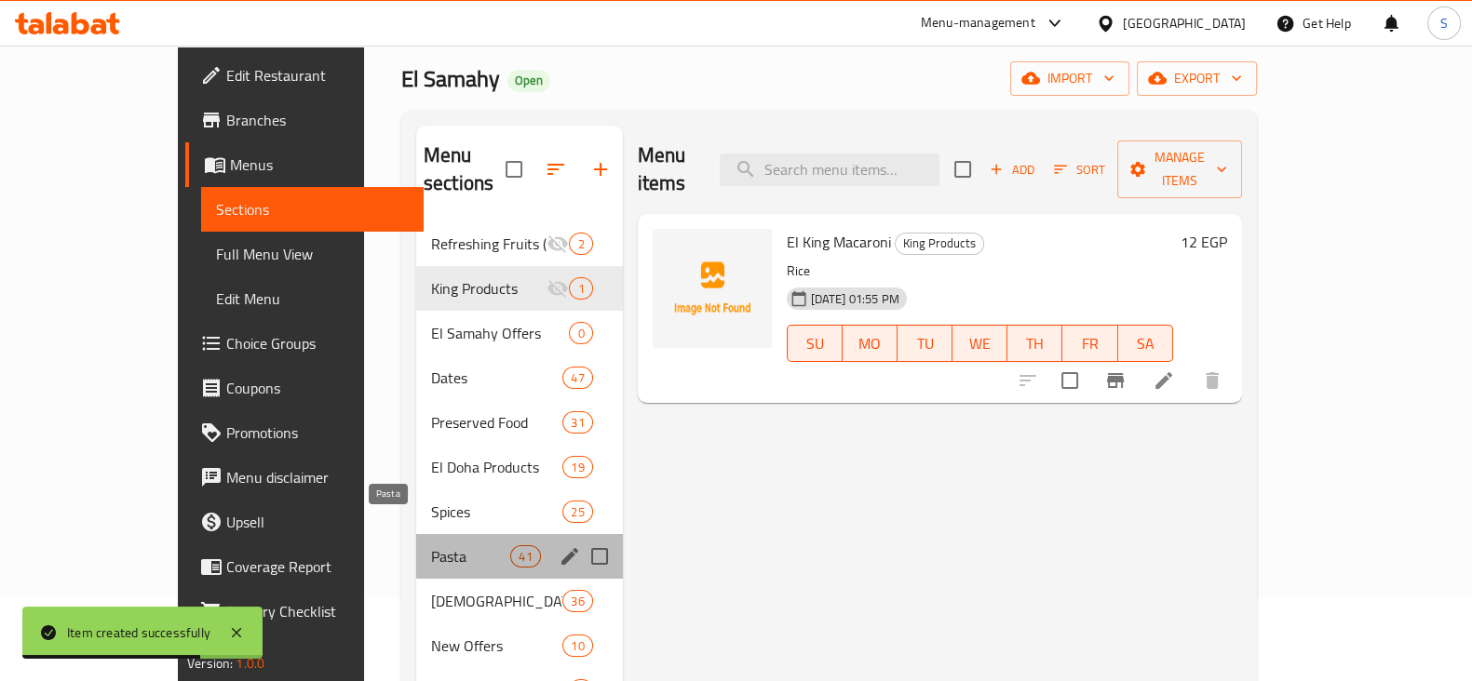
click at [431, 546] on span "Pasta" at bounding box center [470, 557] width 79 height 22
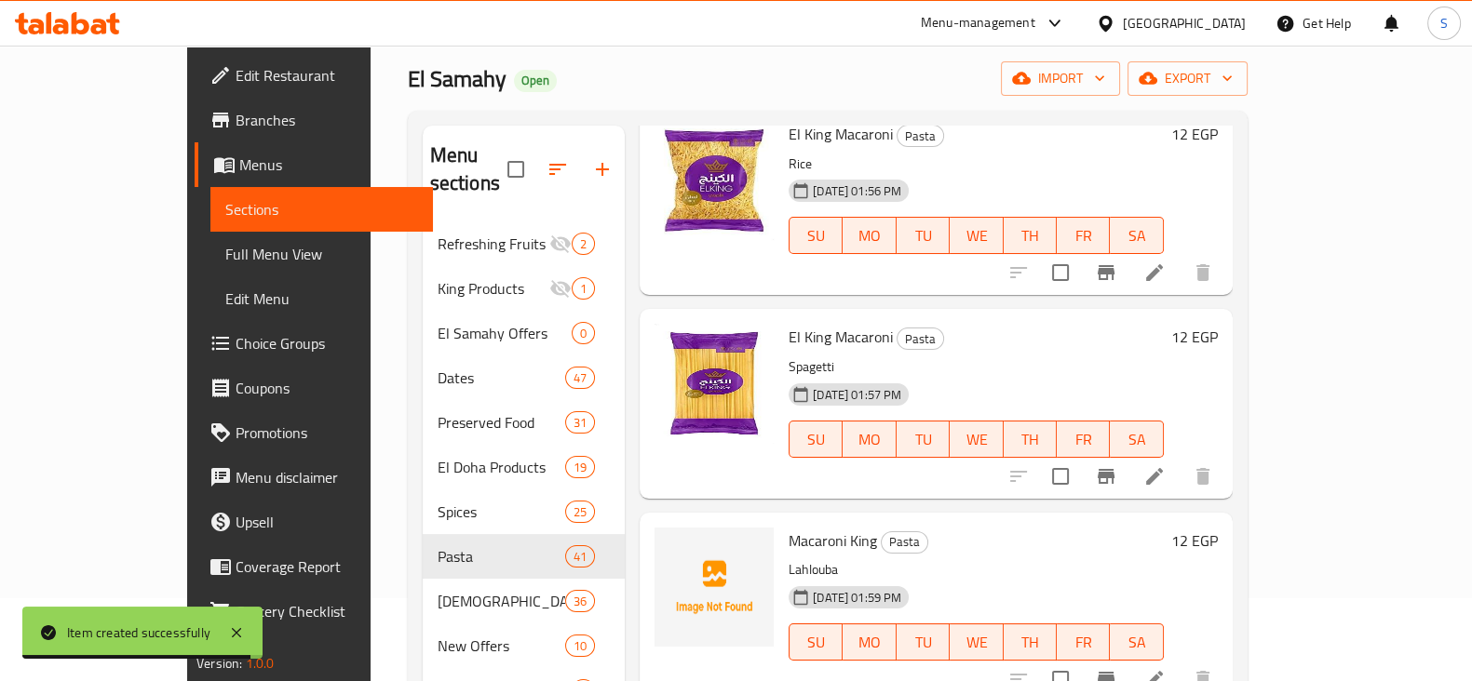
scroll to position [582, 0]
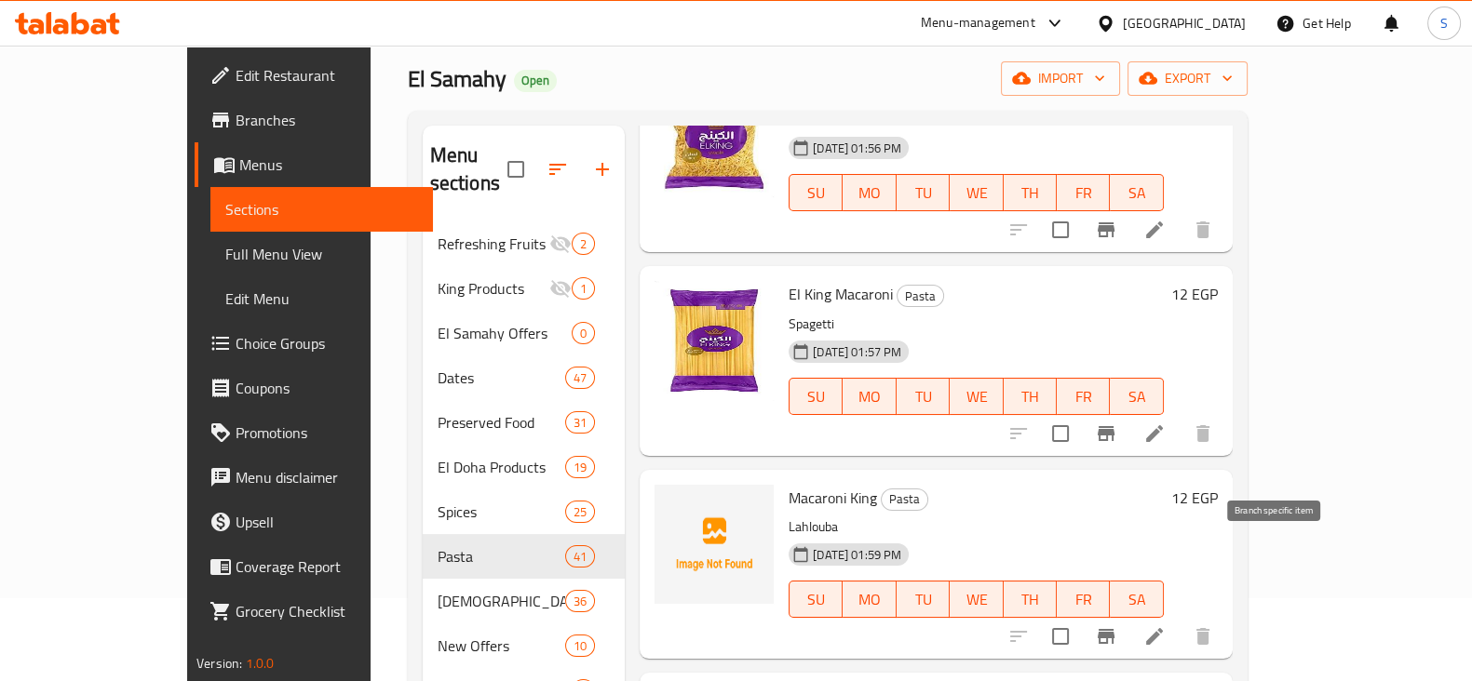
click at [1114, 629] on icon "Branch-specific-item" at bounding box center [1106, 636] width 17 height 15
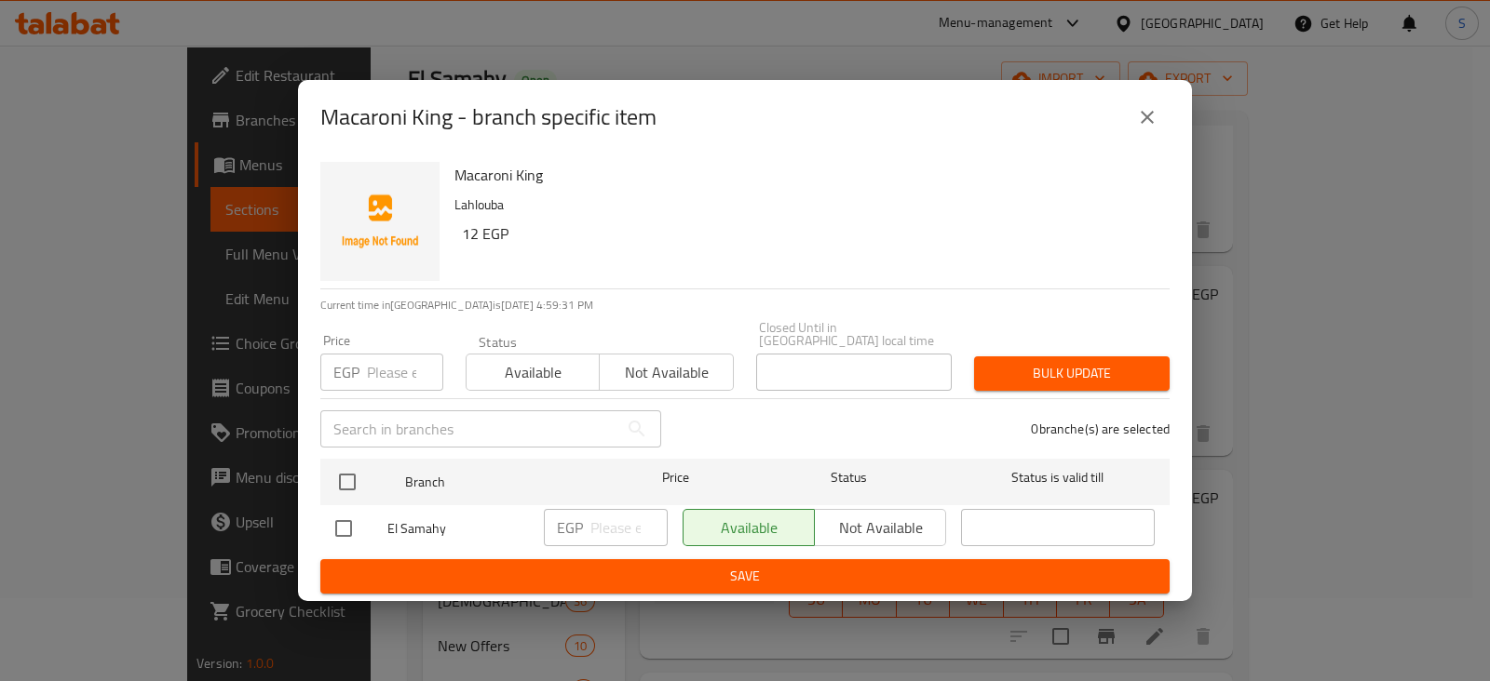
click at [1149, 122] on icon "close" at bounding box center [1146, 117] width 13 height 13
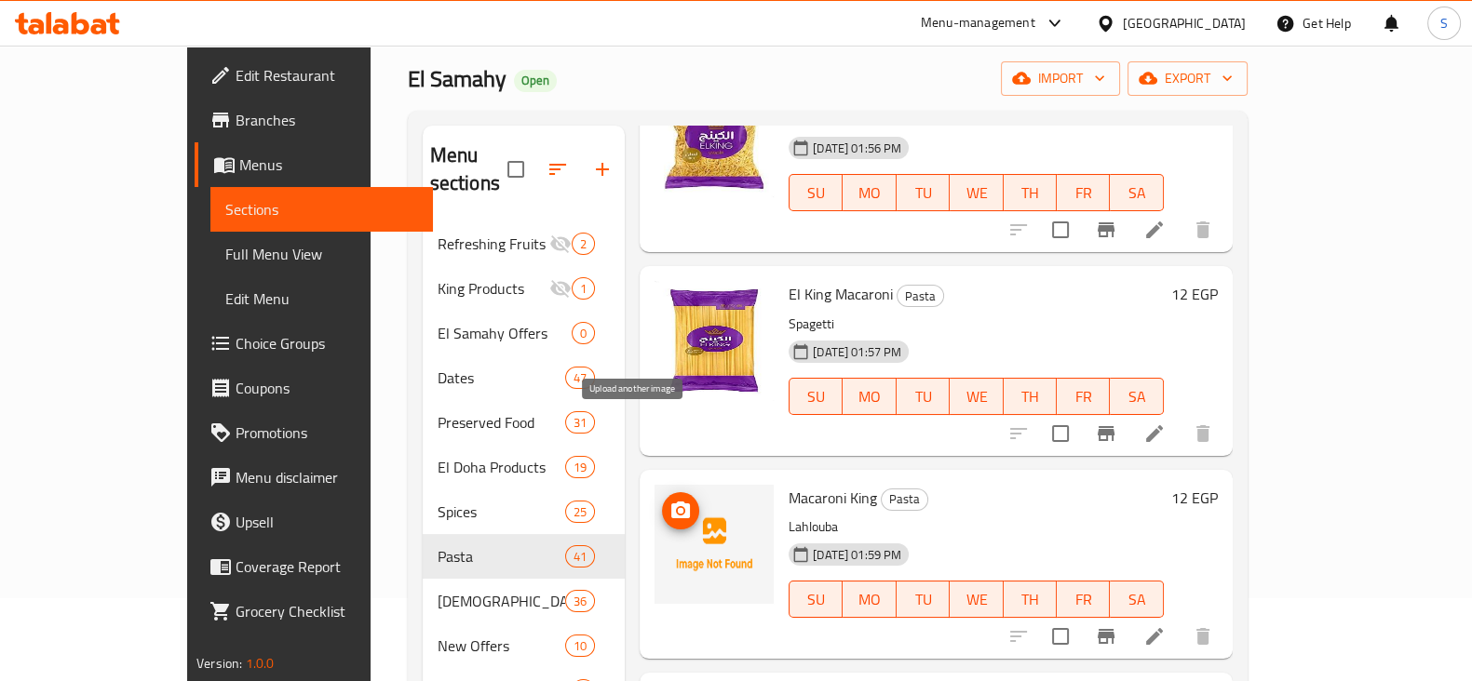
click at [671, 502] on icon "upload picture" at bounding box center [680, 510] width 19 height 17
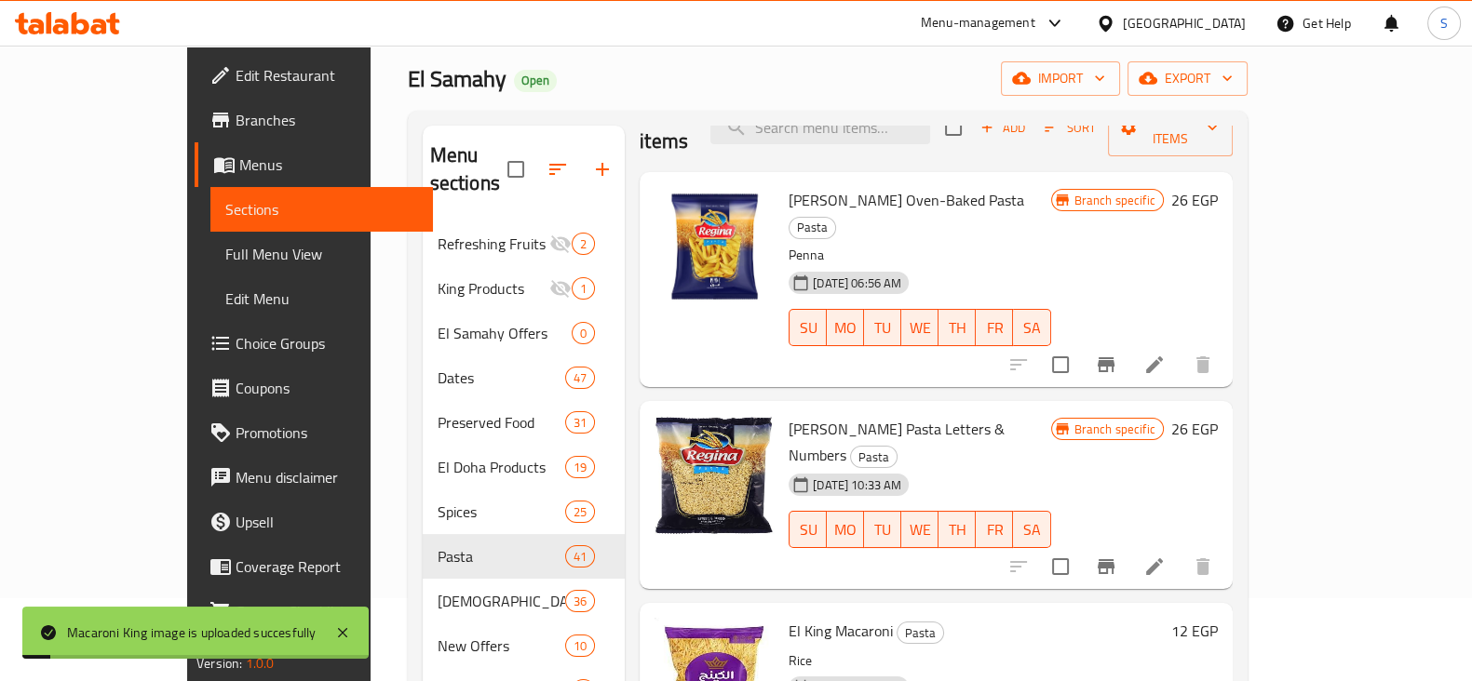
scroll to position [0, 0]
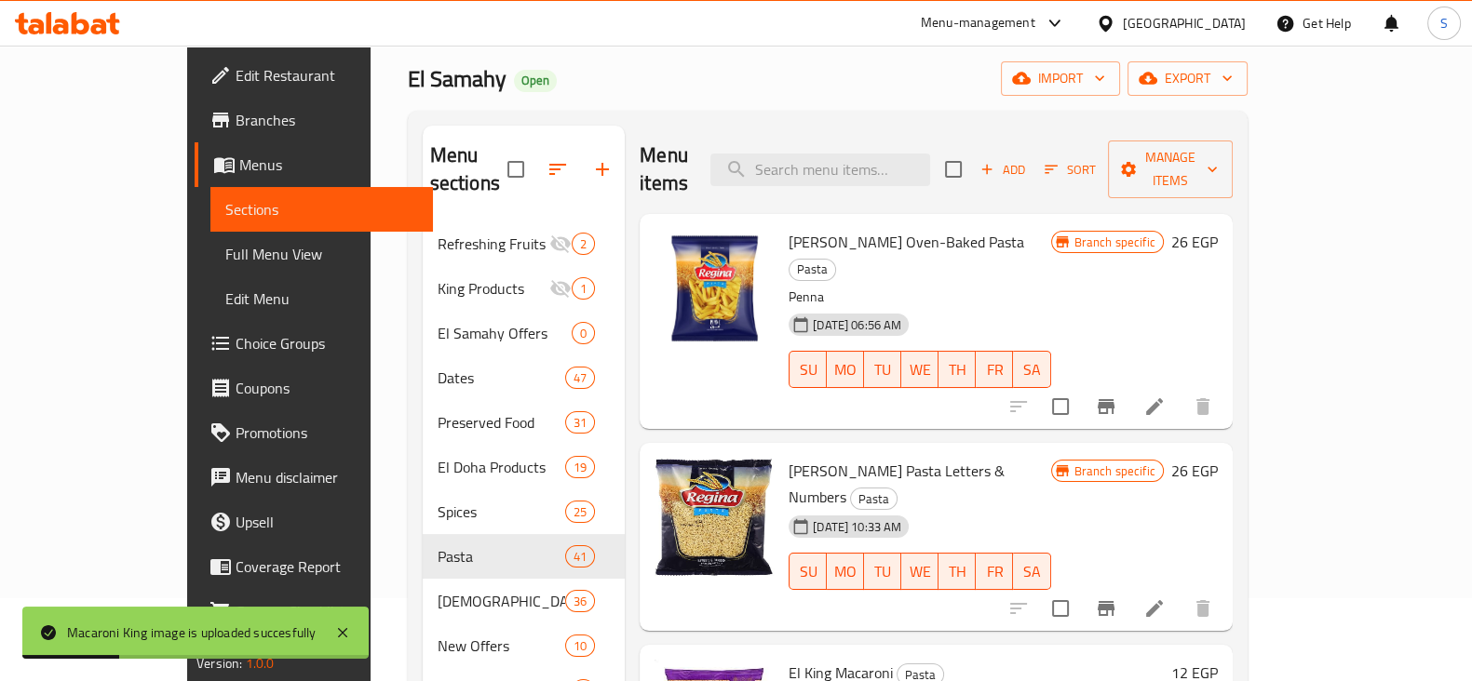
click at [1028, 159] on span "Add" at bounding box center [1002, 169] width 50 height 21
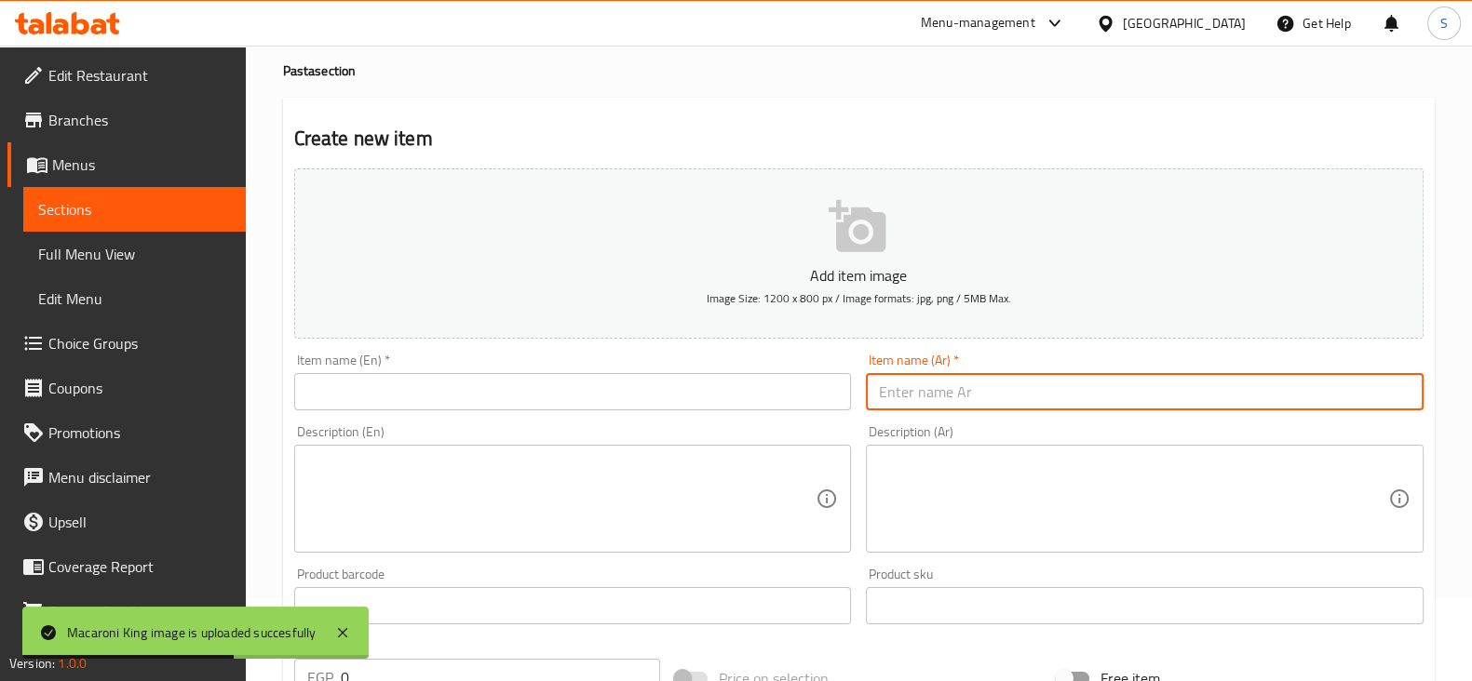
click at [1014, 393] on input "text" at bounding box center [1145, 391] width 558 height 37
paste input "مكرونه كينج مرمريه 12 جنيه"
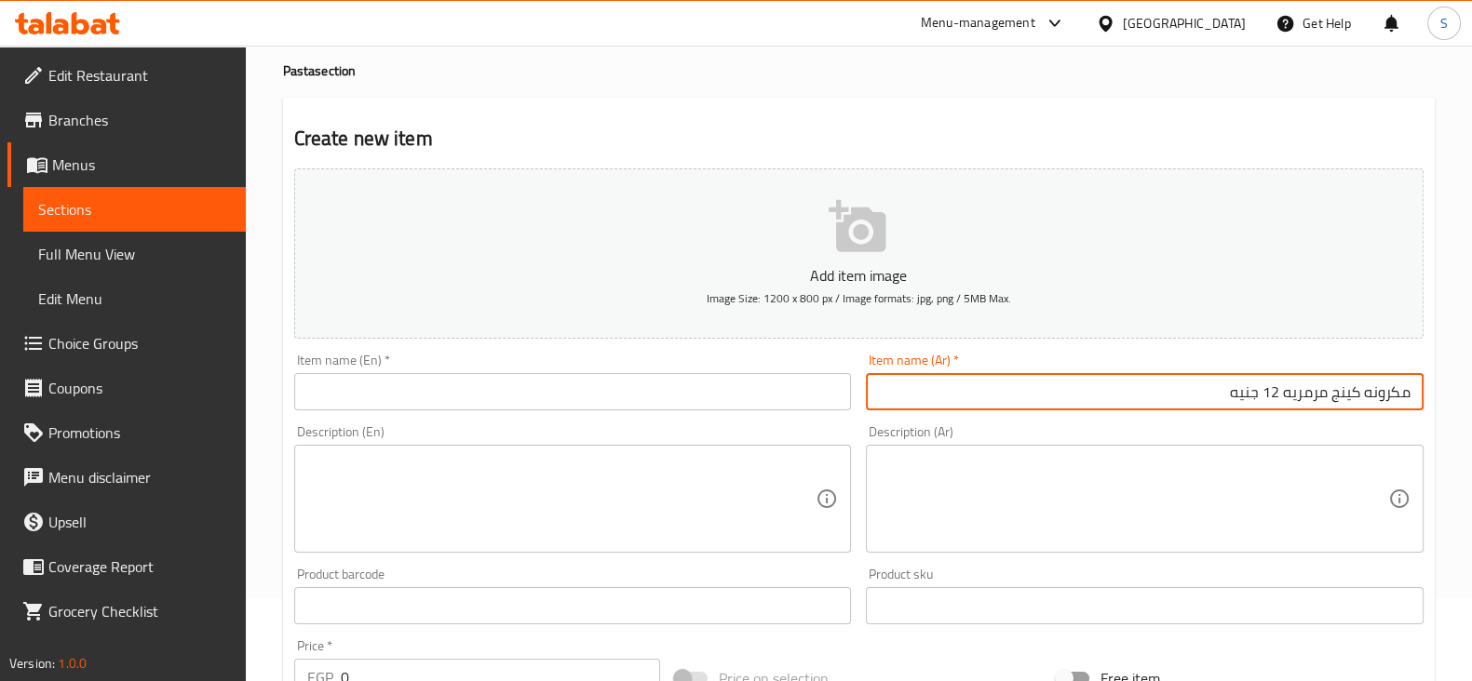
drag, startPoint x: 1257, startPoint y: 389, endPoint x: 1322, endPoint y: 393, distance: 65.3
click at [1325, 393] on input "مكرونه كينج مرمريه 12 جنيه" at bounding box center [1145, 391] width 558 height 37
type input "مكرونه كينج"
click at [1327, 467] on textarea at bounding box center [1133, 499] width 509 height 88
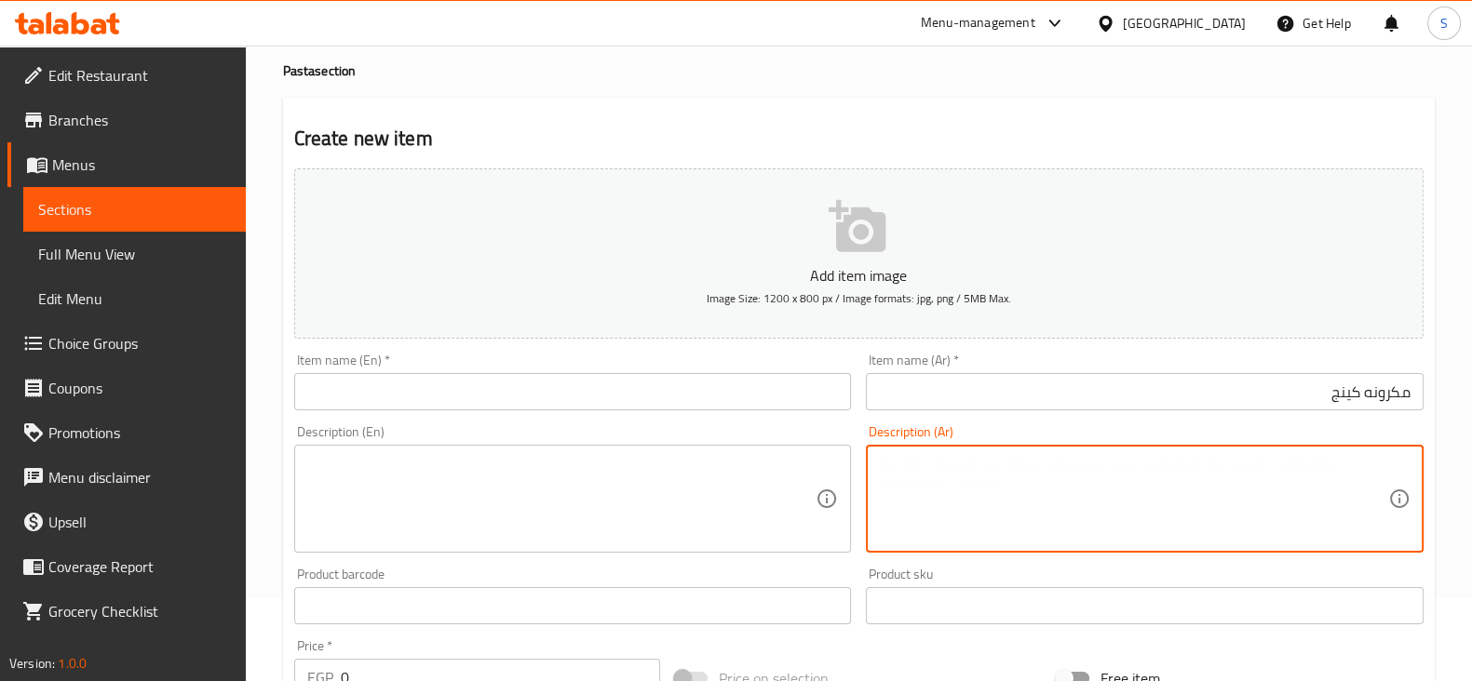
paste textarea "مرمريه 12 جنيه"
drag, startPoint x: 880, startPoint y: 465, endPoint x: 910, endPoint y: 467, distance: 29.9
click at [910, 467] on textarea "مرمريه 12 جنيه" at bounding box center [1133, 499] width 509 height 88
type textarea "مرمريه"
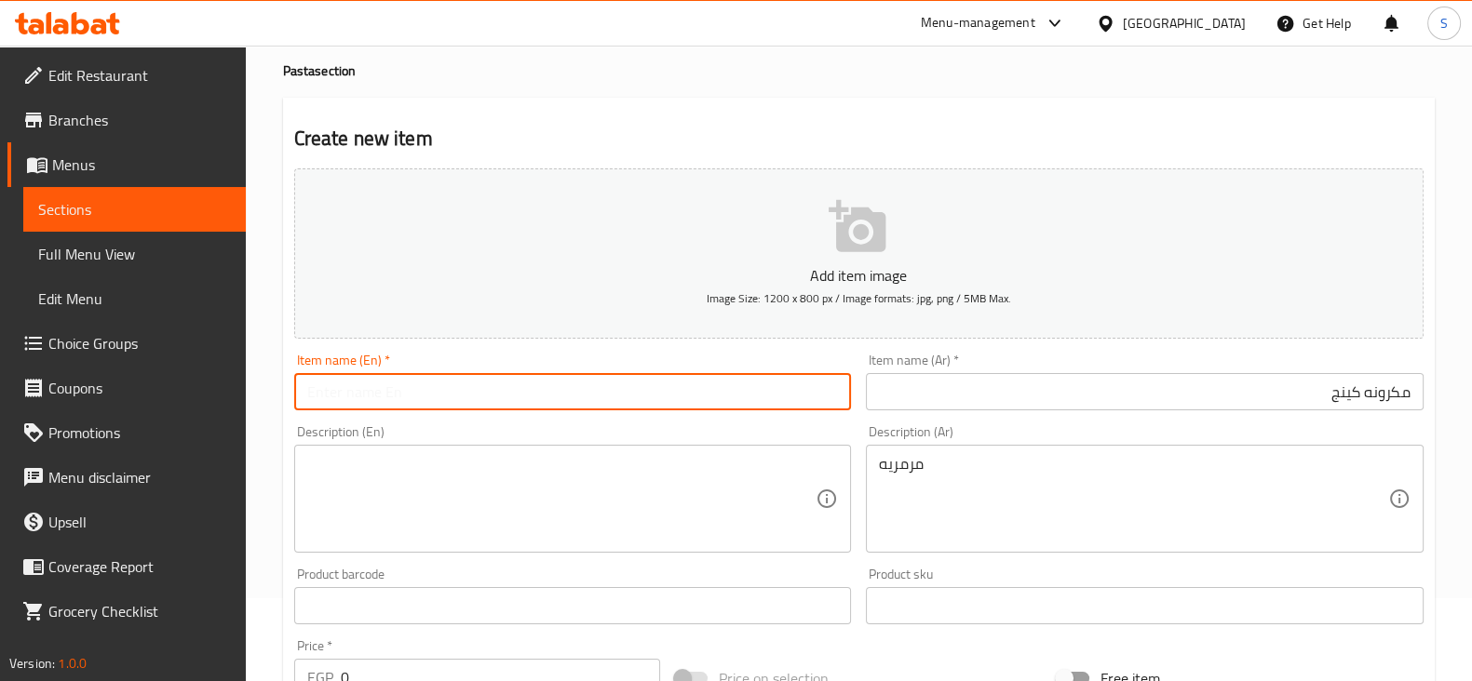
drag, startPoint x: 433, startPoint y: 388, endPoint x: 466, endPoint y: 401, distance: 36.0
click at [433, 388] on input "text" at bounding box center [573, 391] width 558 height 37
type input "M"
type input "King Macaroni"
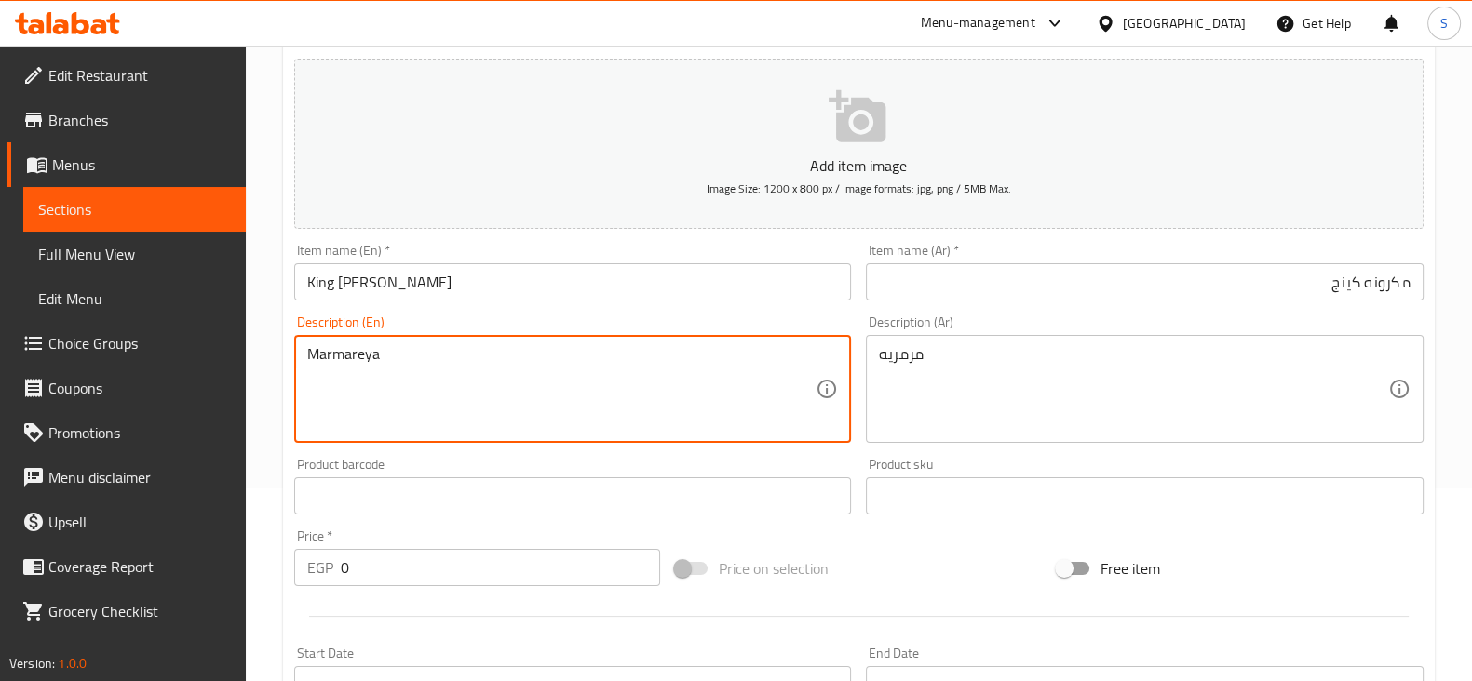
scroll to position [316, 0]
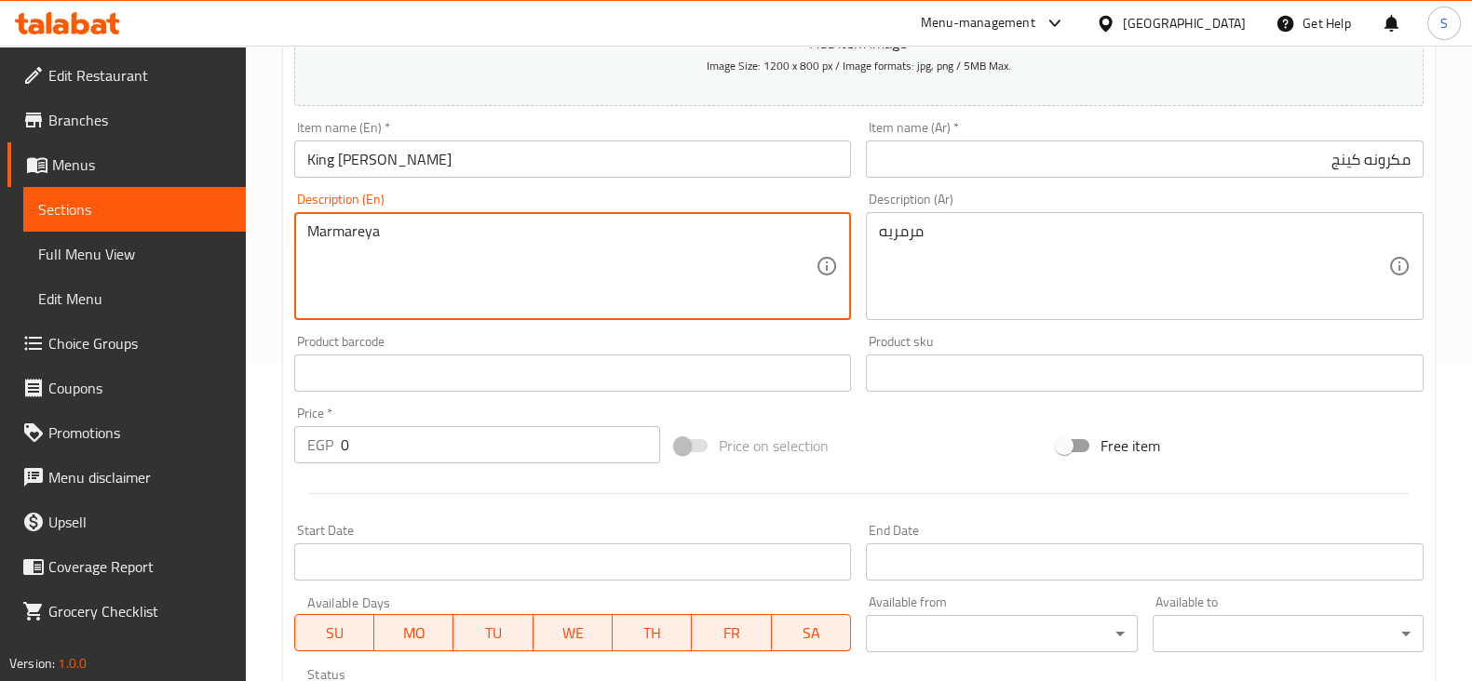
type textarea "Marmareya"
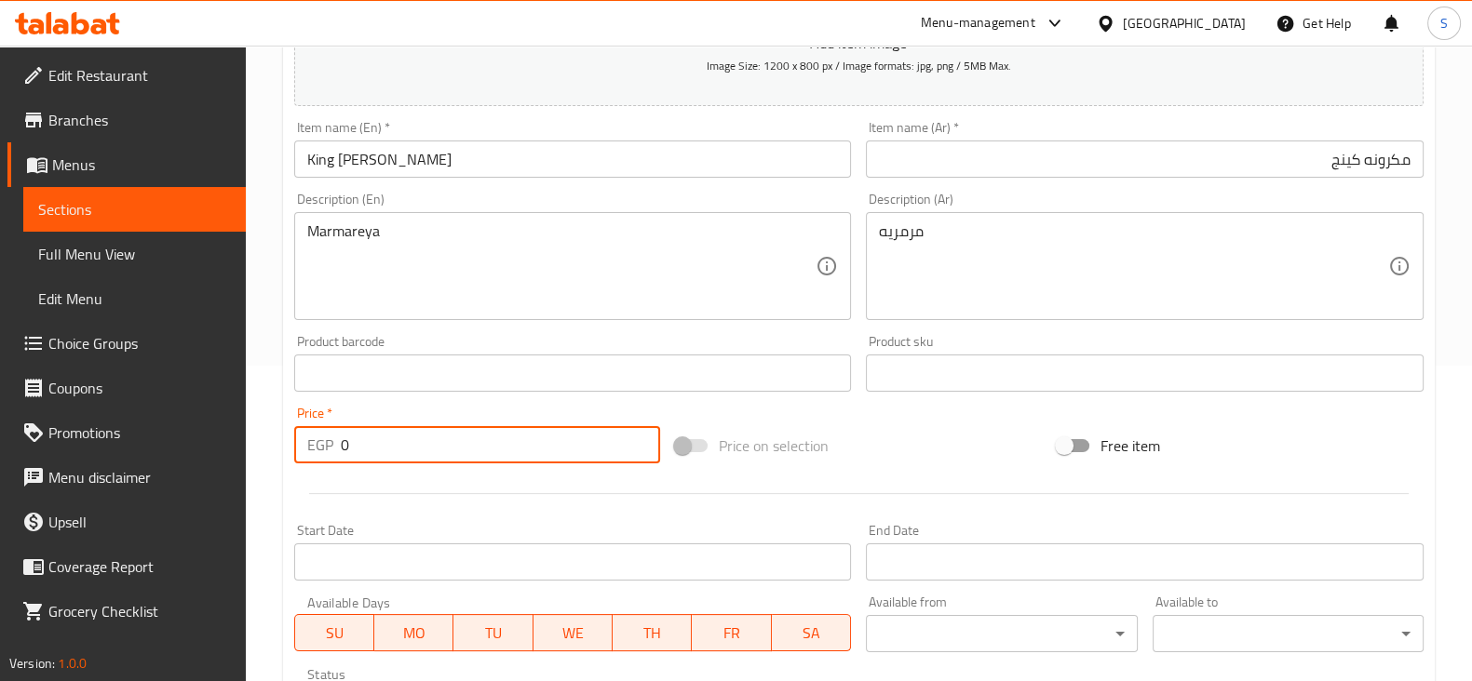
drag, startPoint x: 404, startPoint y: 451, endPoint x: 312, endPoint y: 438, distance: 93.1
click at [314, 432] on div "EGP 0 Price *" at bounding box center [477, 444] width 367 height 37
type input "12"
click at [396, 480] on div at bounding box center [859, 494] width 1144 height 46
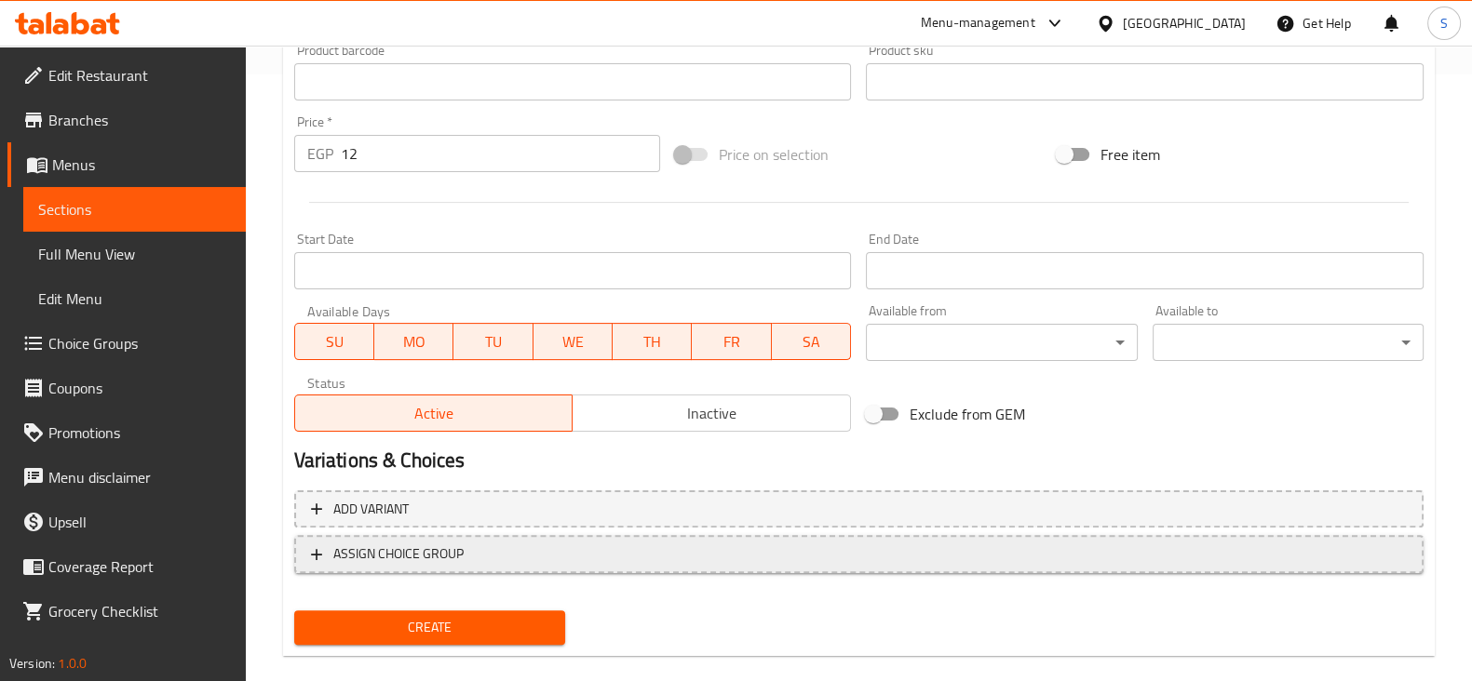
scroll to position [633, 0]
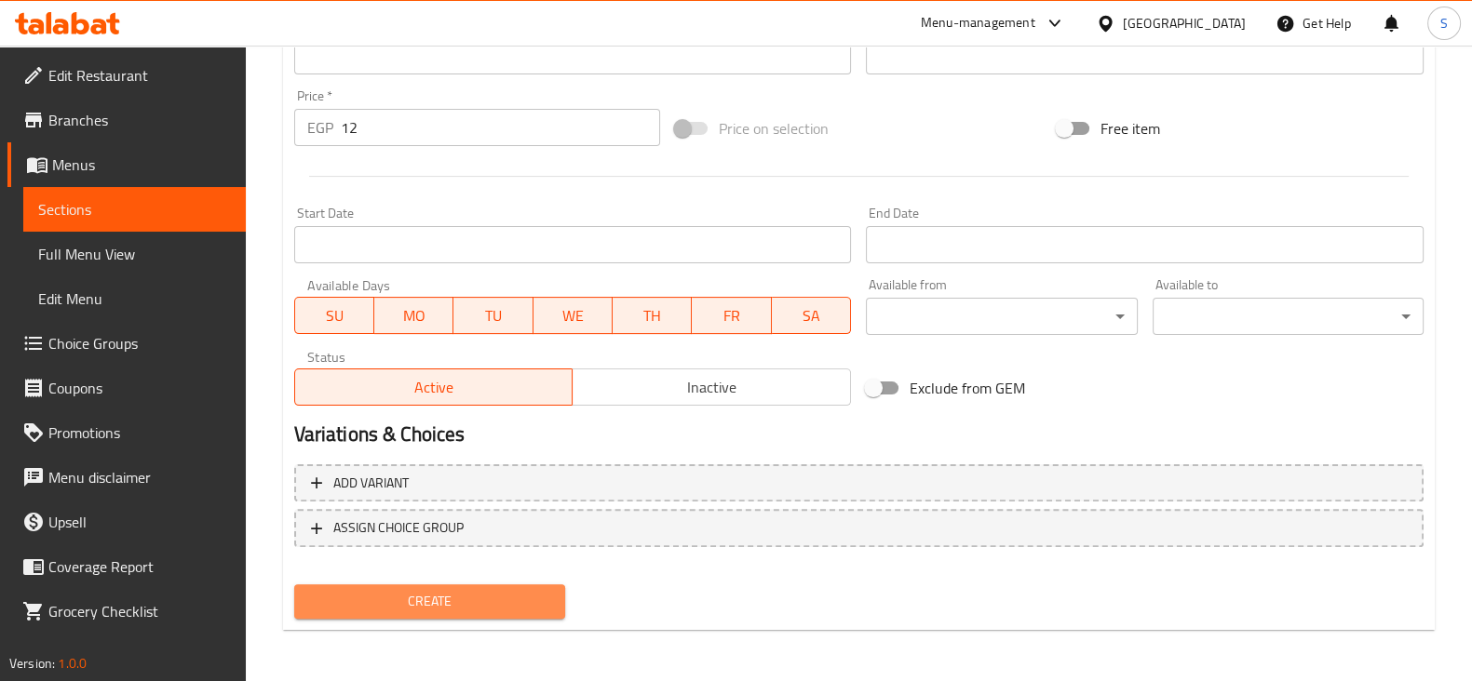
click at [452, 603] on span "Create" at bounding box center [429, 601] width 241 height 23
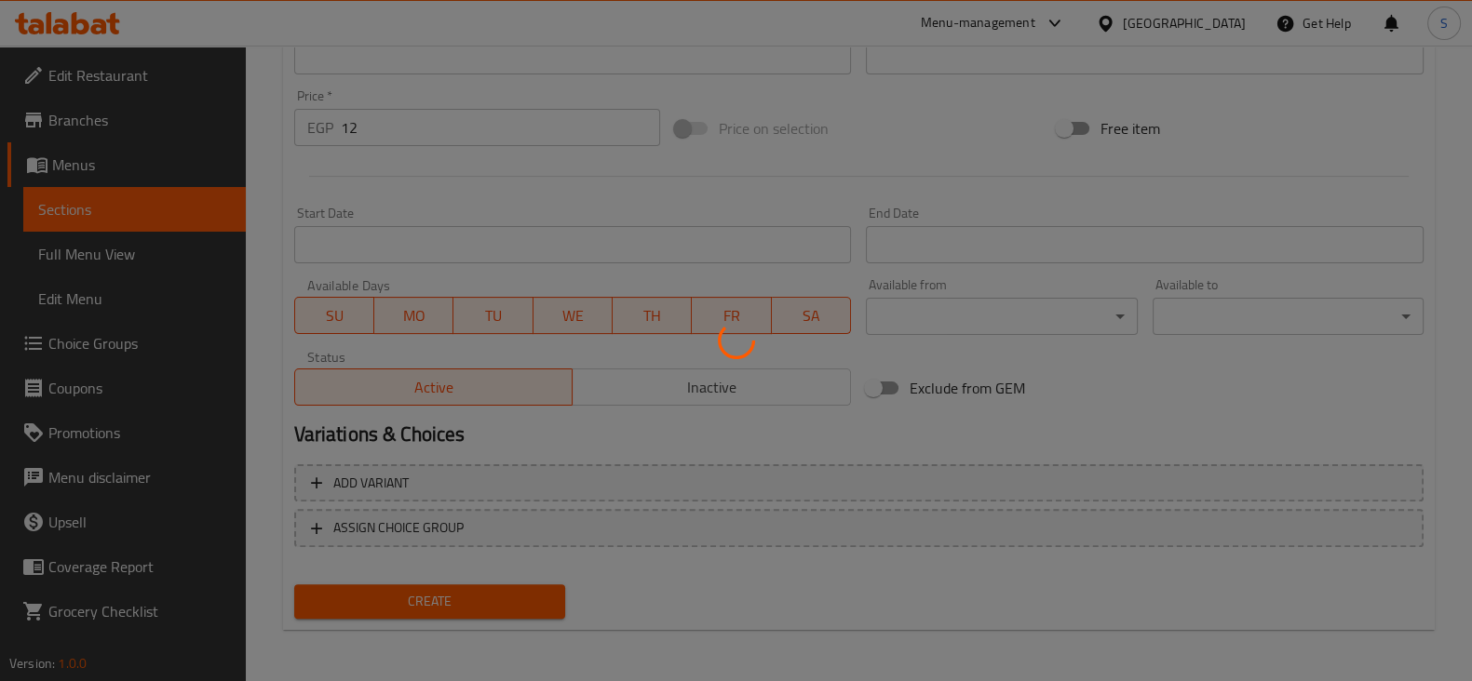
type input "0"
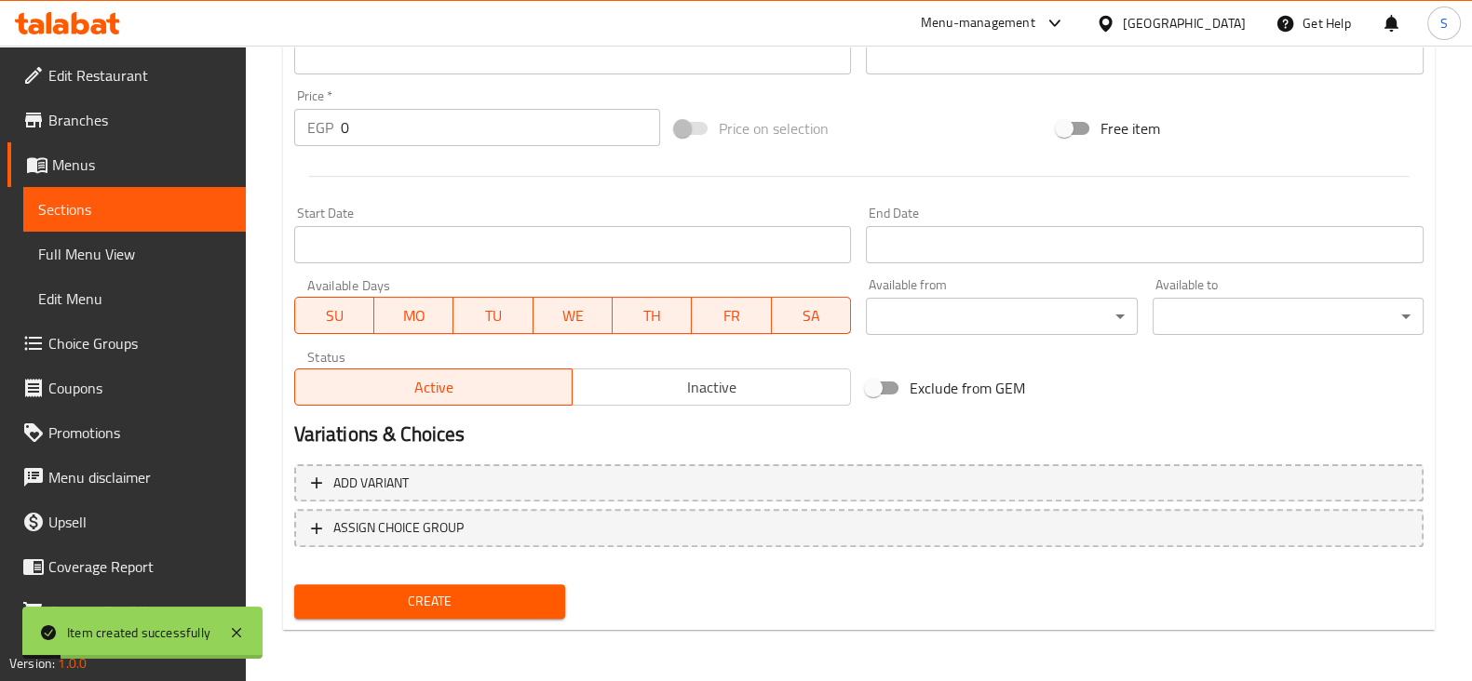
click at [132, 208] on span "Sections" at bounding box center [134, 209] width 193 height 22
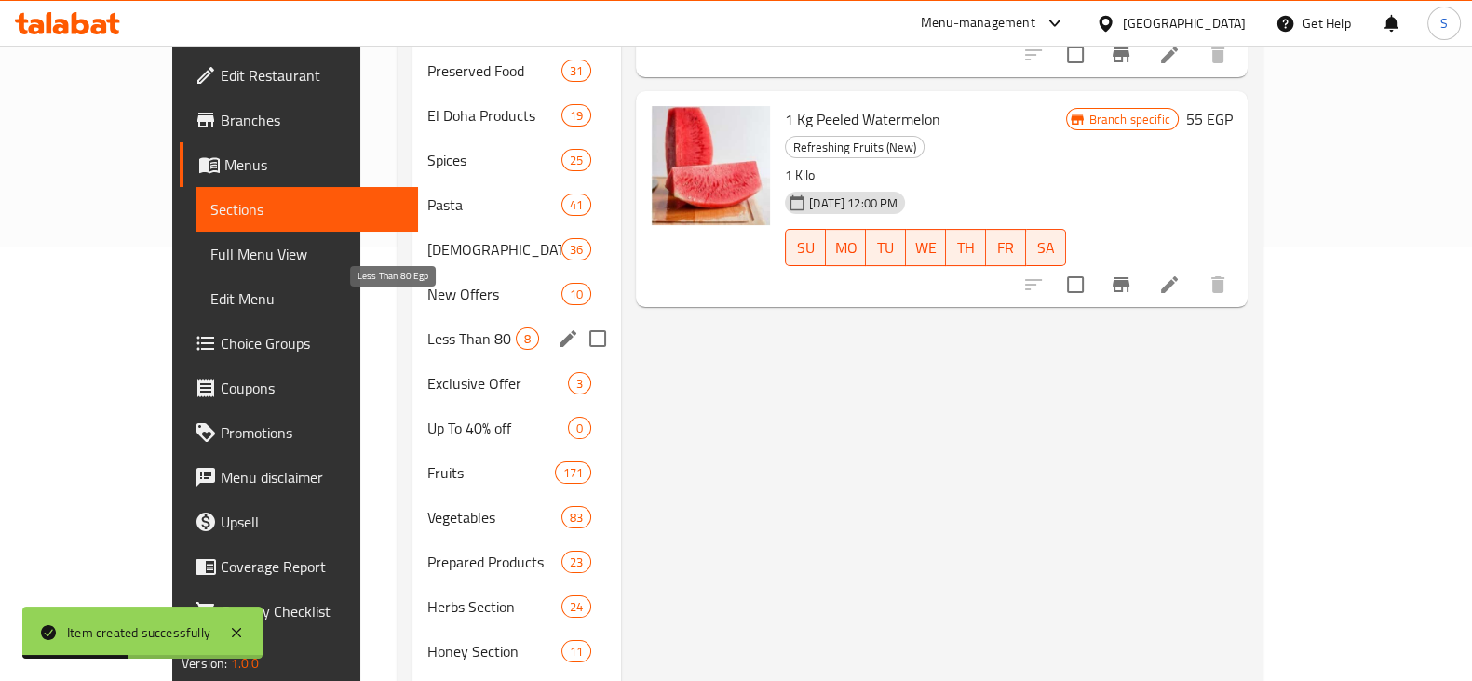
scroll to position [316, 0]
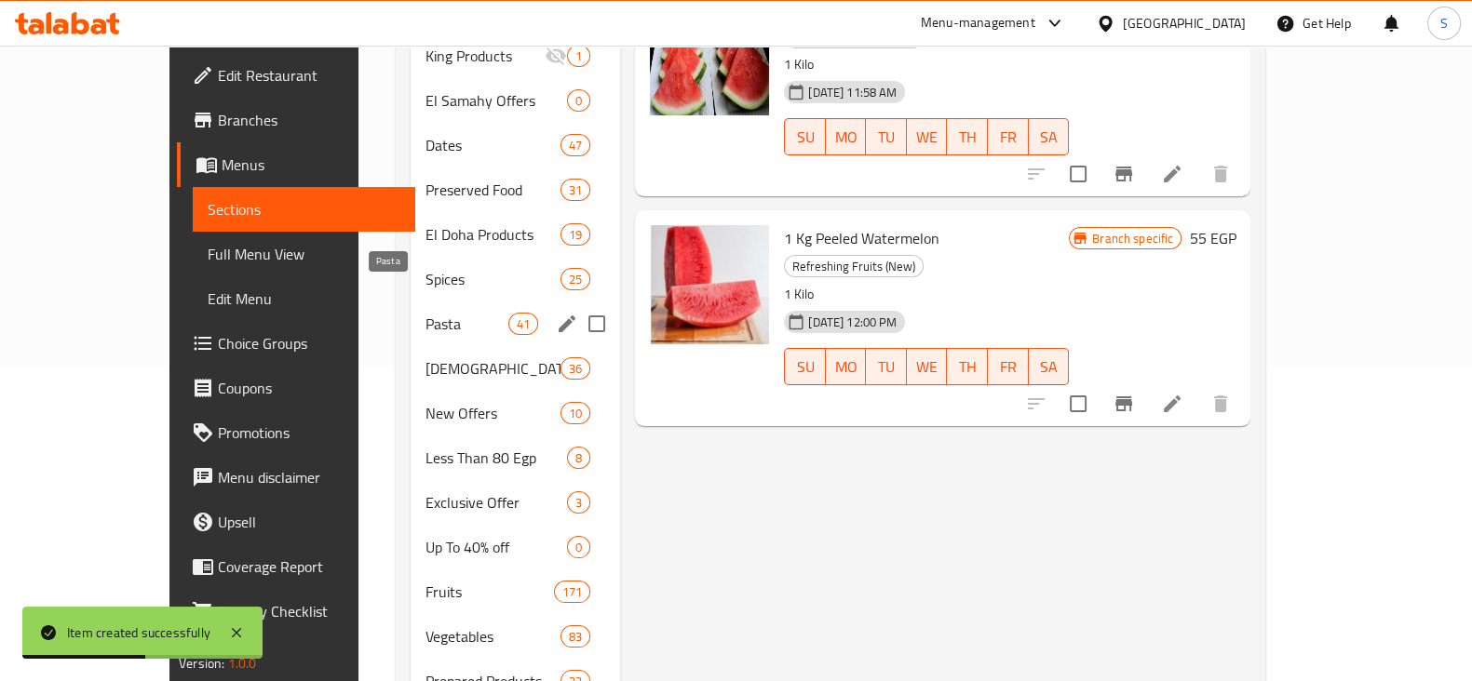
click at [425, 313] on span "Pasta" at bounding box center [466, 324] width 83 height 22
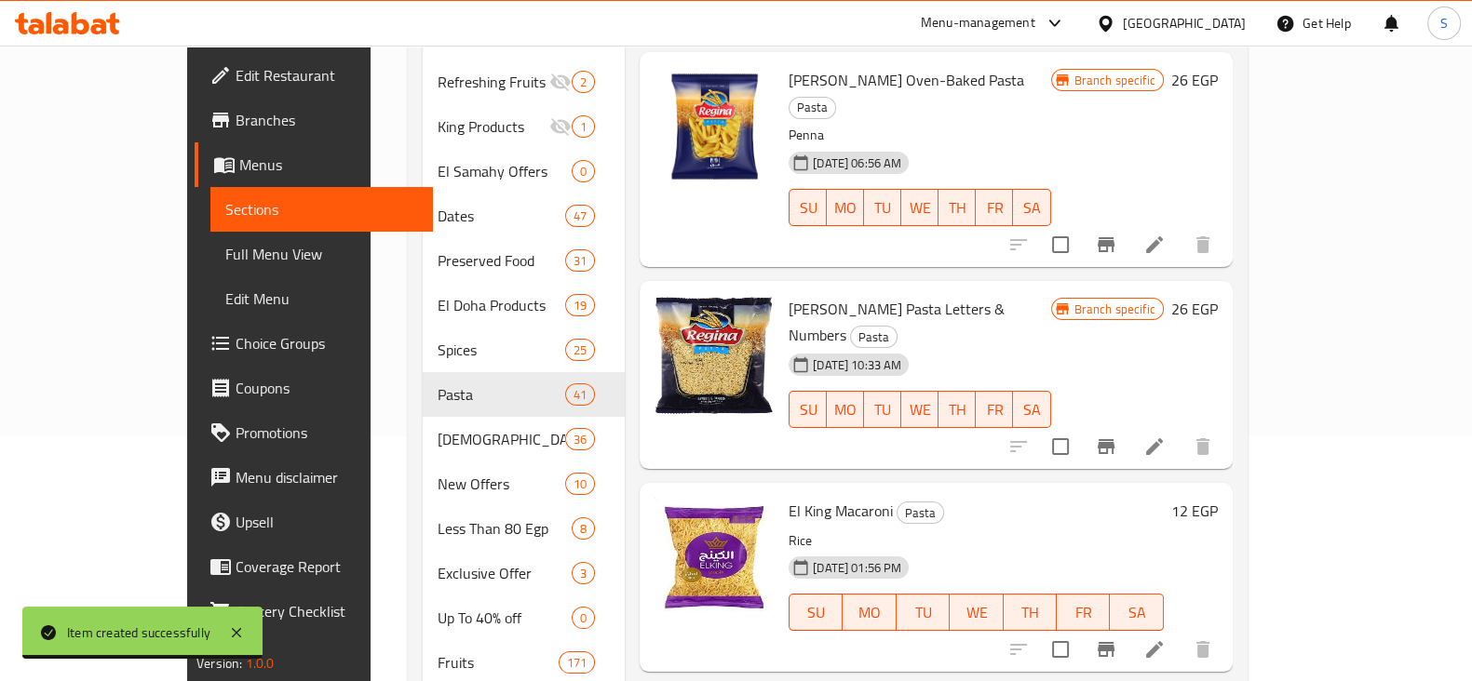
scroll to position [115, 0]
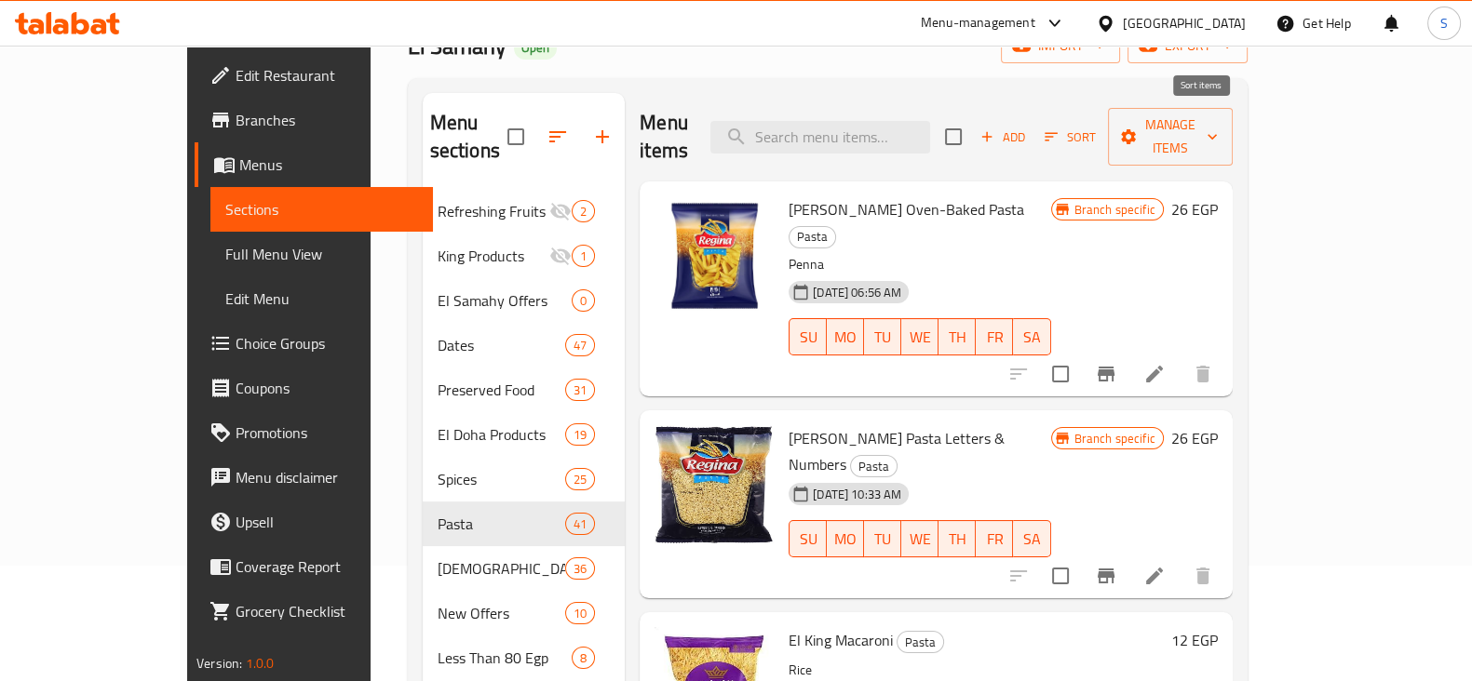
click at [1096, 127] on span "Sort" at bounding box center [1070, 137] width 51 height 21
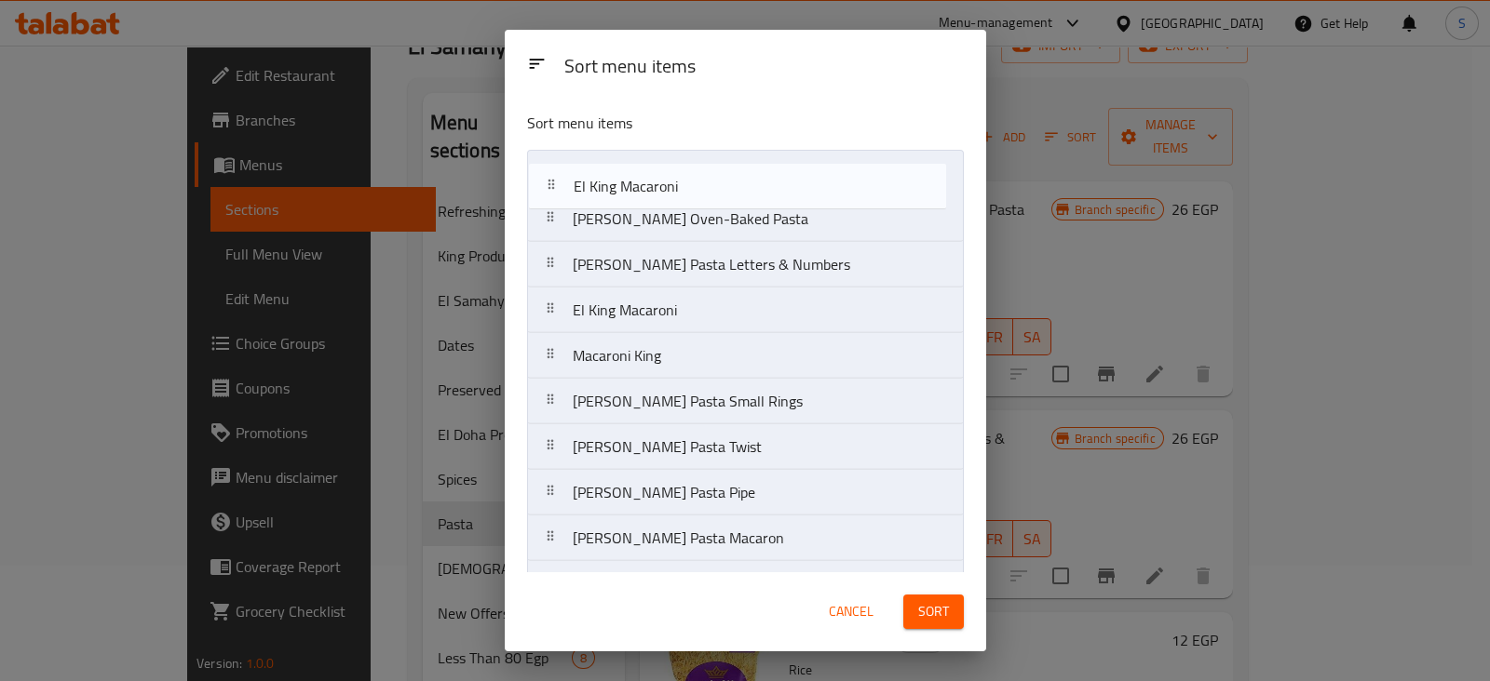
drag, startPoint x: 720, startPoint y: 262, endPoint x: 721, endPoint y: 156, distance: 105.2
drag, startPoint x: 659, startPoint y: 275, endPoint x: 651, endPoint y: 179, distance: 96.3
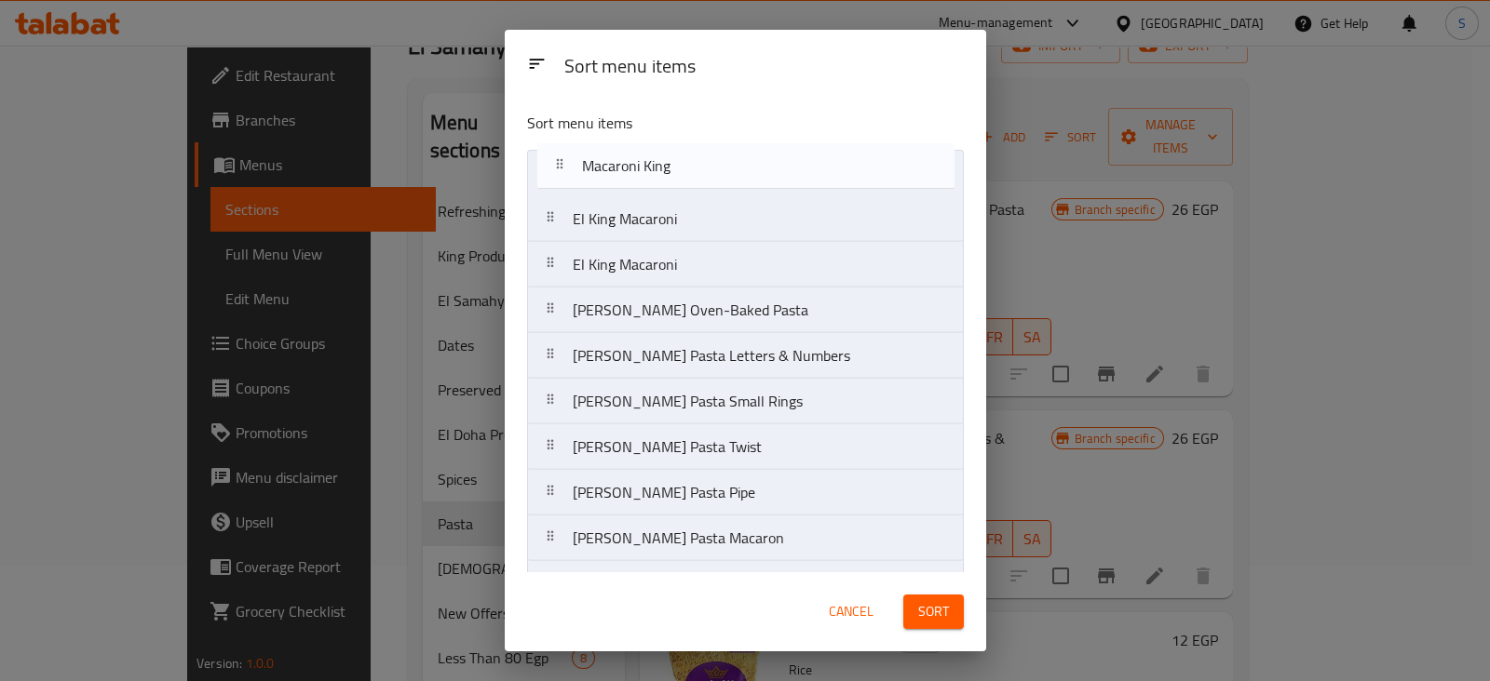
drag, startPoint x: 652, startPoint y: 358, endPoint x: 661, endPoint y: 162, distance: 196.6
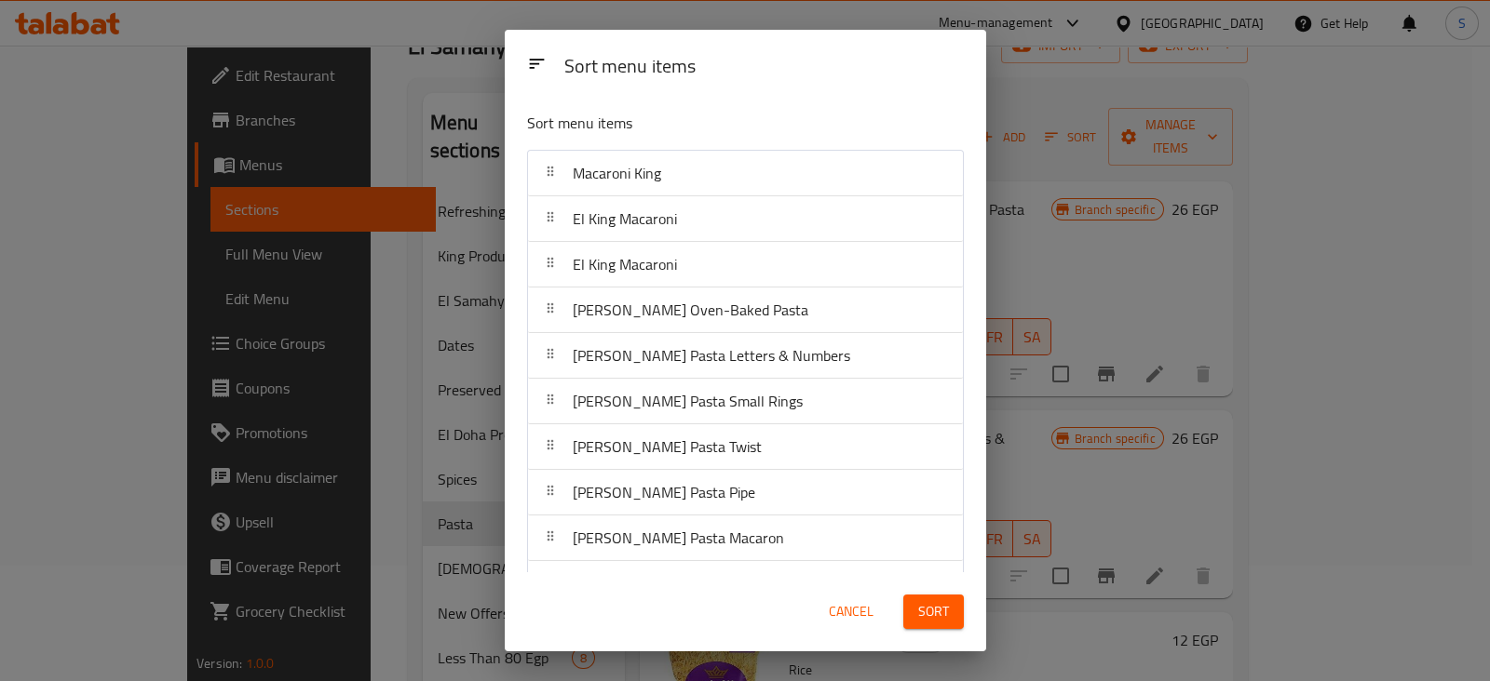
click at [942, 607] on span "Sort" at bounding box center [933, 611] width 31 height 23
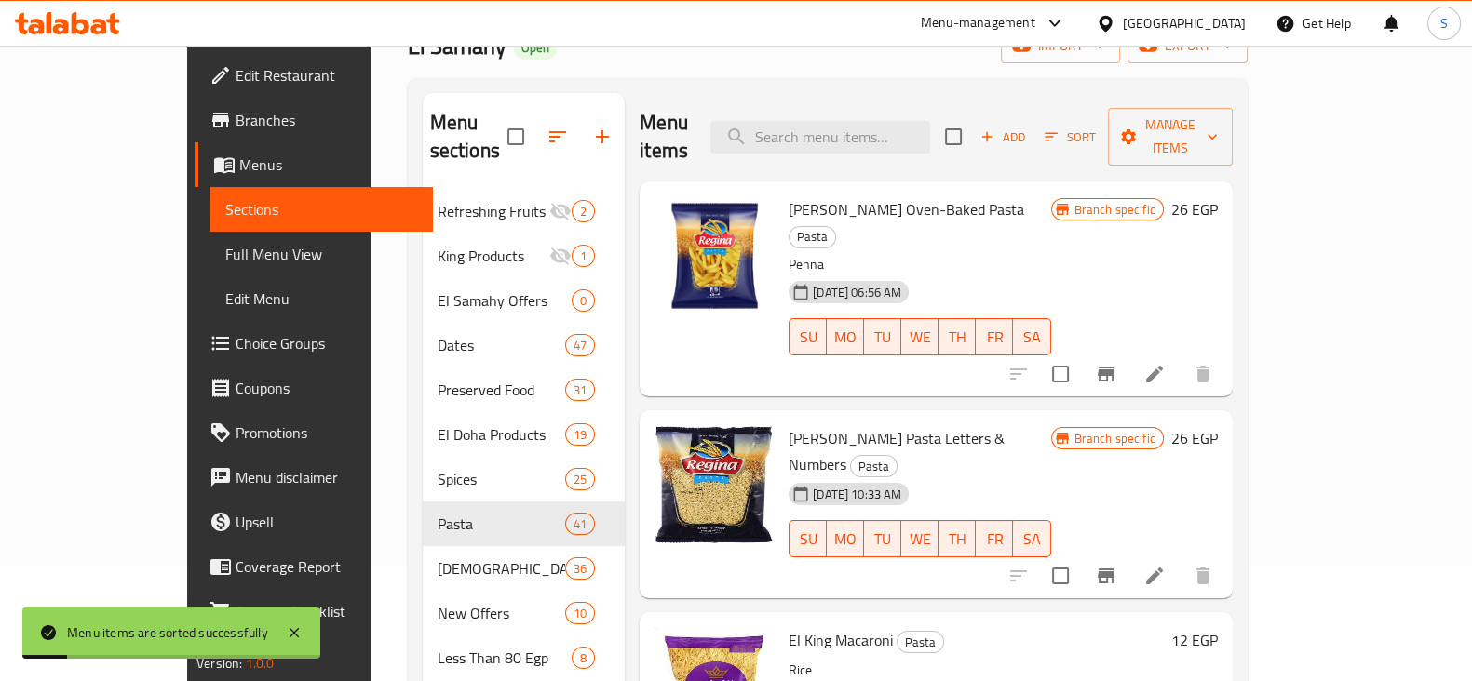
scroll to position [0, 0]
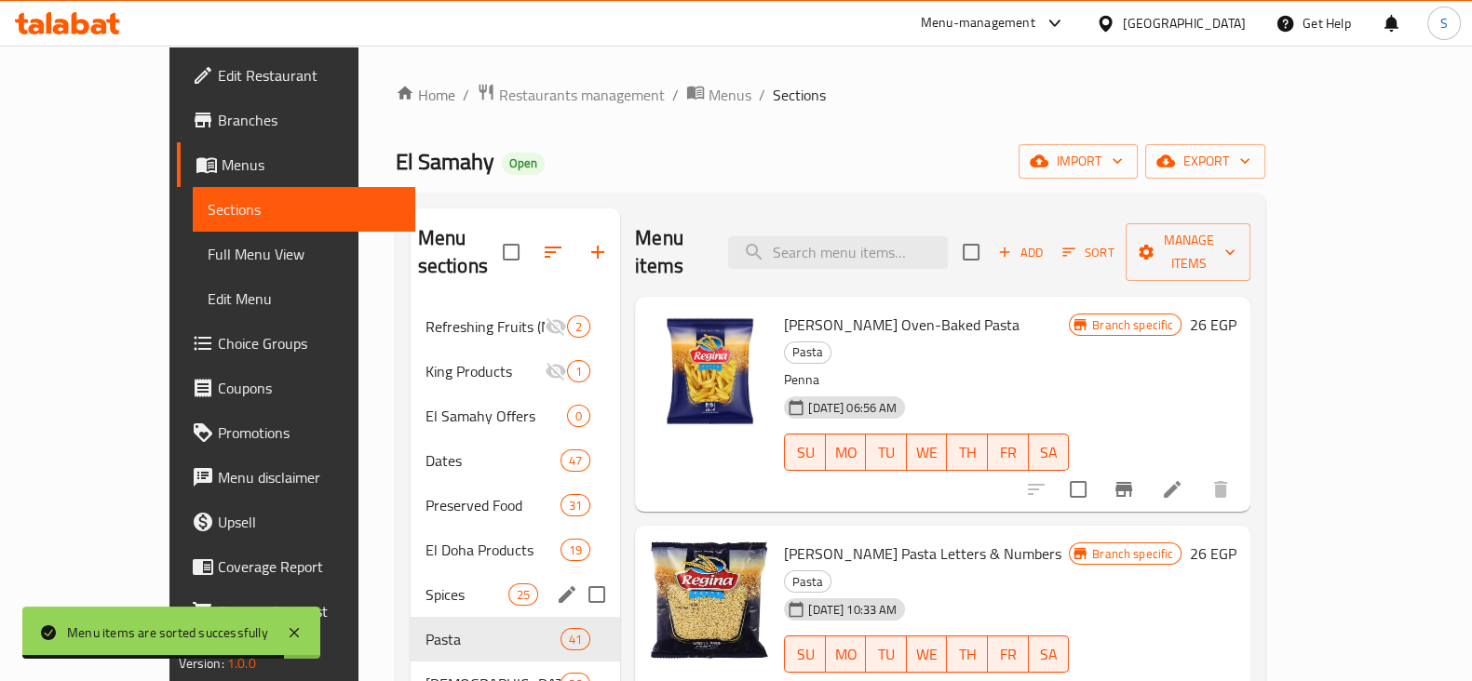
click at [425, 584] on span "Spices" at bounding box center [466, 595] width 83 height 22
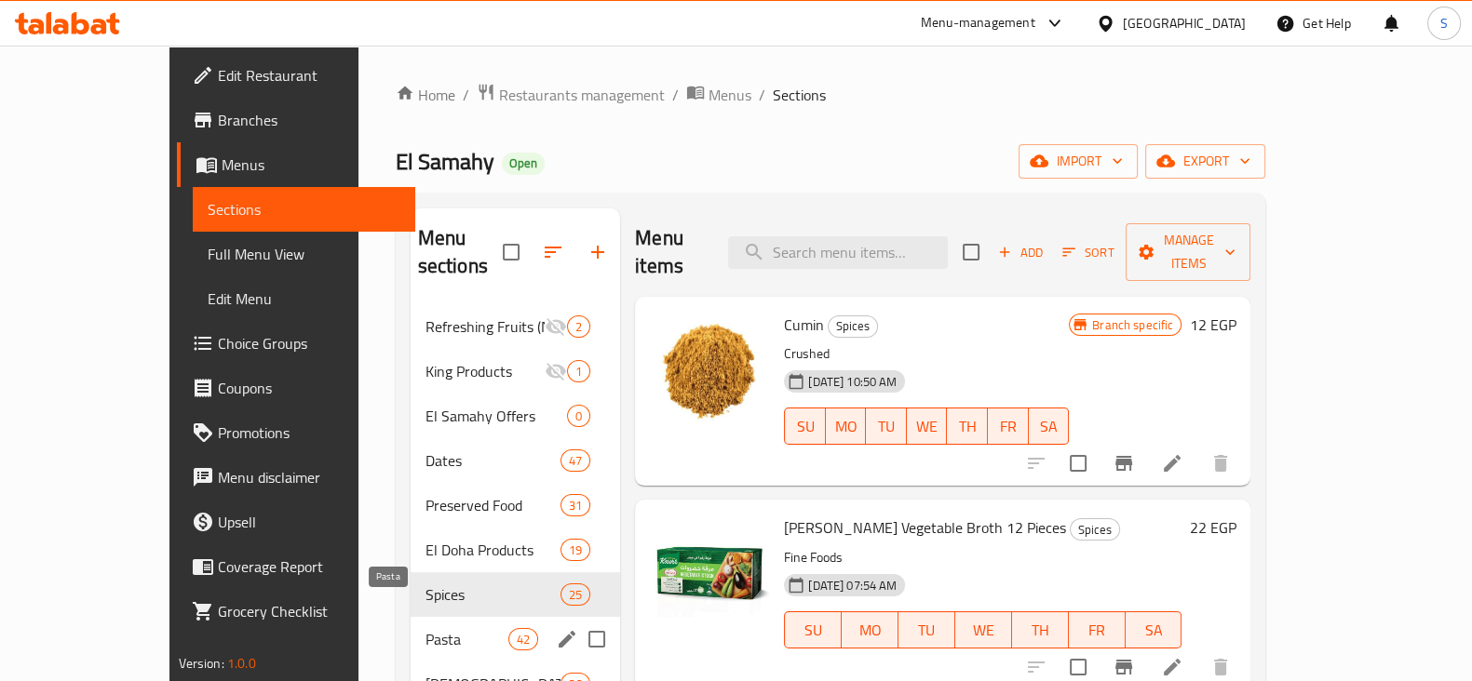
click at [425, 628] on span "Pasta" at bounding box center [466, 639] width 83 height 22
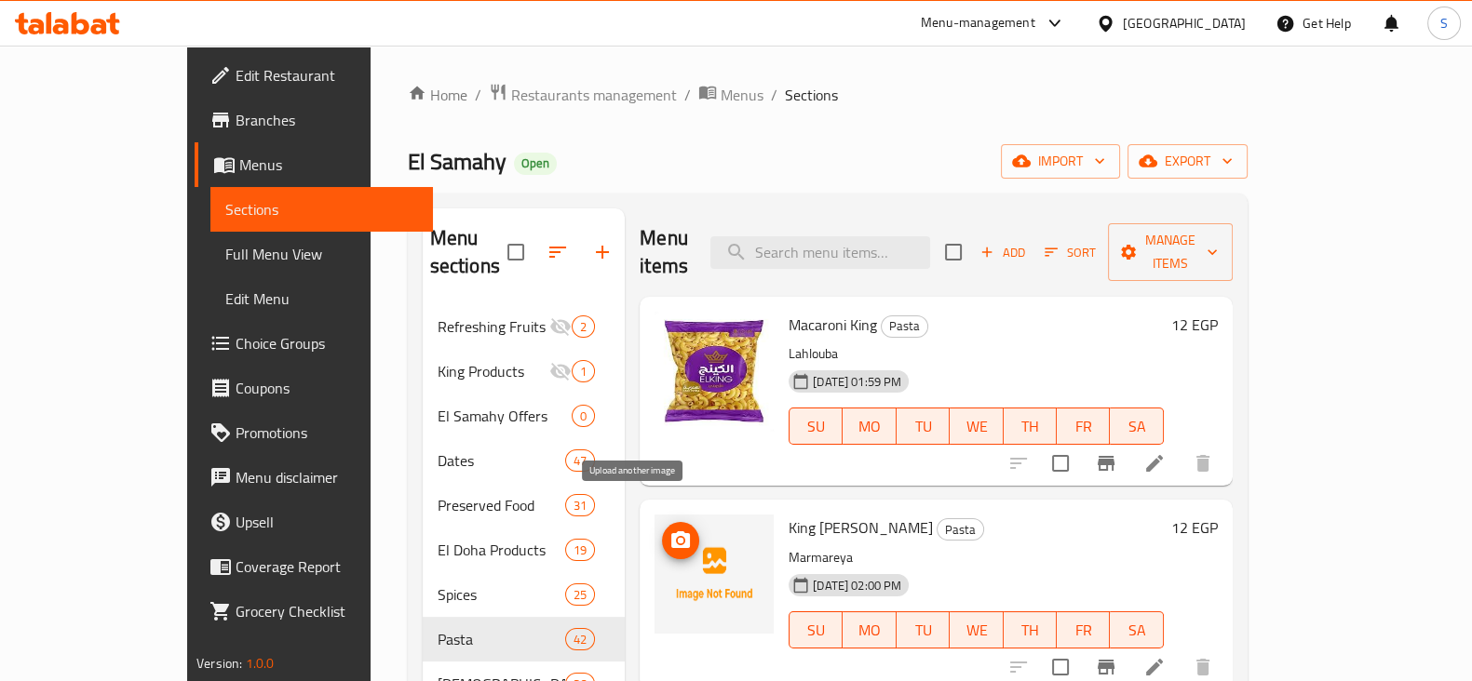
click at [669, 530] on icon "upload picture" at bounding box center [680, 541] width 22 height 22
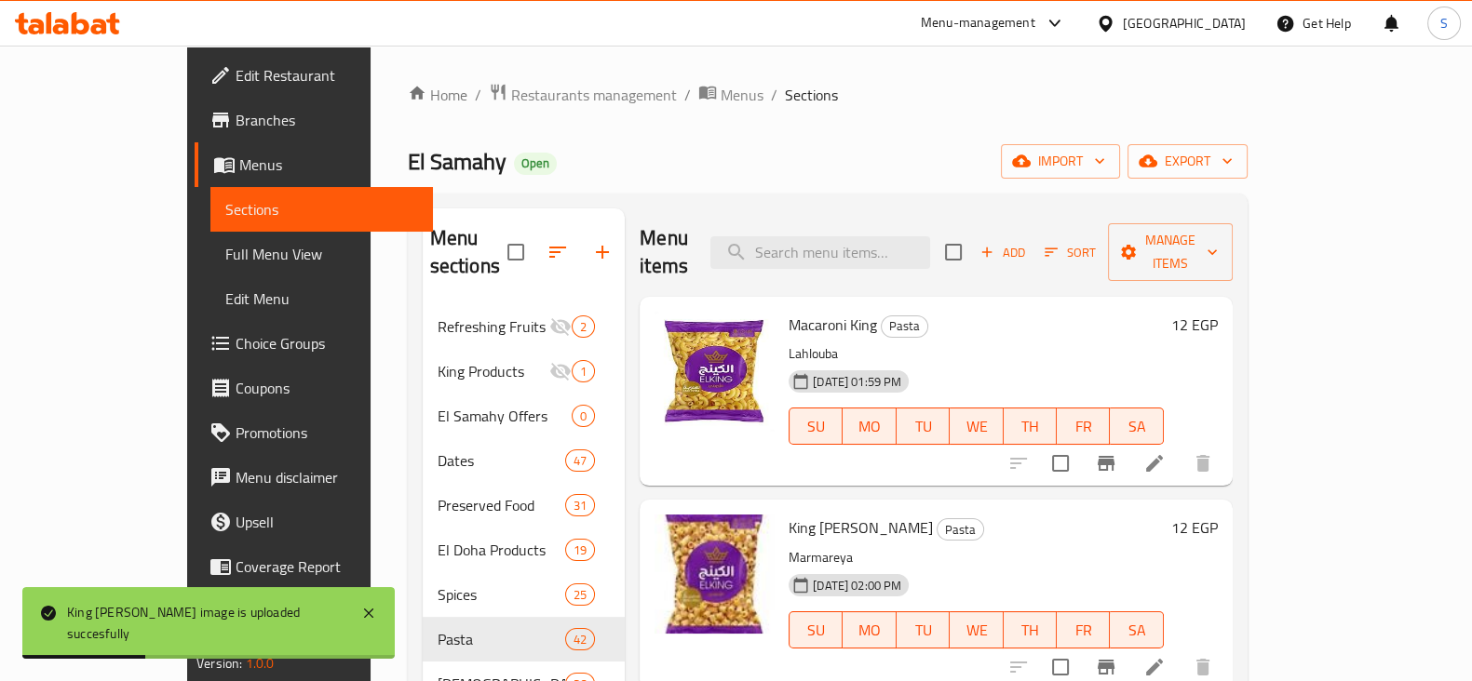
click at [1028, 242] on span "Add" at bounding box center [1002, 252] width 50 height 21
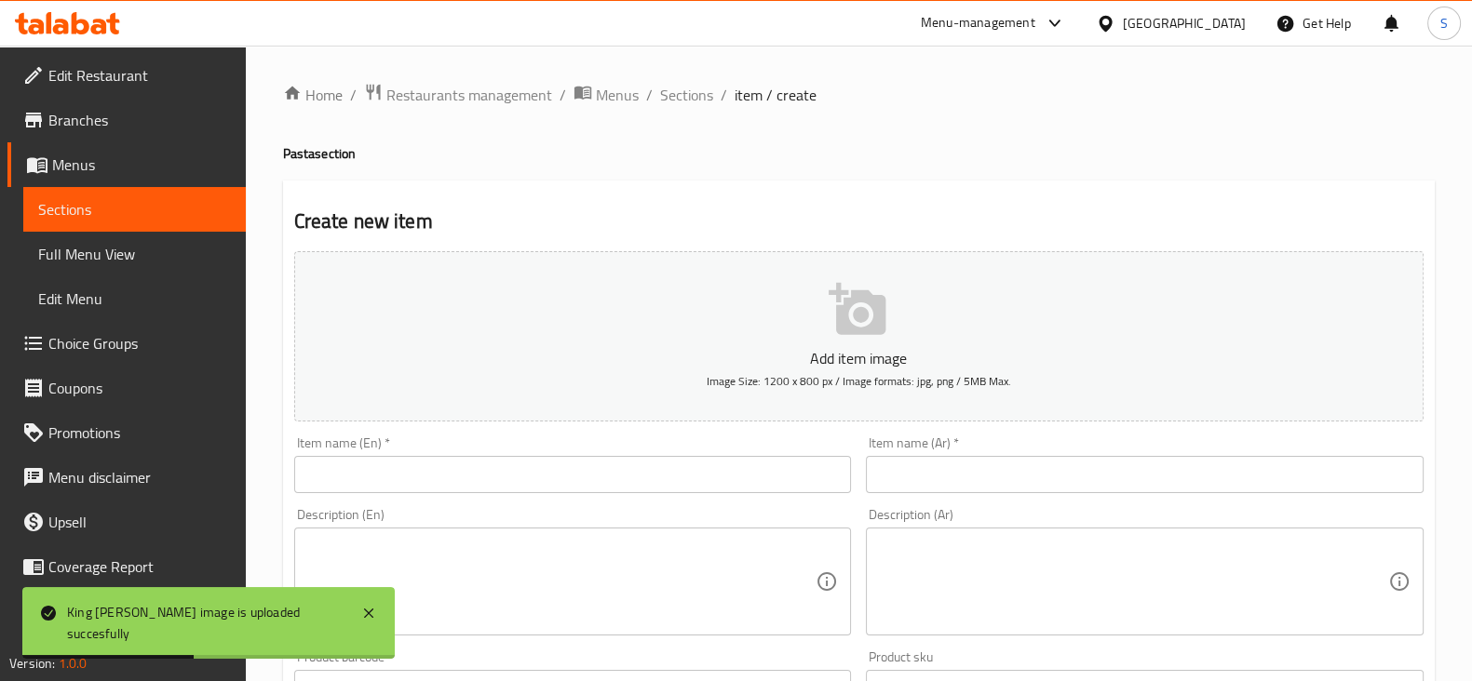
click at [1028, 470] on input "text" at bounding box center [1145, 474] width 558 height 37
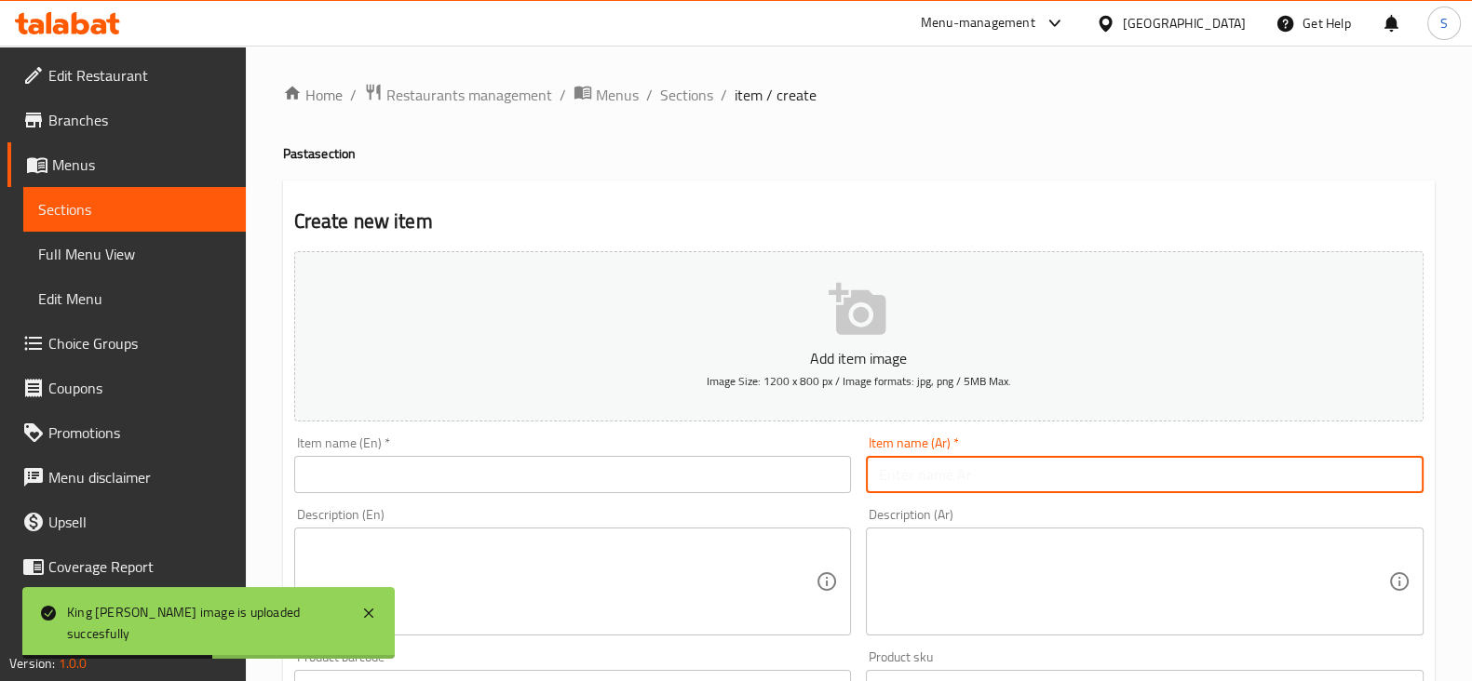
paste input "مكرونه كينج فرن 12 جنيه"
click at [1271, 482] on input "مكرونه كينج فرن 12 جنيه" at bounding box center [1145, 474] width 558 height 37
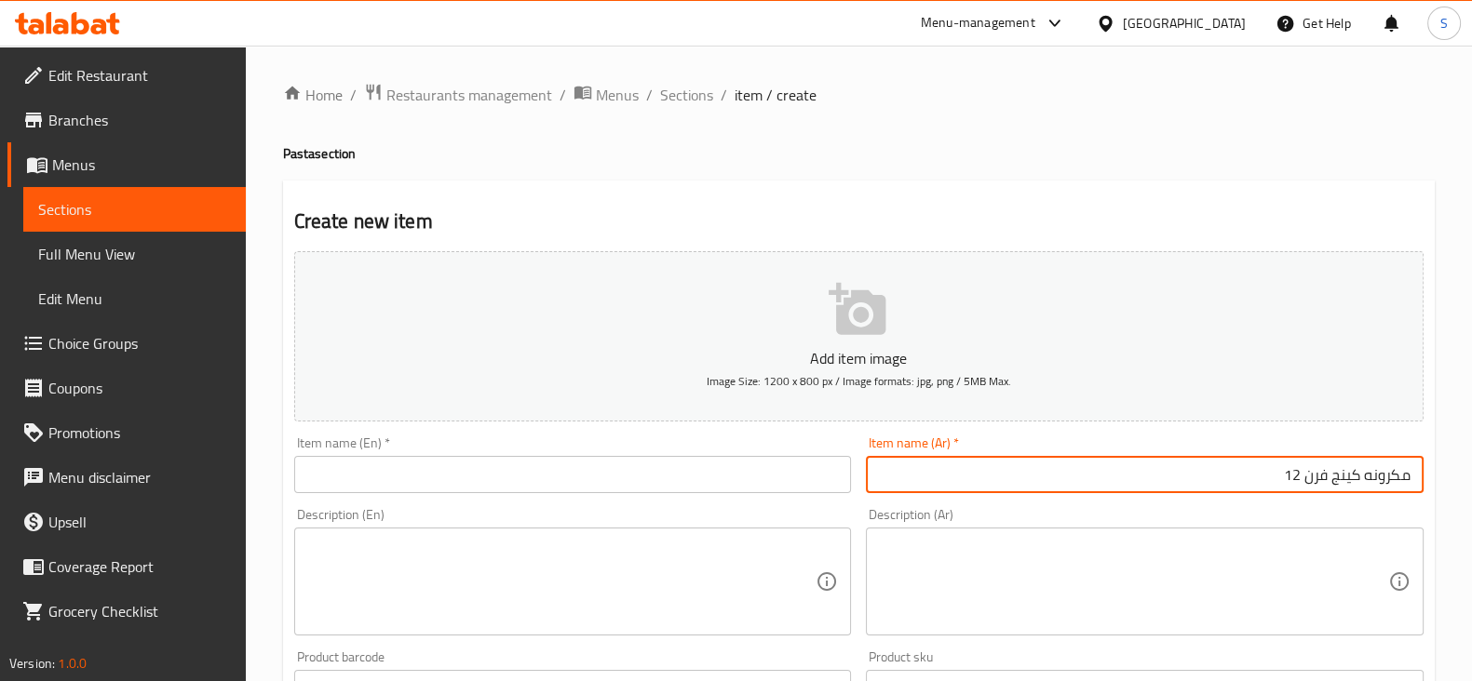
click at [1290, 477] on input "مكرونه كينج فرن 12" at bounding box center [1145, 474] width 558 height 37
click at [1313, 478] on input "مكرونه كينج فرن" at bounding box center [1145, 474] width 558 height 37
type input "مكرونه كينج"
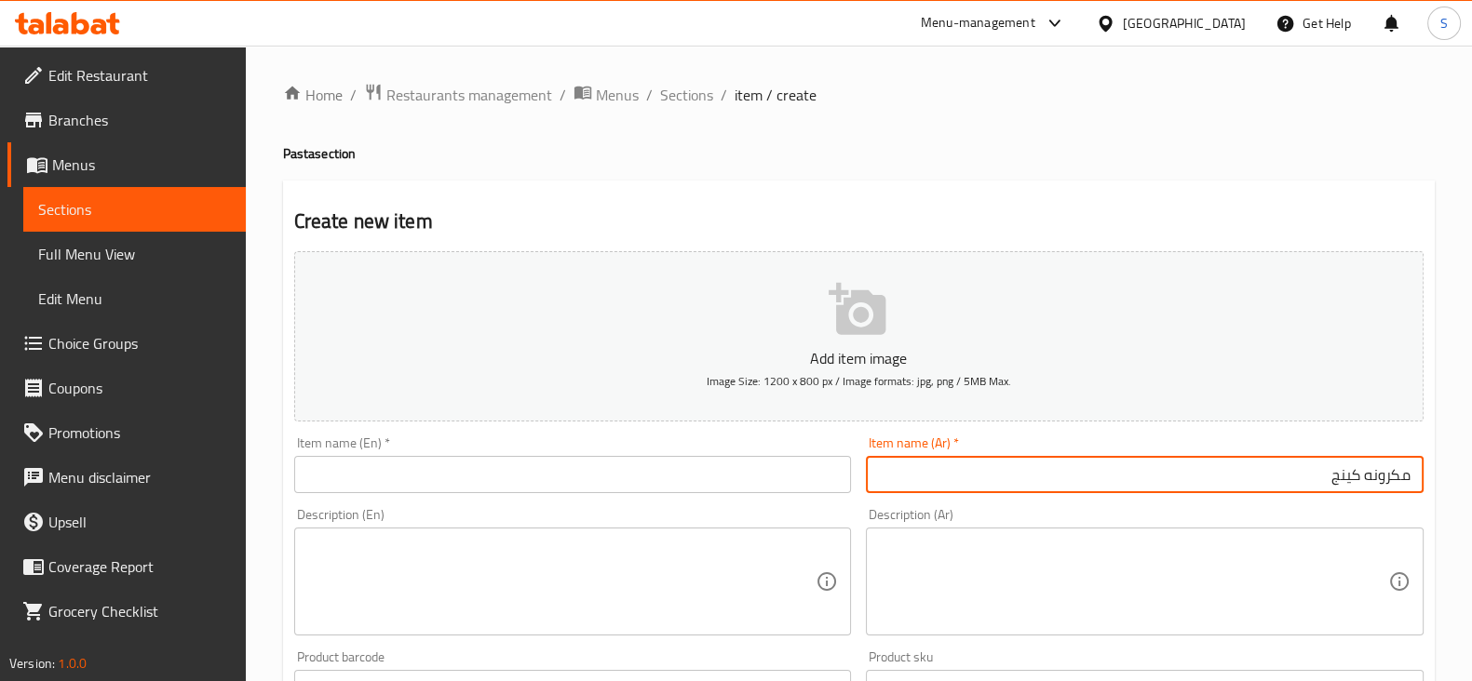
click at [1331, 558] on textarea at bounding box center [1133, 582] width 509 height 88
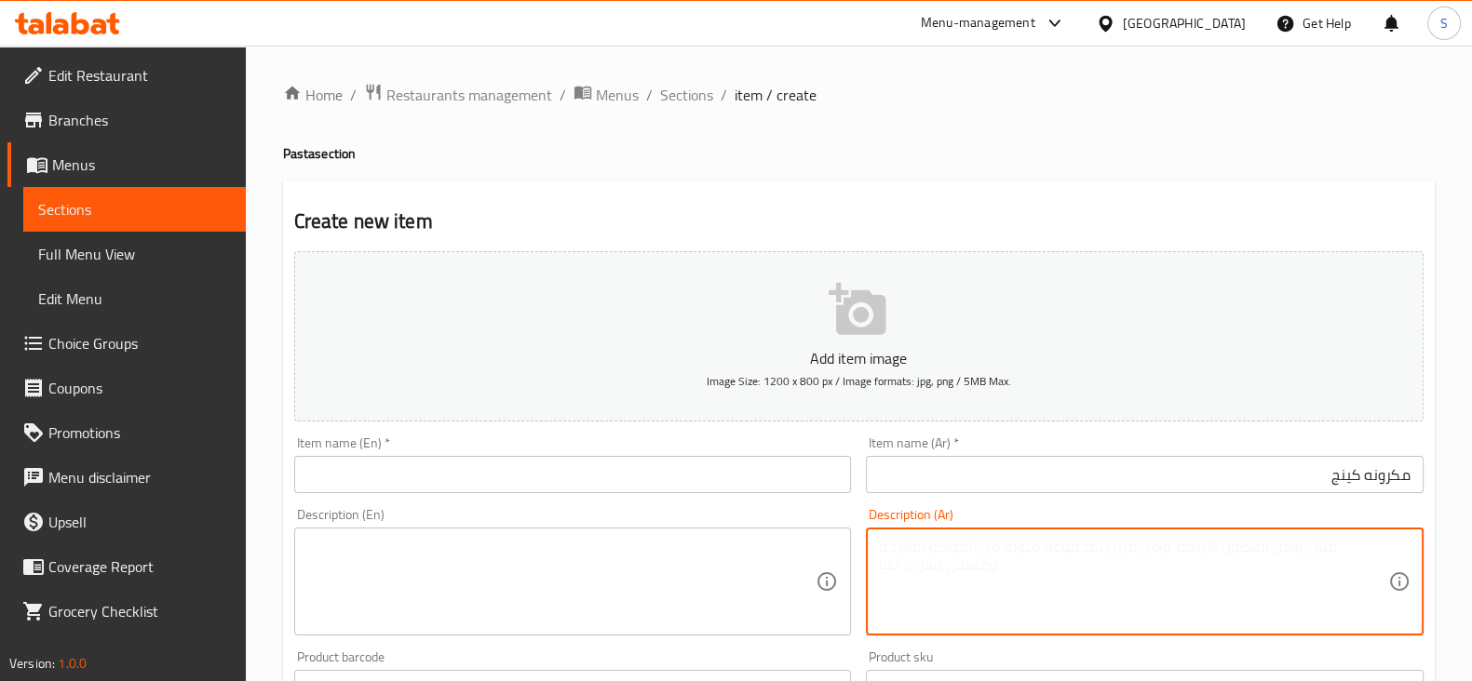
paste textarea "فرن"
type textarea "فرن"
click at [534, 472] on input "text" at bounding box center [573, 474] width 558 height 37
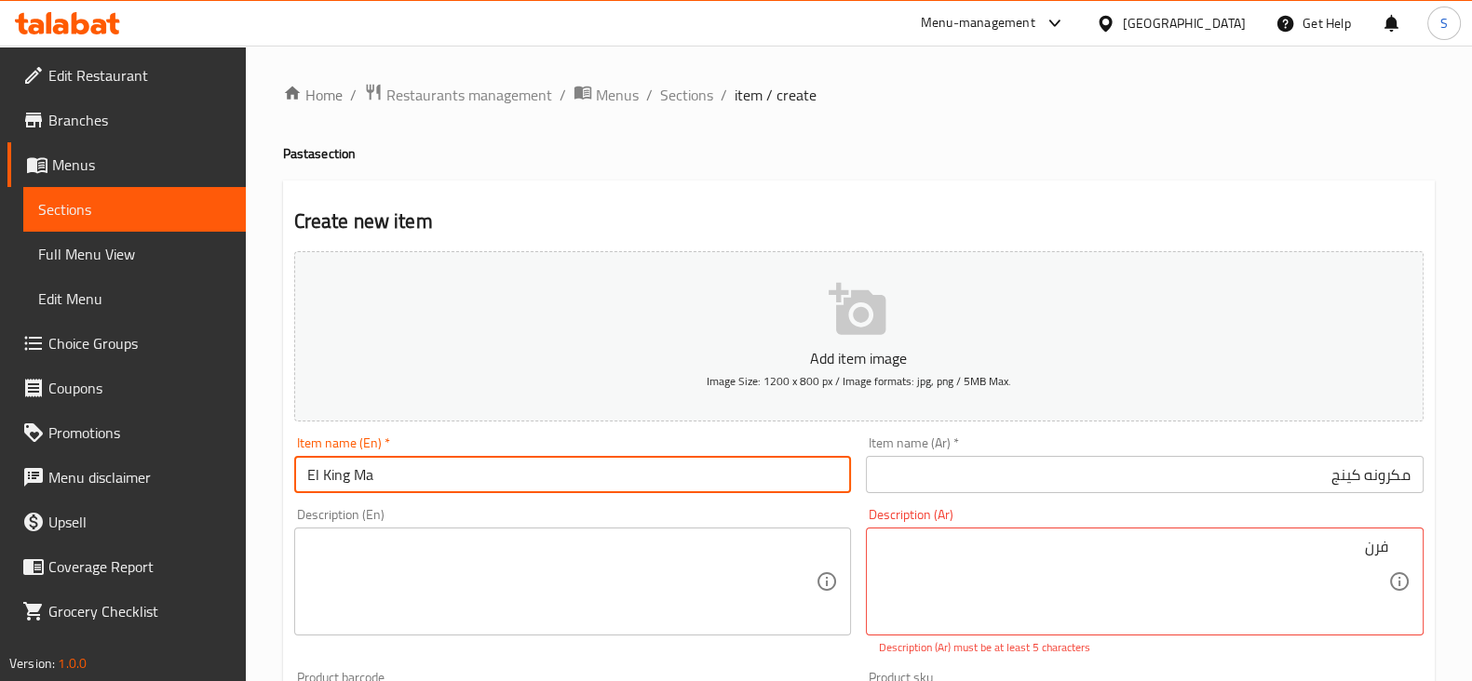
type input "El King Macaroni"
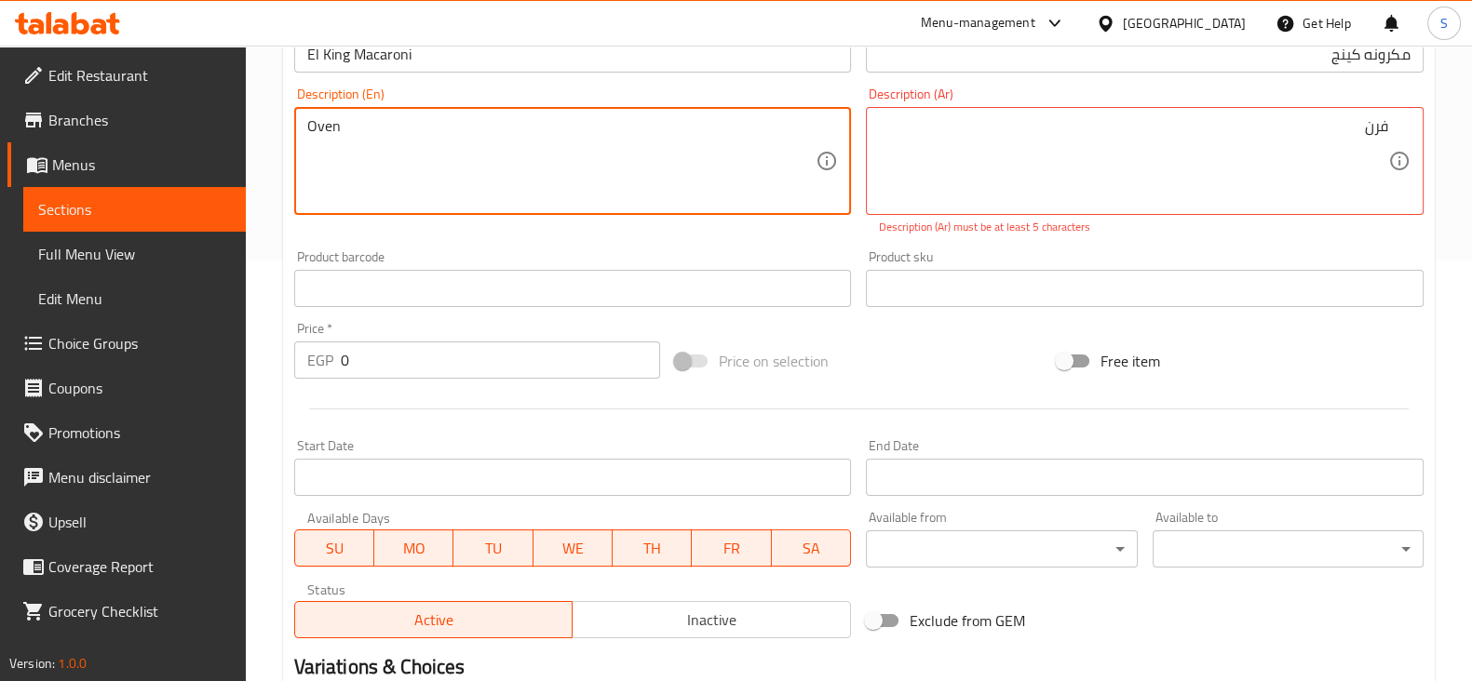
scroll to position [465, 0]
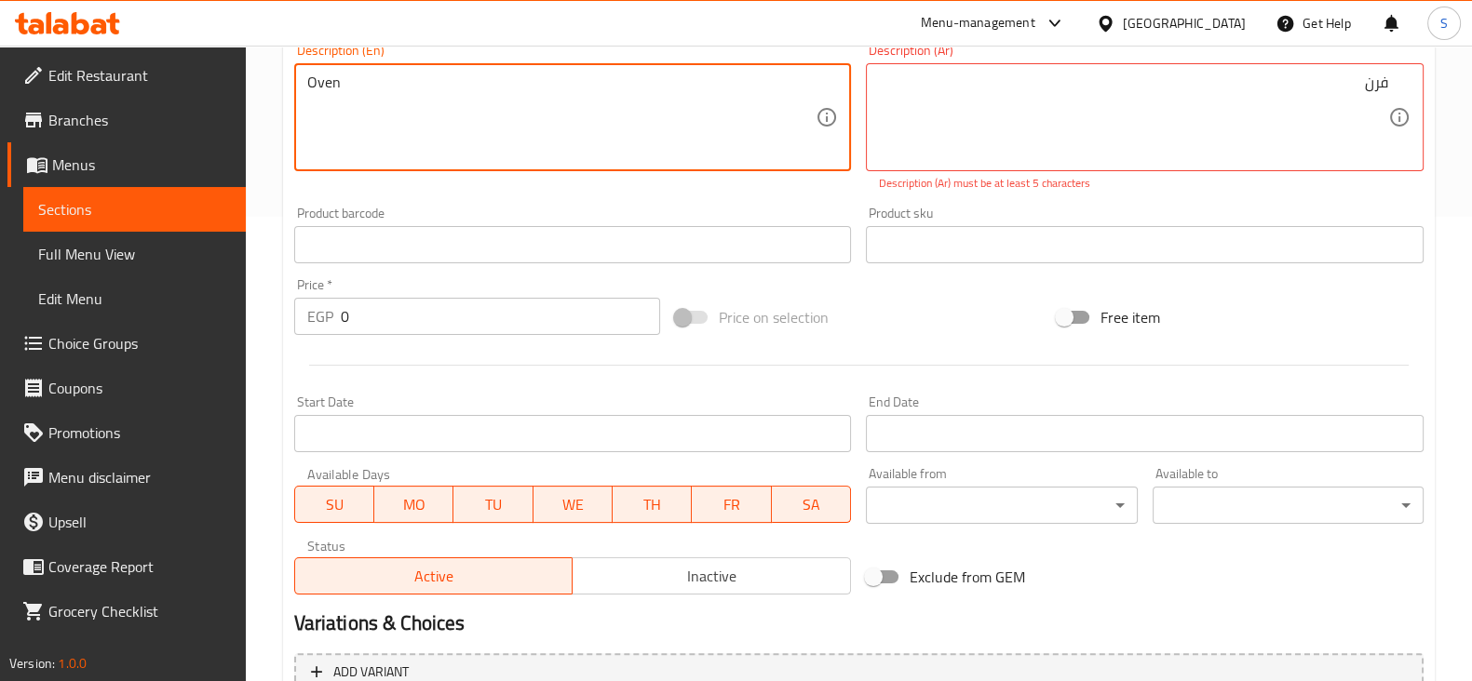
type textarea "Oven"
drag, startPoint x: 366, startPoint y: 323, endPoint x: 311, endPoint y: 319, distance: 55.1
click at [311, 319] on div "EGP 0 Price *" at bounding box center [477, 316] width 367 height 37
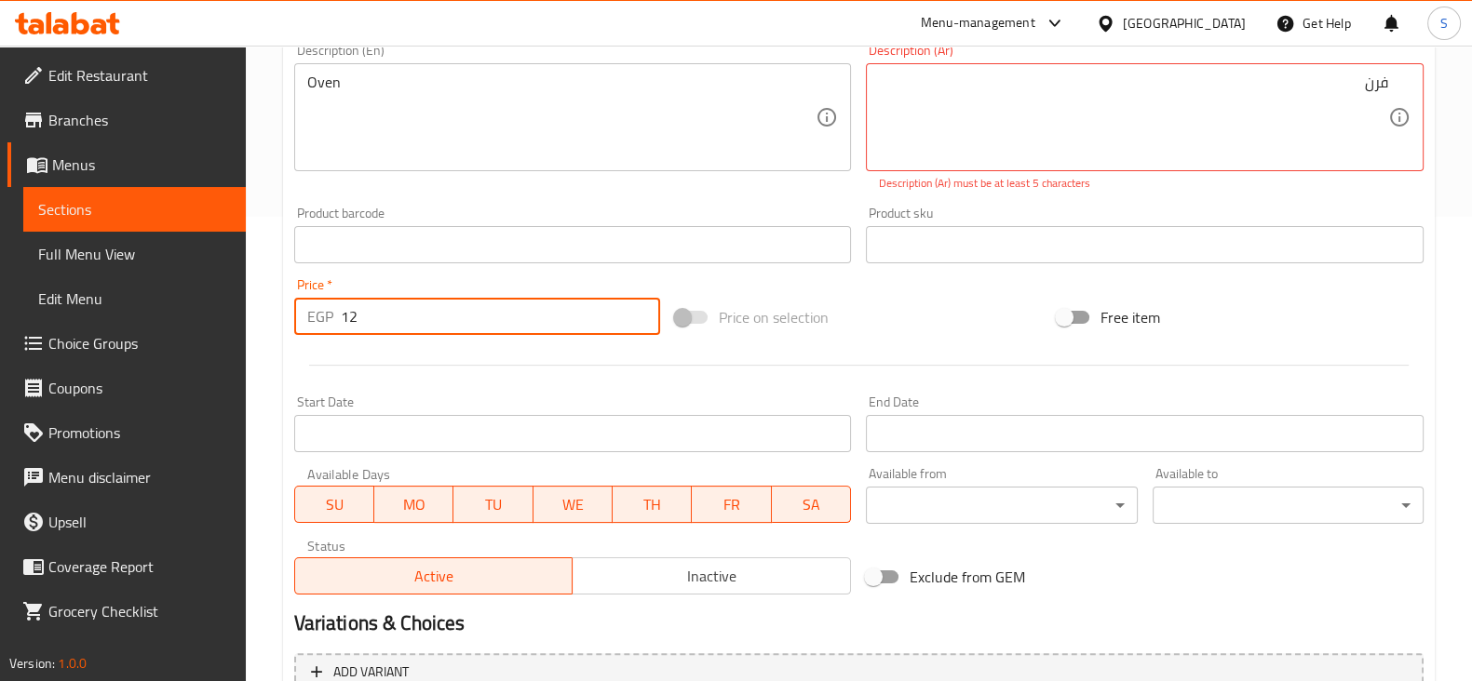
type input "12"
click at [438, 366] on div at bounding box center [859, 366] width 1144 height 46
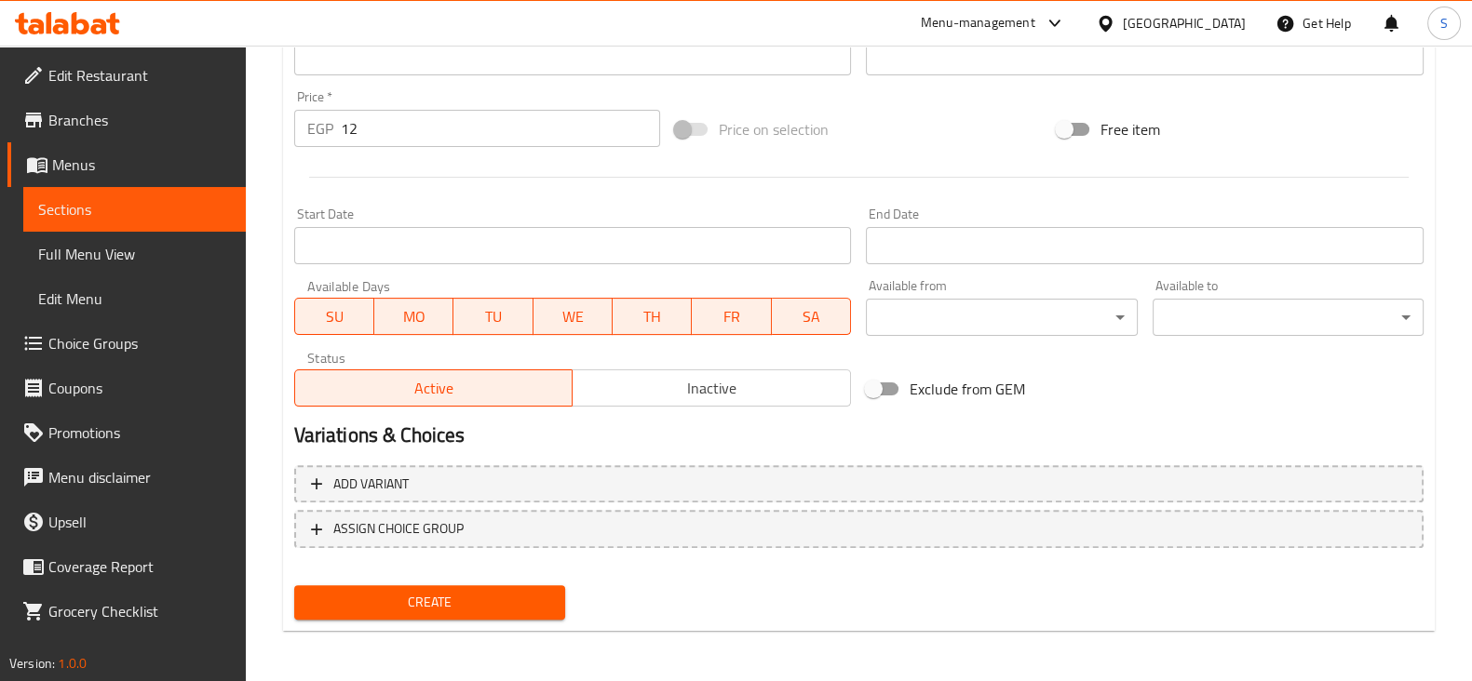
click at [384, 607] on span "Create" at bounding box center [429, 602] width 241 height 23
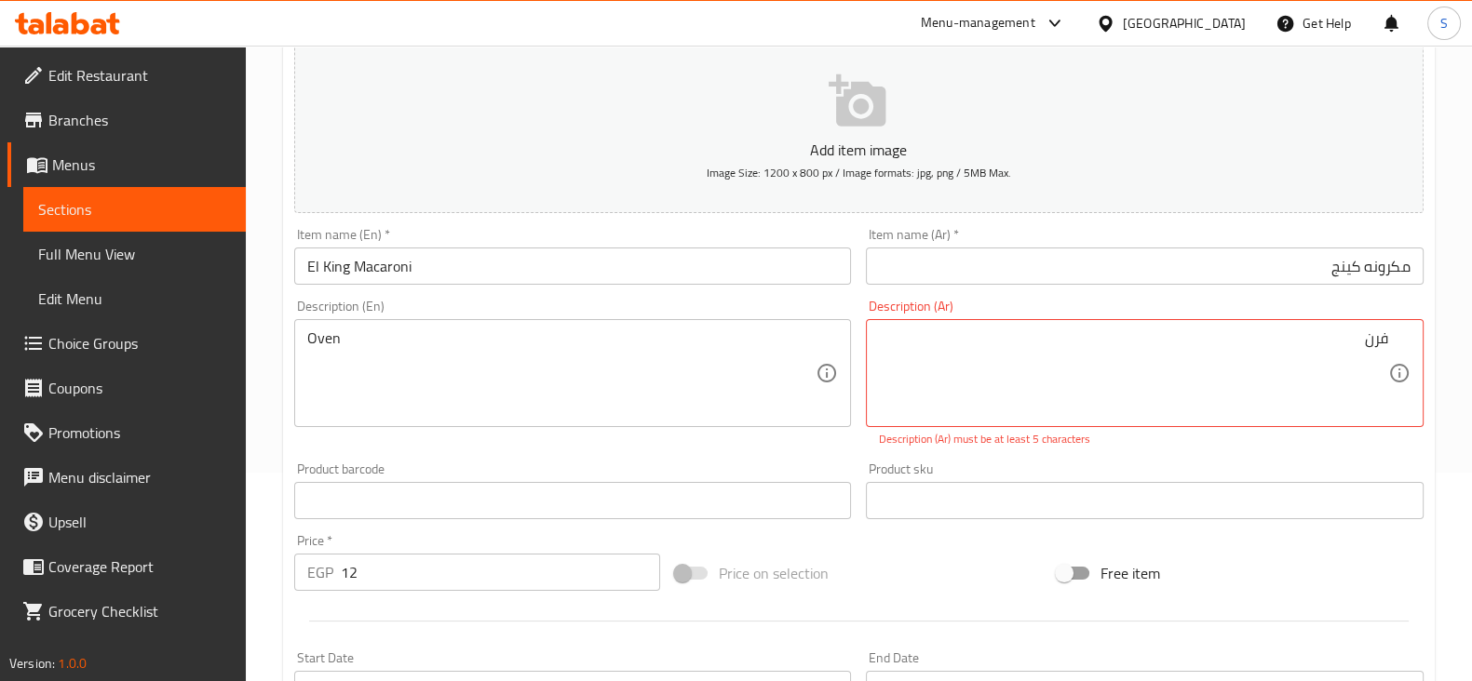
drag, startPoint x: 1396, startPoint y: 336, endPoint x: 1422, endPoint y: 337, distance: 25.2
click at [1422, 337] on div "فرن Description (Ar)" at bounding box center [1145, 373] width 558 height 108
click at [1230, 321] on div "فرن Description (Ar)" at bounding box center [1145, 373] width 558 height 108
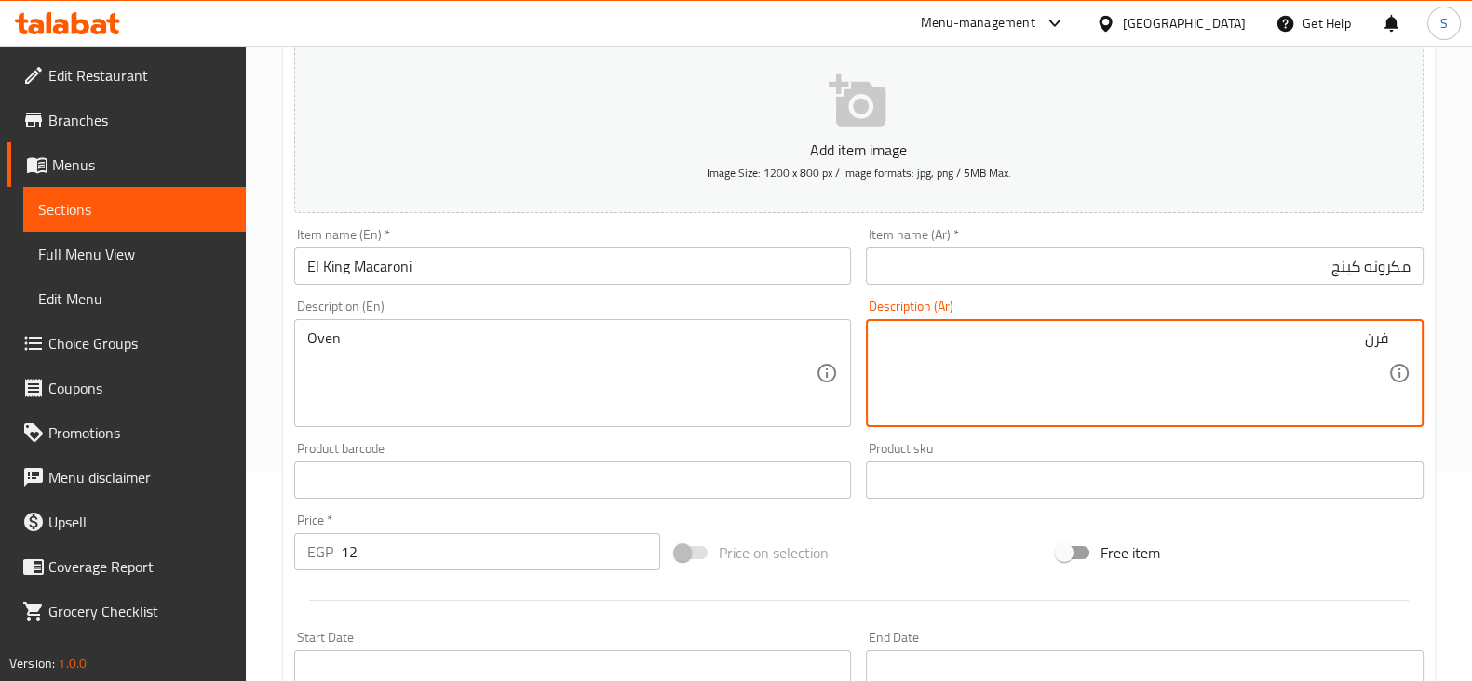
type textarea "فرن"
click at [614, 448] on div "Product barcode Product barcode" at bounding box center [573, 470] width 558 height 57
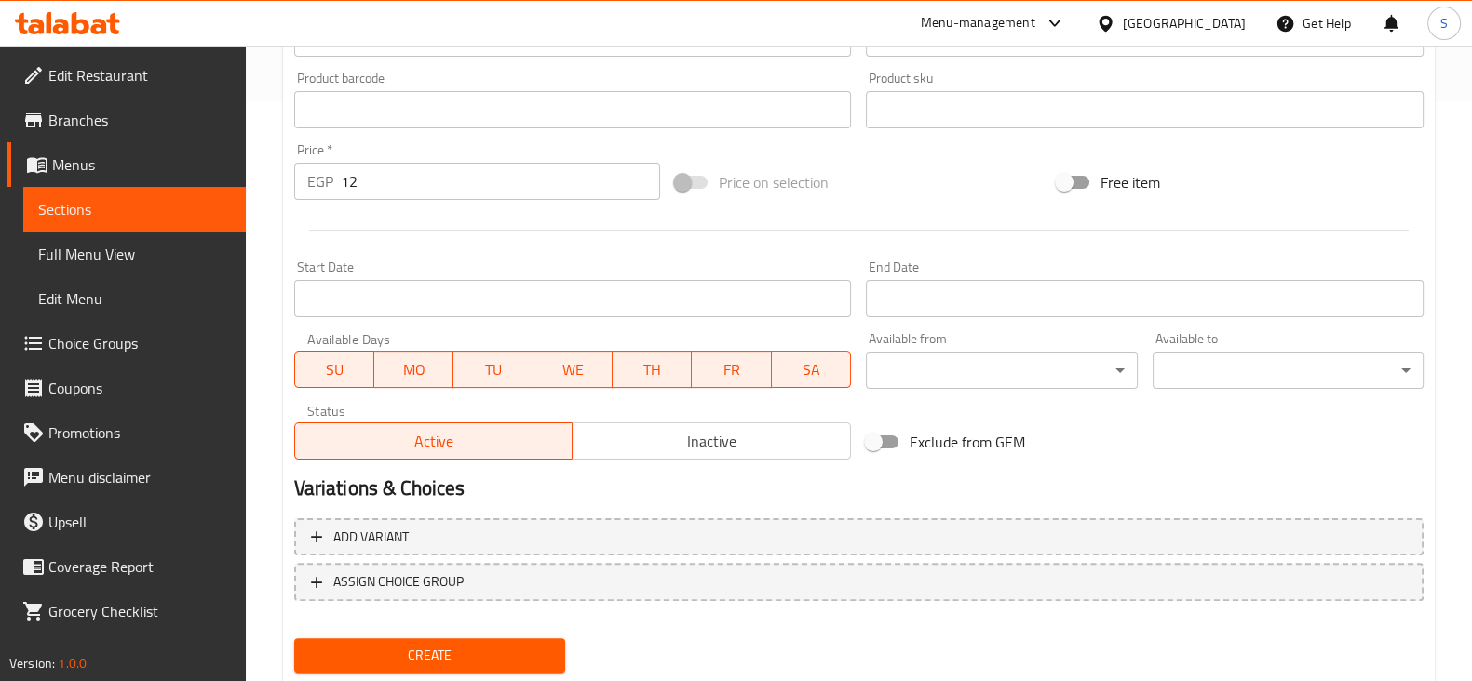
scroll to position [633, 0]
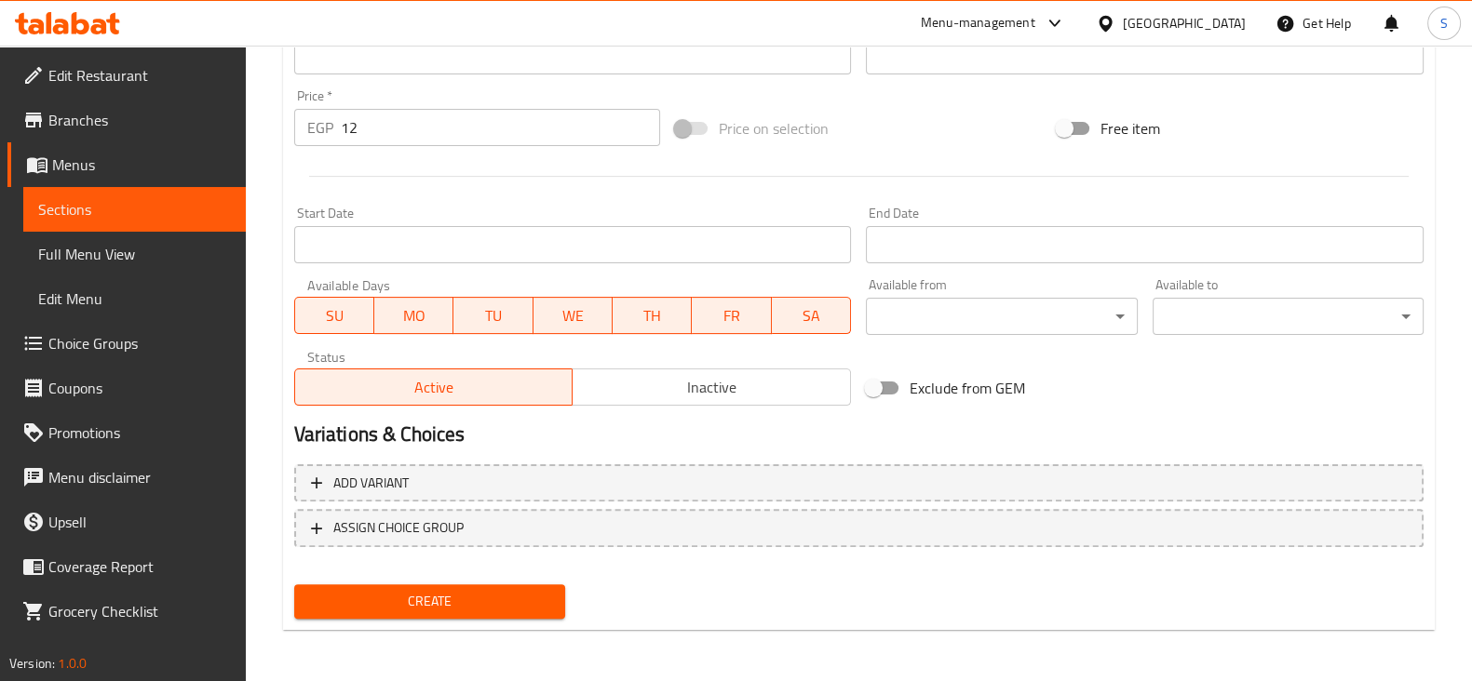
click at [438, 600] on span "Create" at bounding box center [429, 601] width 241 height 23
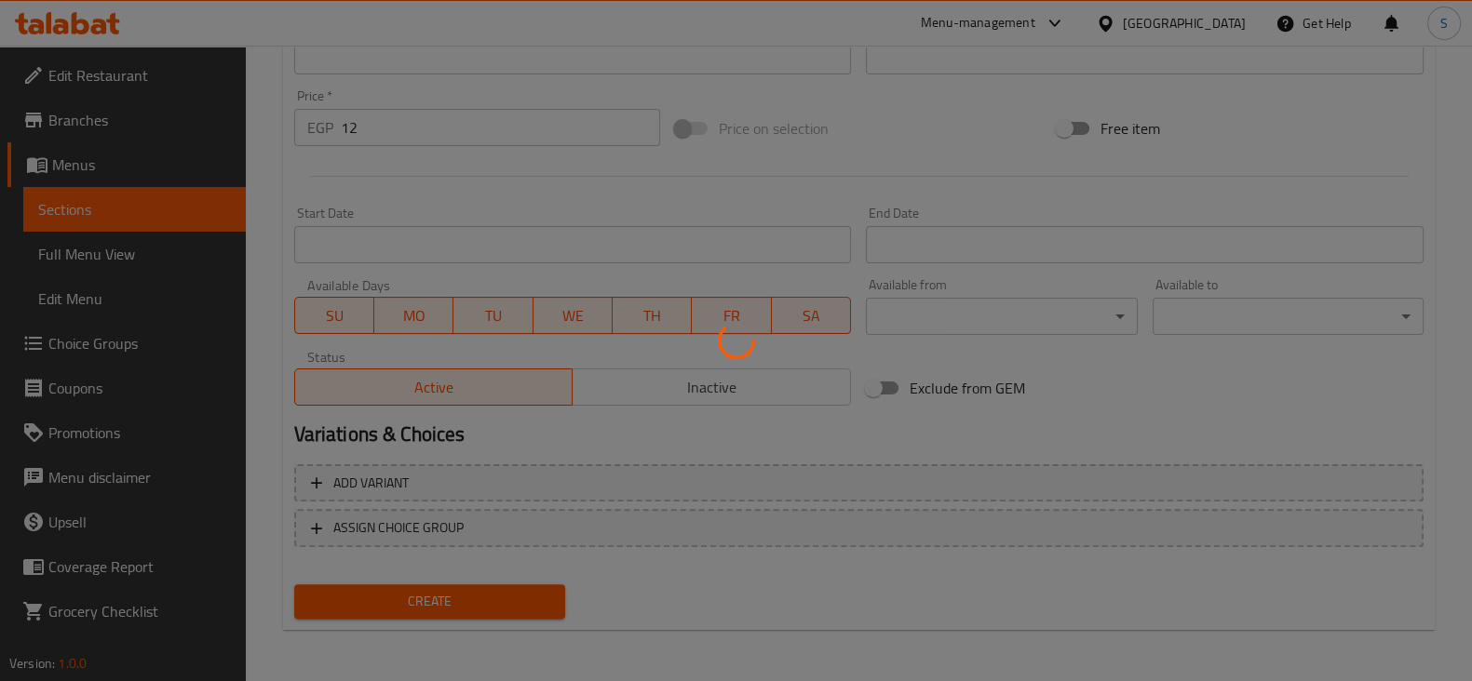
type input "0"
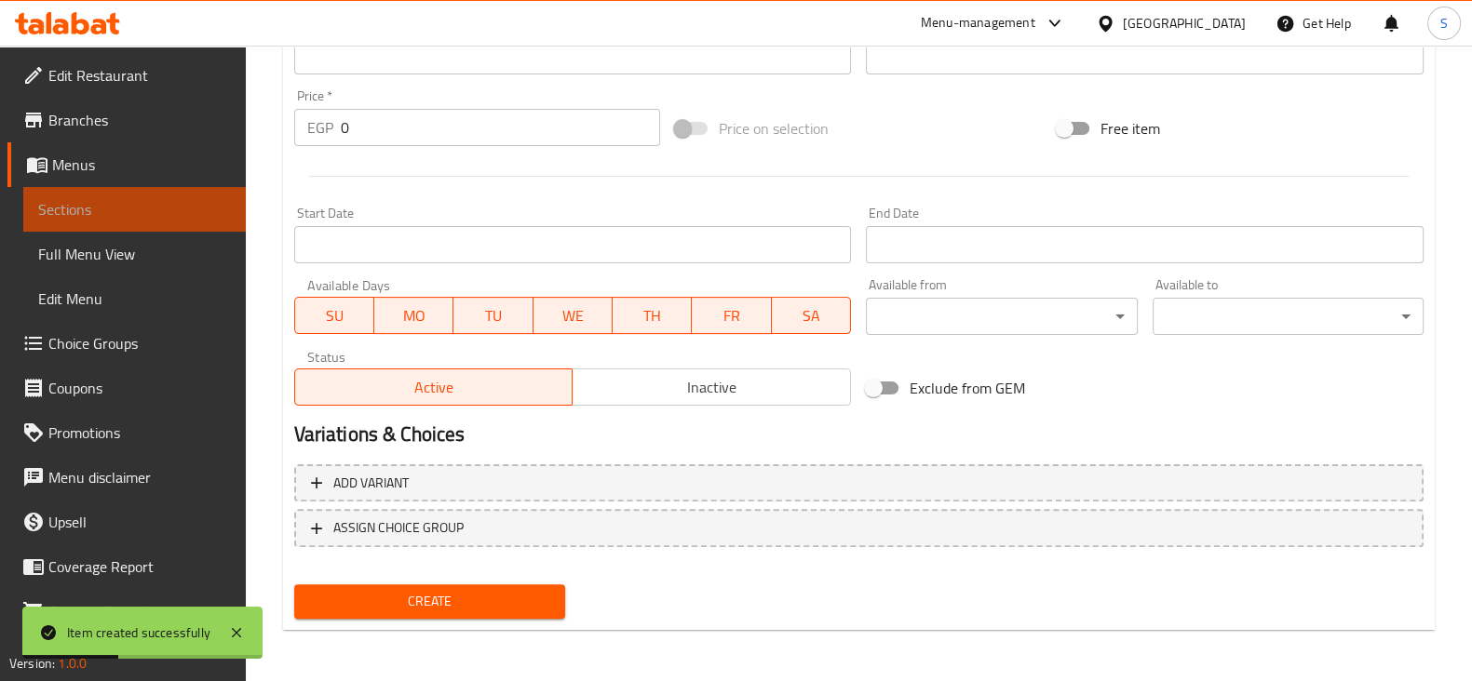
click at [154, 208] on span "Sections" at bounding box center [134, 209] width 193 height 22
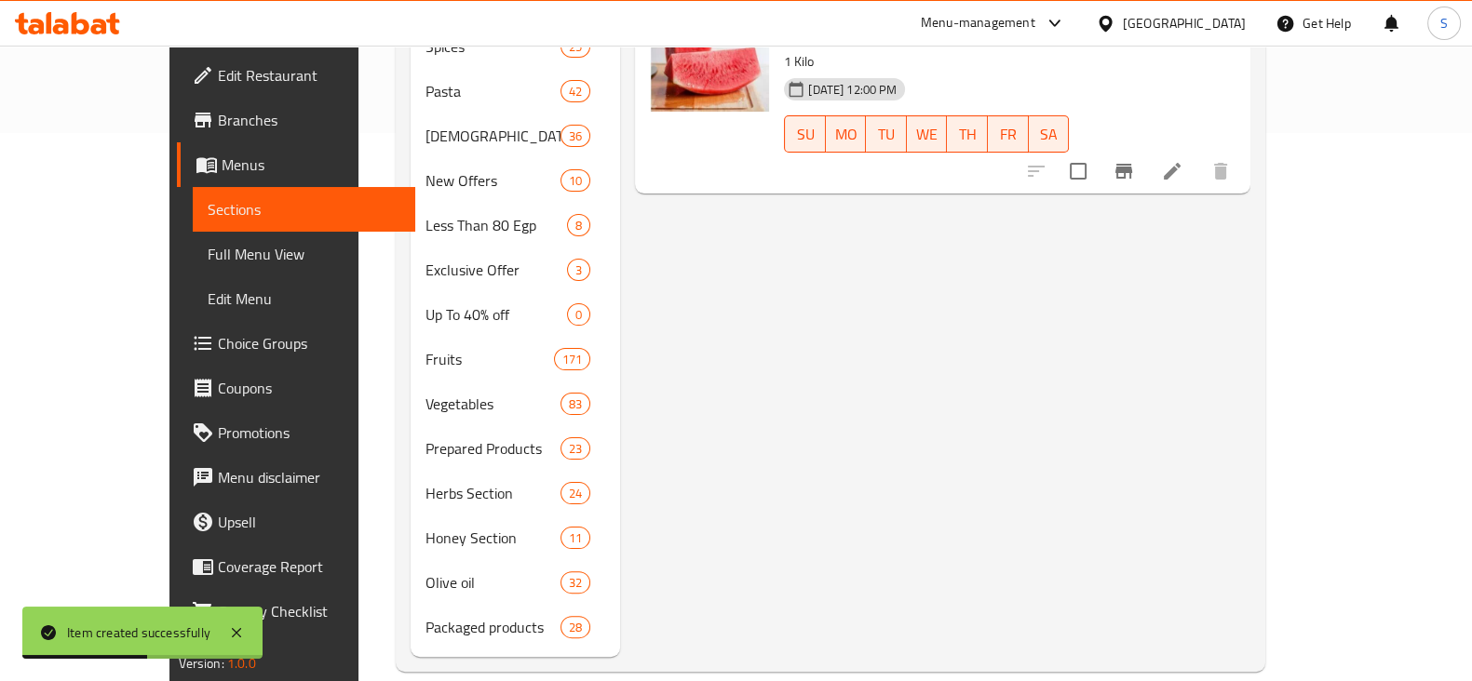
scroll to position [316, 0]
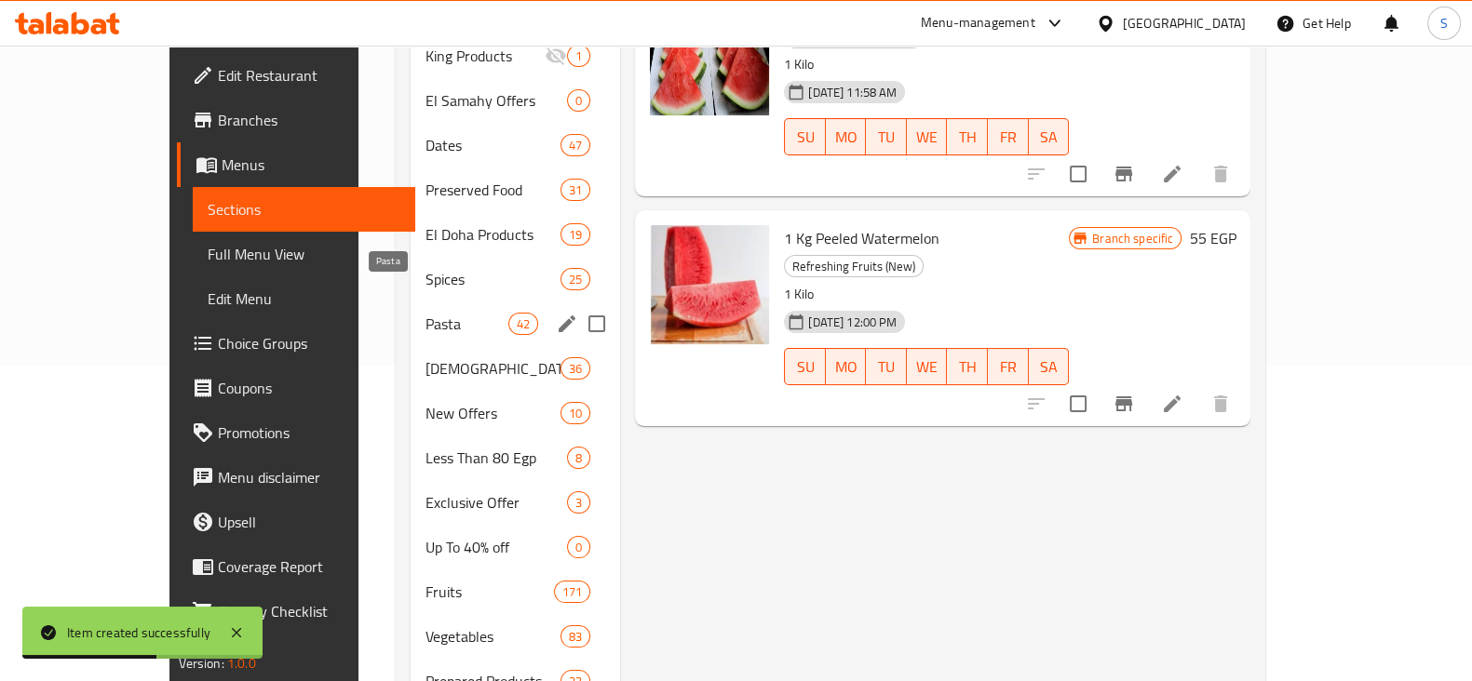
click at [425, 313] on span "Pasta" at bounding box center [466, 324] width 83 height 22
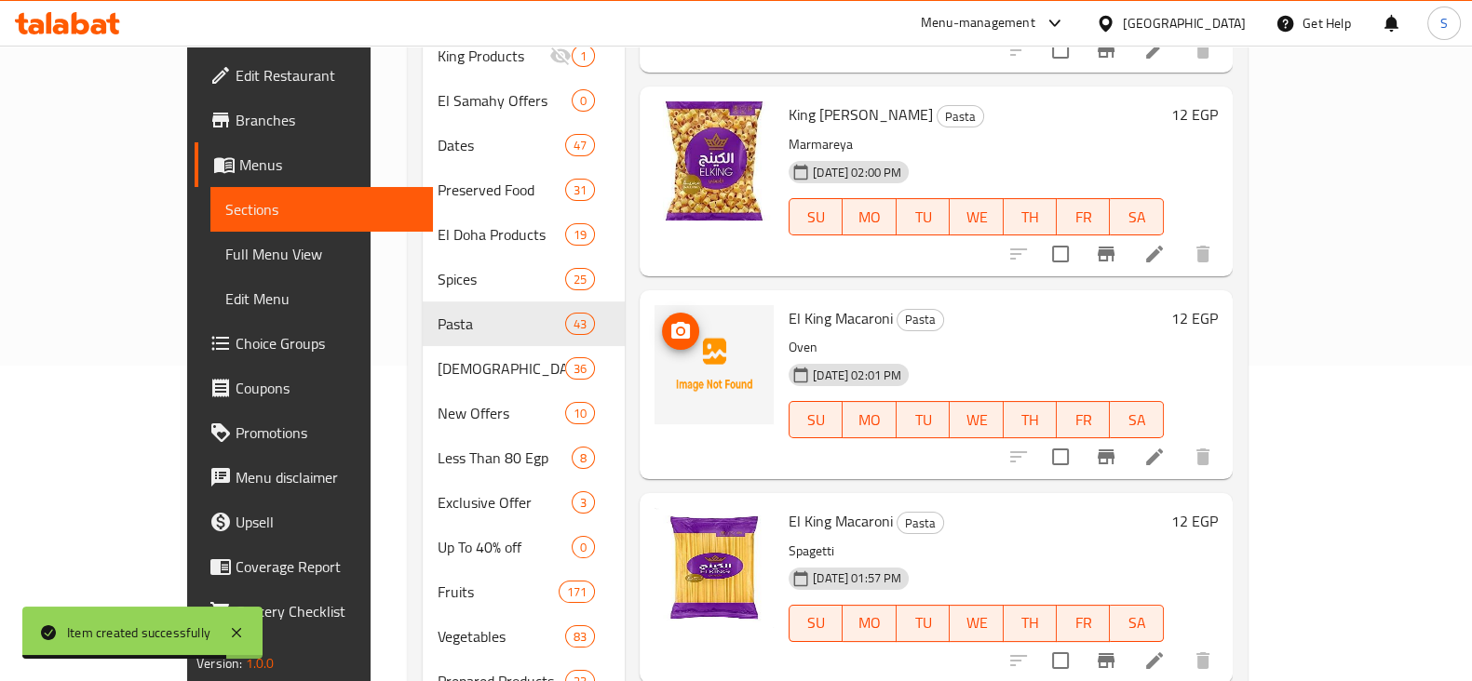
scroll to position [115, 0]
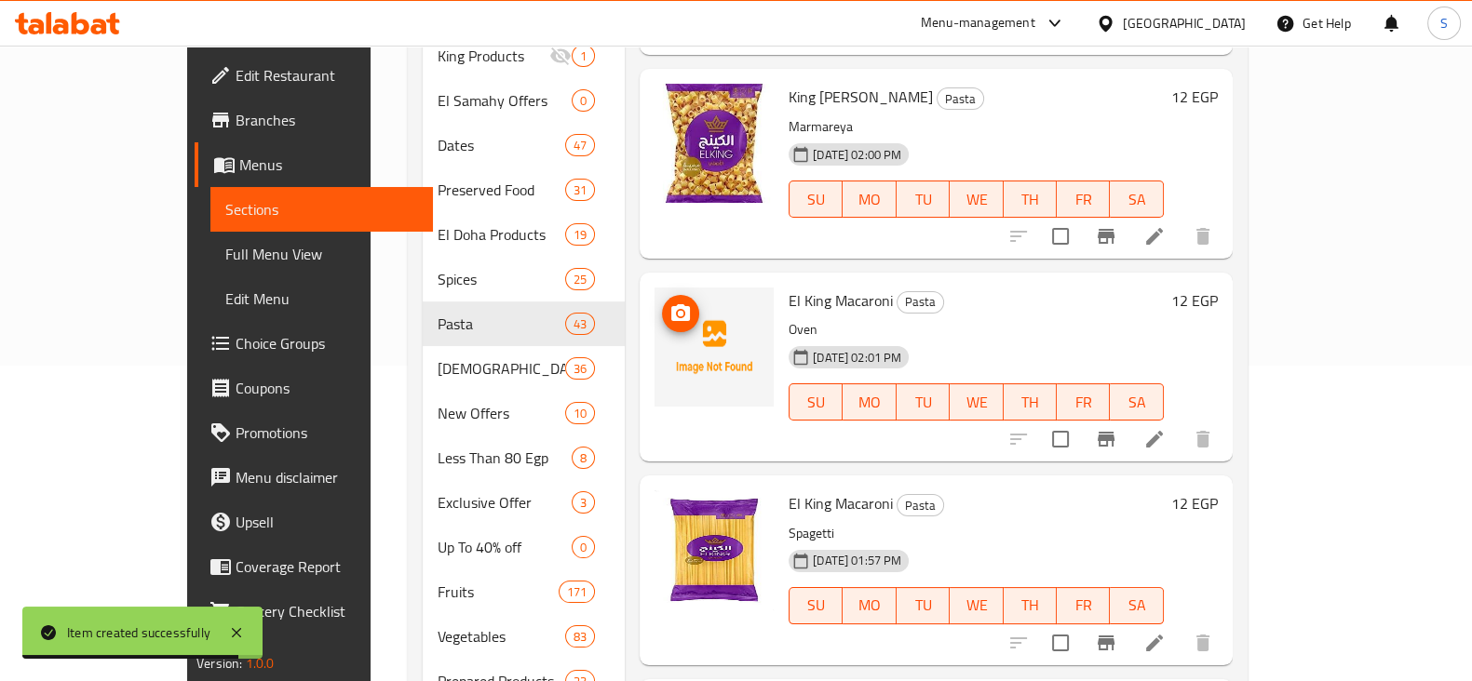
click at [671, 304] on icon "upload picture" at bounding box center [680, 312] width 19 height 17
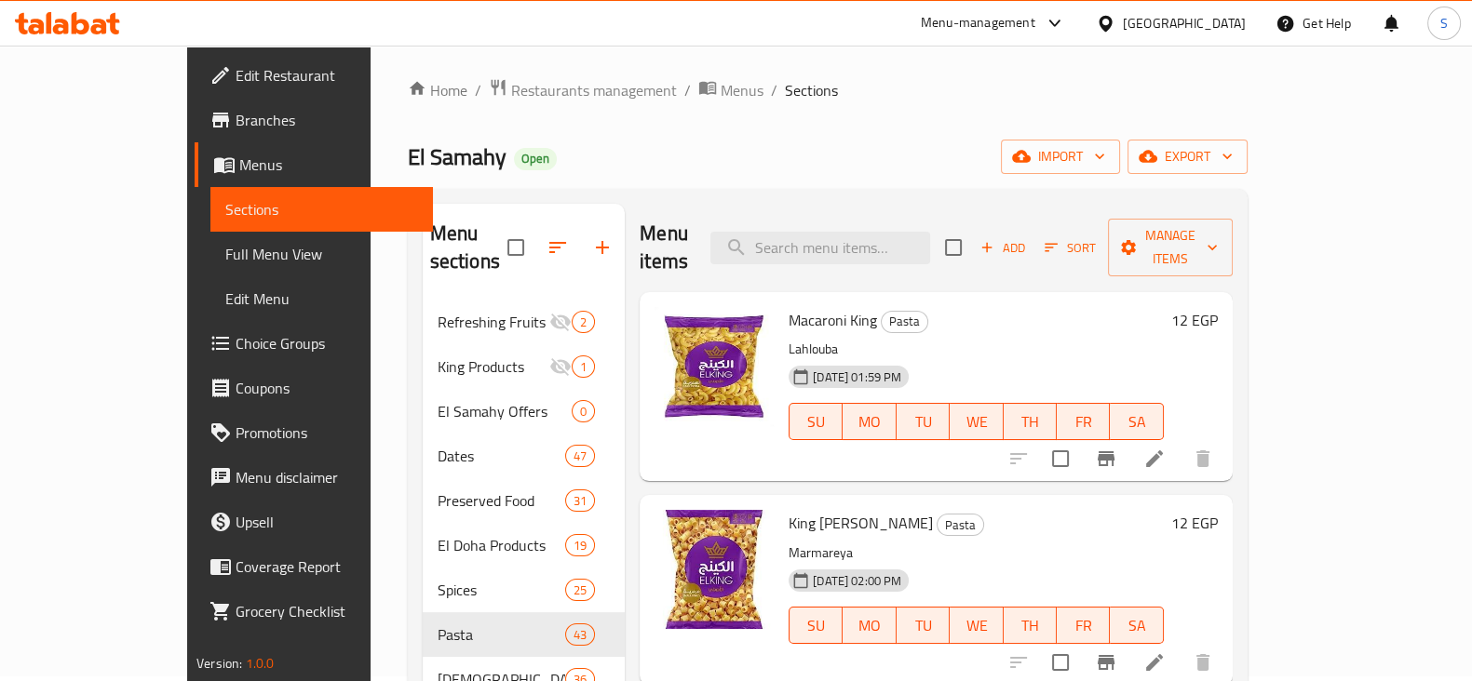
scroll to position [0, 0]
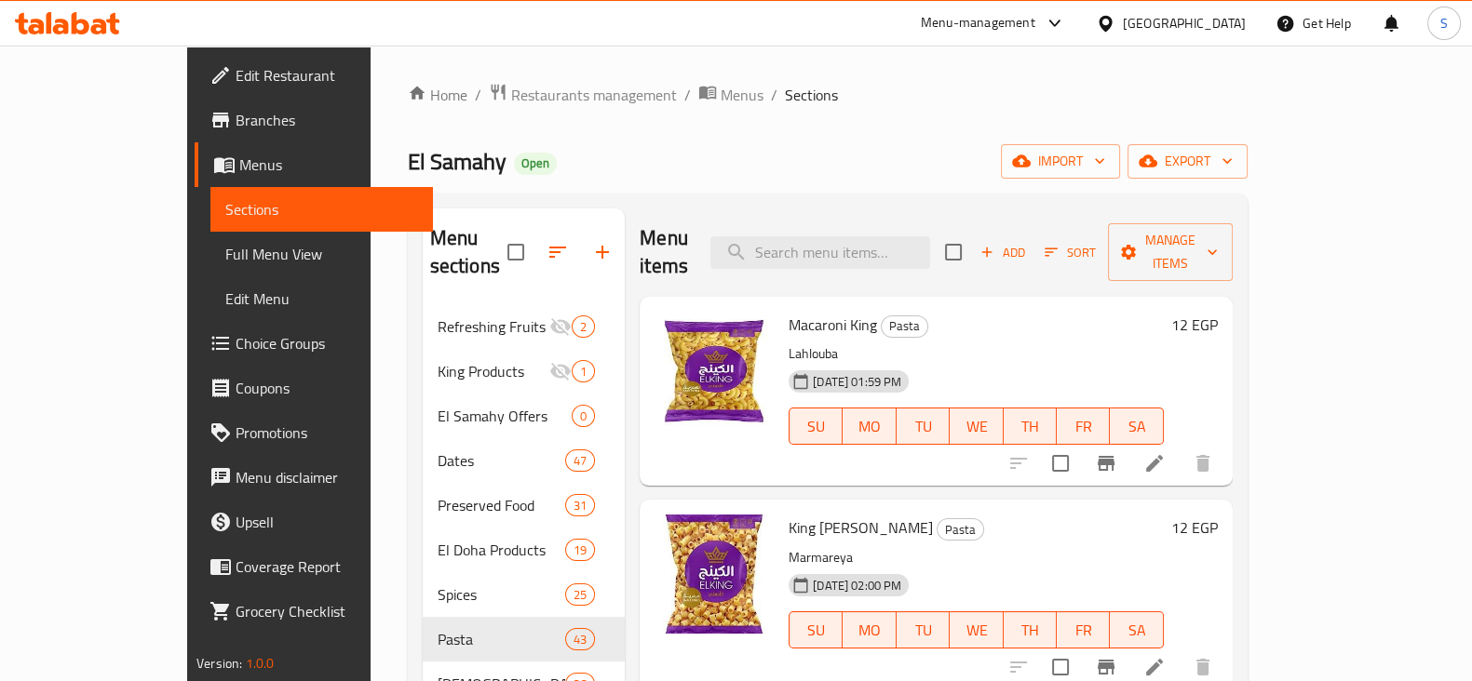
click at [1028, 242] on span "Add" at bounding box center [1002, 252] width 50 height 21
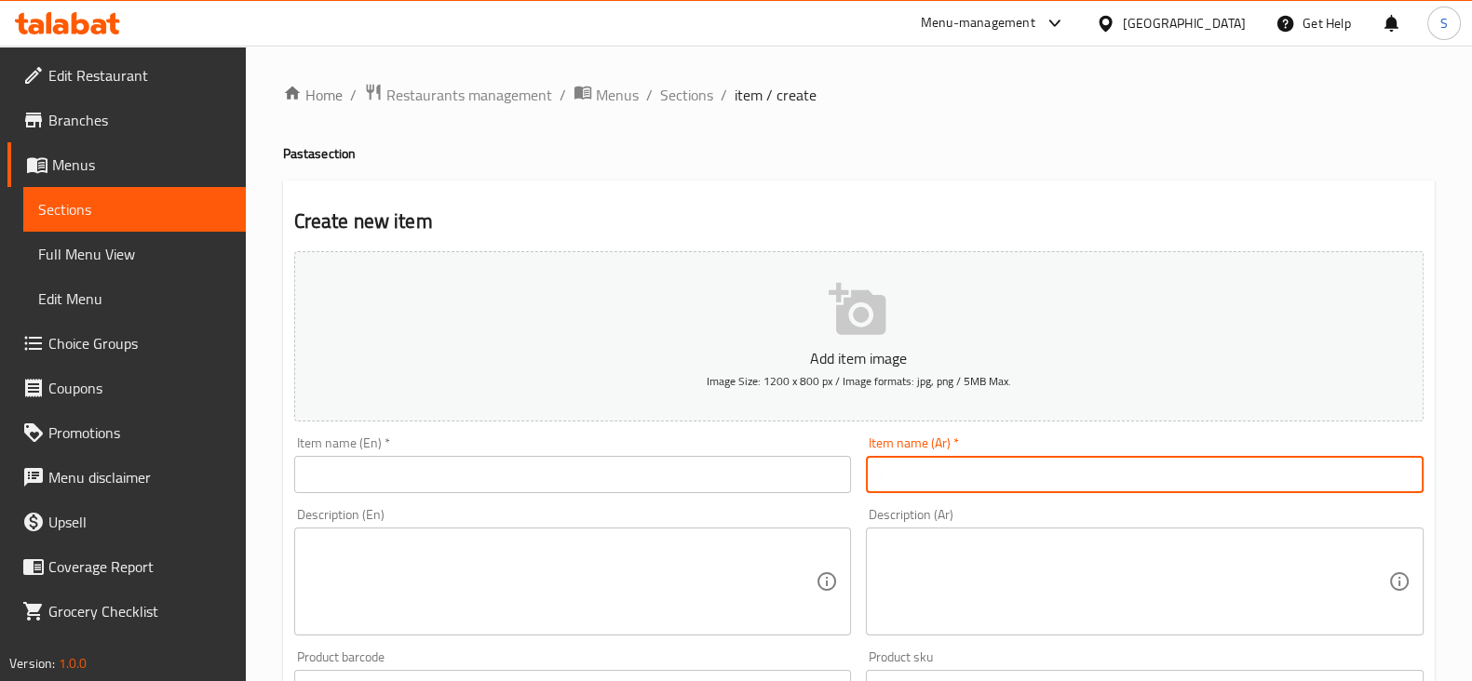
click at [1001, 480] on input "text" at bounding box center [1145, 474] width 558 height 37
paste input "مكرونه كينج خواتم 12 جنيه"
drag, startPoint x: 1233, startPoint y: 472, endPoint x: 1291, endPoint y: 476, distance: 57.8
click at [1291, 476] on input "مكرونه كينج خواتم 12 جنيه" at bounding box center [1145, 474] width 558 height 37
click at [1320, 472] on input "مكرونه كينج خواتم" at bounding box center [1145, 474] width 558 height 37
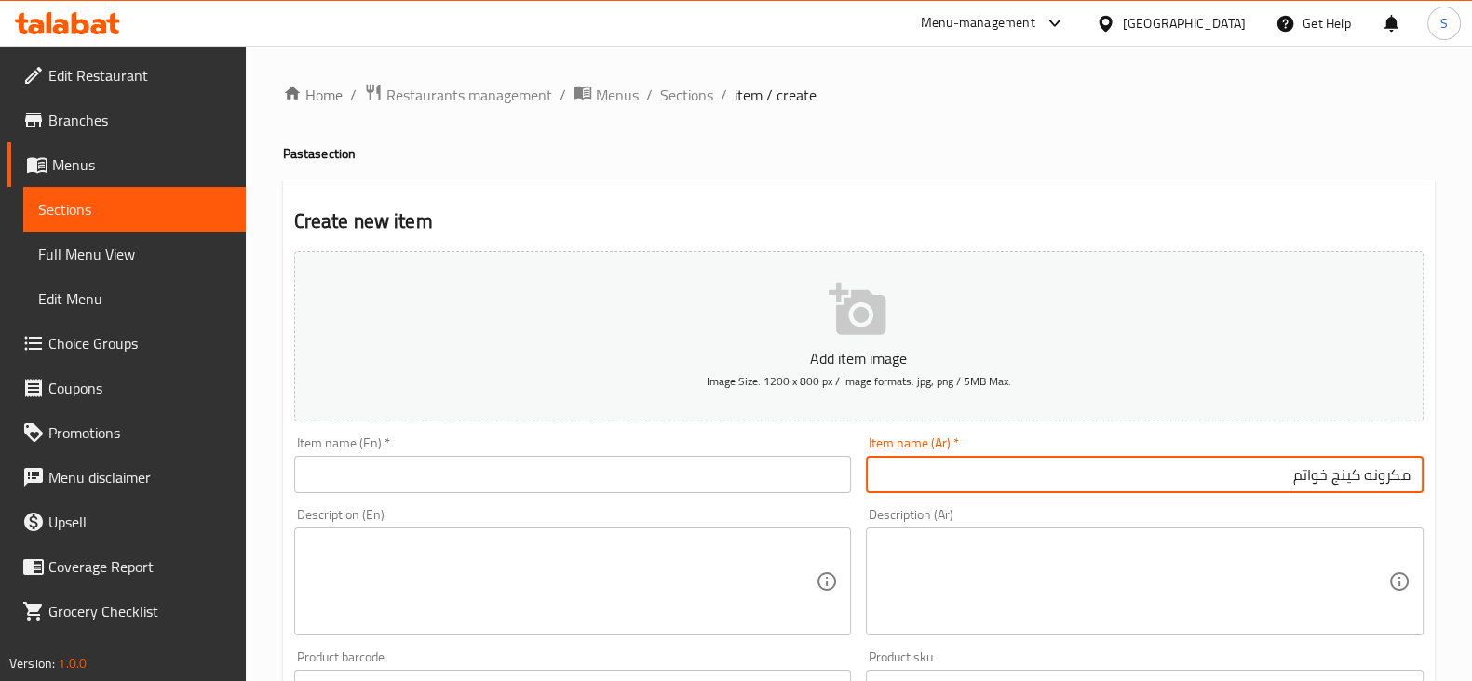
click at [1320, 472] on input "مكرونه كينج خواتم" at bounding box center [1145, 474] width 558 height 37
click at [1310, 475] on input "مكرونه كينج خواتم" at bounding box center [1145, 474] width 558 height 37
click at [1309, 475] on input "مكرونه كينج خواتم" at bounding box center [1145, 474] width 558 height 37
type input "مكرونه كينج"
click at [1328, 528] on div "Description (Ar)" at bounding box center [1145, 582] width 558 height 108
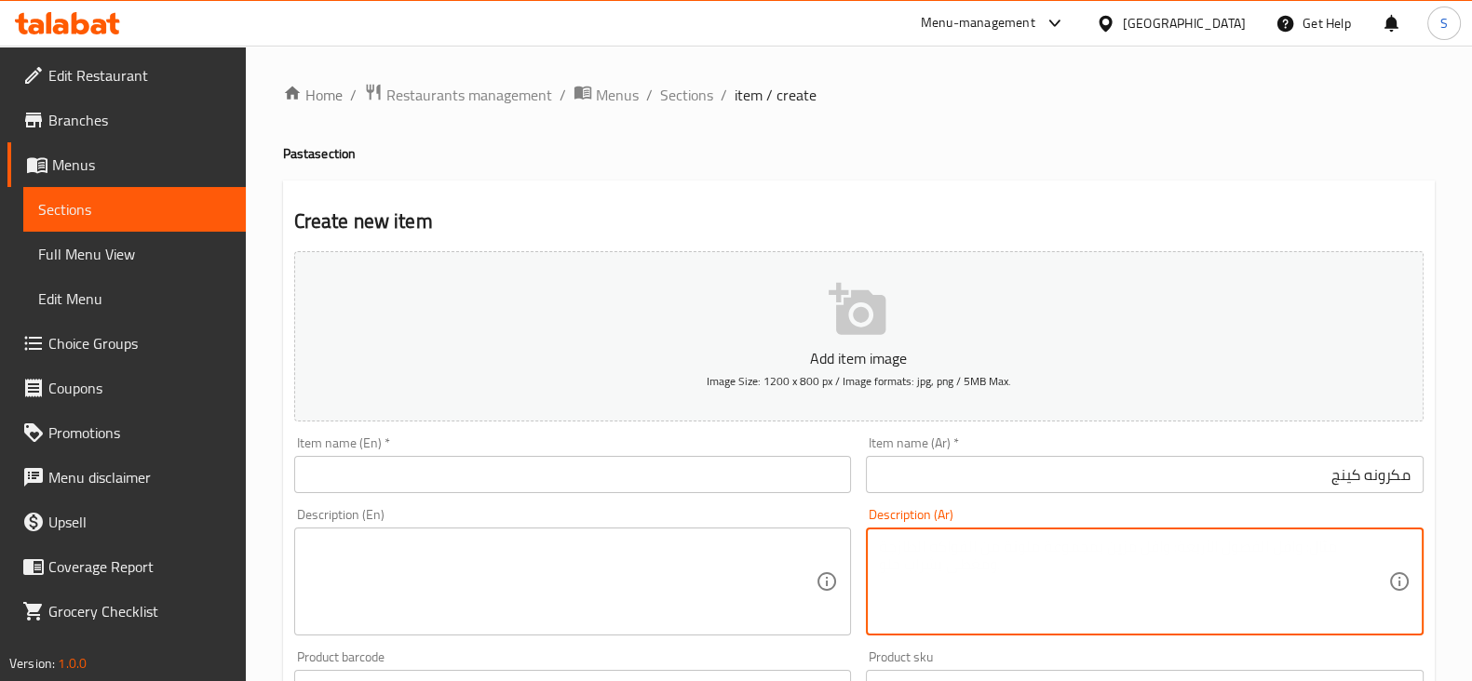
click at [1329, 538] on textarea at bounding box center [1133, 582] width 509 height 88
click at [1334, 545] on textarea at bounding box center [1133, 582] width 509 height 88
paste textarea "خواتم"
type textarea "خواتم"
click at [525, 476] on input "text" at bounding box center [573, 474] width 558 height 37
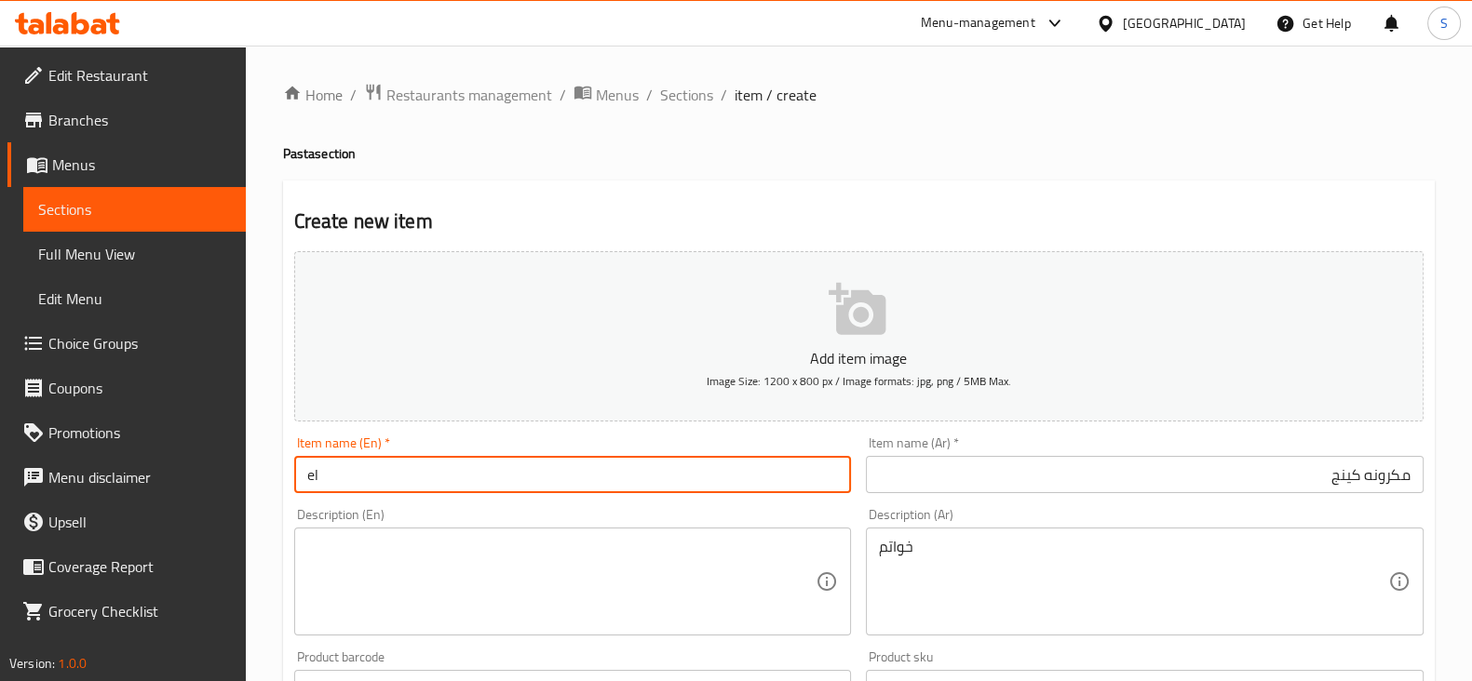
type input "El King Macaroni"
click at [349, 560] on textarea at bounding box center [561, 582] width 509 height 88
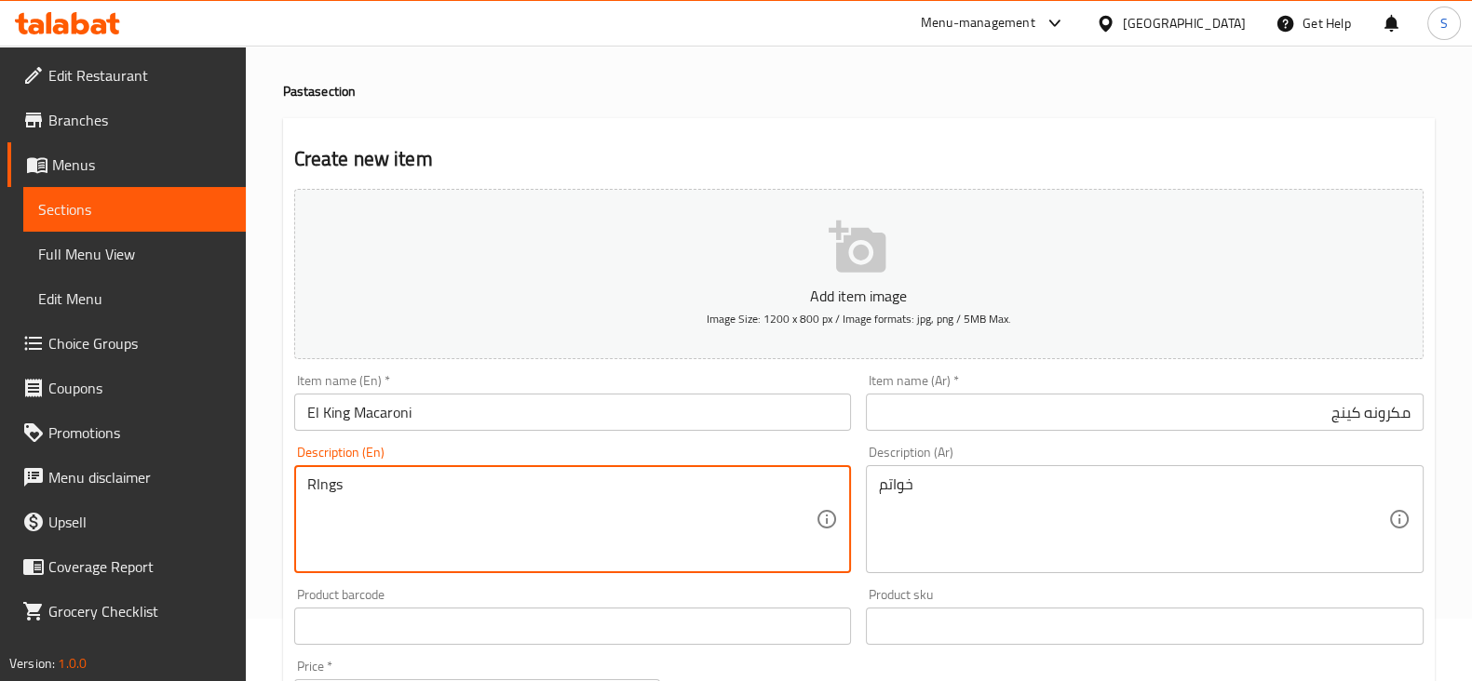
scroll to position [115, 0]
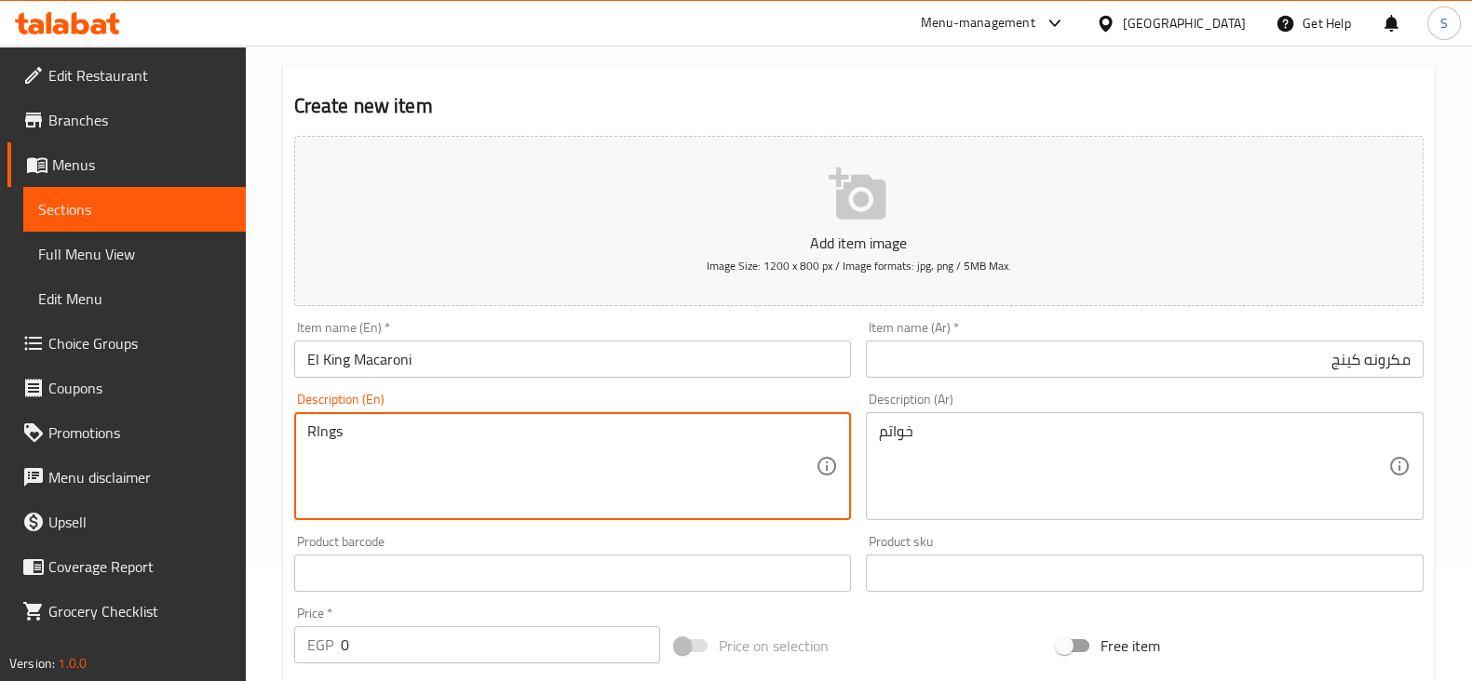
drag, startPoint x: 326, startPoint y: 432, endPoint x: 211, endPoint y: 443, distance: 115.0
click at [212, 441] on div "Edit Restaurant Branches Menus Sections Full Menu View Edit Menu Choice Groups …" at bounding box center [736, 565] width 1472 height 1270
type textarea "Rings"
click at [272, 492] on div "Home / Restaurants management / Menus / Sections / item / create Pasta section …" at bounding box center [859, 565] width 1226 height 1270
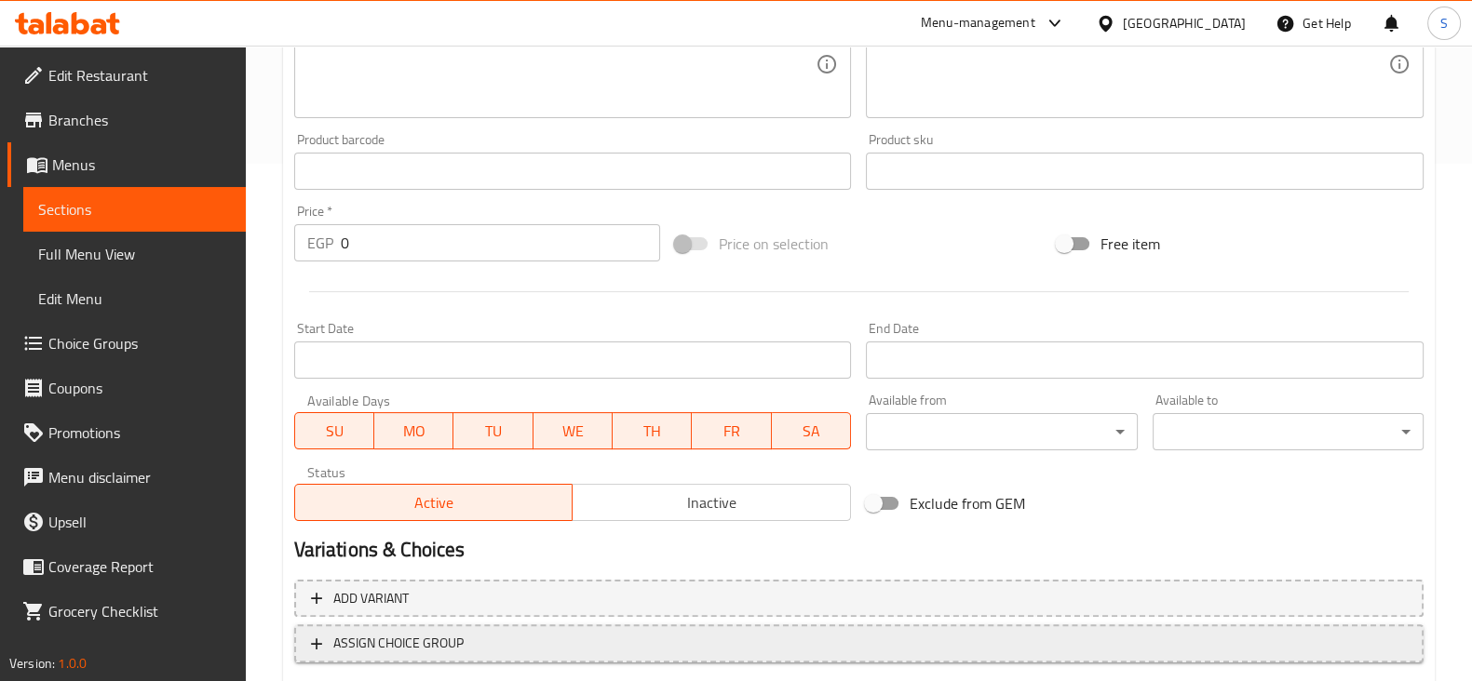
scroll to position [633, 0]
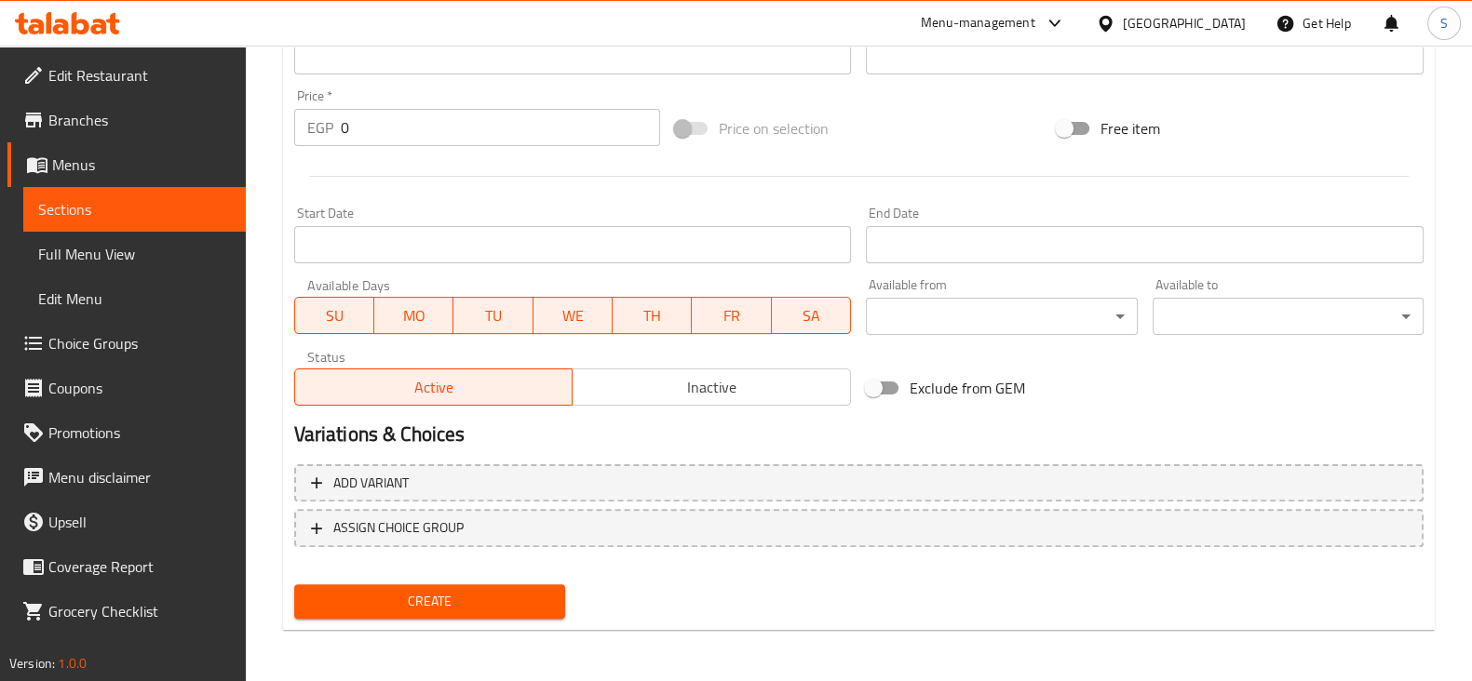
click at [431, 596] on span "Create" at bounding box center [429, 601] width 241 height 23
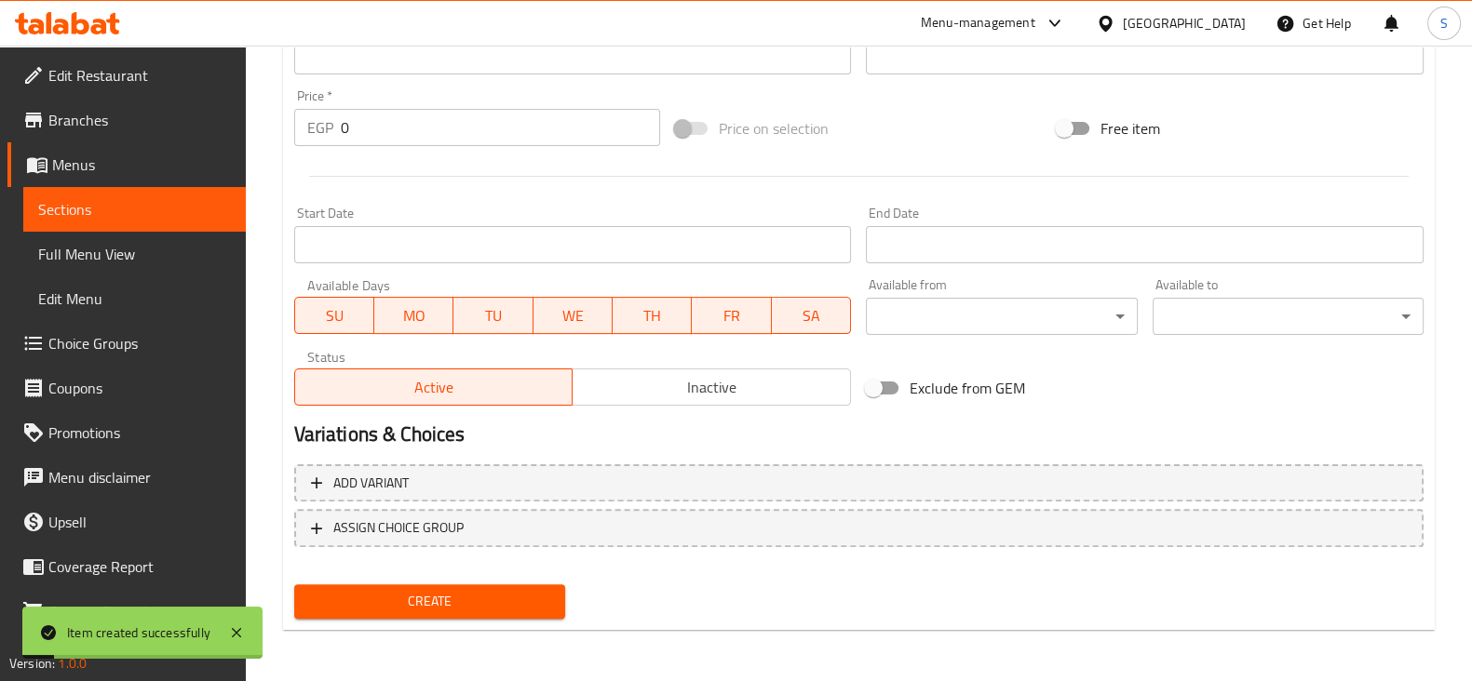
drag, startPoint x: 343, startPoint y: 123, endPoint x: 305, endPoint y: 113, distance: 38.6
click at [307, 113] on div "EGP 0 Price *" at bounding box center [477, 127] width 367 height 37
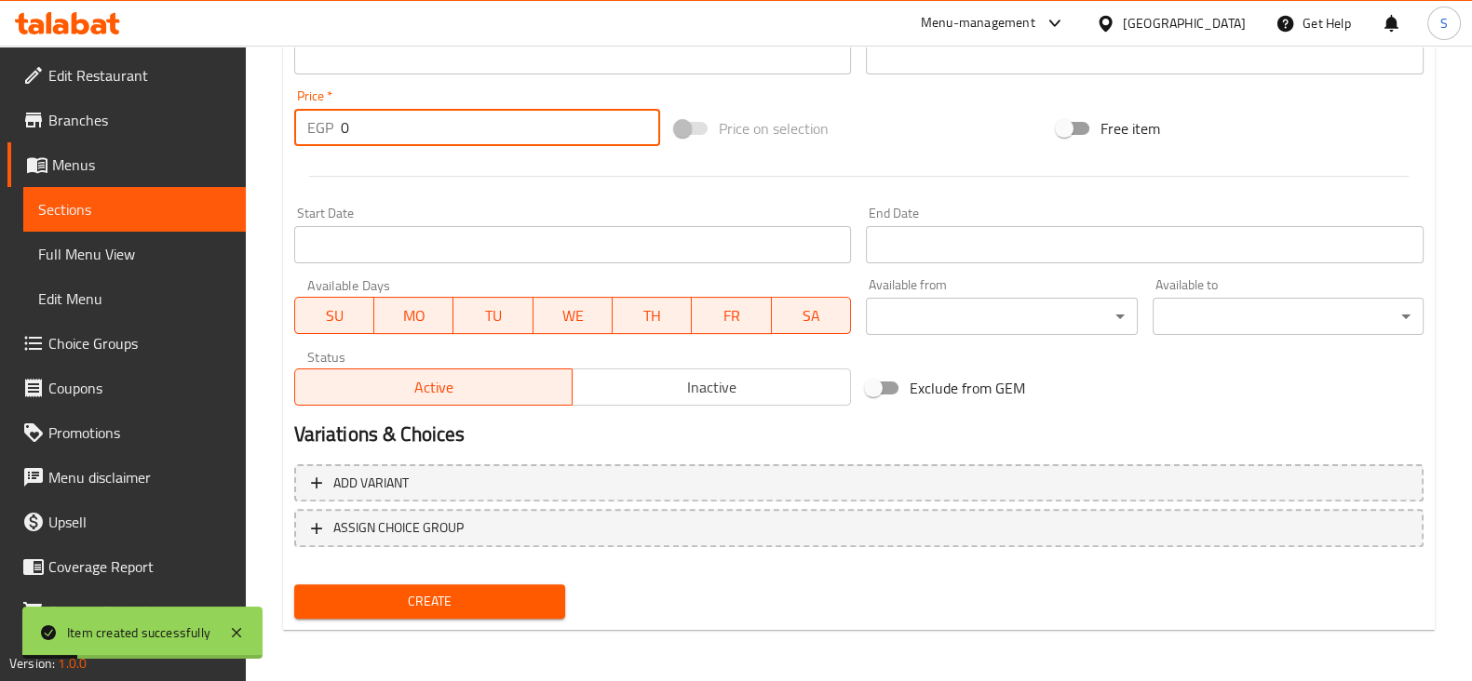
click at [124, 209] on span "Sections" at bounding box center [134, 209] width 193 height 22
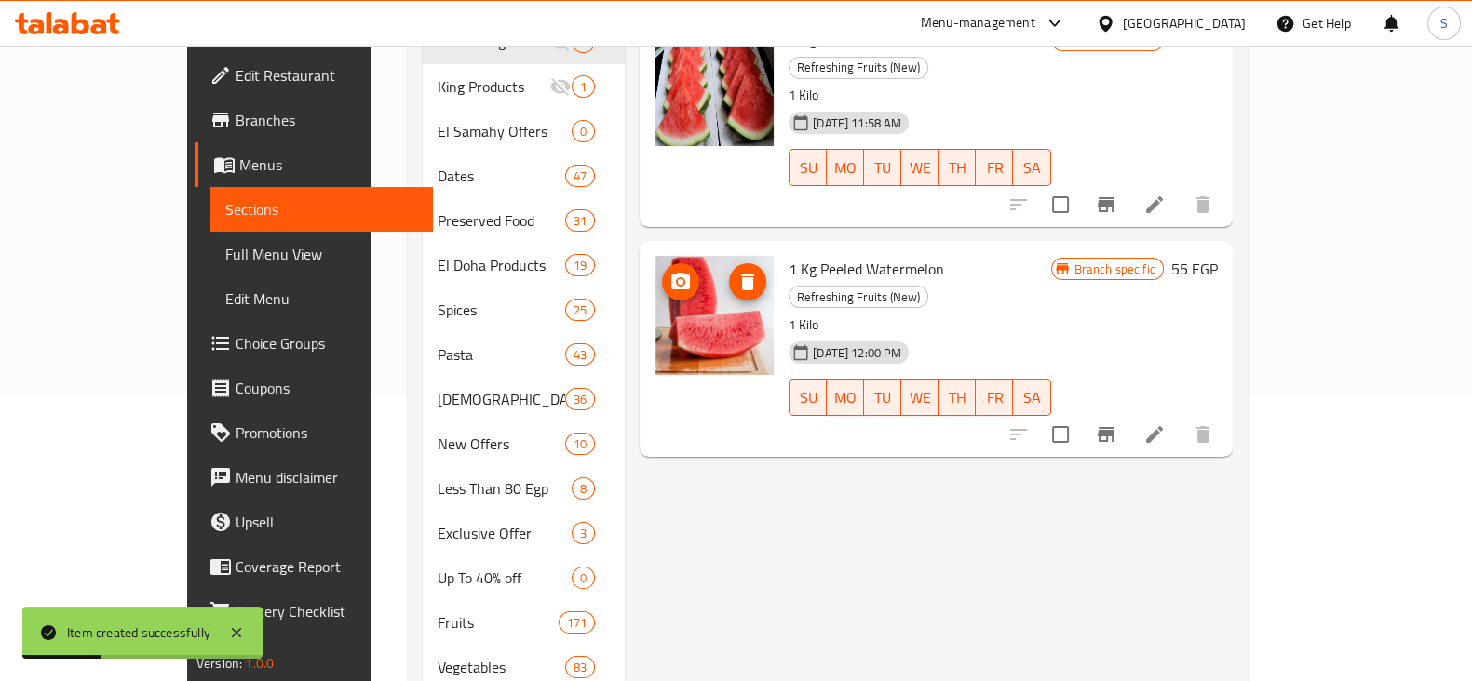
scroll to position [199, 0]
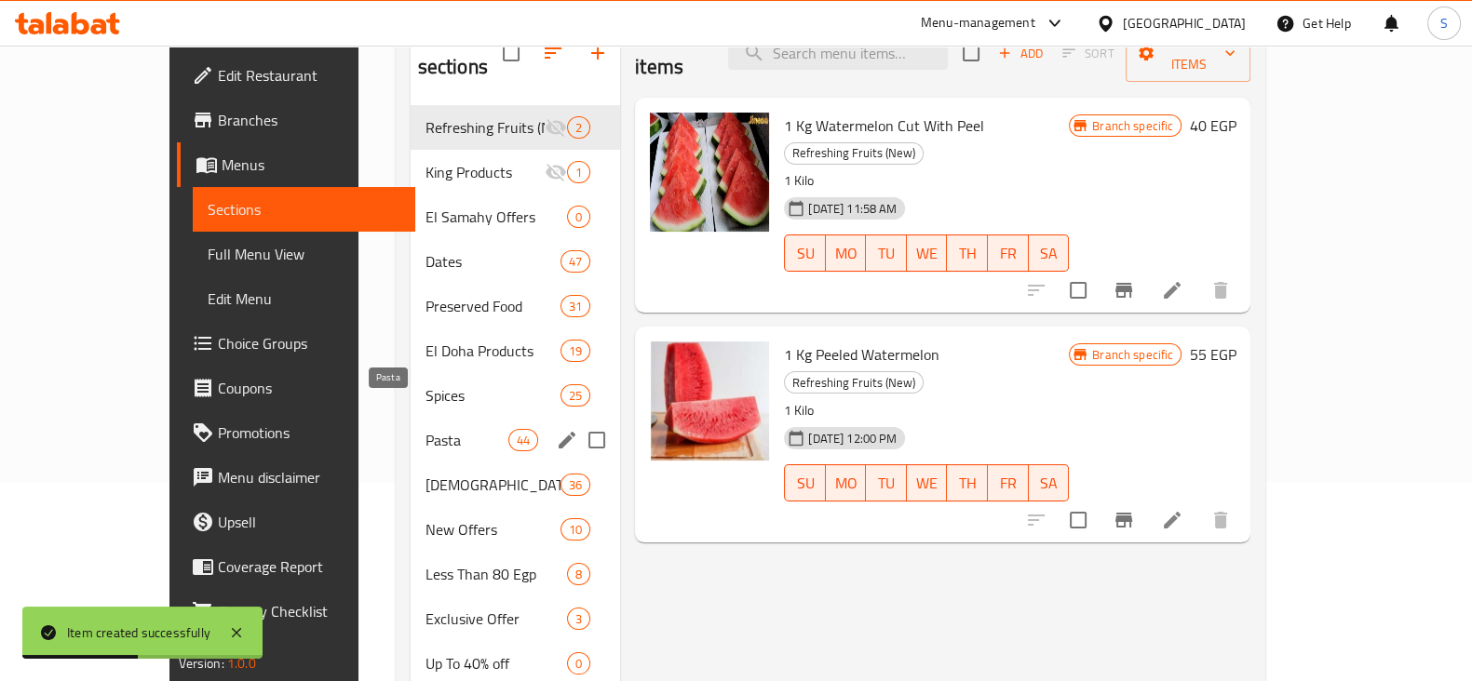
click at [425, 429] on span "Pasta" at bounding box center [466, 440] width 83 height 22
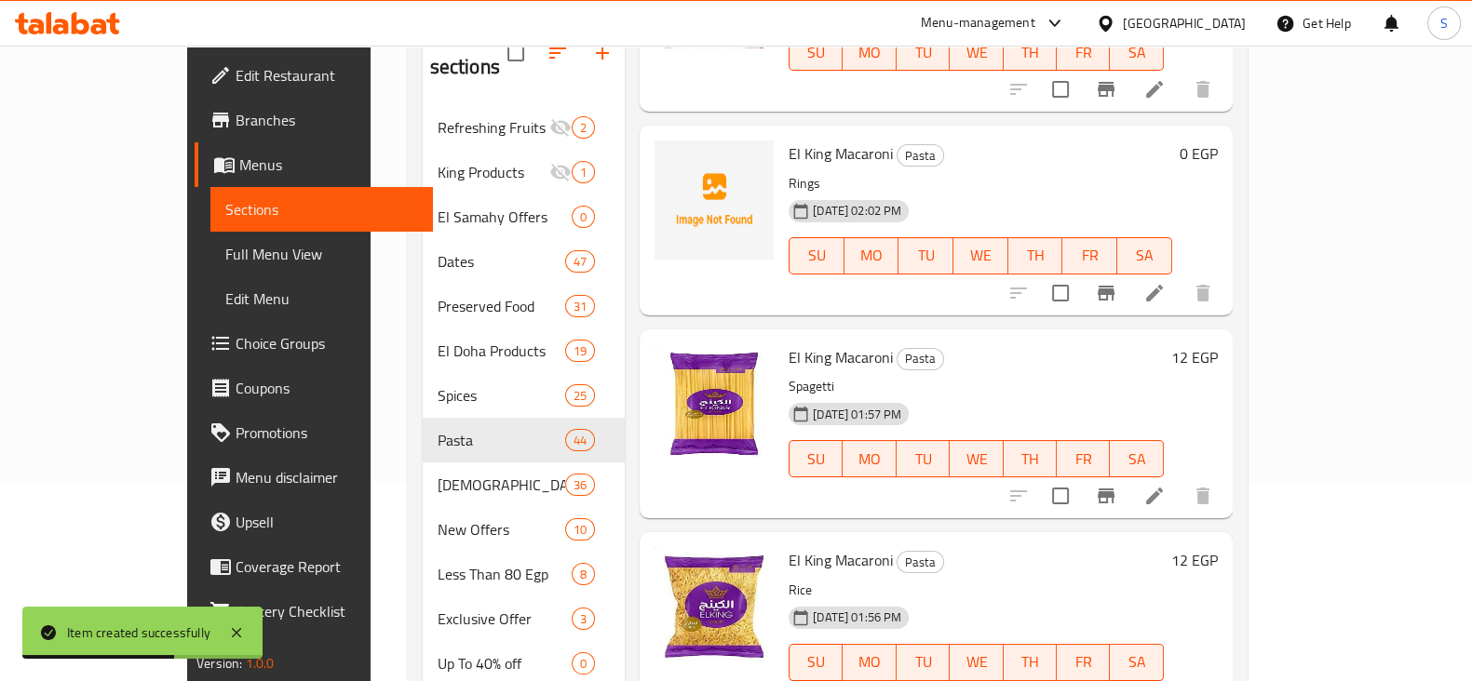
scroll to position [465, 0]
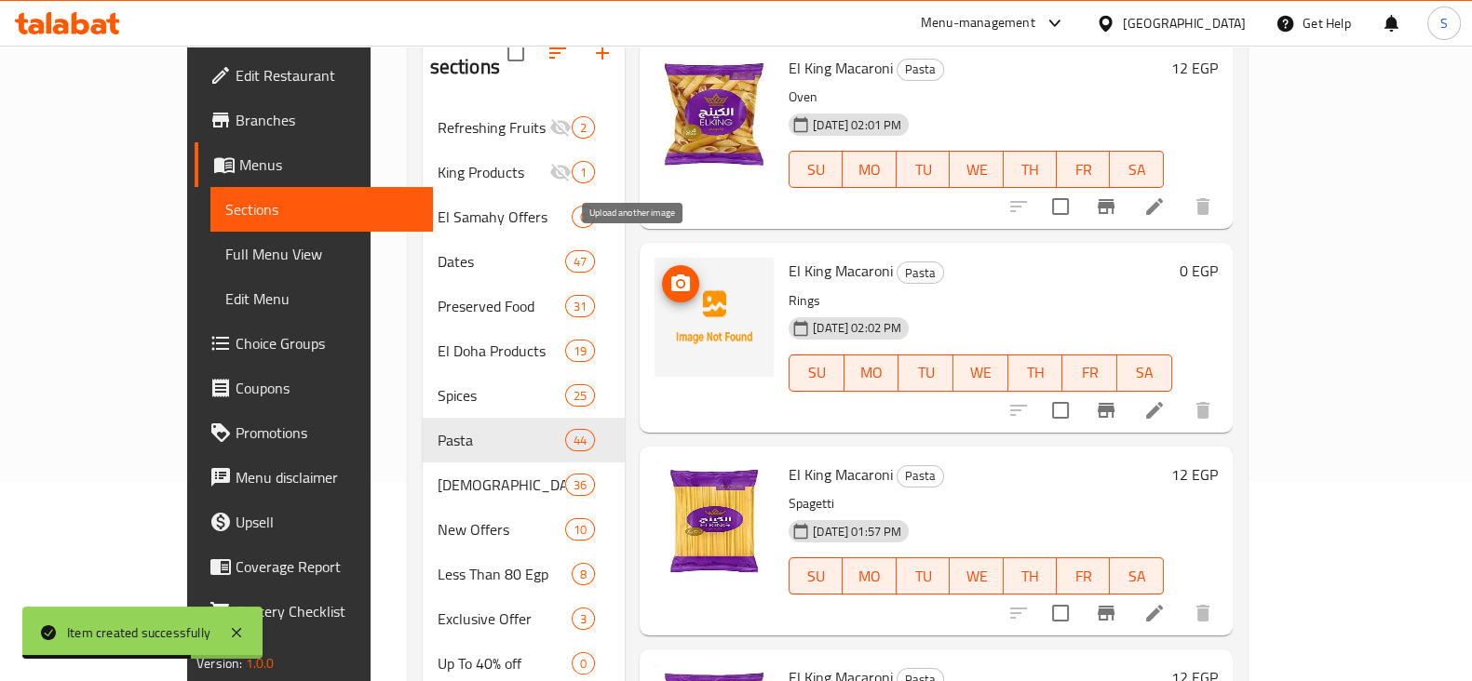
click at [671, 275] on icon "upload picture" at bounding box center [680, 283] width 19 height 17
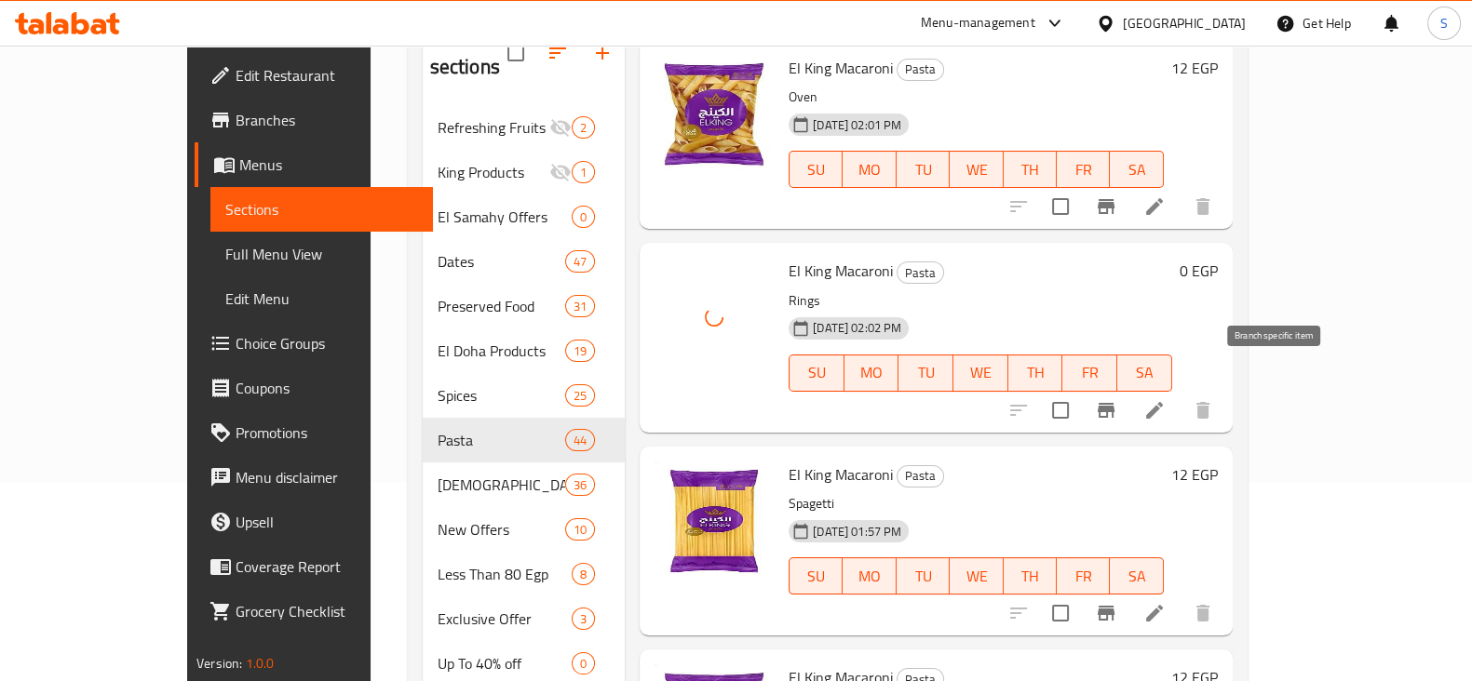
click at [1117, 399] on icon "Branch-specific-item" at bounding box center [1106, 410] width 22 height 22
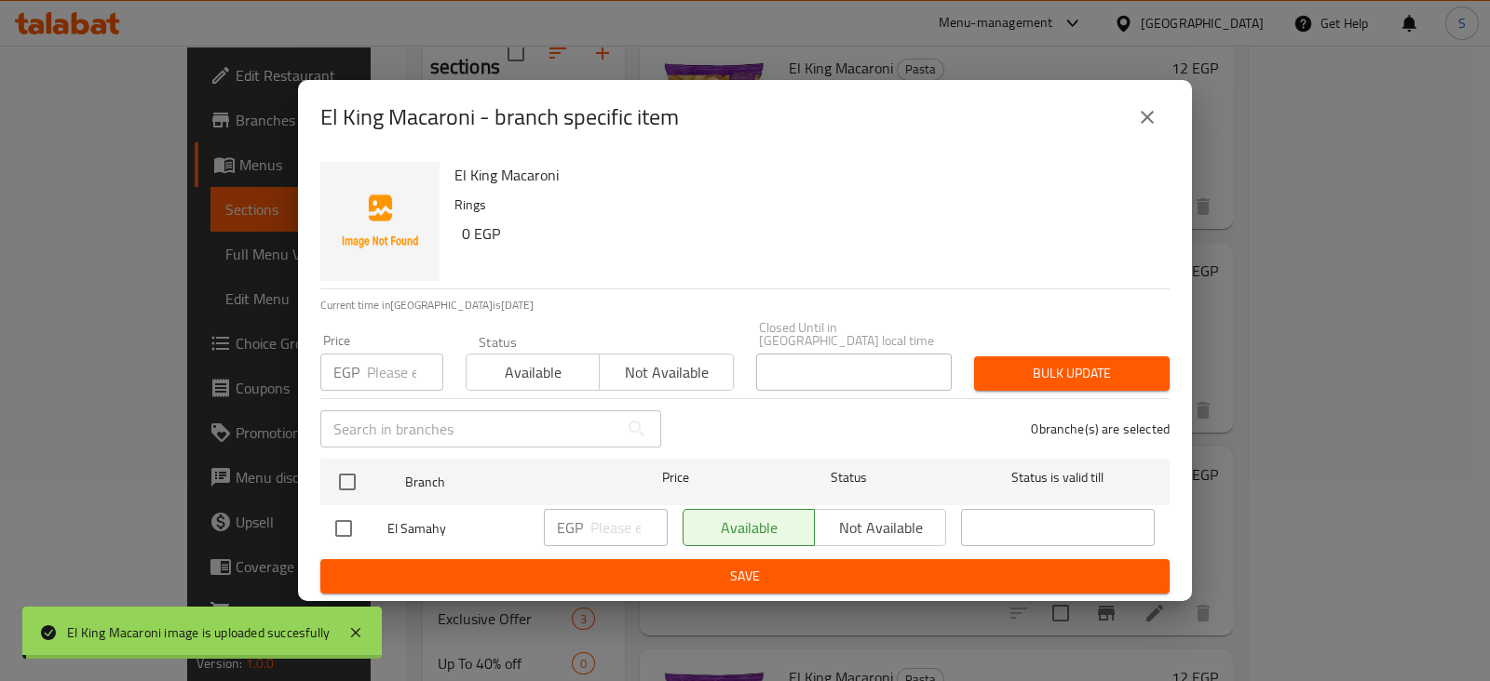
click at [369, 365] on input "number" at bounding box center [405, 372] width 76 height 37
type input "12"
click at [513, 367] on span "Available" at bounding box center [533, 372] width 118 height 27
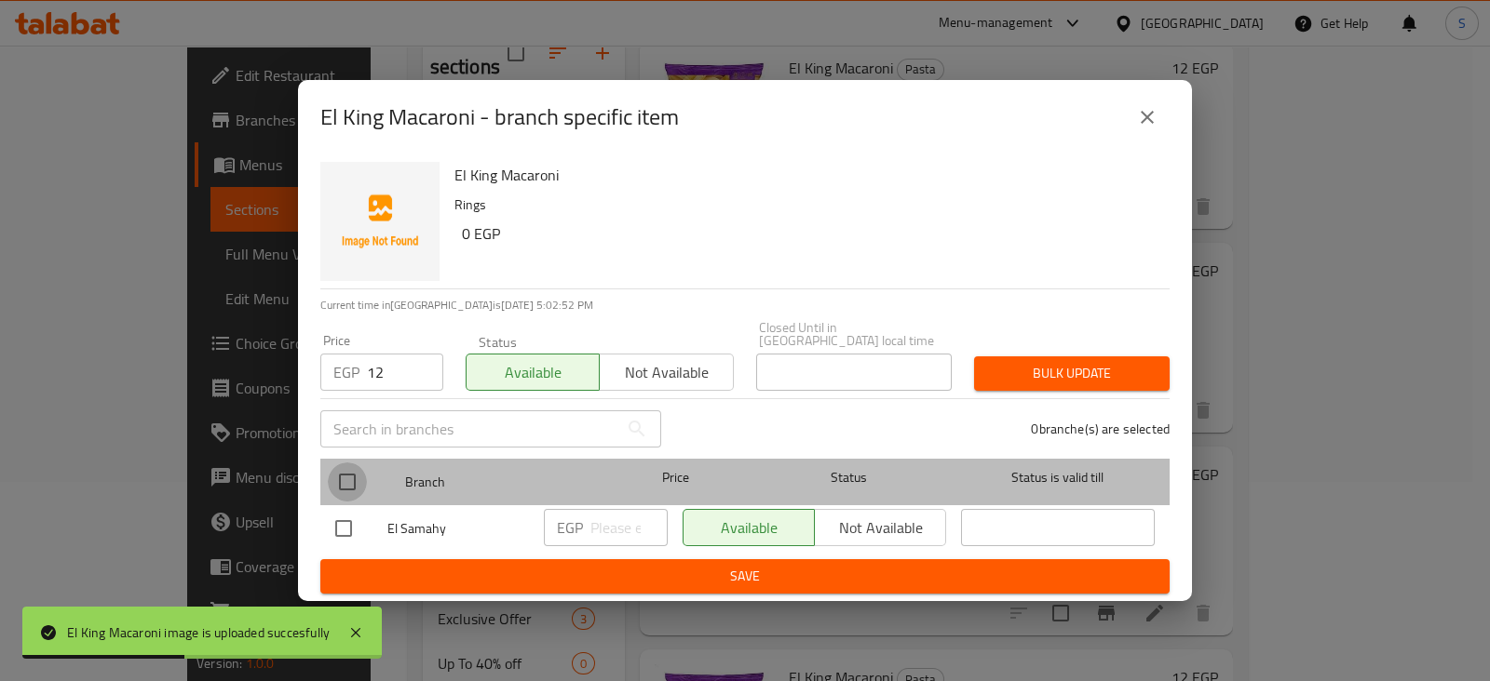
click at [342, 481] on input "checkbox" at bounding box center [347, 482] width 39 height 39
checkbox input "true"
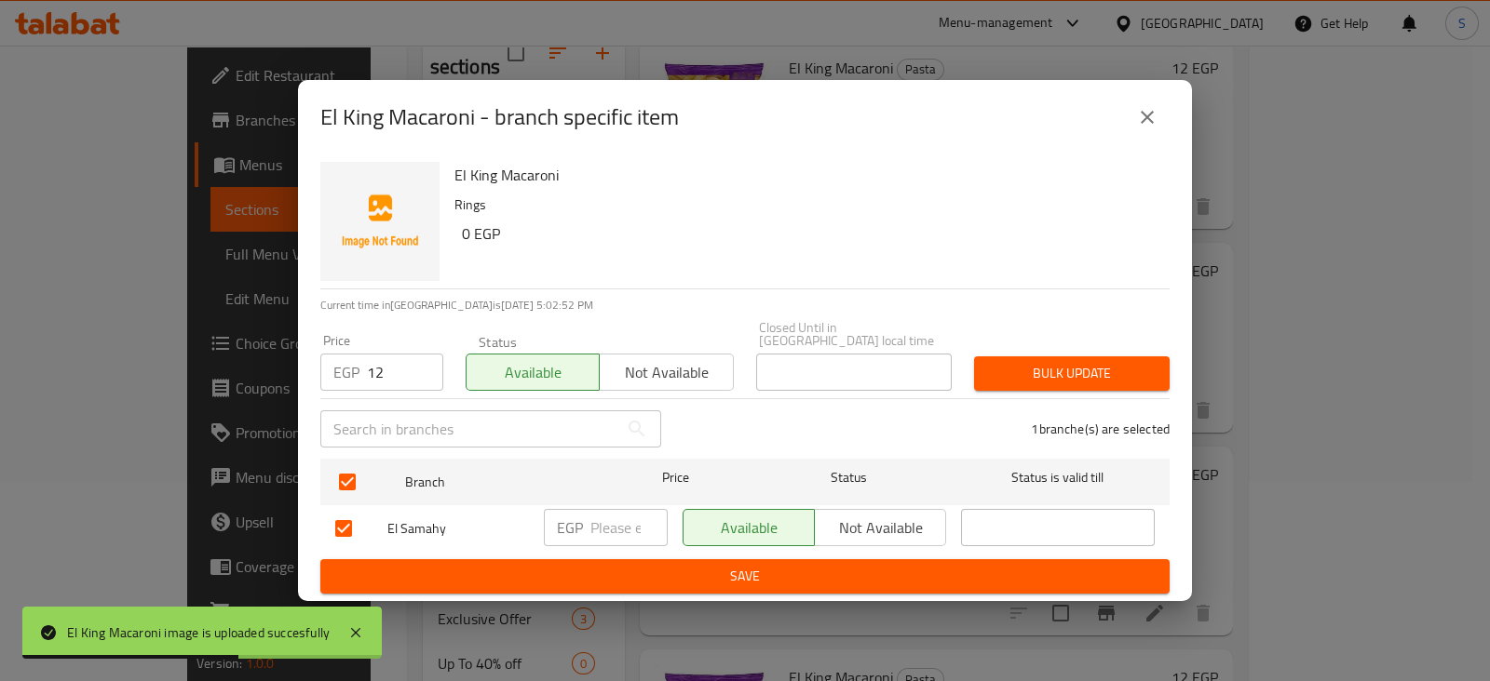
click at [1037, 362] on span "Bulk update" at bounding box center [1072, 373] width 166 height 23
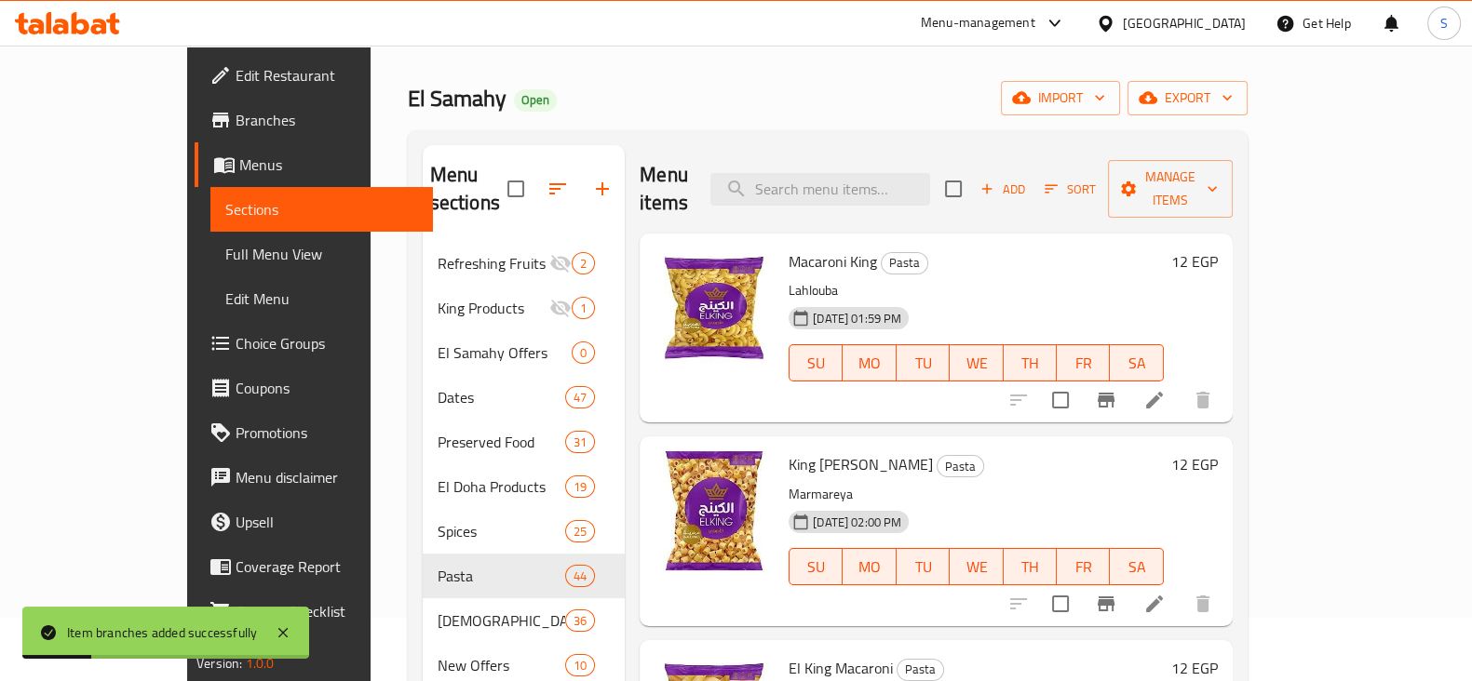
scroll to position [0, 0]
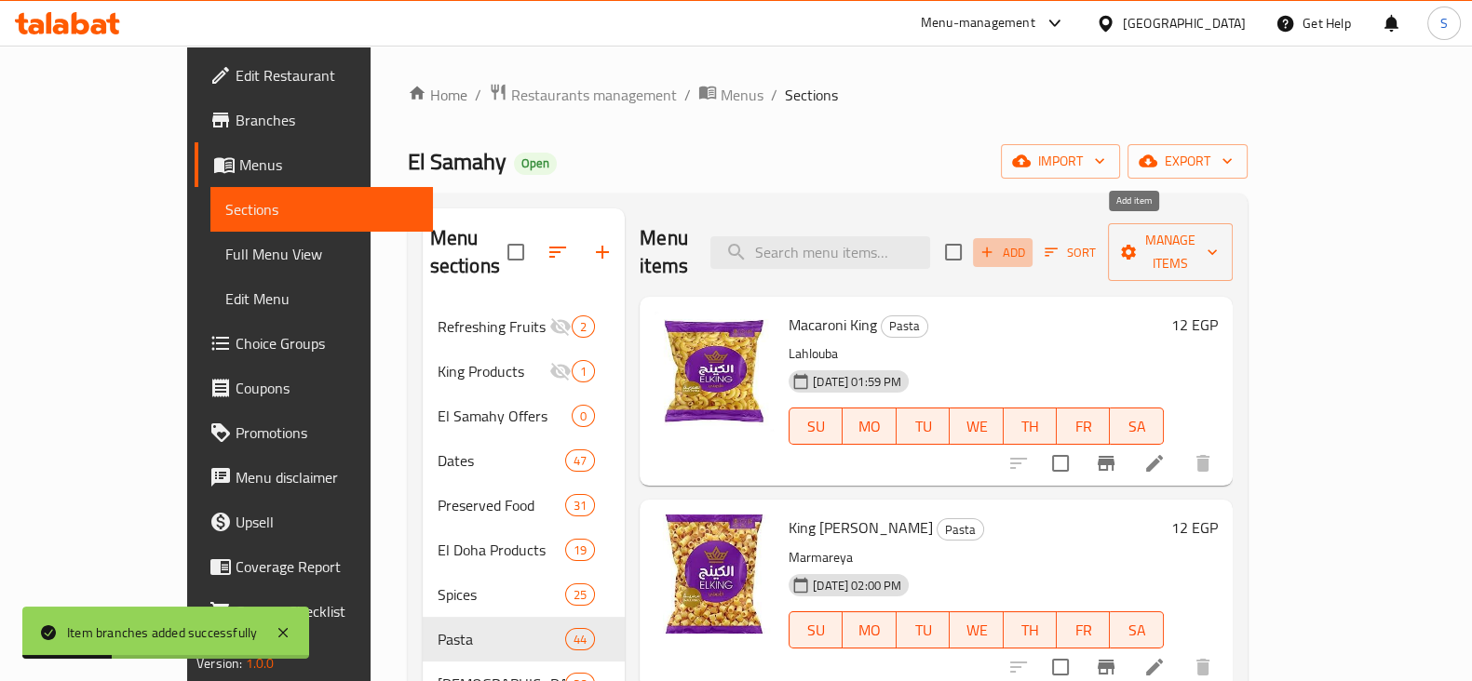
click at [1028, 242] on span "Add" at bounding box center [1002, 252] width 50 height 21
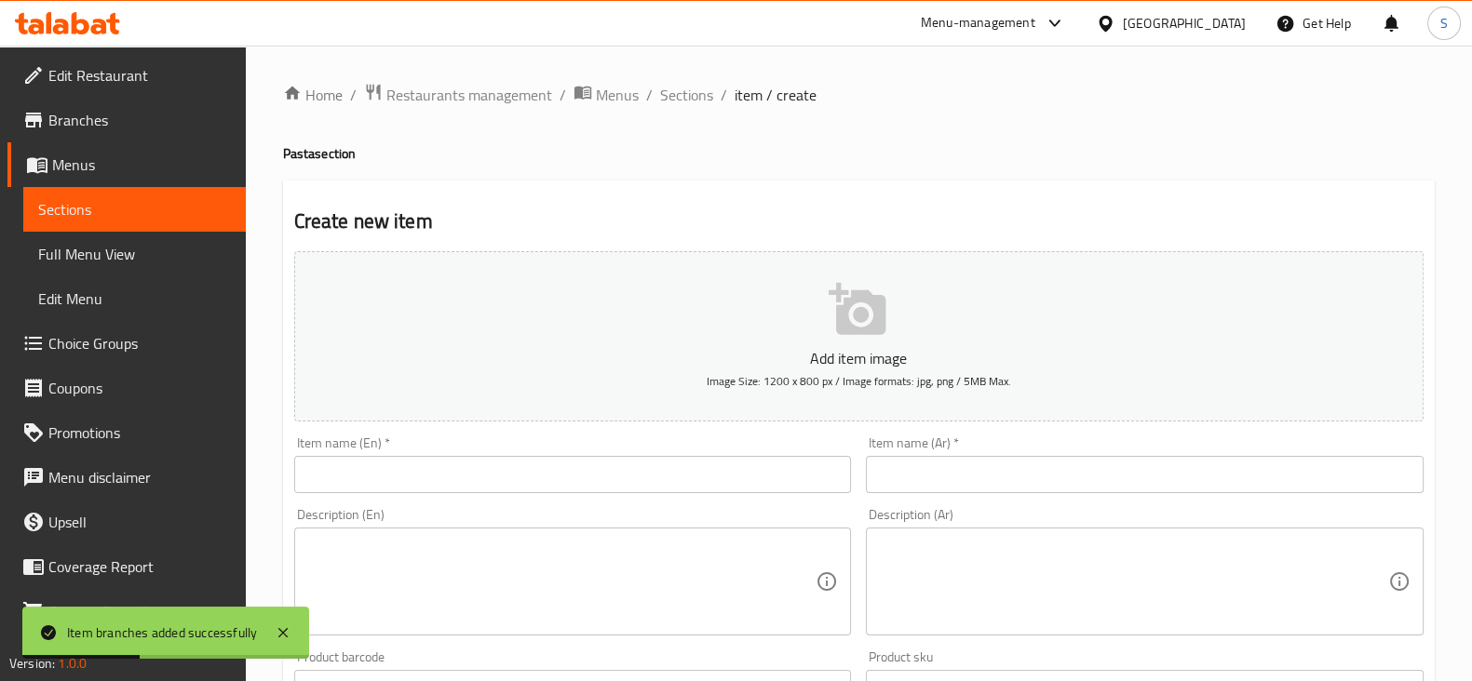
click at [952, 467] on input "text" at bounding box center [1145, 474] width 558 height 37
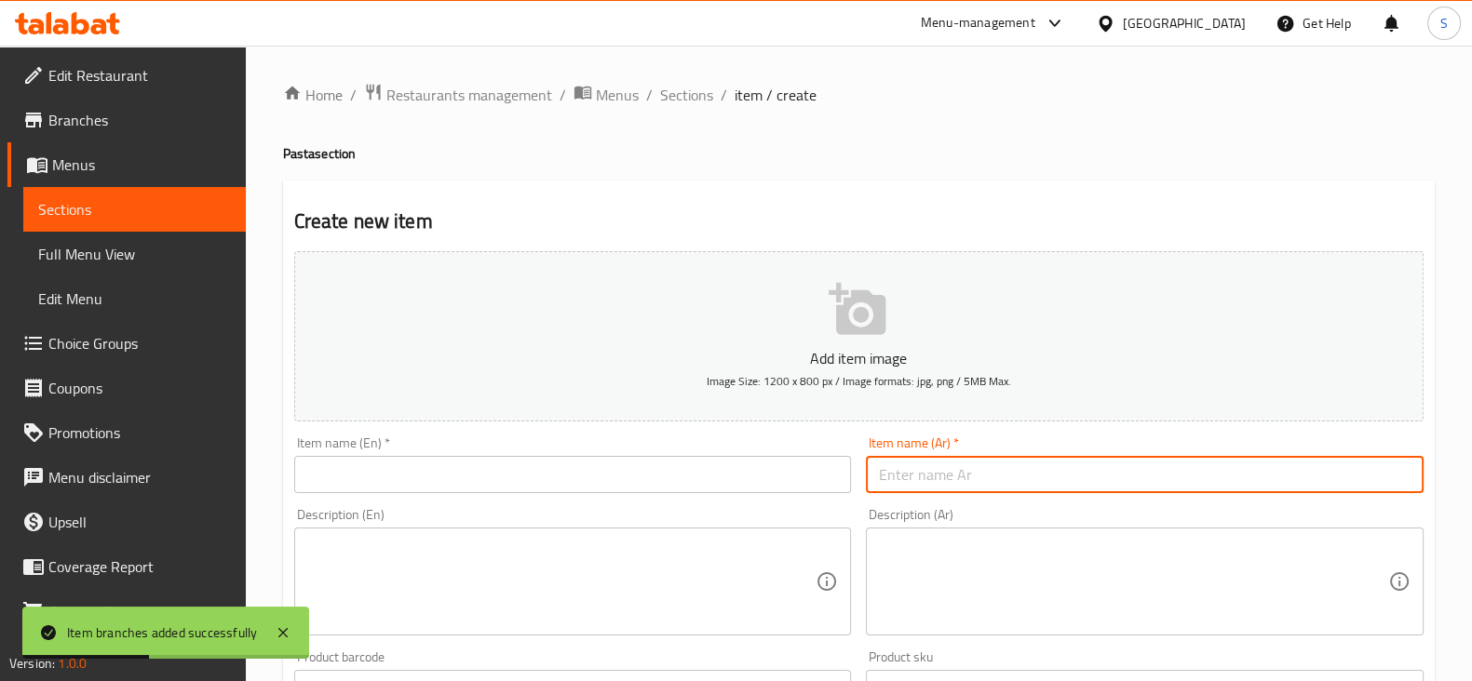
paste input "مكرونه كينج شعريه 12 جنيه"
click at [1309, 472] on input "مكرونه كينج شعريه 12 جنيه" at bounding box center [1145, 474] width 558 height 37
type input "مكرونه كينج 12 جنيه"
click at [1365, 550] on textarea at bounding box center [1133, 582] width 509 height 88
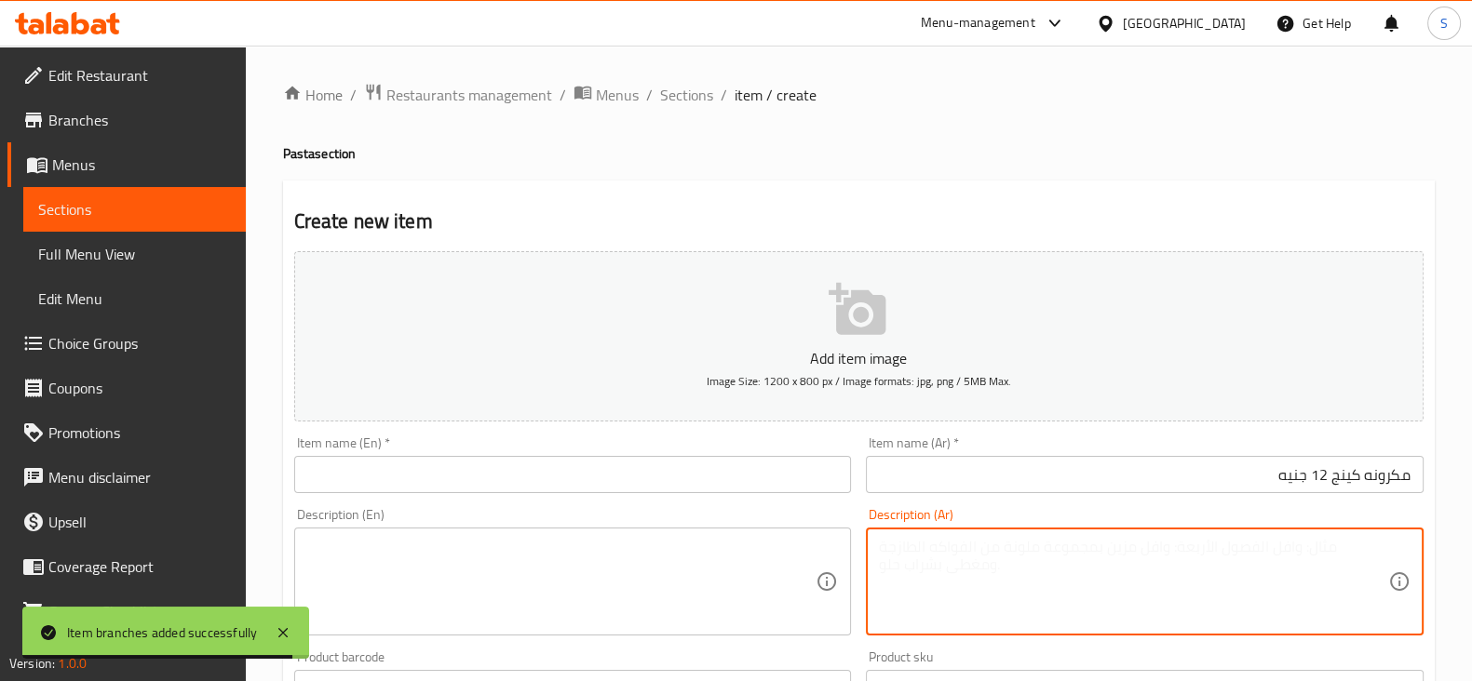
paste textarea "شعريه"
type textarea "شعريه"
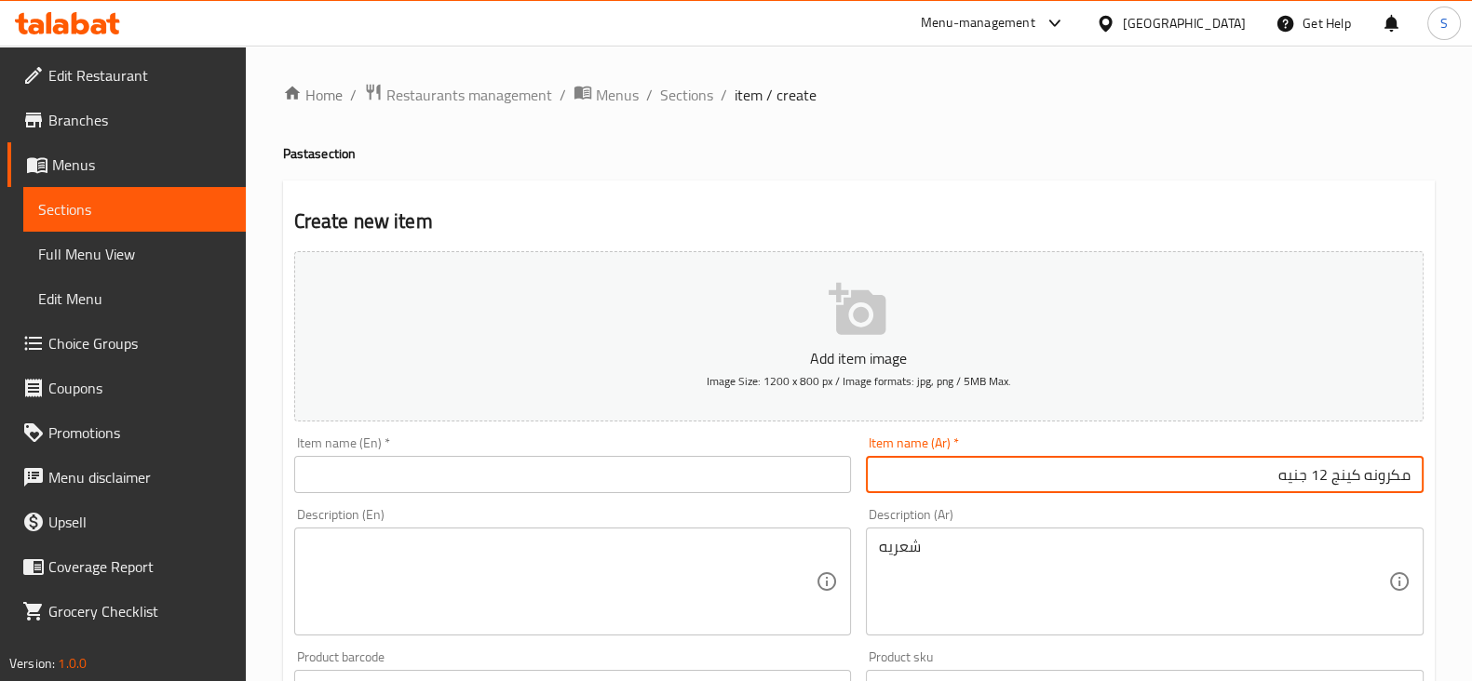
click at [1287, 478] on input "مكرونه كينج 12 جنيه" at bounding box center [1145, 474] width 558 height 37
click at [1316, 477] on input "مكرونه كينج 12" at bounding box center [1145, 474] width 558 height 37
click at [1317, 477] on input "مكرونه كينج 12" at bounding box center [1145, 474] width 558 height 37
type input "مكرونه كينج"
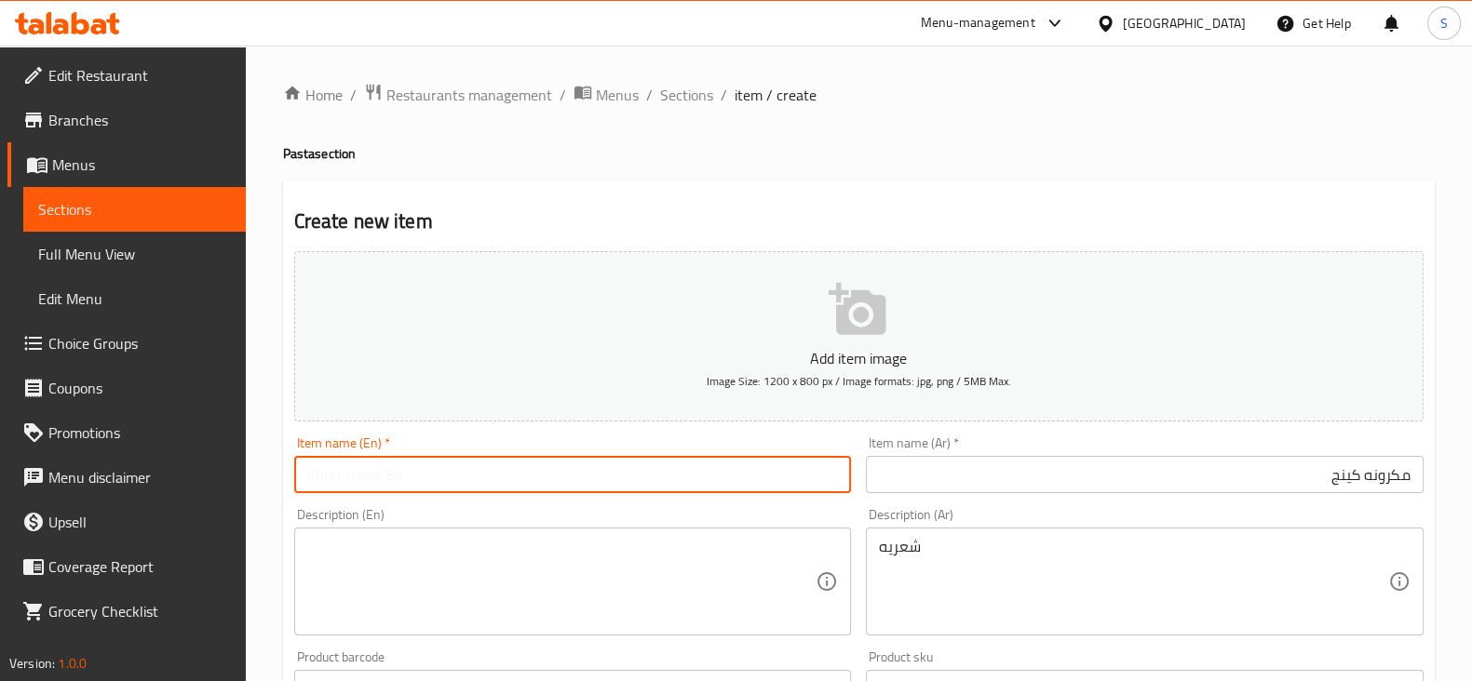
click at [515, 463] on input "text" at bounding box center [573, 474] width 558 height 37
type input "El King Macaroni"
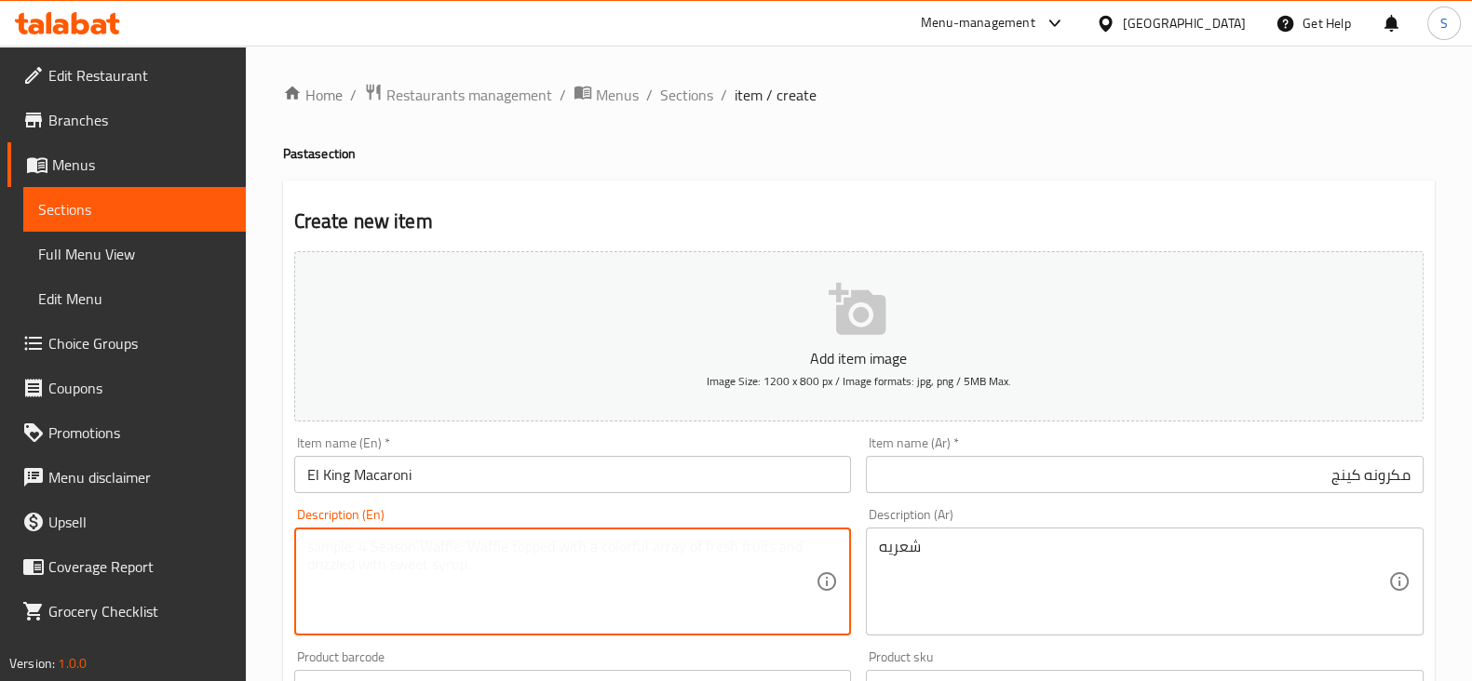
click at [383, 568] on textarea at bounding box center [561, 582] width 509 height 88
click at [370, 563] on textarea at bounding box center [561, 582] width 509 height 88
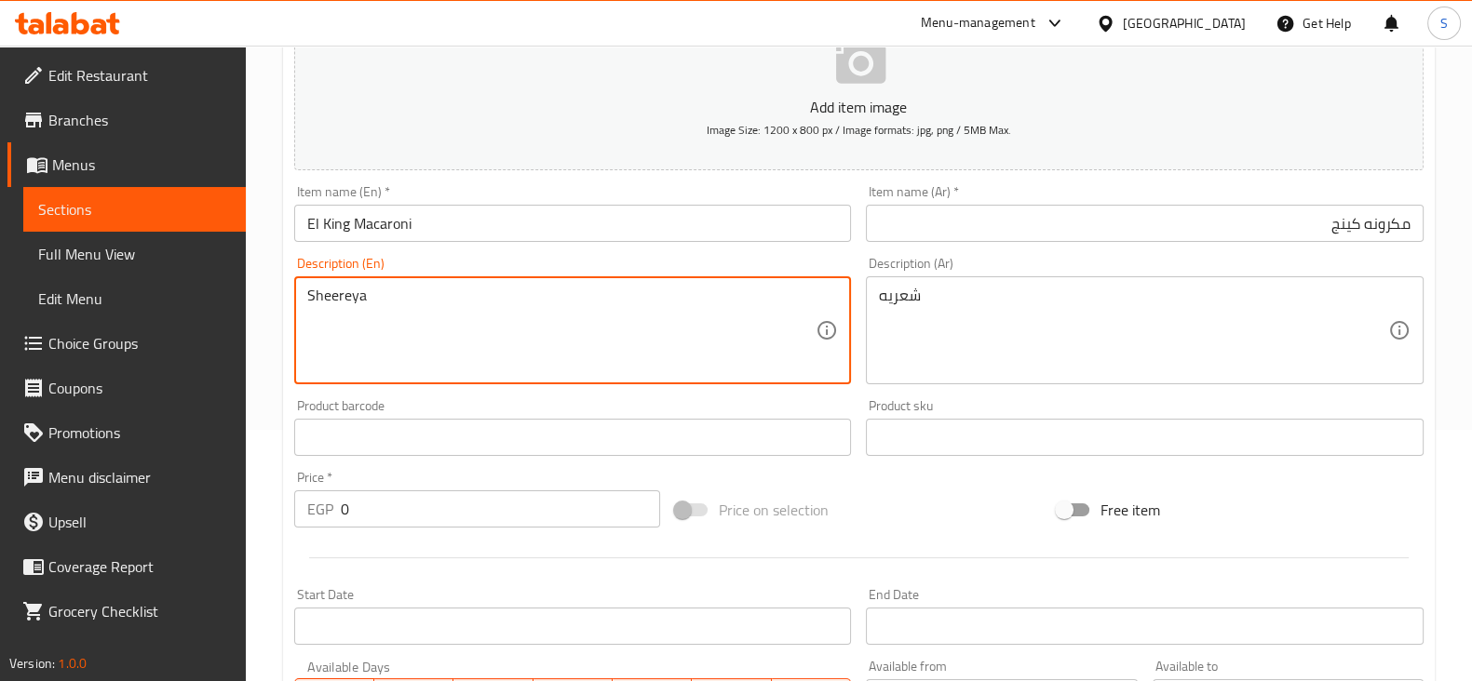
scroll to position [349, 0]
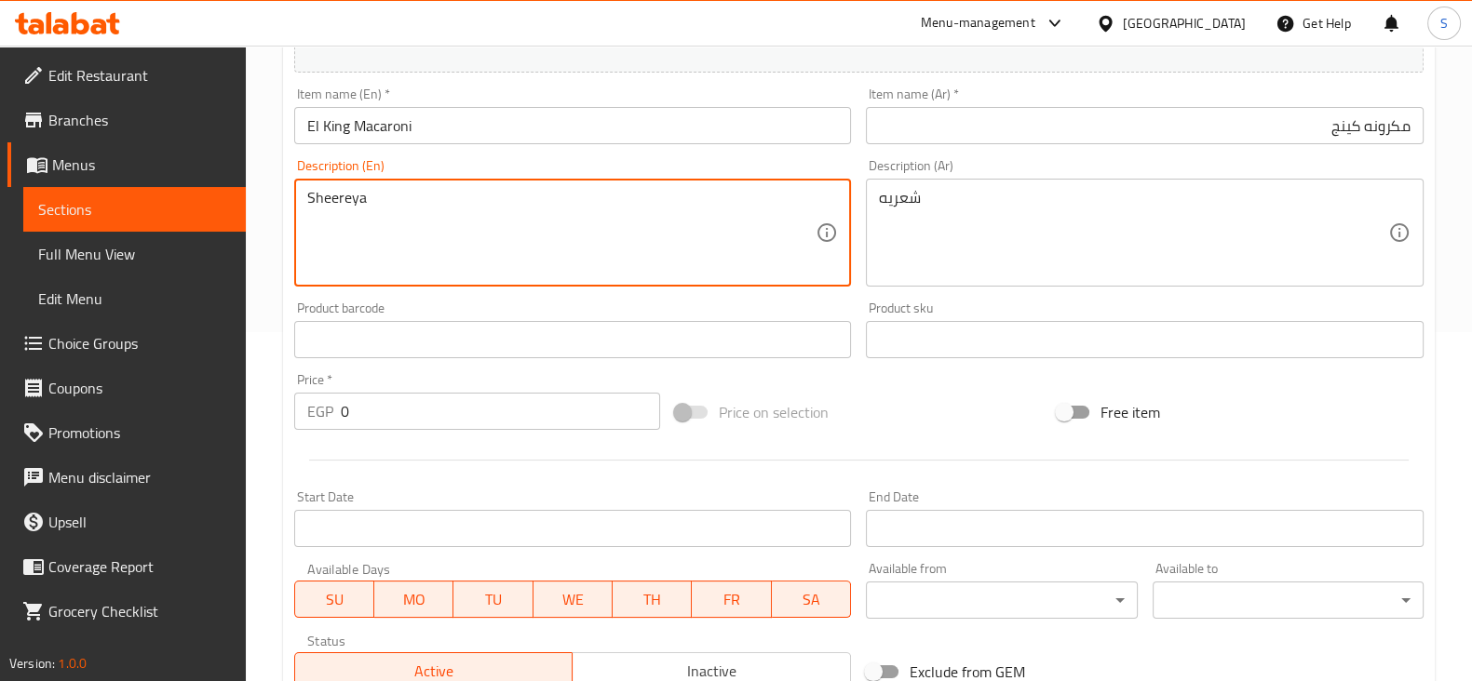
type textarea "Sheereya"
drag, startPoint x: 370, startPoint y: 404, endPoint x: 310, endPoint y: 408, distance: 59.7
click at [316, 405] on div "EGP 0 Price *" at bounding box center [477, 411] width 367 height 37
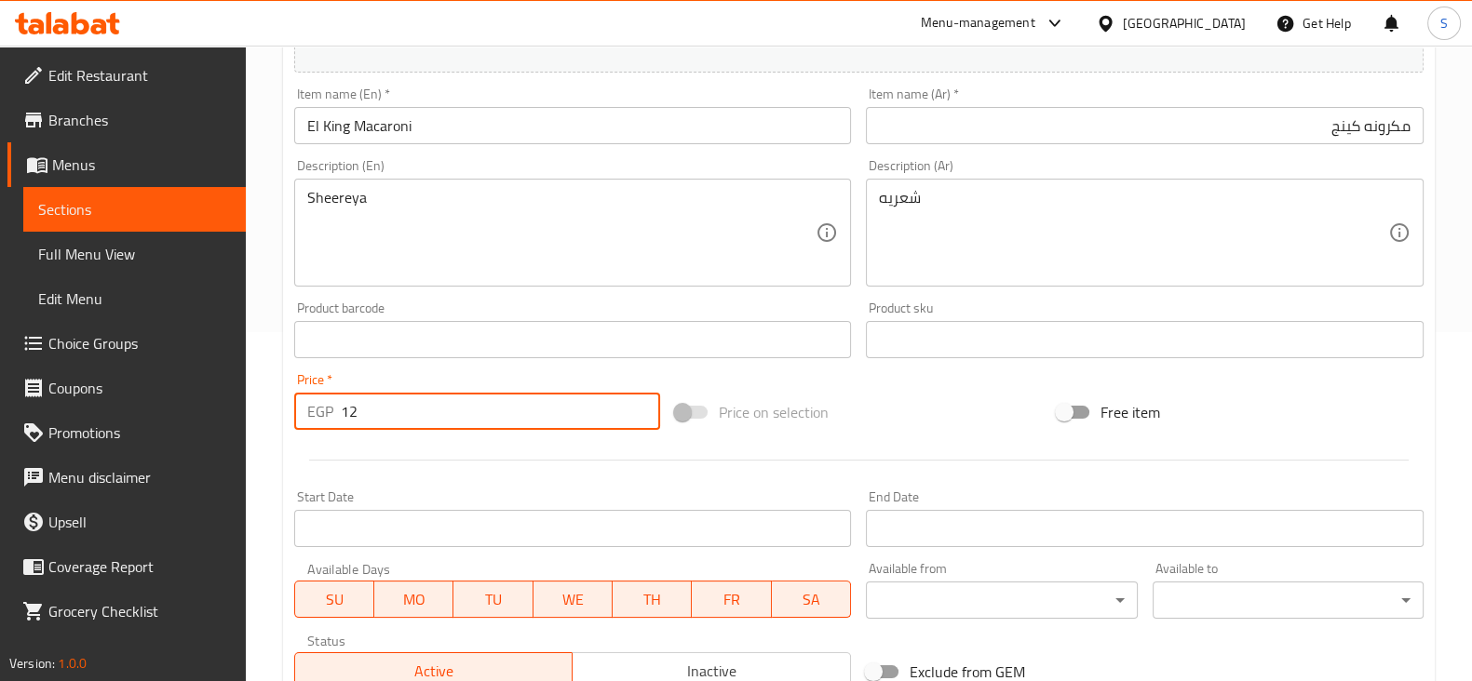
type input "12"
click at [424, 463] on div at bounding box center [859, 461] width 1144 height 46
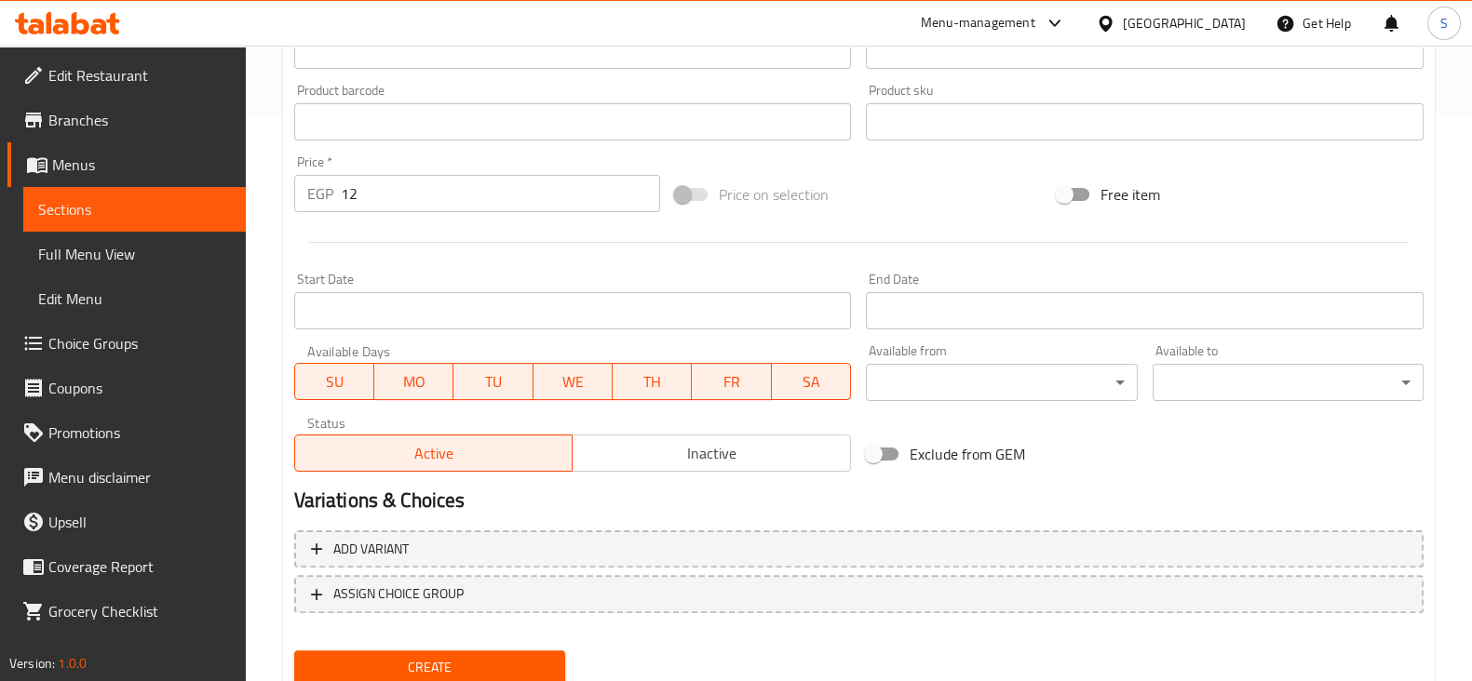
scroll to position [633, 0]
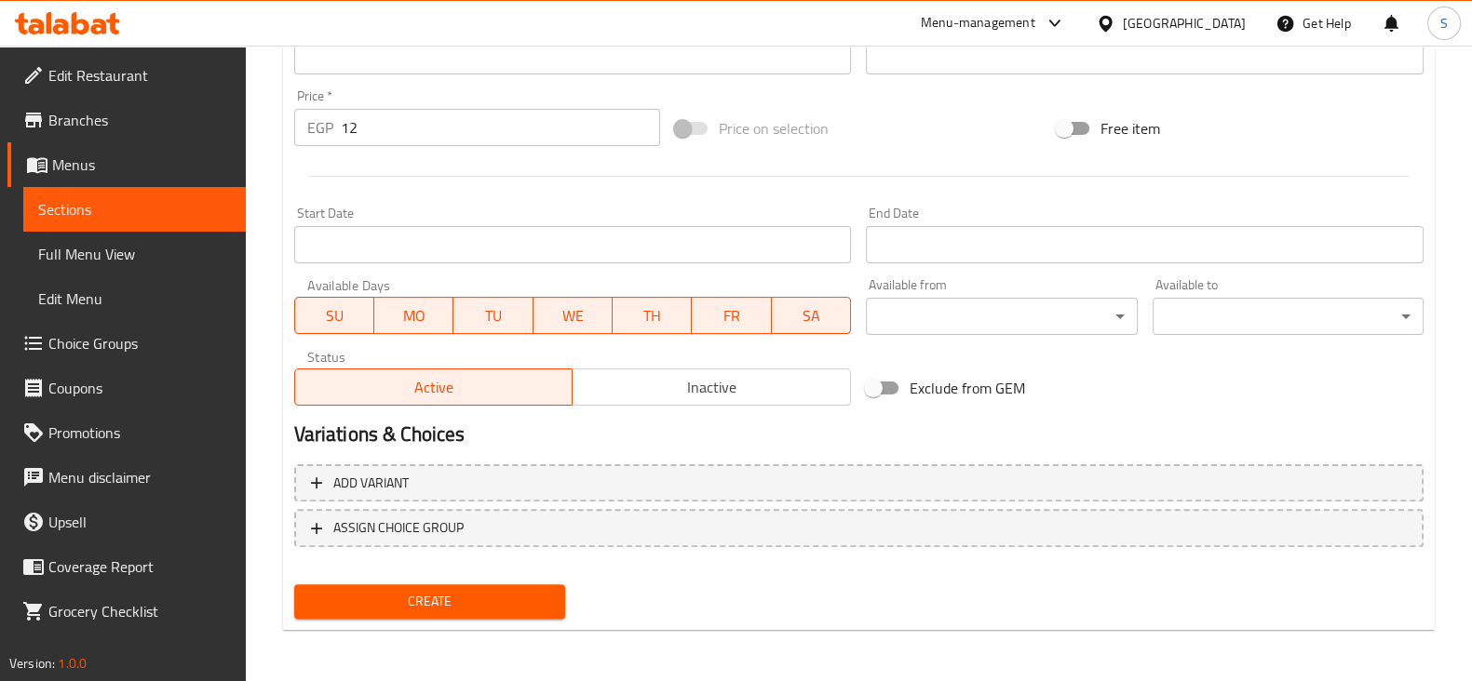
click at [419, 593] on span "Create" at bounding box center [429, 601] width 241 height 23
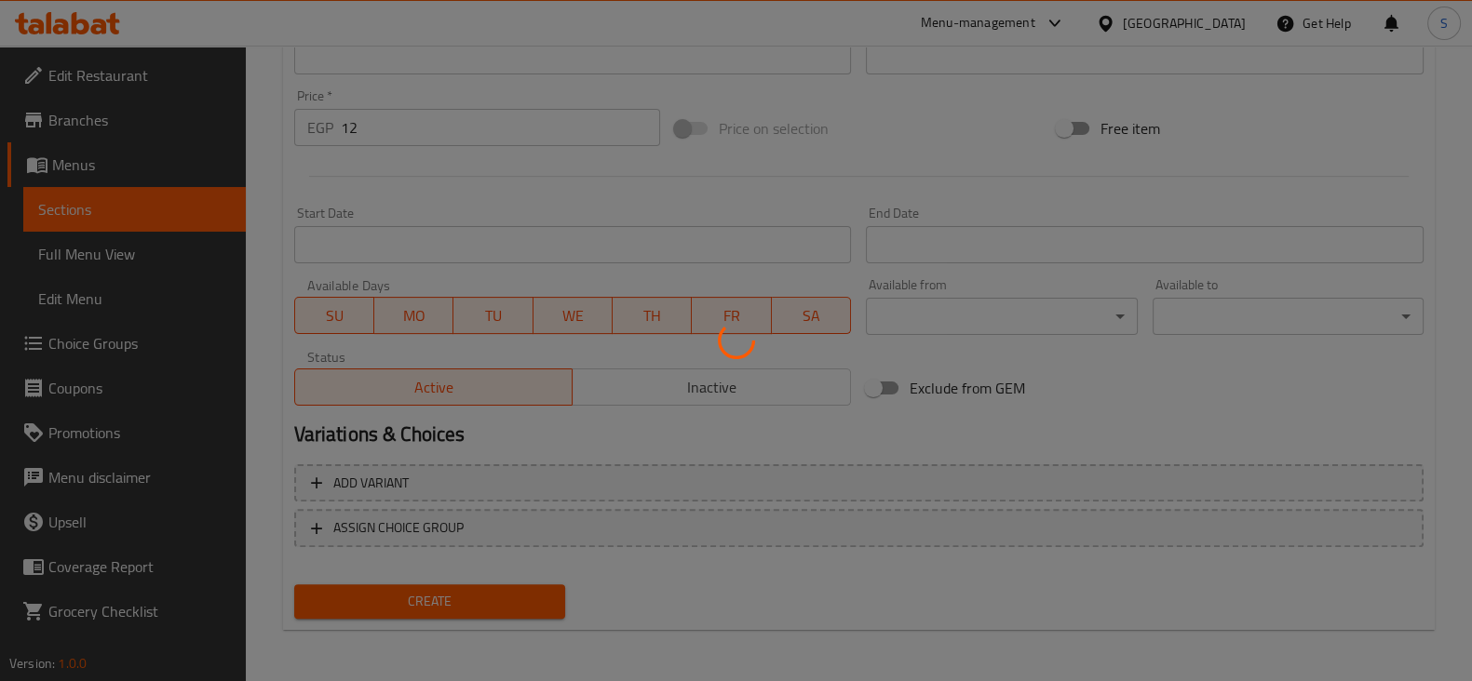
type input "0"
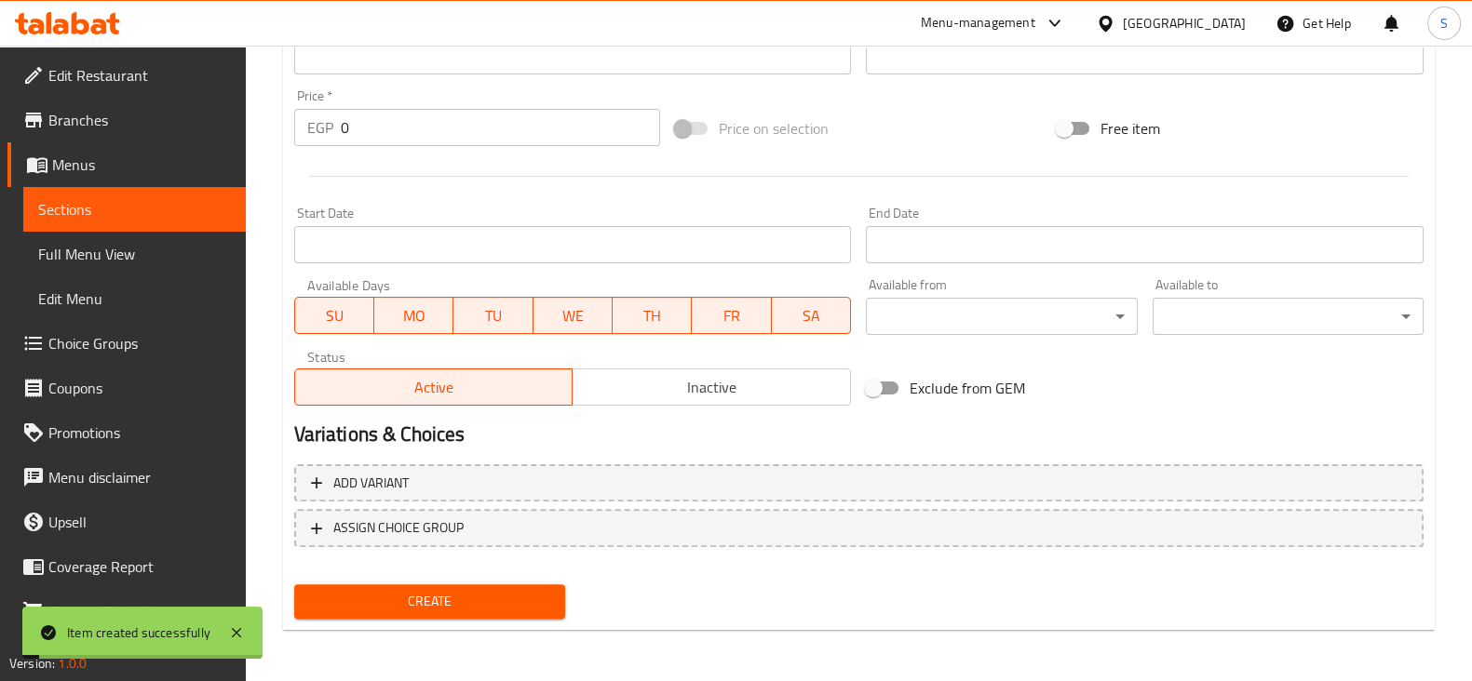
click at [97, 223] on link "Sections" at bounding box center [134, 209] width 222 height 45
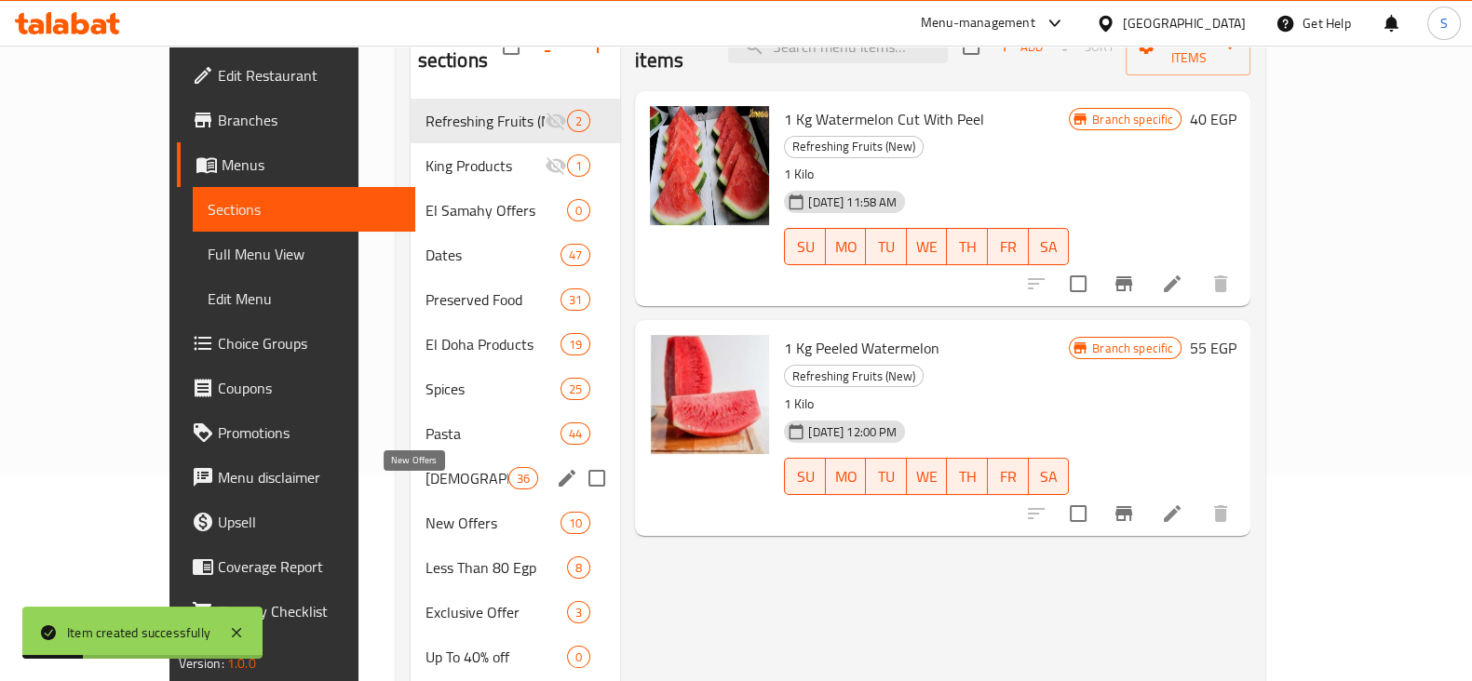
scroll to position [432, 0]
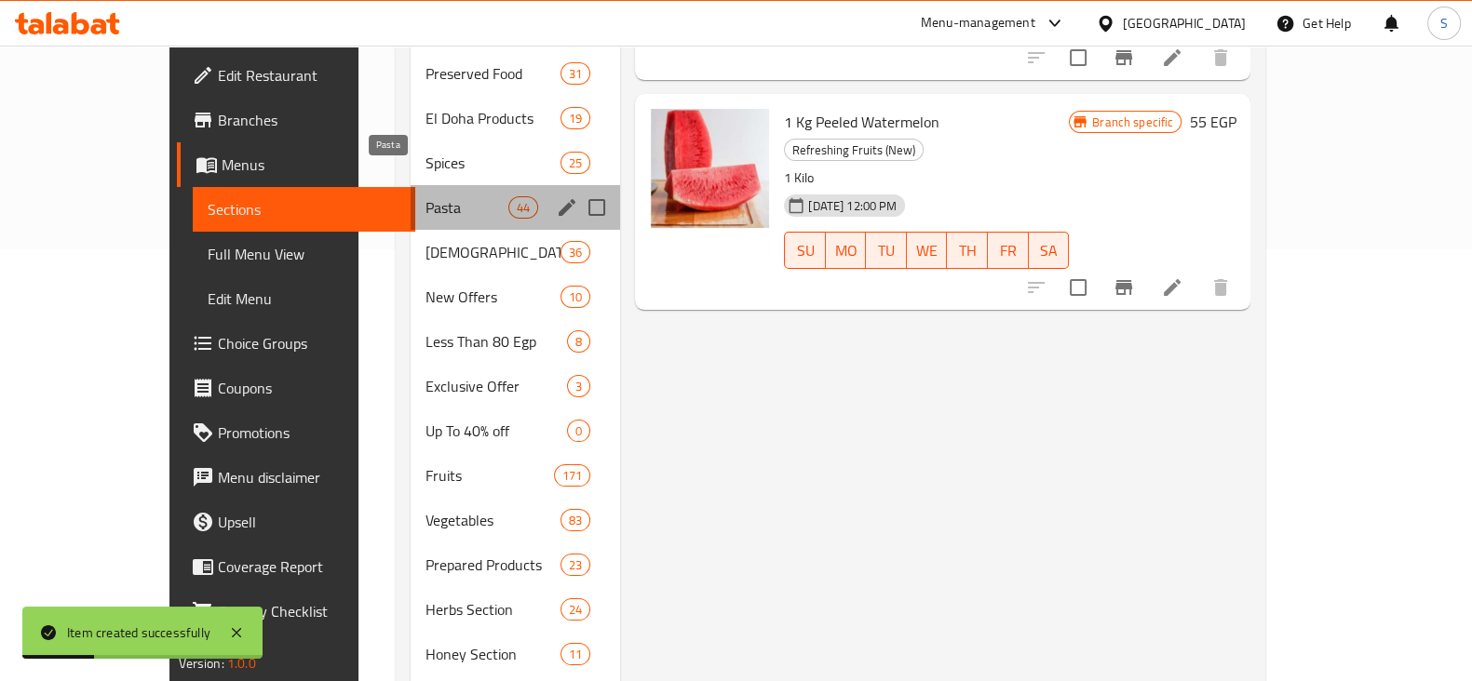
click at [425, 196] on span "Pasta" at bounding box center [466, 207] width 83 height 22
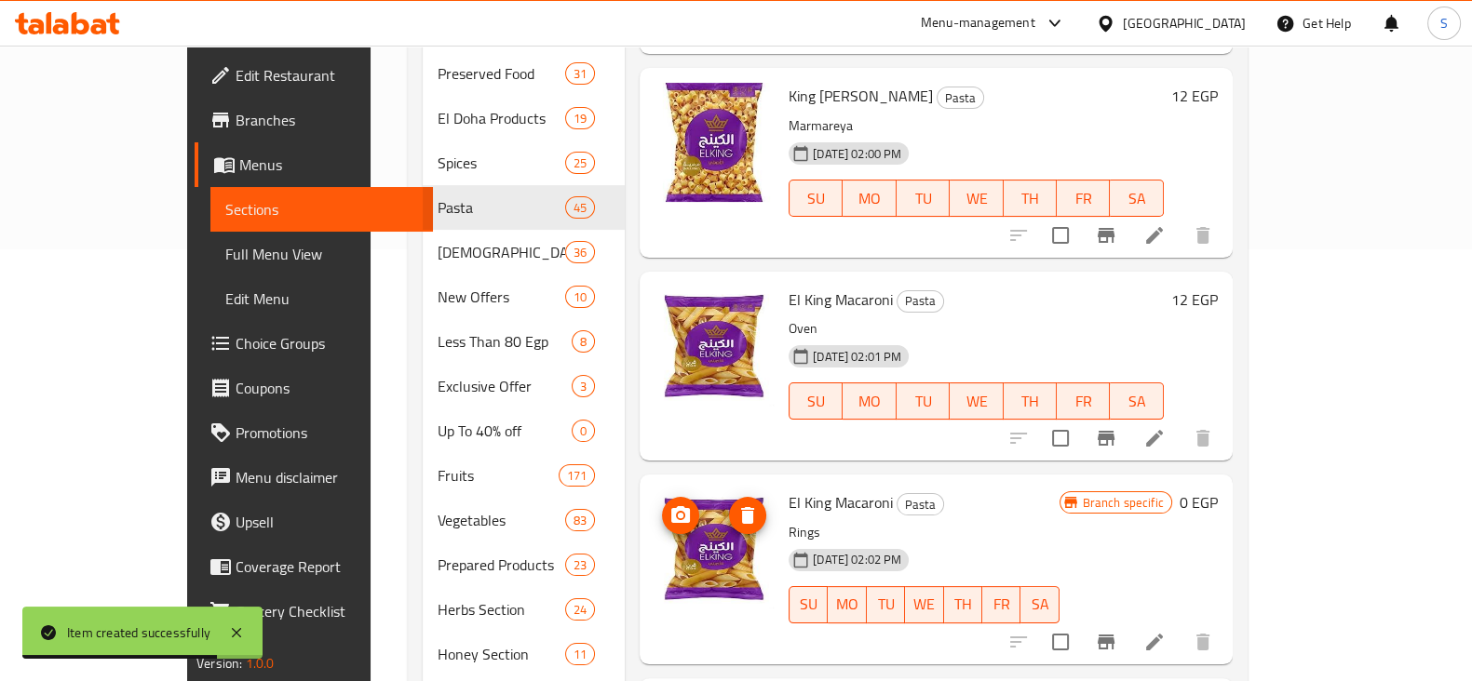
scroll to position [232, 0]
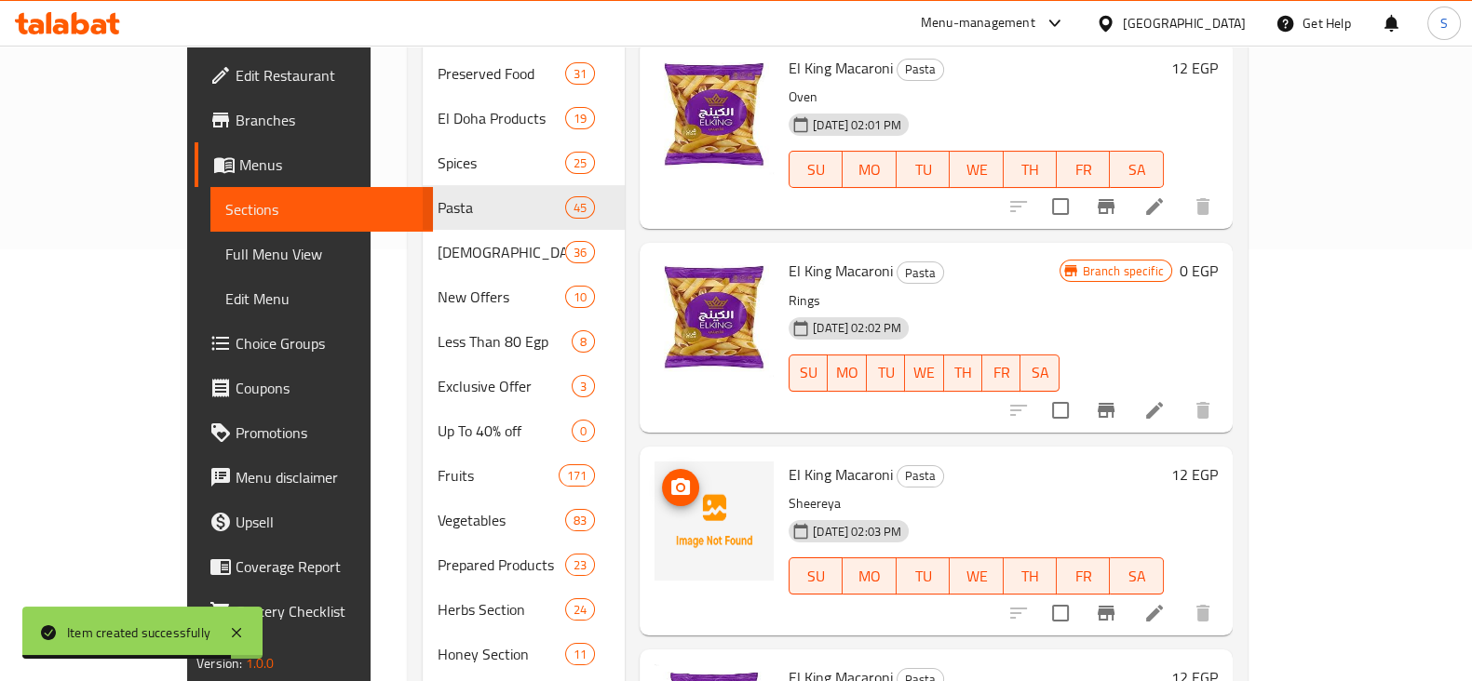
click at [671, 479] on icon "upload picture" at bounding box center [680, 487] width 19 height 17
